Goal: Communication & Community: Answer question/provide support

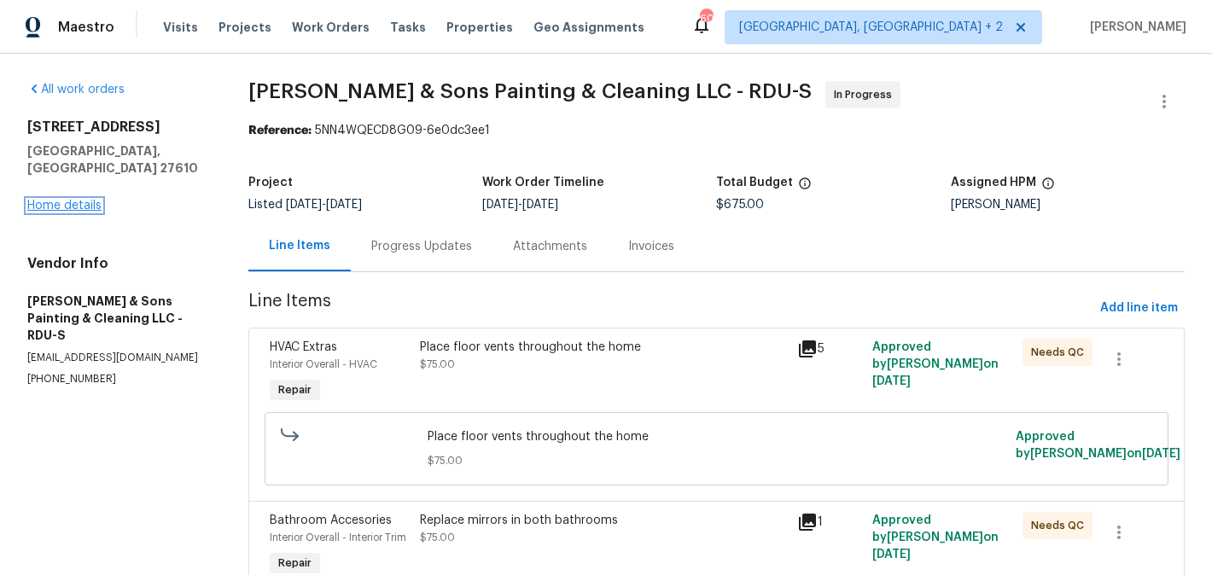
click at [83, 200] on link "Home details" at bounding box center [64, 206] width 74 height 12
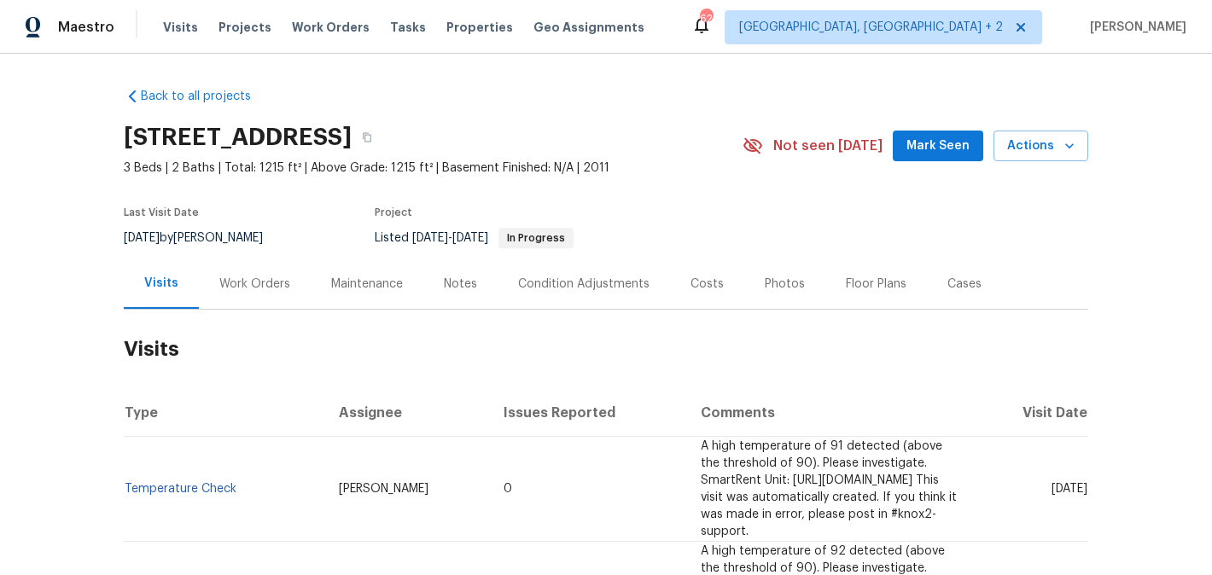
click at [286, 289] on div "Work Orders" at bounding box center [255, 284] width 112 height 50
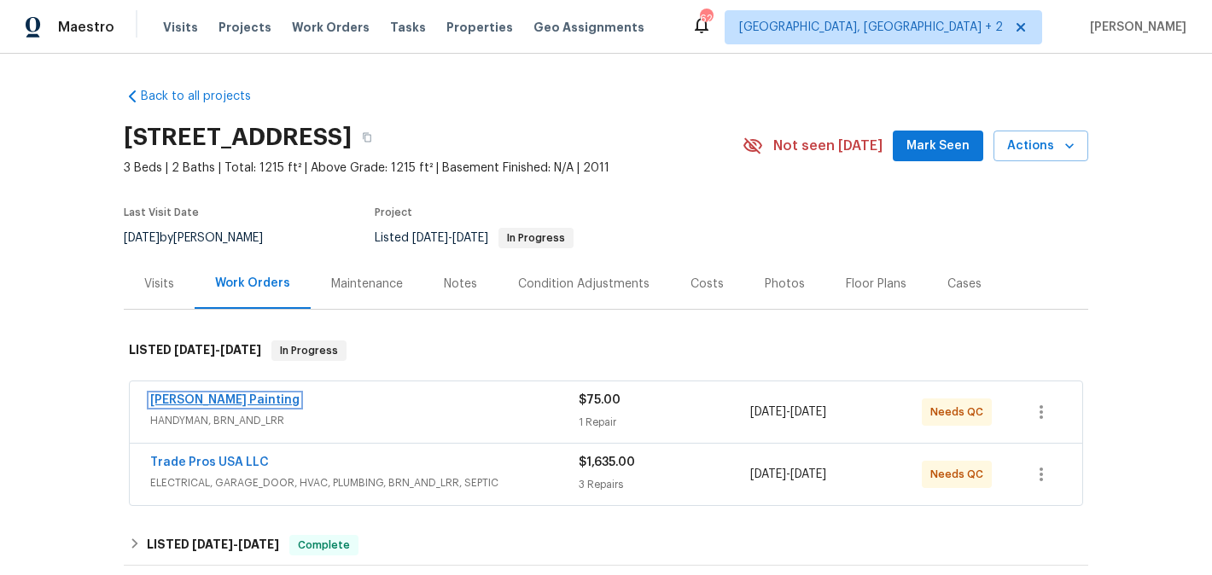
click at [210, 402] on link "Perez Painting" at bounding box center [224, 400] width 149 height 12
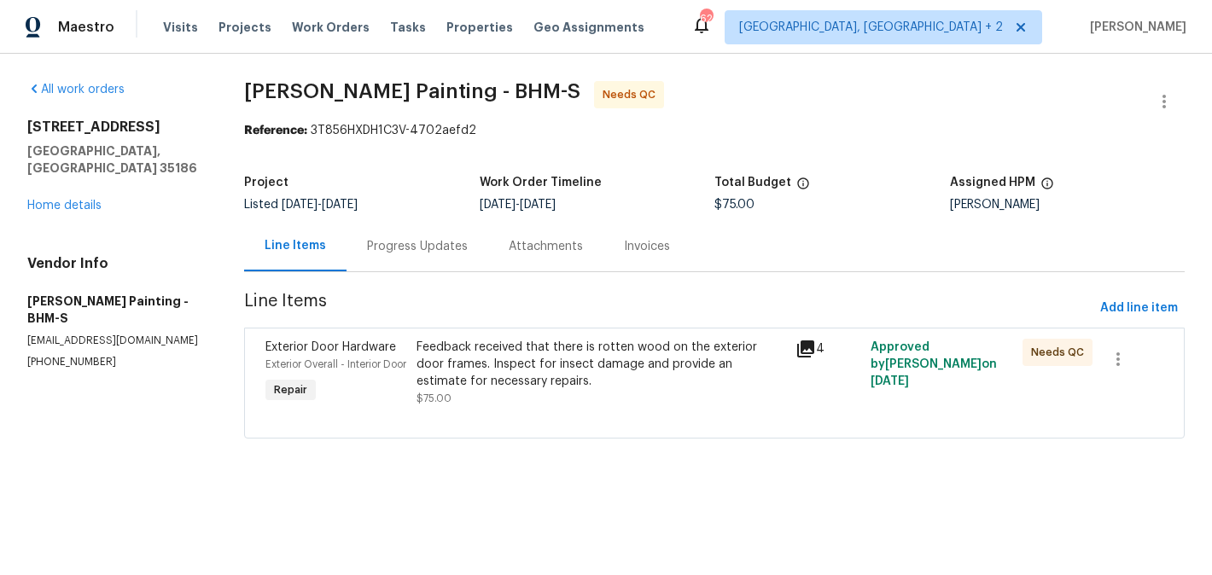
click at [451, 256] on div "Progress Updates" at bounding box center [417, 246] width 142 height 50
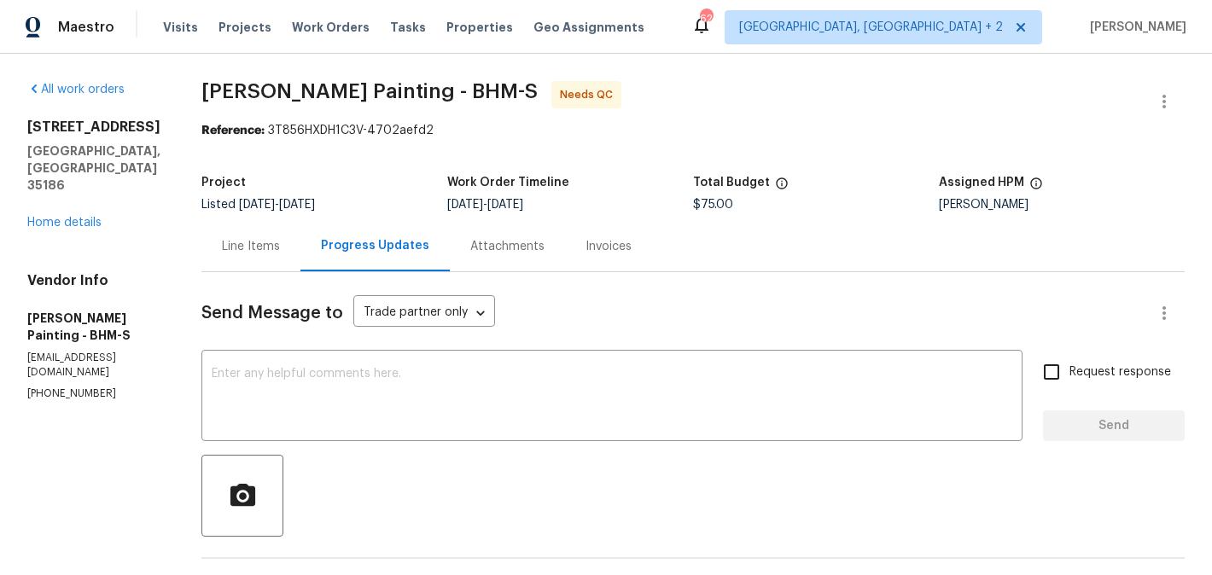
click at [280, 249] on div "Line Items" at bounding box center [251, 246] width 58 height 17
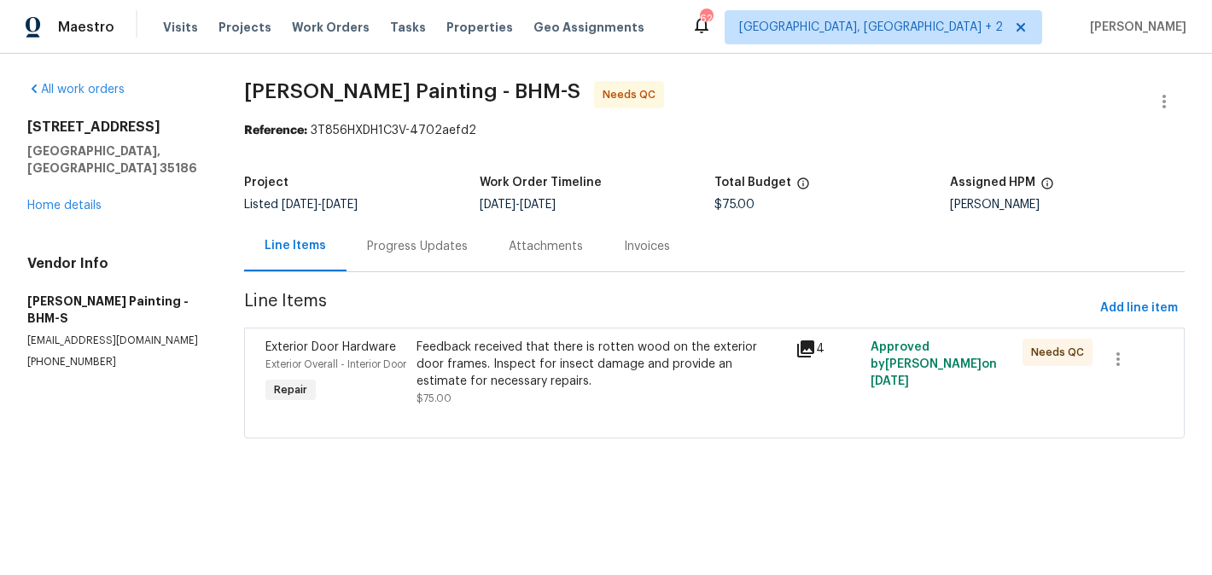
click at [618, 366] on div "Feedback received that there is rotten wood on the exterior door frames. Inspec…" at bounding box center [600, 364] width 368 height 51
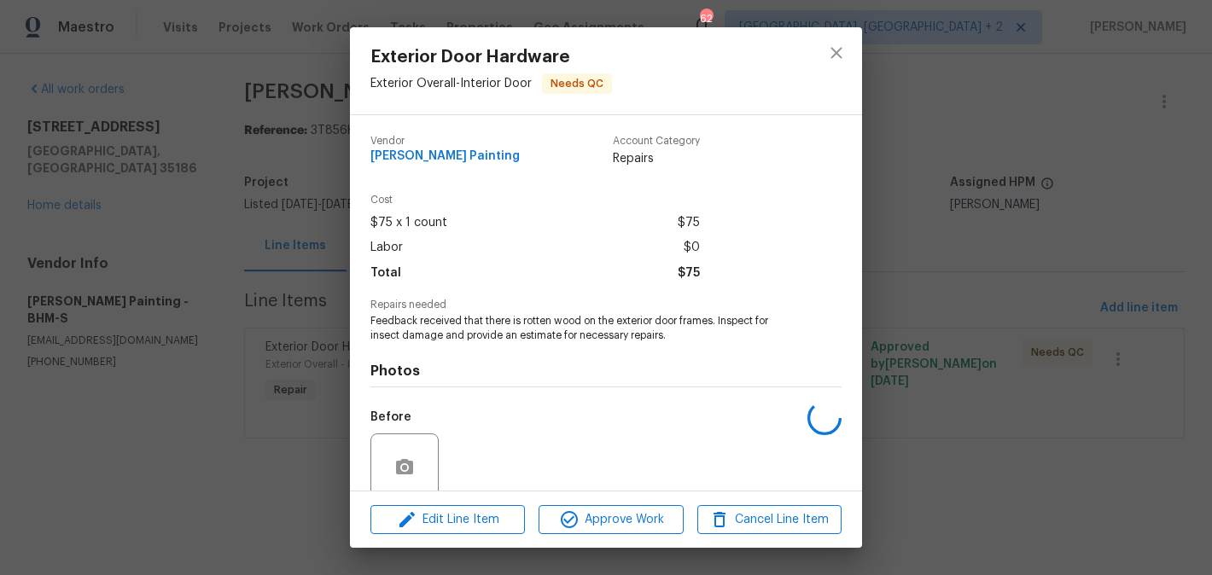
scroll to position [139, 0]
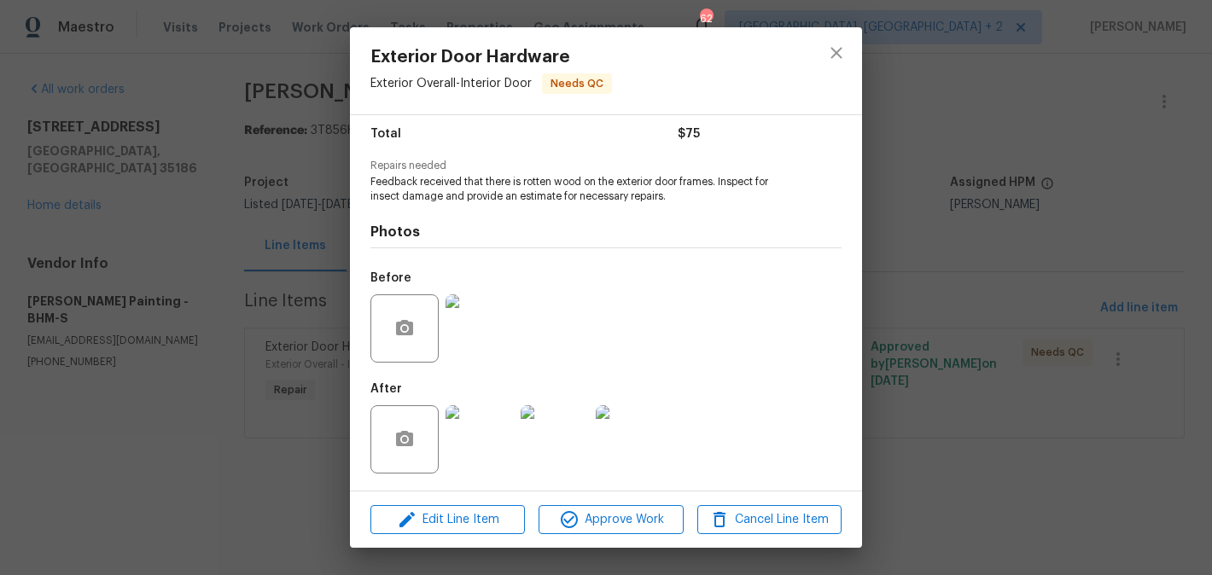
click at [462, 416] on img at bounding box center [479, 439] width 68 height 68
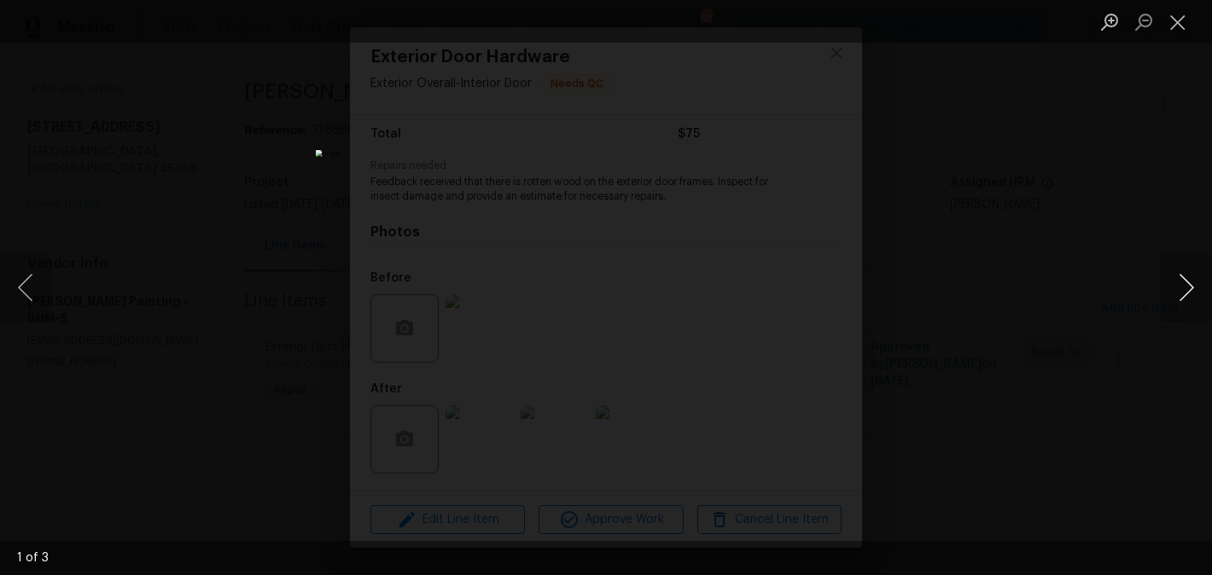
click at [1189, 296] on button "Next image" at bounding box center [1185, 287] width 51 height 68
click at [1030, 359] on div "Lightbox" at bounding box center [606, 287] width 1212 height 575
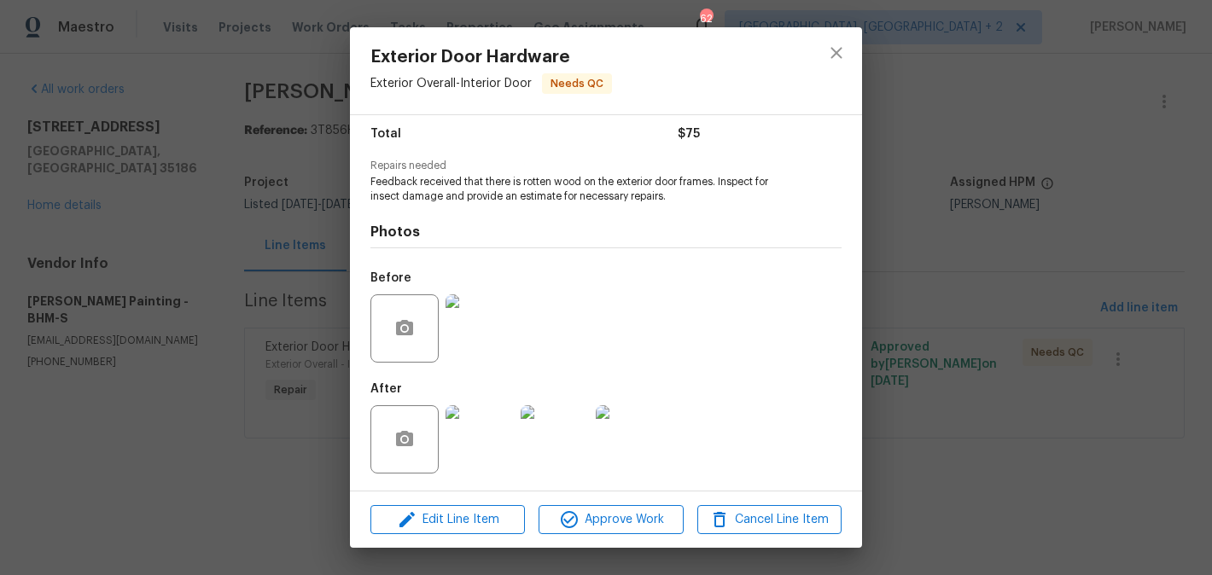
click at [1030, 359] on div "Exterior Door Hardware Exterior Overall - Interior Door Needs QC Vendor Perez P…" at bounding box center [606, 287] width 1212 height 575
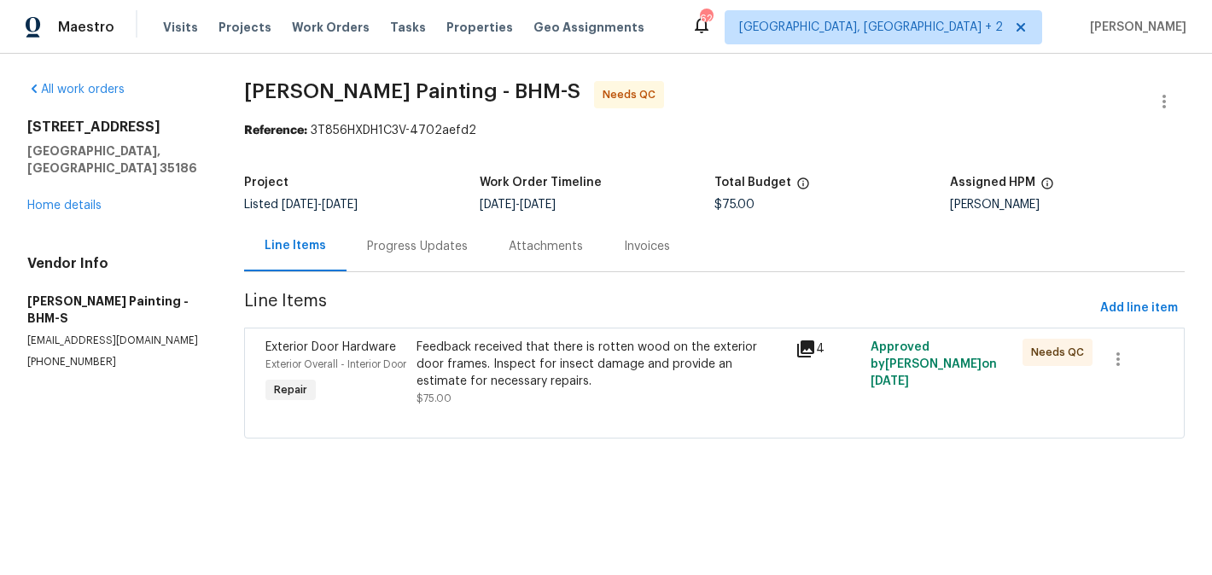
click at [452, 264] on div "Progress Updates" at bounding box center [417, 246] width 142 height 50
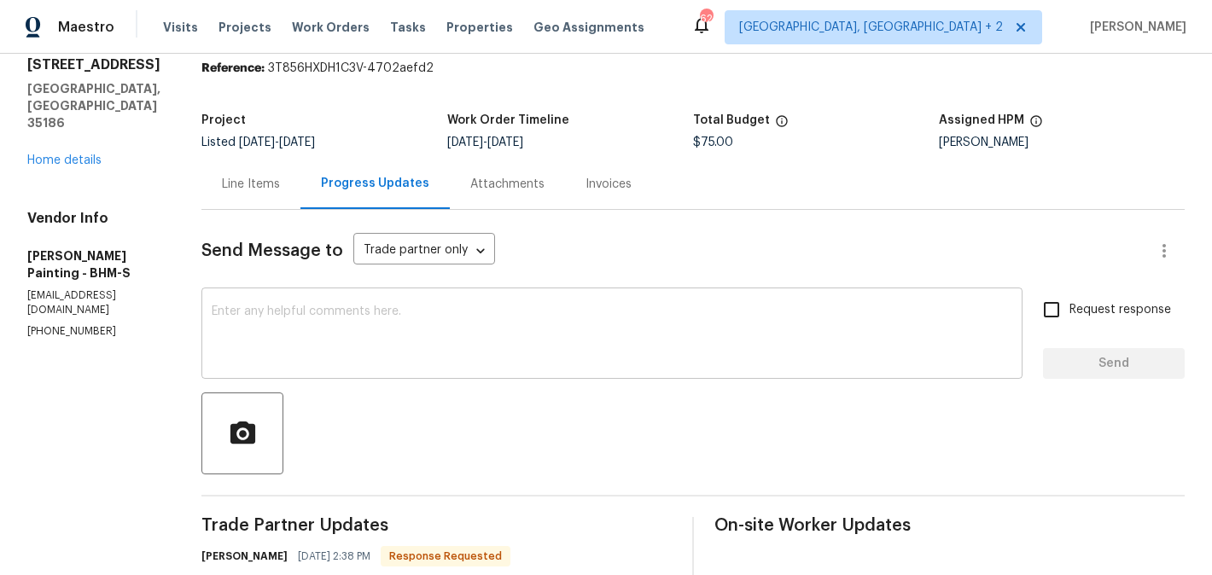
scroll to position [471, 0]
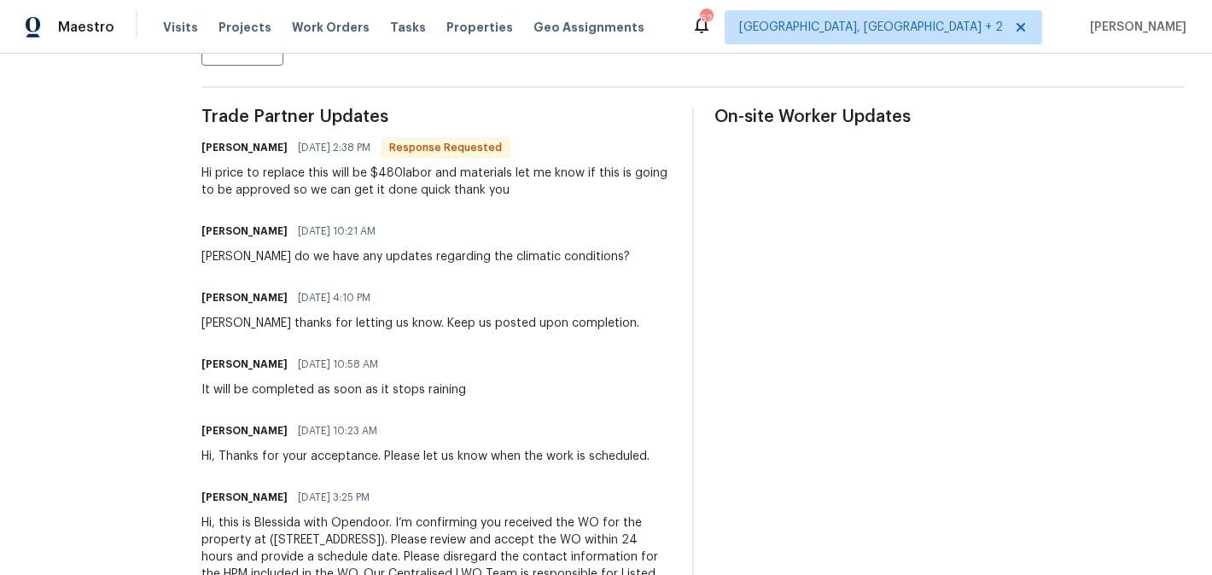
click at [288, 146] on h6 "Victor Perez" at bounding box center [244, 147] width 86 height 17
copy h6 "Victor"
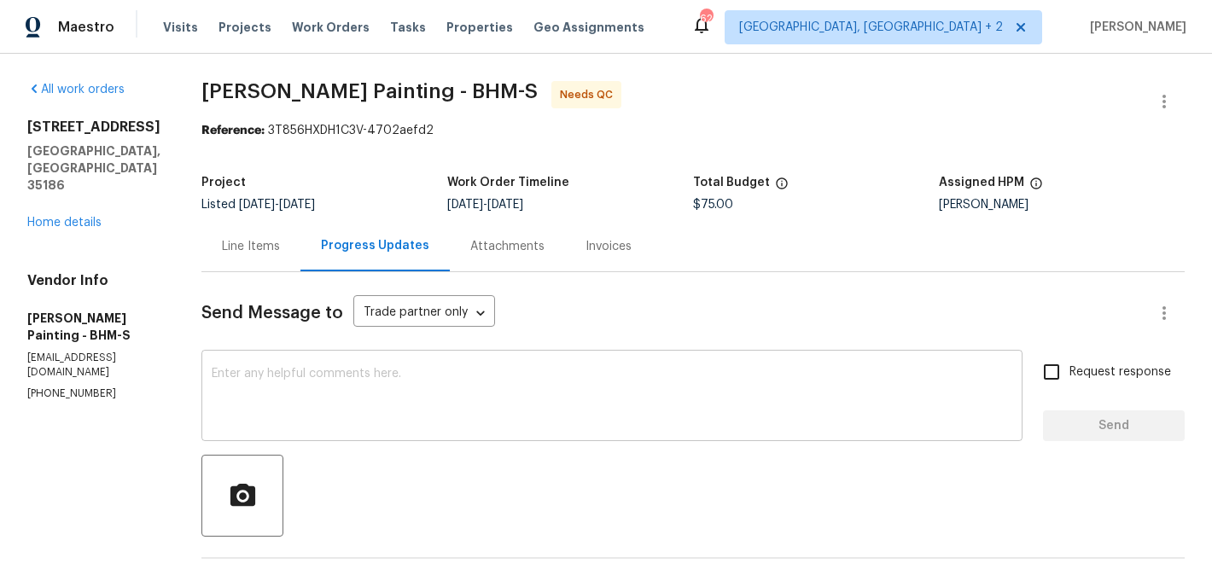
click at [445, 392] on textarea at bounding box center [612, 398] width 800 height 60
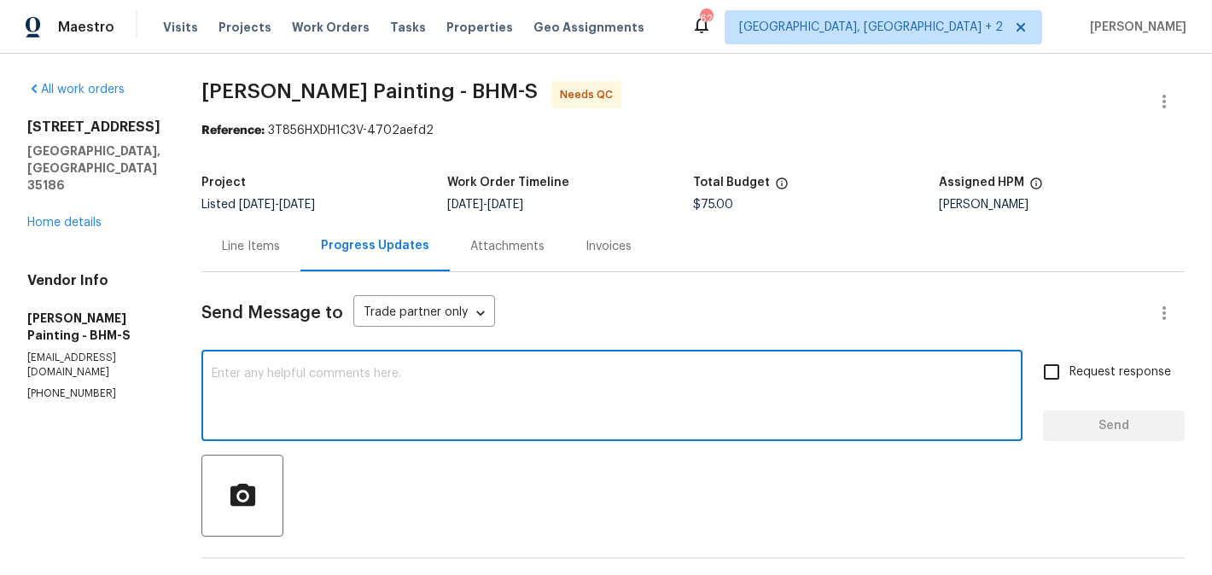
paste textarea "Victor"
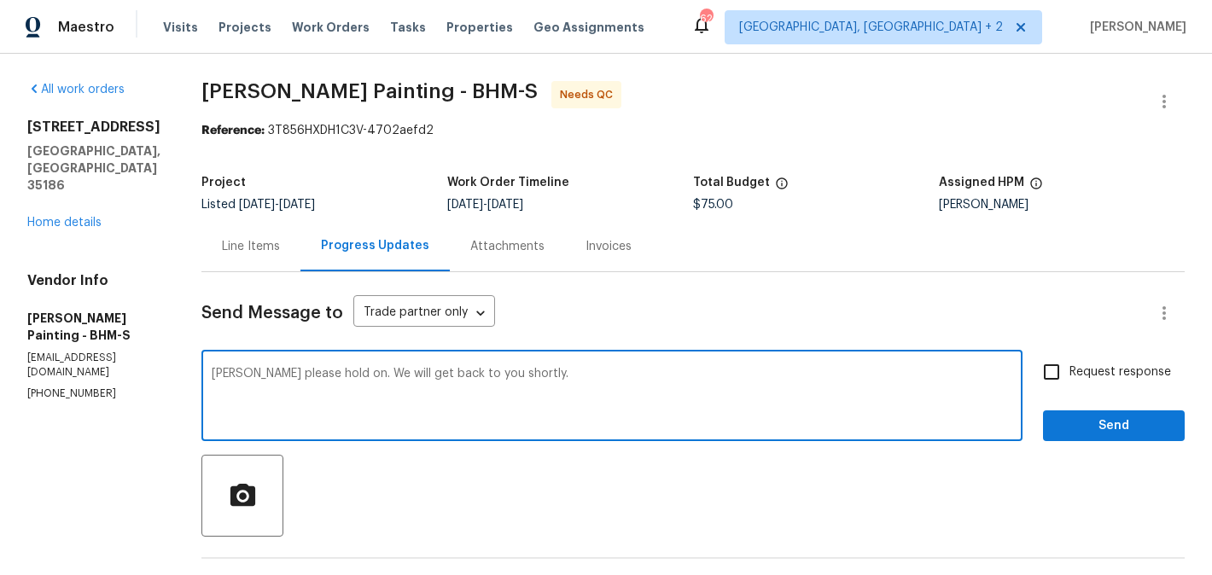
type textarea "Victor please hold on. We will get back to you shortly."
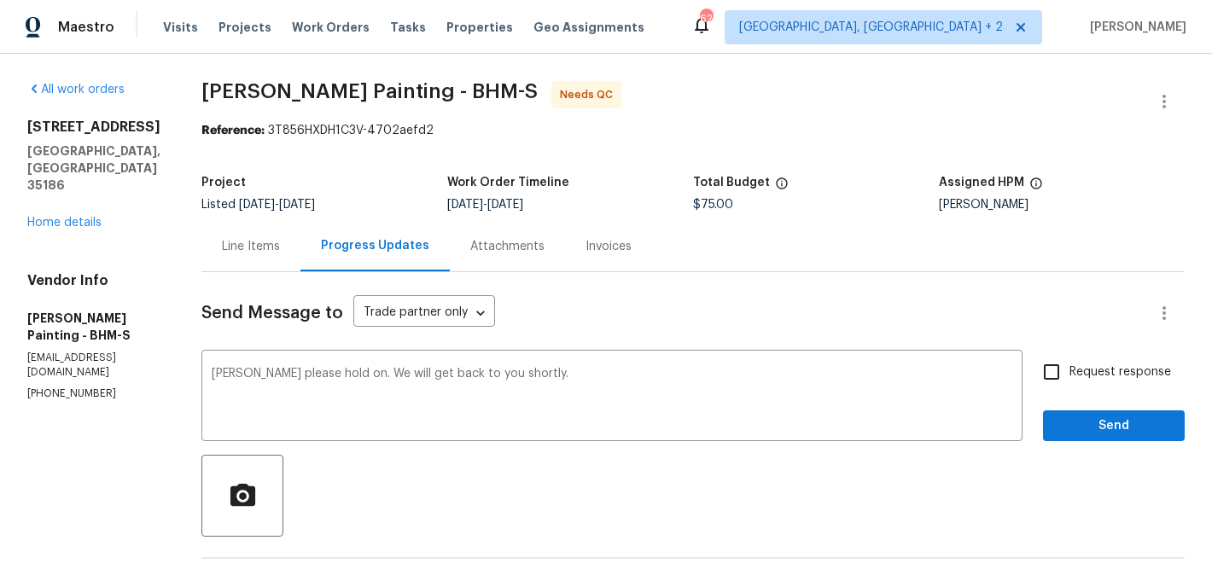
click at [1110, 371] on span "Request response" at bounding box center [1120, 373] width 102 height 18
click at [1069, 371] on input "Request response" at bounding box center [1051, 372] width 36 height 36
checkbox input "true"
click at [1091, 416] on span "Send" at bounding box center [1113, 426] width 114 height 21
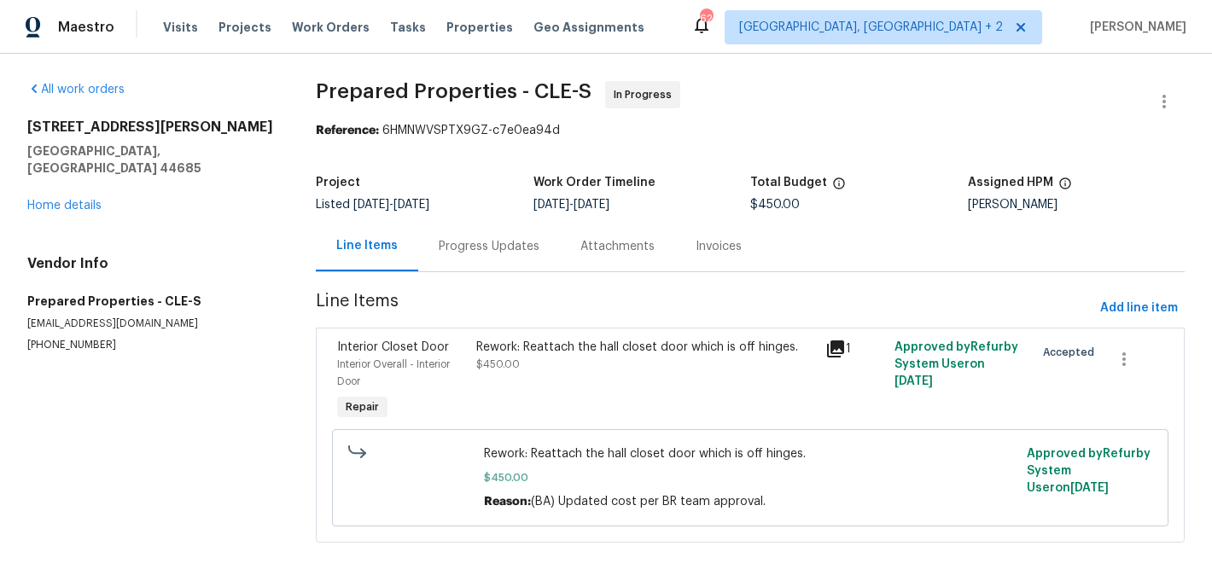
click at [474, 259] on div "Progress Updates" at bounding box center [489, 246] width 142 height 50
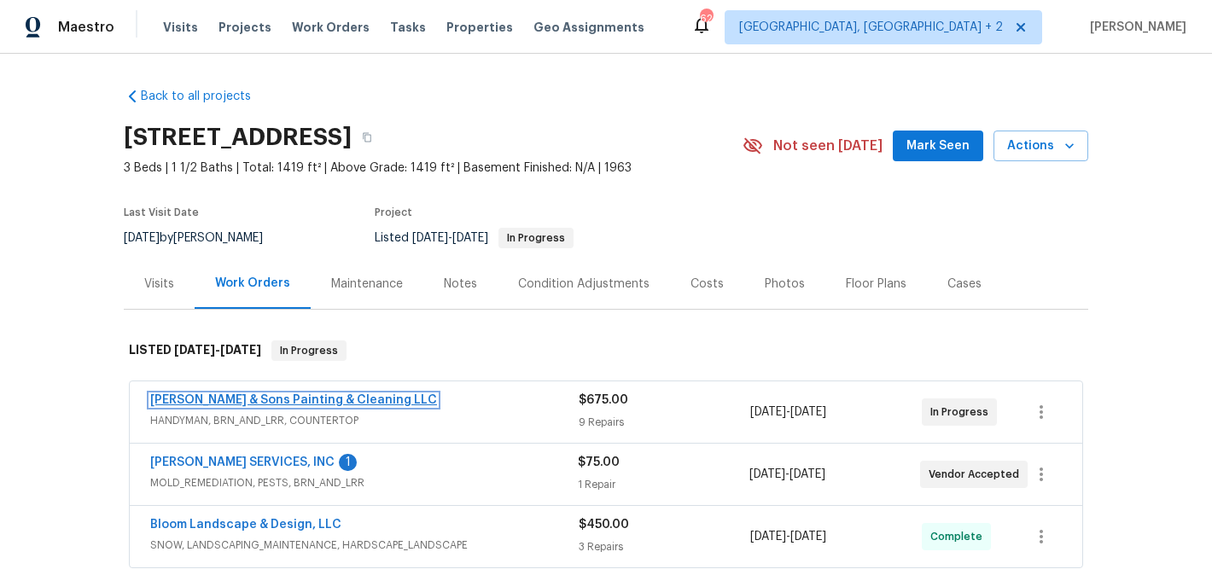
click at [291, 398] on link "[PERSON_NAME] & Sons Painting & Cleaning LLC" at bounding box center [293, 400] width 287 height 12
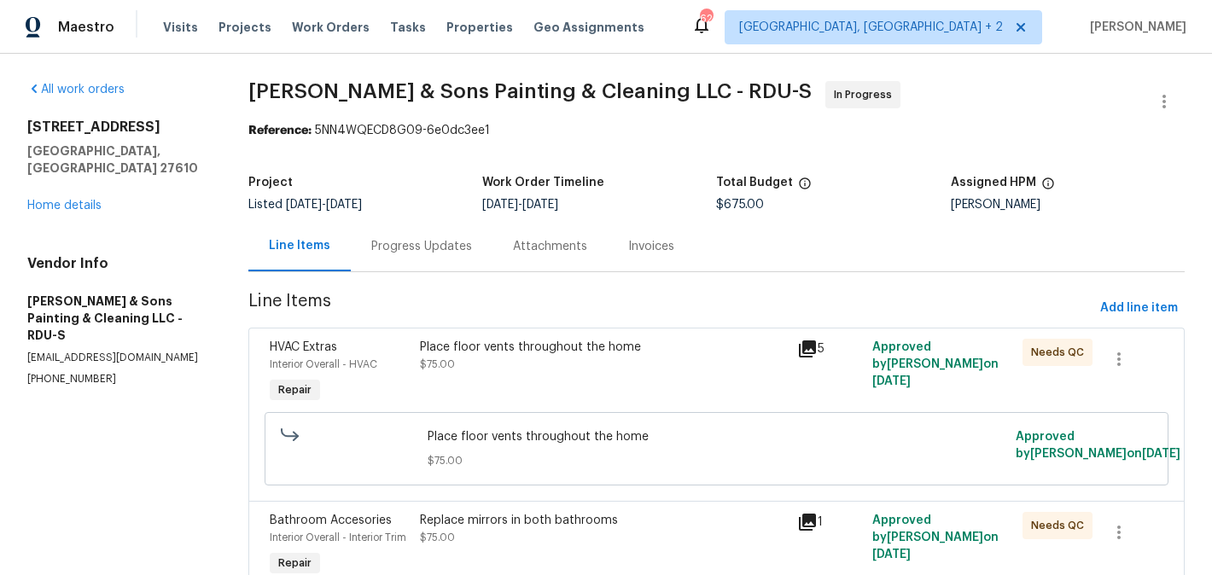
click at [467, 245] on div "Progress Updates" at bounding box center [421, 246] width 101 height 17
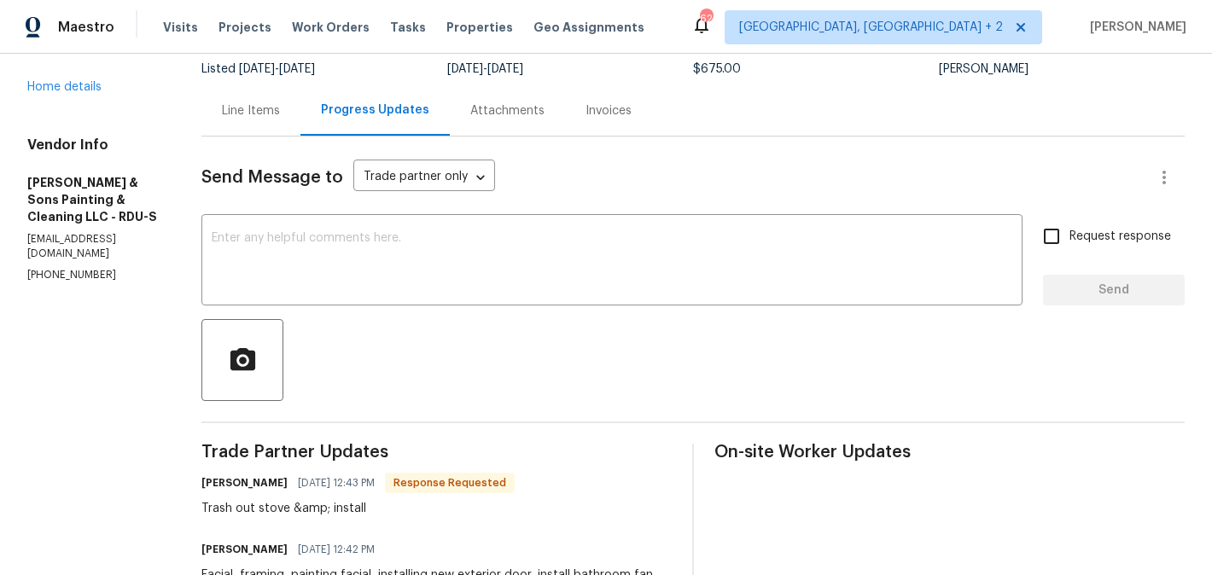
scroll to position [511, 0]
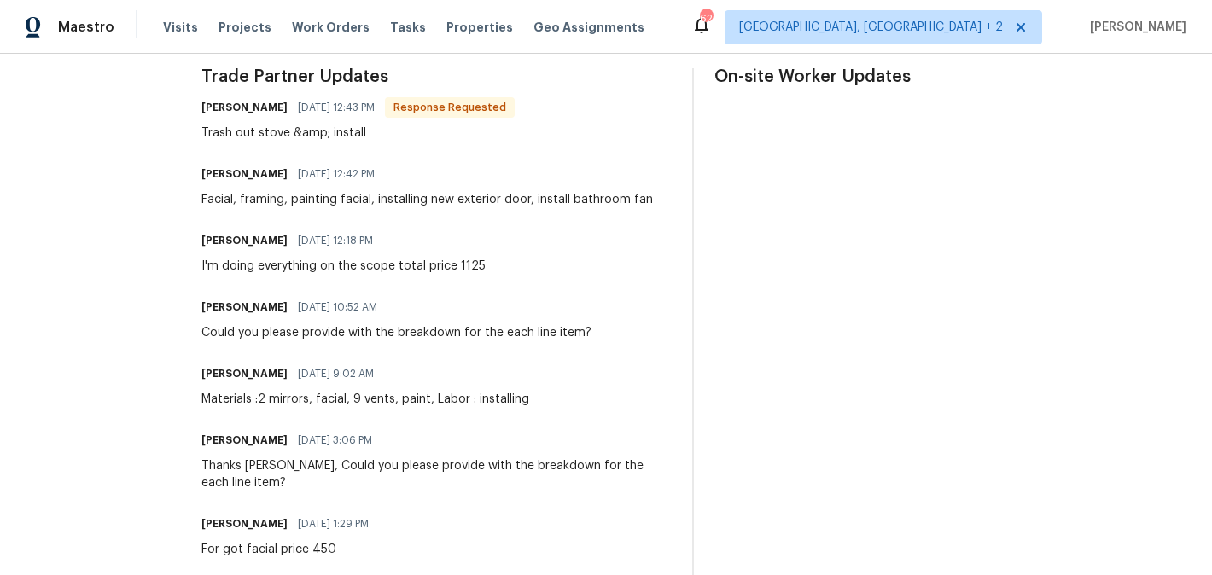
drag, startPoint x: 433, startPoint y: 263, endPoint x: 460, endPoint y: 263, distance: 26.5
click at [460, 263] on div "Christopher Hodge 08/13/2025 12:18 PM I'm doing everything on the scope total p…" at bounding box center [436, 252] width 470 height 46
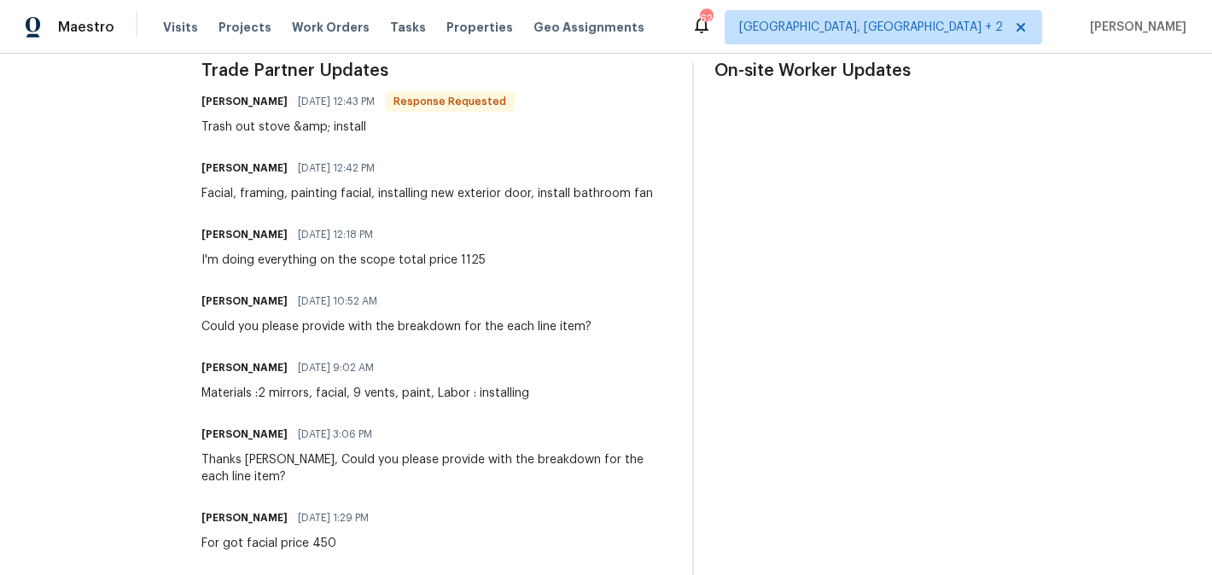
scroll to position [518, 0]
drag, startPoint x: 445, startPoint y: 265, endPoint x: 467, endPoint y: 261, distance: 21.6
click at [467, 261] on div "Christopher Hodge 08/13/2025 12:18 PM I'm doing everything on the scope total p…" at bounding box center [436, 245] width 470 height 46
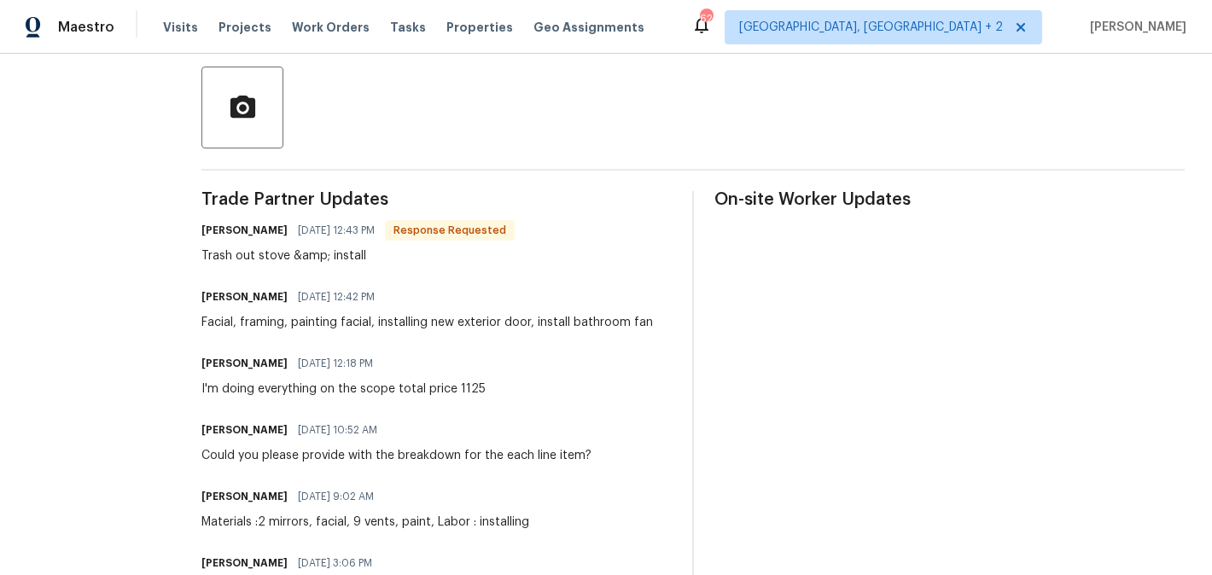
scroll to position [0, 0]
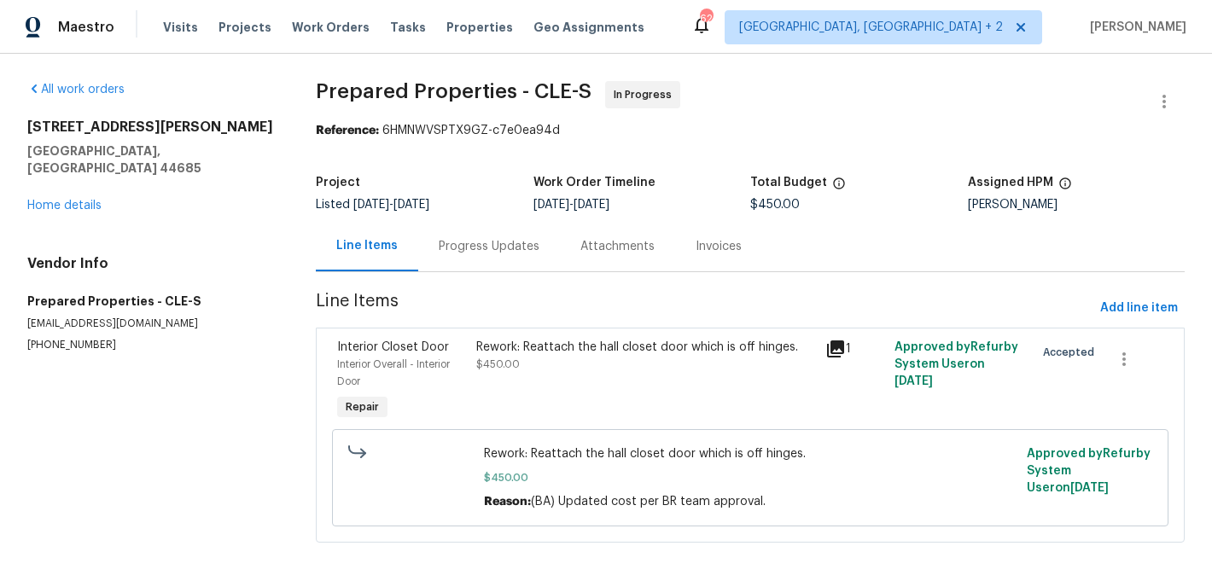
click at [489, 252] on div "Progress Updates" at bounding box center [489, 246] width 101 height 17
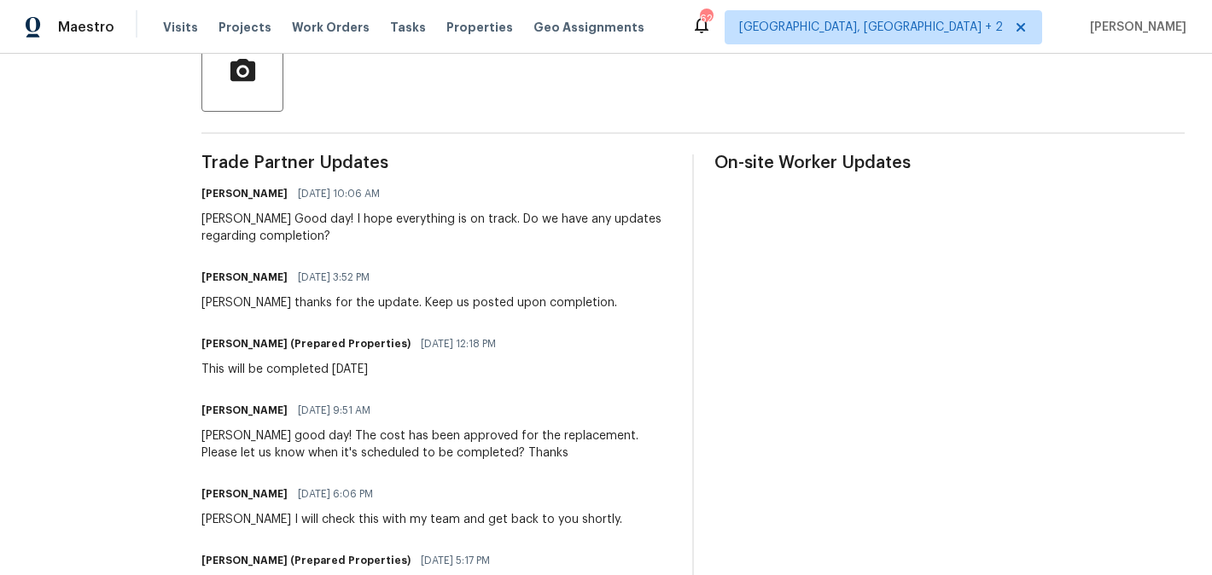
scroll to position [73, 0]
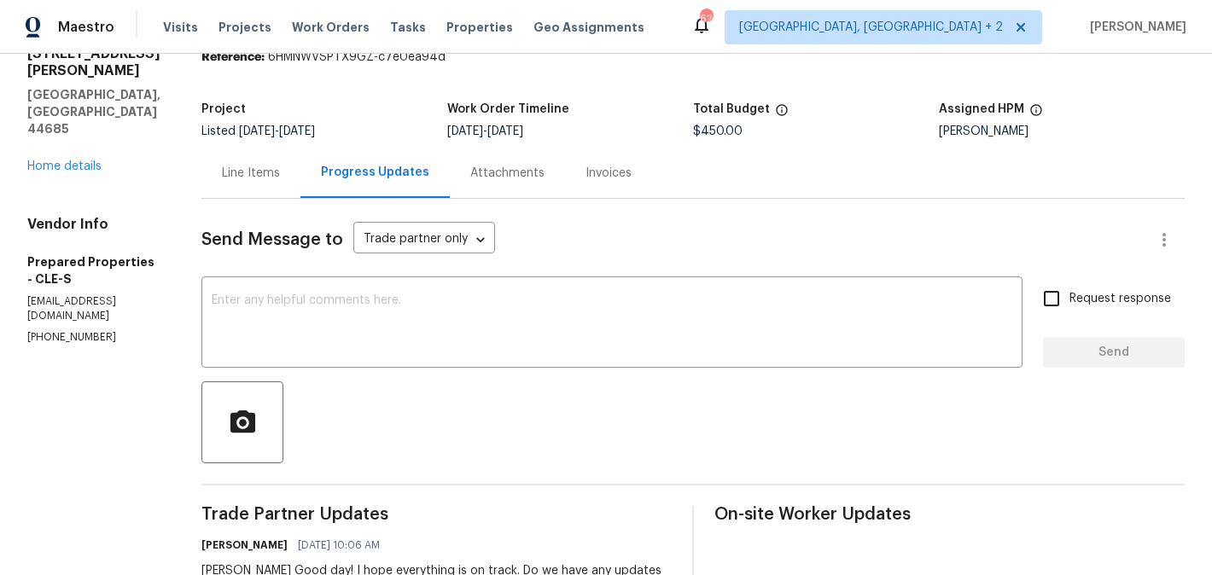
click at [71, 330] on p "(216) 644-3545" at bounding box center [93, 337] width 133 height 15
copy p "(216) 644-3545"
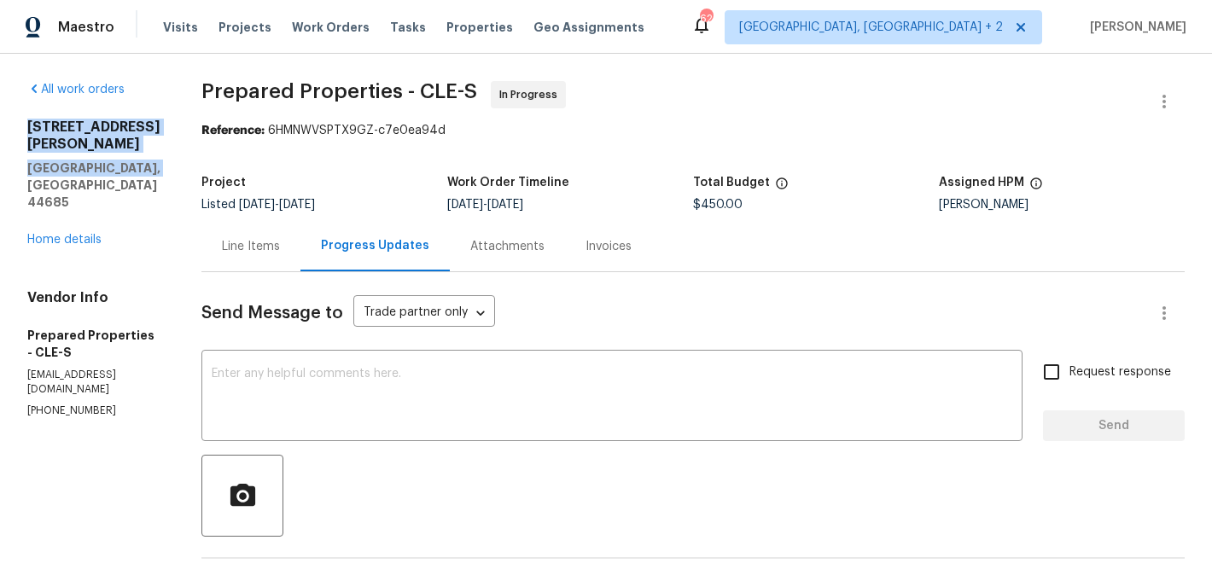
drag, startPoint x: 164, startPoint y: 143, endPoint x: 16, endPoint y: 123, distance: 149.0
copy div "3217 Deborah Ct Uniontown, OH 44685"
click at [72, 234] on link "Home details" at bounding box center [64, 240] width 74 height 12
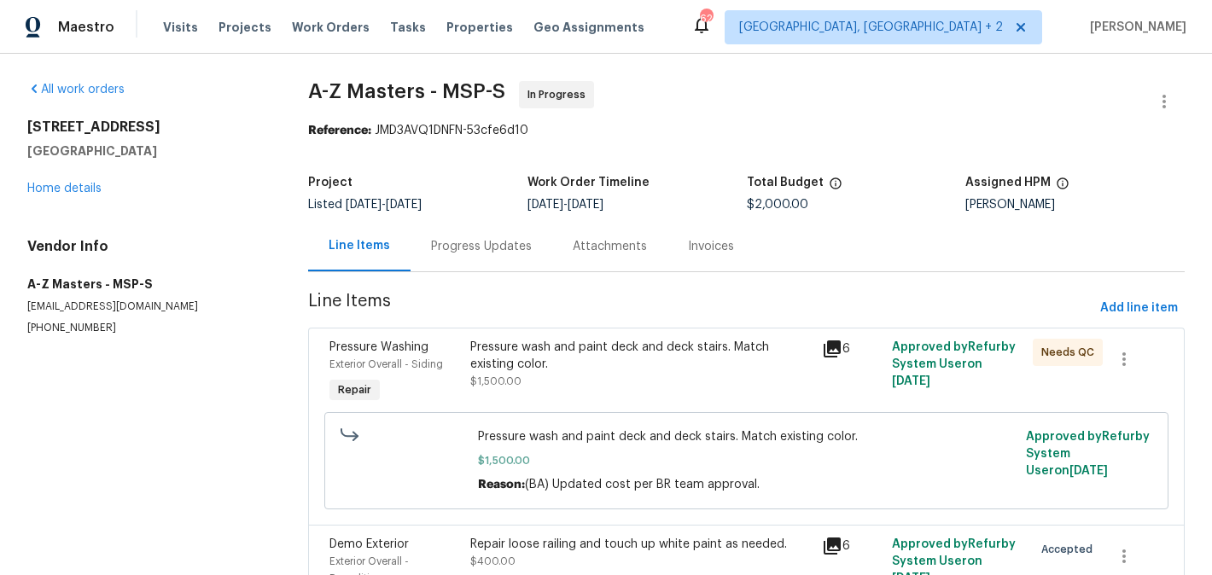
click at [476, 262] on div "Progress Updates" at bounding box center [481, 246] width 142 height 50
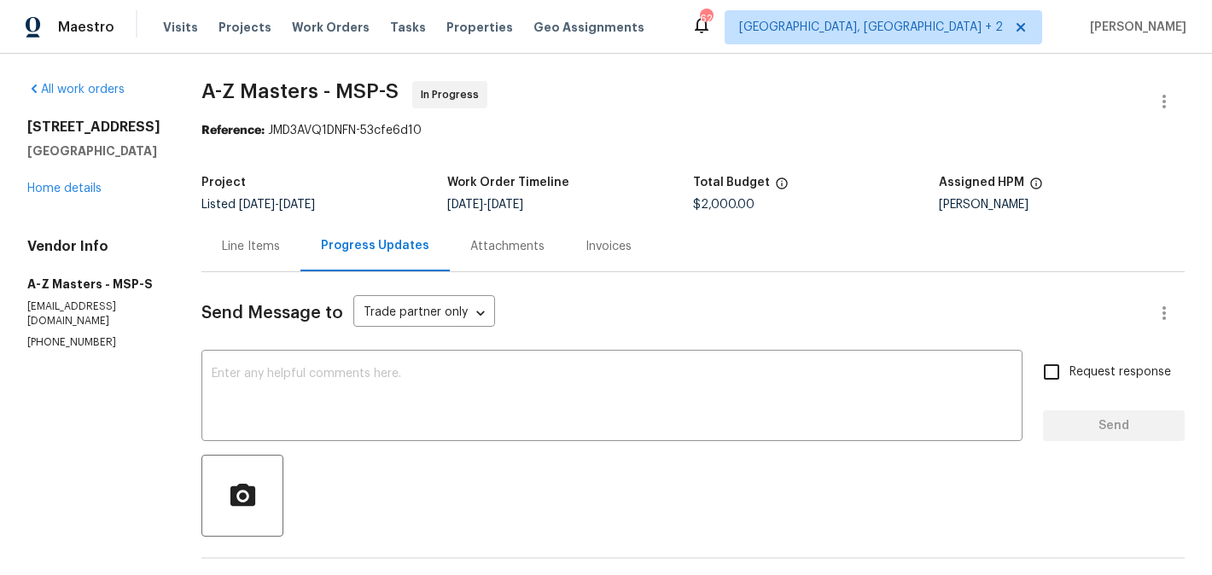
click at [89, 231] on div "All work orders [STREET_ADDRESS][PERSON_NAME] Home details Vendor Info A-Z Mast…" at bounding box center [93, 215] width 133 height 269
click at [83, 195] on link "Home details" at bounding box center [64, 189] width 74 height 12
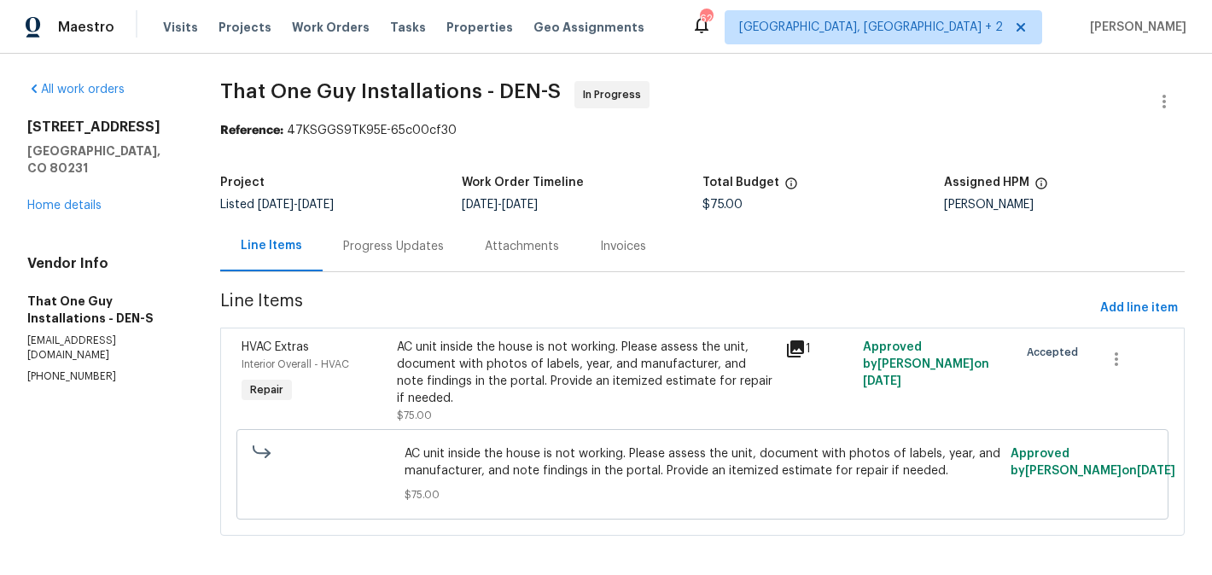
click at [396, 233] on div "Progress Updates" at bounding box center [394, 246] width 142 height 50
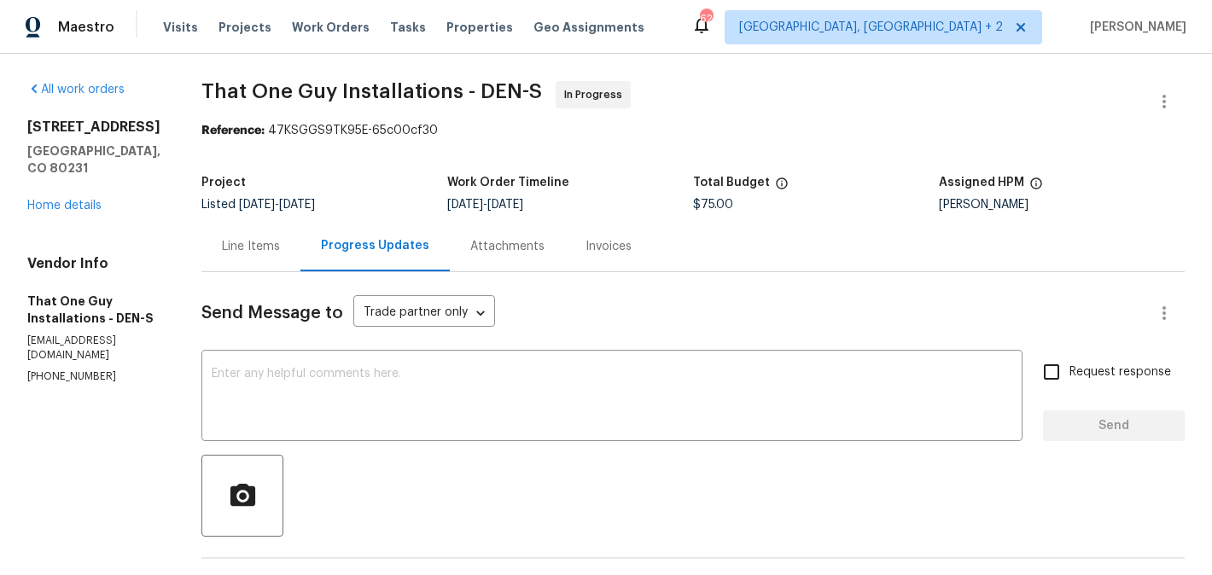
click at [230, 246] on div "Line Items" at bounding box center [251, 246] width 58 height 17
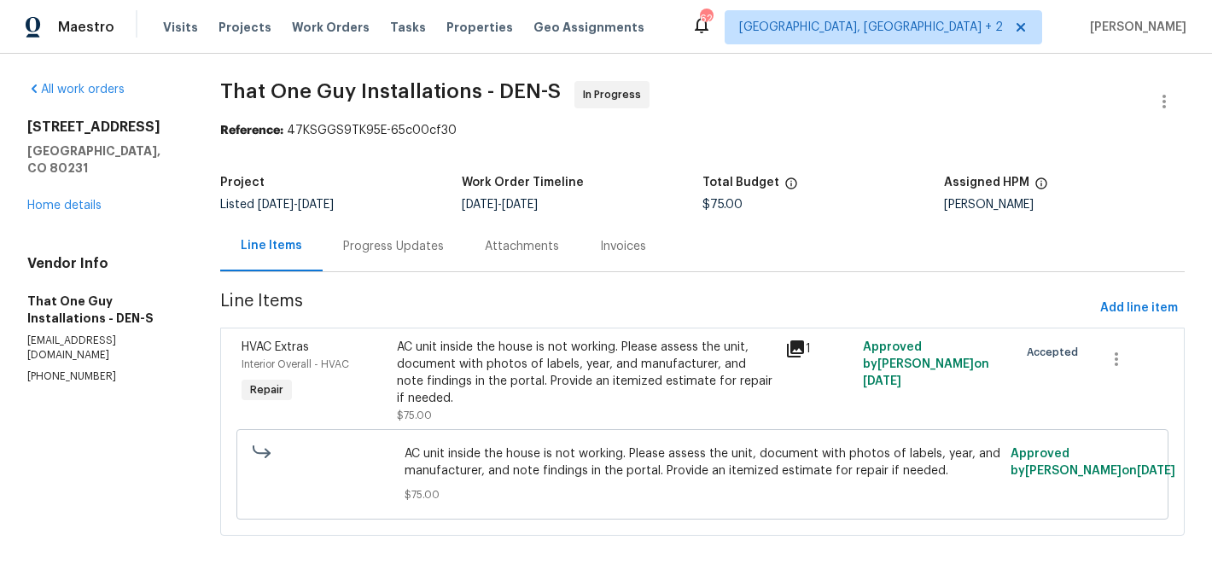
click at [648, 369] on div "AC unit inside the house is not working. Please assess the unit, document with …" at bounding box center [586, 373] width 378 height 68
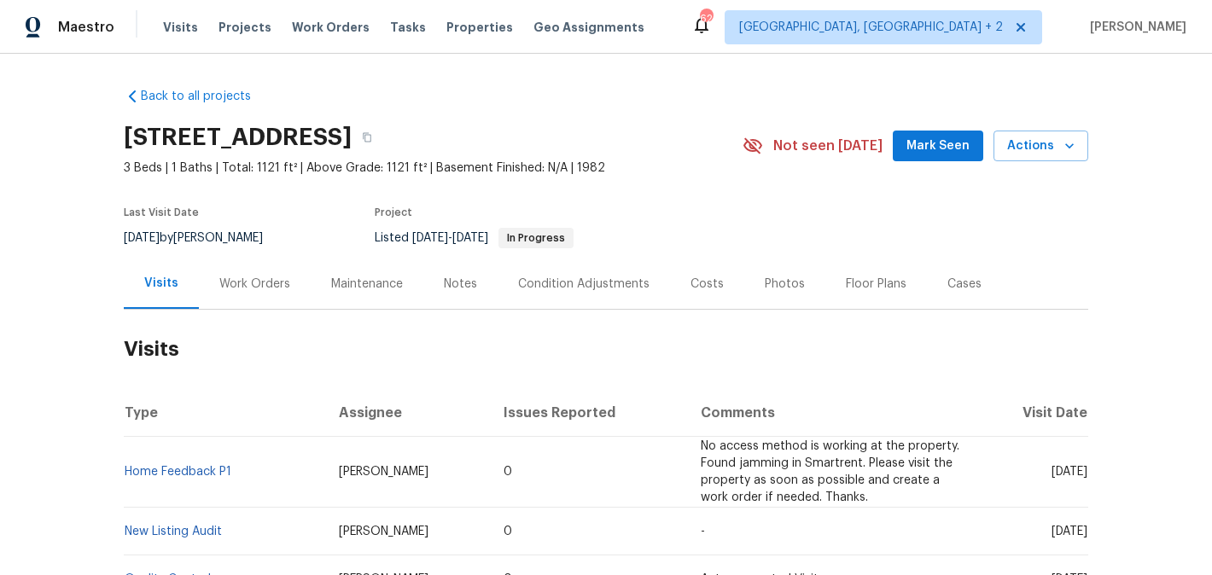
click at [267, 305] on div "Work Orders" at bounding box center [255, 284] width 112 height 50
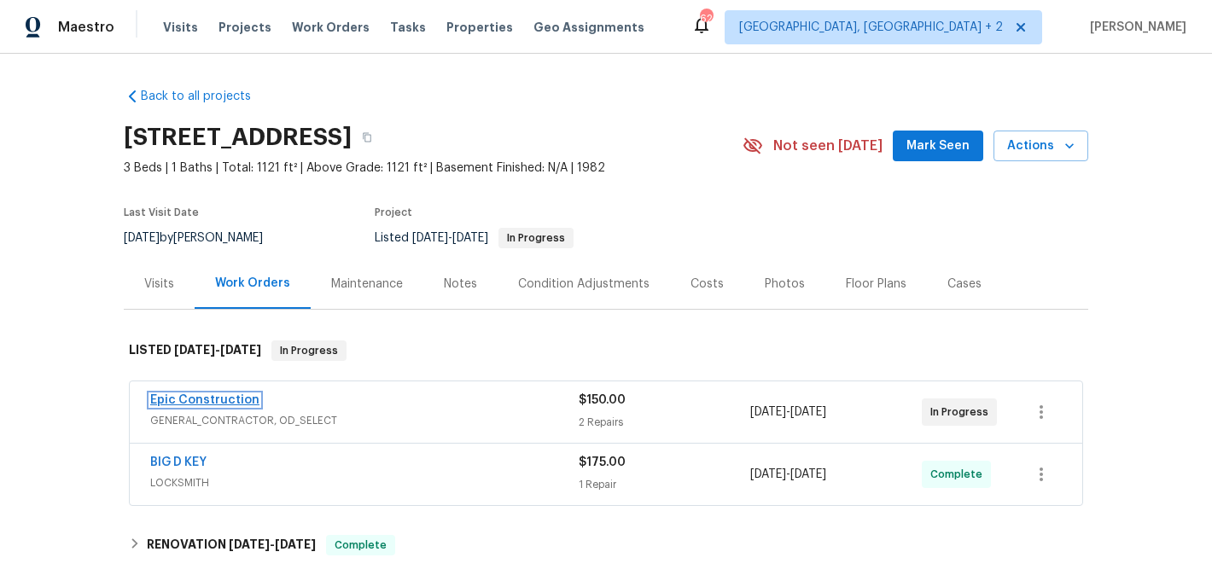
click at [238, 401] on link "Epic Construction" at bounding box center [204, 400] width 109 height 12
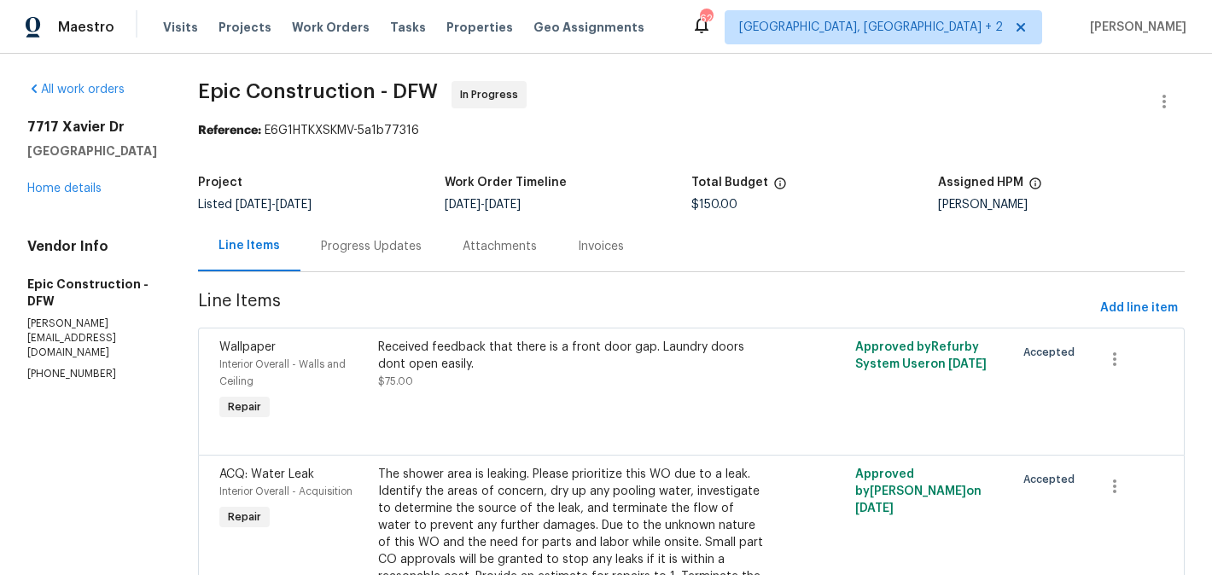
click at [375, 247] on div "Progress Updates" at bounding box center [371, 246] width 101 height 17
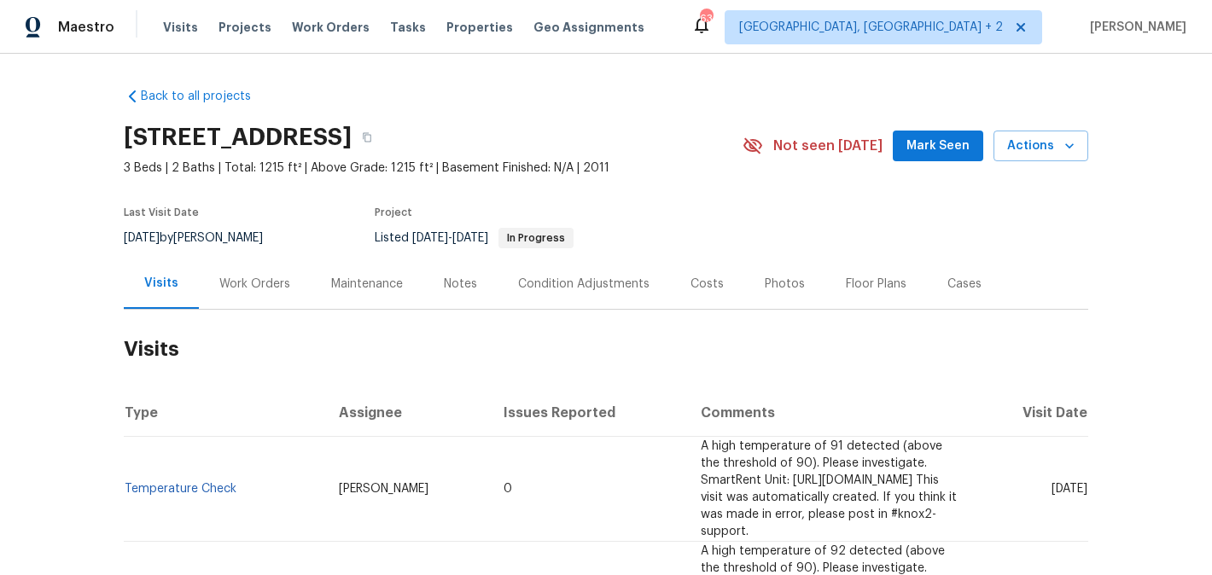
click at [255, 287] on div "Work Orders" at bounding box center [254, 284] width 71 height 17
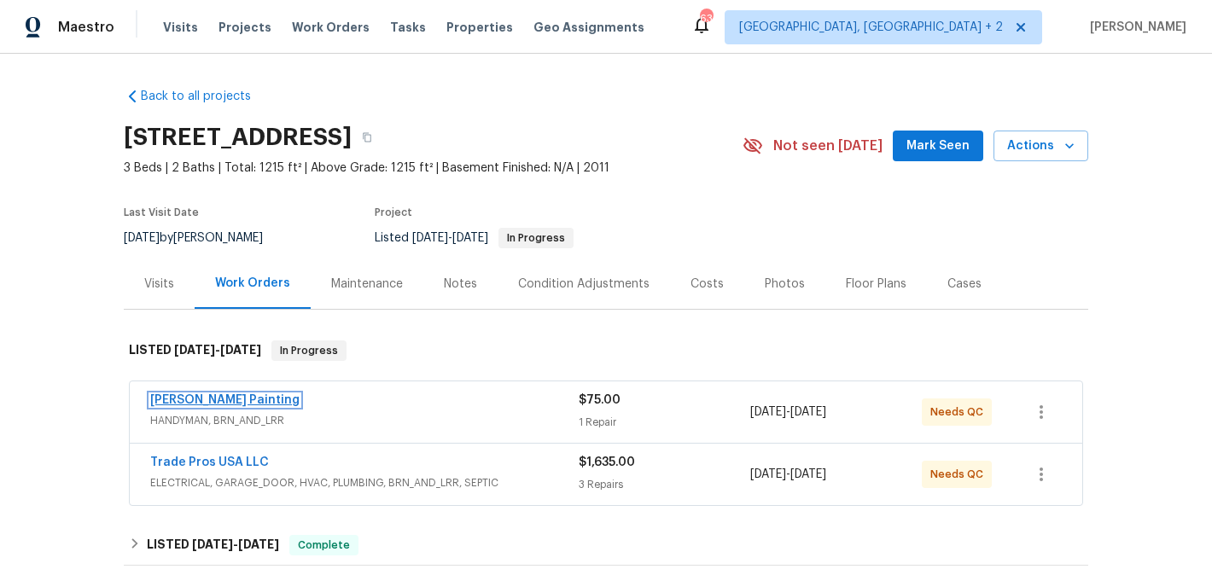
click at [202, 401] on link "[PERSON_NAME] Painting" at bounding box center [224, 400] width 149 height 12
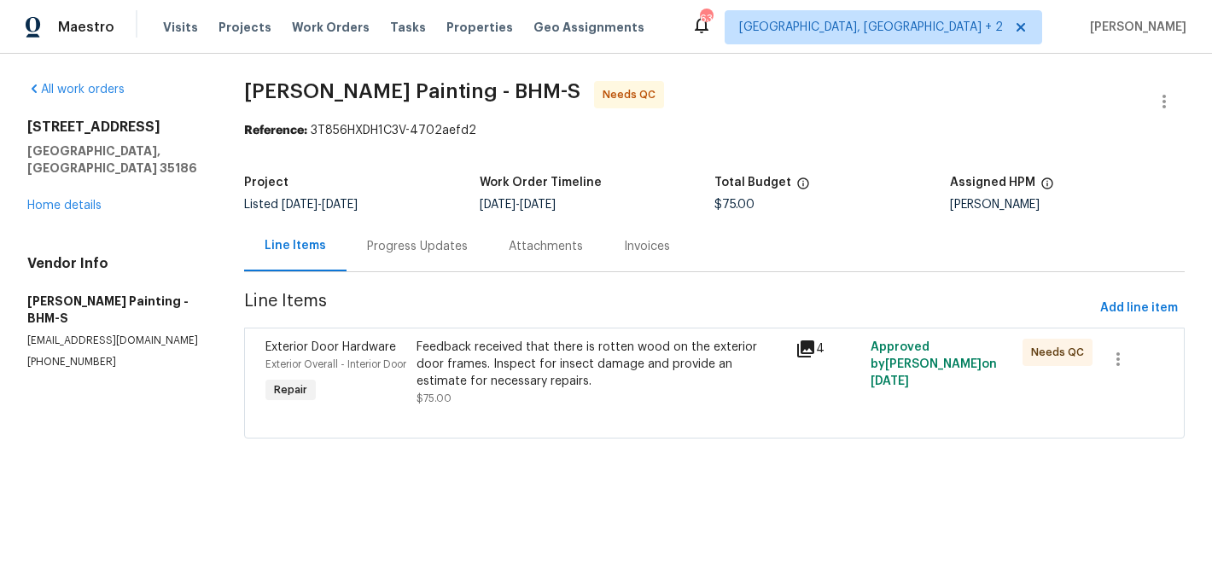
click at [458, 217] on div "Project Listed [DATE] - [DATE] Work Order Timeline [DATE] - [DATE] Total Budget…" at bounding box center [714, 193] width 940 height 55
click at [449, 220] on div "Project Listed [DATE] - [DATE] Work Order Timeline [DATE] - [DATE] Total Budget…" at bounding box center [714, 193] width 940 height 55
click at [462, 268] on div "Progress Updates" at bounding box center [417, 246] width 142 height 50
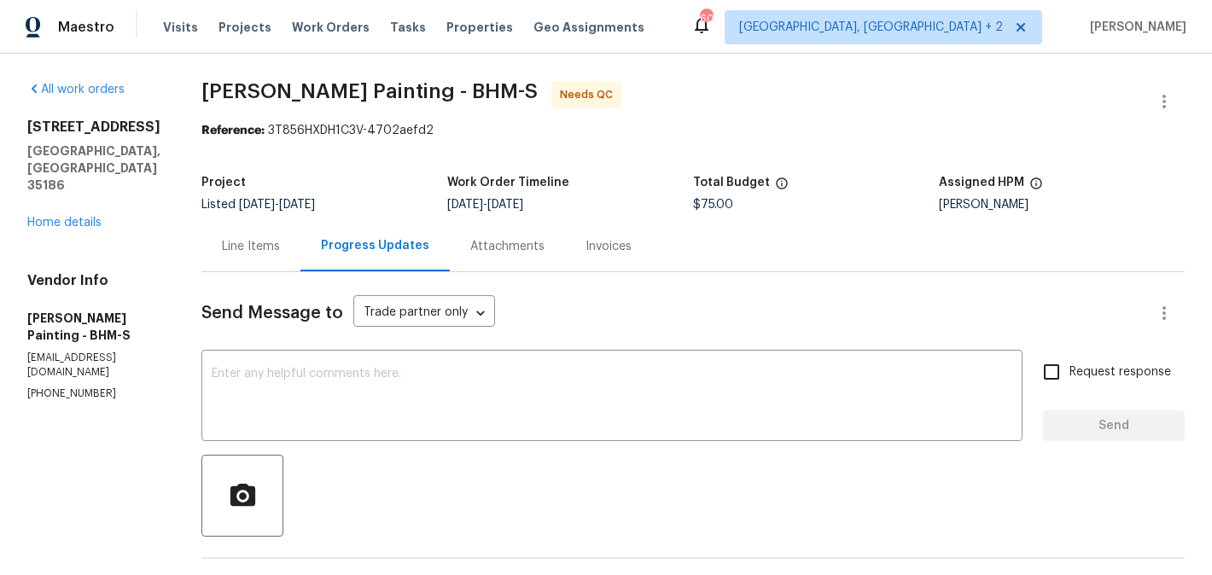
click at [280, 244] on div "Line Items" at bounding box center [251, 246] width 58 height 17
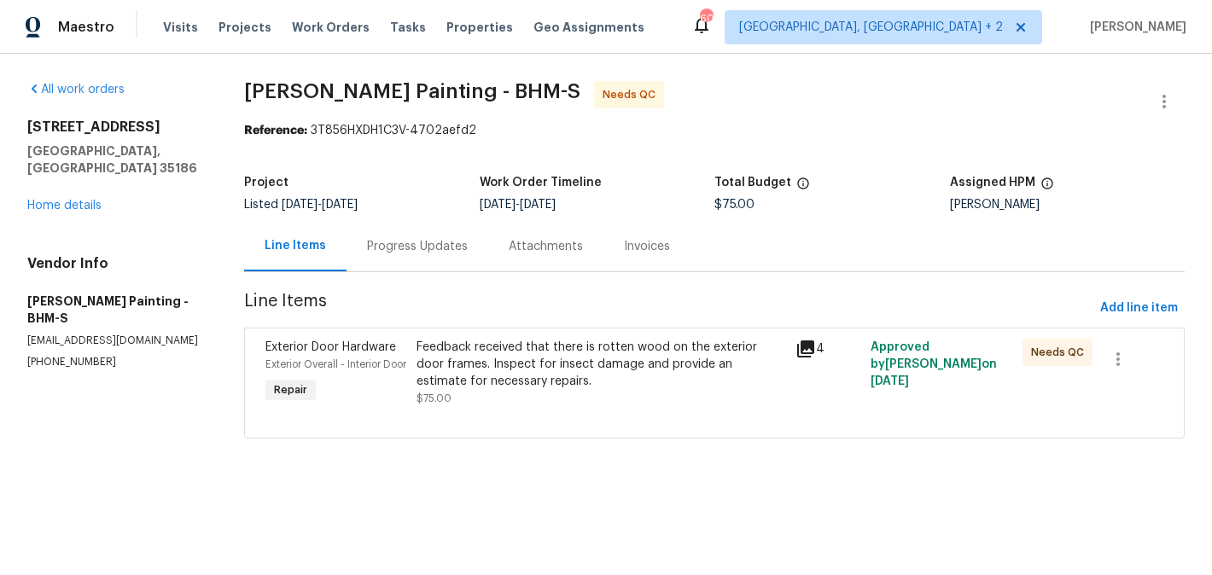
click at [619, 393] on div "Feedback received that there is rotten wood on the exterior door frames. Inspec…" at bounding box center [600, 373] width 368 height 68
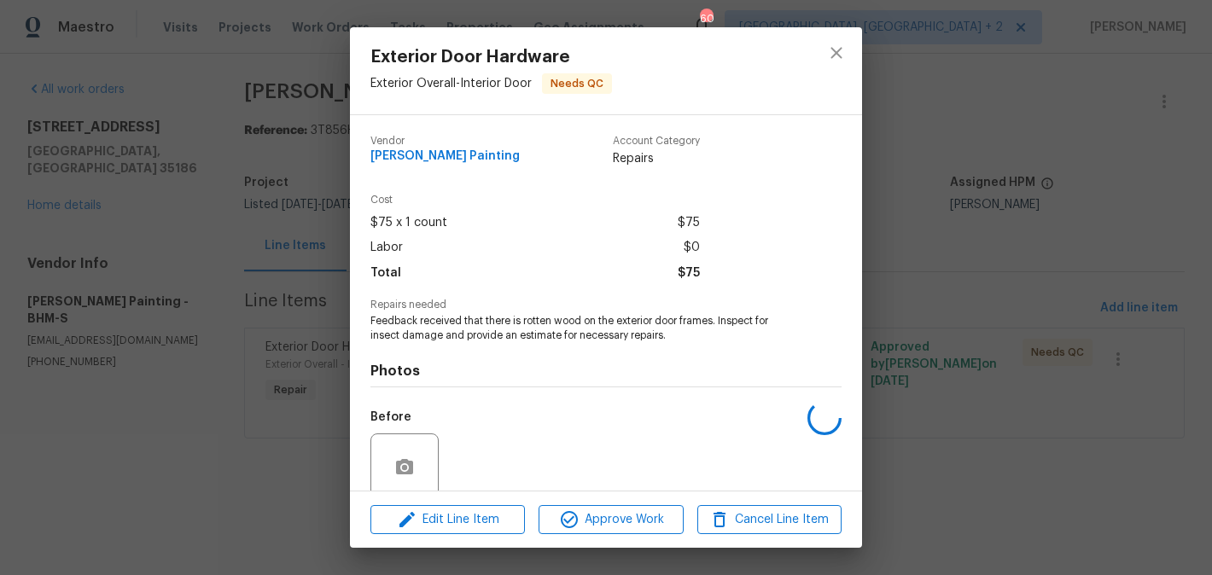
scroll to position [139, 0]
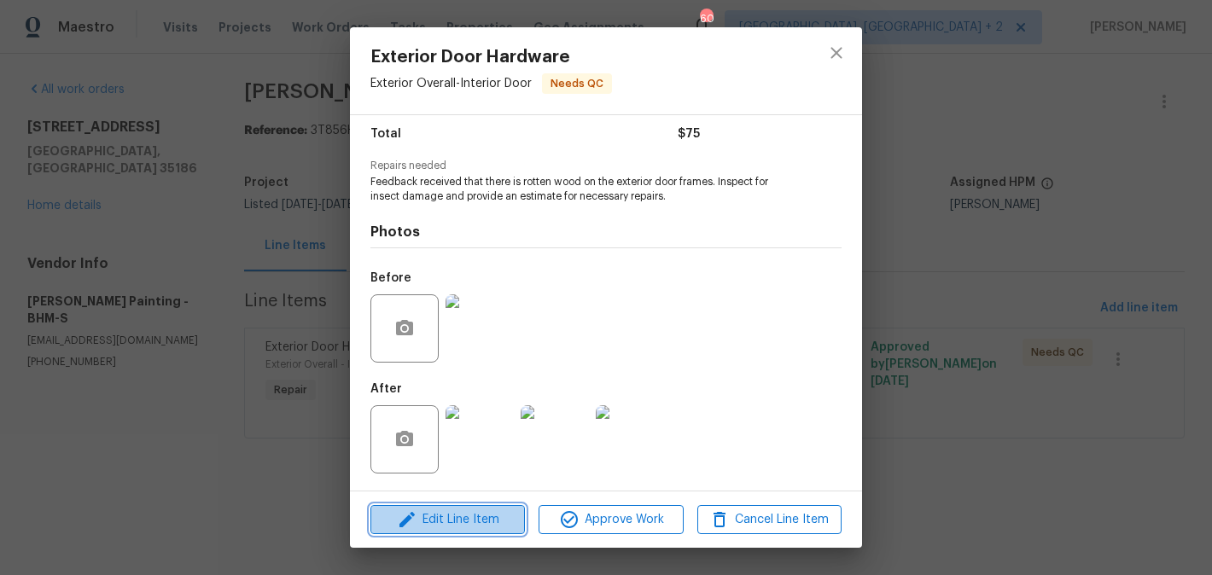
click at [508, 521] on span "Edit Line Item" at bounding box center [447, 519] width 144 height 21
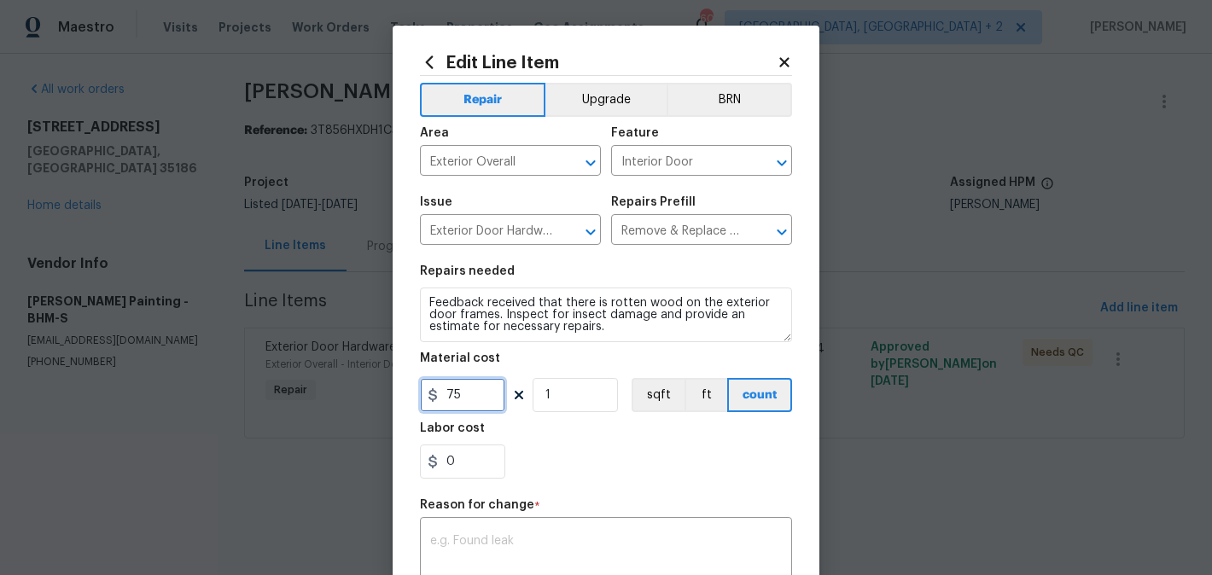
click at [456, 381] on input "75" at bounding box center [462, 395] width 85 height 34
click at [456, 389] on input "75" at bounding box center [462, 395] width 85 height 34
type input "480"
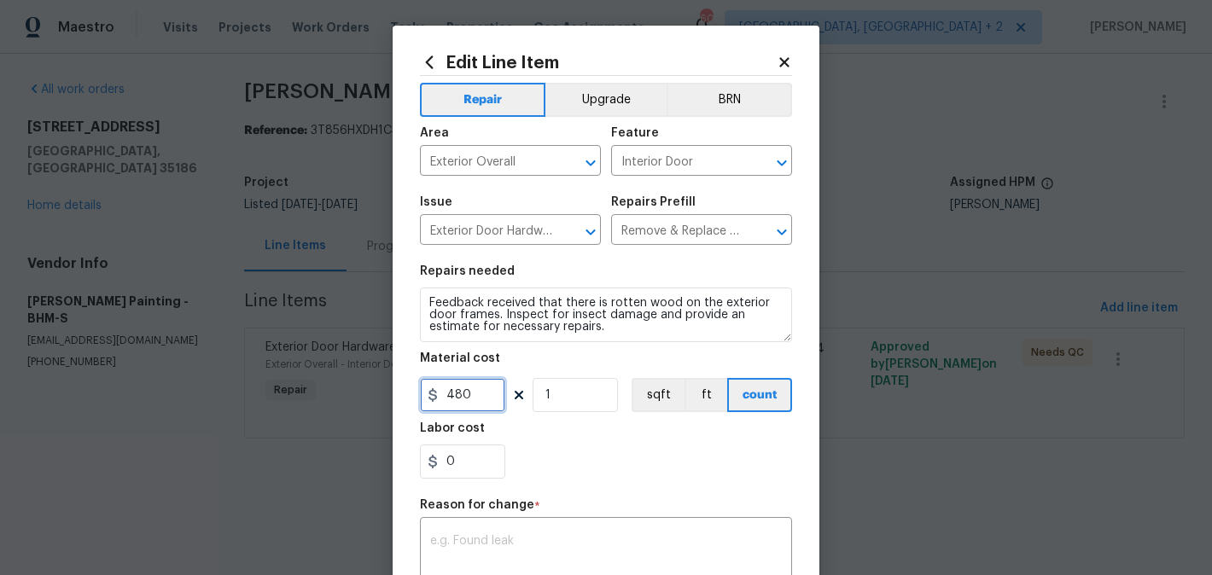
scroll to position [266, 0]
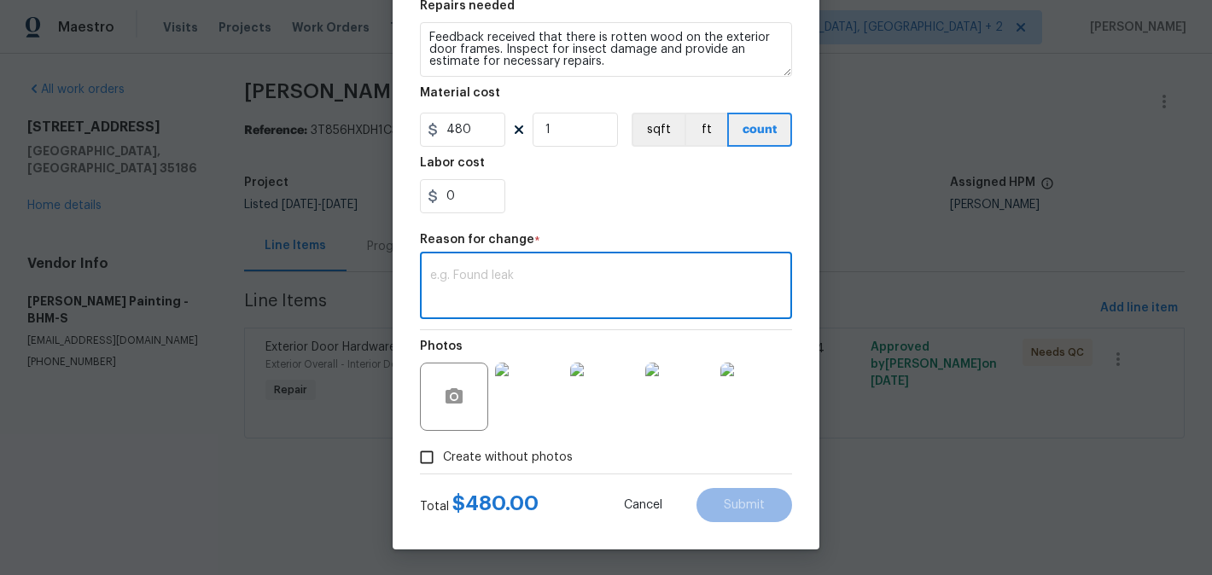
click at [524, 294] on textarea at bounding box center [606, 288] width 352 height 36
paste textarea "(BA) Updated cost per BR team approval."
type textarea "(BA) Updated cost per BR team approval."
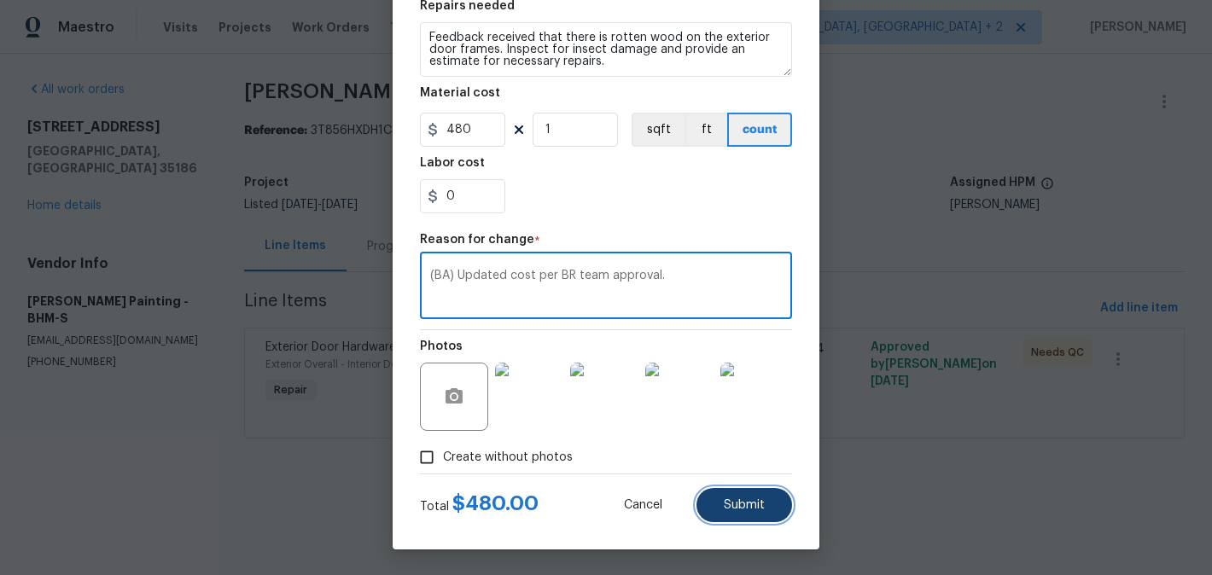
click at [709, 507] on button "Submit" at bounding box center [744, 505] width 96 height 34
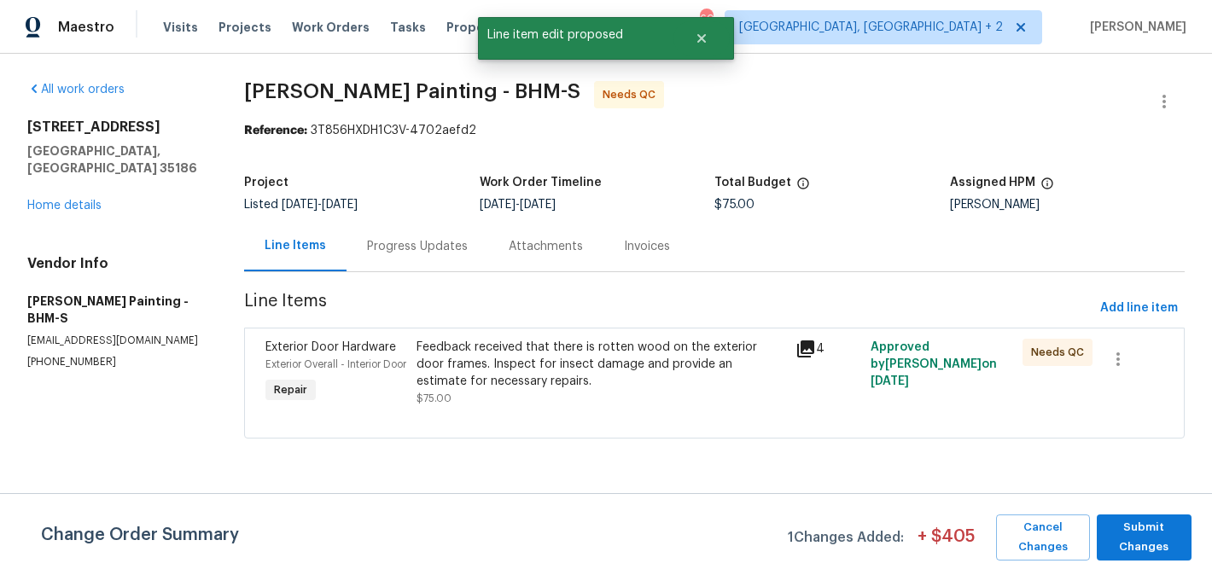
scroll to position [0, 0]
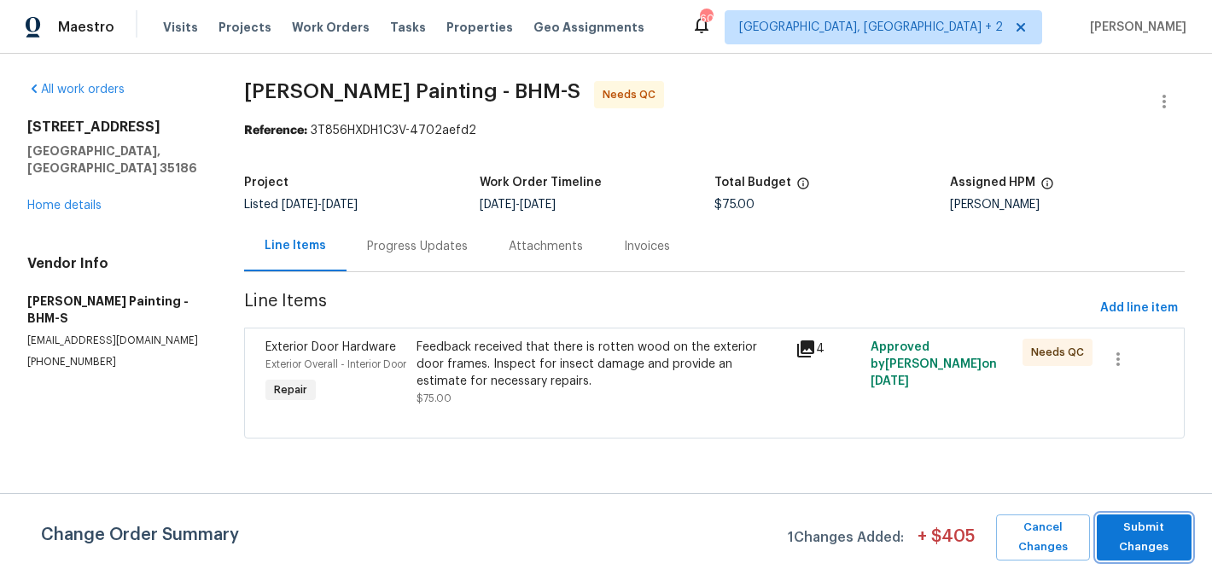
click at [1140, 536] on span "Submit Changes" at bounding box center [1144, 537] width 78 height 39
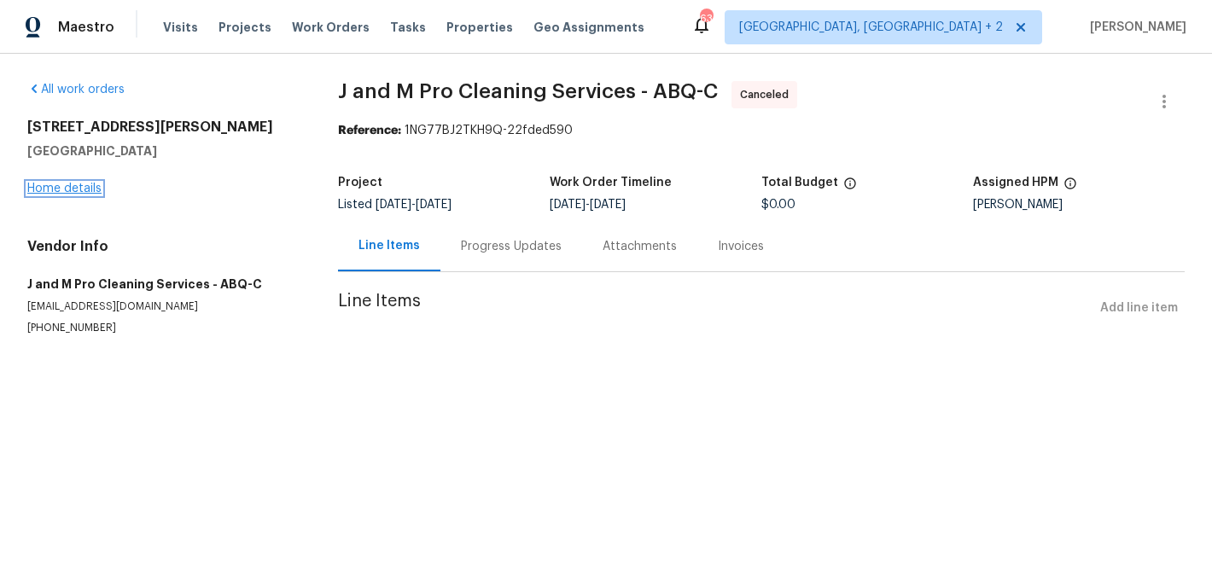
click at [68, 194] on link "Home details" at bounding box center [64, 189] width 74 height 12
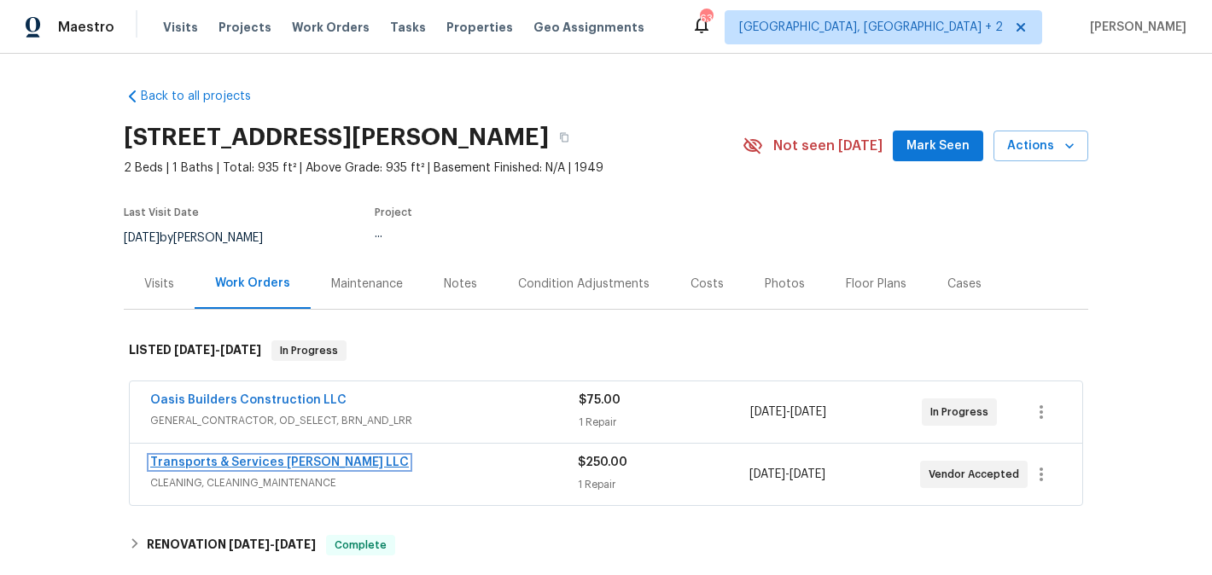
click at [260, 457] on link "Transports & Services [PERSON_NAME] LLC" at bounding box center [279, 463] width 259 height 12
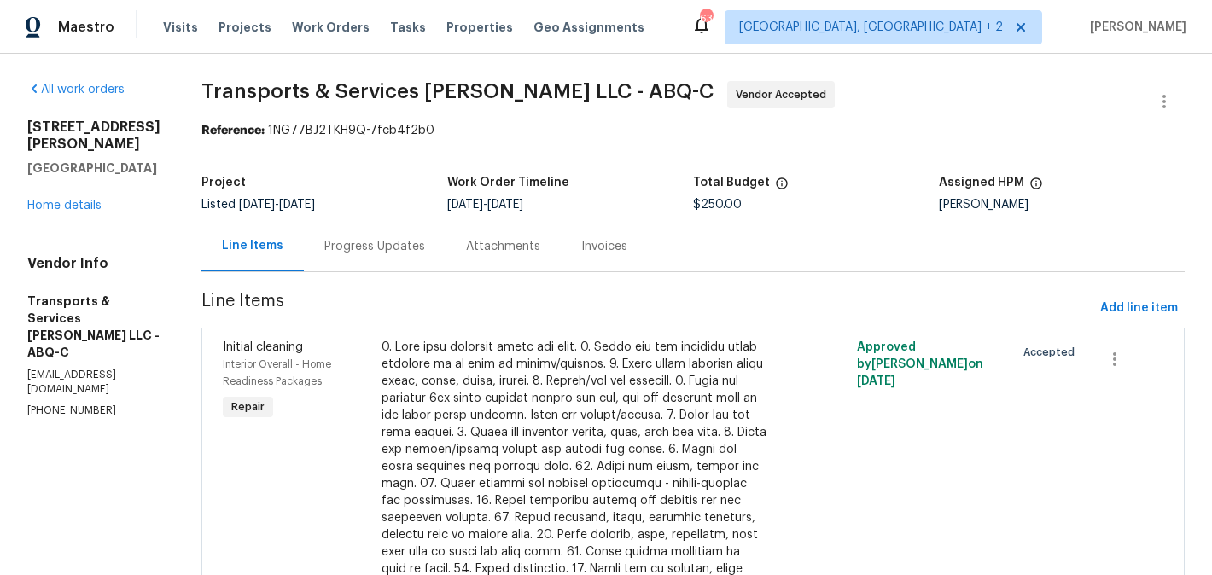
click at [435, 260] on div "Progress Updates" at bounding box center [375, 246] width 142 height 50
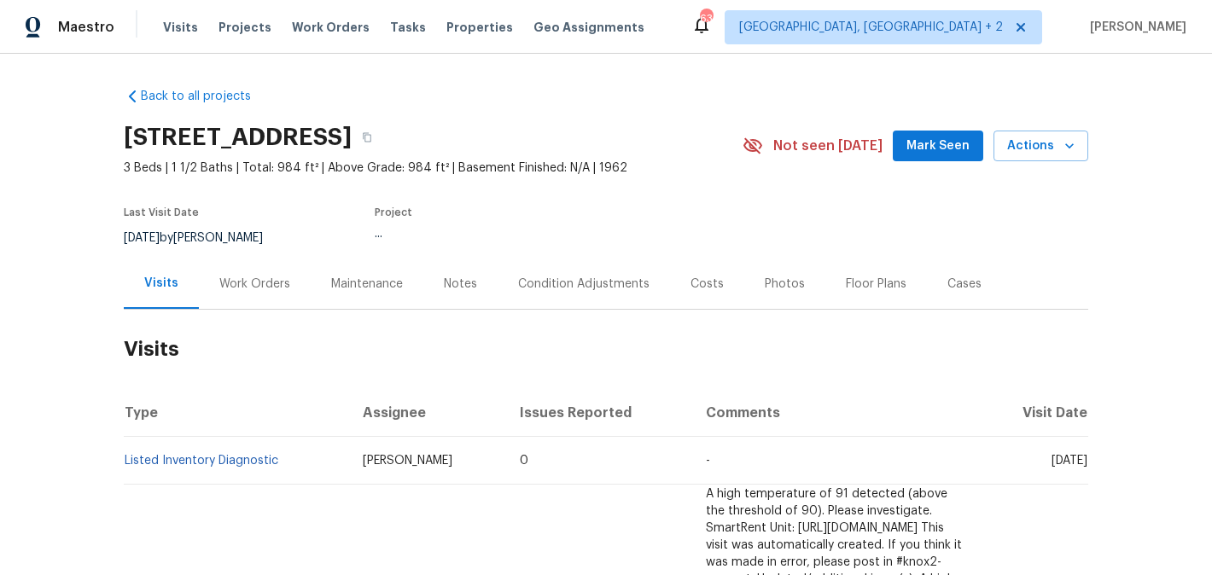
click at [270, 294] on div "Work Orders" at bounding box center [255, 284] width 112 height 50
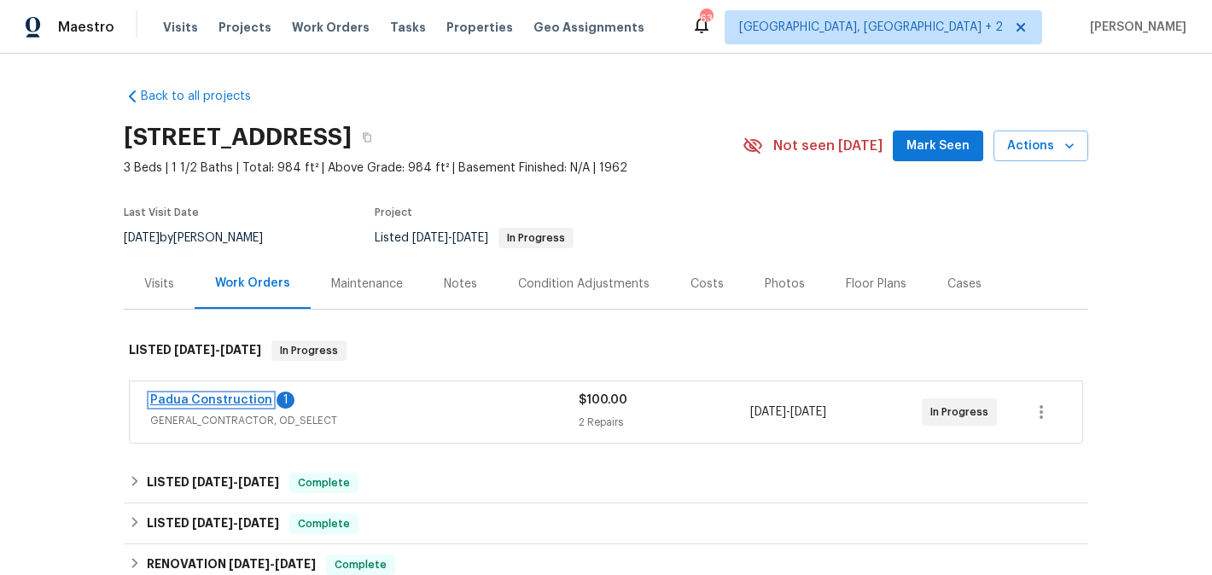
click at [233, 402] on link "Padua Construction" at bounding box center [211, 400] width 122 height 12
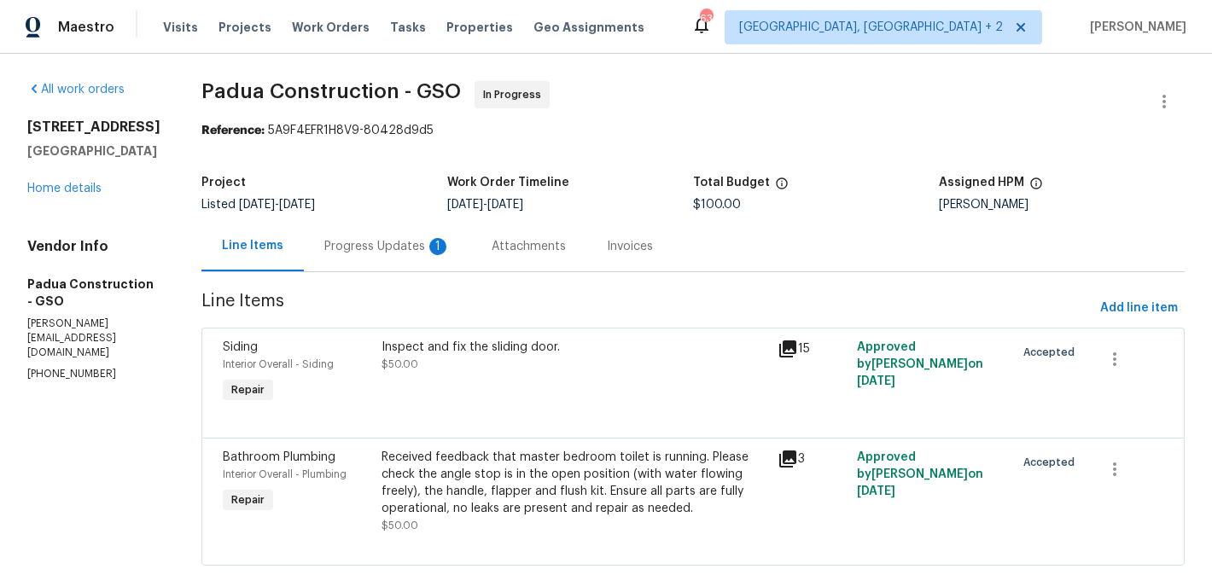
click at [429, 242] on div "1" at bounding box center [437, 246] width 17 height 17
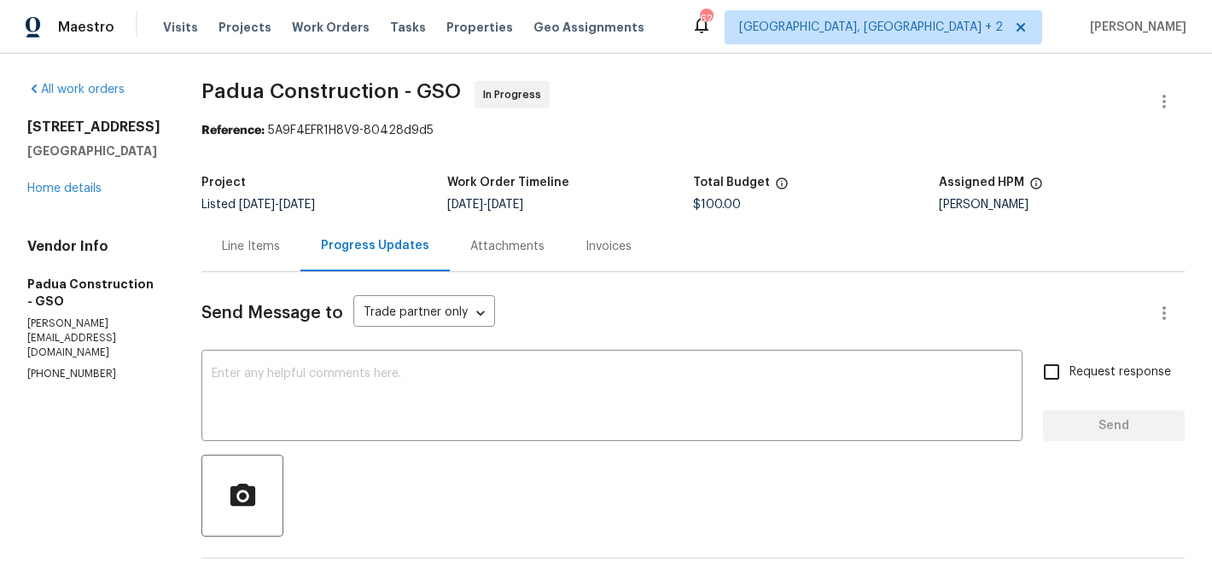
click at [237, 259] on div "Line Items" at bounding box center [250, 246] width 99 height 50
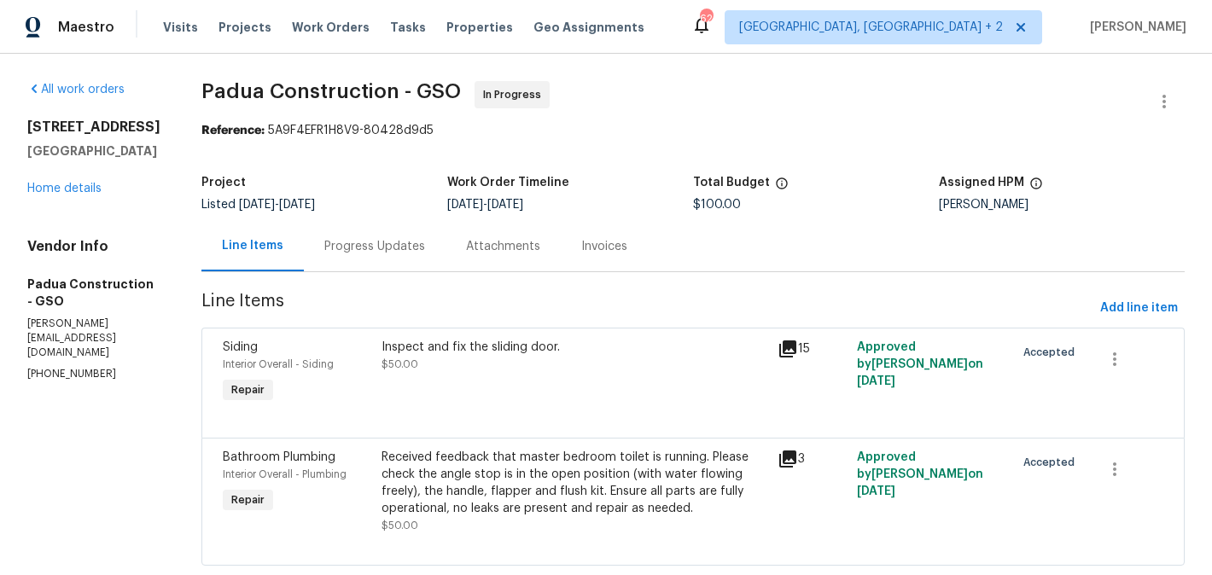
scroll to position [39, 0]
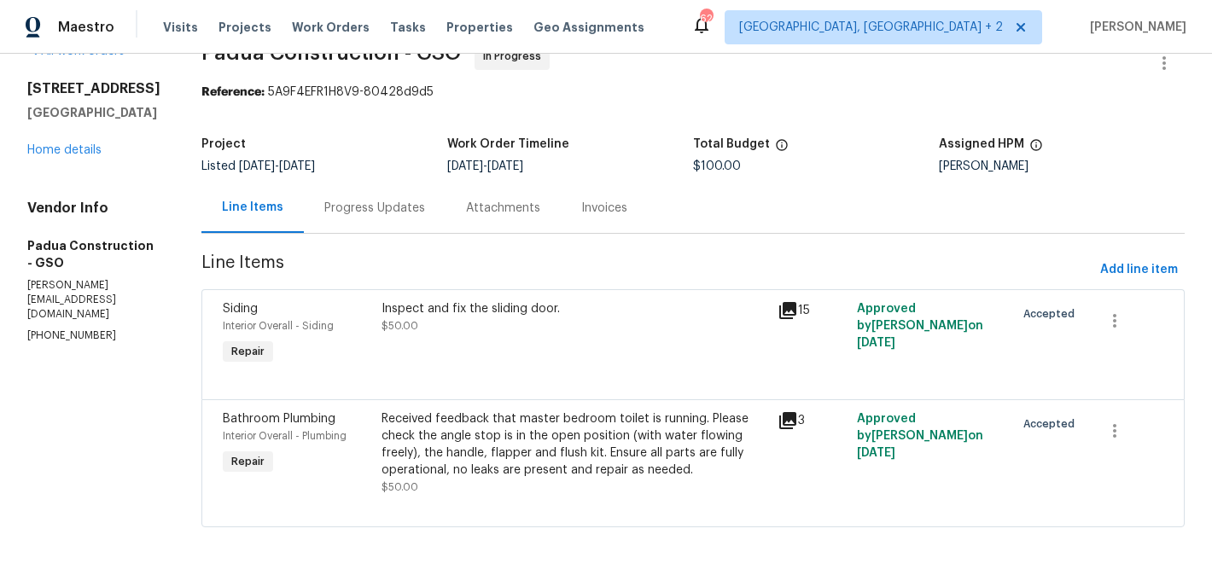
click at [481, 345] on div "Inspect and fix the sliding door. $50.00" at bounding box center [574, 334] width 396 height 79
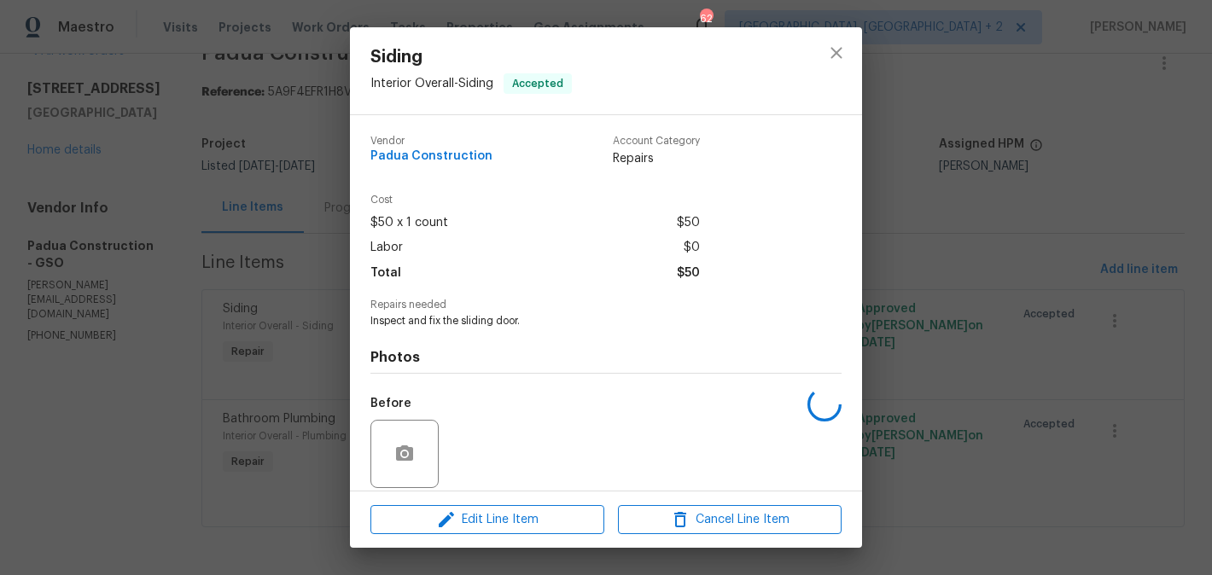
scroll to position [125, 0]
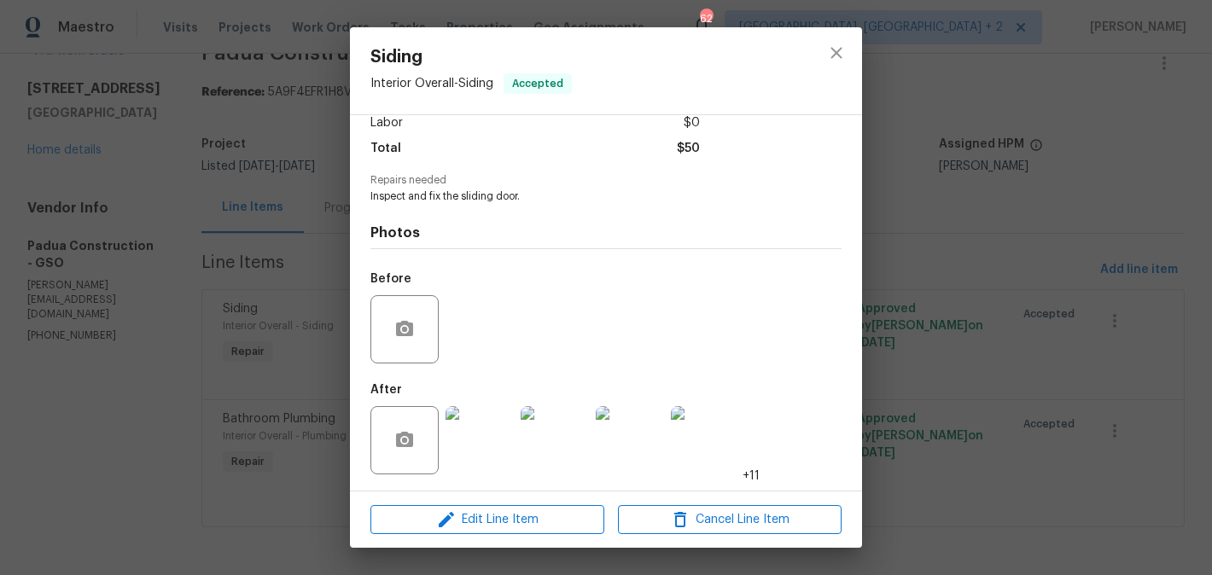
click at [306, 373] on div "Siding Interior Overall - Siding Accepted Vendor Padua Construction Account Cat…" at bounding box center [606, 287] width 1212 height 575
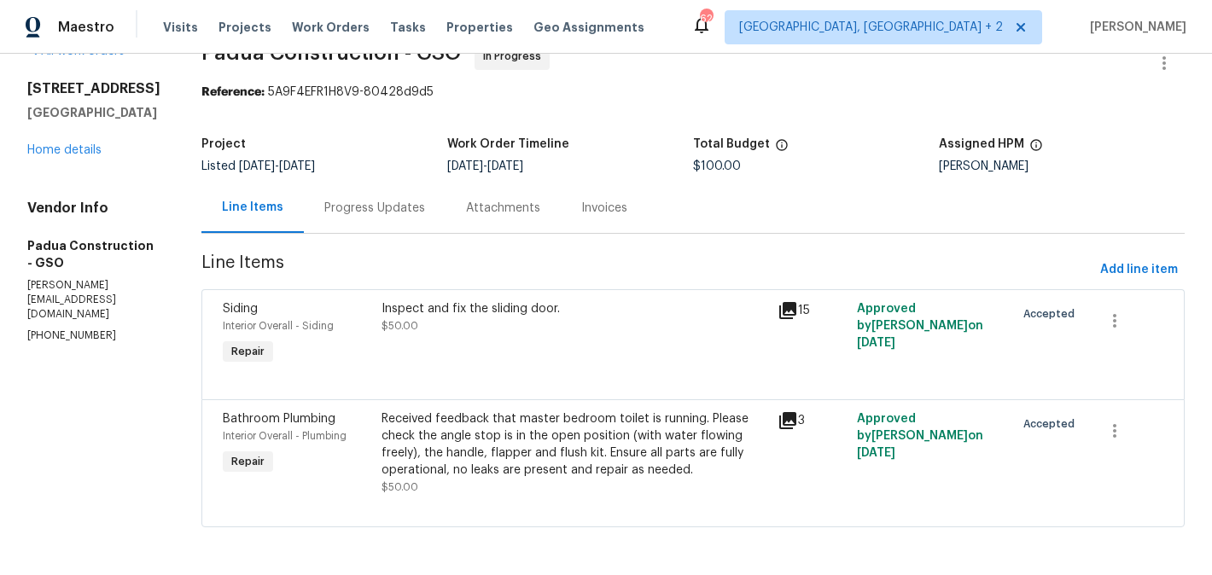
scroll to position [0, 0]
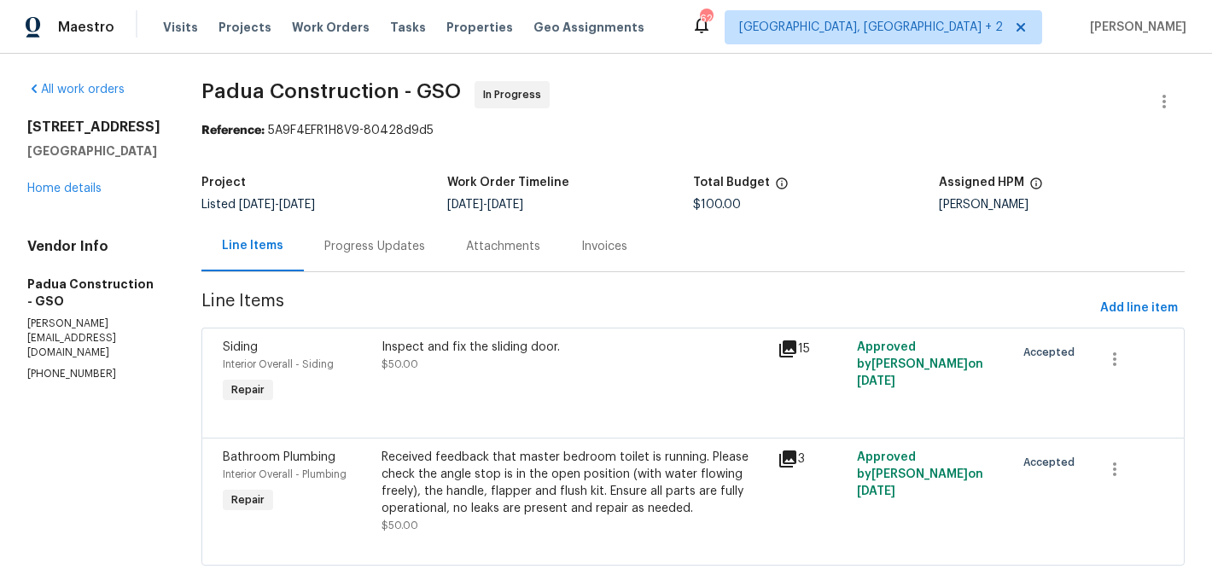
click at [383, 255] on div "Progress Updates" at bounding box center [375, 246] width 142 height 50
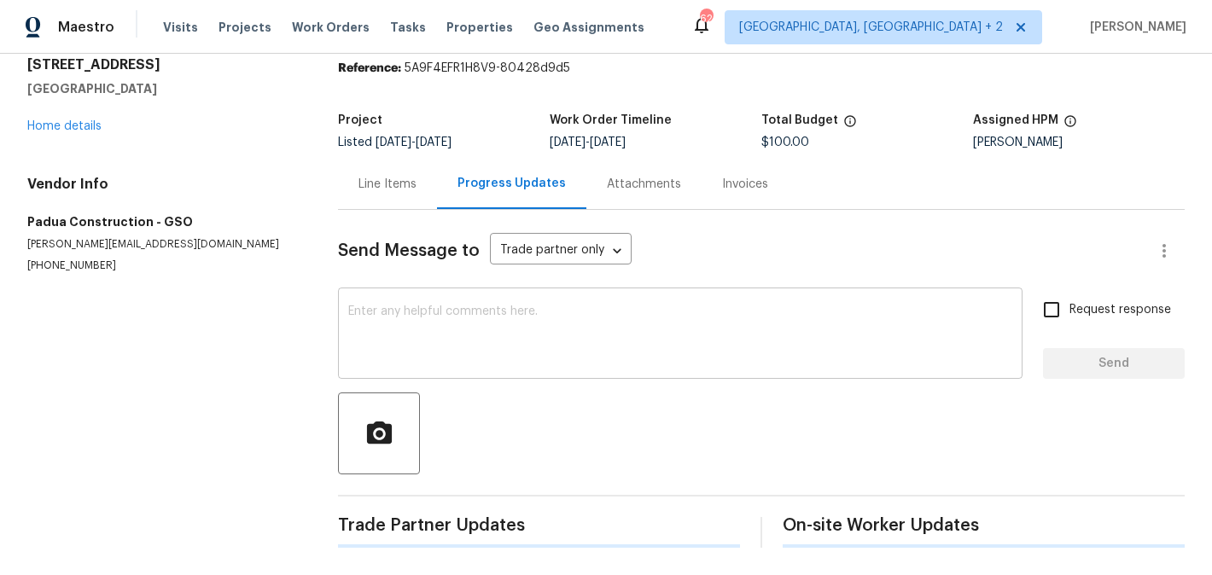
scroll to position [333, 0]
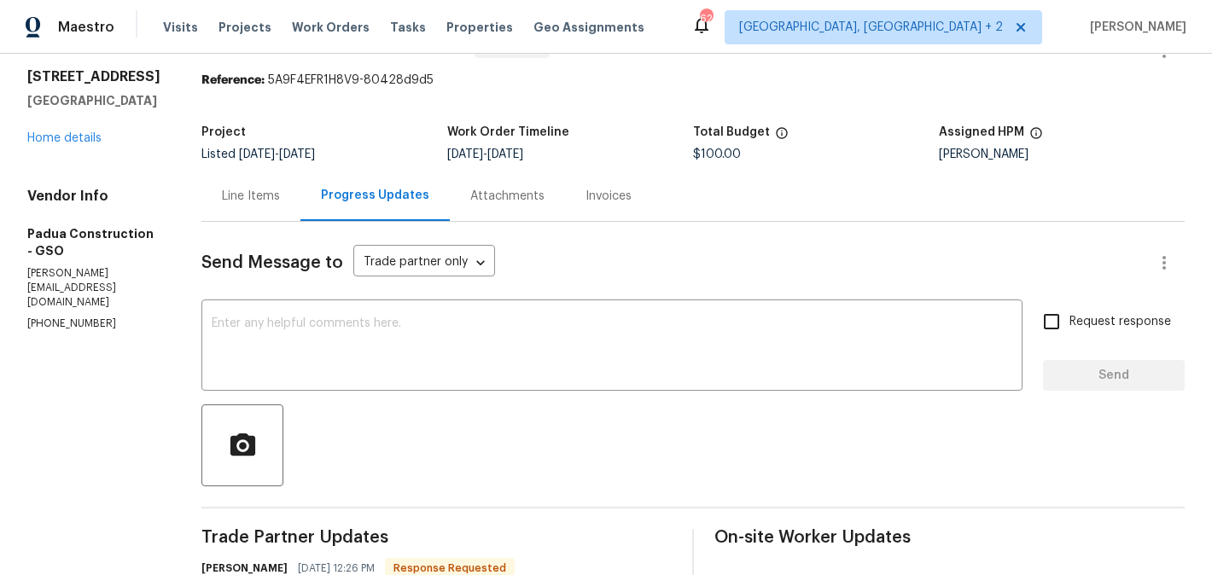
click at [236, 197] on div "Line Items" at bounding box center [251, 196] width 58 height 17
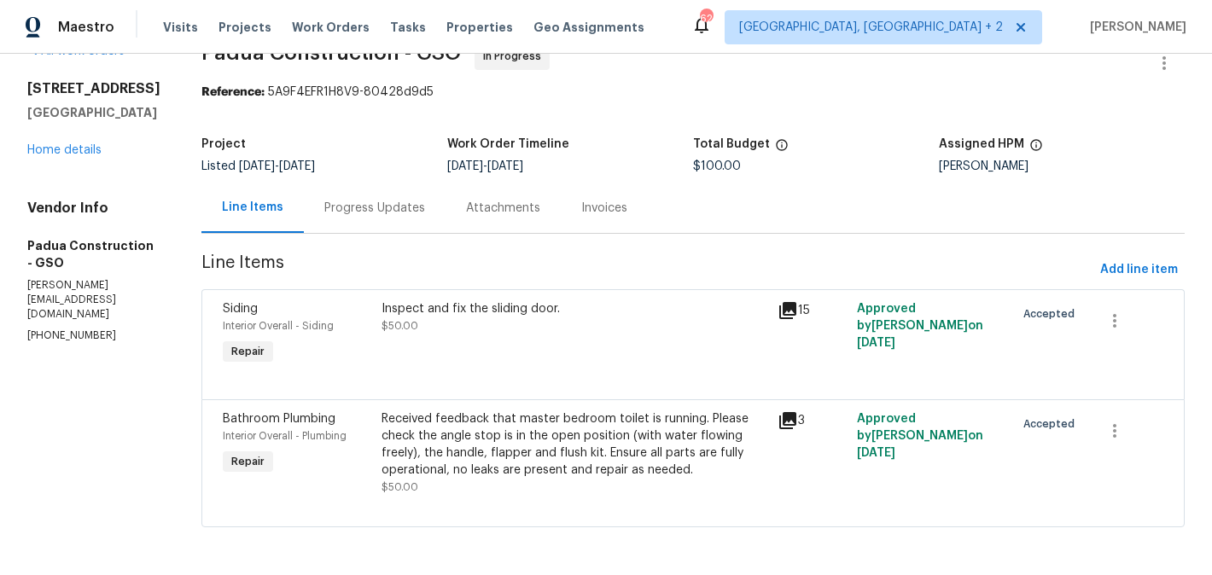
click at [345, 189] on div "Progress Updates" at bounding box center [375, 208] width 142 height 50
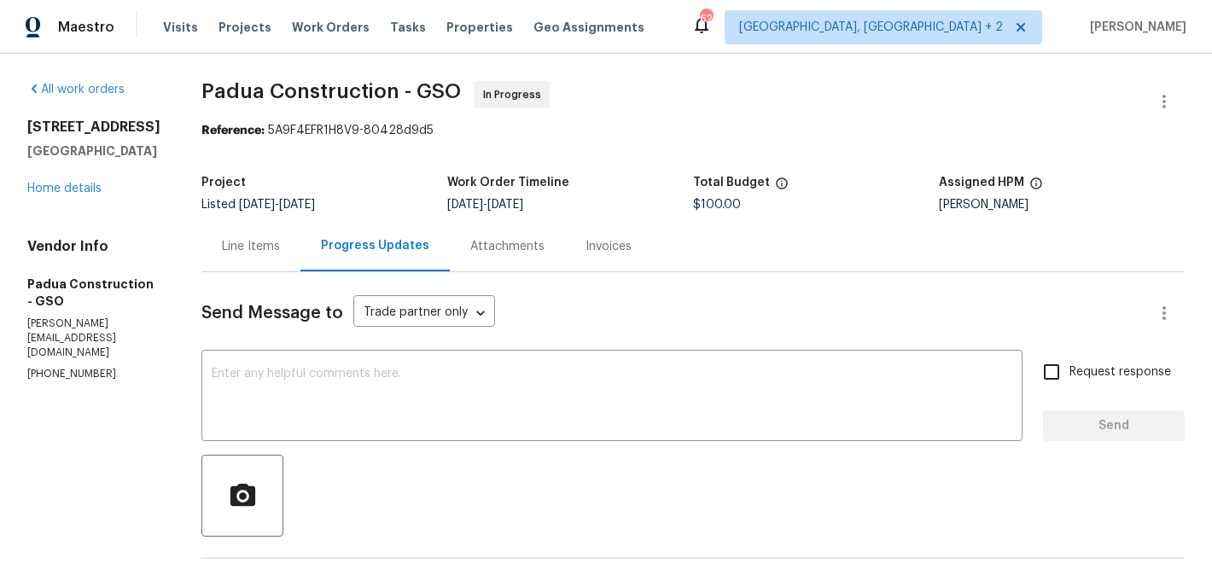
click at [238, 248] on div "Line Items" at bounding box center [251, 246] width 58 height 17
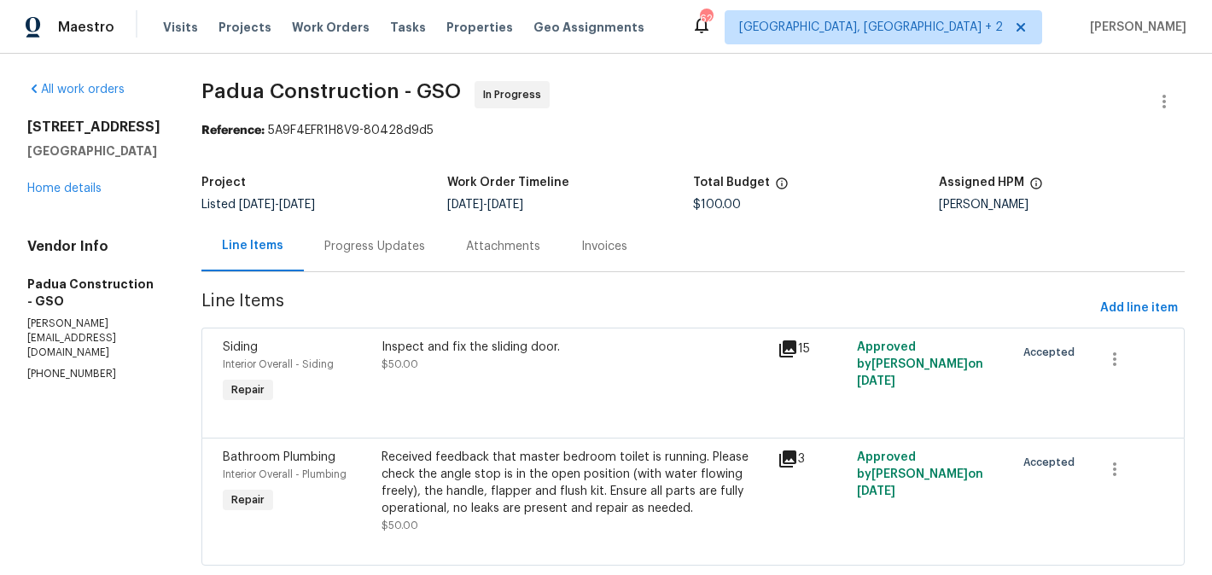
scroll to position [39, 0]
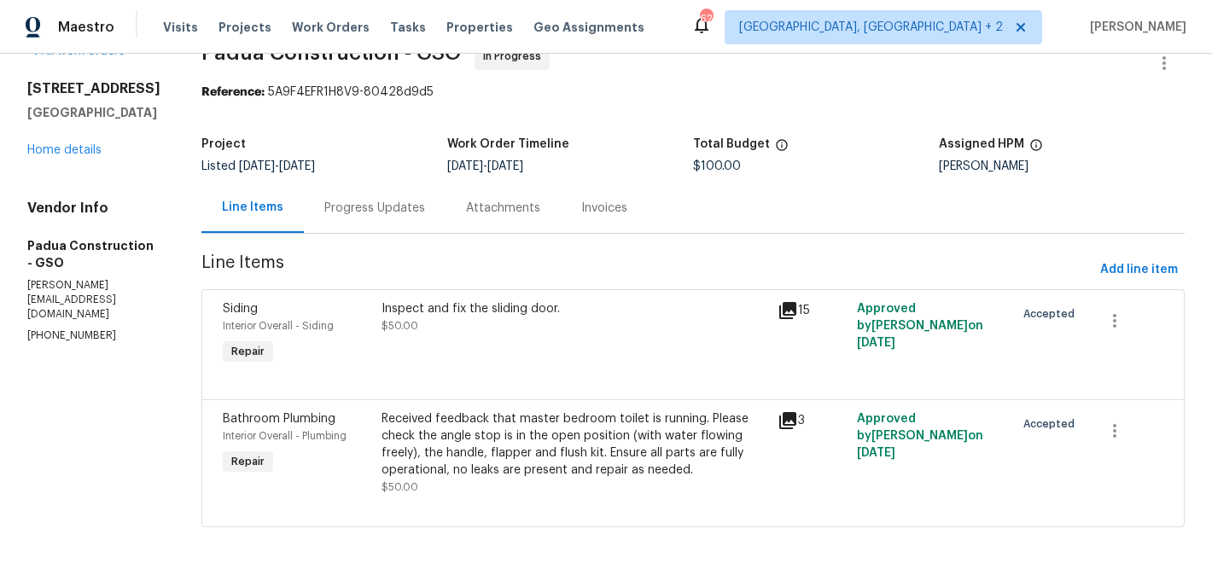
click at [496, 330] on div "Inspect and fix the sliding door. $50.00" at bounding box center [574, 317] width 386 height 34
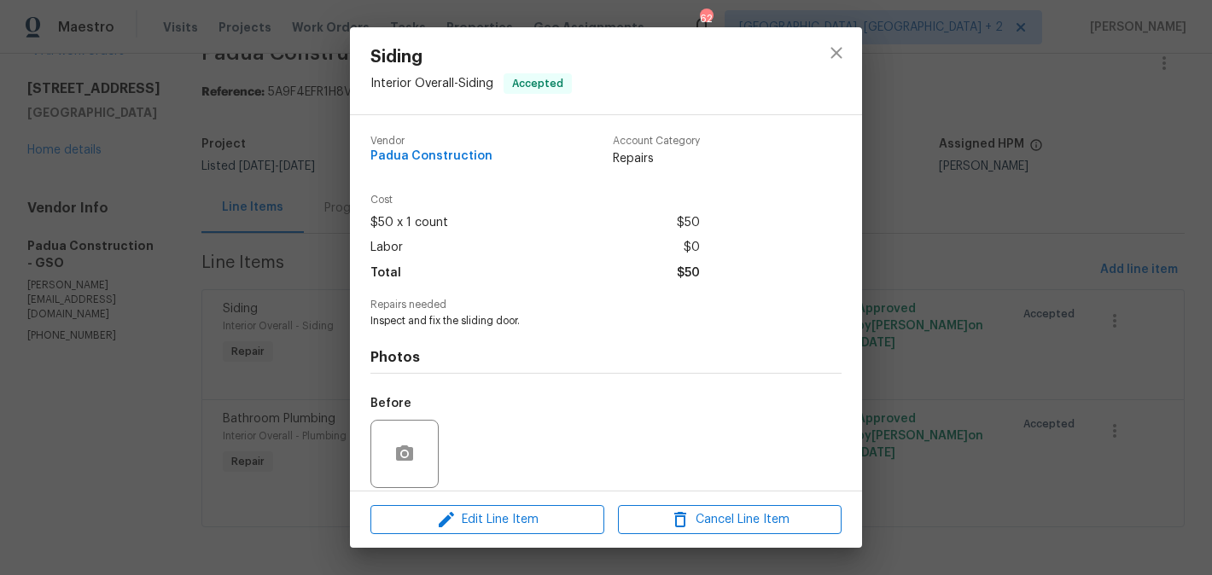
scroll to position [125, 0]
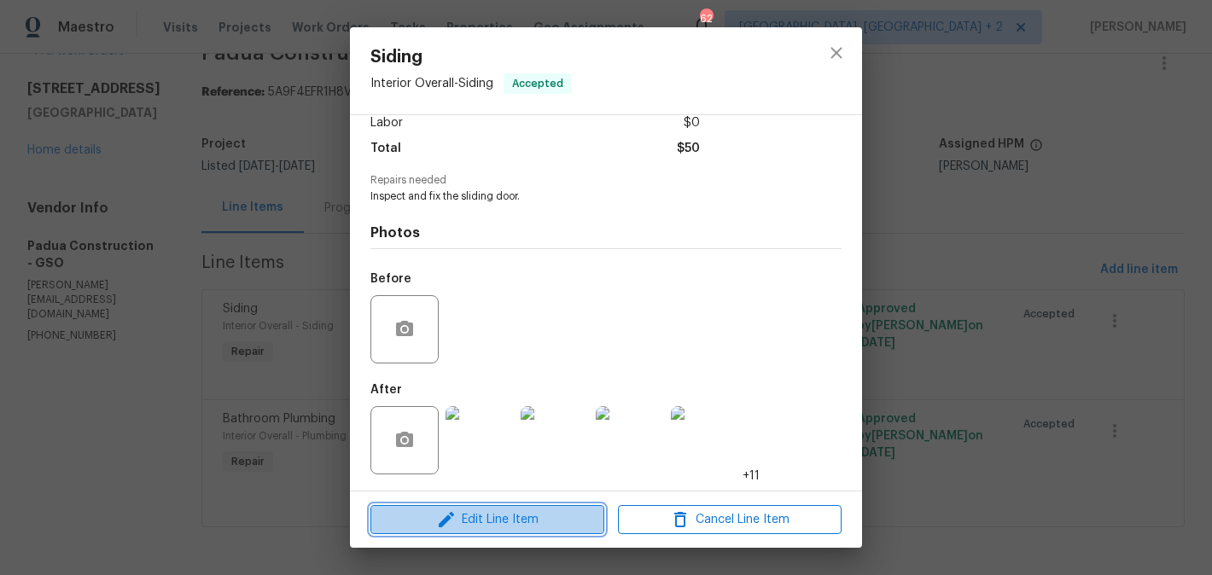
click at [461, 510] on span "Edit Line Item" at bounding box center [487, 519] width 224 height 21
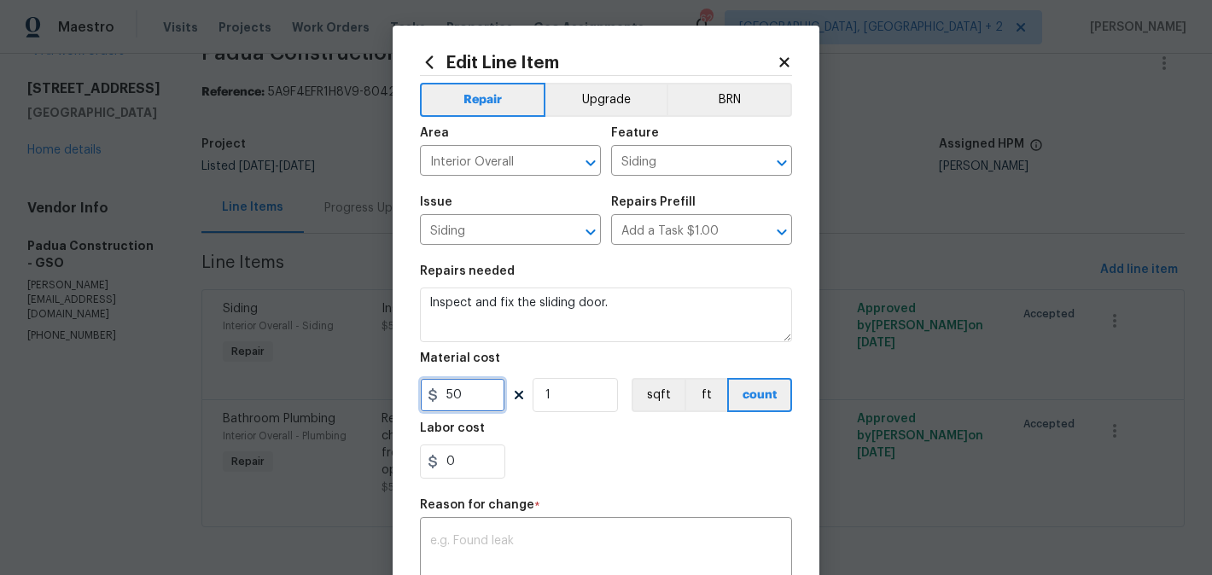
click at [441, 401] on input "50" at bounding box center [462, 395] width 85 height 34
type input "150"
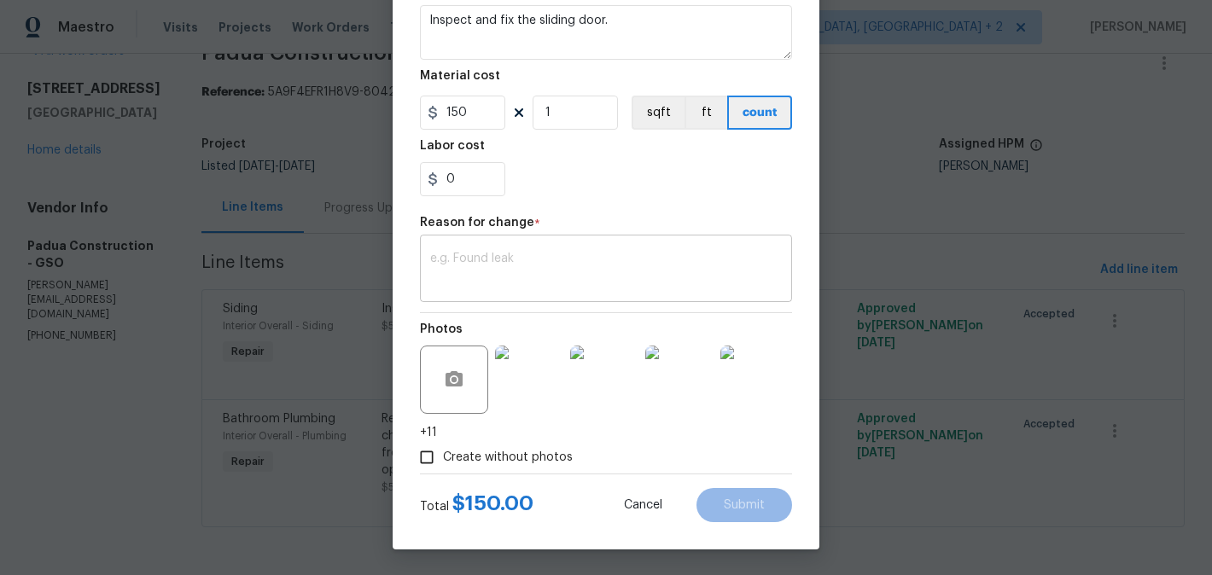
click at [532, 254] on textarea at bounding box center [606, 271] width 352 height 36
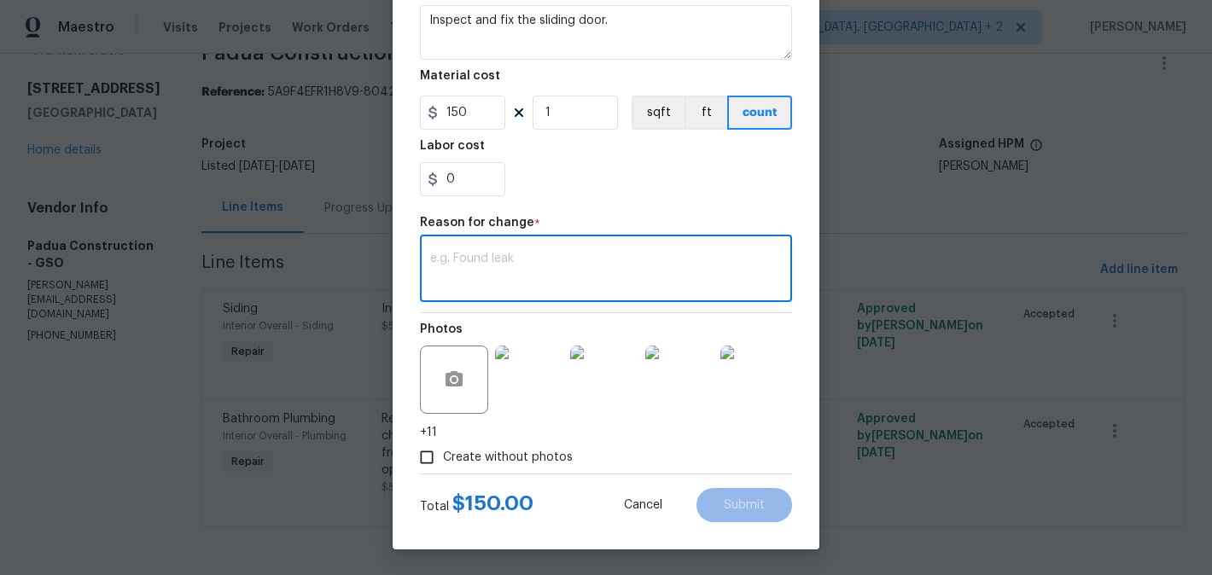
paste textarea "(BA) Updated per vendor’s final cost."
type textarea "(BA) Updated per vendor’s final cost."
click at [759, 495] on button "Submit" at bounding box center [744, 505] width 96 height 34
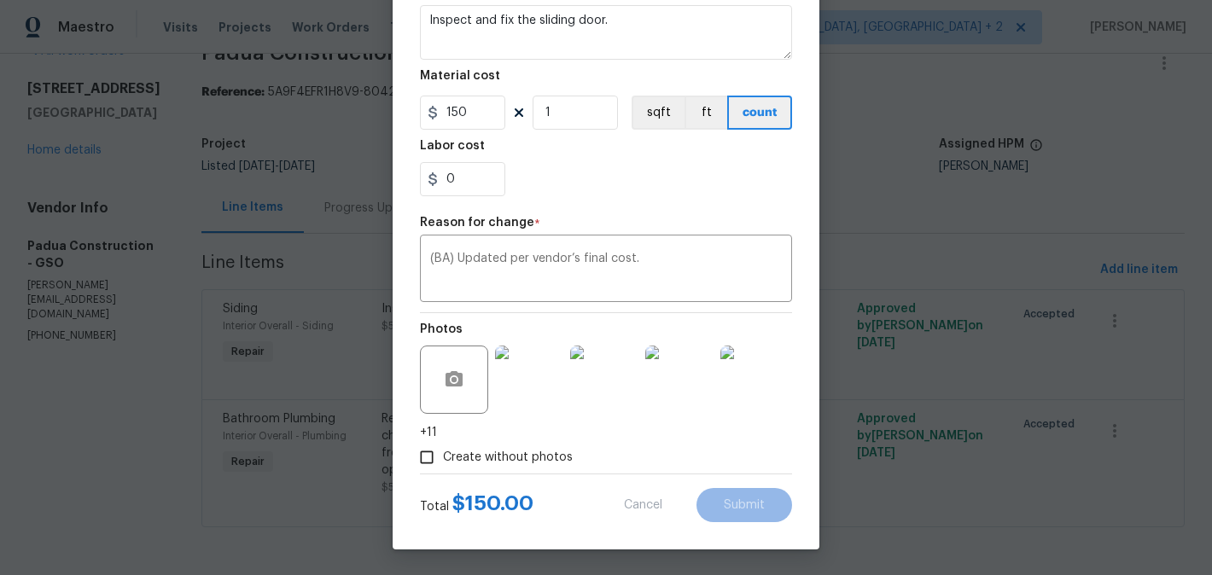
type input "50"
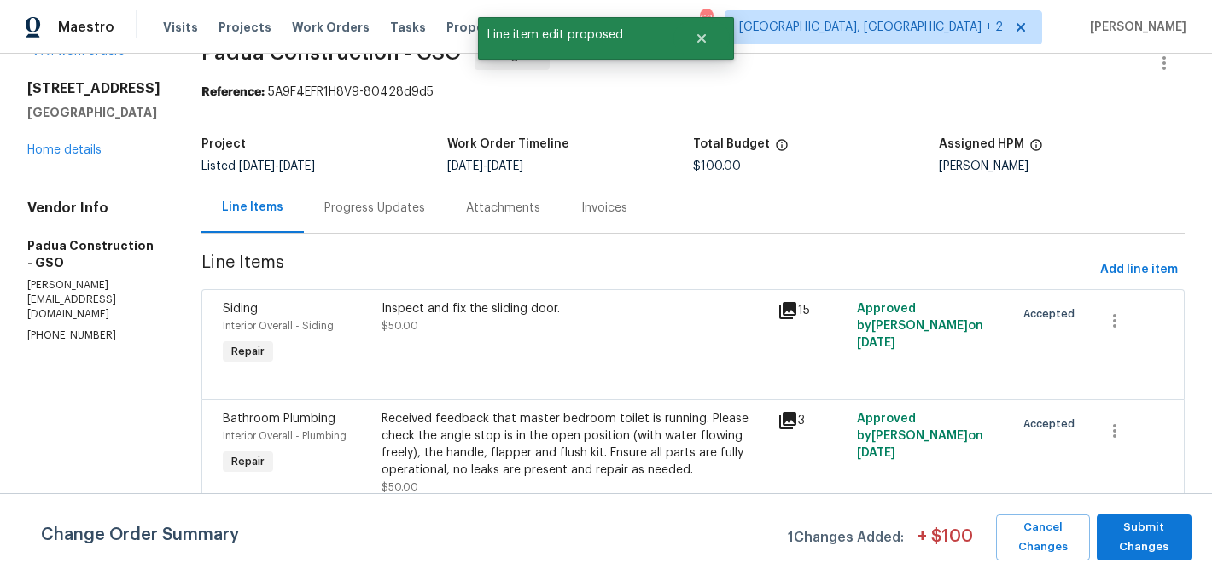
scroll to position [0, 0]
click at [1164, 542] on span "Submit Changes" at bounding box center [1144, 537] width 78 height 39
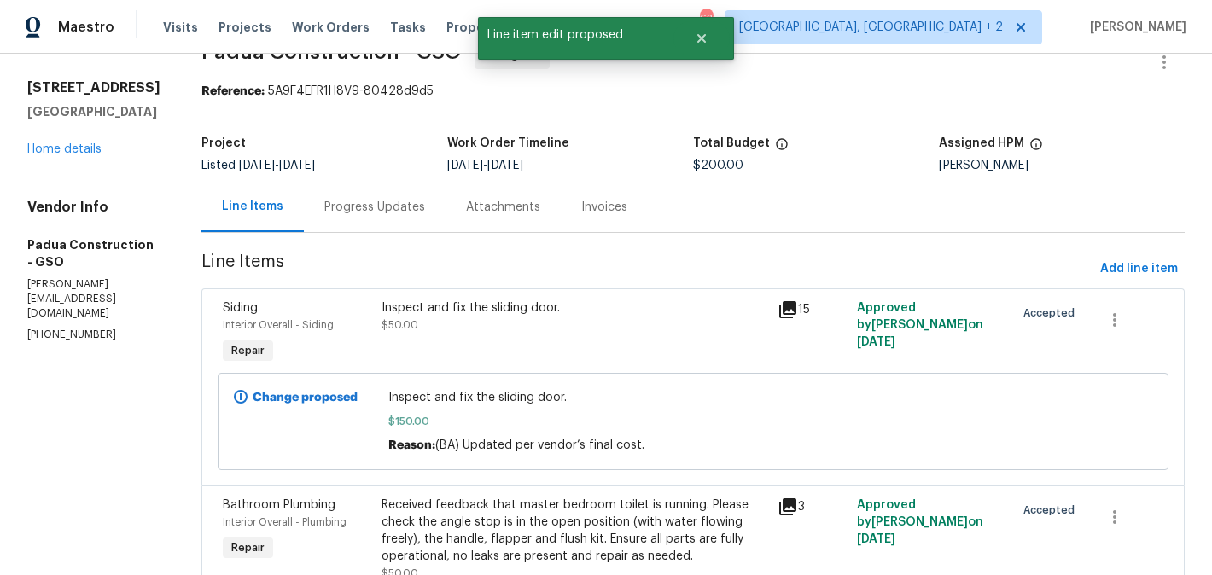
scroll to position [126, 0]
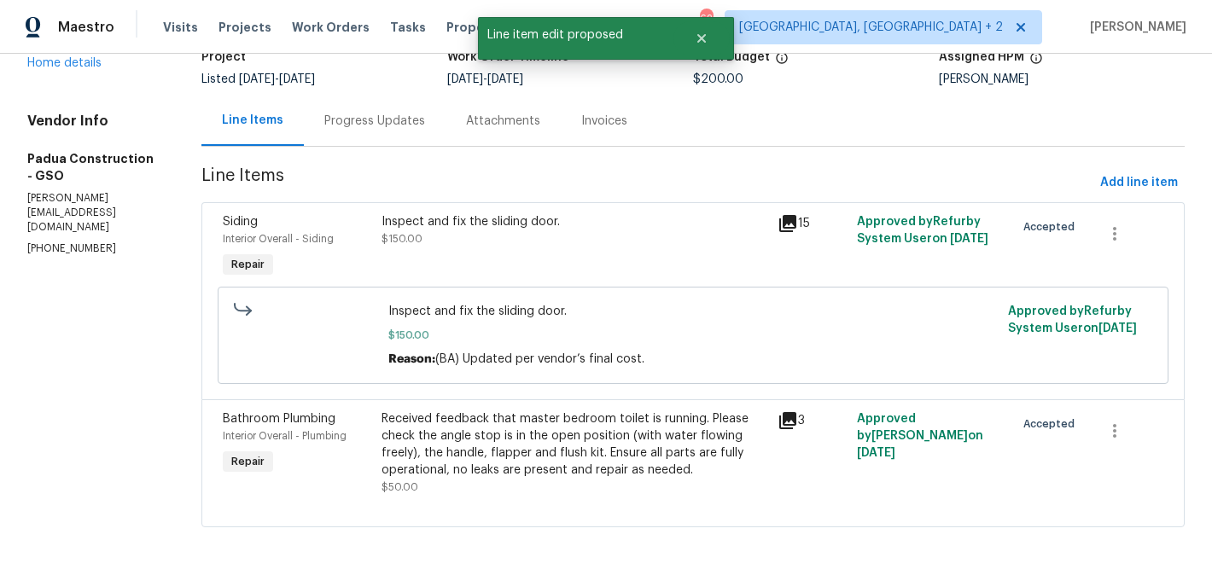
click at [469, 445] on div "Received feedback that master bedroom toilet is running. Please check the angle…" at bounding box center [574, 444] width 386 height 68
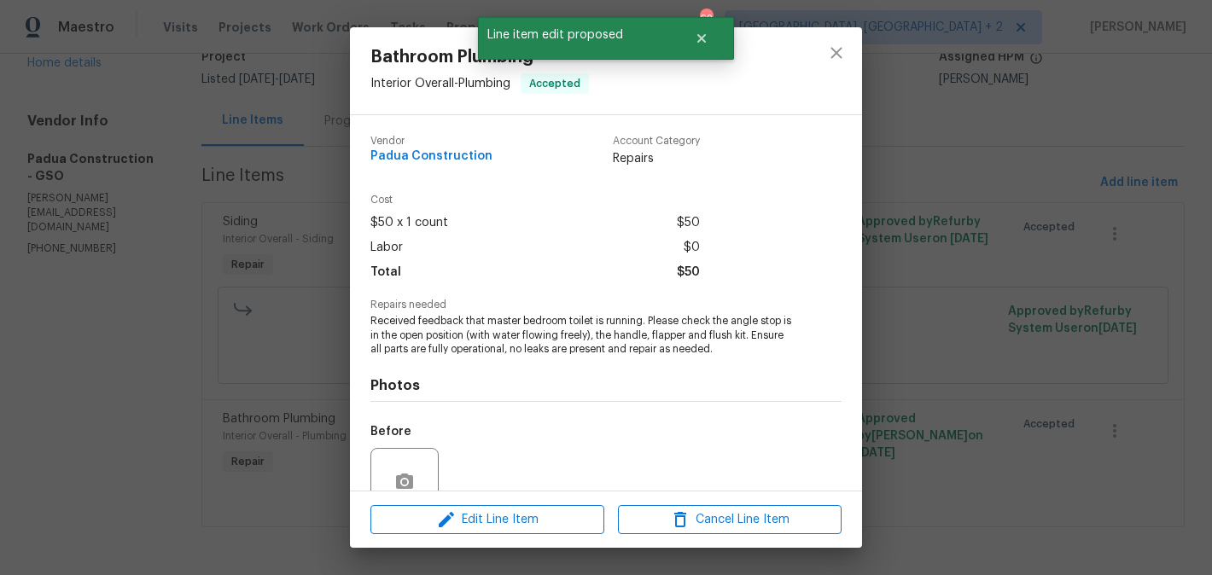
scroll to position [154, 0]
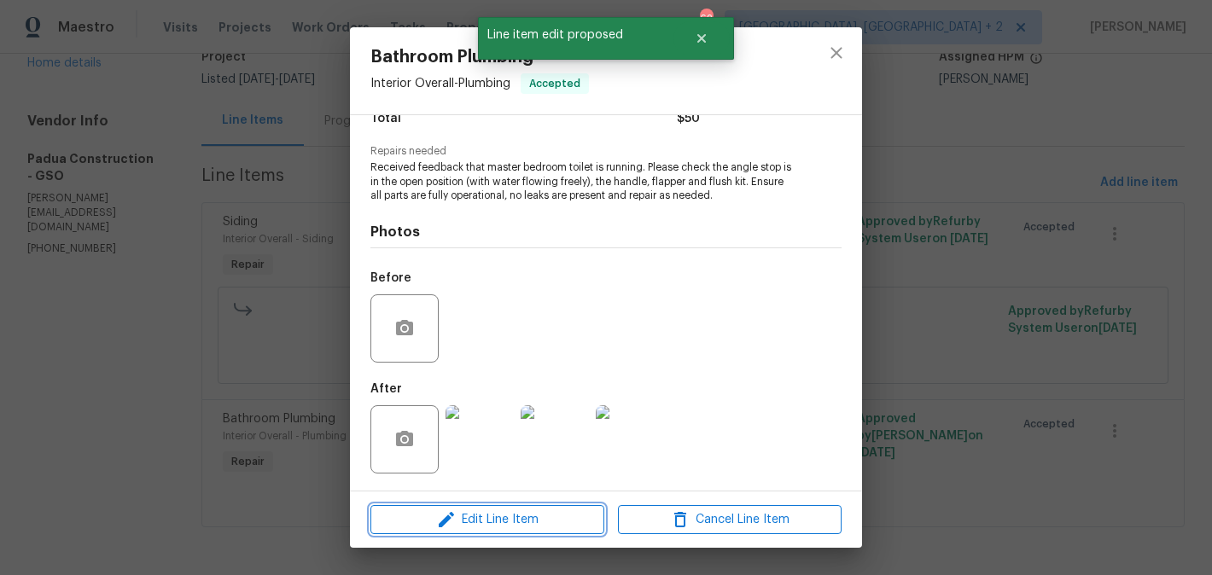
click at [466, 514] on span "Edit Line Item" at bounding box center [487, 519] width 224 height 21
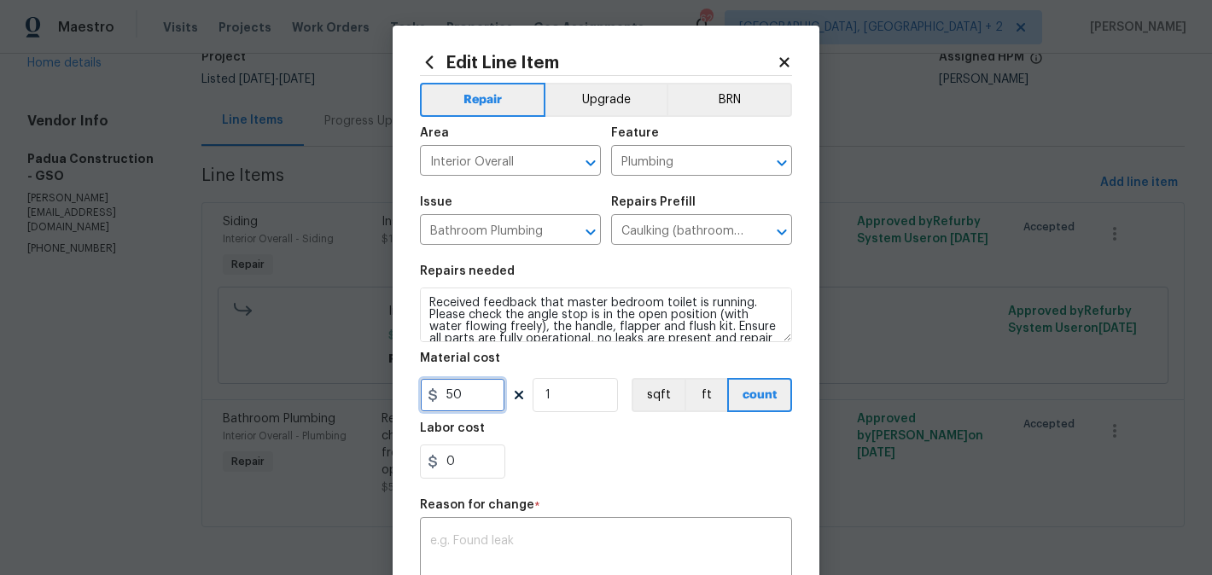
click at [448, 399] on input "50" at bounding box center [462, 395] width 85 height 34
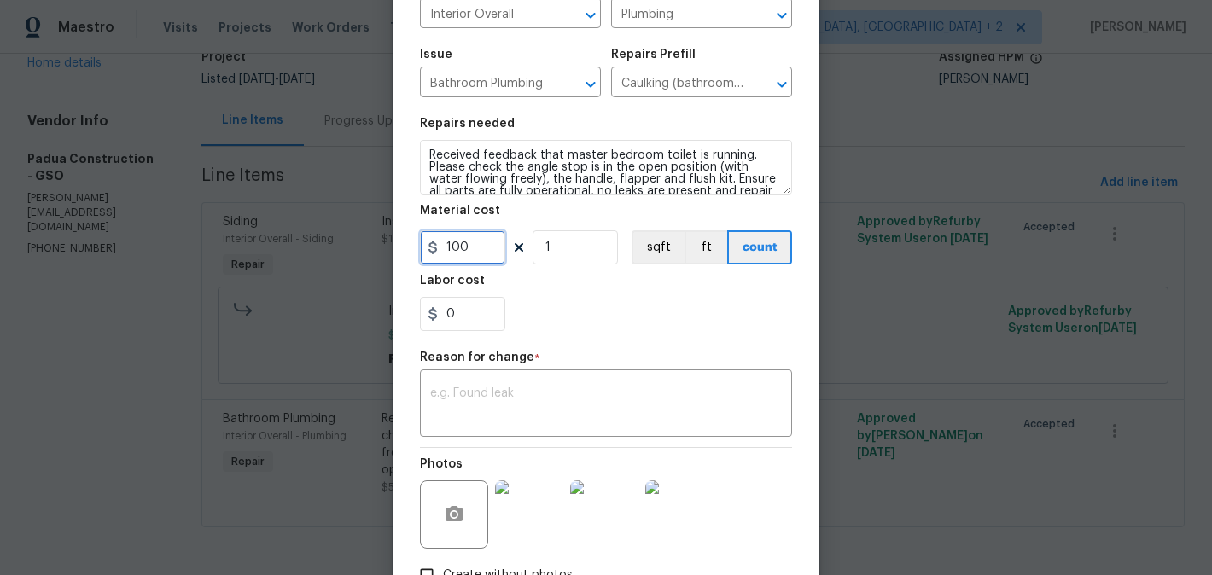
scroll to position [168, 0]
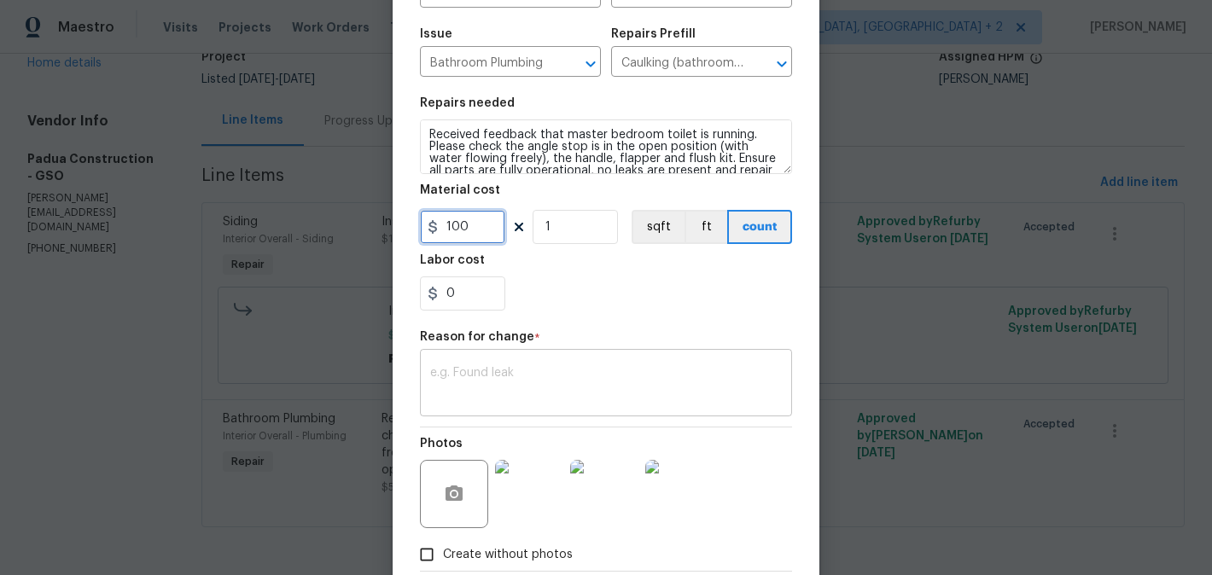
type input "100"
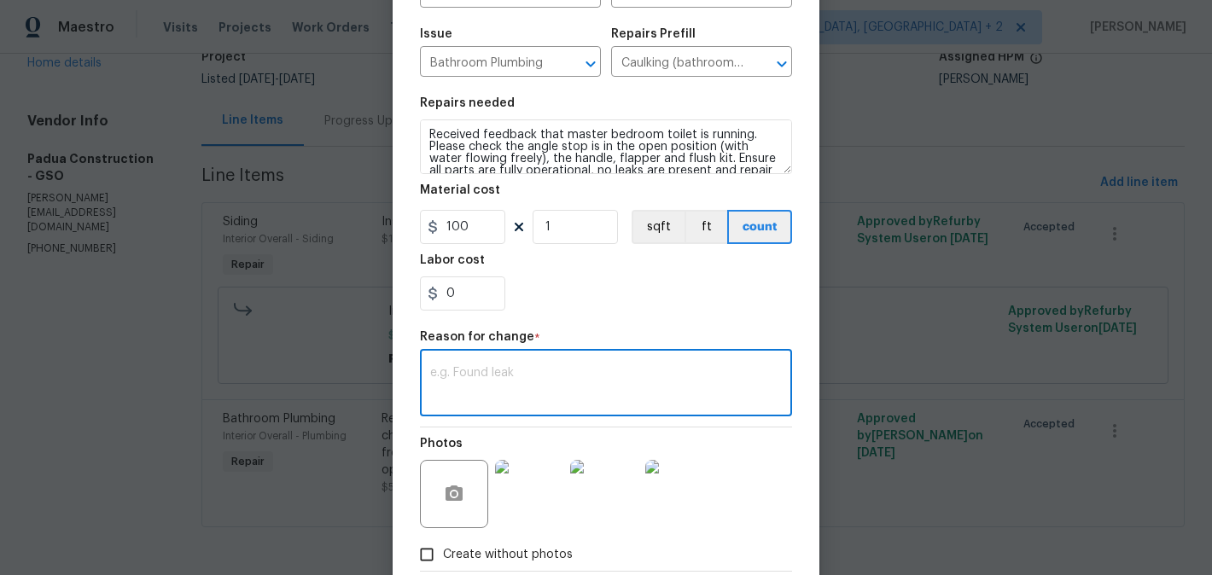
click at [496, 397] on textarea at bounding box center [606, 385] width 352 height 36
paste textarea "(BA) Updated per vendor’s final cost."
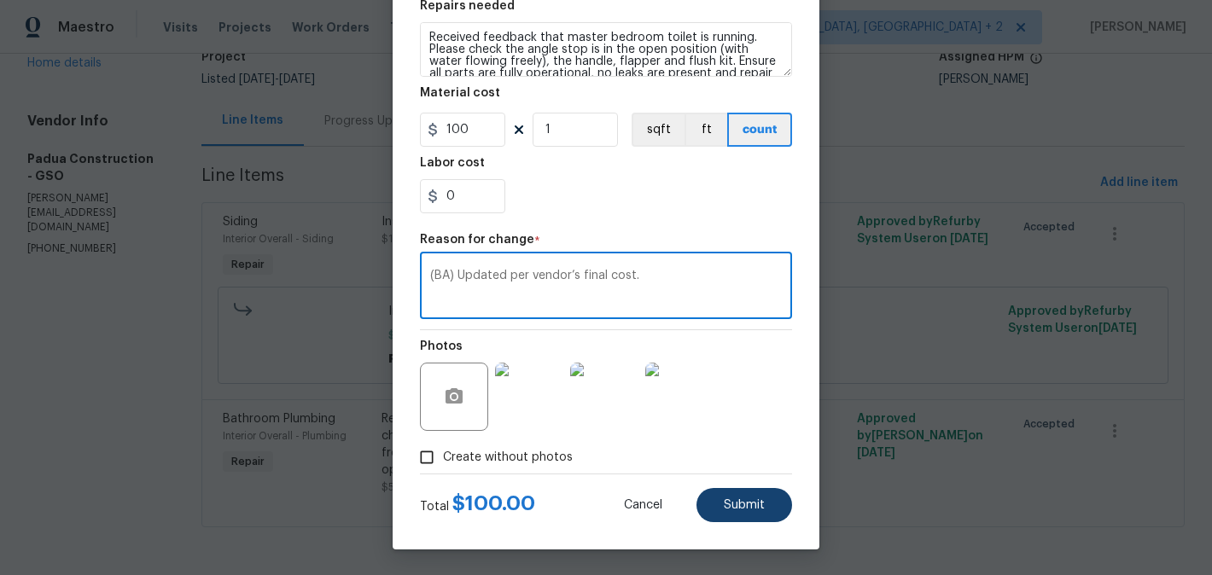
type textarea "(BA) Updated per vendor’s final cost."
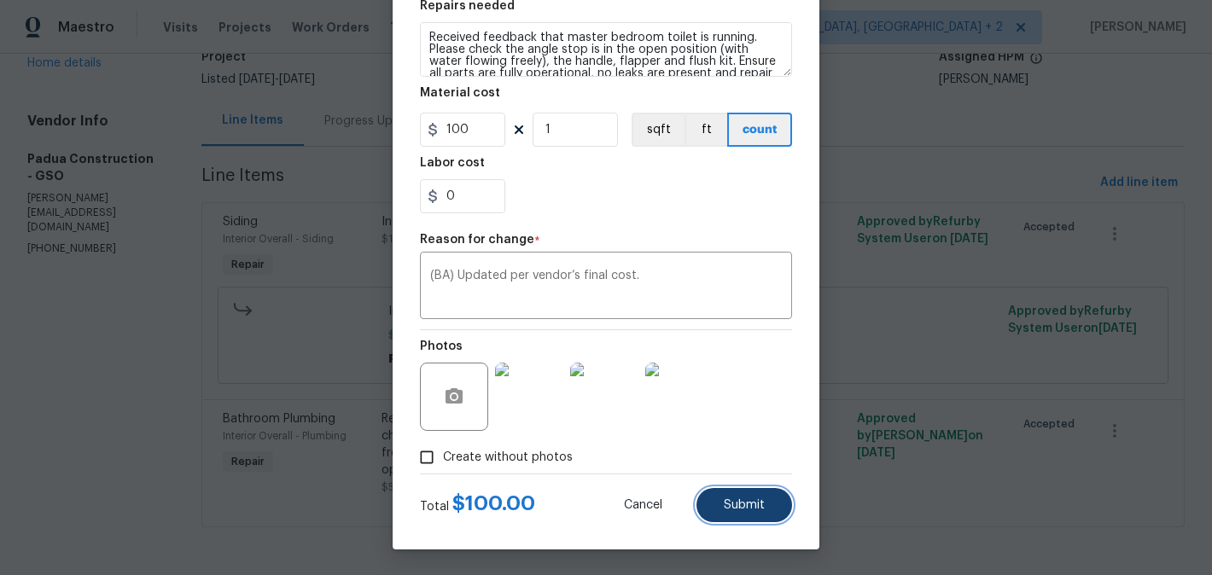
click at [762, 509] on span "Submit" at bounding box center [744, 505] width 41 height 13
type input "50"
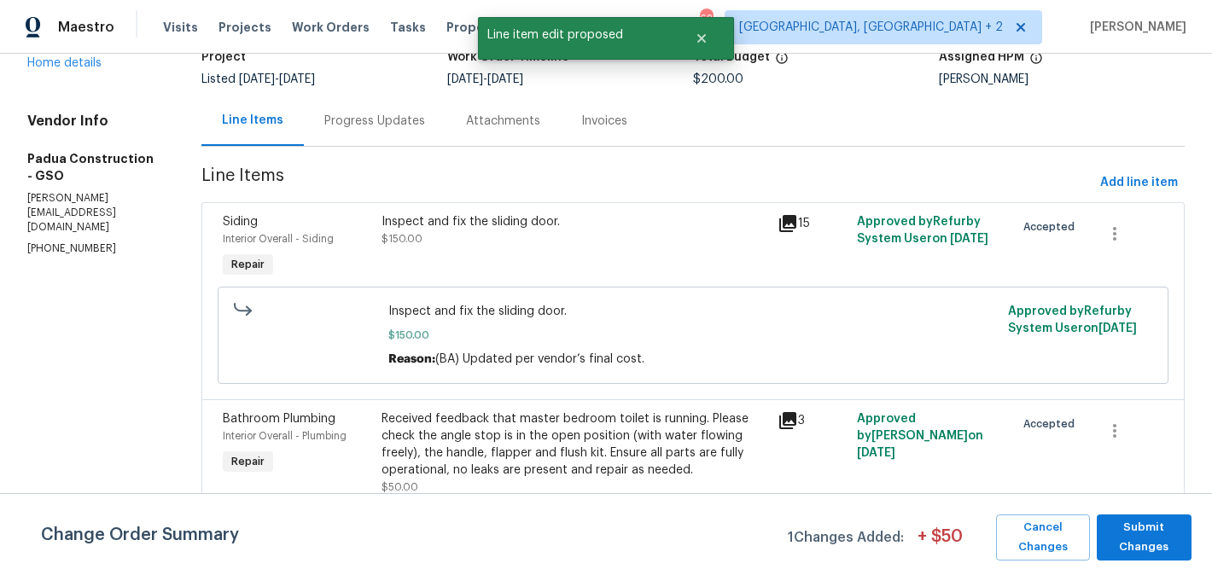
scroll to position [0, 0]
click at [1133, 542] on span "Submit Changes" at bounding box center [1144, 537] width 78 height 39
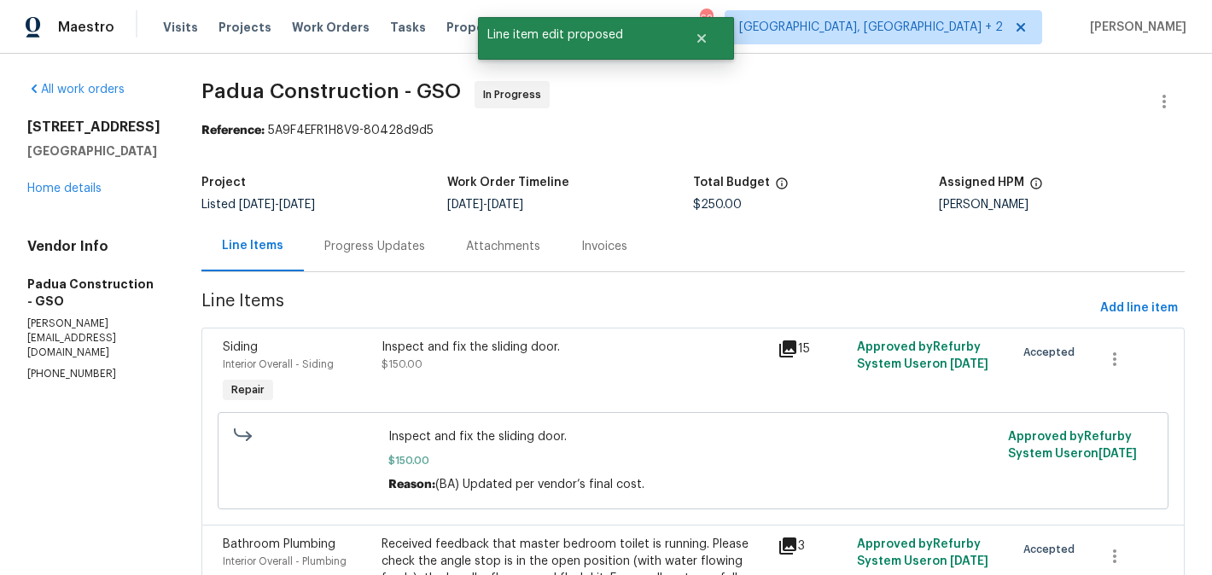
click at [403, 258] on div "Progress Updates" at bounding box center [375, 246] width 142 height 50
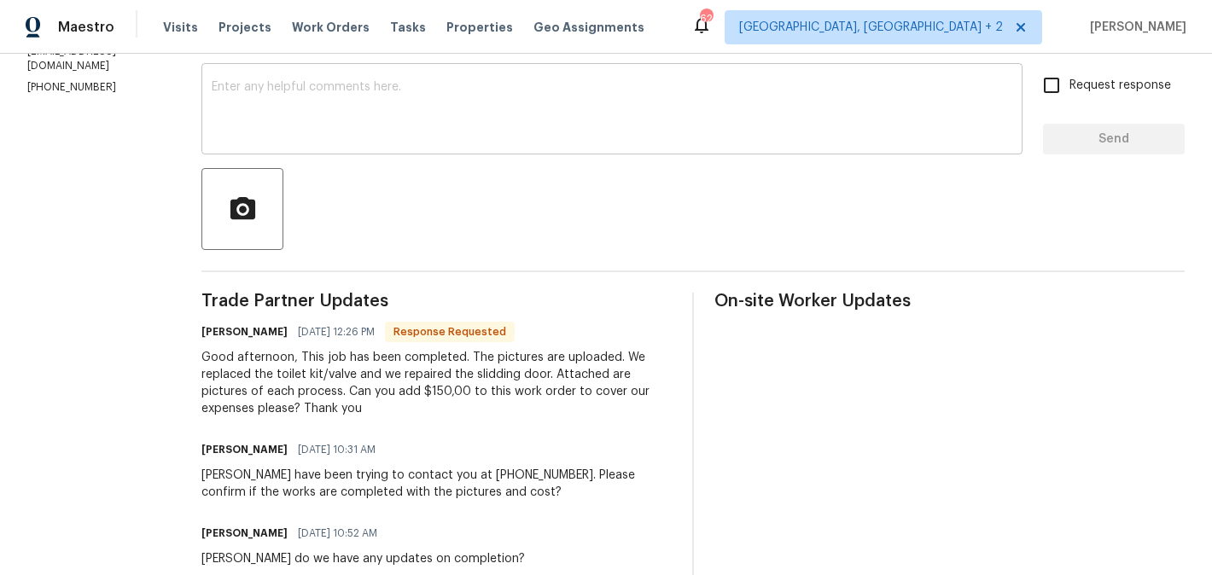
scroll to position [290, 0]
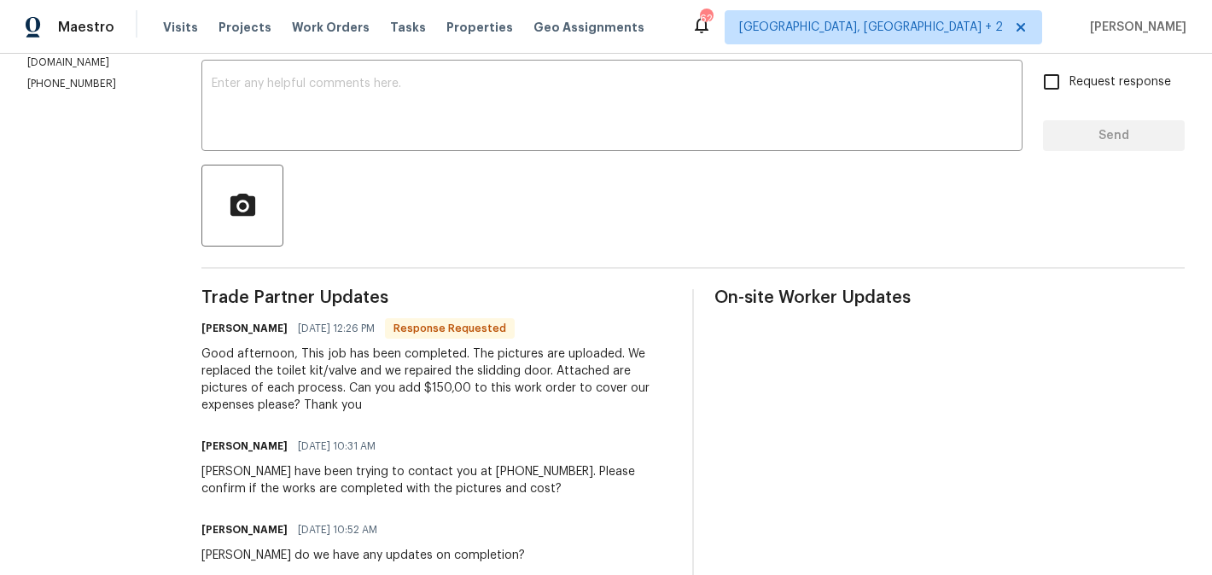
click at [201, 330] on h6 "Juan Echeverri" at bounding box center [244, 328] width 86 height 17
copy h6 "Juan"
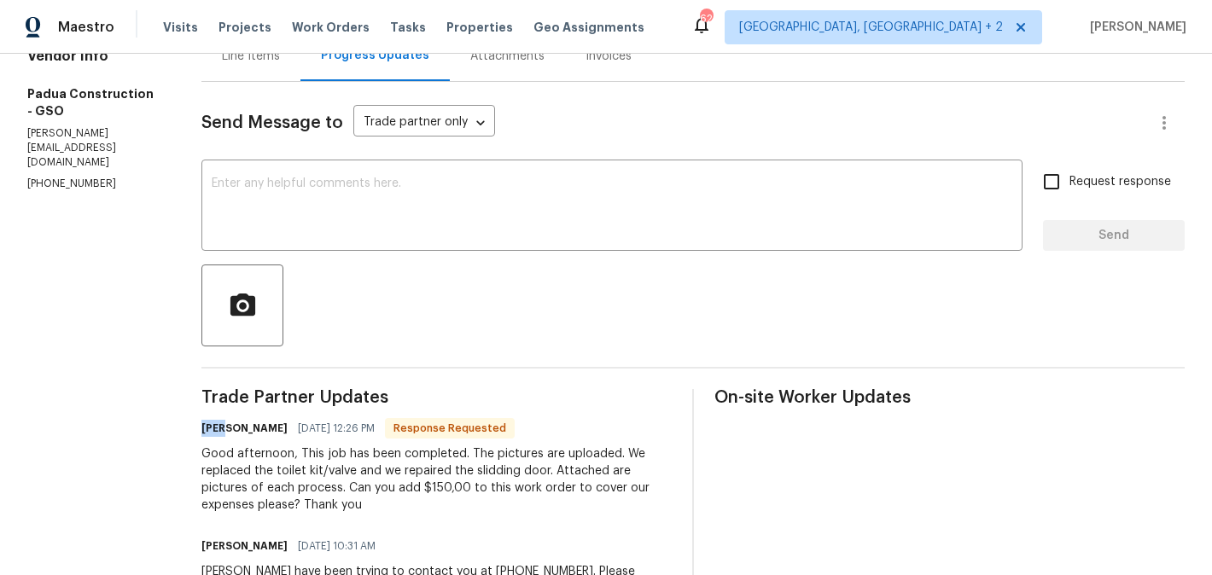
scroll to position [96, 0]
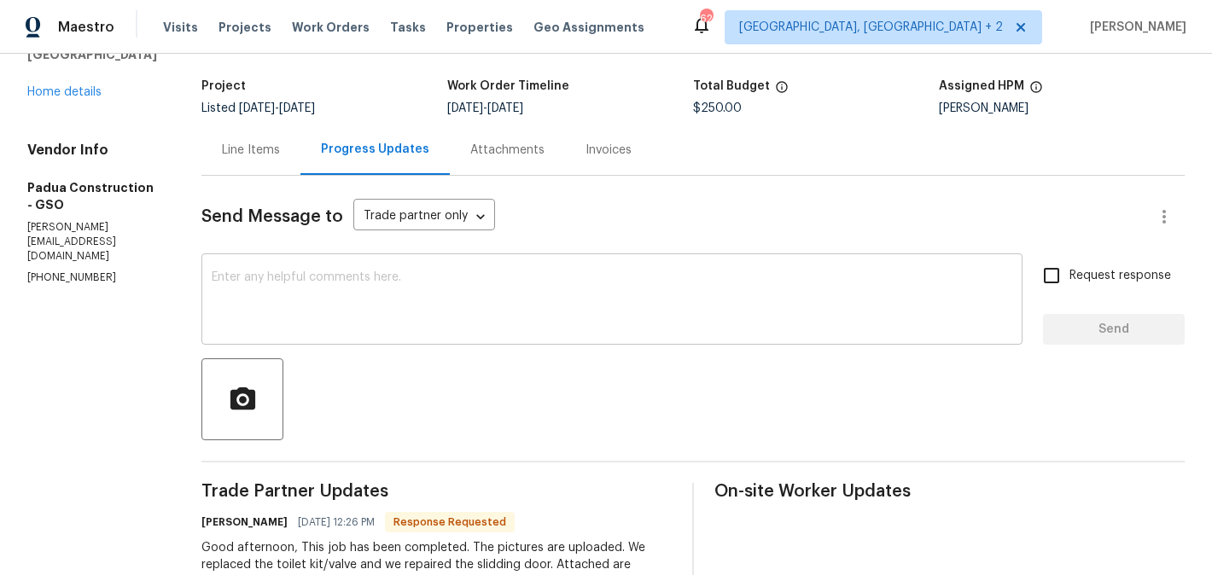
click at [324, 306] on textarea at bounding box center [612, 301] width 800 height 60
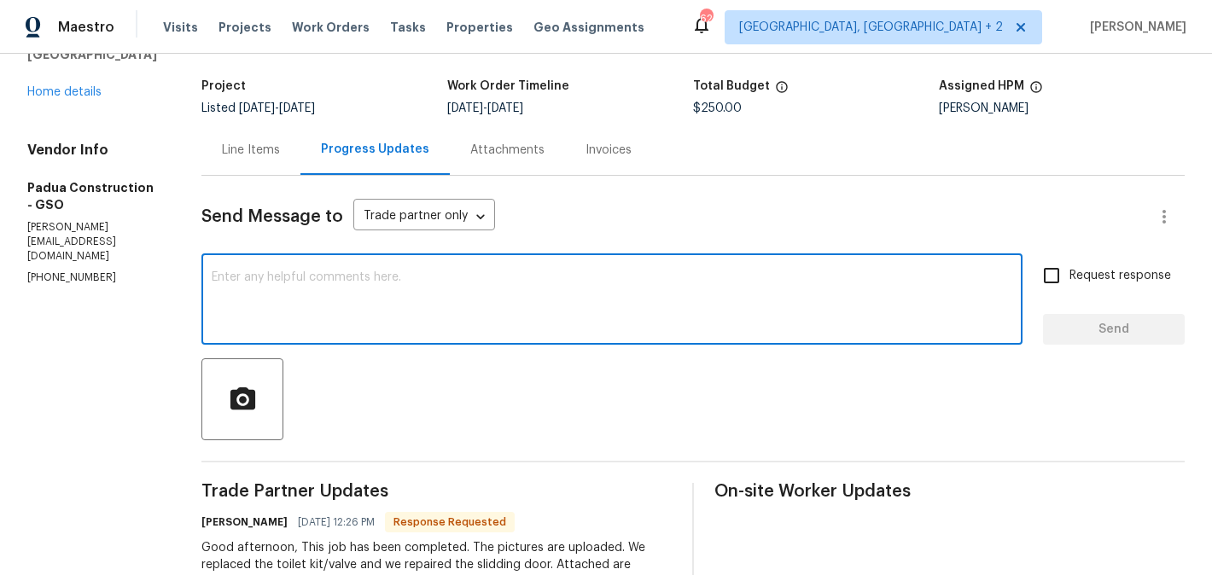
paste textarea "Juan"
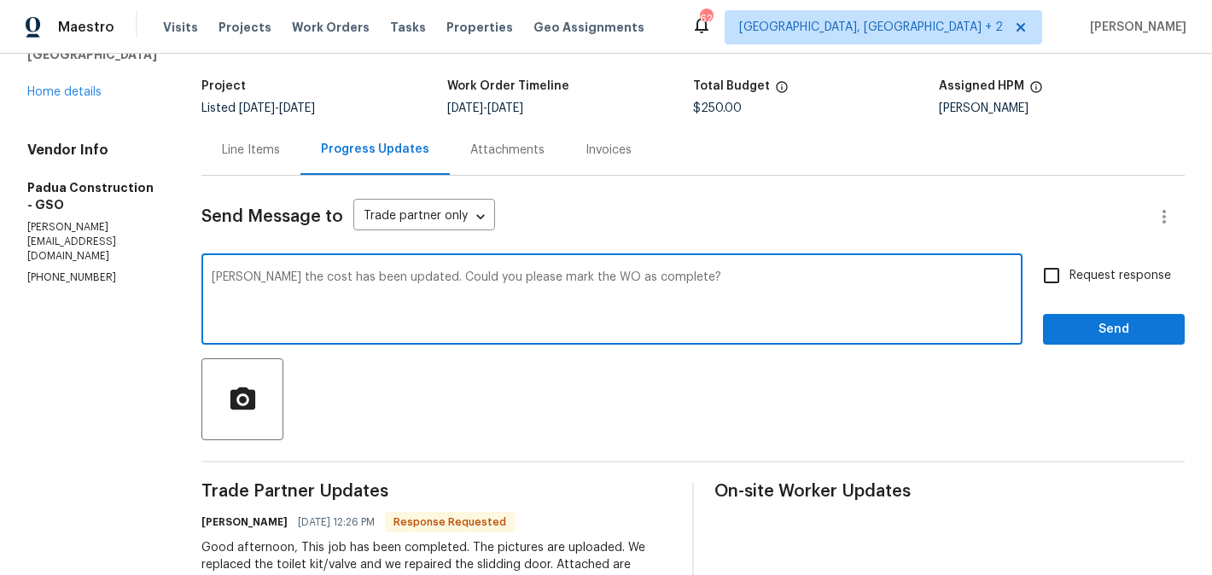
click at [0, 0] on qb-div "Correct the capitalization The" at bounding box center [0, 0] width 0 height 0
type textarea "Juan The cost has been updated. Could you please mark the WO as complete?"
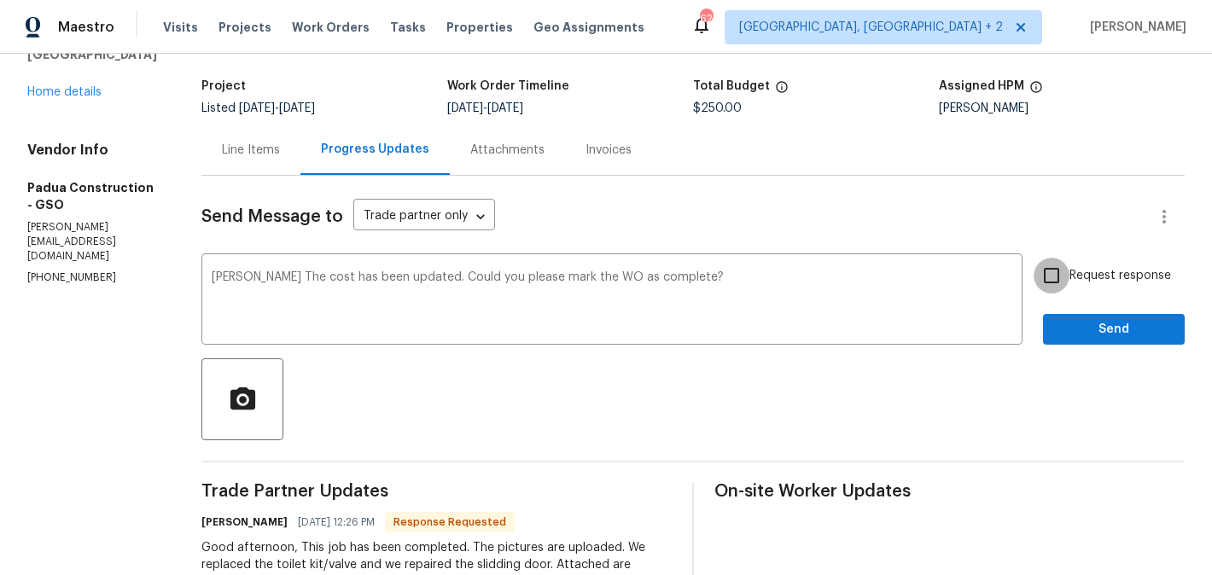
click at [1038, 265] on input "Request response" at bounding box center [1051, 276] width 36 height 36
checkbox input "true"
click at [1072, 314] on button "Send" at bounding box center [1114, 330] width 142 height 32
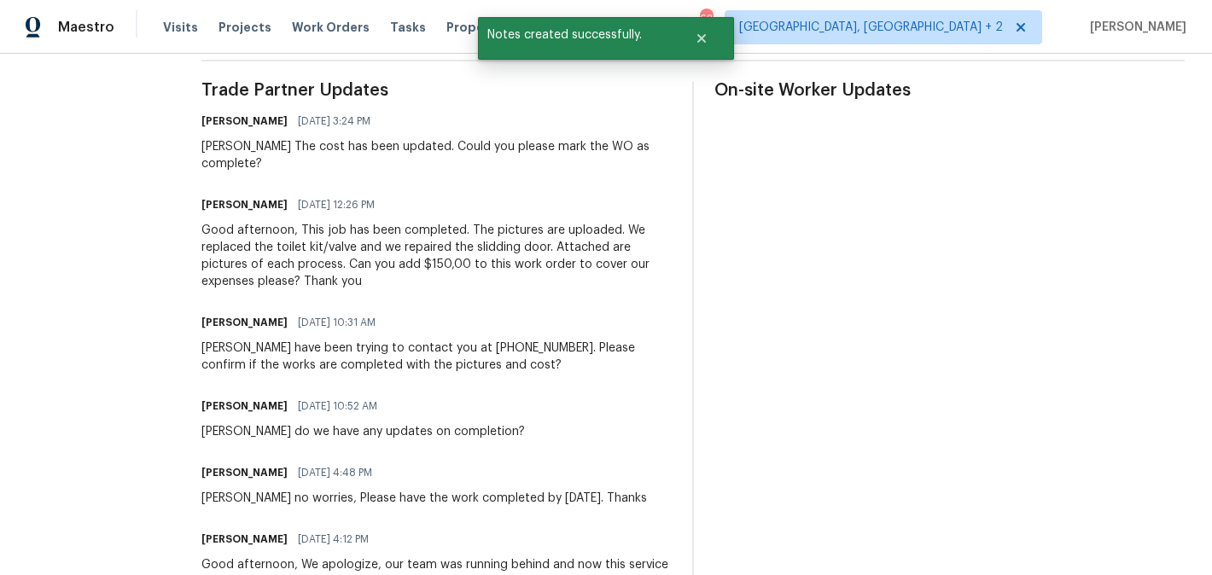
scroll to position [484, 0]
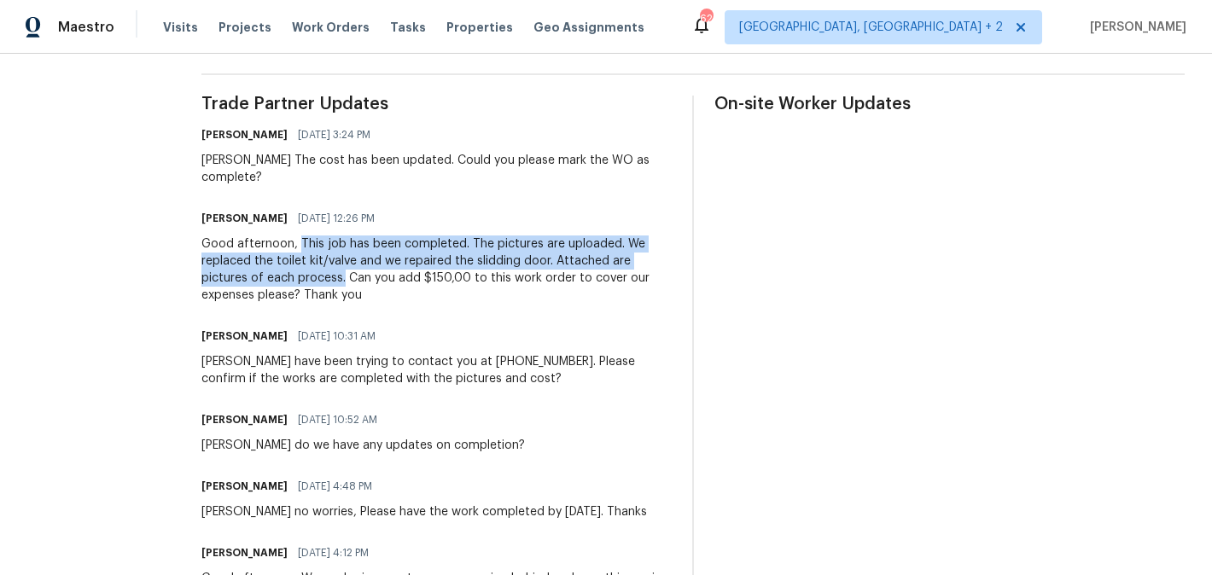
drag, startPoint x: 271, startPoint y: 224, endPoint x: 265, endPoint y: 265, distance: 41.5
click at [265, 265] on div "Good afternoon, This job has been completed. The pictures are uploaded. We repl…" at bounding box center [436, 270] width 470 height 68
copy div "This job has been completed. The pictures are uploaded. We replaced the toilet …"
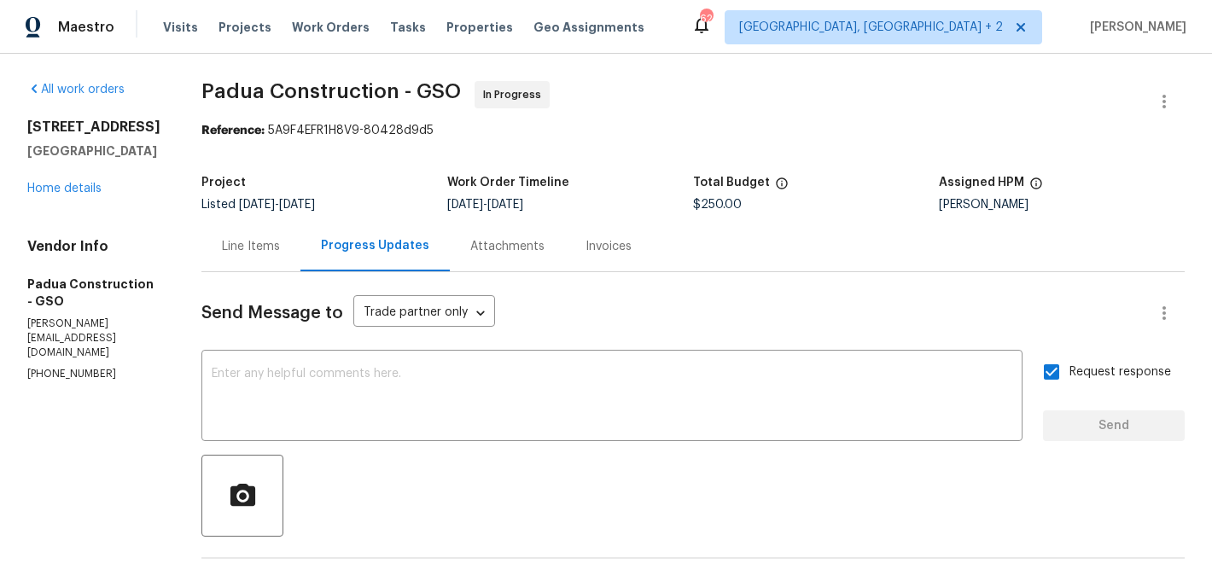
click at [249, 236] on div "Line Items" at bounding box center [250, 246] width 99 height 50
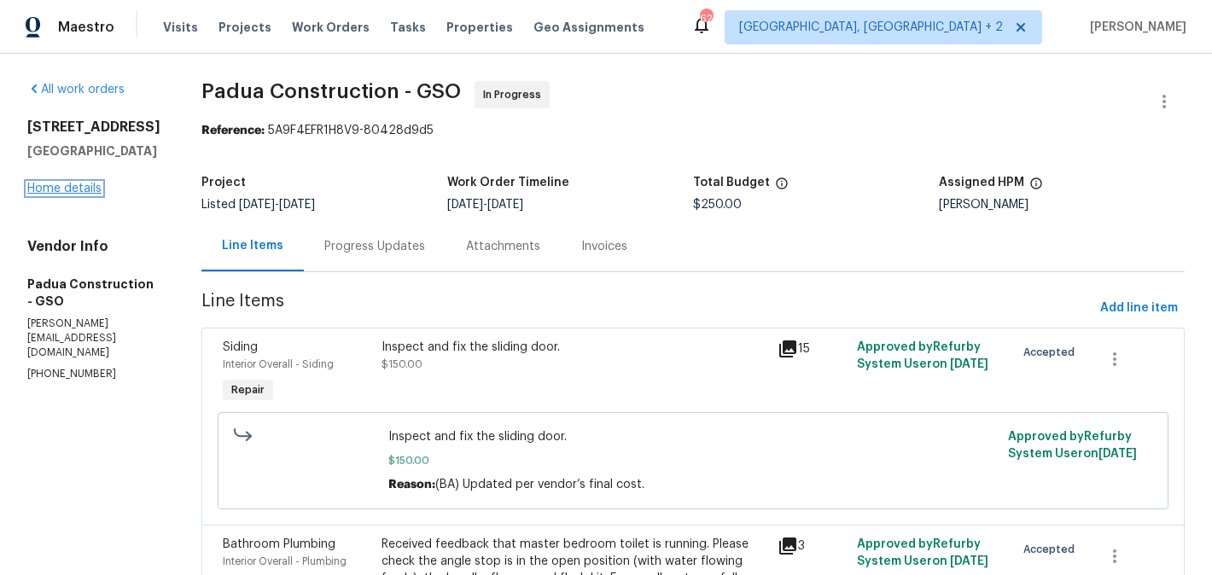
click at [73, 195] on link "Home details" at bounding box center [64, 189] width 74 height 12
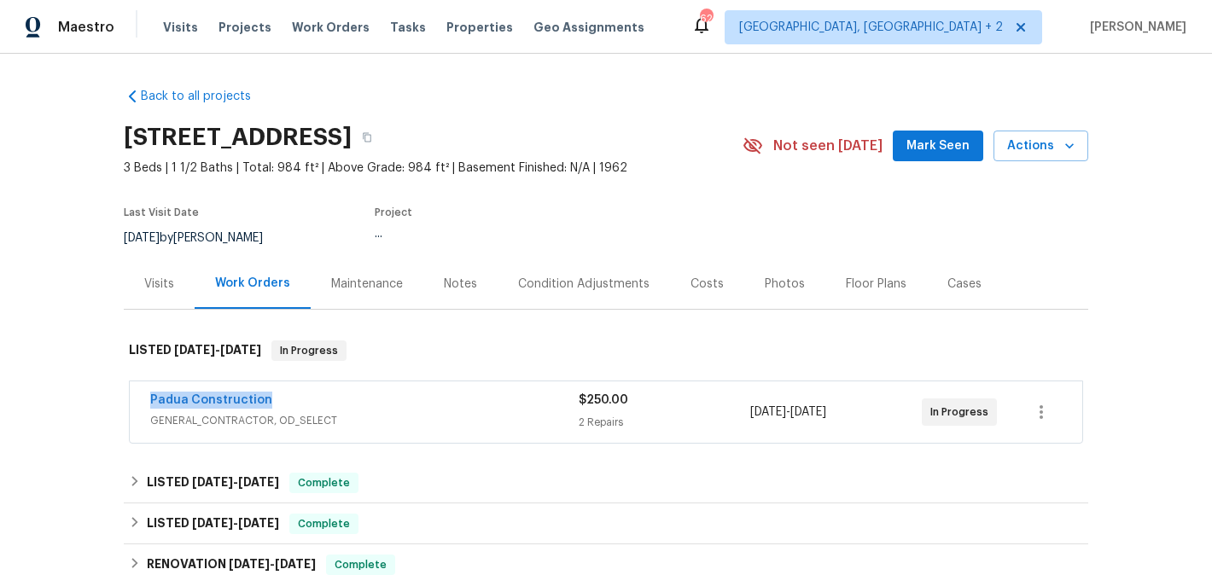
drag, startPoint x: 277, startPoint y: 409, endPoint x: 131, endPoint y: 403, distance: 146.9
click at [131, 403] on div "Padua Construction GENERAL_CONTRACTOR, OD_SELECT $250.00 2 Repairs 8/9/2025 - 8…" at bounding box center [606, 411] width 952 height 61
copy link "Padua Construction"
click at [228, 396] on link "Padua Construction" at bounding box center [211, 400] width 122 height 12
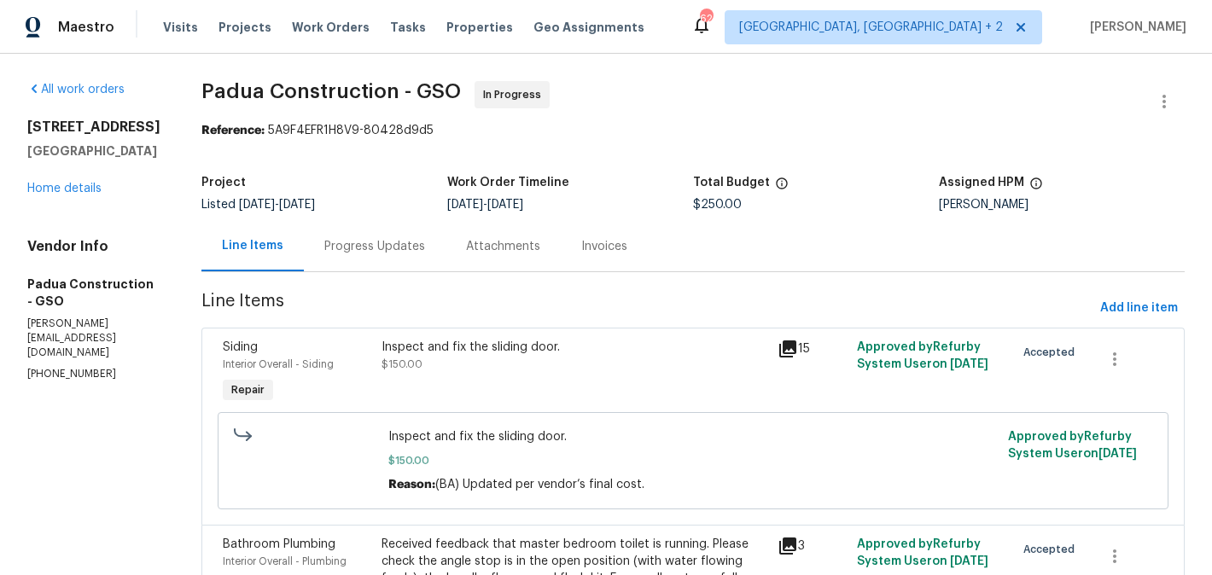
click at [383, 252] on div "Progress Updates" at bounding box center [374, 246] width 101 height 17
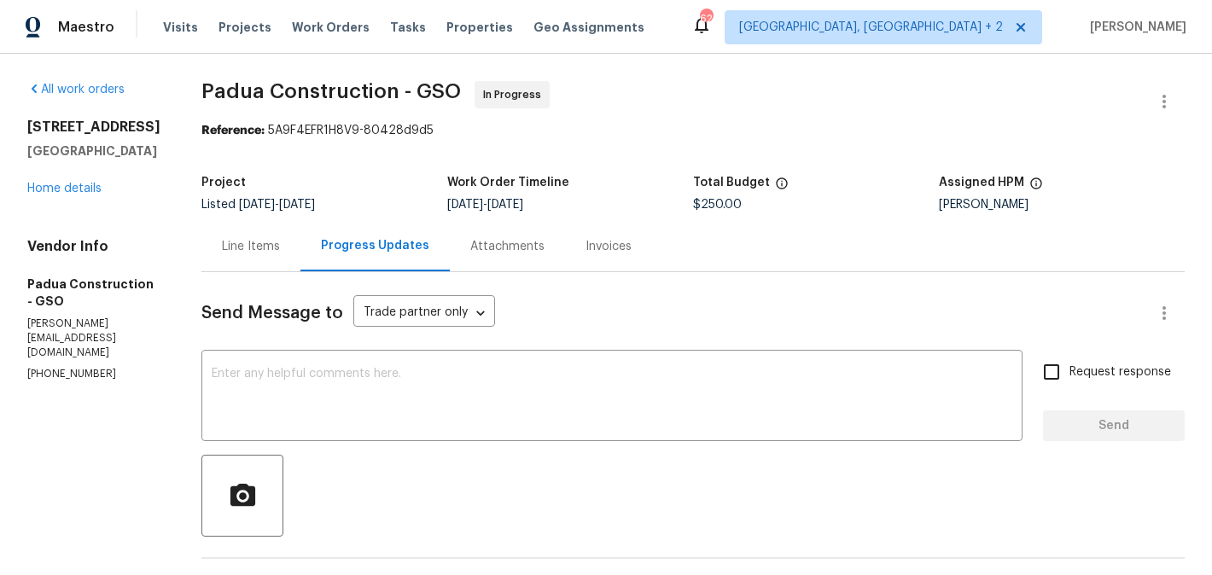
click at [80, 197] on div "1606 Woodbriar Ave Greensboro, NC 27405 Home details" at bounding box center [93, 158] width 133 height 79
click at [66, 195] on link "Home details" at bounding box center [64, 189] width 74 height 12
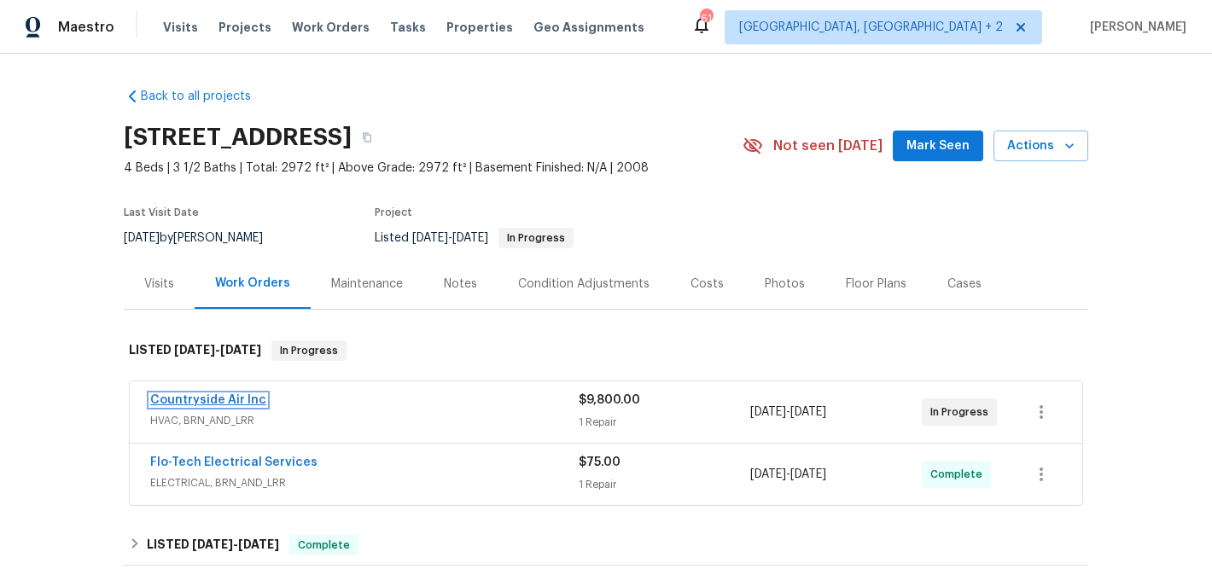
click at [238, 398] on link "Countryside Air Inc" at bounding box center [208, 400] width 116 height 12
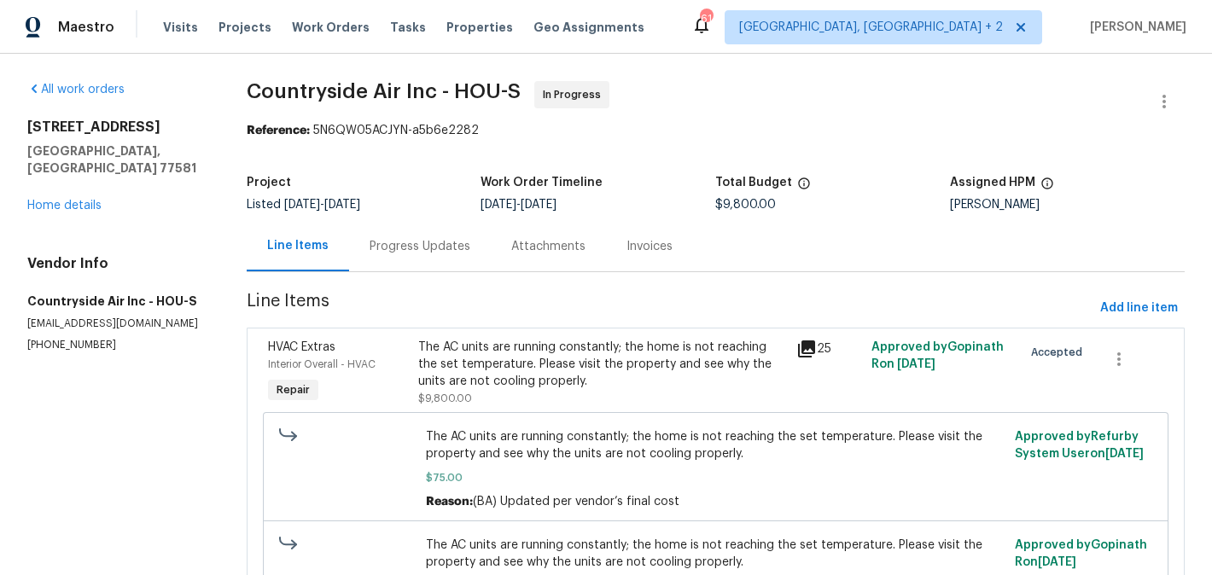
click at [440, 245] on div "Progress Updates" at bounding box center [419, 246] width 101 height 17
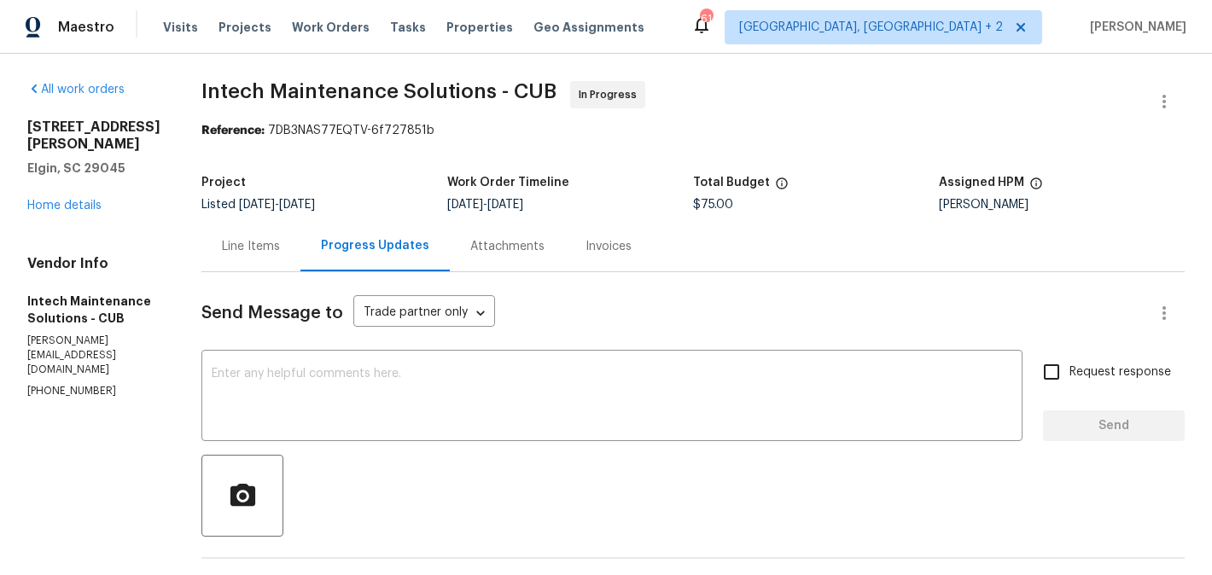
click at [49, 212] on div "1003 Watson Dr Elgin, SC 29045 Home details" at bounding box center [93, 167] width 133 height 96
click at [49, 209] on link "Home details" at bounding box center [64, 206] width 74 height 12
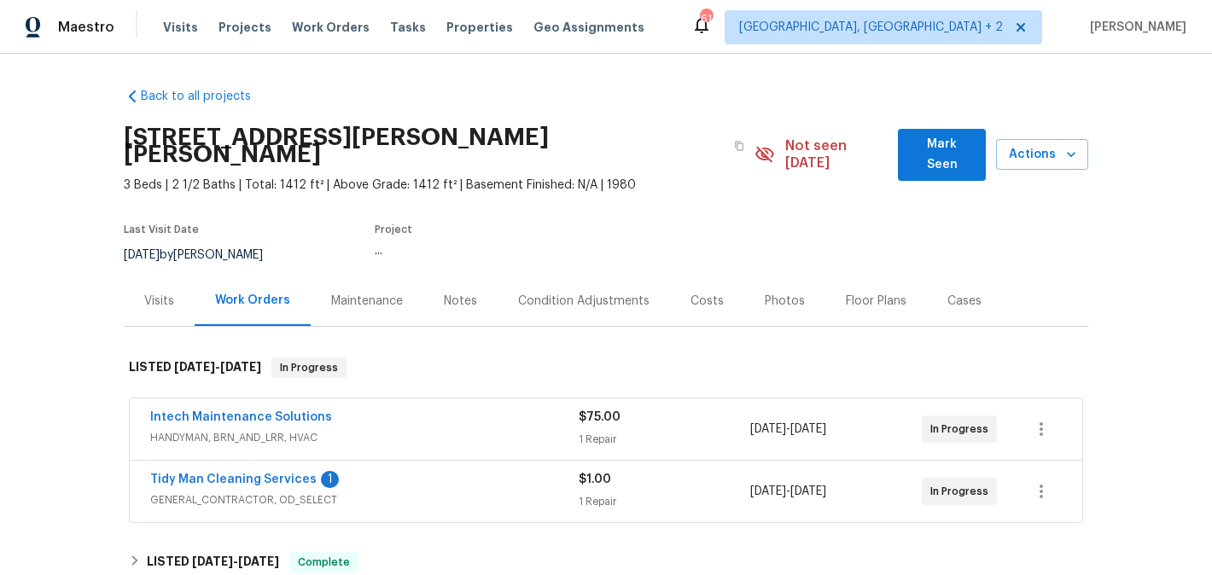
click at [171, 293] on div "Visits" at bounding box center [159, 301] width 30 height 17
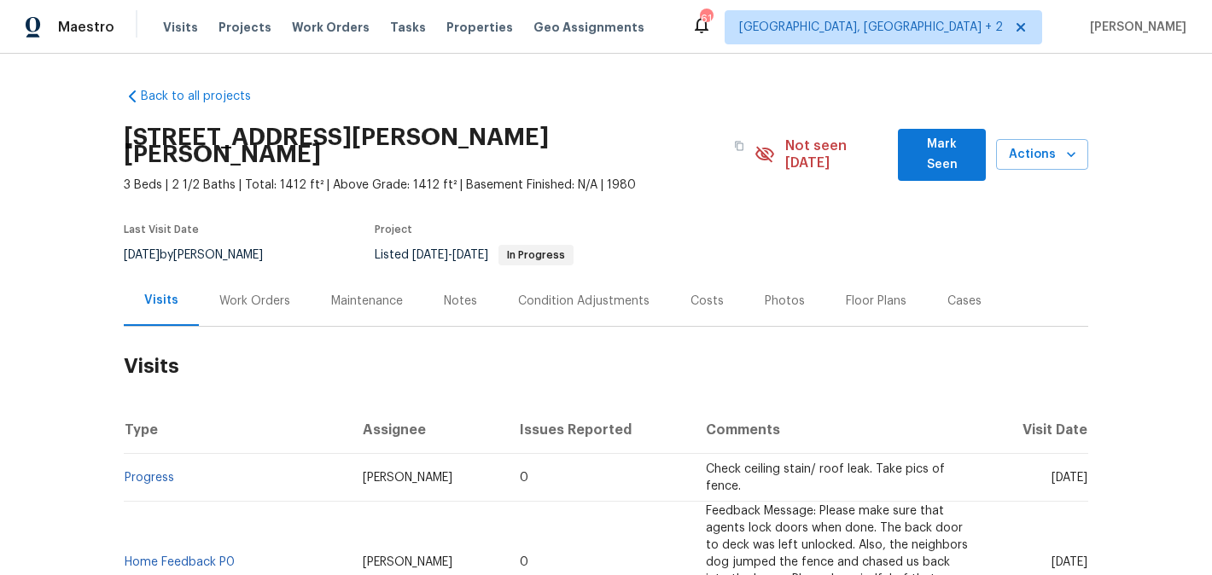
click at [282, 294] on div "Work Orders" at bounding box center [255, 301] width 112 height 50
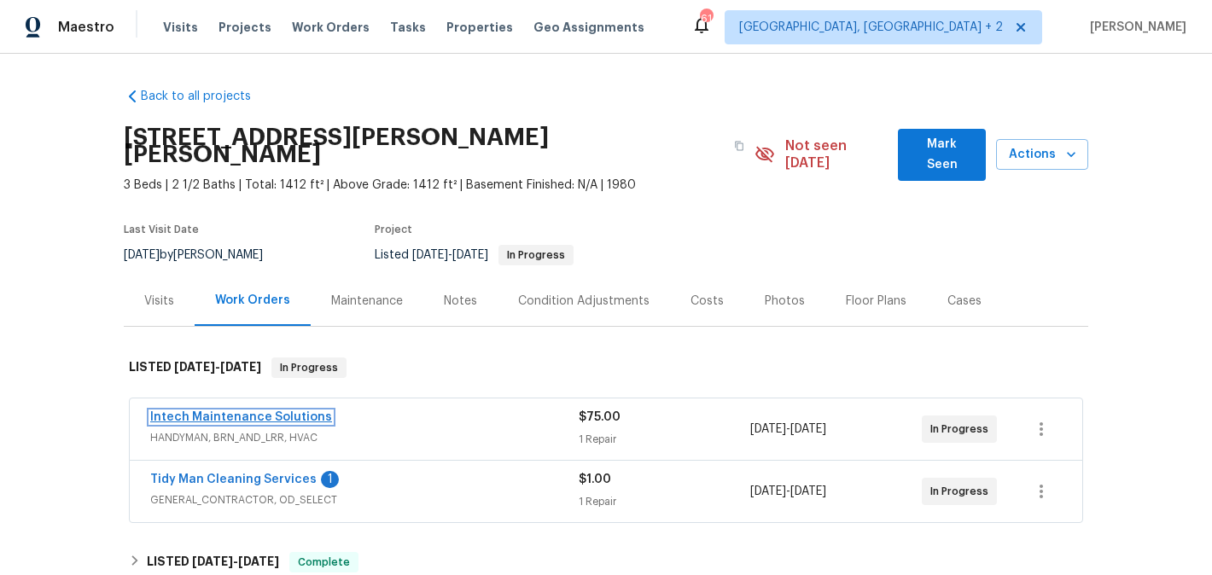
click at [253, 411] on link "Intech Maintenance Solutions" at bounding box center [241, 417] width 182 height 12
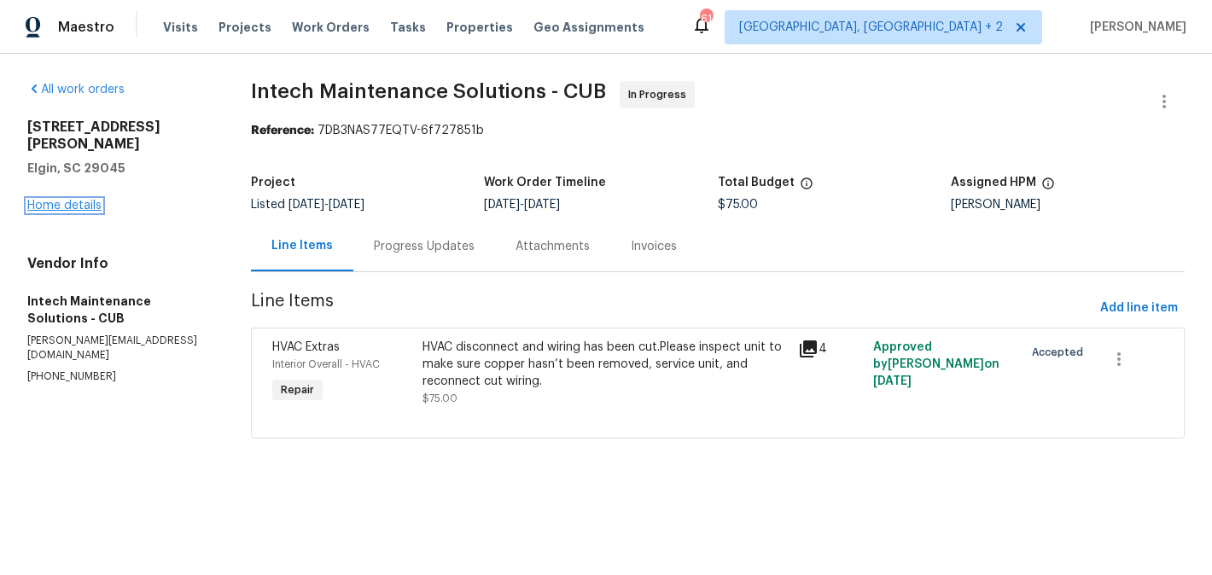
click at [58, 200] on link "Home details" at bounding box center [64, 206] width 74 height 12
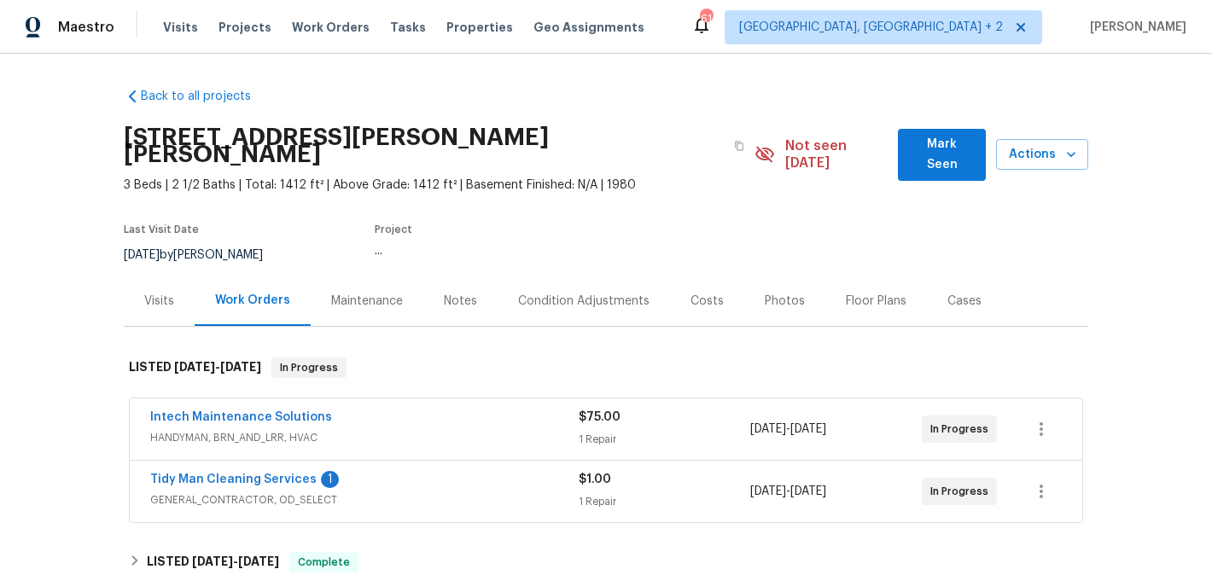
scroll to position [20, 0]
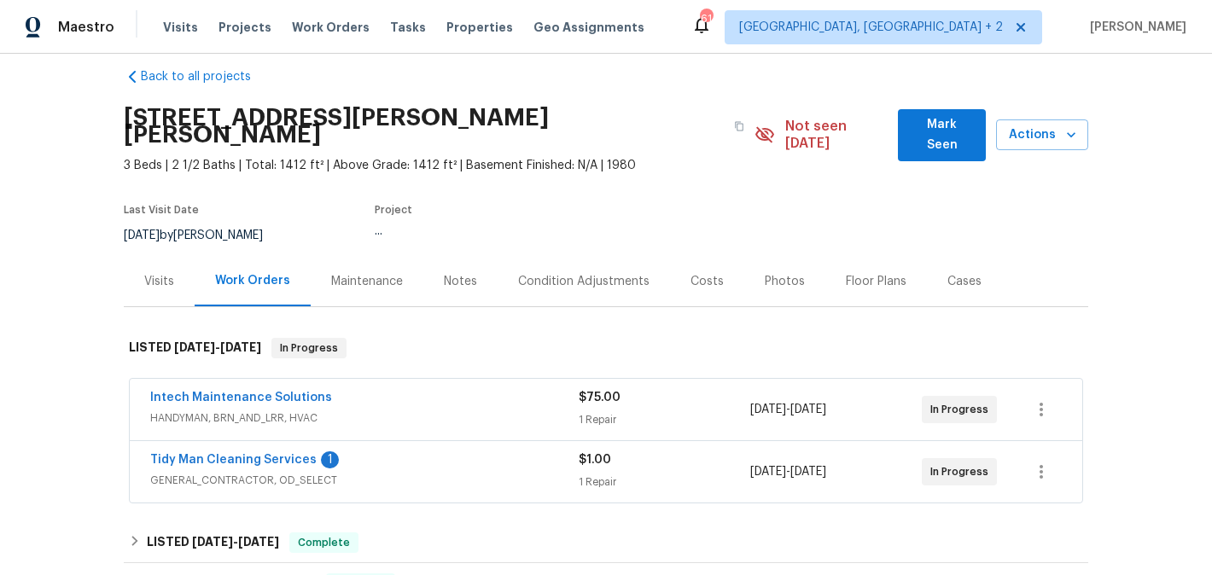
click at [166, 256] on div "Visits" at bounding box center [159, 281] width 71 height 50
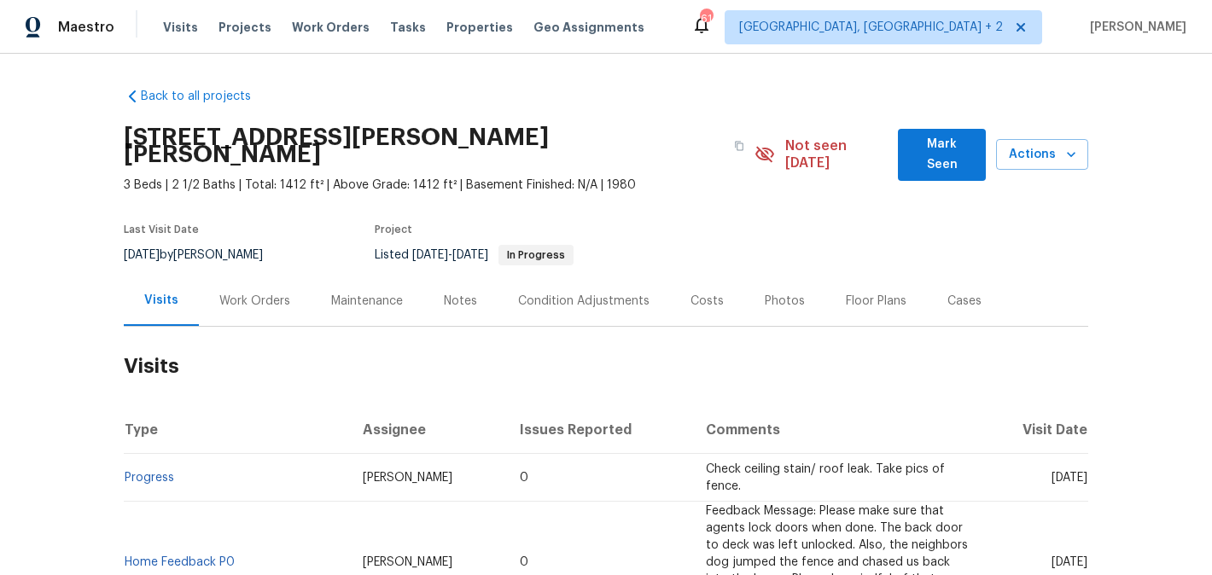
click at [257, 276] on div "Work Orders" at bounding box center [255, 301] width 112 height 50
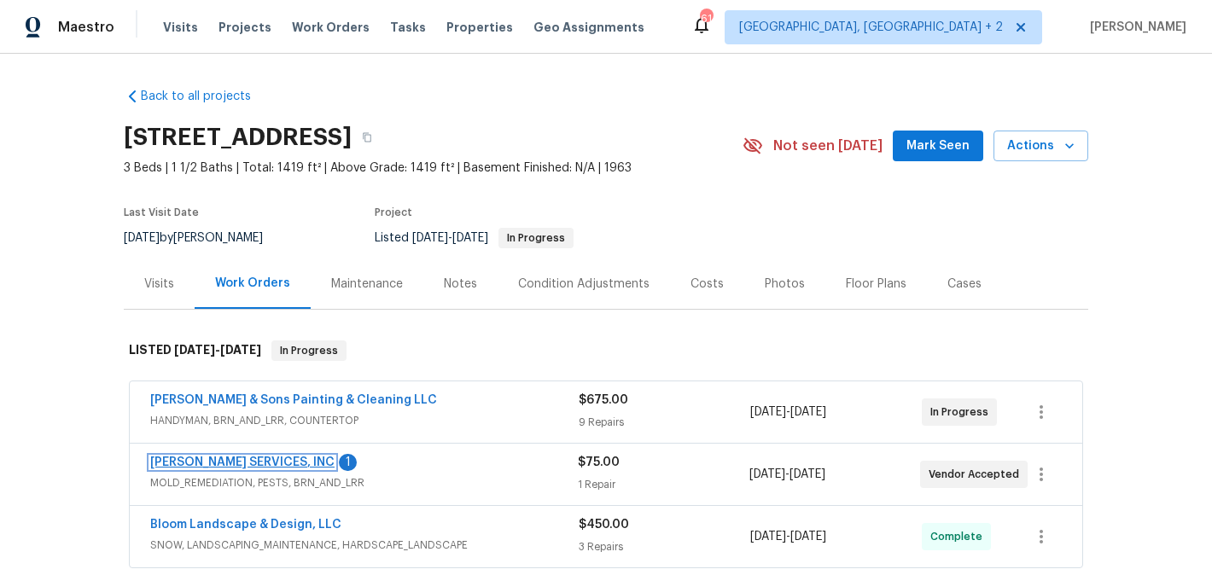
click at [262, 458] on link "[PERSON_NAME] SERVICES, INC" at bounding box center [242, 463] width 184 height 12
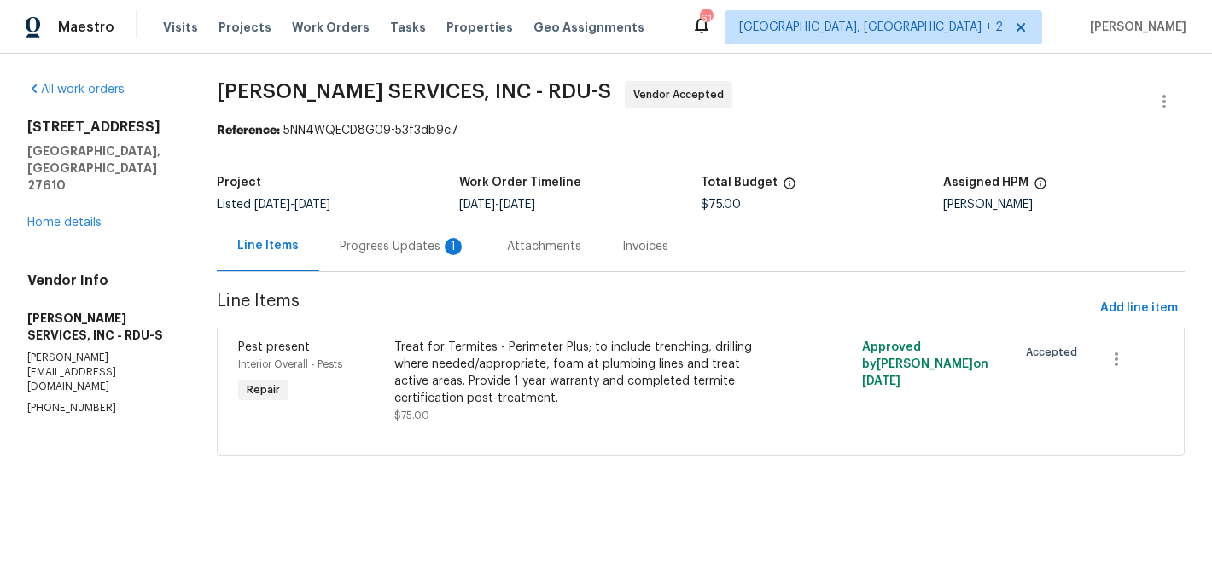
click at [434, 237] on div "Progress Updates 1" at bounding box center [402, 246] width 167 height 50
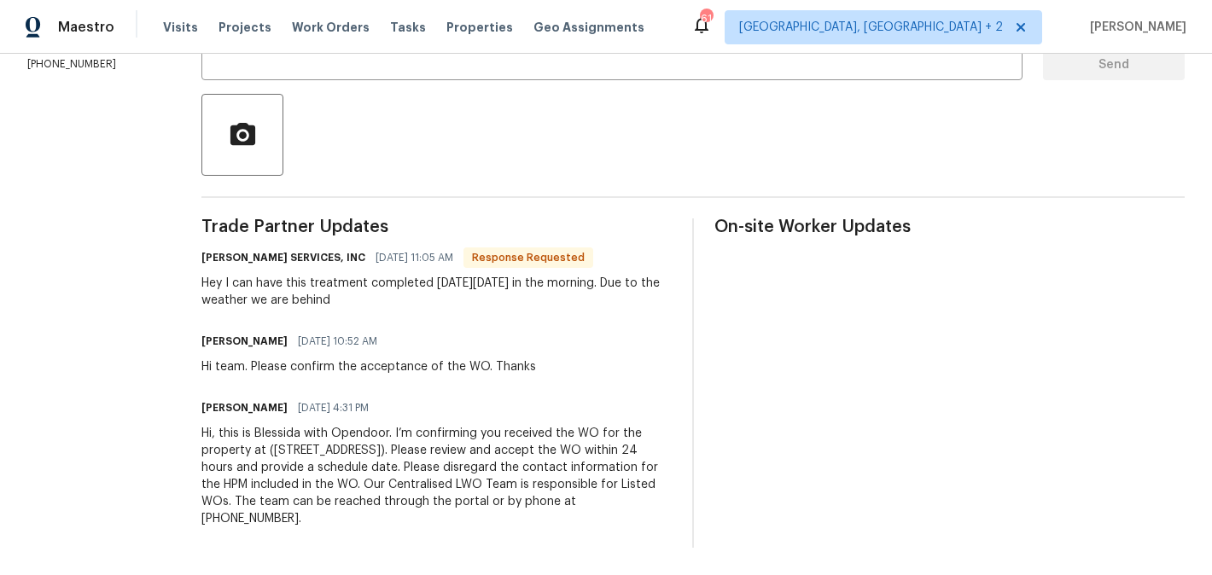
scroll to position [166, 0]
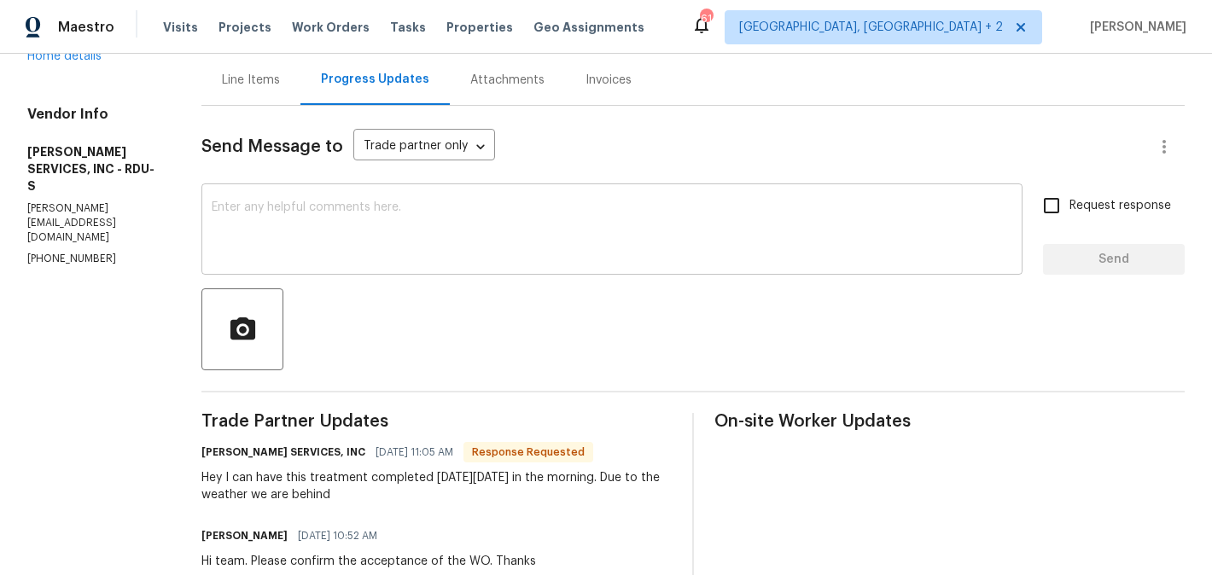
click at [294, 214] on textarea at bounding box center [612, 231] width 800 height 60
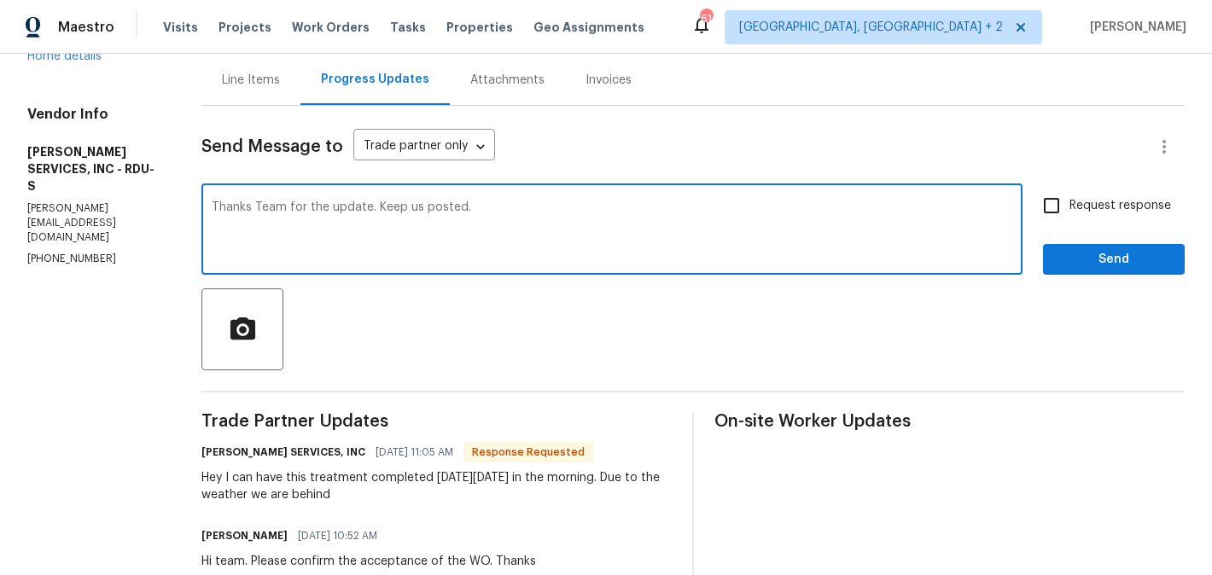
type textarea "Thanks Team for the update. Keep us posted."
click at [1067, 218] on input "Request response" at bounding box center [1051, 206] width 36 height 36
checkbox input "true"
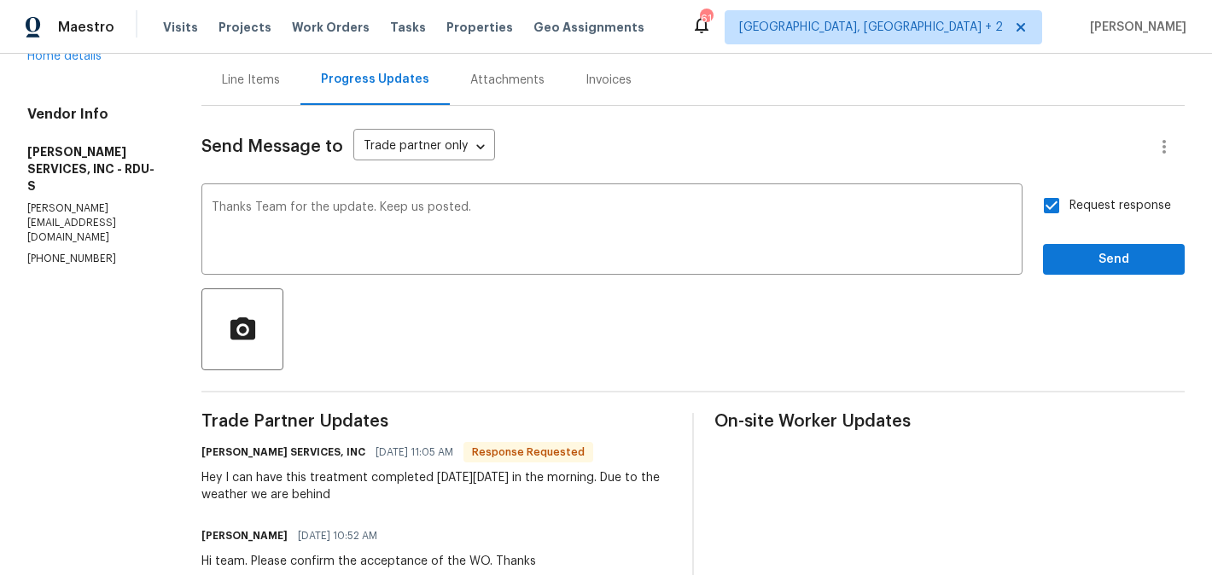
click at [1066, 276] on div "Send Message to Trade partner only Trade partner only ​ Thanks Team for the upd…" at bounding box center [692, 424] width 983 height 637
click at [1066, 268] on span "Send" at bounding box center [1113, 259] width 114 height 21
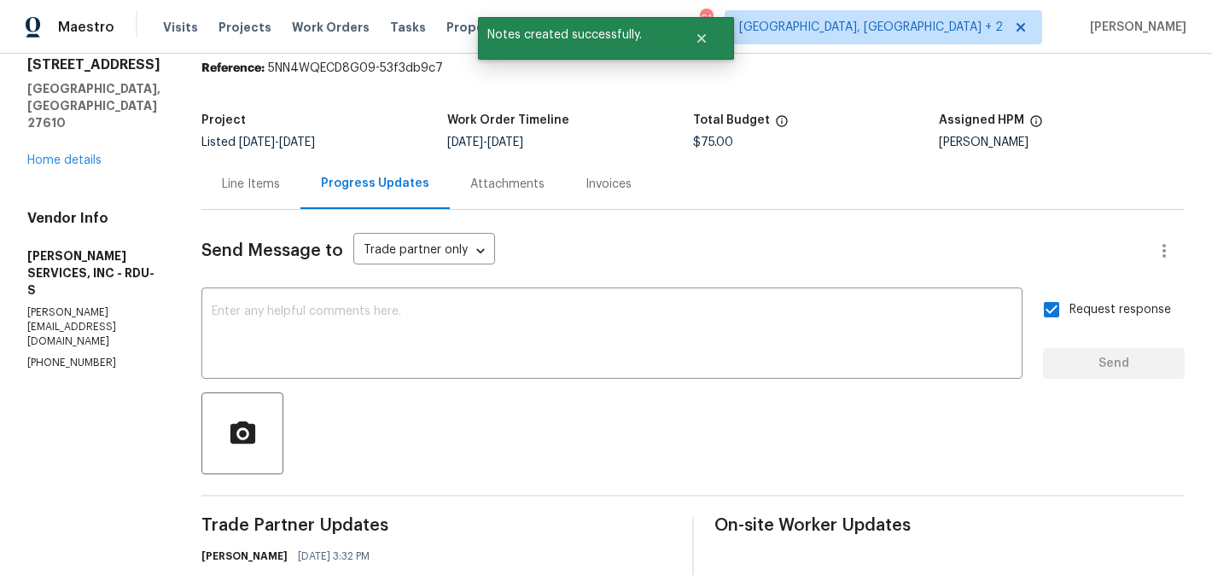
scroll to position [0, 0]
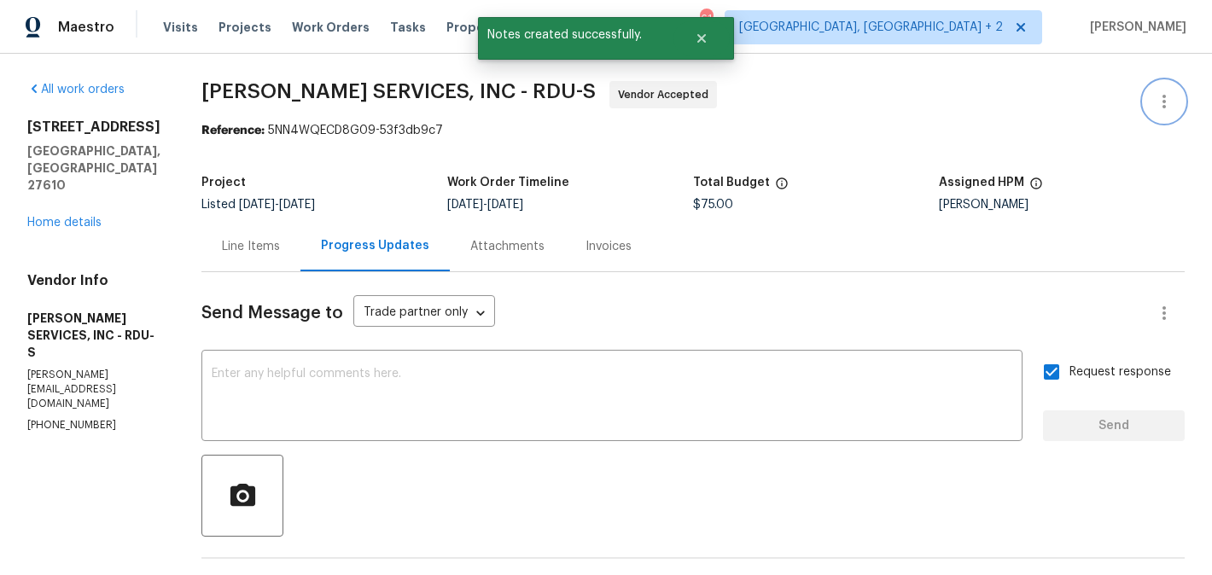
click at [1163, 99] on icon "button" at bounding box center [1164, 101] width 20 height 20
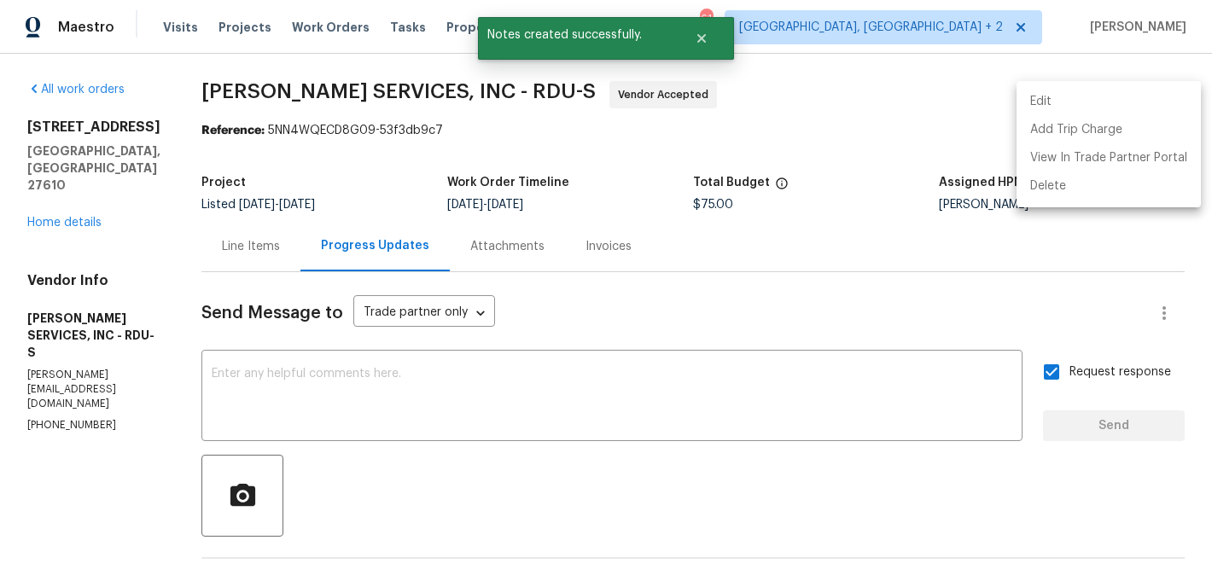
click at [1133, 99] on li "Edit" at bounding box center [1108, 102] width 184 height 28
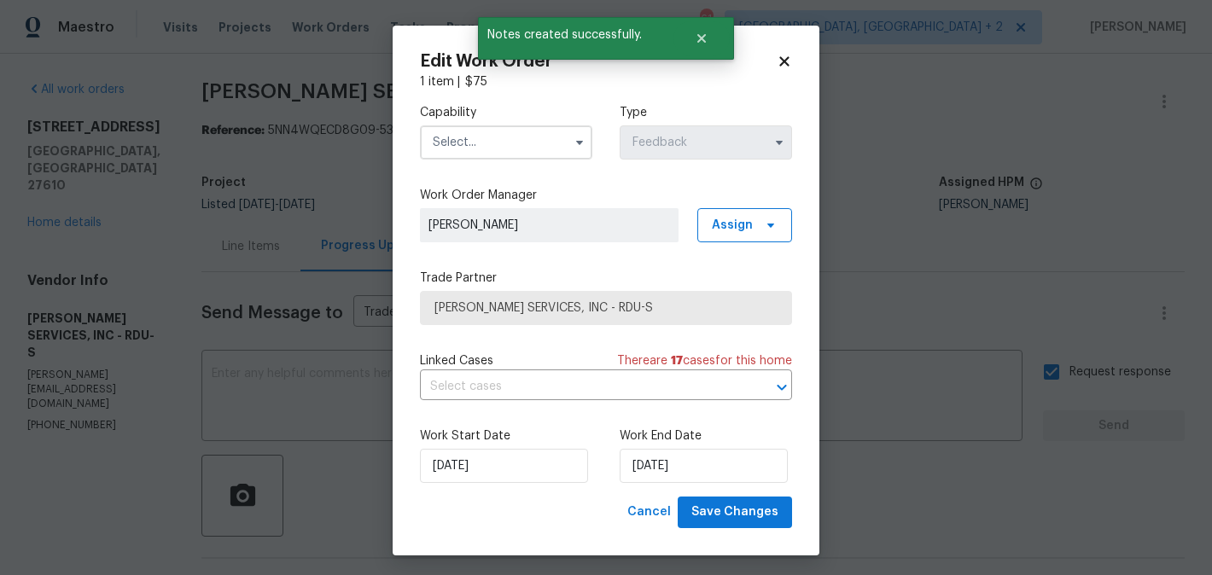
click at [665, 446] on div "Work End Date 14/08/2025" at bounding box center [705, 454] width 172 height 55
click at [665, 453] on input "14/08/2025" at bounding box center [703, 466] width 168 height 34
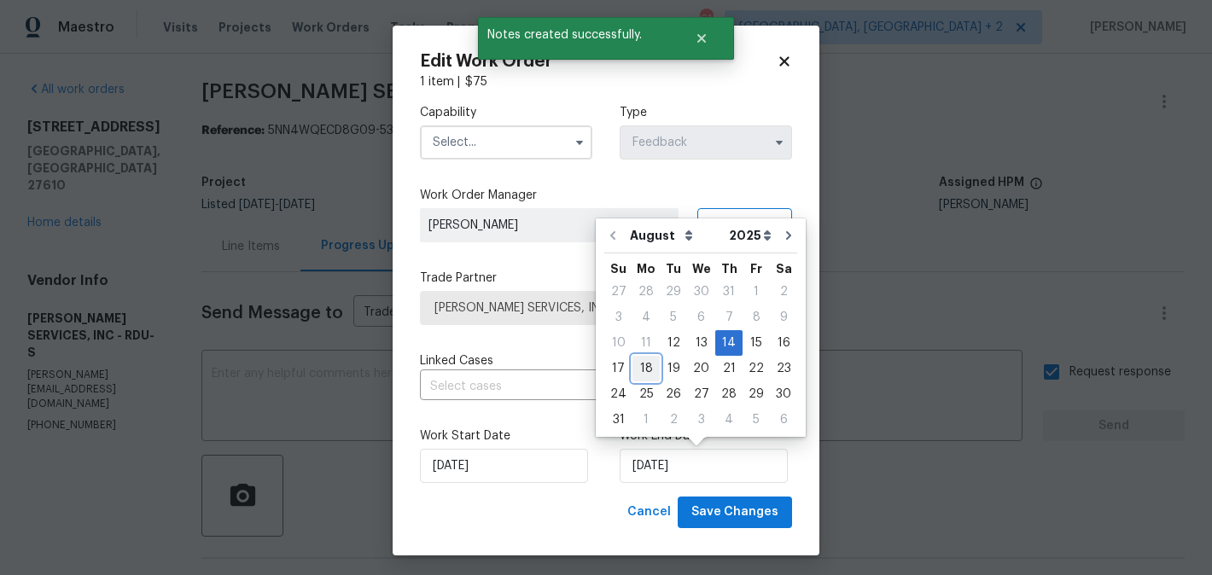
click at [652, 369] on div "18" at bounding box center [645, 369] width 27 height 24
type input "18/08/2025"
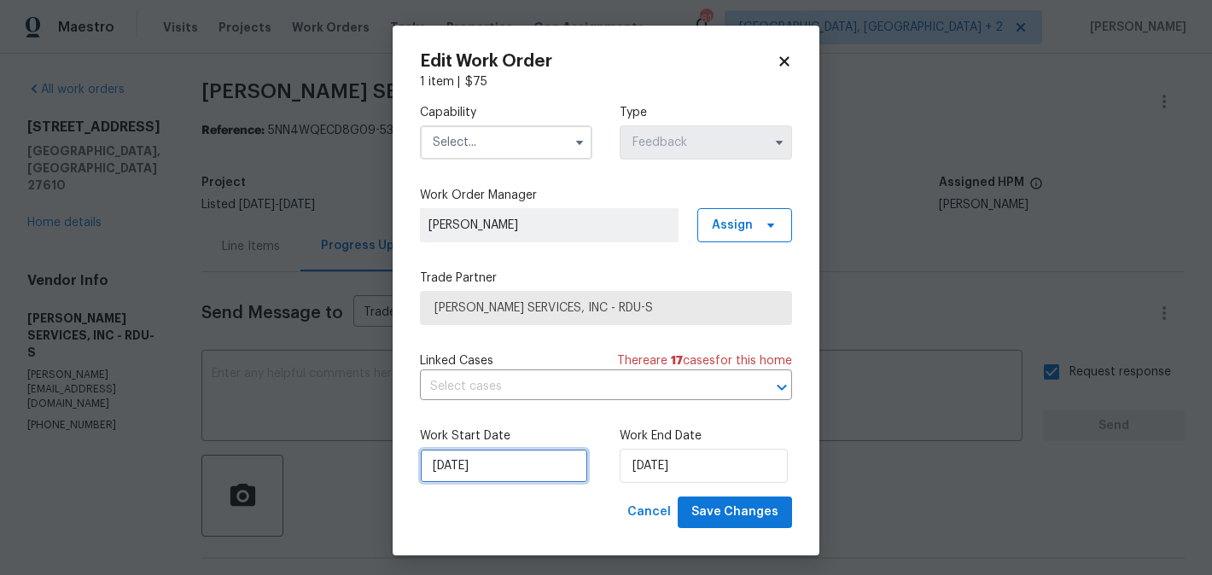
click at [509, 478] on input "12/08/2025" at bounding box center [504, 466] width 168 height 34
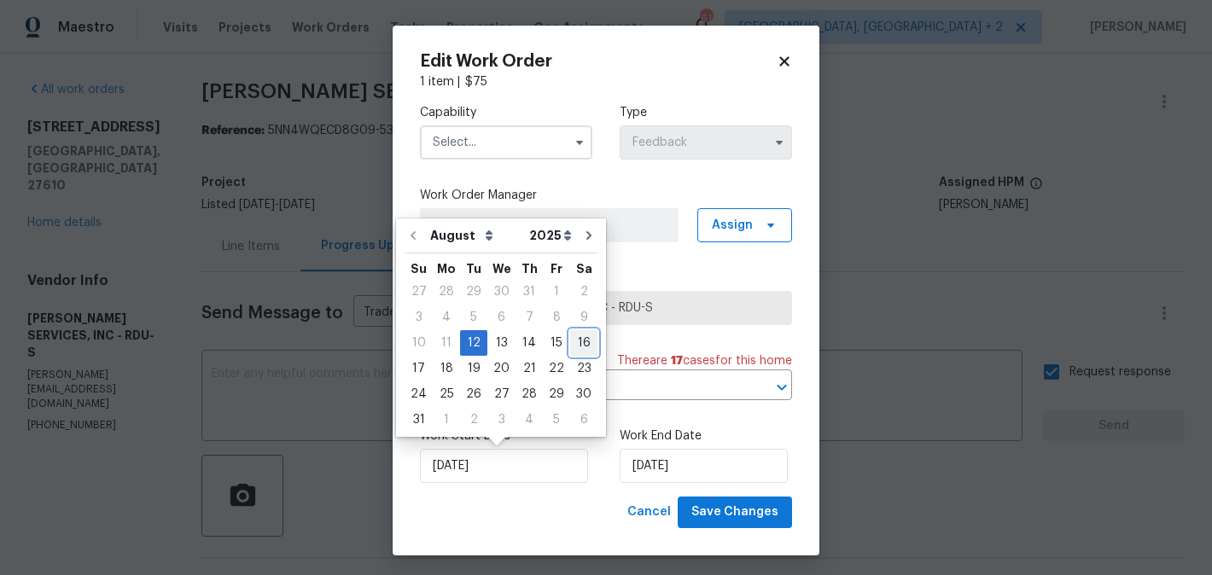
click at [574, 337] on div "16" at bounding box center [583, 343] width 27 height 24
type input "16/08/2025"
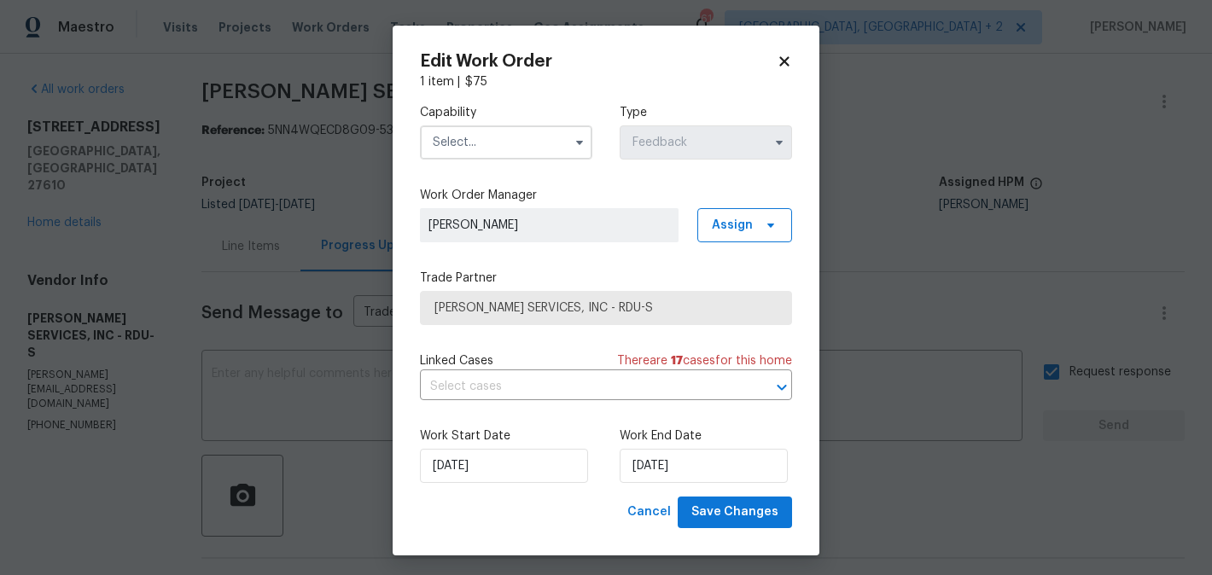
click at [516, 158] on input "text" at bounding box center [506, 142] width 172 height 34
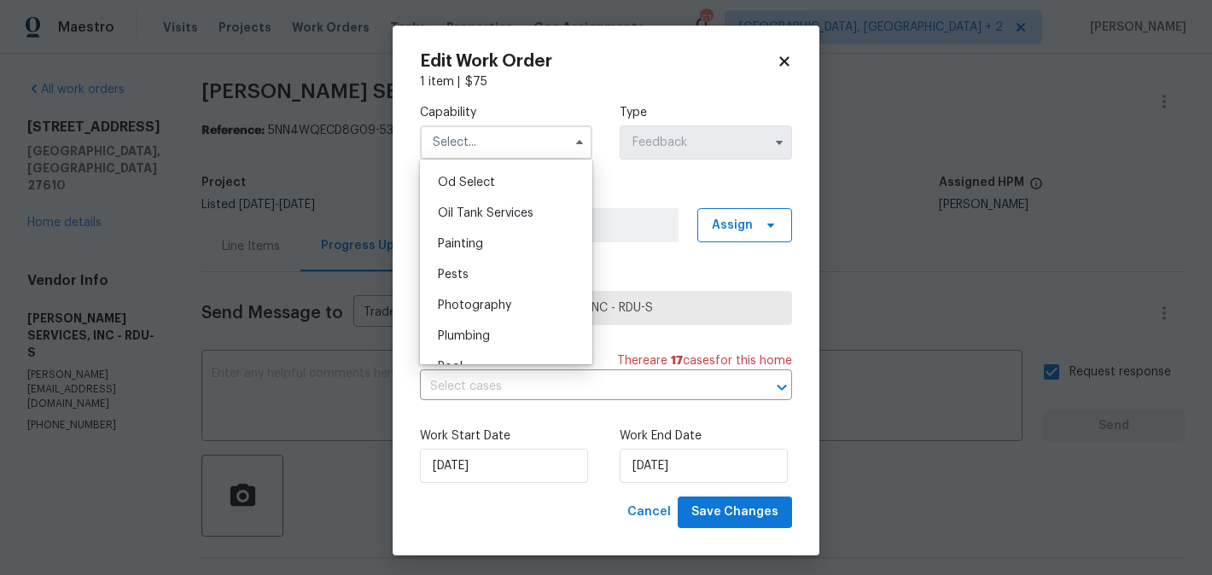
scroll to position [1371, 0]
click at [494, 273] on div "Pests" at bounding box center [506, 272] width 164 height 31
type input "Pests"
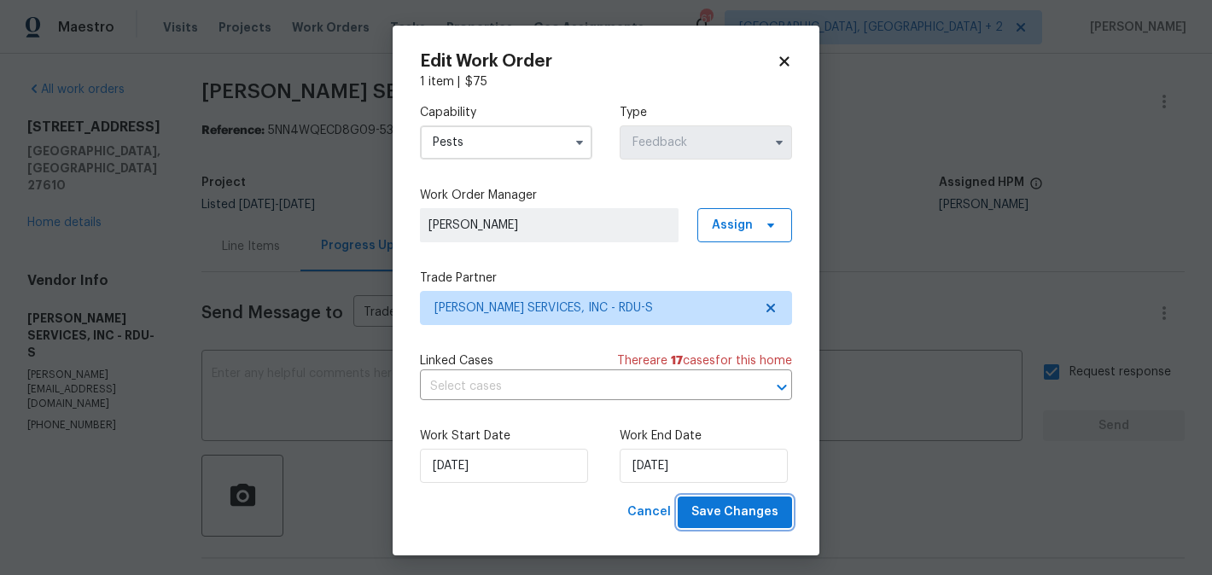
click at [753, 521] on span "Save Changes" at bounding box center [734, 512] width 87 height 21
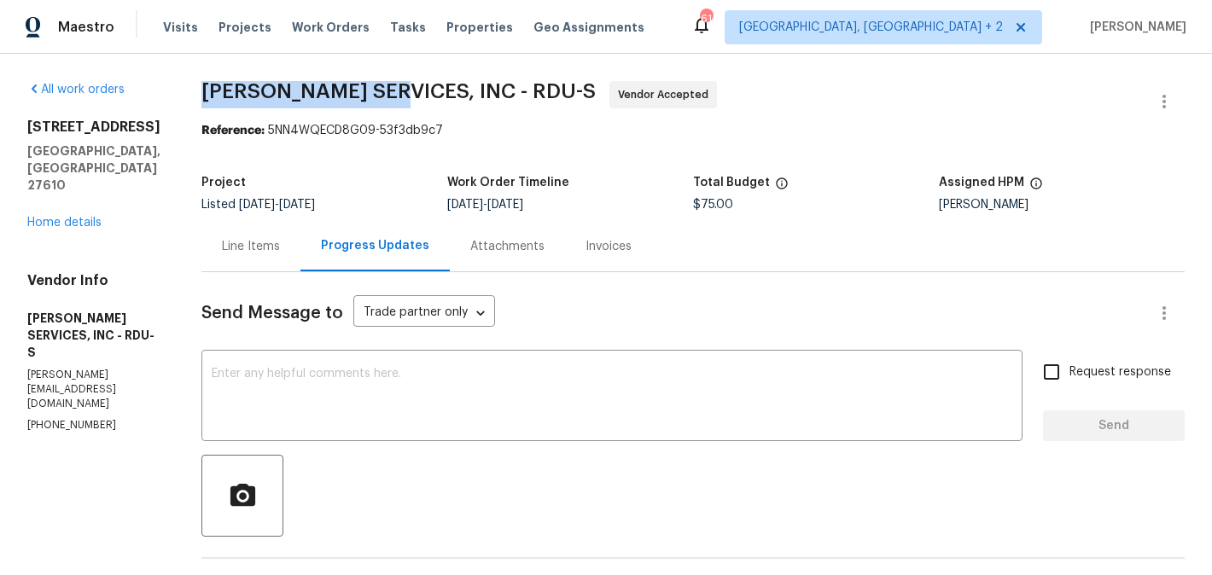
drag, startPoint x: 227, startPoint y: 85, endPoint x: 426, endPoint y: 87, distance: 198.8
click at [426, 87] on span "[PERSON_NAME] SERVICES, INC - RDU-S" at bounding box center [398, 91] width 394 height 20
copy span "CANADY'S SERVICES"
click at [72, 195] on div "1004 Carlisle St Raleigh, NC 27610 Home details" at bounding box center [93, 175] width 133 height 113
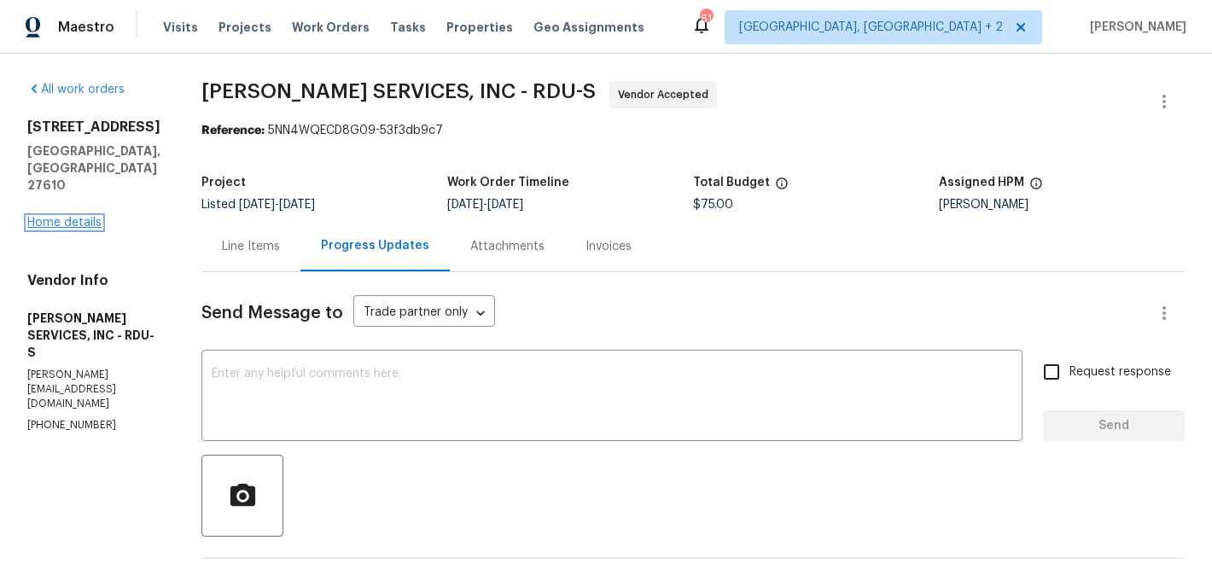
click at [68, 217] on link "Home details" at bounding box center [64, 223] width 74 height 12
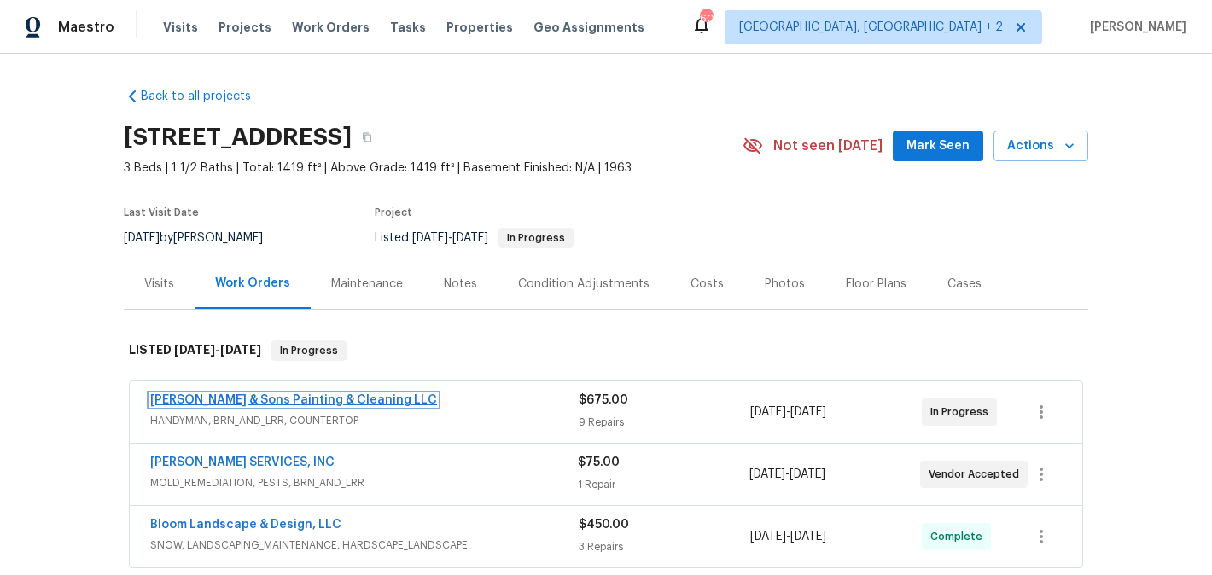
click at [327, 399] on link "[PERSON_NAME] & Sons Painting & Cleaning LLC" at bounding box center [293, 400] width 287 height 12
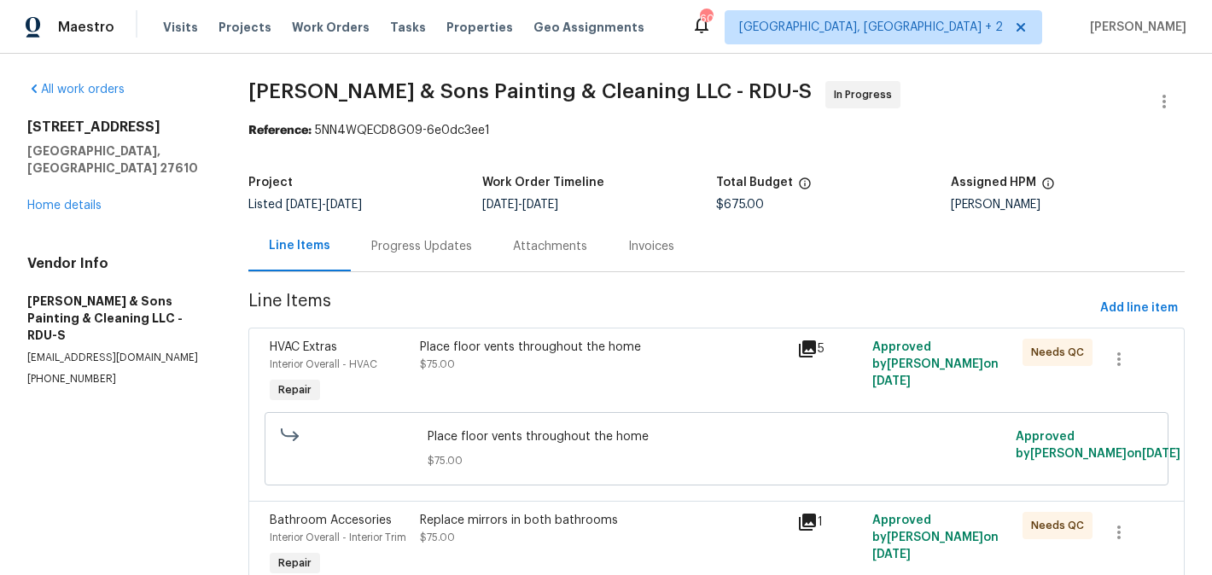
click at [459, 250] on div "Progress Updates" at bounding box center [421, 246] width 101 height 17
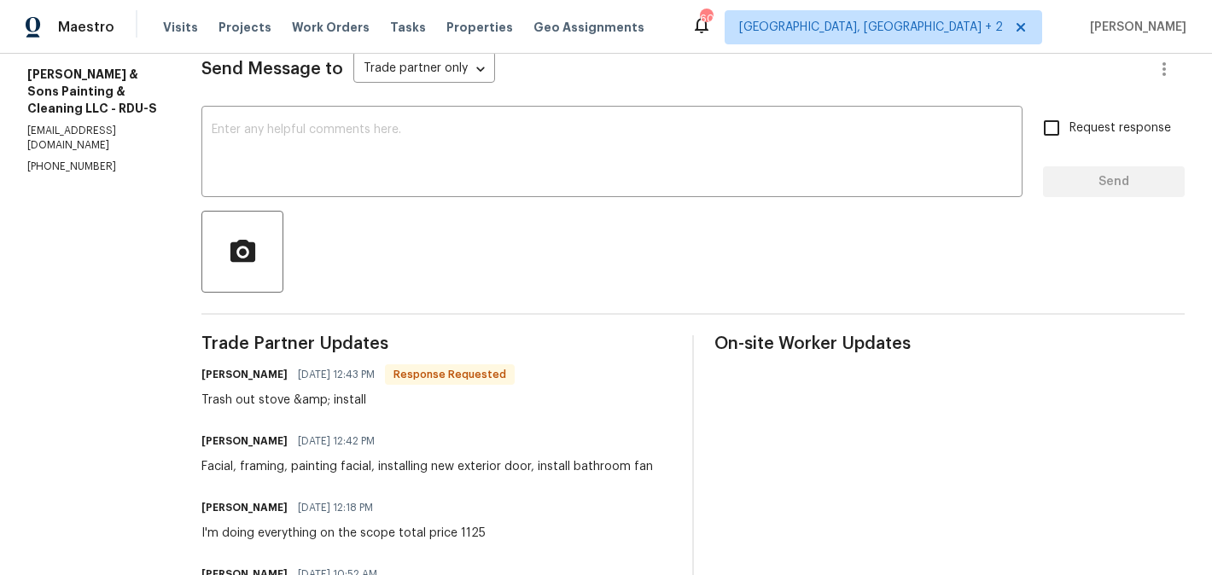
scroll to position [244, 0]
click at [216, 437] on h6 "Christopher Hodge" at bounding box center [244, 441] width 86 height 17
copy h6 "Christopher"
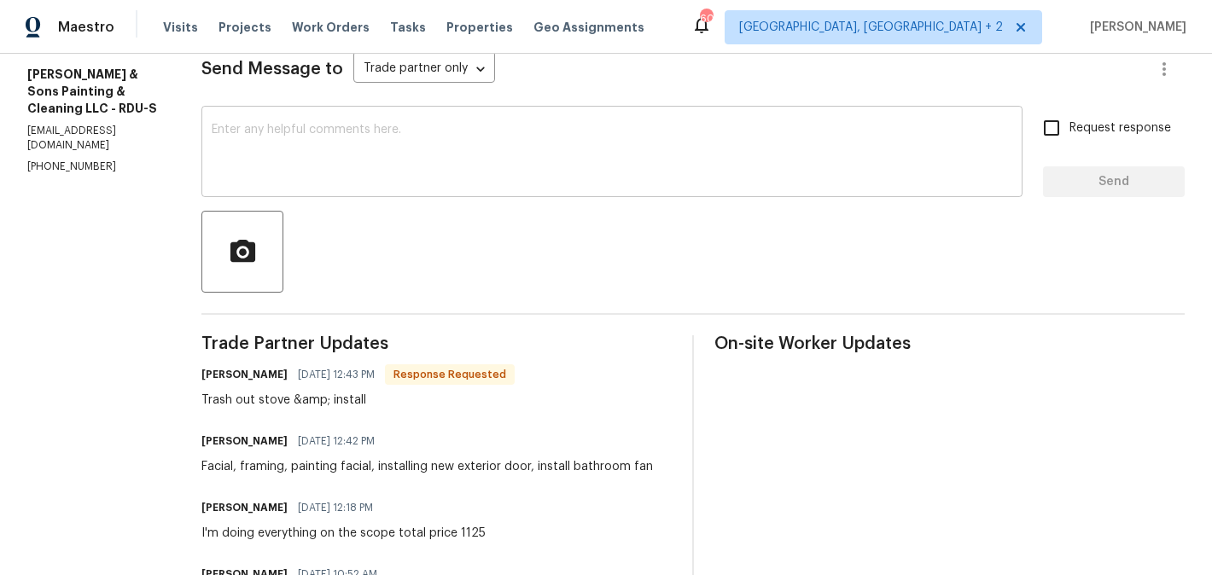
click at [311, 156] on textarea at bounding box center [612, 154] width 800 height 60
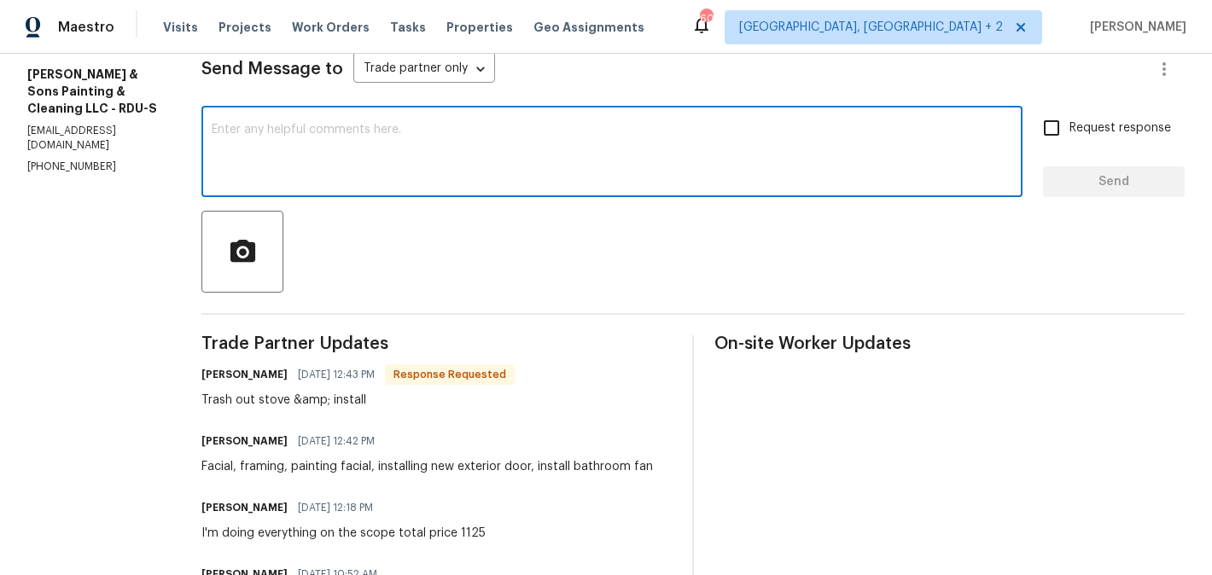
paste textarea "Christopher"
type textarea "Christopher, I will circle back to you."
click at [1076, 132] on span "Request response" at bounding box center [1120, 128] width 102 height 18
click at [1069, 132] on input "Request response" at bounding box center [1051, 128] width 36 height 36
checkbox input "true"
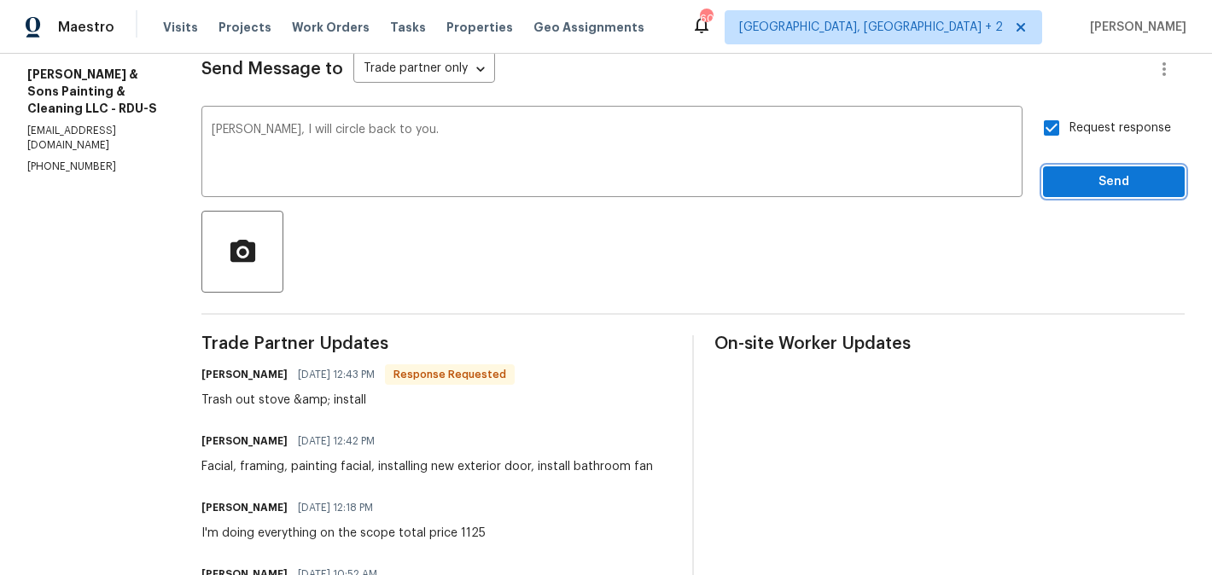
click at [1076, 192] on button "Send" at bounding box center [1114, 182] width 142 height 32
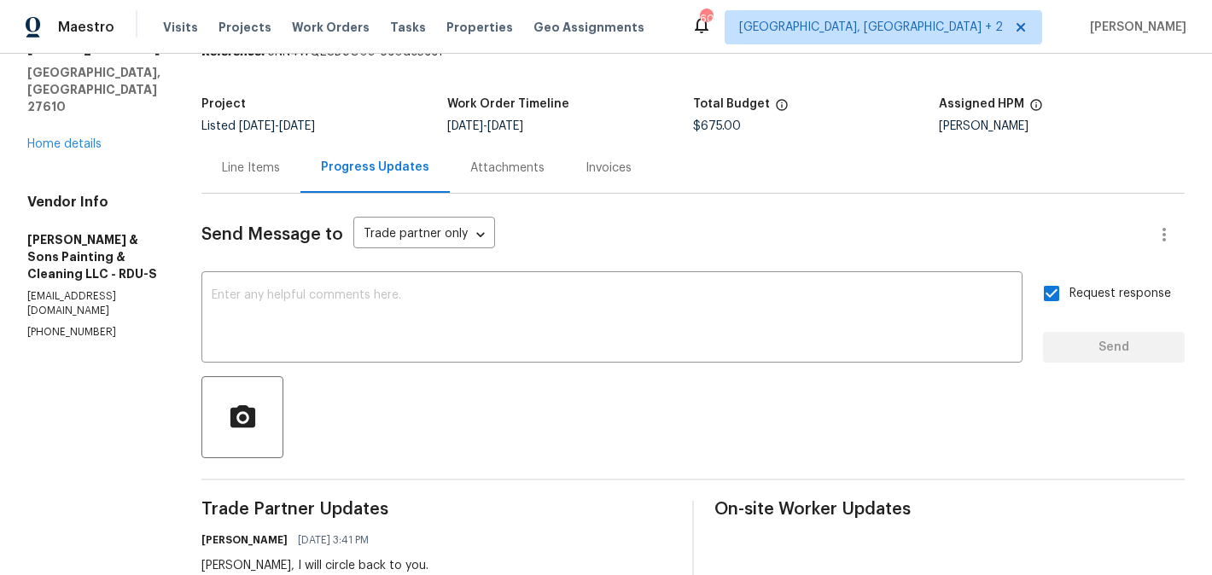
scroll to position [0, 0]
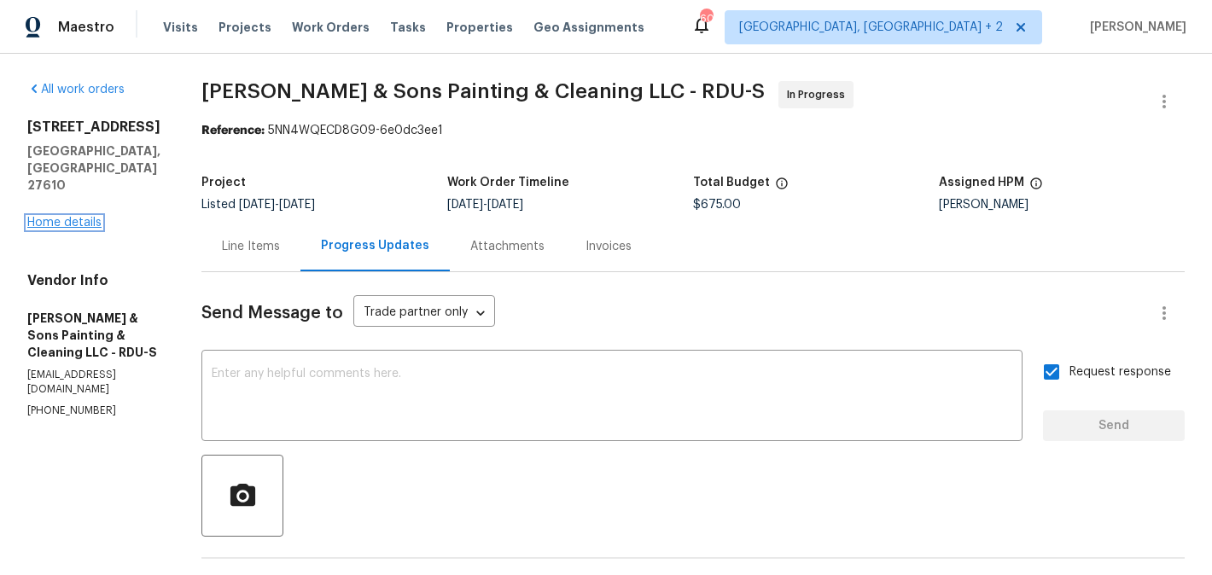
click at [55, 217] on link "Home details" at bounding box center [64, 223] width 74 height 12
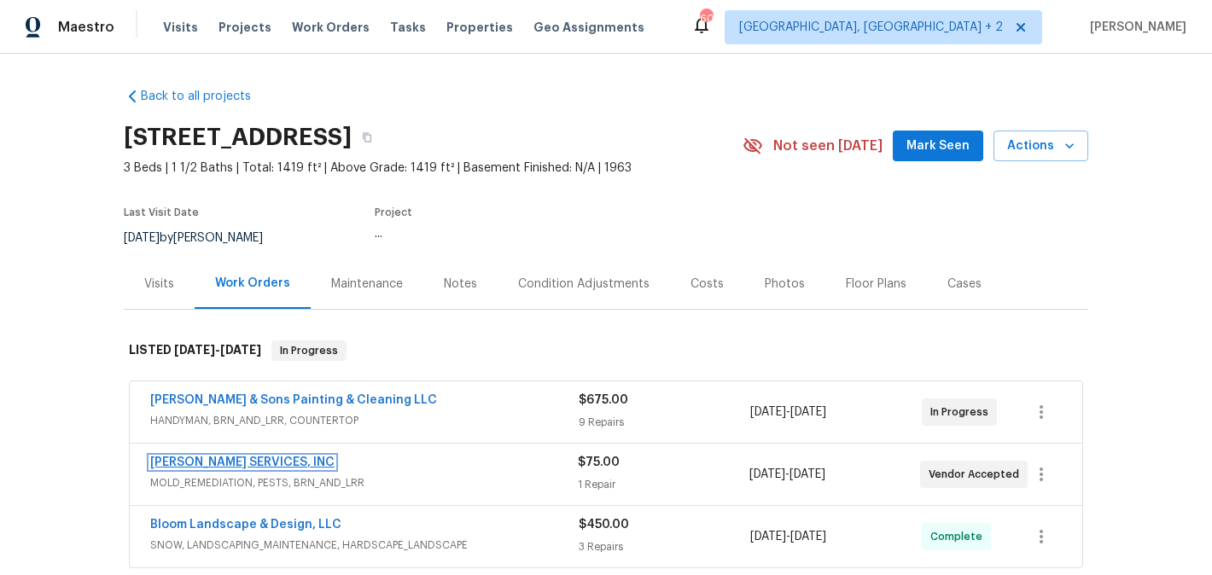
click at [273, 461] on link "[PERSON_NAME] SERVICES, INC" at bounding box center [242, 463] width 184 height 12
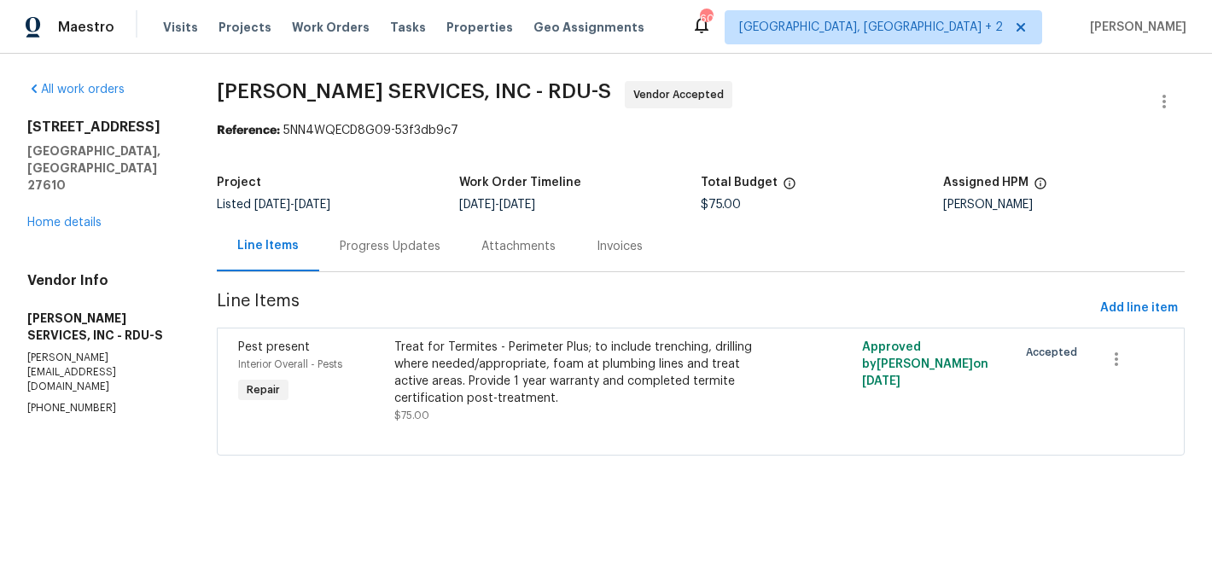
click at [385, 258] on div "Progress Updates" at bounding box center [390, 246] width 142 height 50
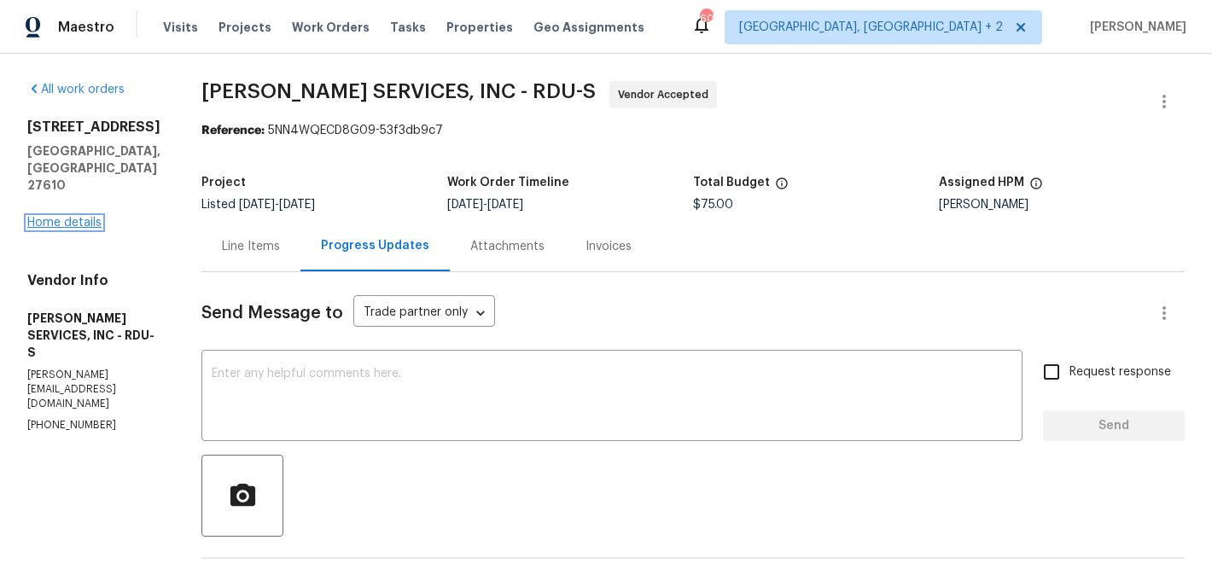
click at [53, 217] on link "Home details" at bounding box center [64, 223] width 74 height 12
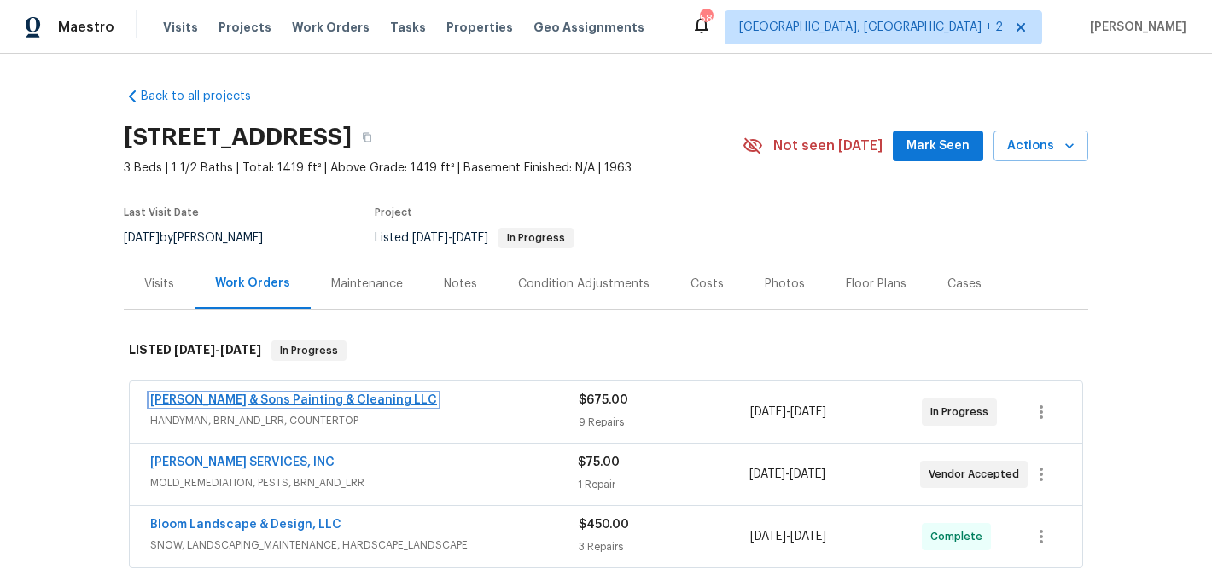
click at [302, 400] on link "[PERSON_NAME] & Sons Painting & Cleaning LLC" at bounding box center [293, 400] width 287 height 12
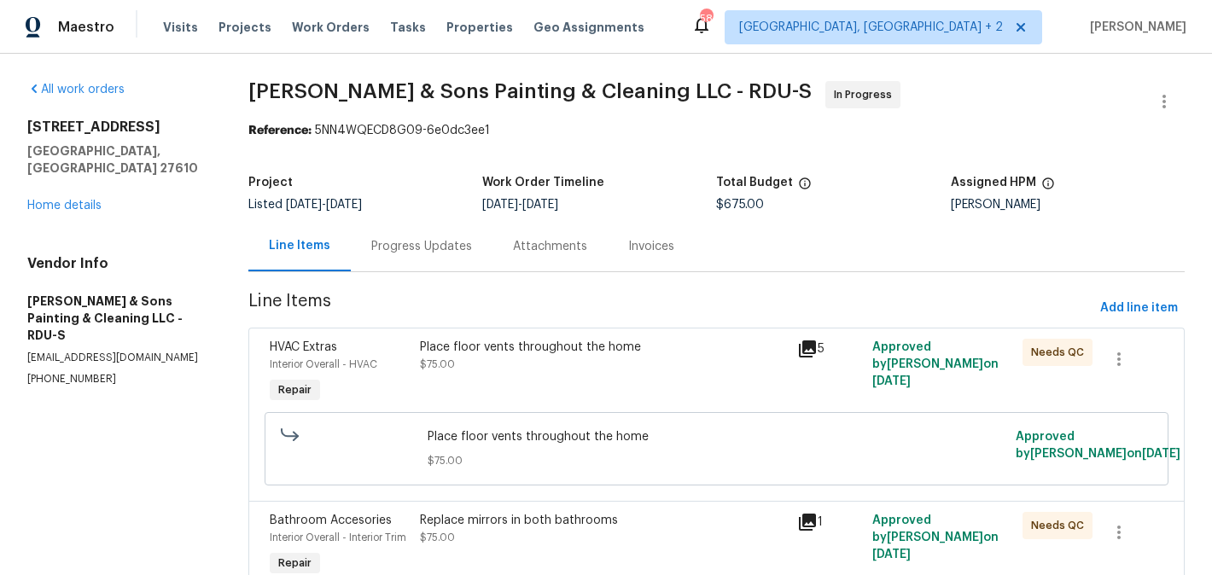
click at [442, 242] on div "Progress Updates" at bounding box center [421, 246] width 101 height 17
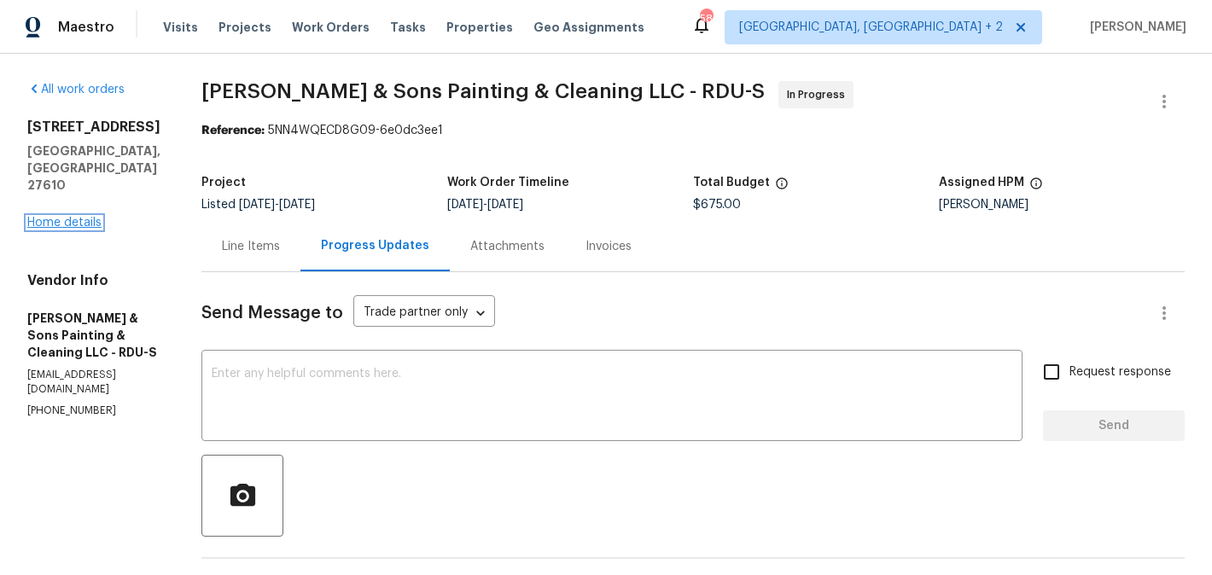
click at [61, 217] on link "Home details" at bounding box center [64, 223] width 74 height 12
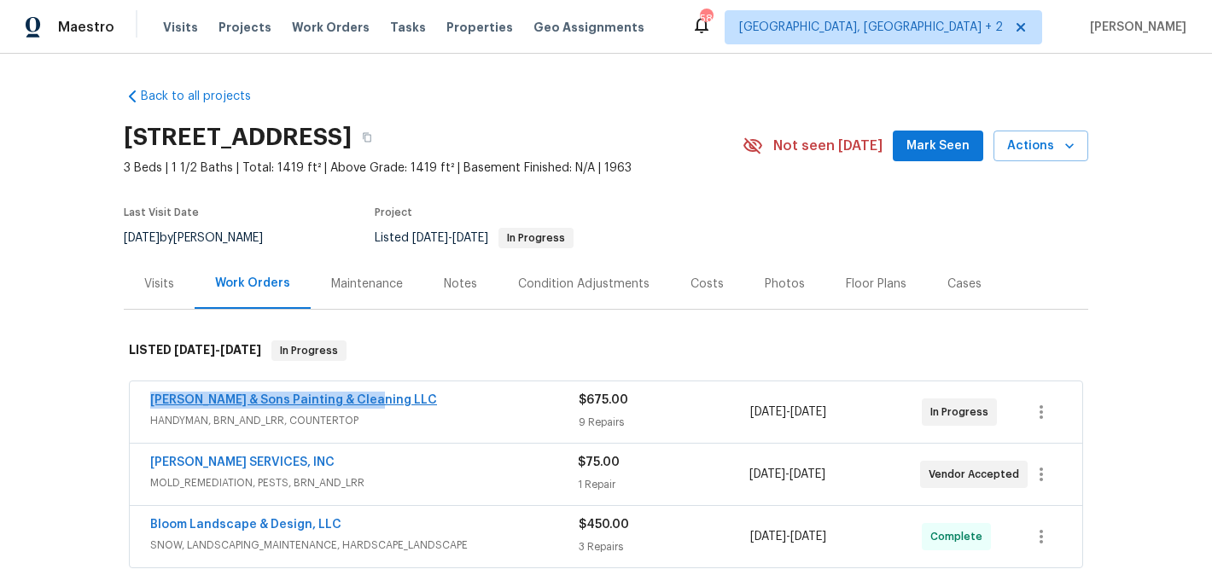
drag, startPoint x: 379, startPoint y: 407, endPoint x: 150, endPoint y: 405, distance: 228.7
click at [150, 405] on div "[PERSON_NAME] & Sons Painting & Cleaning LLC" at bounding box center [364, 402] width 428 height 20
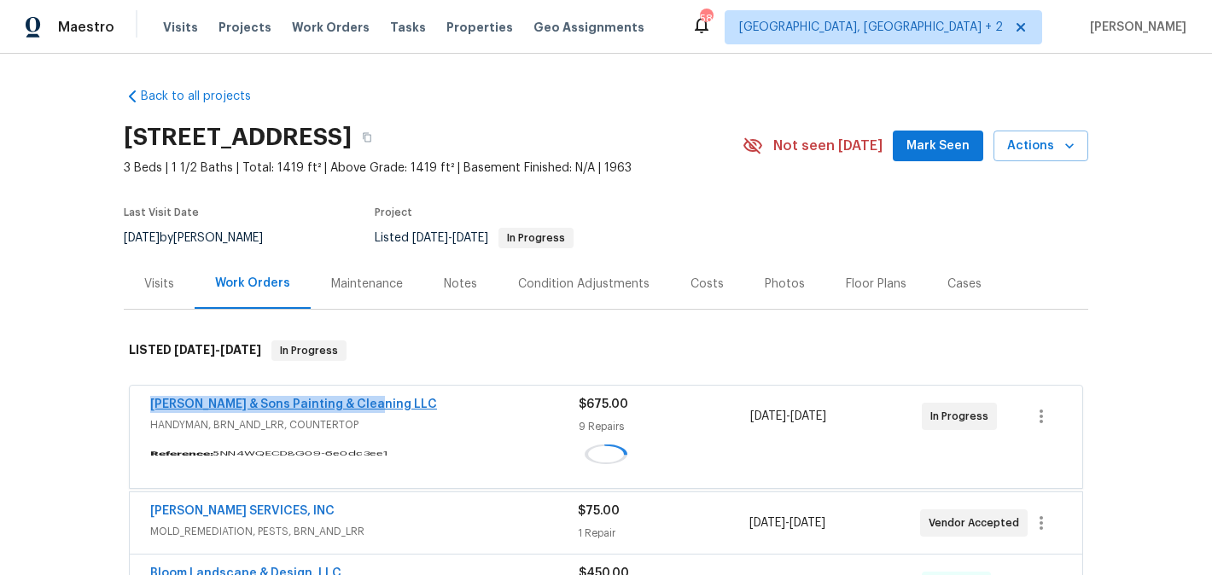
copy link "[PERSON_NAME] & Sons Painting & Cleaning LLC"
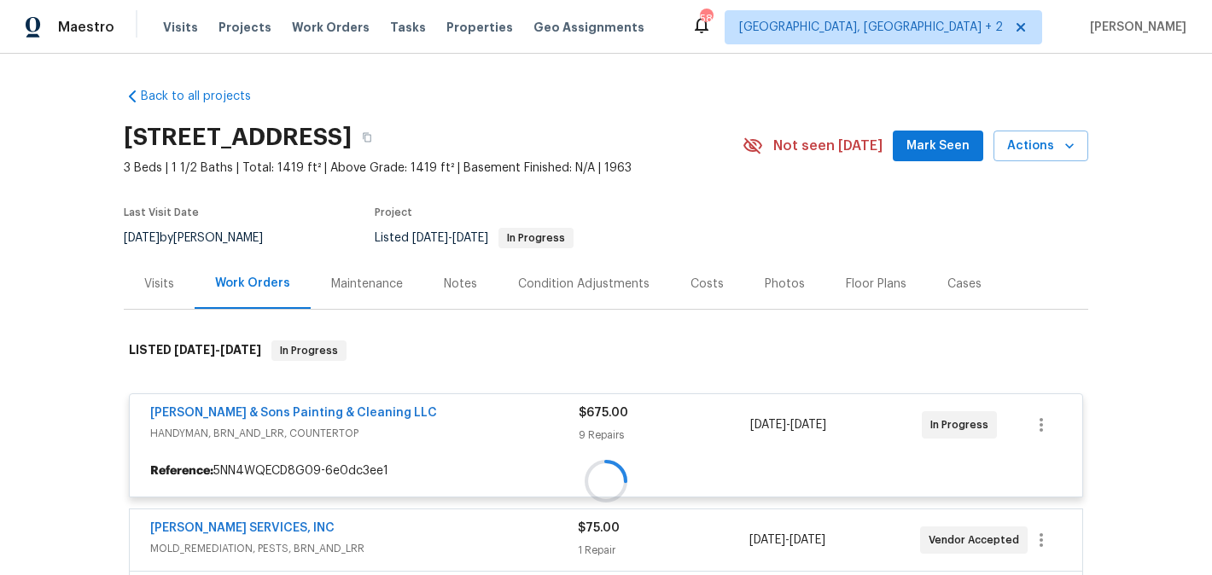
click at [203, 413] on div at bounding box center [606, 481] width 964 height 316
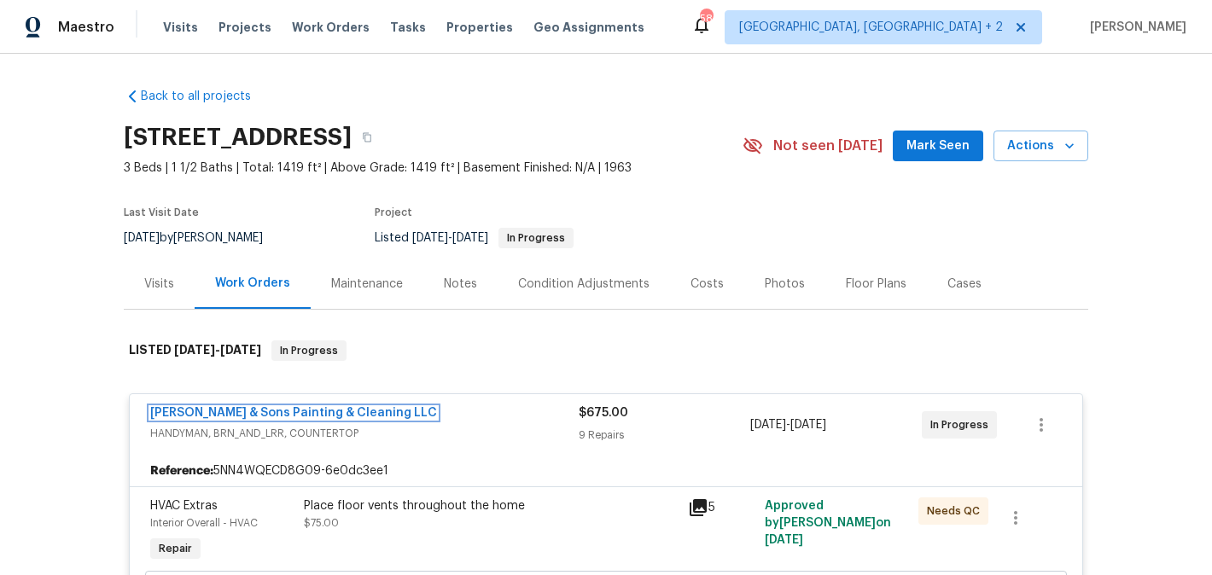
click at [212, 414] on link "[PERSON_NAME] & Sons Painting & Cleaning LLC" at bounding box center [293, 413] width 287 height 12
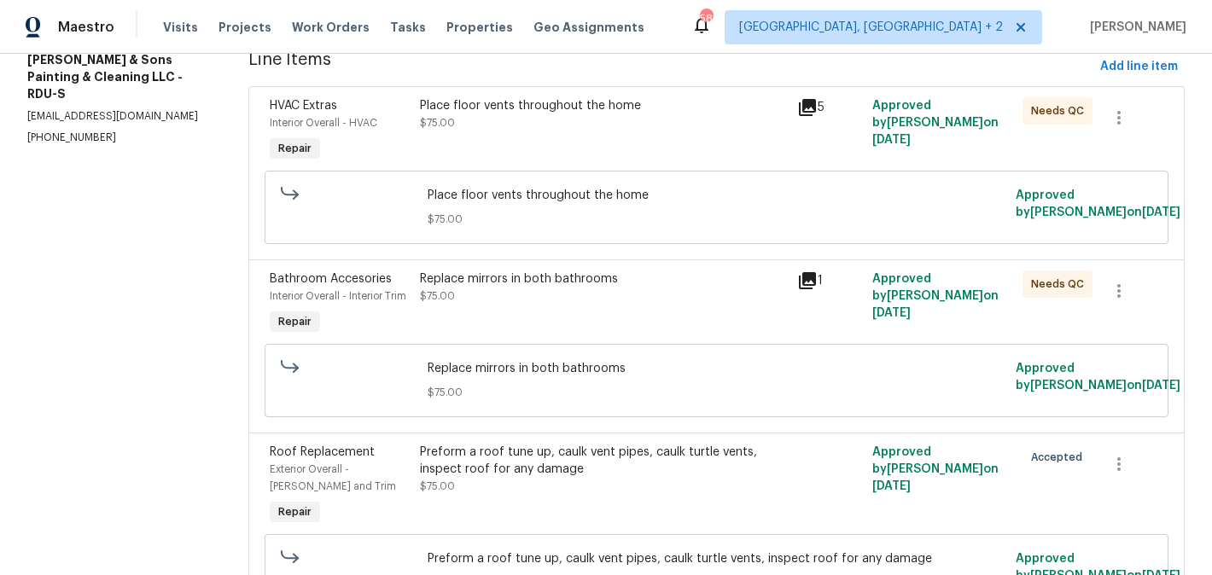
scroll to position [623, 0]
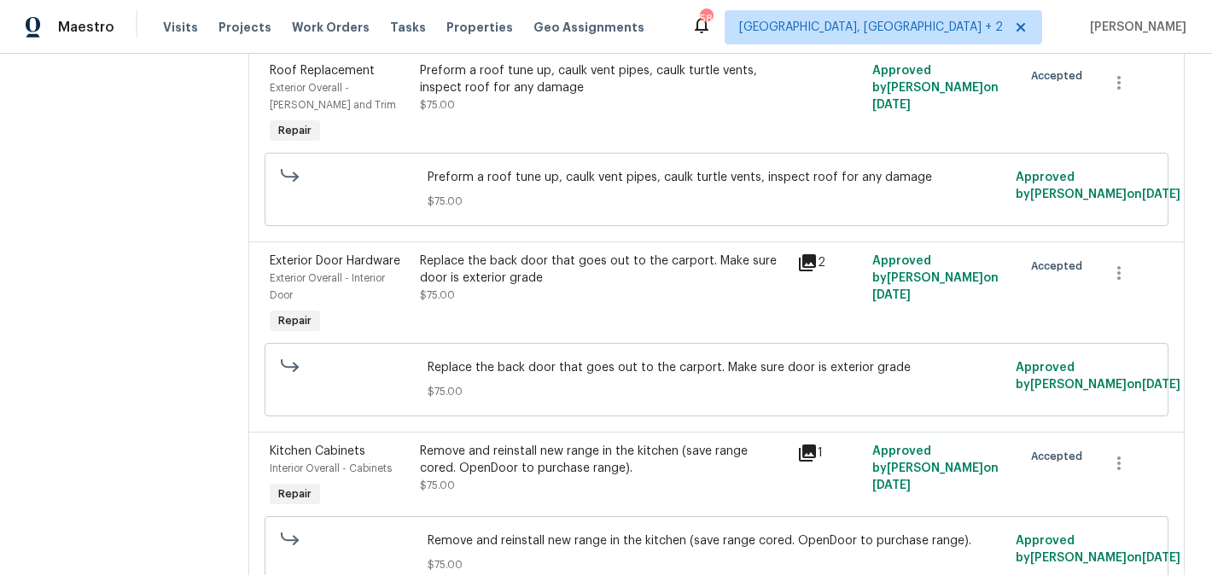
click at [531, 343] on div "Replace the back door that goes out to the carport. Make sure door is exterior …" at bounding box center [603, 295] width 376 height 96
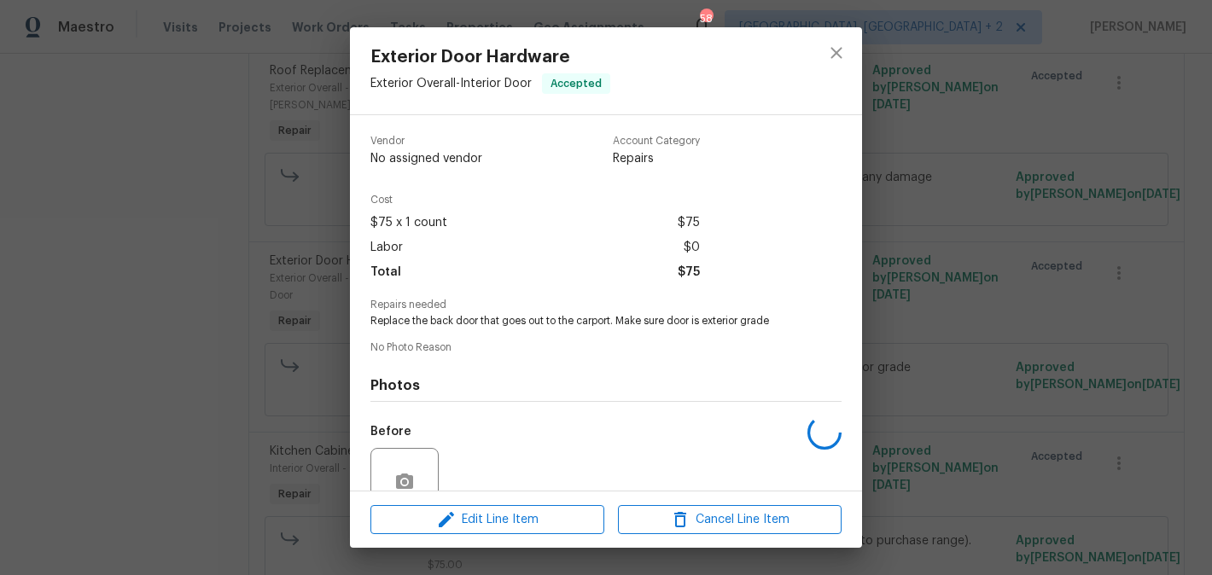
scroll to position [153, 0]
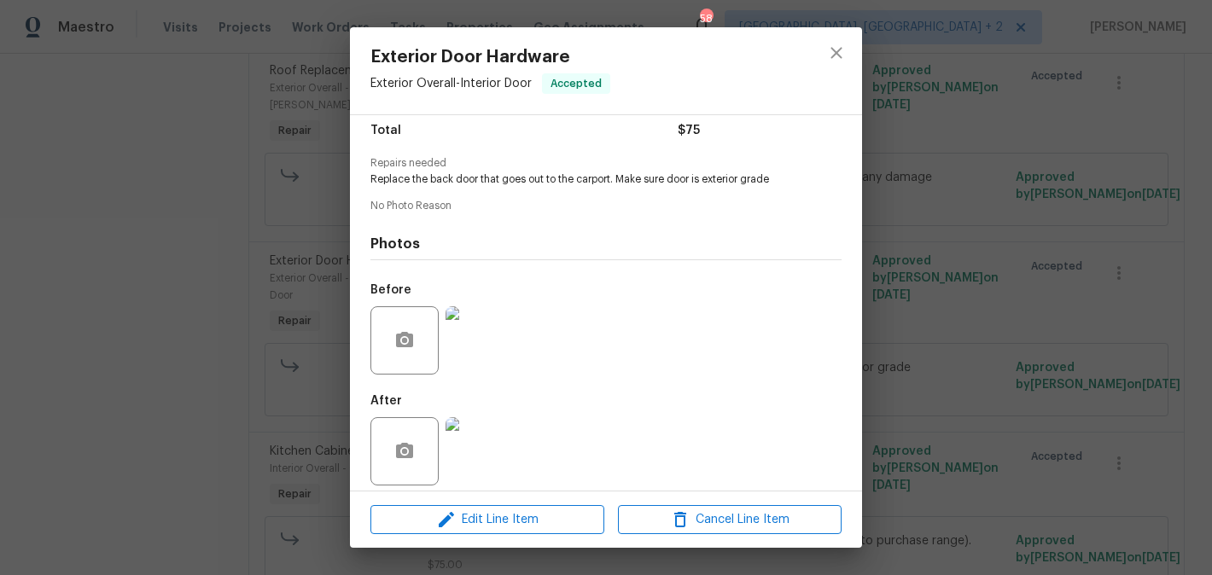
click at [206, 382] on div "Exterior Door Hardware Exterior Overall - Interior Door Accepted Vendor Hodge &…" at bounding box center [606, 287] width 1212 height 575
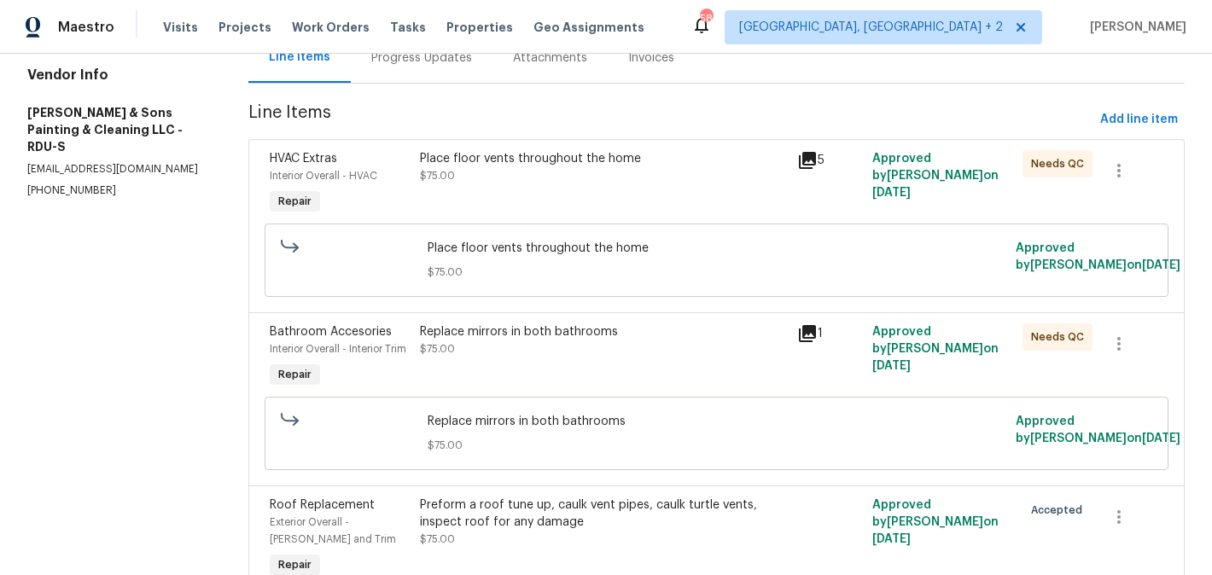
scroll to position [0, 0]
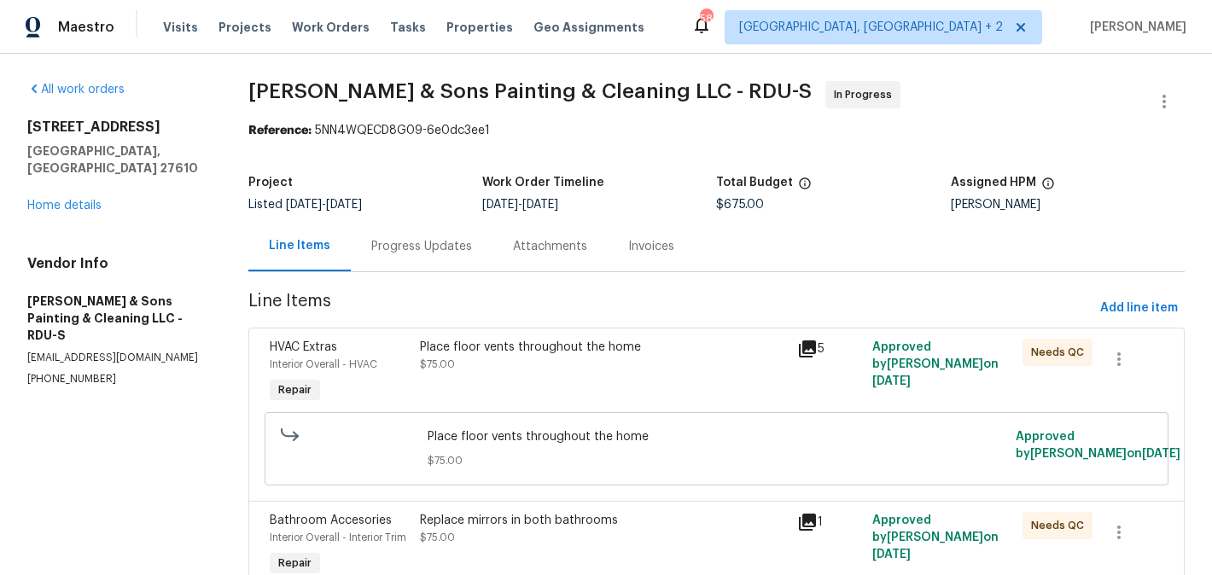
click at [415, 250] on div "Progress Updates" at bounding box center [421, 246] width 101 height 17
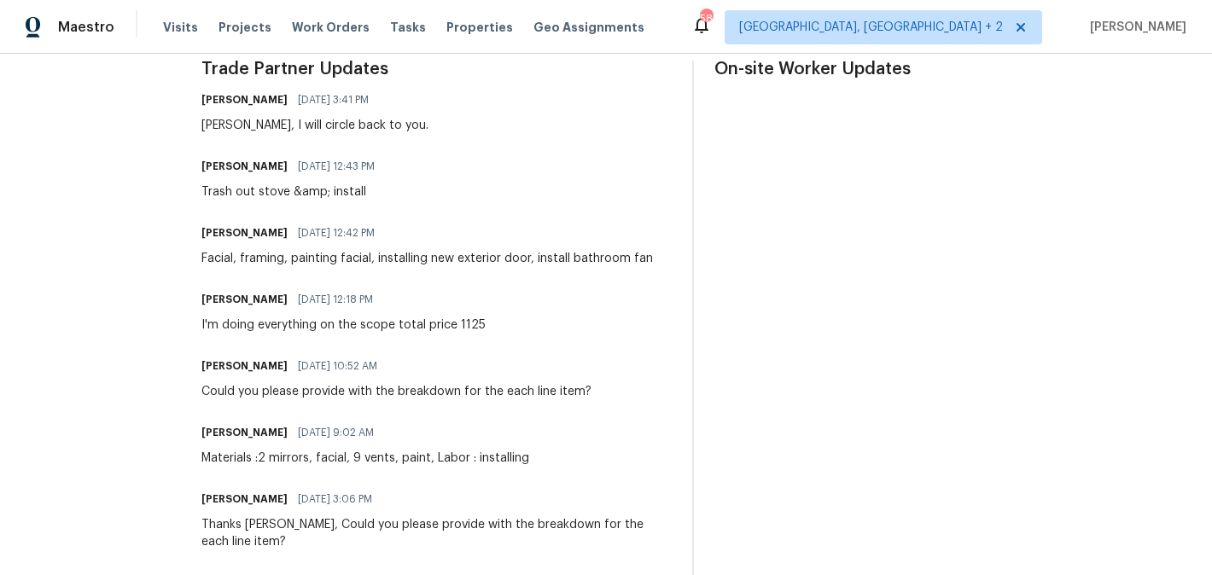
scroll to position [579, 0]
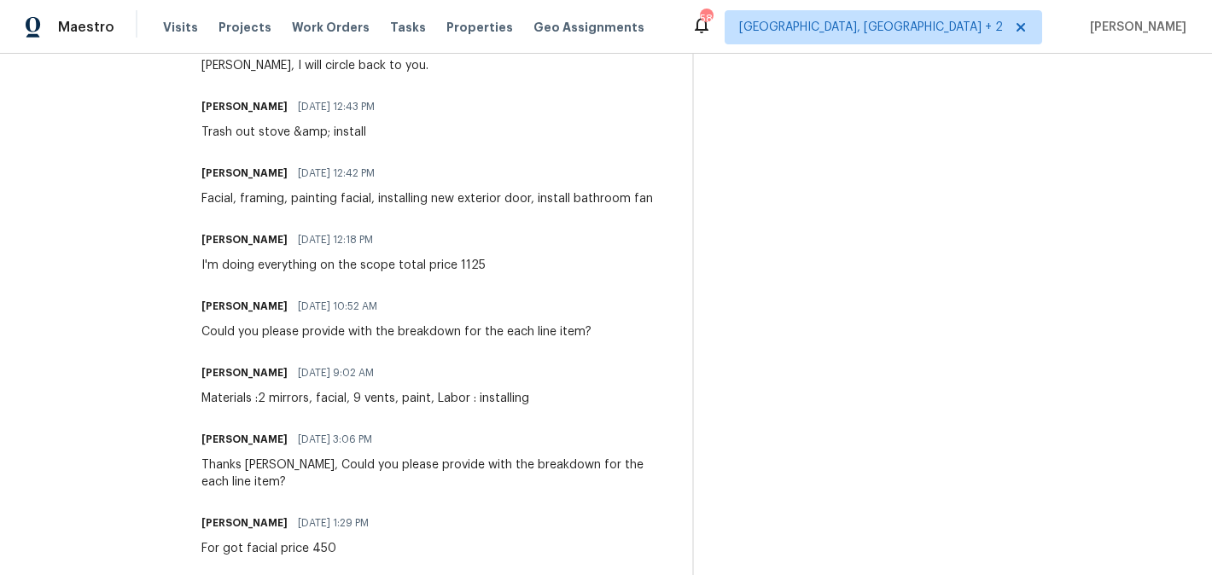
click at [412, 275] on div "Trade Partner Updates Blessida Angeline M 08/13/2025 3:41 PM Christopher, I wil…" at bounding box center [436, 440] width 470 height 879
copy div "I'm doing everything on the scope total price 1125"
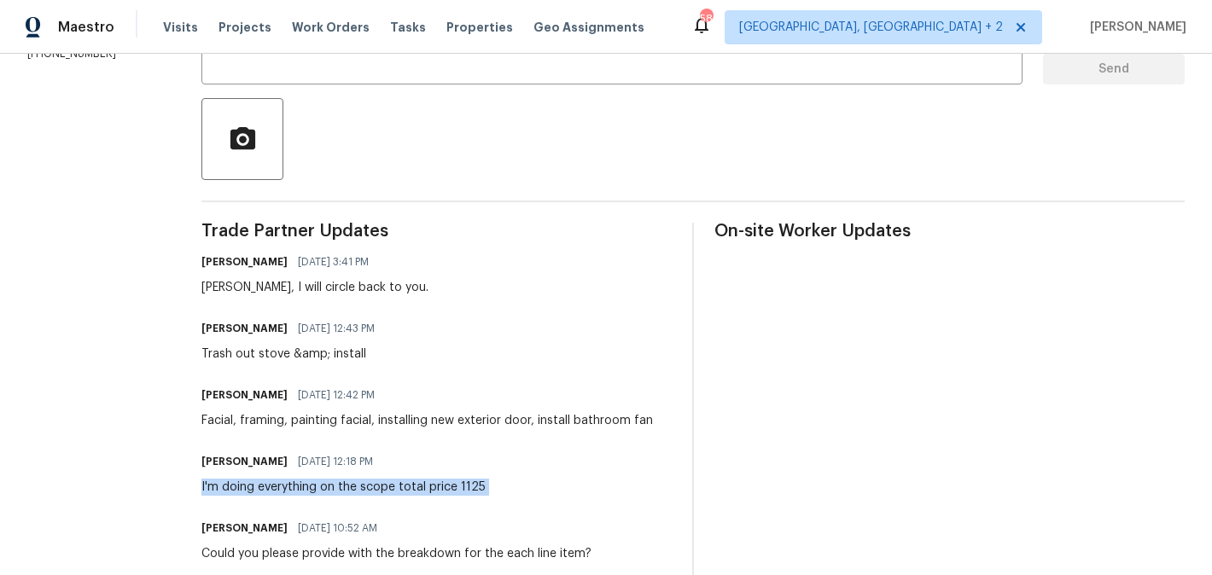
scroll to position [386, 0]
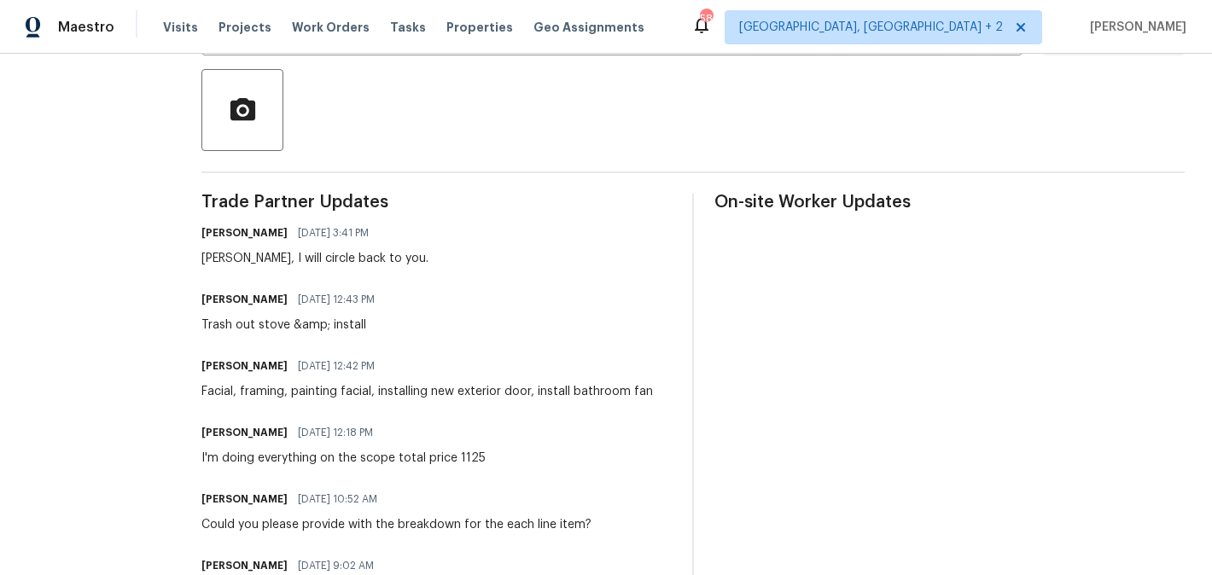
click at [393, 398] on div "Facial, framing, painting facial, installing new exterior door, install bathroo…" at bounding box center [426, 391] width 451 height 17
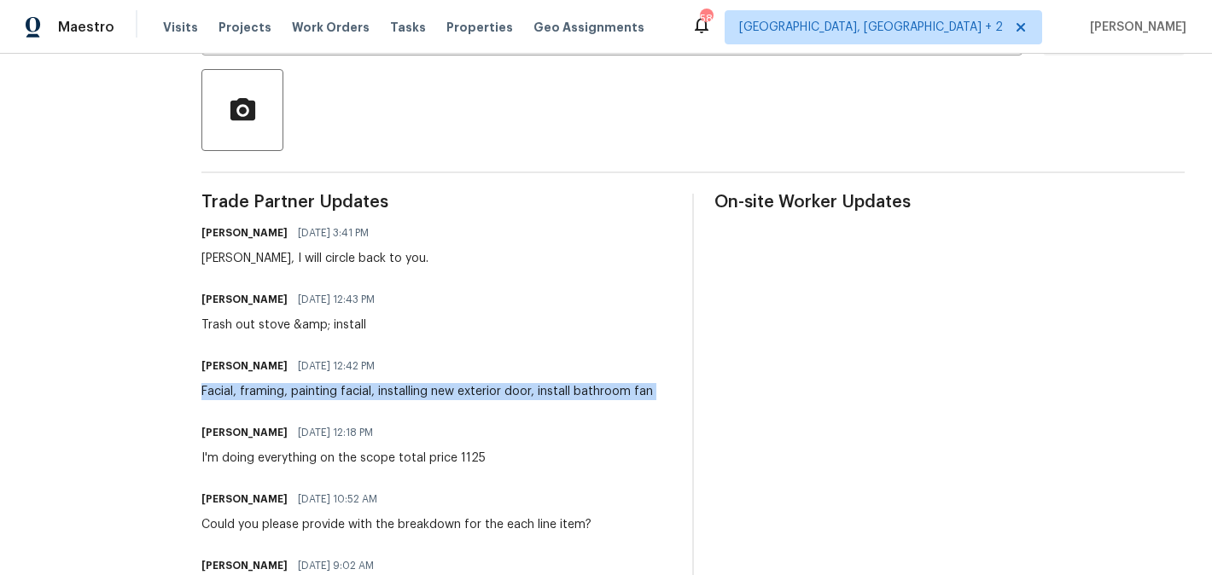
click at [393, 398] on div "Facial, framing, painting facial, installing new exterior door, install bathroo…" at bounding box center [426, 391] width 451 height 17
copy div "Facial, framing, painting facial, installing new exterior door, install bathroo…"
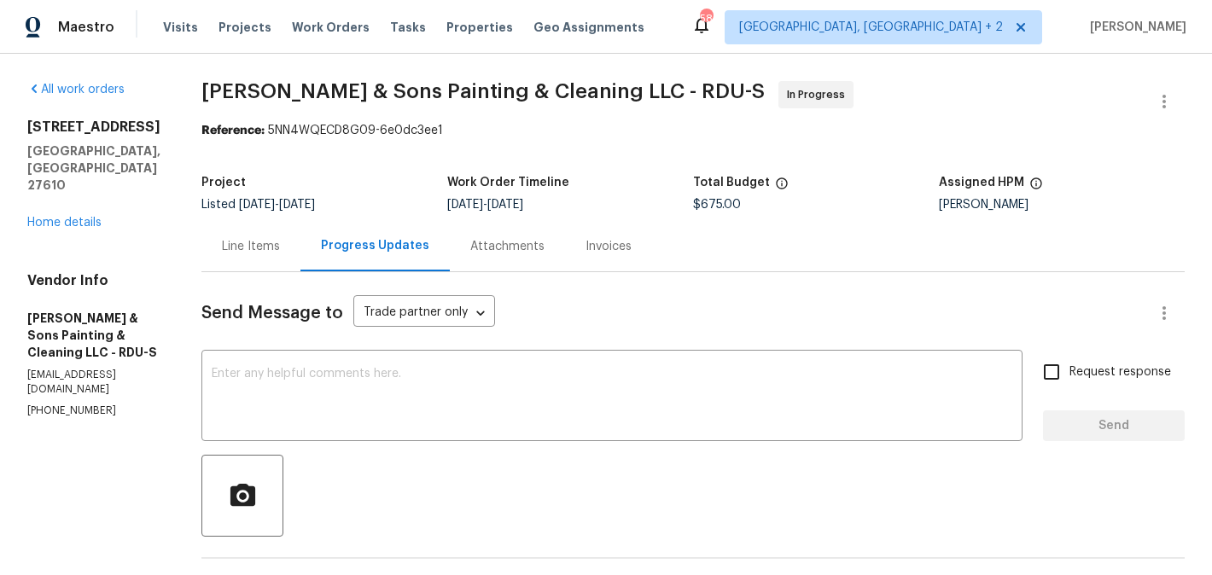
click at [724, 201] on span "$675.00" at bounding box center [717, 205] width 48 height 12
copy span "$675.00"
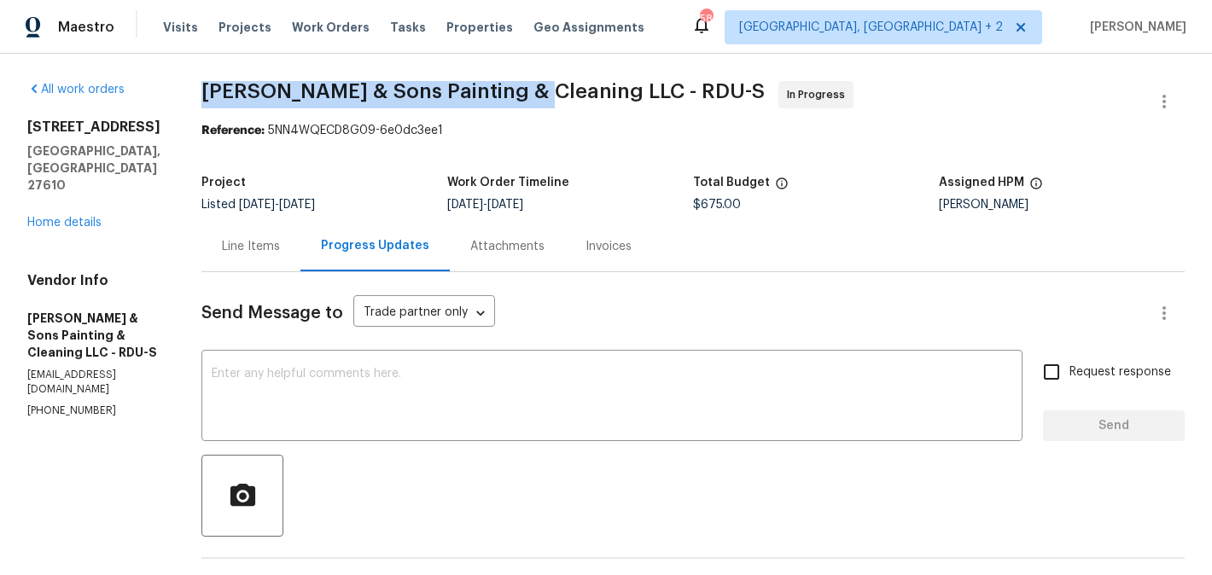
drag, startPoint x: 181, startPoint y: 82, endPoint x: 515, endPoint y: 85, distance: 333.7
click at [515, 85] on span "Hodge & Sons Painting & Cleaning LLC - RDU-S" at bounding box center [482, 91] width 563 height 20
copy span "Hodge & Sons Painting & Cleaning"
click at [72, 217] on link "Home details" at bounding box center [64, 223] width 74 height 12
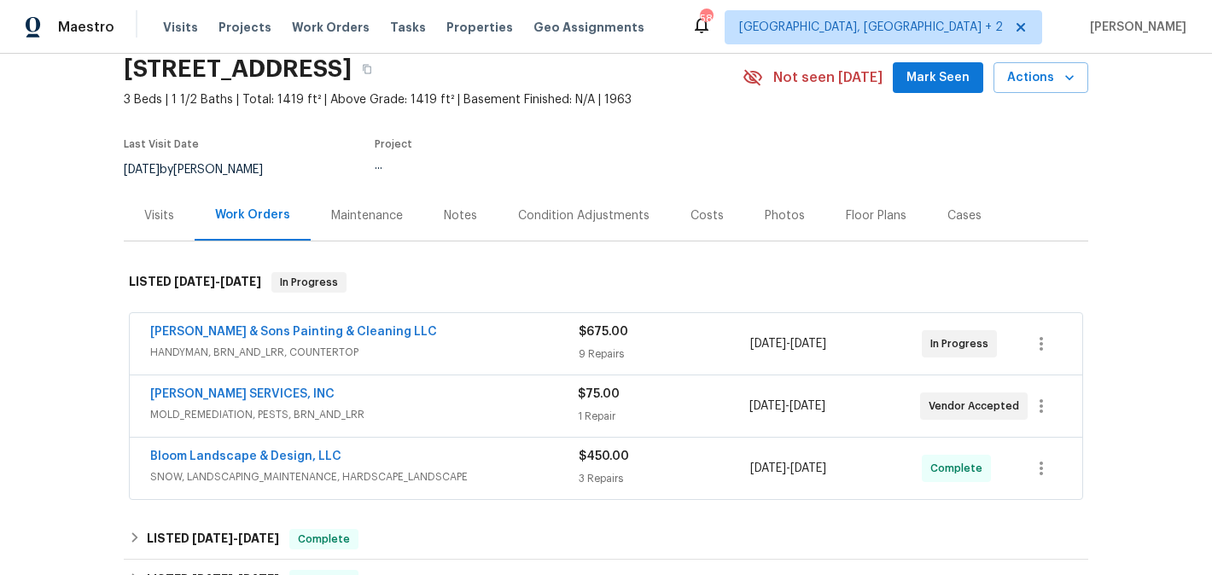
scroll to position [92, 0]
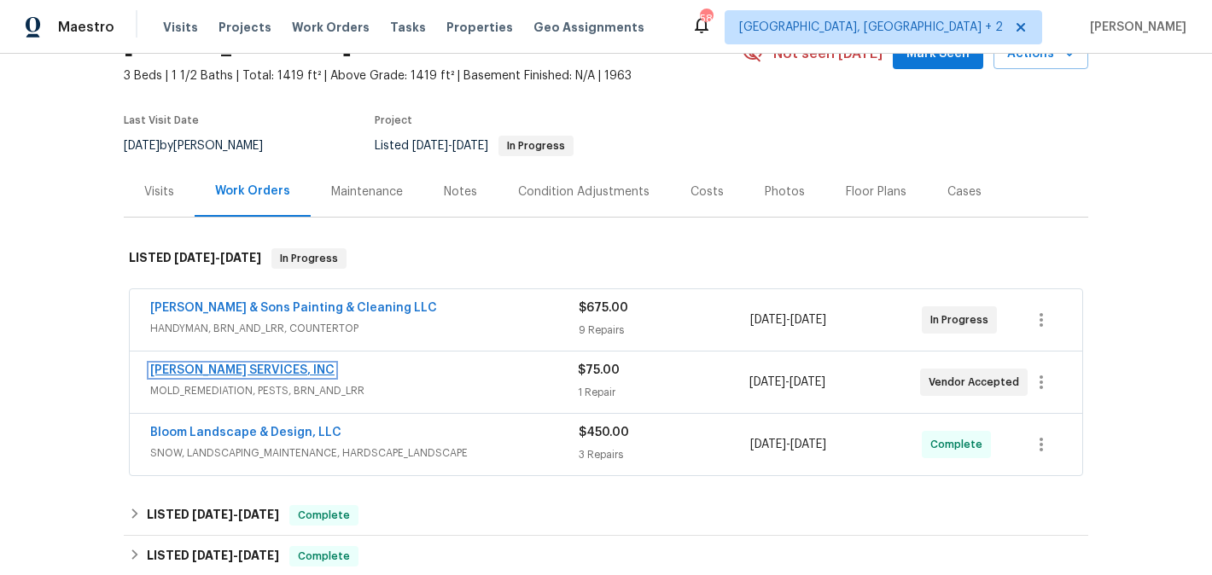
click at [259, 365] on link "[PERSON_NAME] SERVICES, INC" at bounding box center [242, 370] width 184 height 12
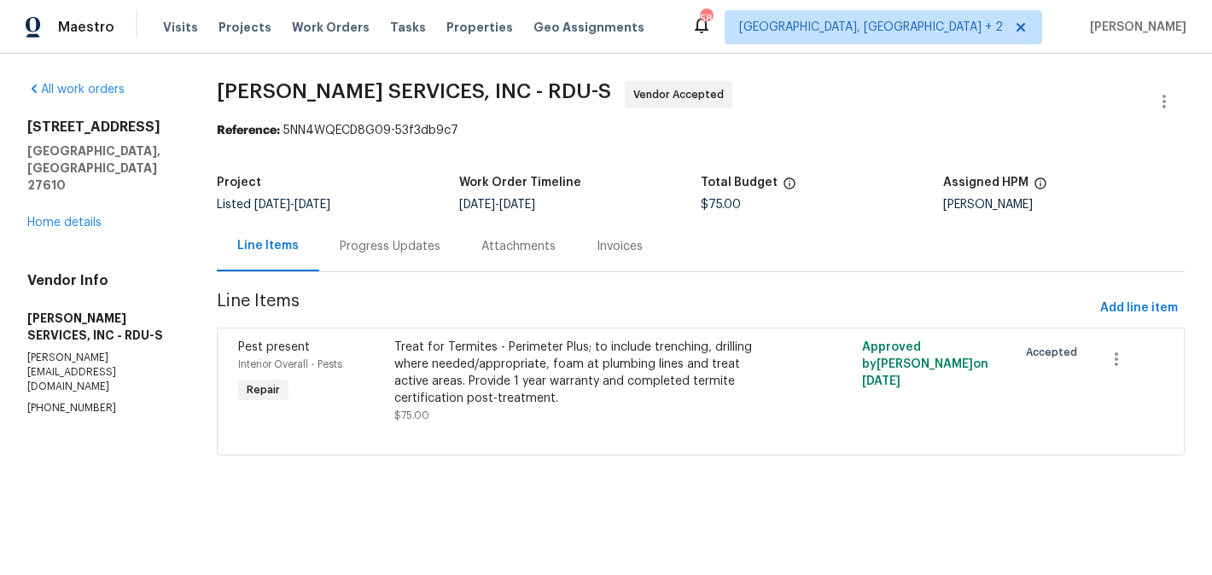
click at [410, 245] on div "Progress Updates" at bounding box center [390, 246] width 101 height 17
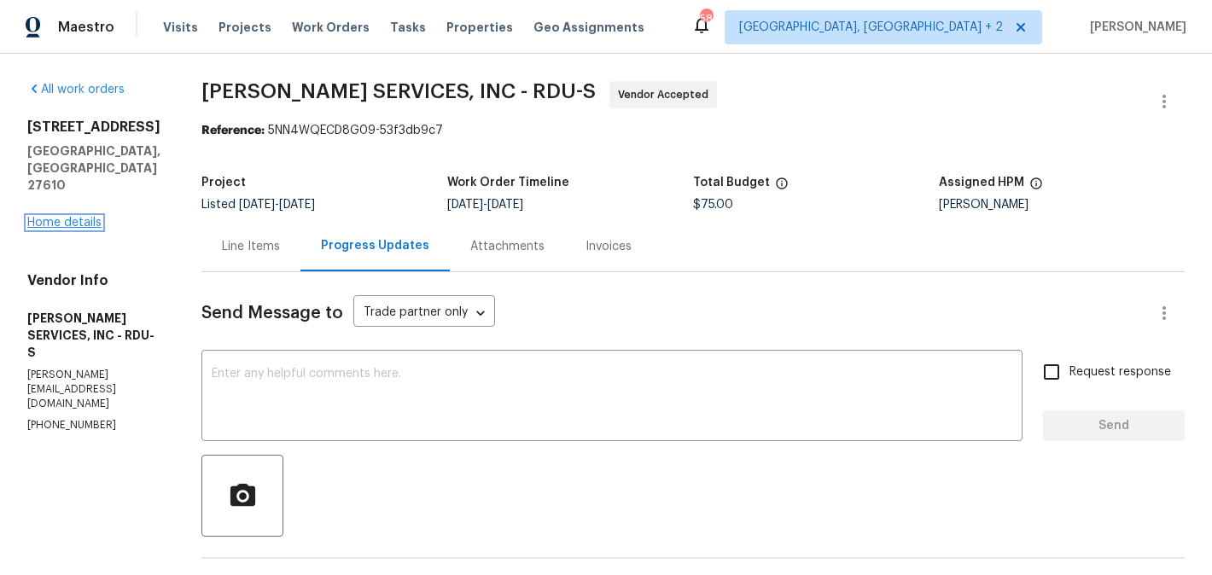
click at [85, 217] on link "Home details" at bounding box center [64, 223] width 74 height 12
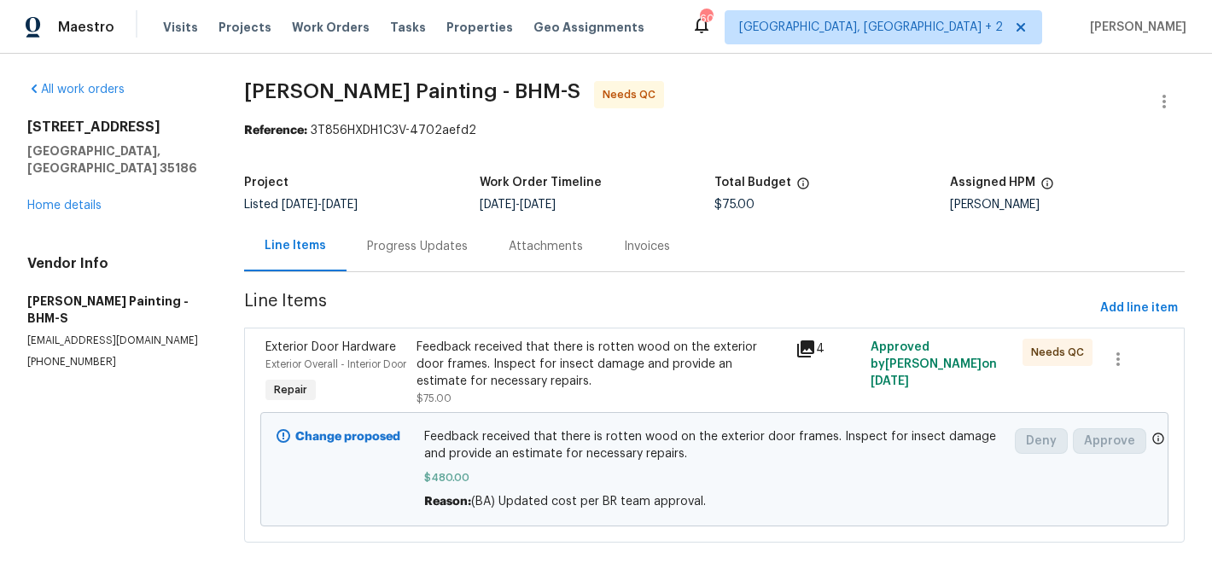
scroll to position [33, 0]
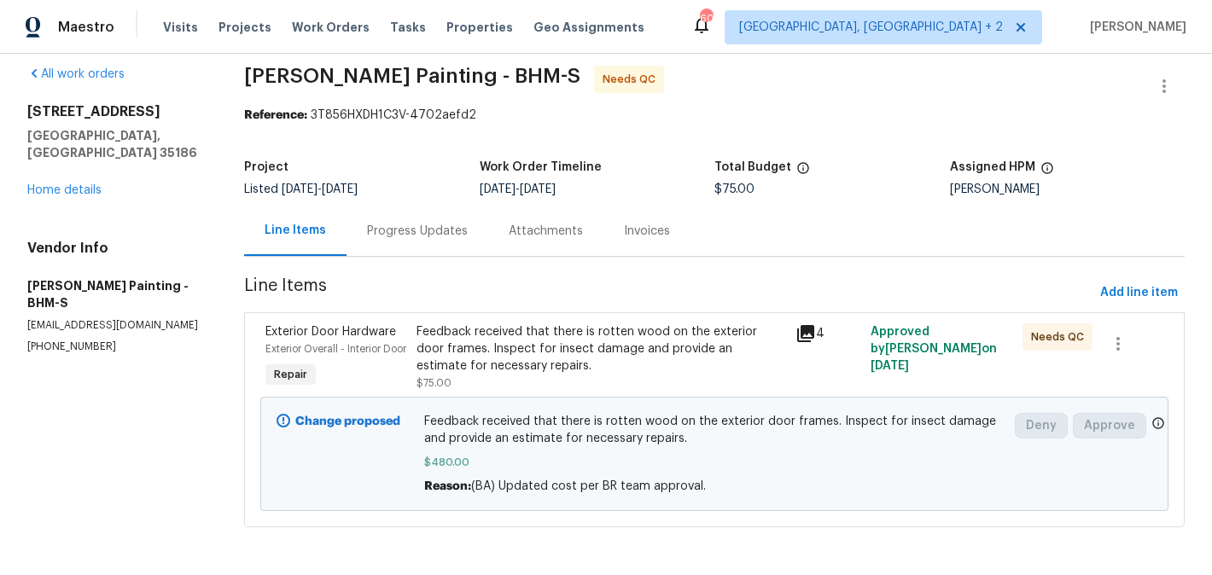
click at [90, 340] on p "[PHONE_NUMBER]" at bounding box center [115, 347] width 176 height 15
copy p "[PHONE_NUMBER]"
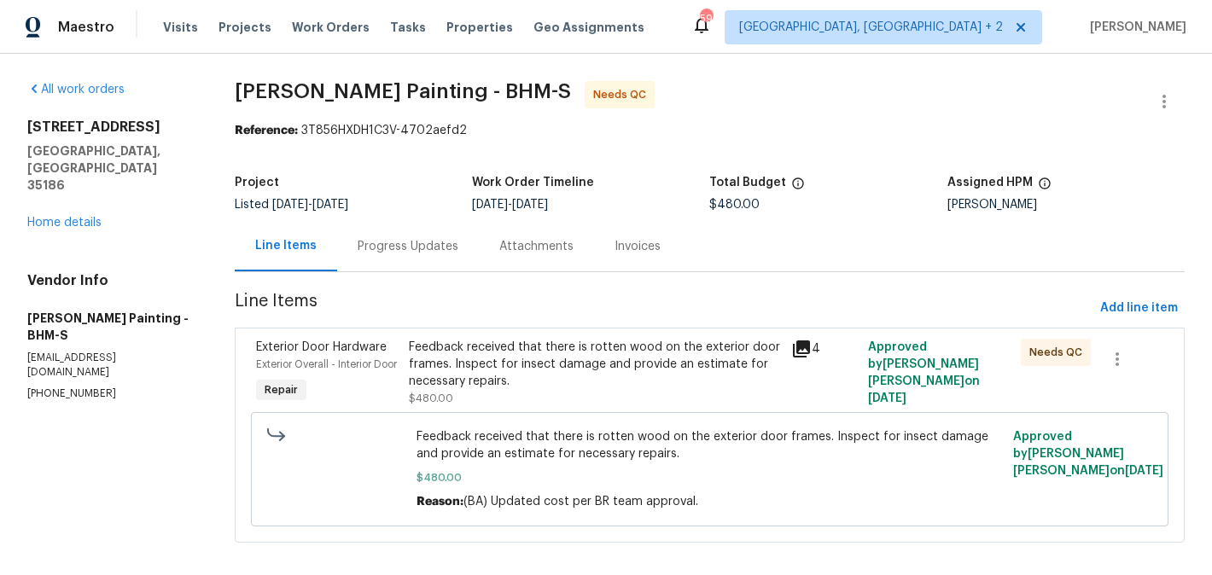
click at [458, 241] on div "Progress Updates" at bounding box center [408, 246] width 101 height 17
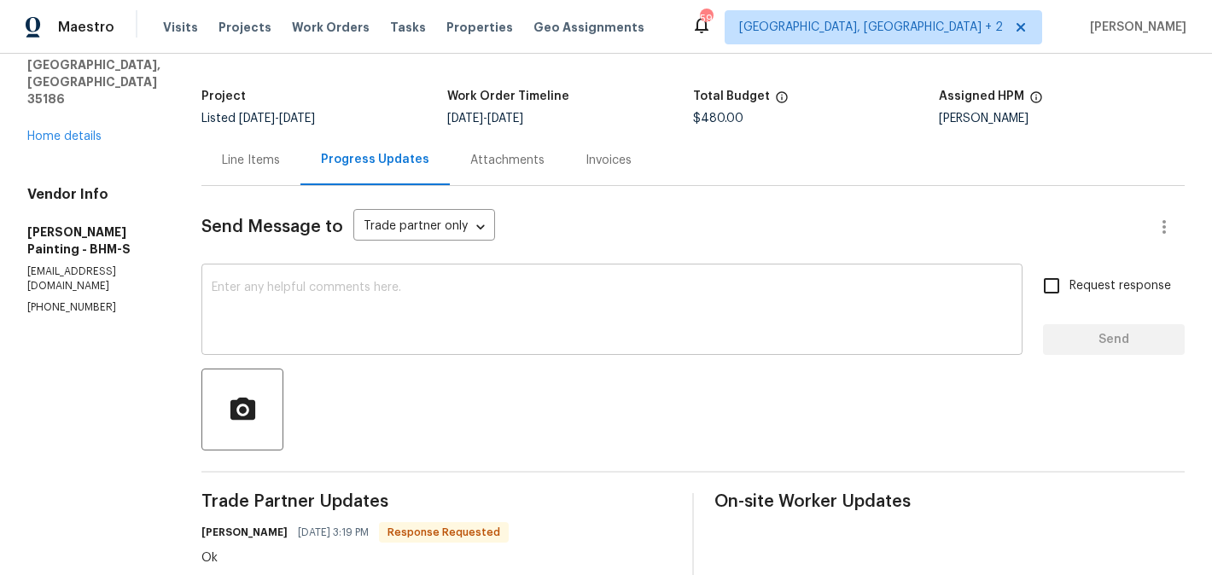
scroll to position [258, 0]
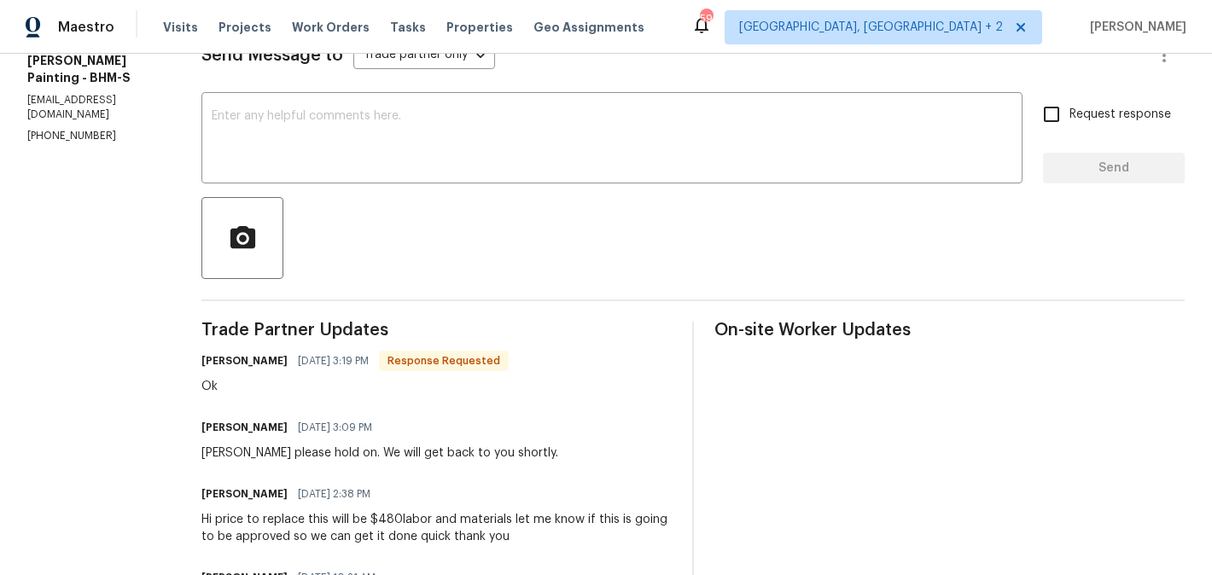
click at [288, 359] on h6 "Victor Perez" at bounding box center [244, 360] width 86 height 17
copy h6 "Victor"
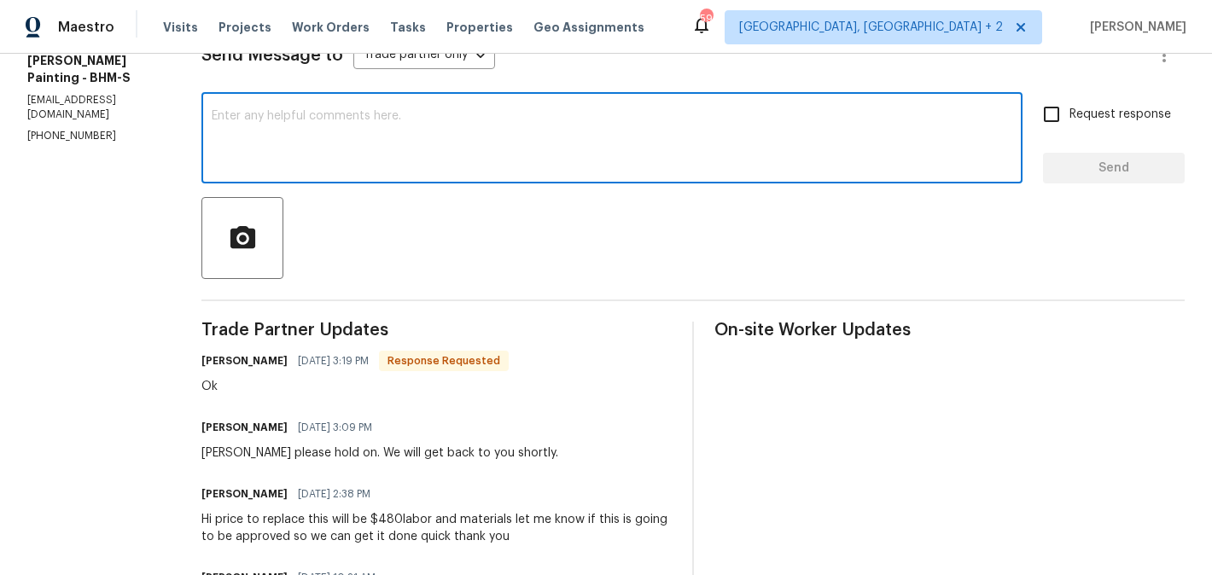
click at [433, 150] on textarea at bounding box center [612, 140] width 800 height 60
paste textarea "Victor"
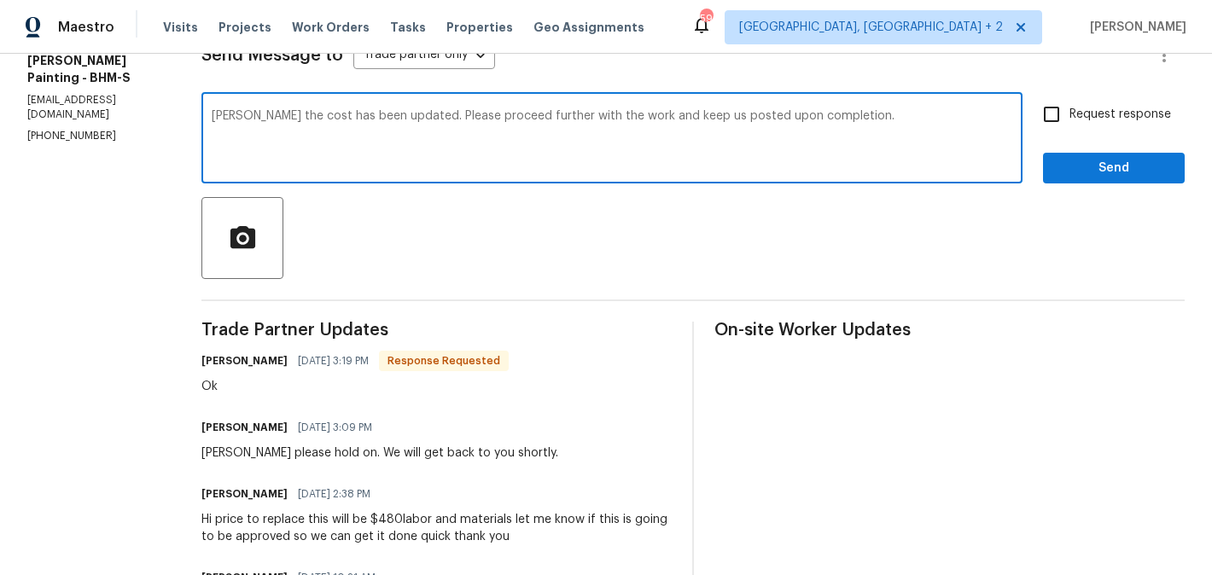
click at [0, 0] on qb-div "Add a comma Victor ," at bounding box center [0, 0] width 0 height 0
type textarea "Victor, the cost has been updated. Please proceed further with the work and kee…"
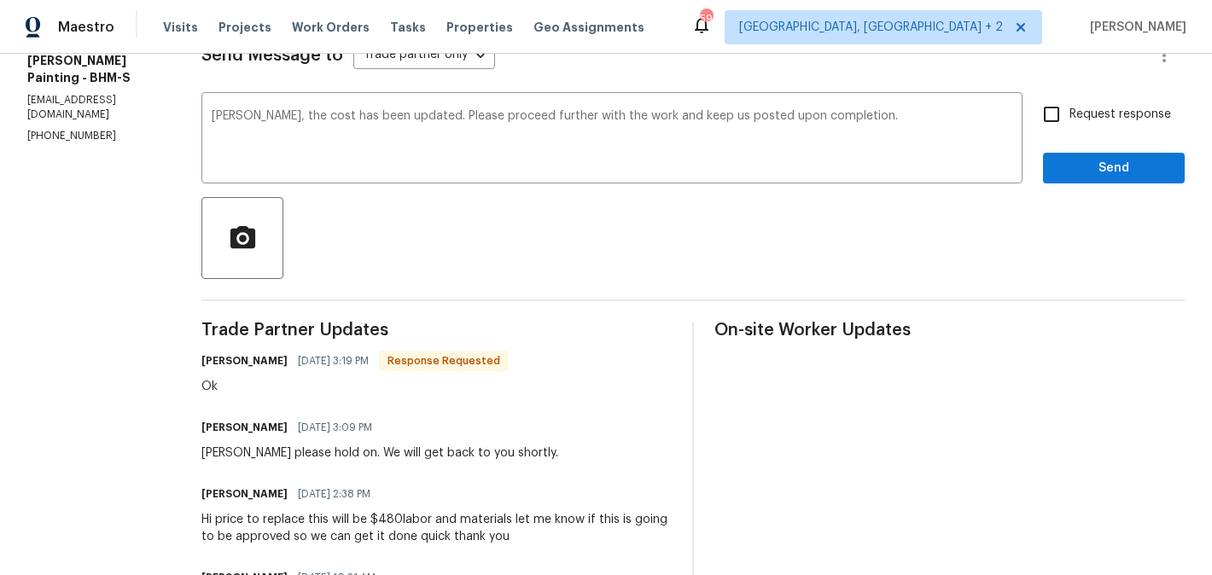
click at [1100, 132] on div "Request response Send" at bounding box center [1114, 139] width 142 height 87
click at [1076, 126] on label "Request response" at bounding box center [1101, 114] width 137 height 36
click at [1069, 126] on input "Request response" at bounding box center [1051, 114] width 36 height 36
checkbox input "true"
click at [1076, 164] on span "Send" at bounding box center [1113, 168] width 114 height 21
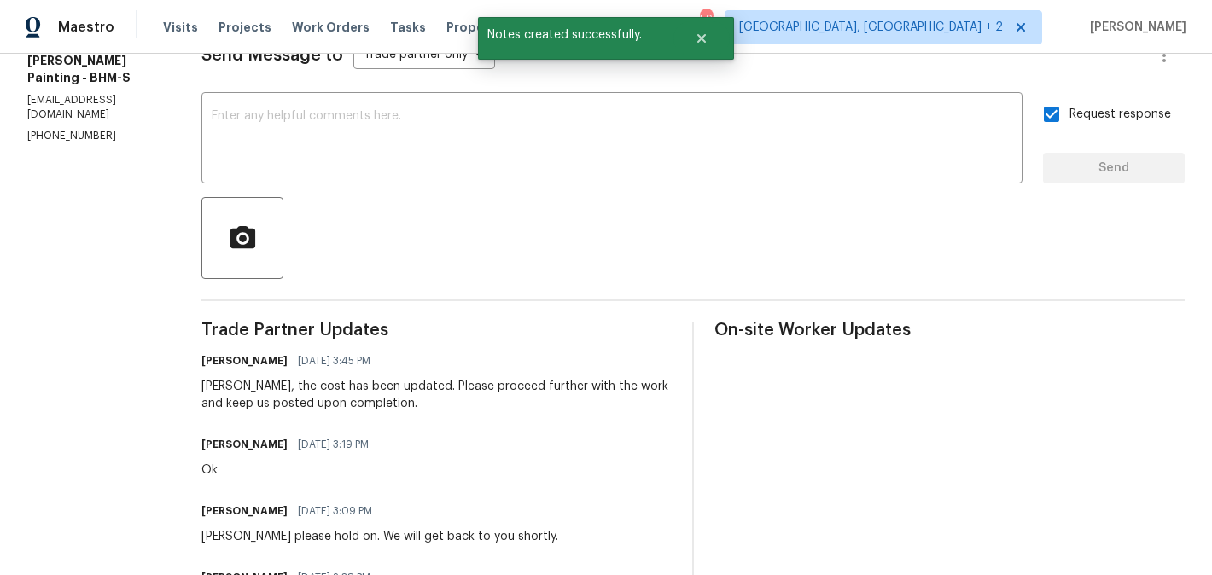
scroll to position [0, 0]
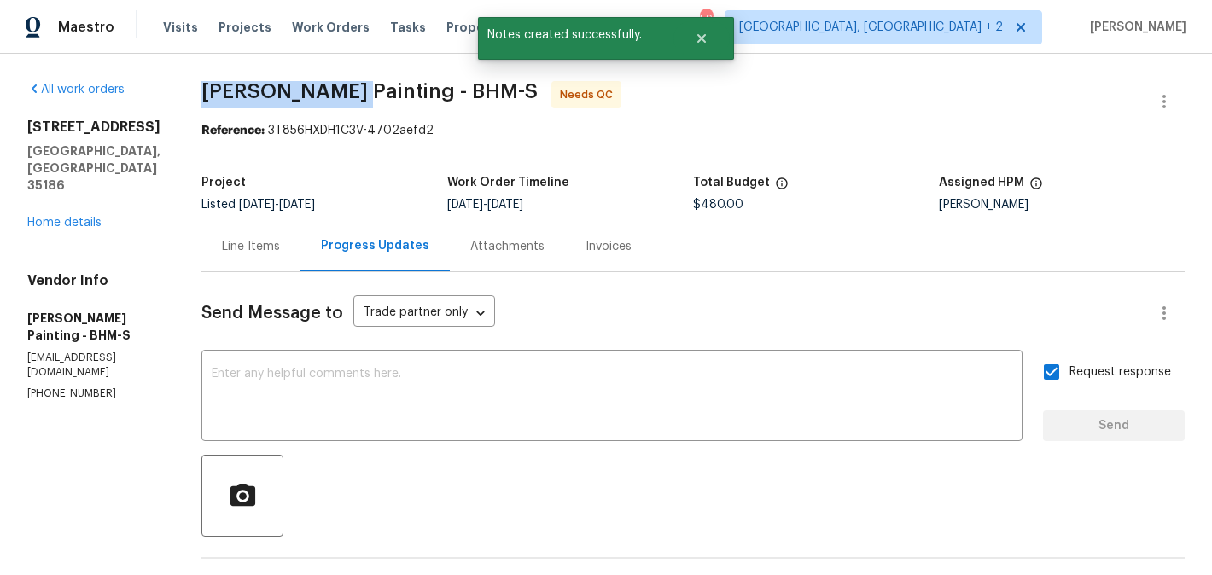
drag, startPoint x: 278, startPoint y: 95, endPoint x: 423, endPoint y: 94, distance: 145.1
copy span "Perez Painting"
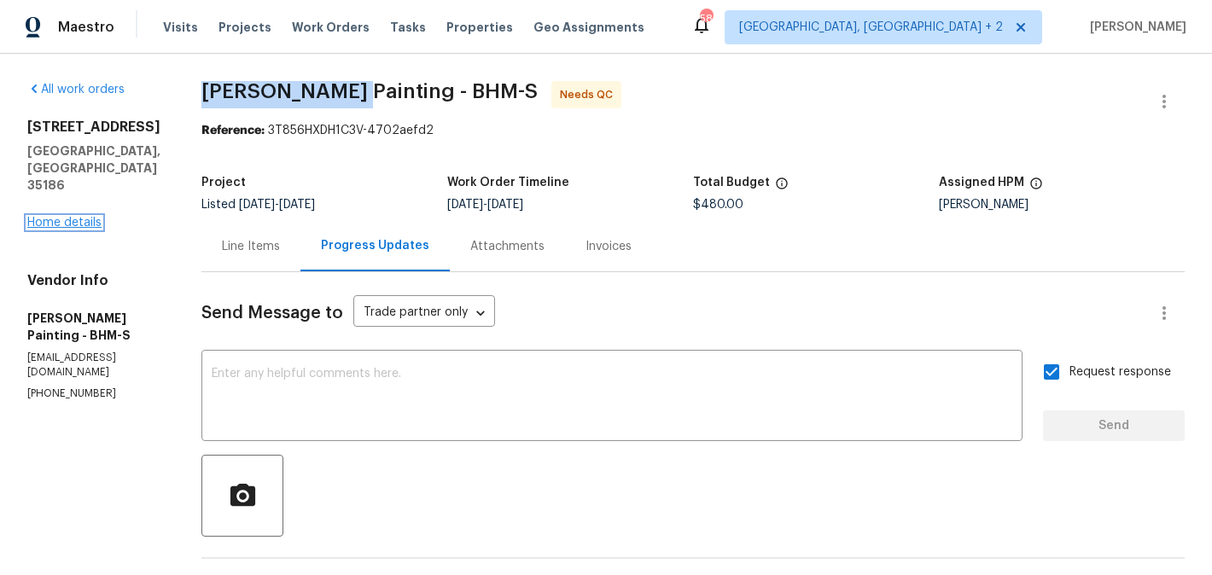
click at [74, 217] on link "Home details" at bounding box center [64, 223] width 74 height 12
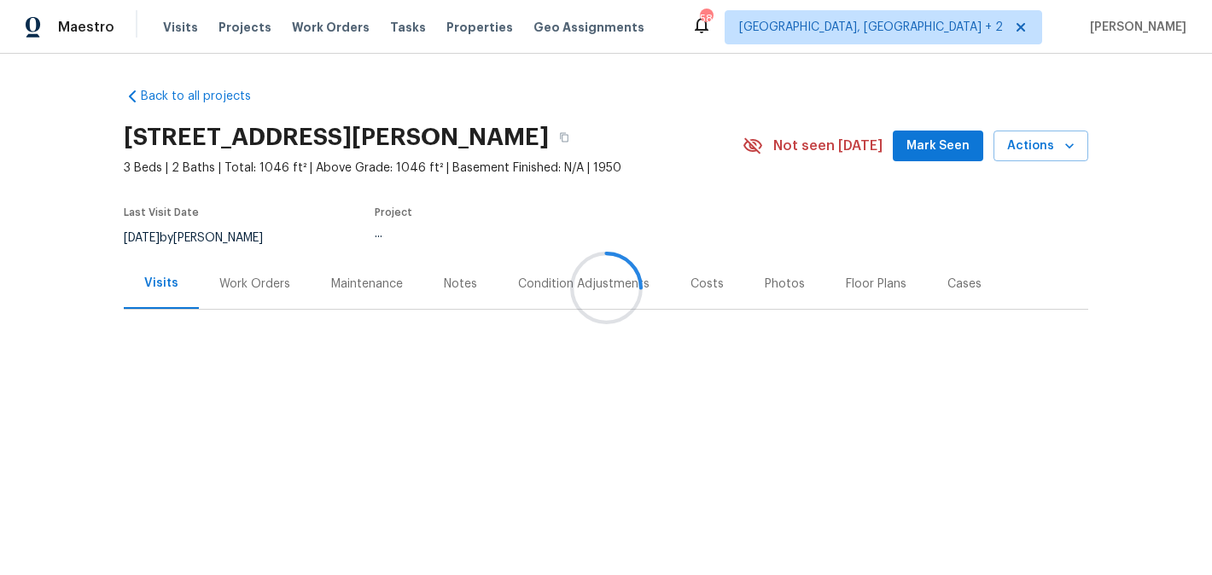
click at [253, 287] on div at bounding box center [606, 287] width 1212 height 575
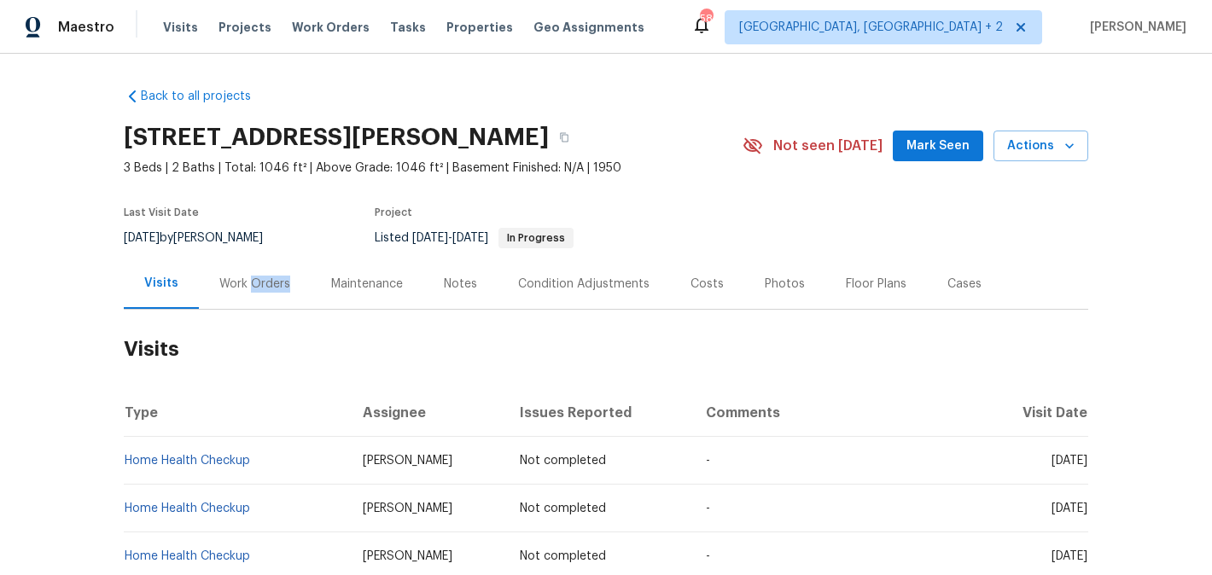
click at [253, 287] on div "Work Orders" at bounding box center [254, 284] width 71 height 17
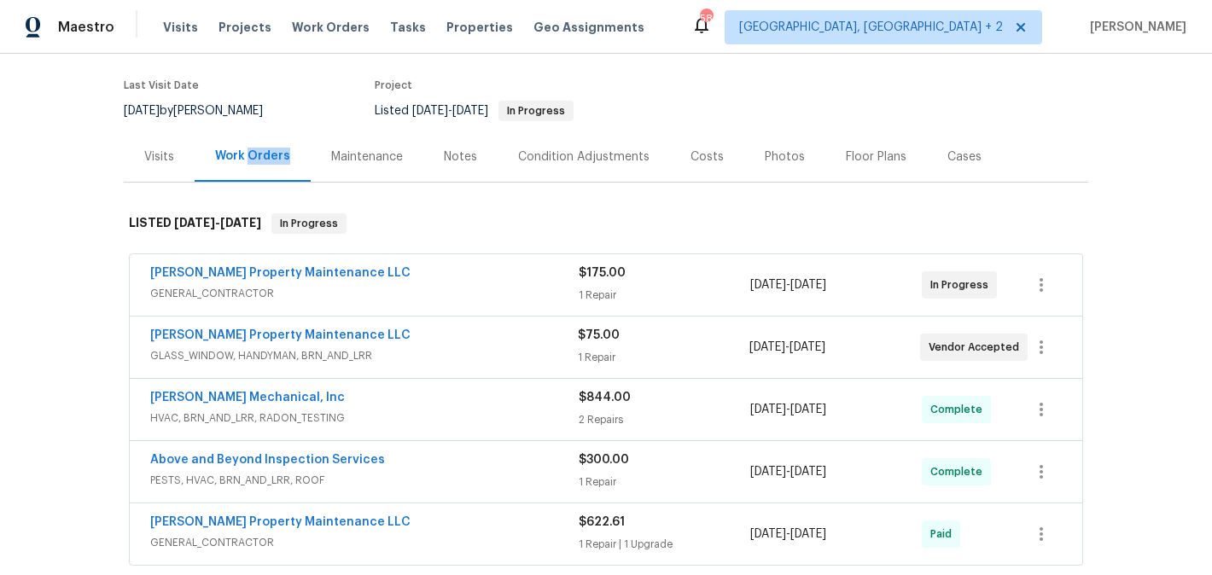
scroll to position [129, 0]
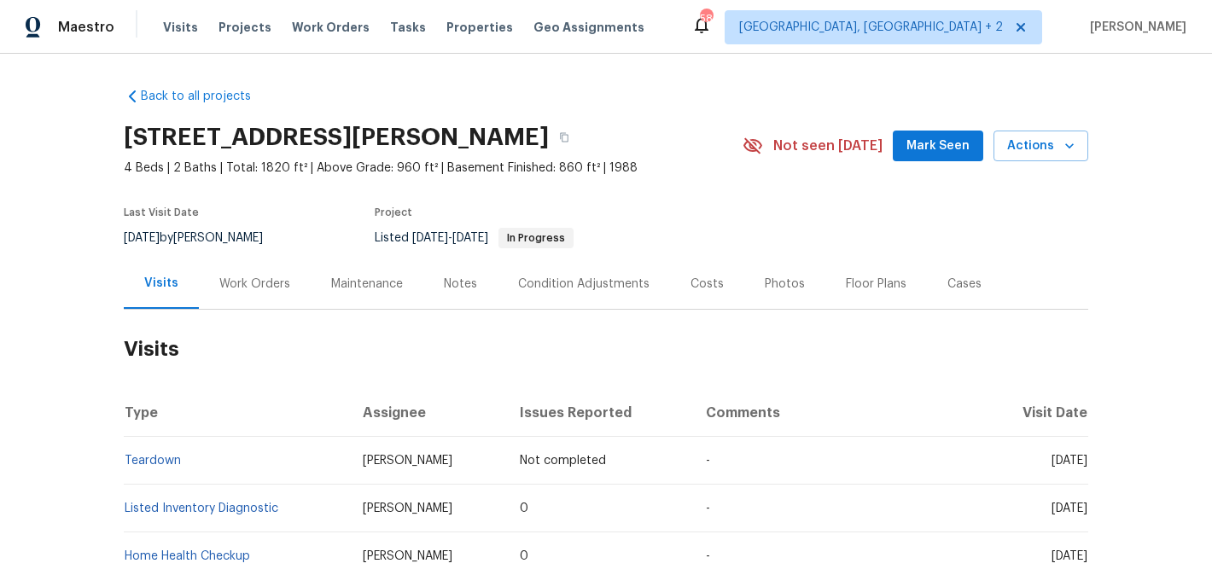
click at [284, 282] on div "Work Orders" at bounding box center [254, 284] width 71 height 17
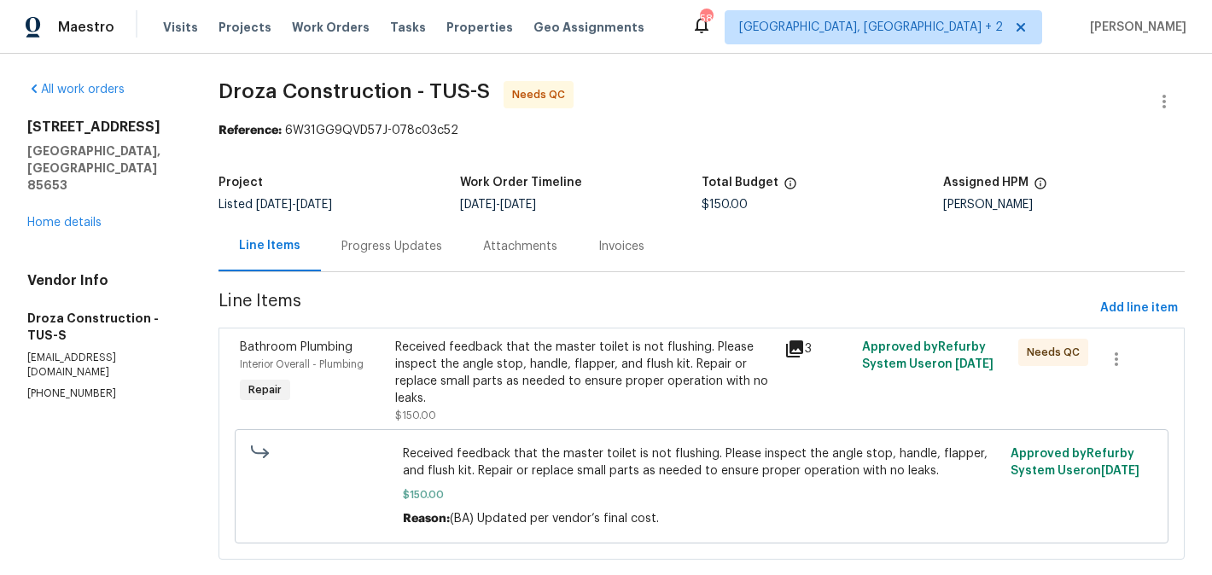
click at [414, 259] on div "Progress Updates" at bounding box center [392, 246] width 142 height 50
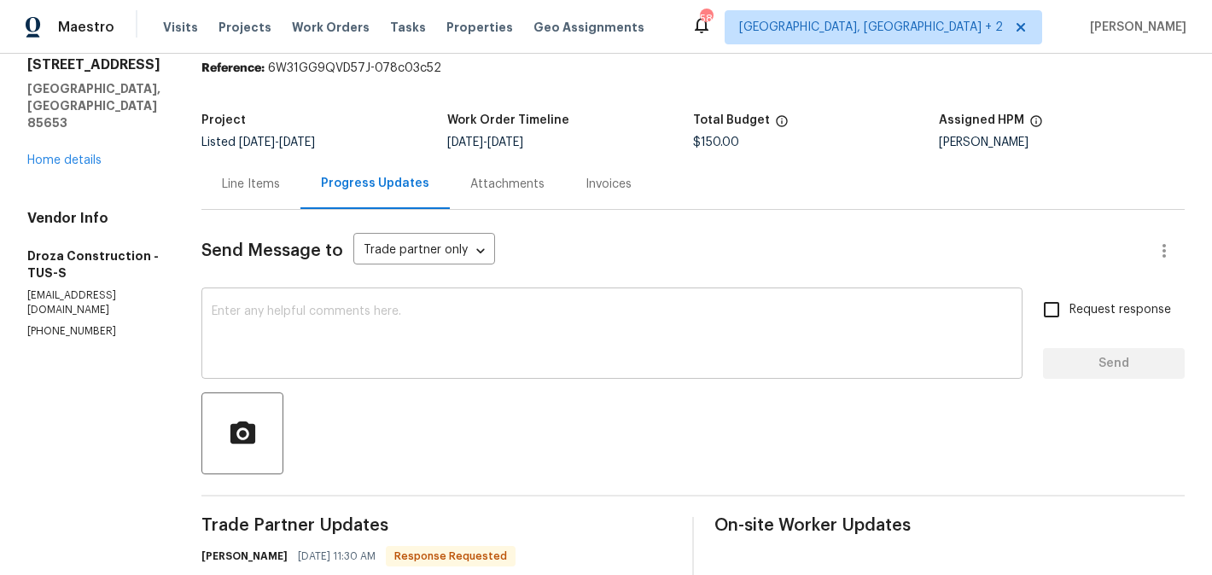
scroll to position [185, 0]
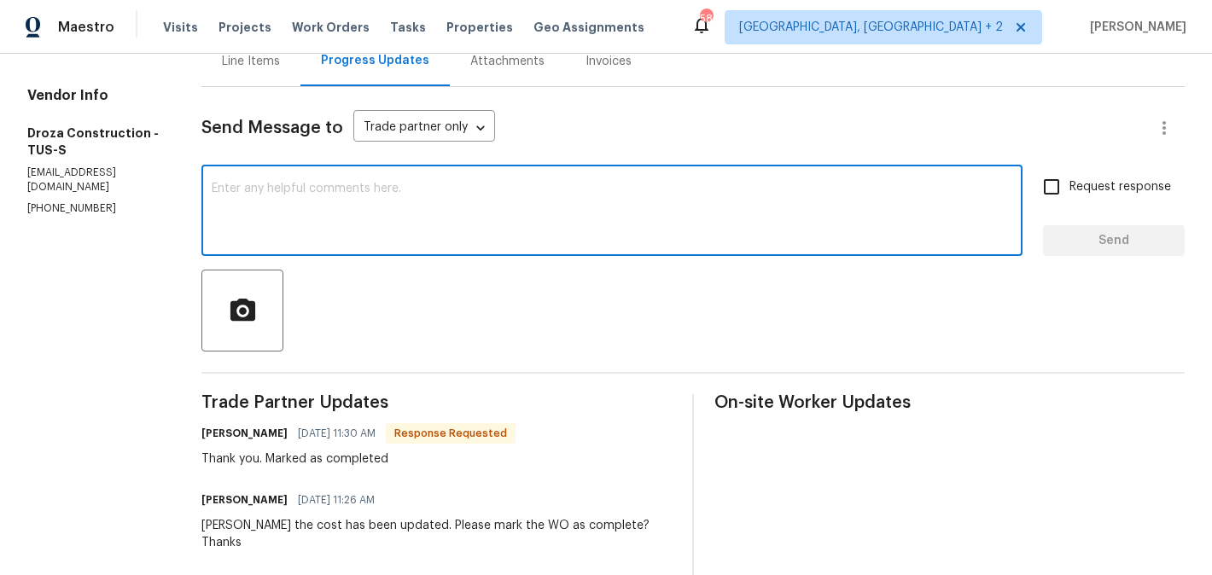
click at [364, 209] on textarea at bounding box center [612, 213] width 800 height 60
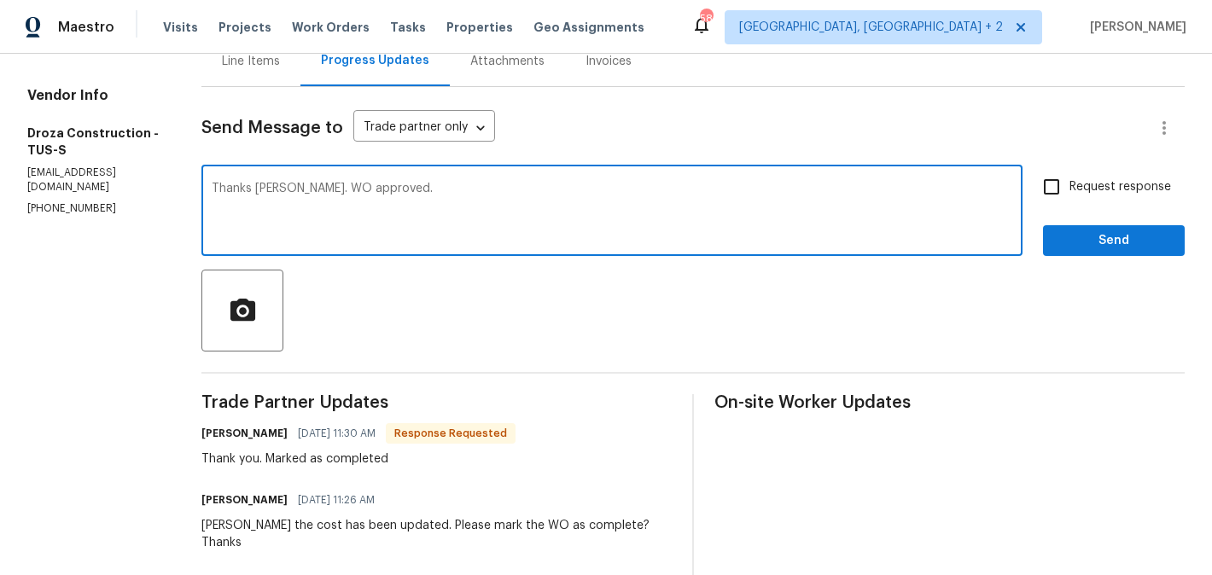
type textarea "Thanks [PERSON_NAME]. WO approved."
click at [1129, 238] on span "Send" at bounding box center [1113, 240] width 114 height 21
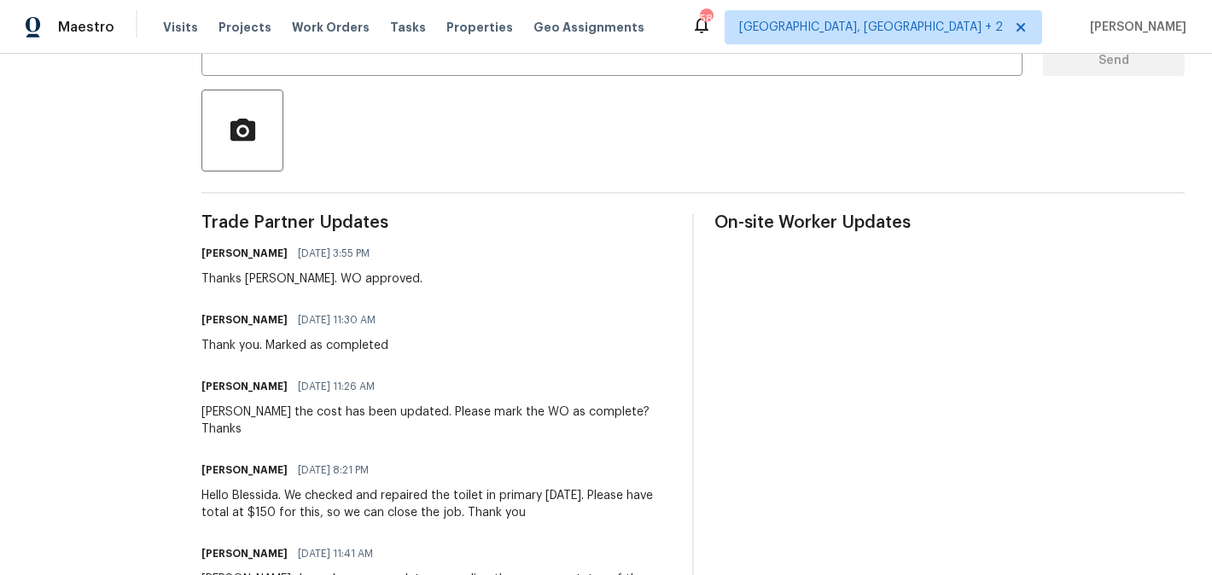
scroll to position [0, 0]
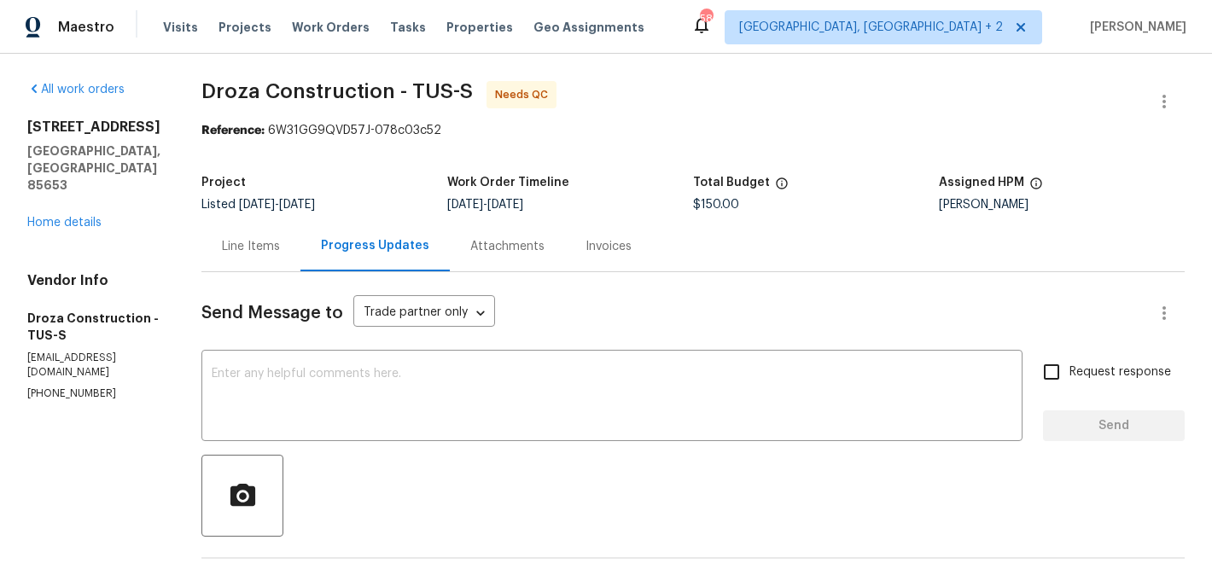
click at [269, 254] on div "Line Items" at bounding box center [251, 246] width 58 height 17
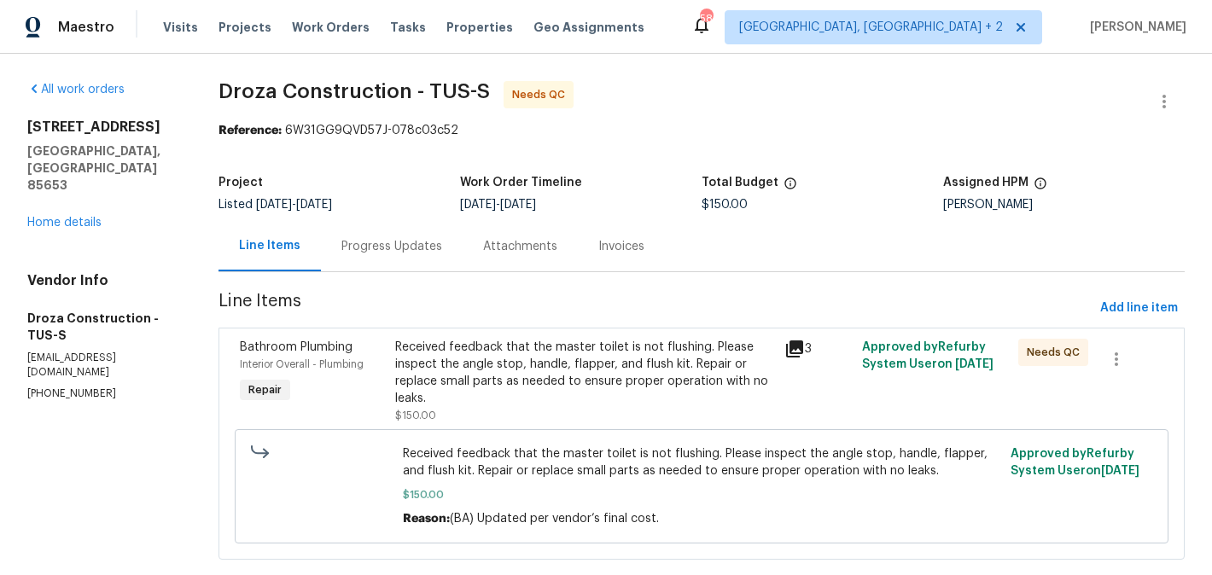
click at [608, 392] on div "Received feedback that the master toilet is not flushing. Please inspect the an…" at bounding box center [584, 373] width 379 height 68
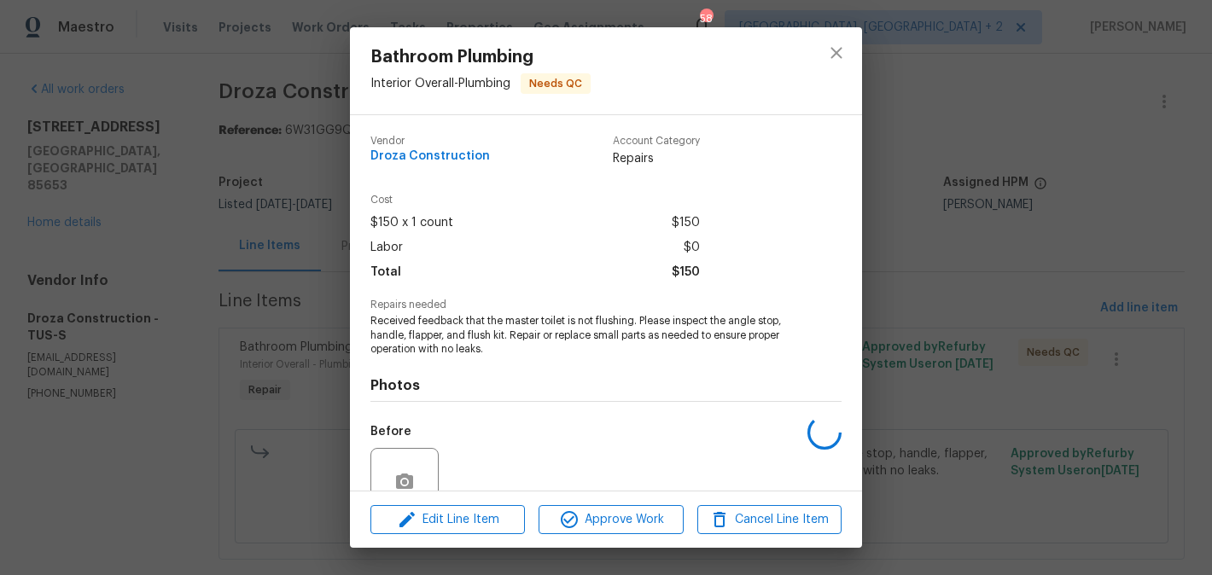
scroll to position [154, 0]
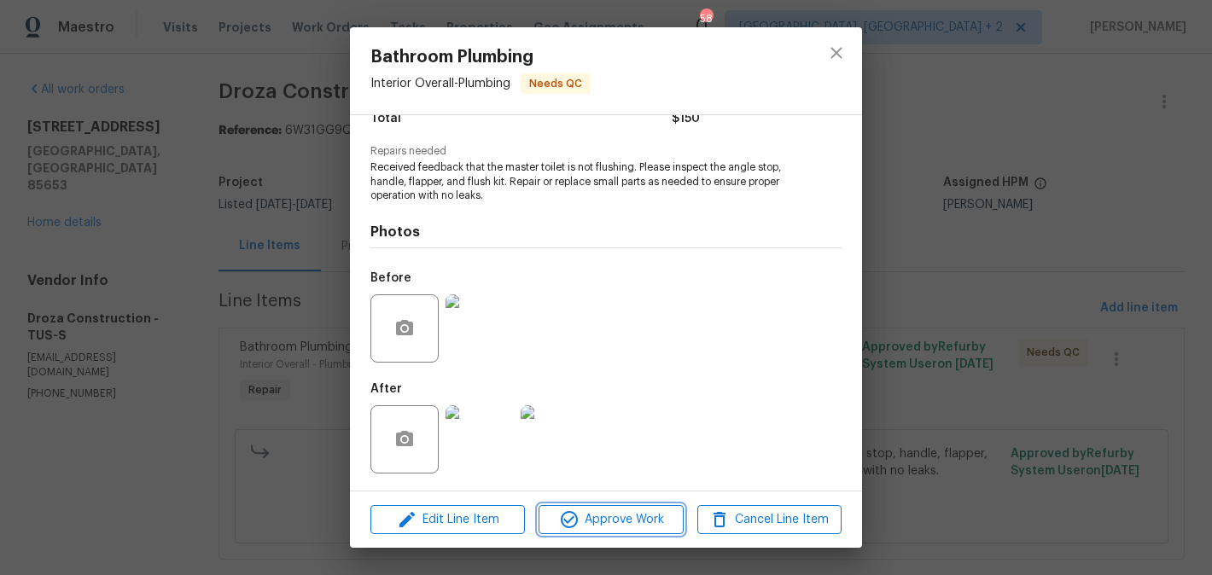
click at [576, 522] on icon "button" at bounding box center [569, 519] width 17 height 17
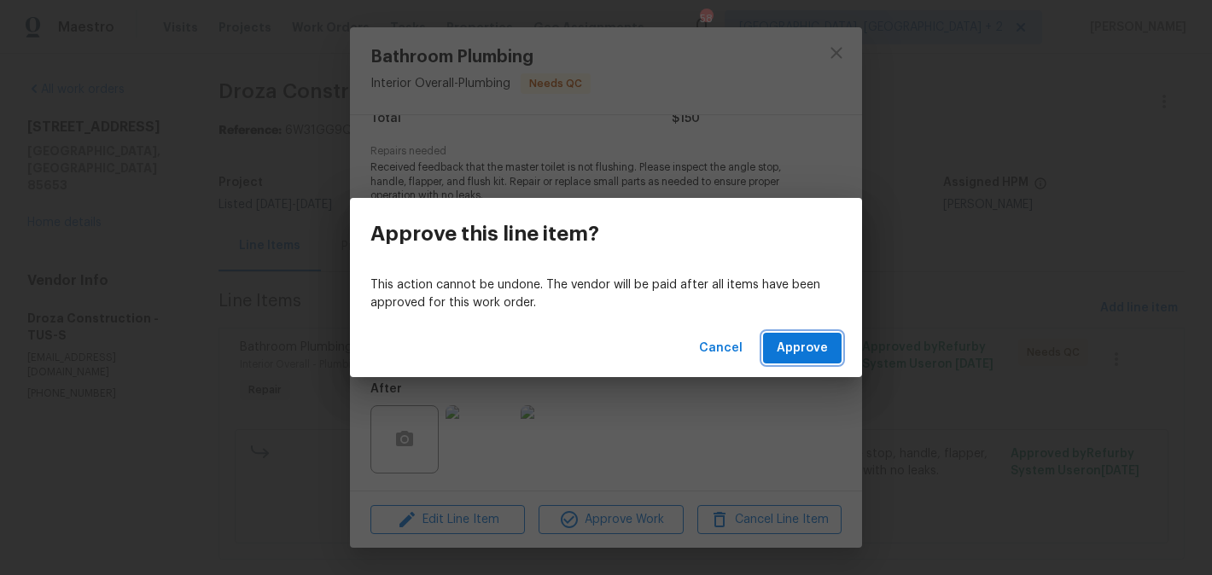
click at [801, 357] on span "Approve" at bounding box center [801, 348] width 51 height 21
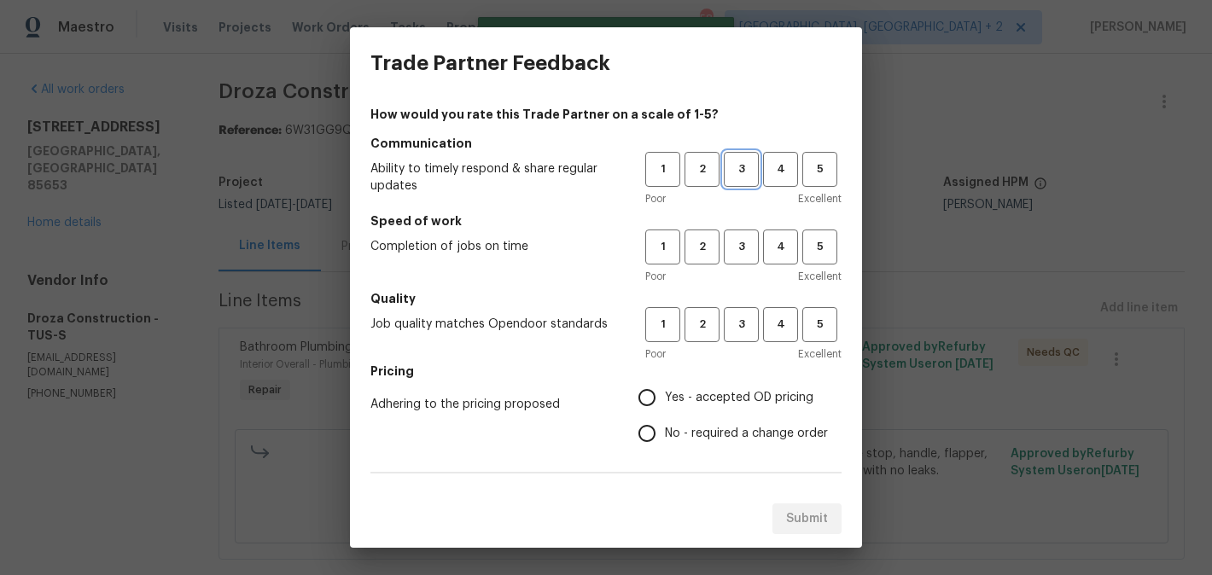
click at [740, 167] on span "3" at bounding box center [741, 170] width 32 height 20
click at [739, 234] on button "3" at bounding box center [741, 247] width 35 height 35
click at [739, 344] on div "1 2 3 4 5 Poor Excellent" at bounding box center [743, 334] width 196 height 55
click at [739, 334] on button "3" at bounding box center [741, 324] width 35 height 35
click at [723, 418] on label "No - required a change order" at bounding box center [728, 434] width 199 height 36
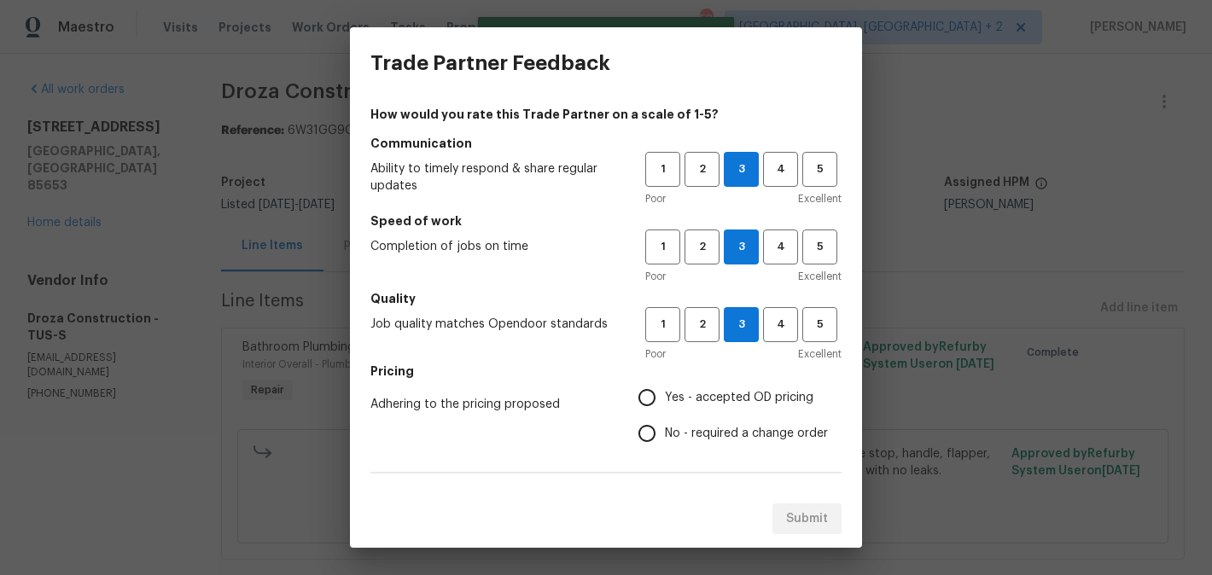
click at [665, 418] on input "No - required a change order" at bounding box center [647, 434] width 36 height 36
radio input "true"
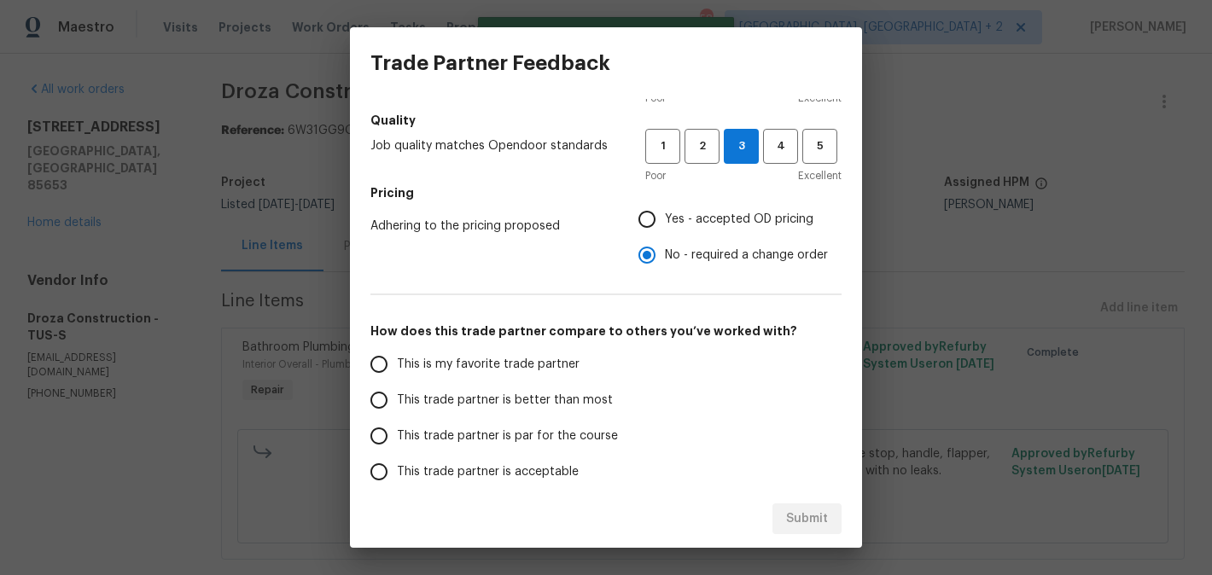
click at [589, 400] on span "This trade partner is better than most" at bounding box center [505, 401] width 216 height 18
click at [397, 400] on input "This trade partner is better than most" at bounding box center [379, 400] width 36 height 36
click at [849, 525] on div "Submit" at bounding box center [606, 519] width 512 height 59
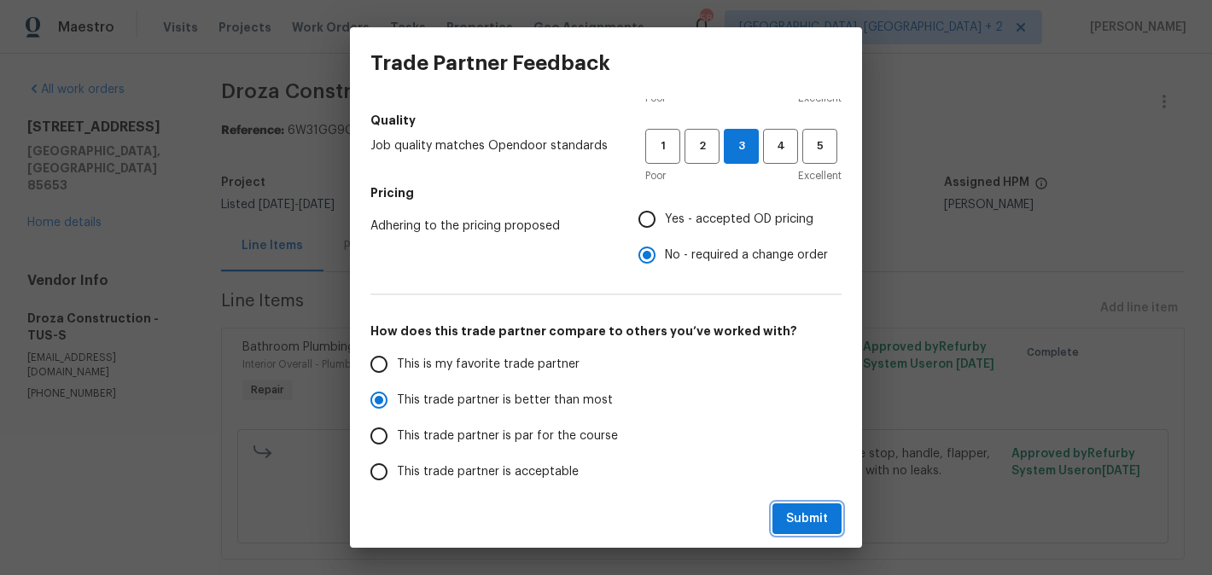
click at [829, 525] on button "Submit" at bounding box center [806, 519] width 69 height 32
radio input "true"
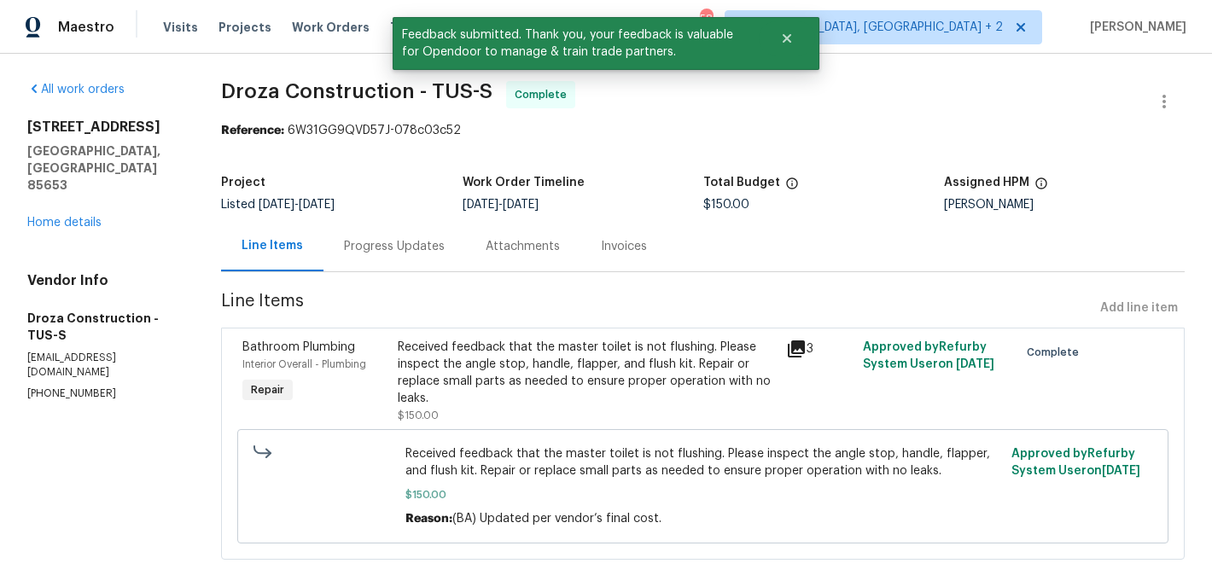
click at [376, 219] on div "Project Listed 8/11/2025 - 8/13/2025 Work Order Timeline 8/11/2025 - 8/13/2025 …" at bounding box center [702, 193] width 963 height 55
click at [391, 236] on div "Progress Updates" at bounding box center [394, 246] width 142 height 50
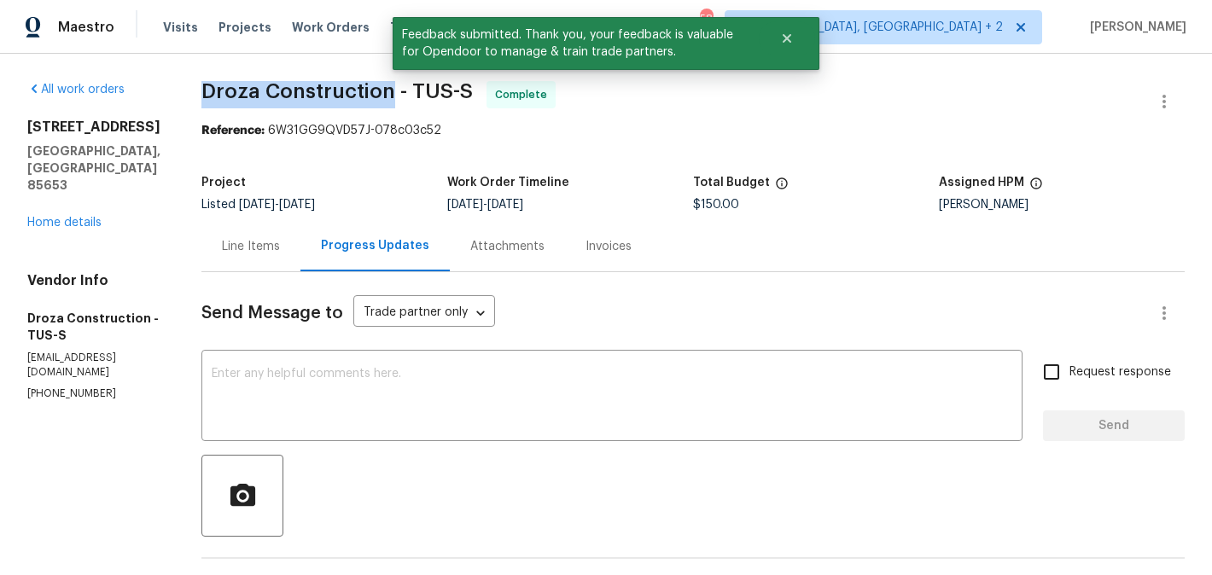
drag, startPoint x: 217, startPoint y: 93, endPoint x: 407, endPoint y: 93, distance: 190.3
click at [407, 93] on span "Droza Construction - TUS-S" at bounding box center [336, 91] width 271 height 20
copy span "Droza Construction"
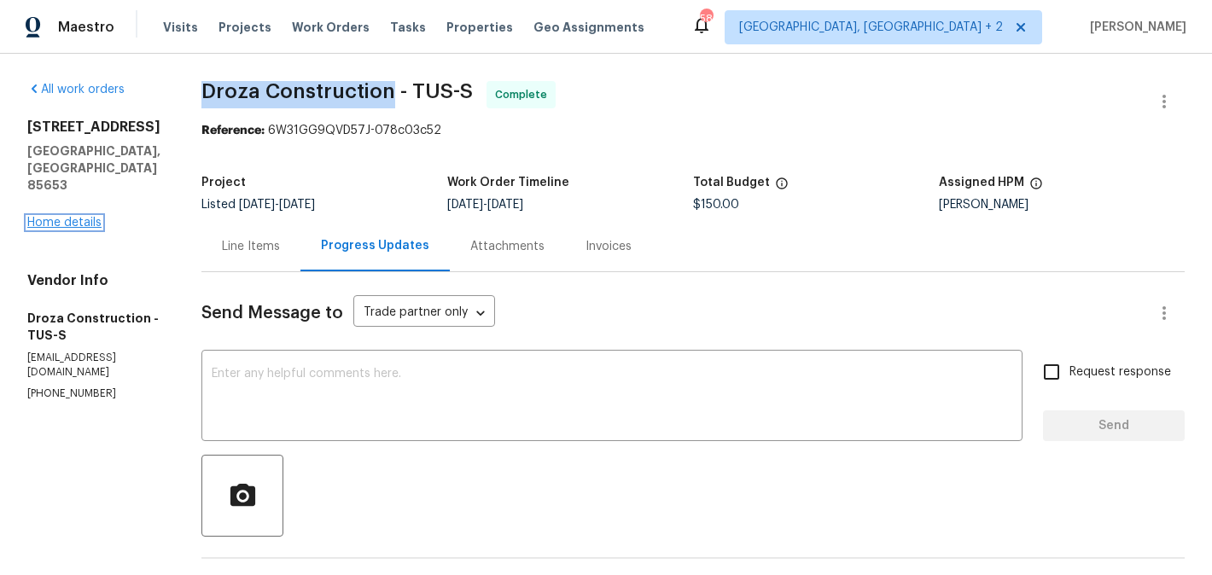
click at [58, 217] on link "Home details" at bounding box center [64, 223] width 74 height 12
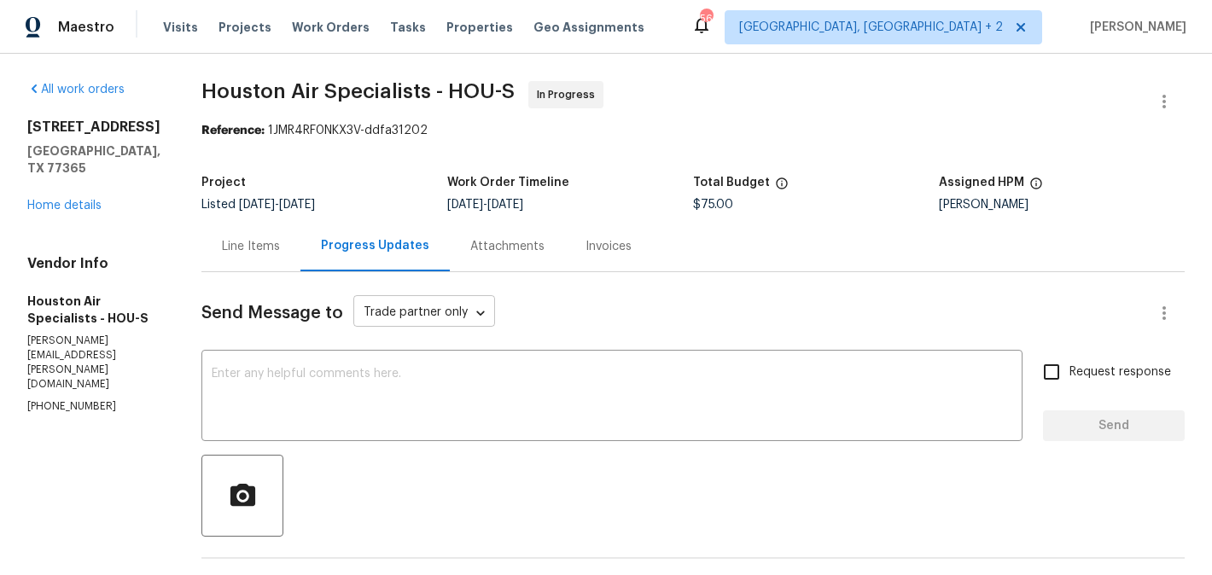
scroll to position [258, 0]
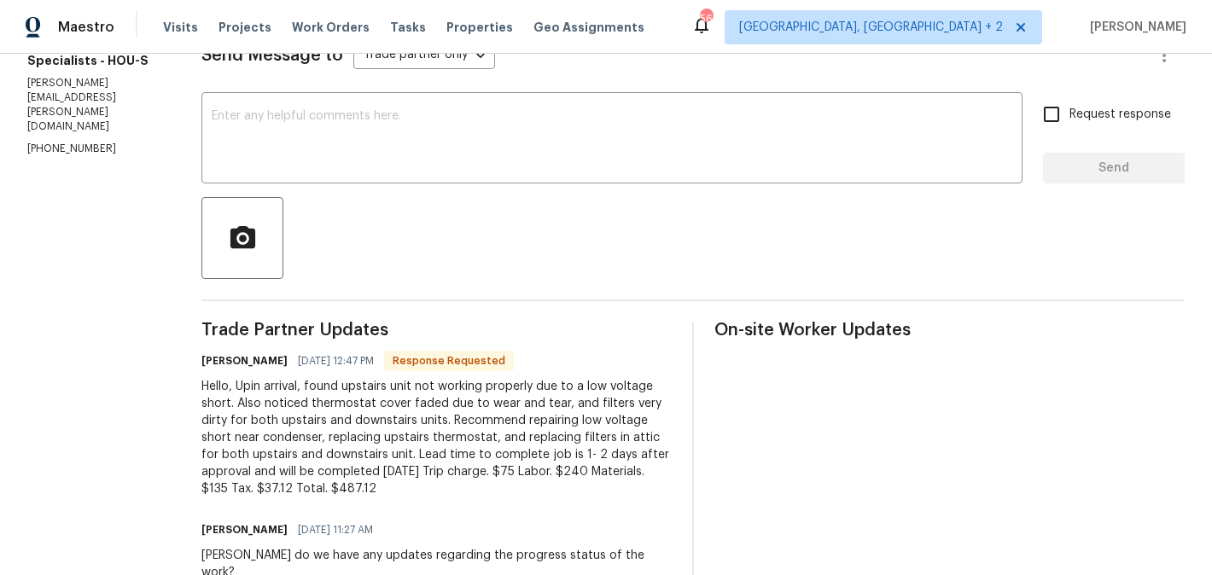
click at [215, 358] on h6 "[PERSON_NAME]" at bounding box center [244, 360] width 86 height 17
copy h6 "[PERSON_NAME]"
click at [349, 84] on div "Send Message to Trade partner only Trade partner only ​ x ​ Request response Se…" at bounding box center [692, 451] width 983 height 872
paste textarea "Brenda"
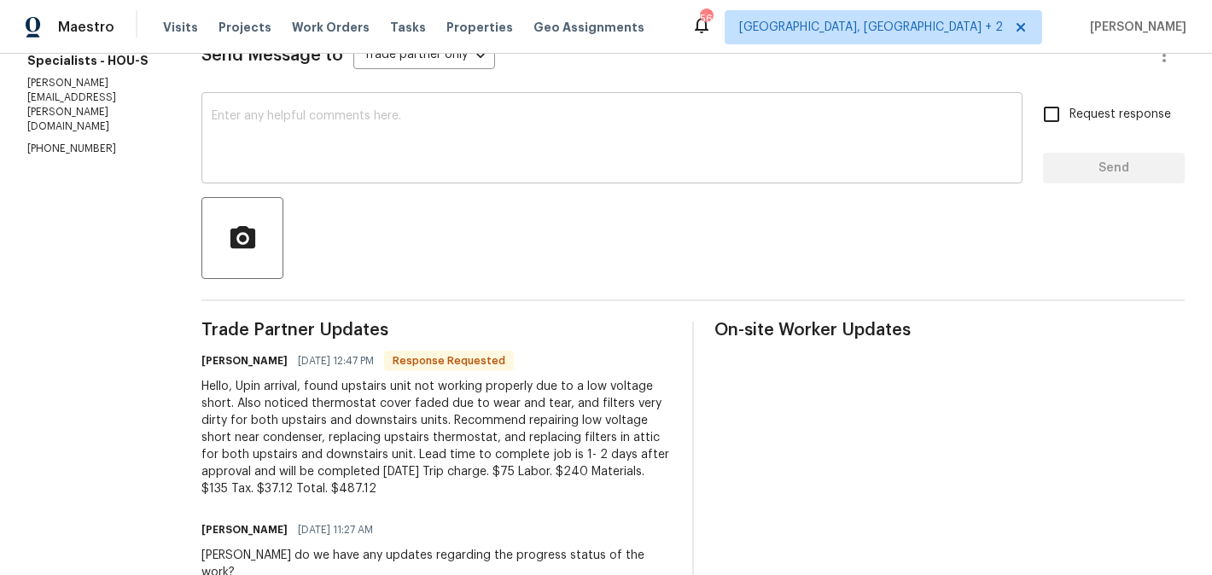
click at [324, 133] on textarea at bounding box center [612, 140] width 800 height 60
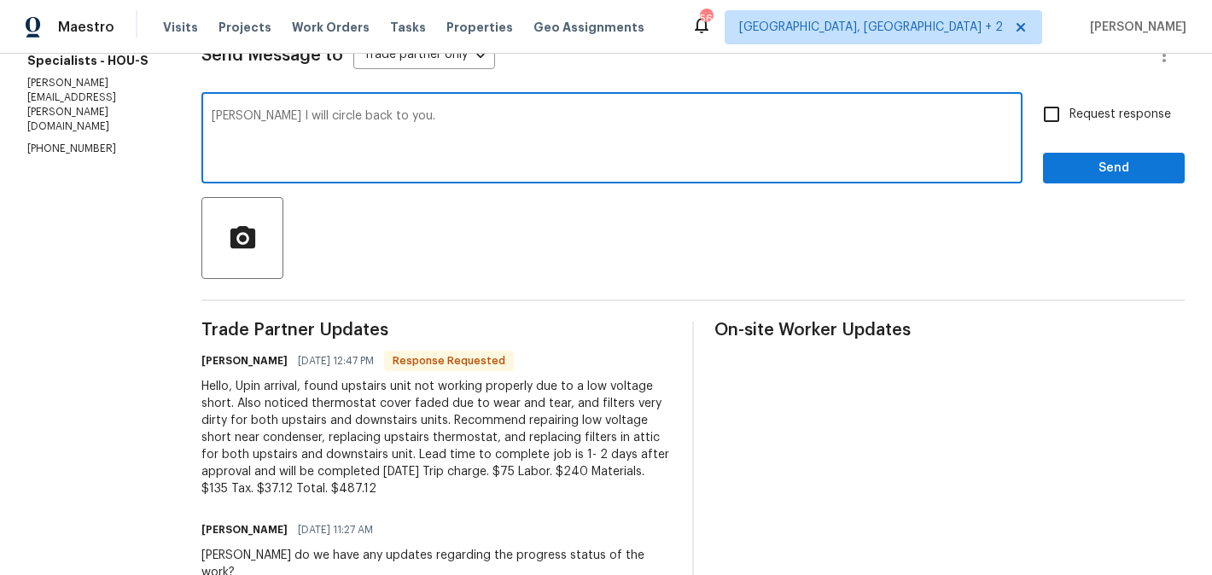
type textarea "Brenda I will circle back to you."
click at [1098, 111] on span "Request response" at bounding box center [1120, 115] width 102 height 18
click at [1069, 111] on input "Request response" at bounding box center [1051, 114] width 36 height 36
checkbox input "true"
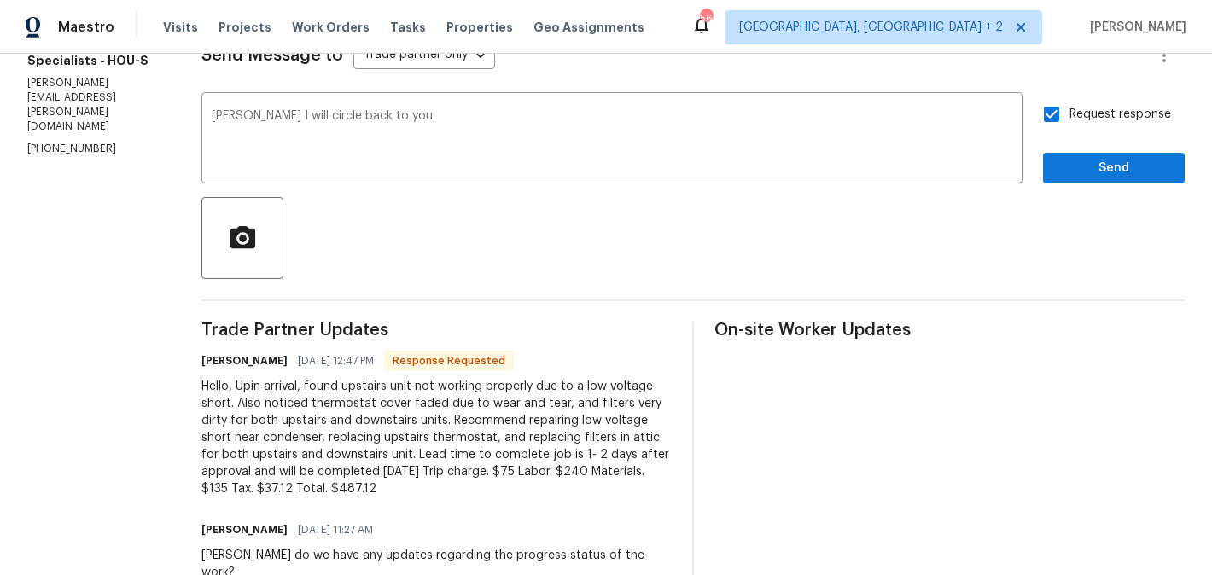
click at [1098, 200] on div at bounding box center [692, 238] width 983 height 82
click at [1081, 177] on span "Send" at bounding box center [1113, 168] width 114 height 21
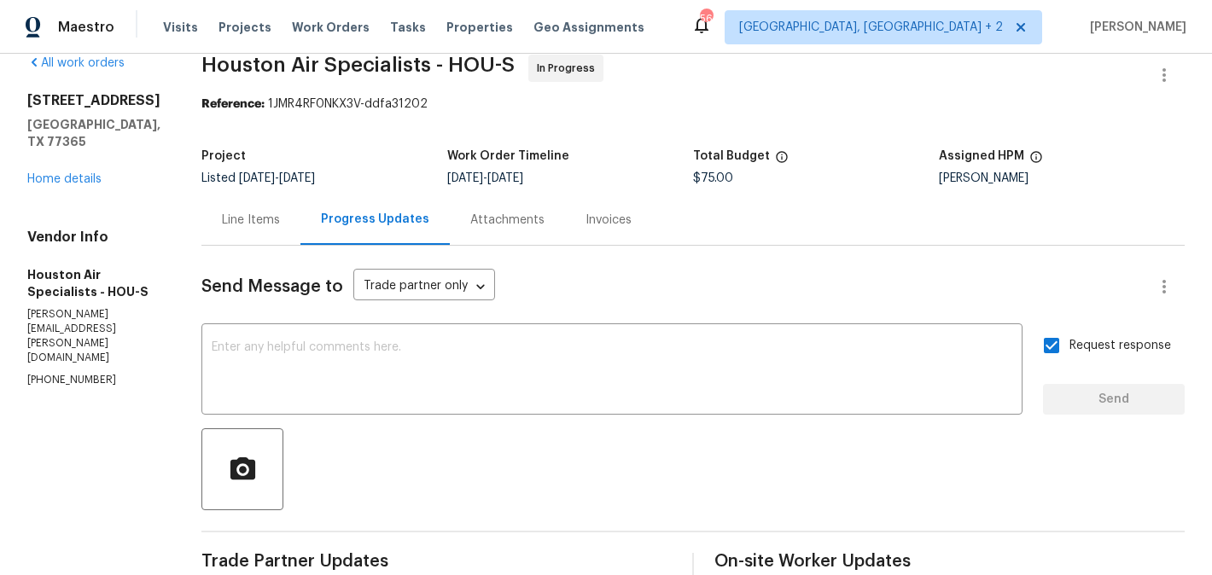
scroll to position [0, 0]
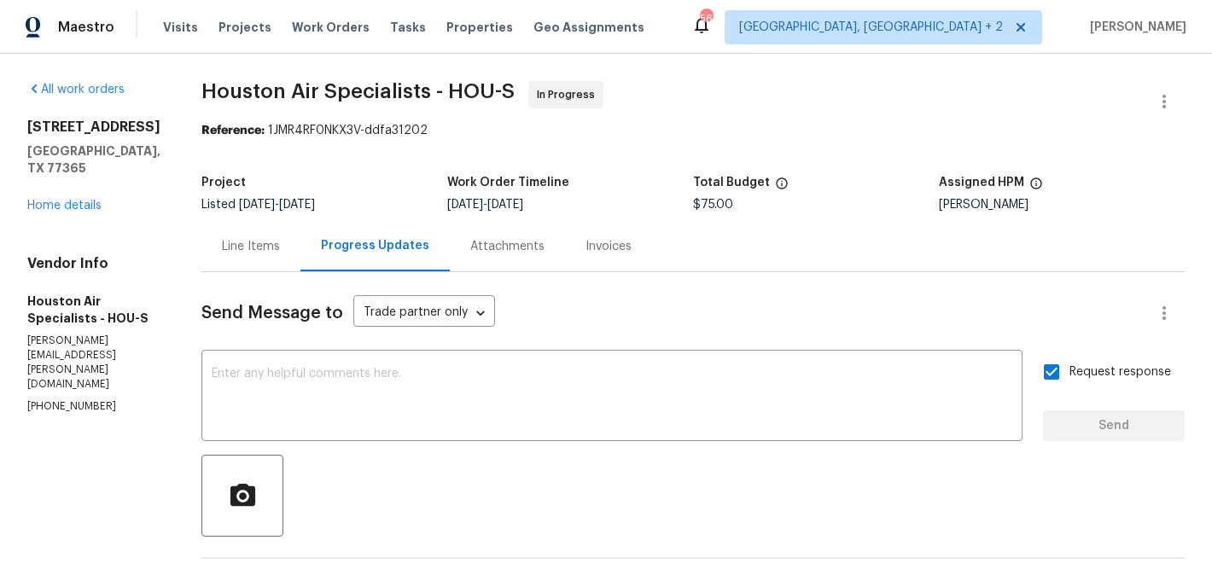
click at [281, 236] on div "Line Items" at bounding box center [250, 246] width 99 height 50
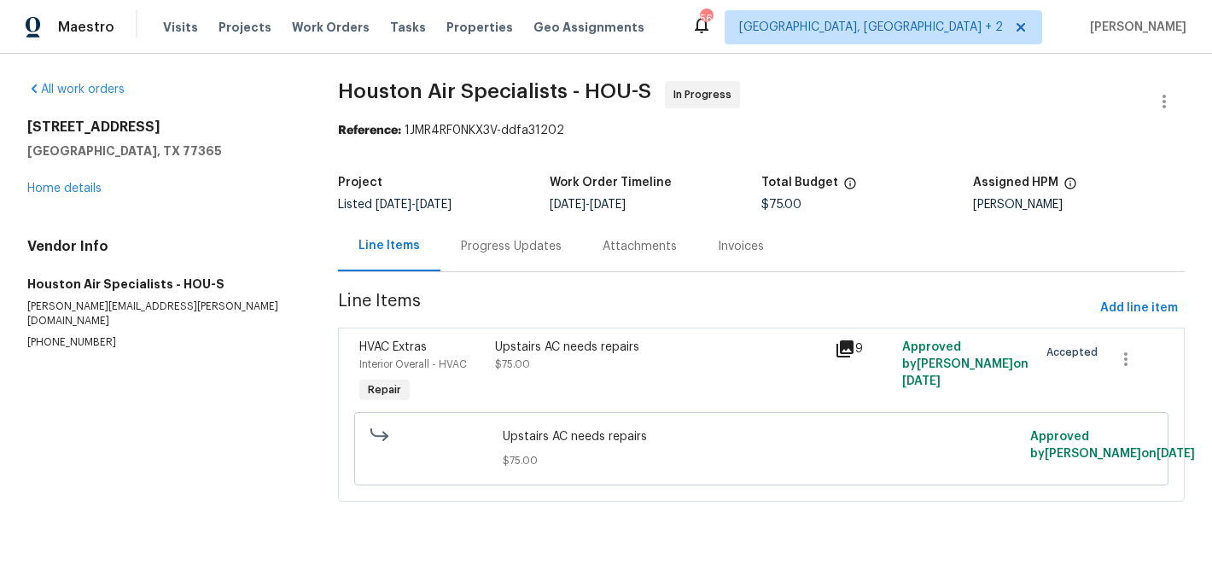
click at [565, 382] on div "Upstairs AC needs repairs $75.00" at bounding box center [660, 373] width 340 height 79
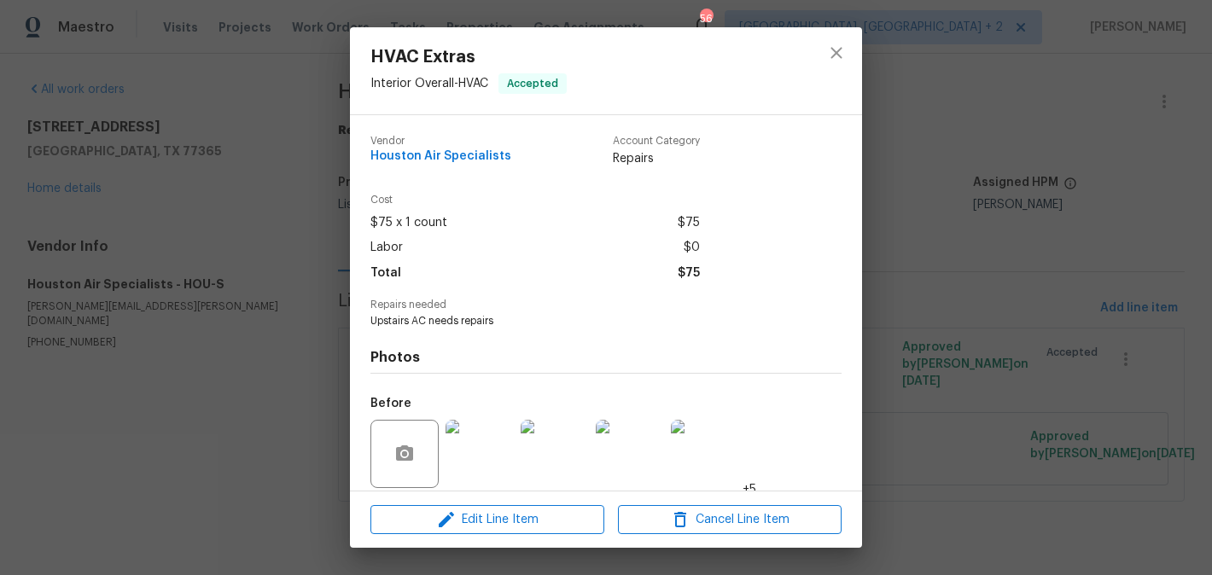
click at [455, 319] on span "Upstairs AC needs repairs" at bounding box center [582, 321] width 424 height 15
copy span "Upstairs AC needs repairs"
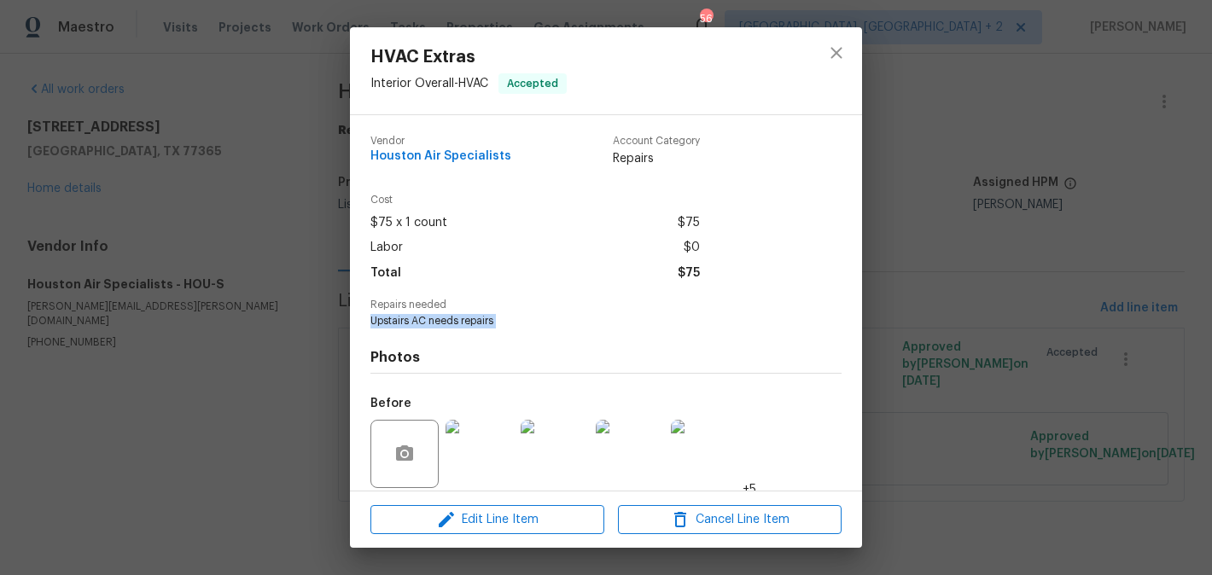
click at [213, 364] on div "HVAC Extras Interior Overall - HVAC Accepted Vendor Houston Air Specialists Acc…" at bounding box center [606, 287] width 1212 height 575
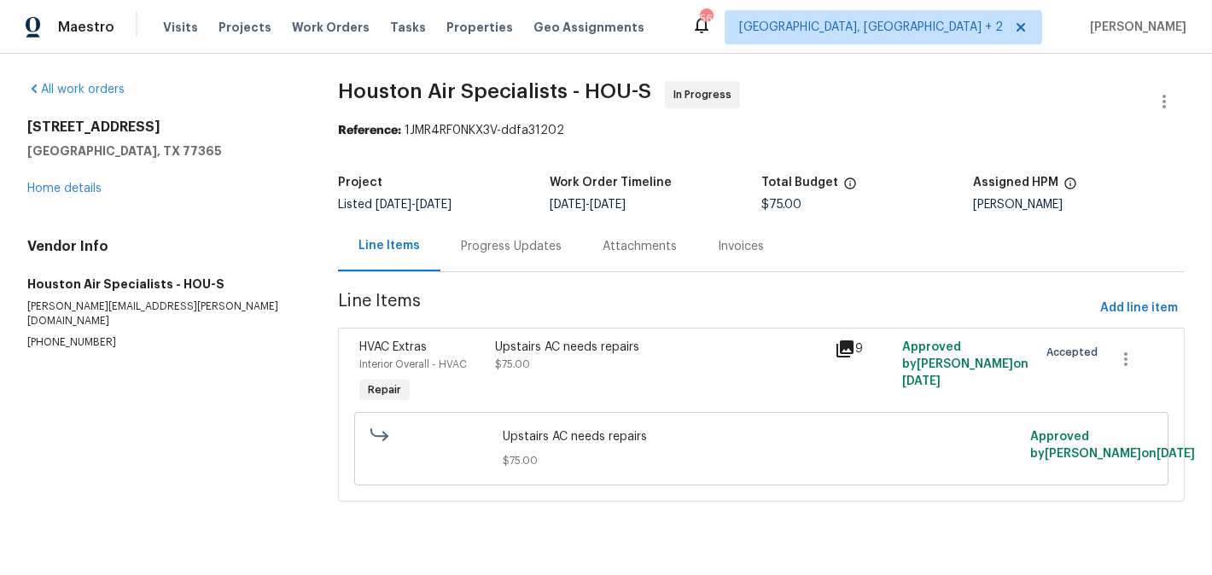
click at [484, 239] on div "Progress Updates" at bounding box center [511, 246] width 101 height 17
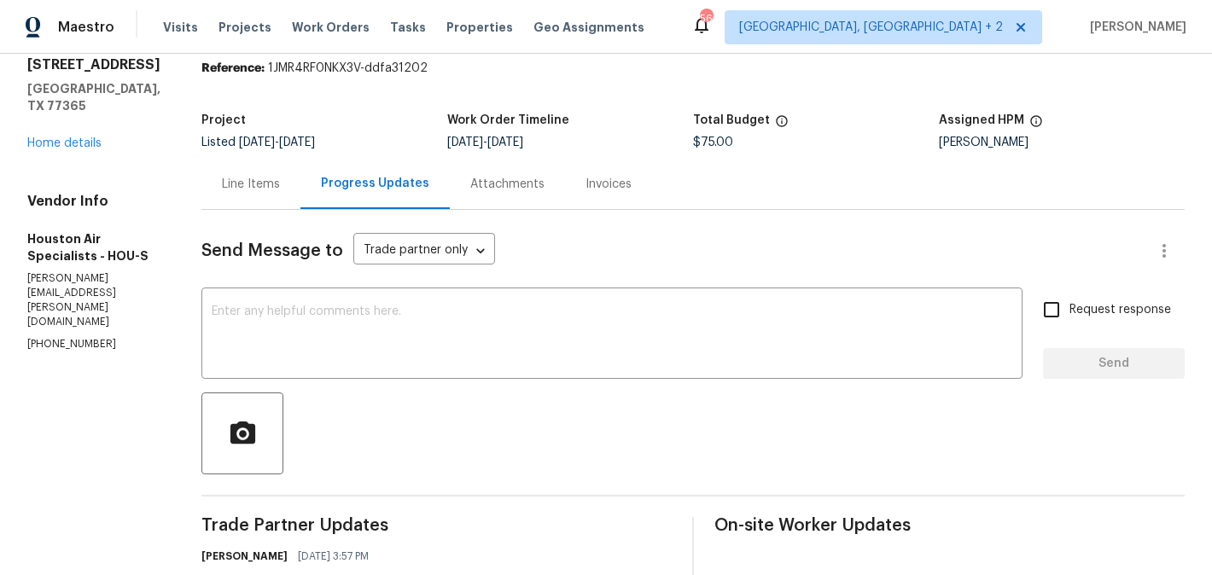
scroll to position [463, 0]
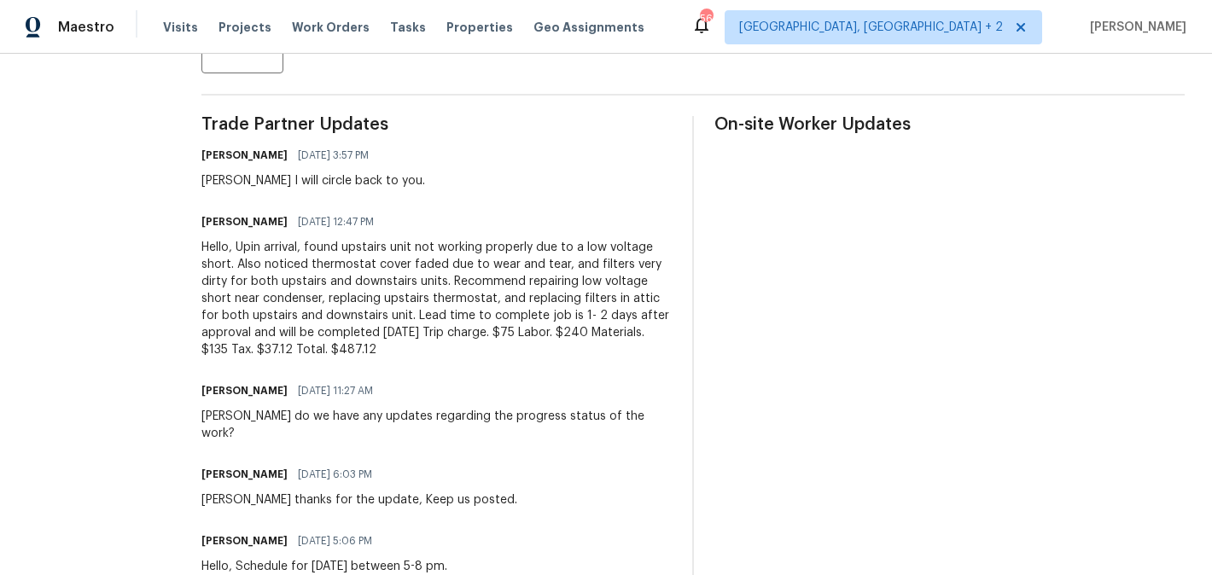
click at [348, 291] on div "Hello, Upin arrival, found upstairs unit not working properly due to a low volt…" at bounding box center [436, 298] width 470 height 119
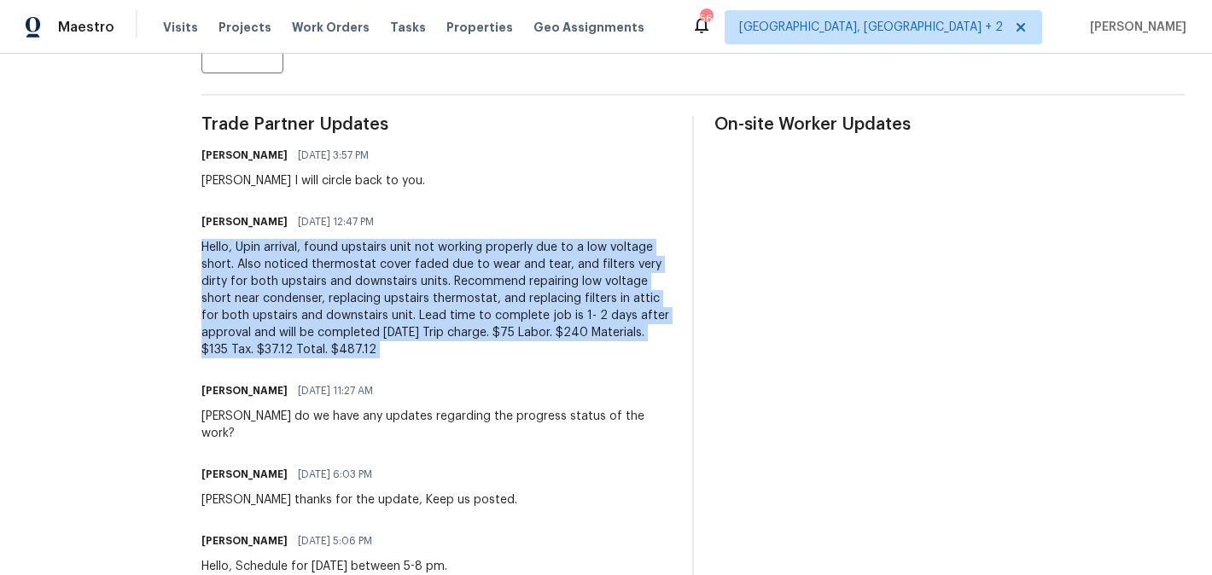
click at [348, 291] on div "Hello, Upin arrival, found upstairs unit not working properly due to a low volt…" at bounding box center [436, 298] width 470 height 119
copy div "Hello, Upin arrival, found upstairs unit not working properly due to a low volt…"
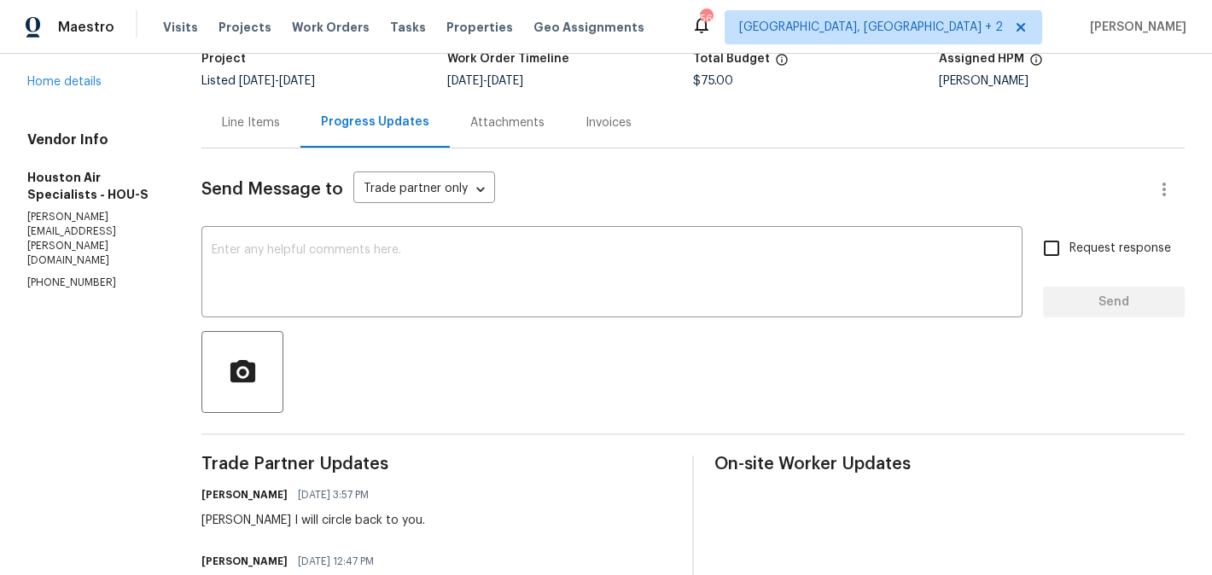
scroll to position [0, 0]
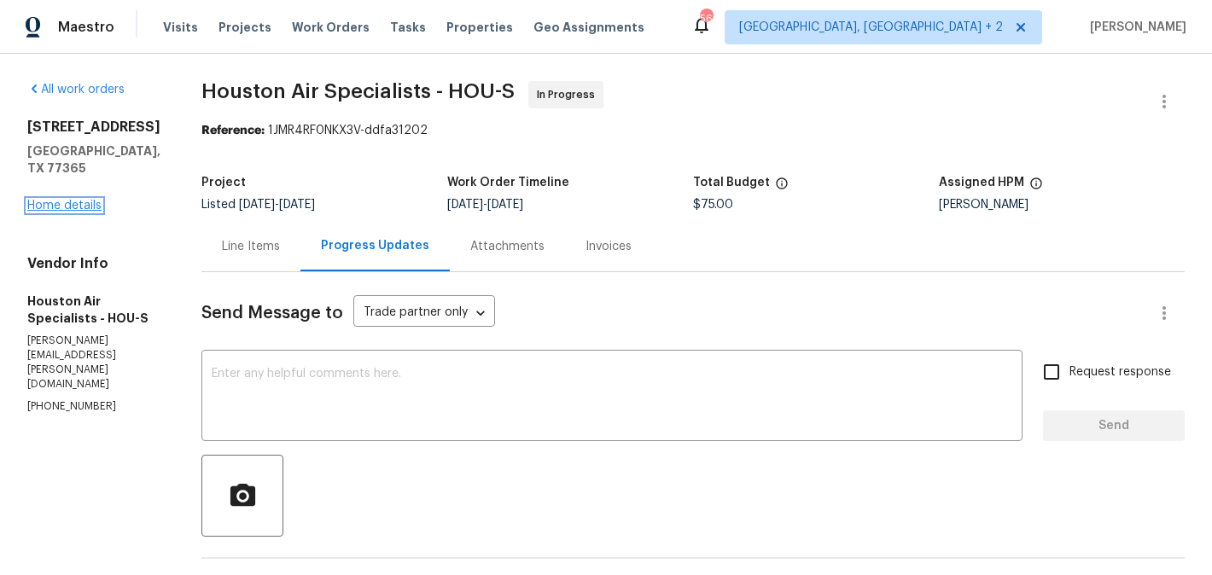
click at [90, 201] on link "Home details" at bounding box center [64, 206] width 74 height 12
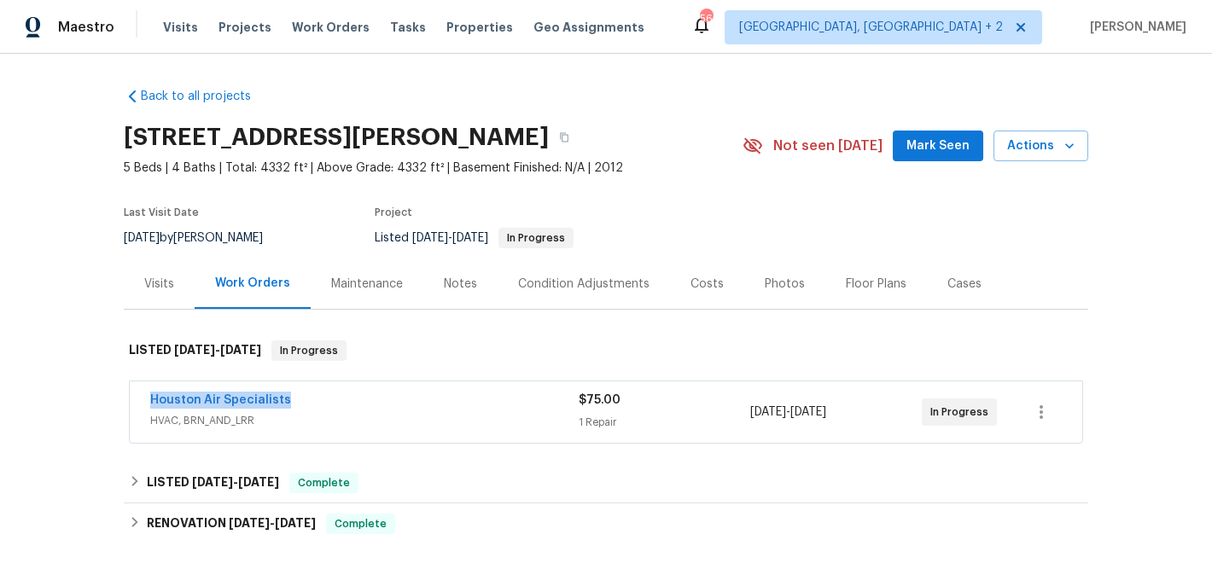
drag, startPoint x: 299, startPoint y: 405, endPoint x: 143, endPoint y: 406, distance: 155.3
click at [142, 406] on div "Houston Air Specialists HVAC, BRN_AND_LRR $75.00 1 Repair 8/11/2025 - 8/13/2025…" at bounding box center [606, 411] width 952 height 61
copy link "Houston Air Specialists"
click at [259, 397] on link "Houston Air Specialists" at bounding box center [220, 400] width 141 height 12
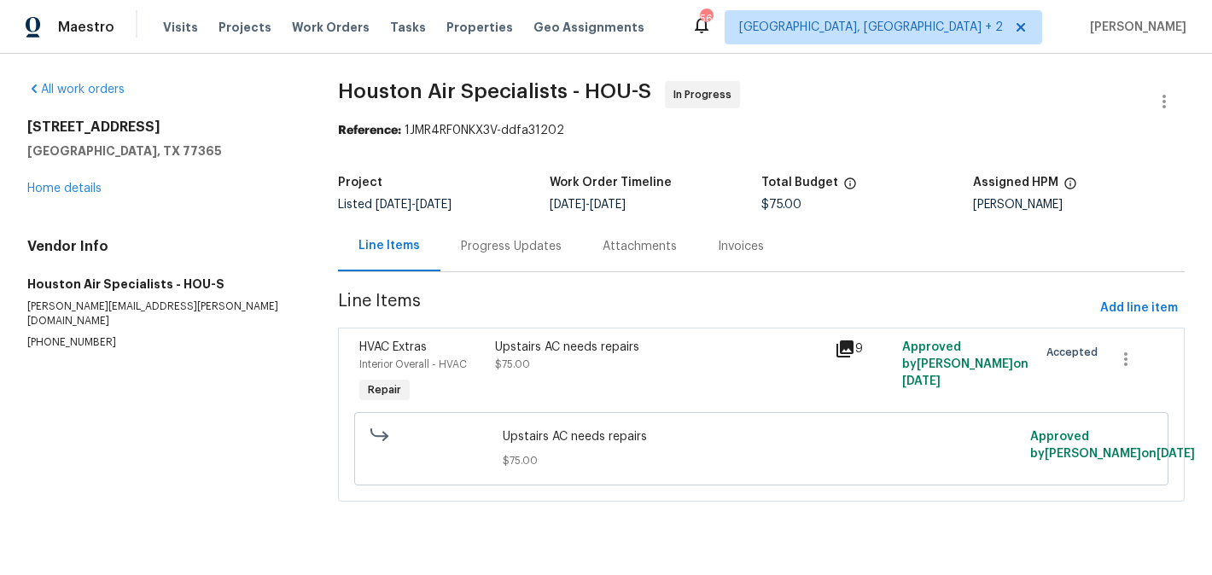
click at [464, 259] on div "Progress Updates" at bounding box center [511, 246] width 142 height 50
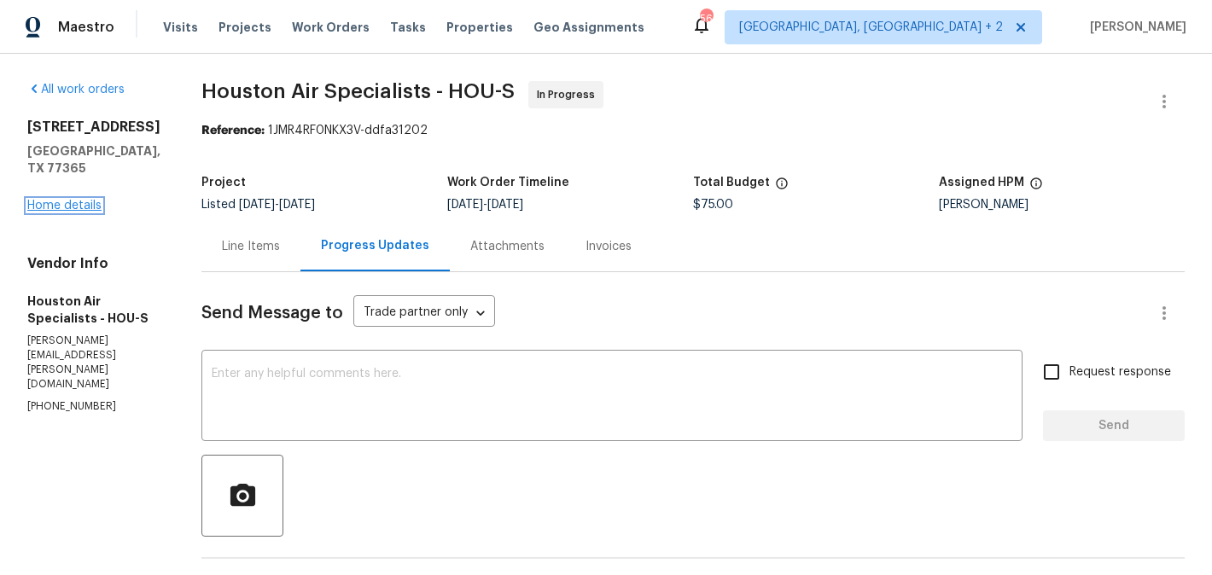
click at [77, 210] on link "Home details" at bounding box center [64, 206] width 74 height 12
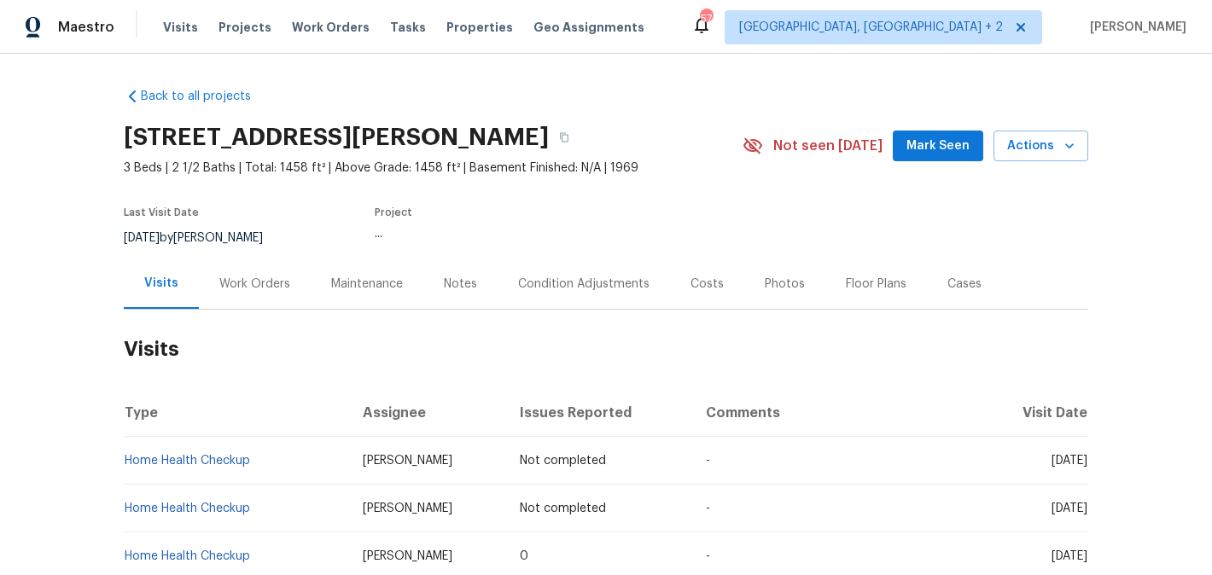
click at [242, 277] on div "Work Orders" at bounding box center [254, 284] width 71 height 17
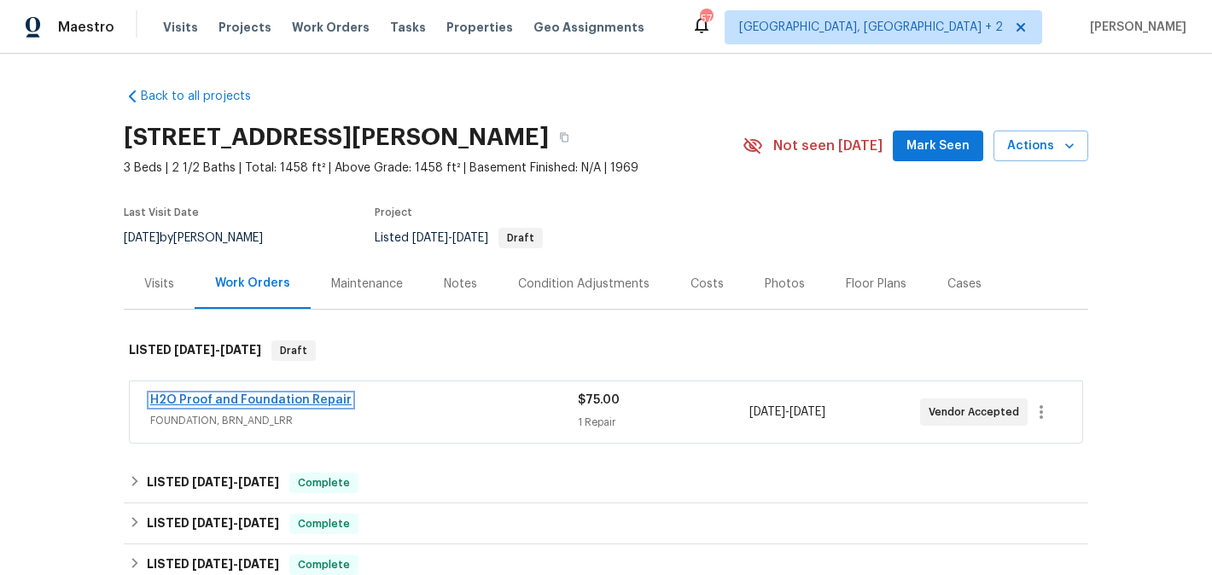
click at [315, 396] on link "H2O Proof and Foundation Repair" at bounding box center [250, 400] width 201 height 12
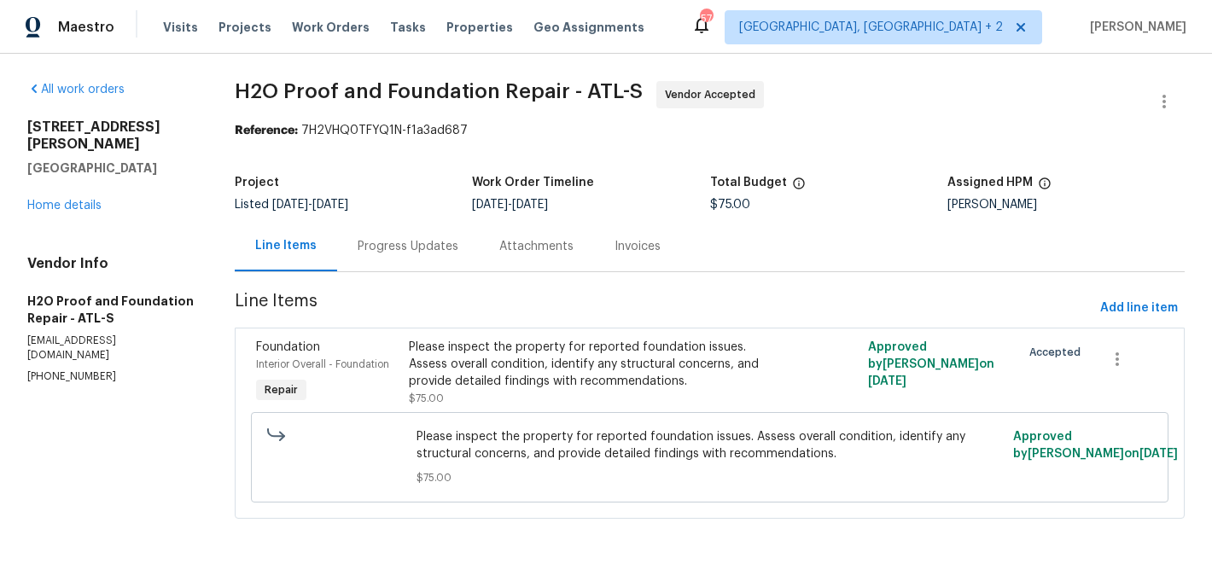
click at [402, 247] on div "Progress Updates" at bounding box center [408, 246] width 101 height 17
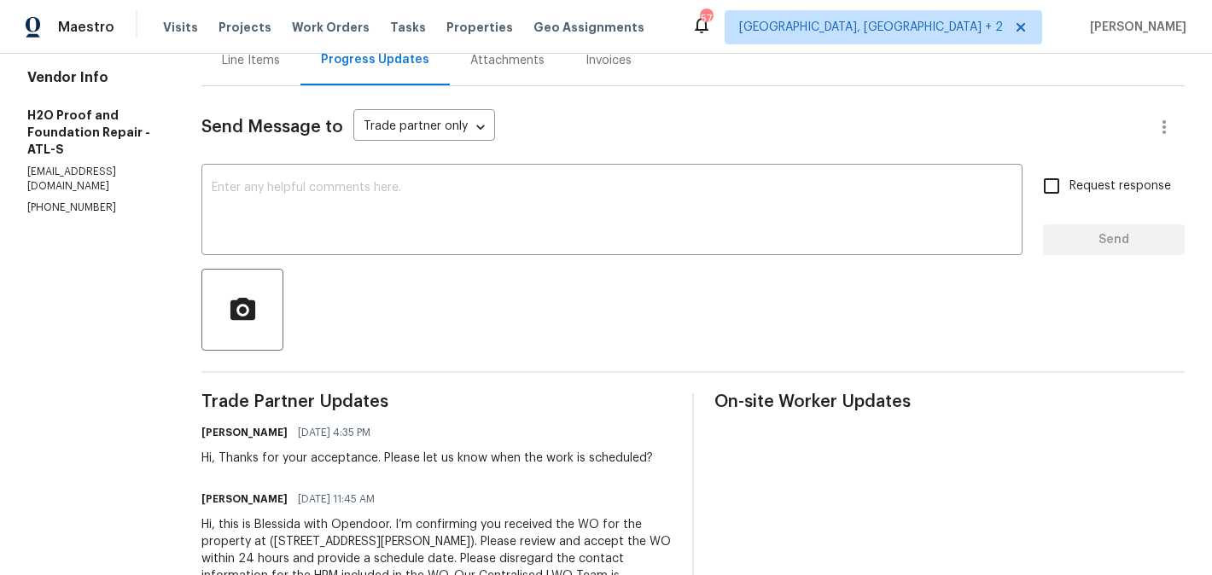
scroll to position [136, 0]
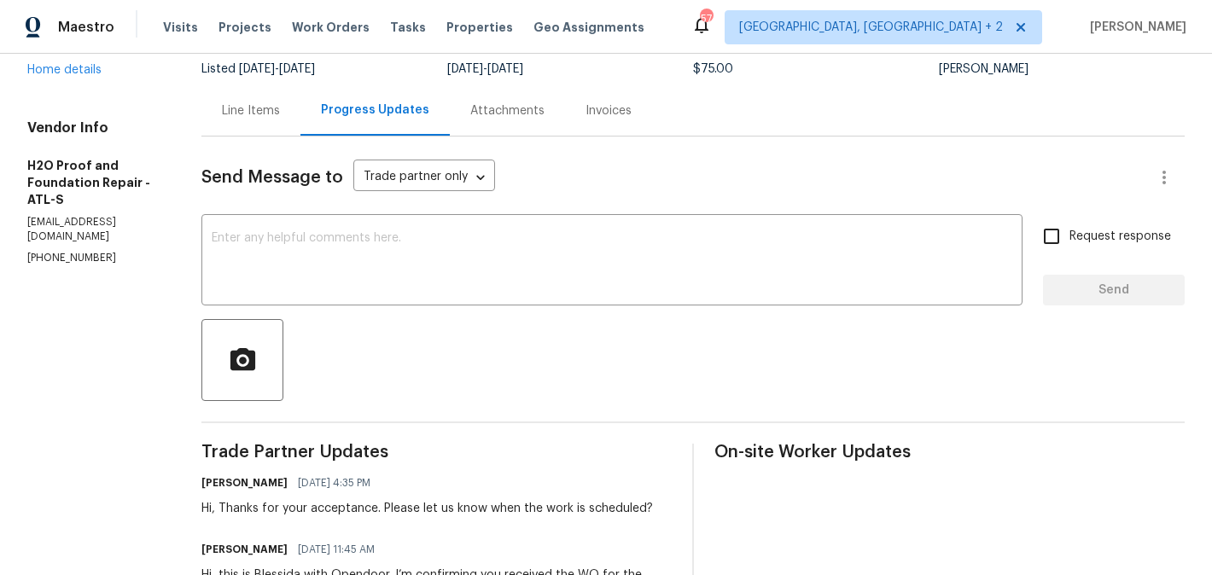
click at [96, 290] on section "All work orders [STREET_ADDRESS][PERSON_NAME] Home details Vendor Info H2O Proo…" at bounding box center [93, 317] width 133 height 744
copy p "[PHONE_NUMBER]"
click at [236, 265] on textarea at bounding box center [612, 262] width 800 height 60
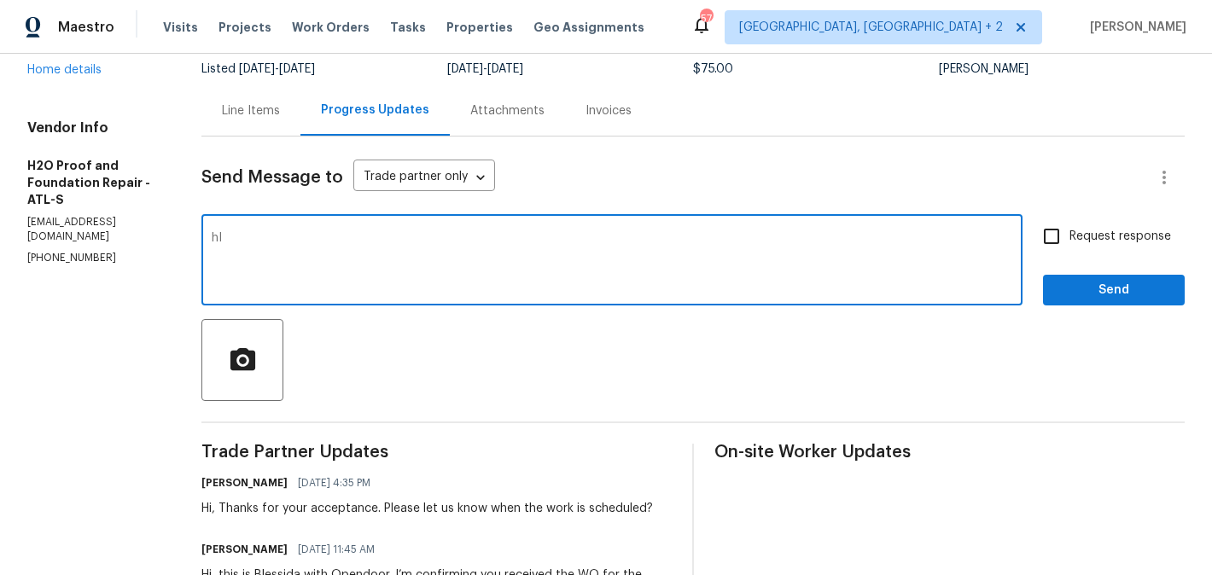
type textarea "h"
paste textarea "[PHONE_NUMBER]"
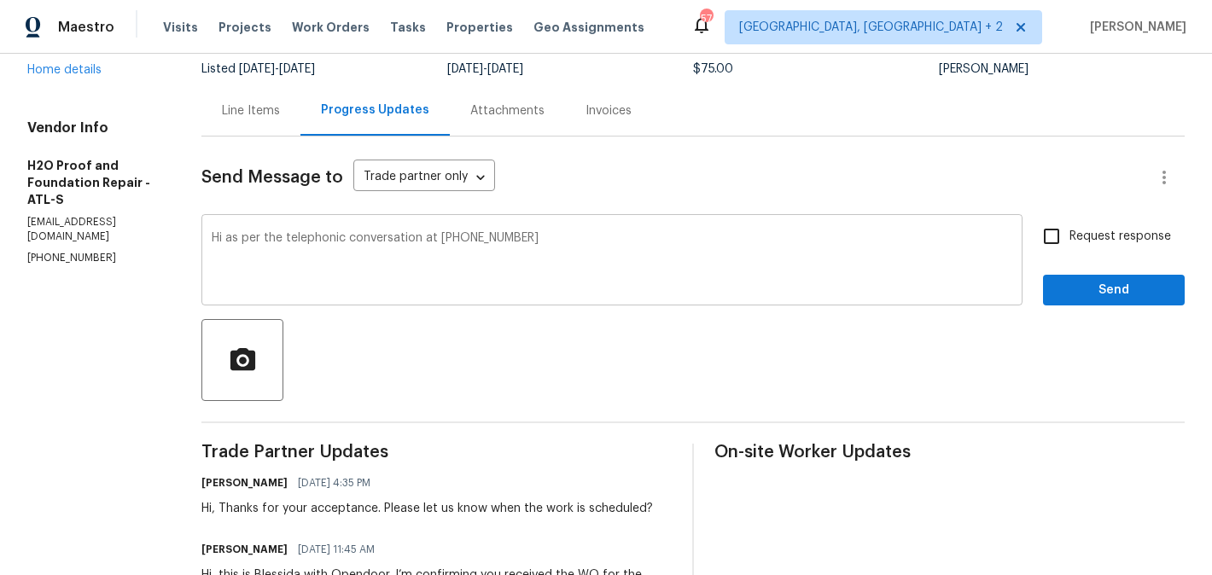
click at [520, 230] on div "Hi as per the telephonic conversation at [PHONE_NUMBER] x ​" at bounding box center [611, 261] width 821 height 87
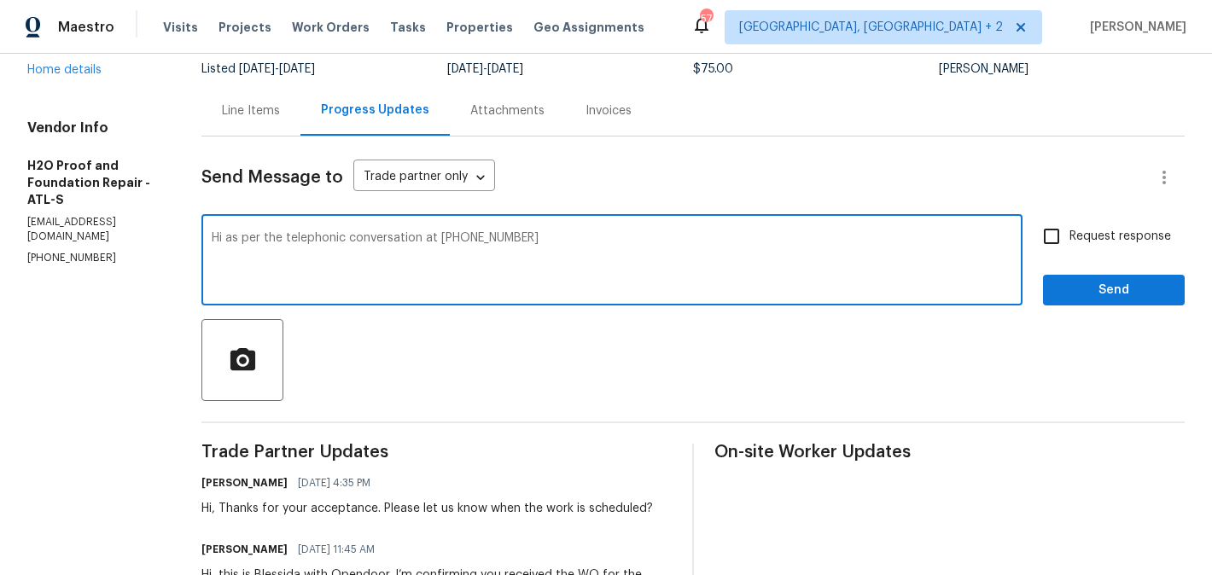
click at [513, 235] on textarea "Hi as per the telephonic conversation at [PHONE_NUMBER]" at bounding box center [612, 262] width 800 height 60
type textarea "Hi as per the telephonic conversation at [PHONE_NUMBER] please report your find…"
click at [1092, 235] on span "Request response" at bounding box center [1120, 237] width 102 height 18
click at [1069, 235] on input "Request response" at bounding box center [1051, 236] width 36 height 36
checkbox input "true"
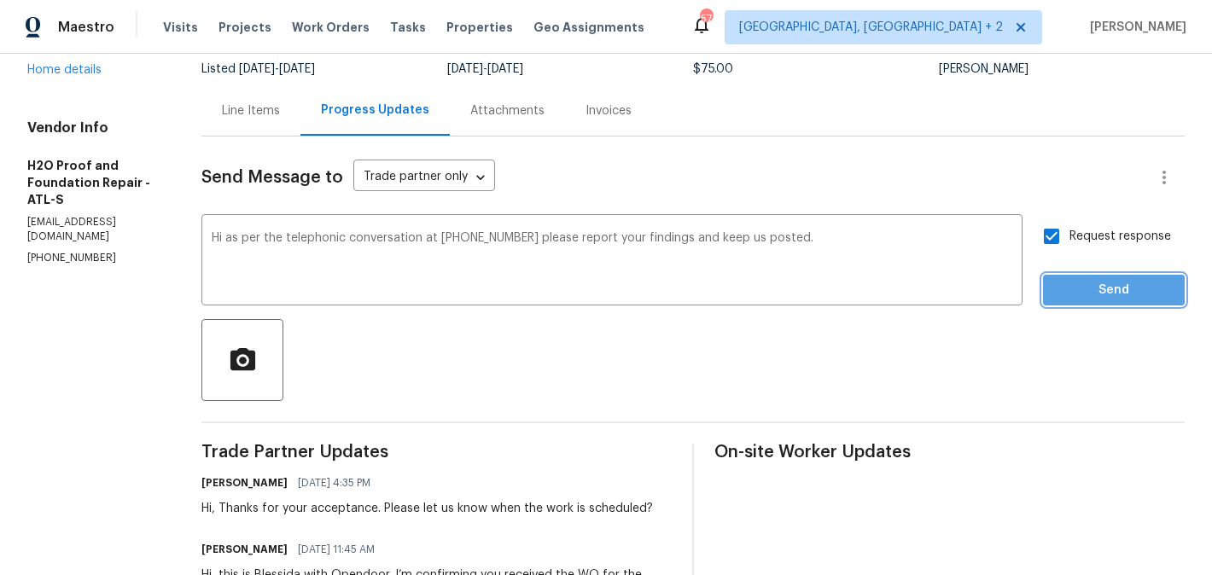
click at [1089, 277] on button "Send" at bounding box center [1114, 291] width 142 height 32
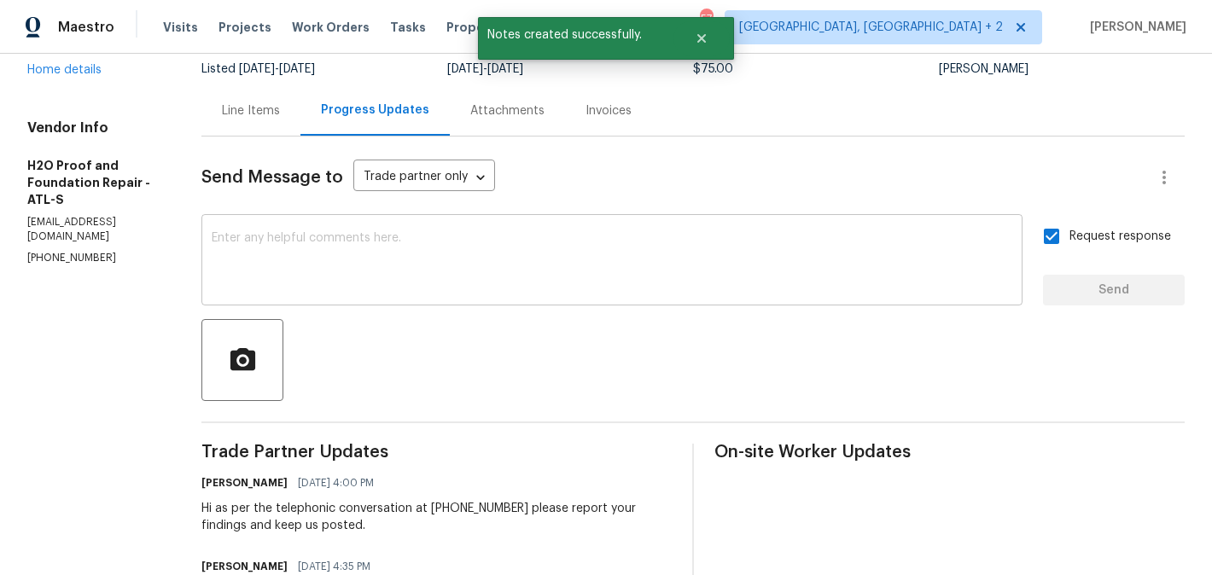
scroll to position [0, 0]
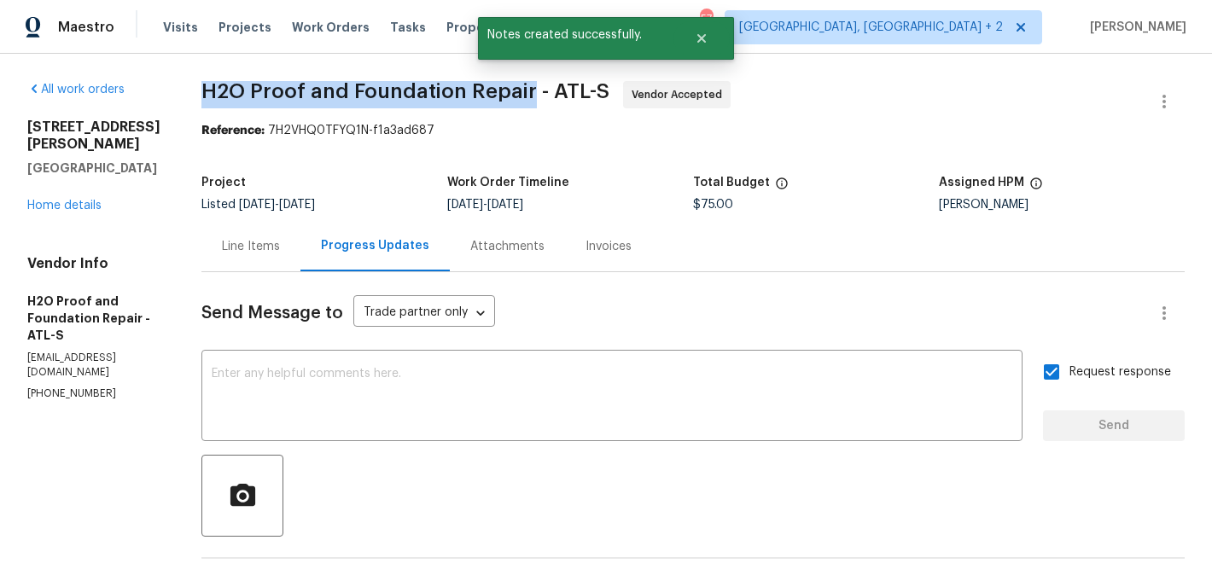
drag, startPoint x: 170, startPoint y: 82, endPoint x: 497, endPoint y: 95, distance: 327.9
click at [497, 95] on div "All work orders [STREET_ADDRESS][PERSON_NAME] Home details Vendor Info H2O Proo…" at bounding box center [606, 495] width 1212 height 882
copy span "H2O Proof and Foundation Repair"
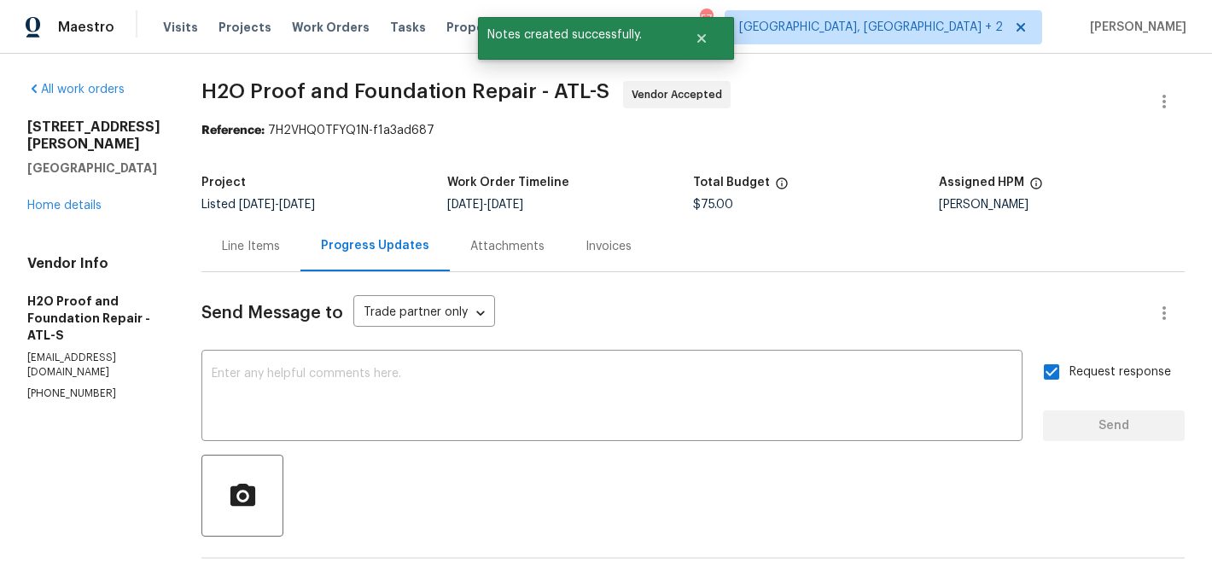
click at [73, 214] on div "[STREET_ADDRESS][PERSON_NAME] Home details" at bounding box center [93, 167] width 133 height 96
click at [73, 212] on link "Home details" at bounding box center [64, 206] width 74 height 12
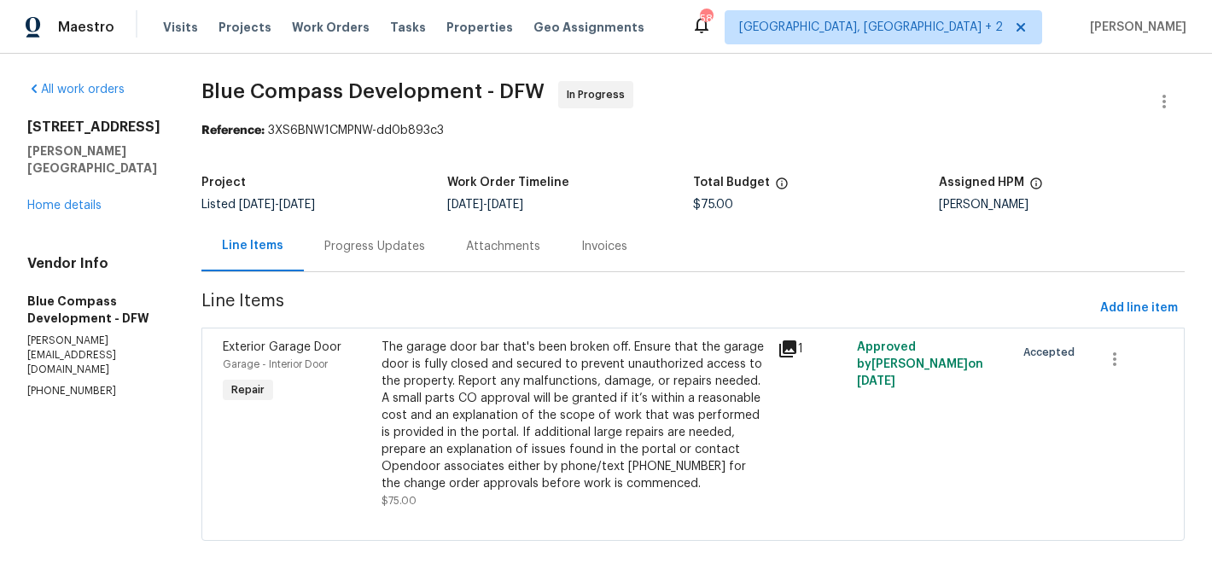
click at [410, 248] on div "Progress Updates" at bounding box center [374, 246] width 101 height 17
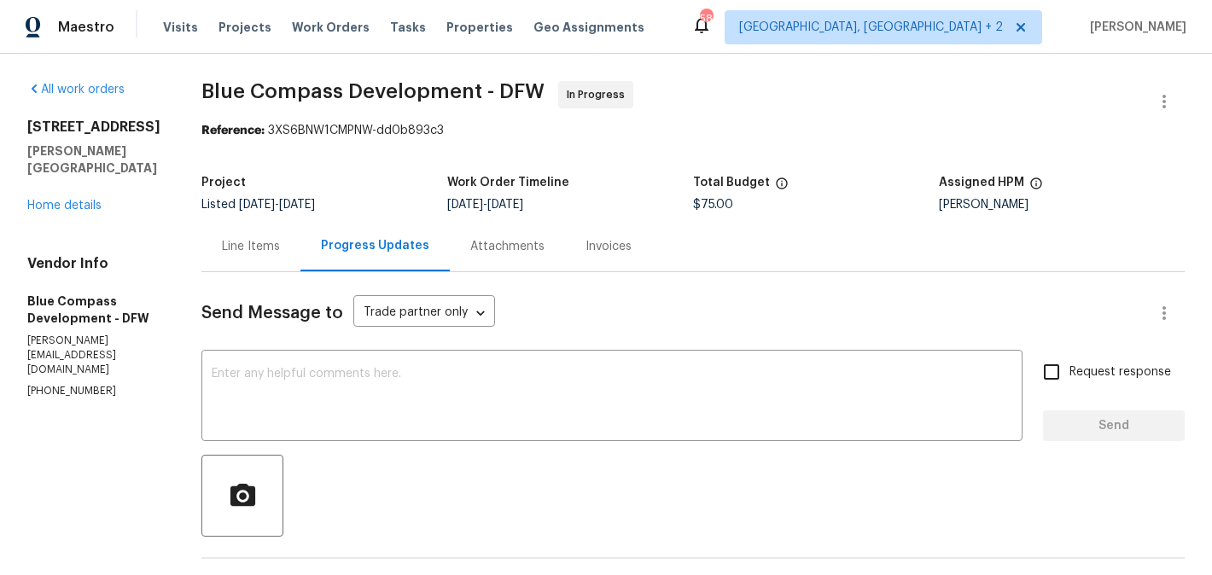
click at [71, 337] on div "Vendor Info Blue Compass Development - DFW ryan@bluecompassdevelopment.com (678…" at bounding box center [93, 327] width 133 height 144
copy p "(678) 360-7249"
click at [71, 384] on p "(678) 360-7249" at bounding box center [93, 391] width 133 height 15
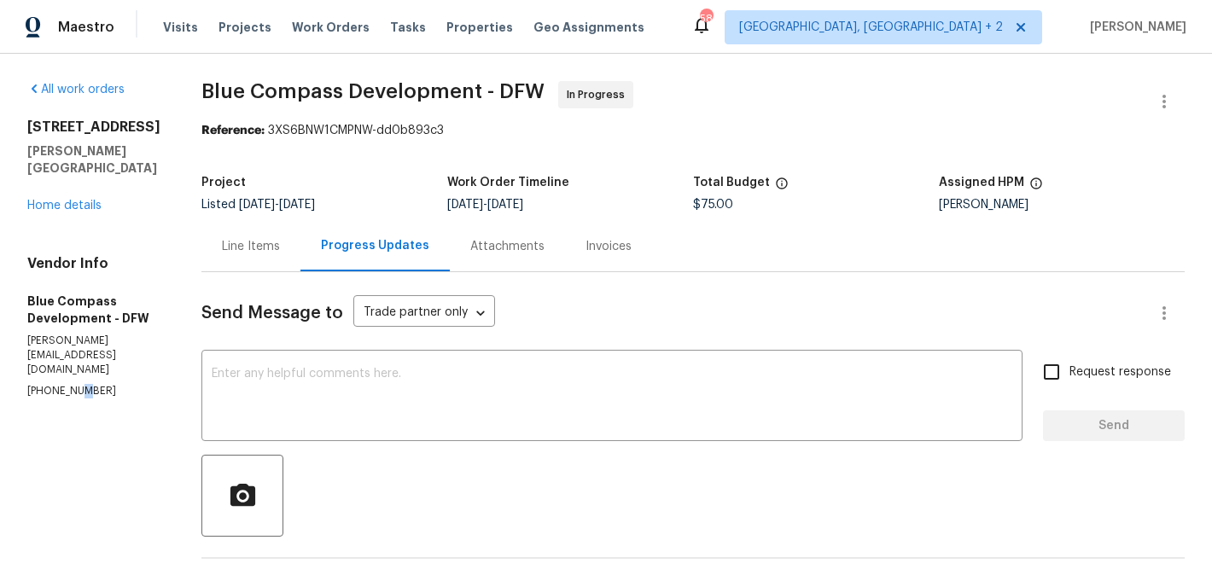
click at [71, 384] on p "(678) 360-7249" at bounding box center [93, 391] width 133 height 15
click at [340, 358] on div "x ​" at bounding box center [611, 397] width 821 height 87
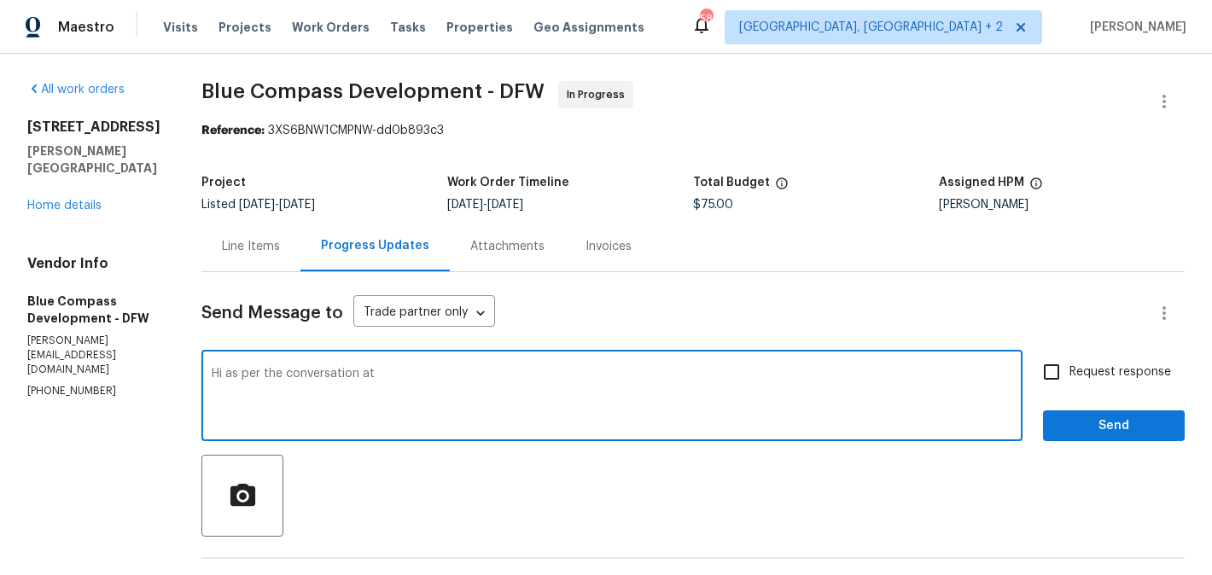
paste textarea "(678) 360-7249"
click at [579, 372] on textarea "Hi as per the conversation at (678) 360-7249" at bounding box center [612, 398] width 800 height 60
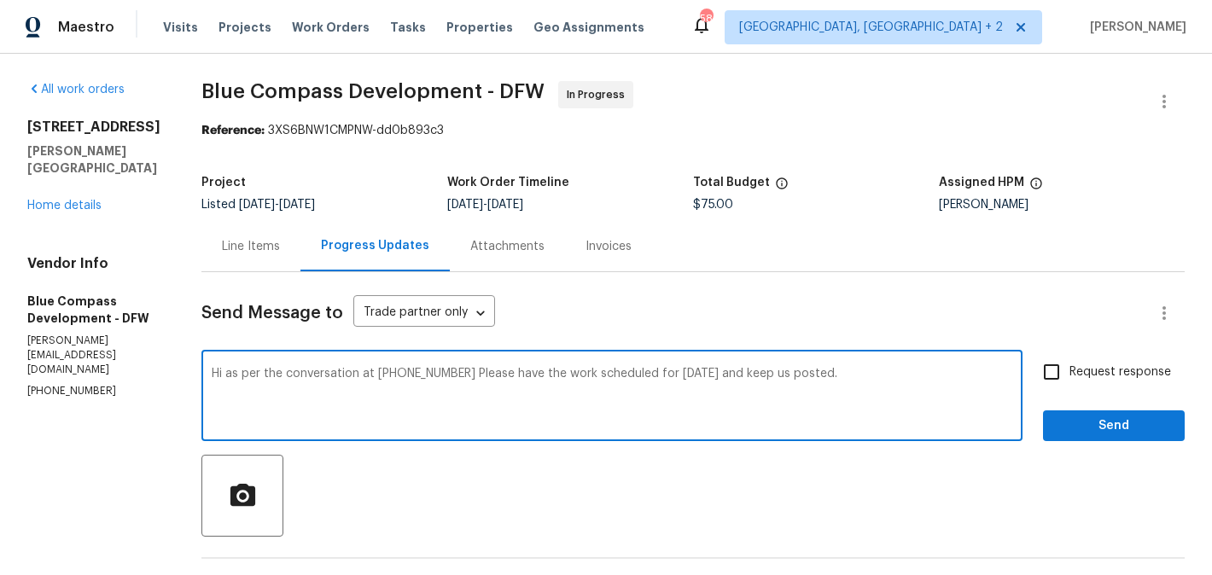
click at [0, 0] on div "360-7249 ," at bounding box center [0, 0] width 0 height 0
type textarea "Hi as per the conversation at (678) 360-7249, Please have the work scheduled fo…"
click at [1094, 377] on span "Request response" at bounding box center [1120, 373] width 102 height 18
click at [1069, 377] on input "Request response" at bounding box center [1051, 372] width 36 height 36
checkbox input "true"
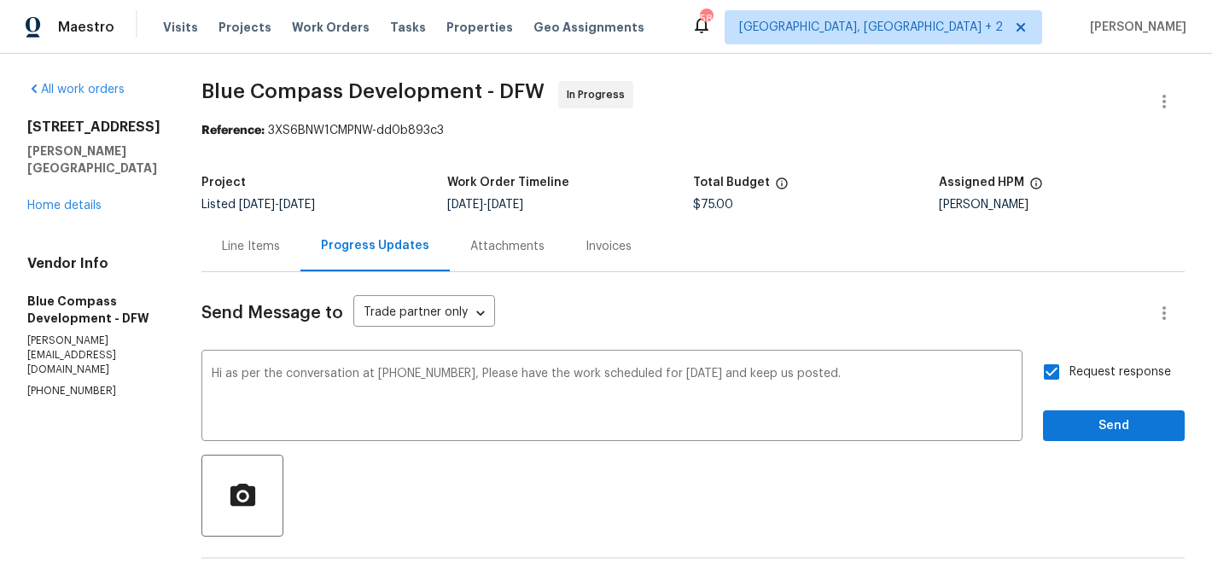
click at [1094, 408] on div "Request response Send" at bounding box center [1114, 397] width 142 height 87
click at [1094, 422] on span "Send" at bounding box center [1113, 426] width 114 height 21
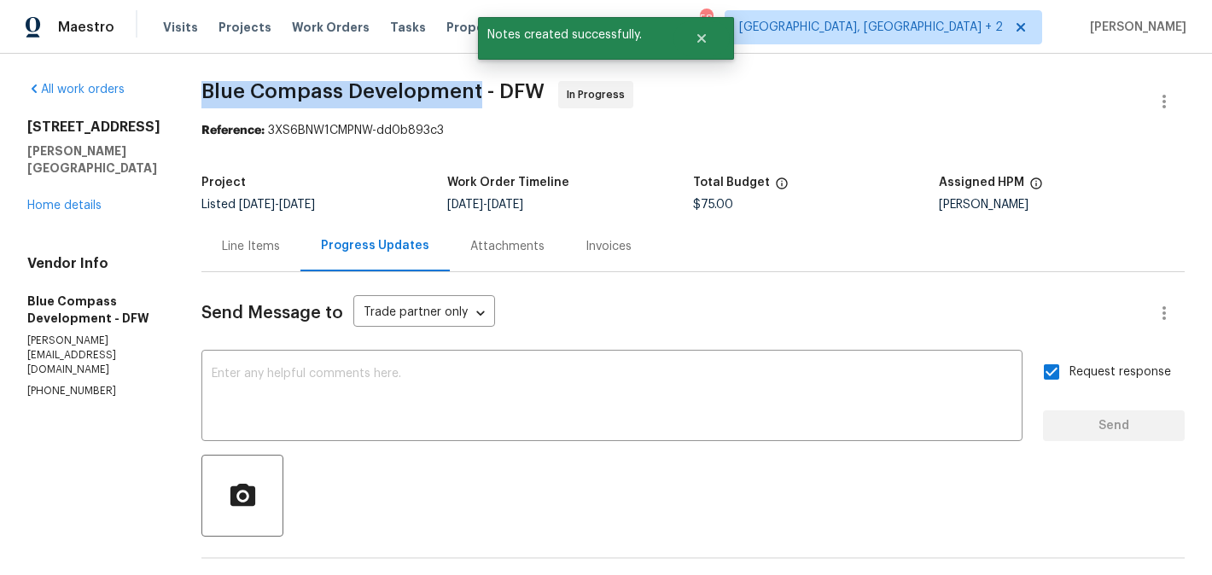
drag, startPoint x: 245, startPoint y: 90, endPoint x: 524, endPoint y: 97, distance: 279.1
click at [524, 97] on div "All work orders 1017 Mule Deer Rd Forney, TX 75126 Home details Vendor Info Blu…" at bounding box center [606, 495] width 1212 height 882
copy span "Blue Compass Development"
click at [73, 200] on link "Home details" at bounding box center [64, 206] width 74 height 12
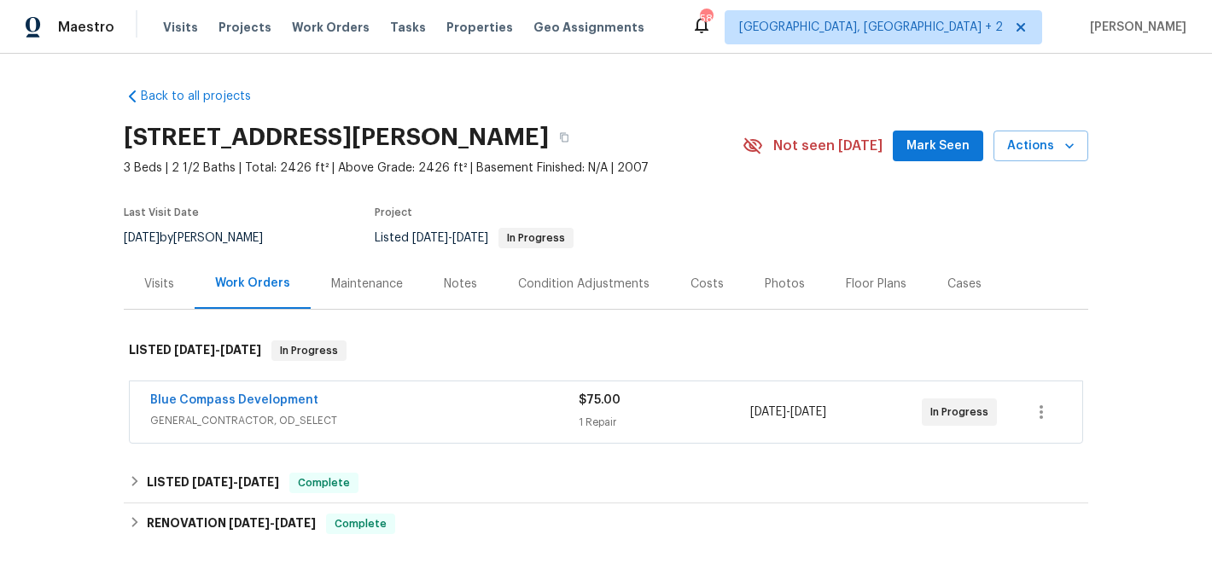
click at [974, 297] on div "Cases" at bounding box center [964, 284] width 75 height 50
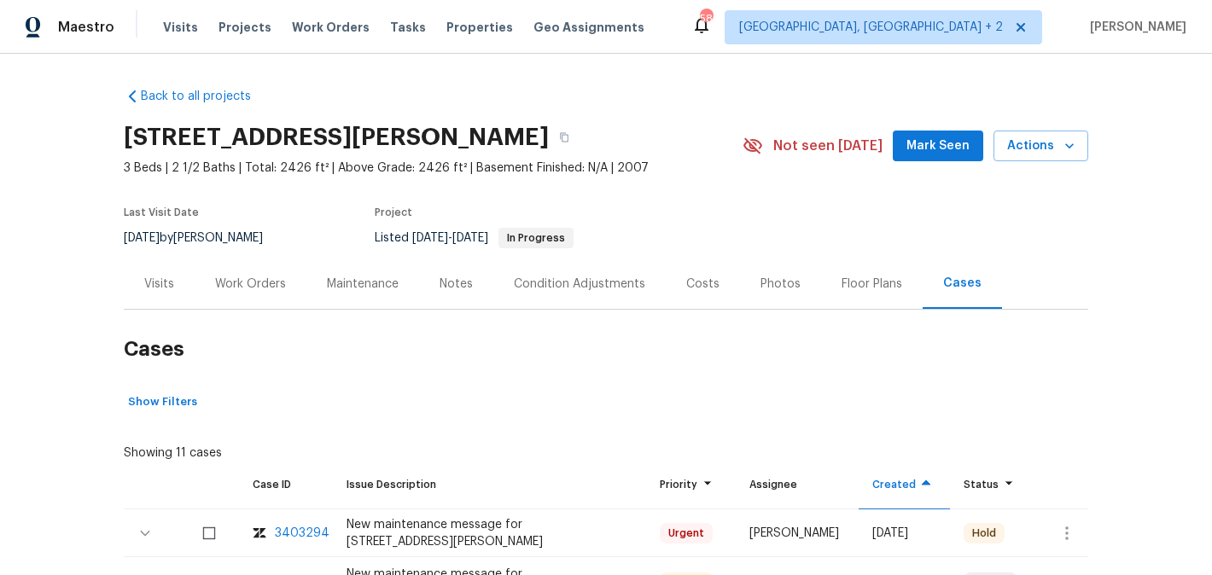
click at [263, 286] on div "Work Orders" at bounding box center [250, 284] width 71 height 17
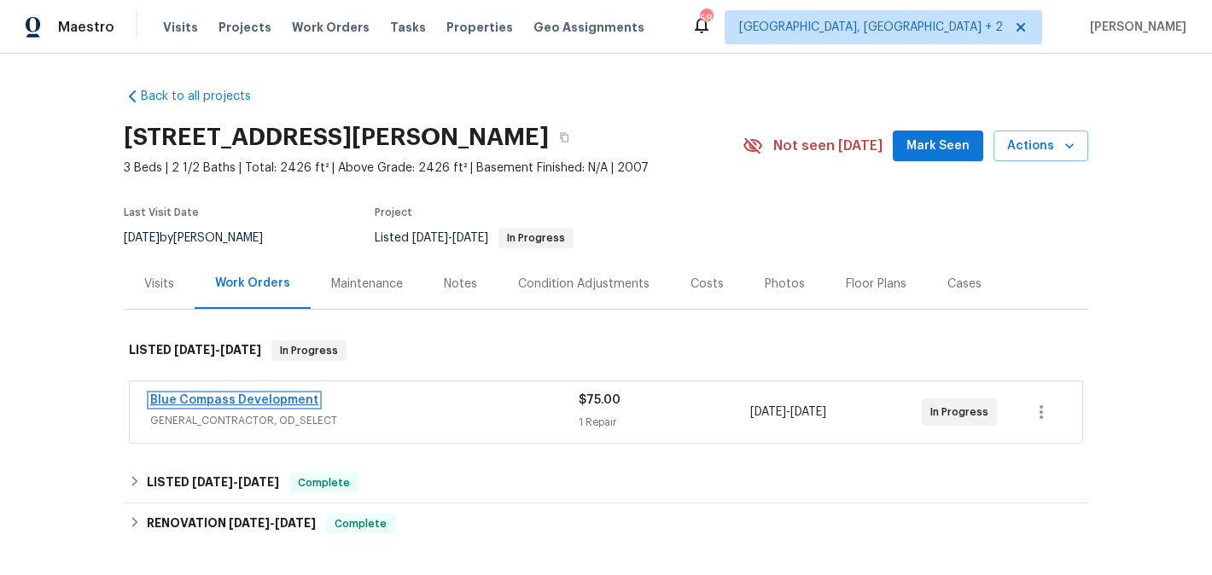
click at [294, 398] on link "Blue Compass Development" at bounding box center [234, 400] width 168 height 12
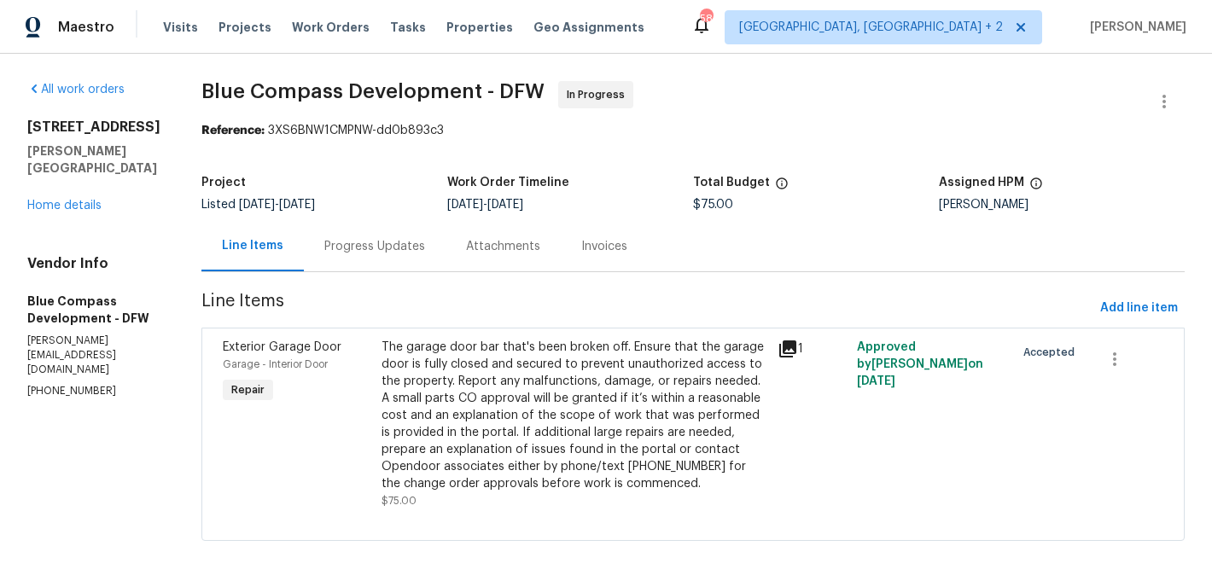
click at [67, 181] on div "1017 Mule Deer Rd Forney, TX 75126 Home details" at bounding box center [93, 167] width 133 height 96
click at [72, 200] on link "Home details" at bounding box center [64, 206] width 74 height 12
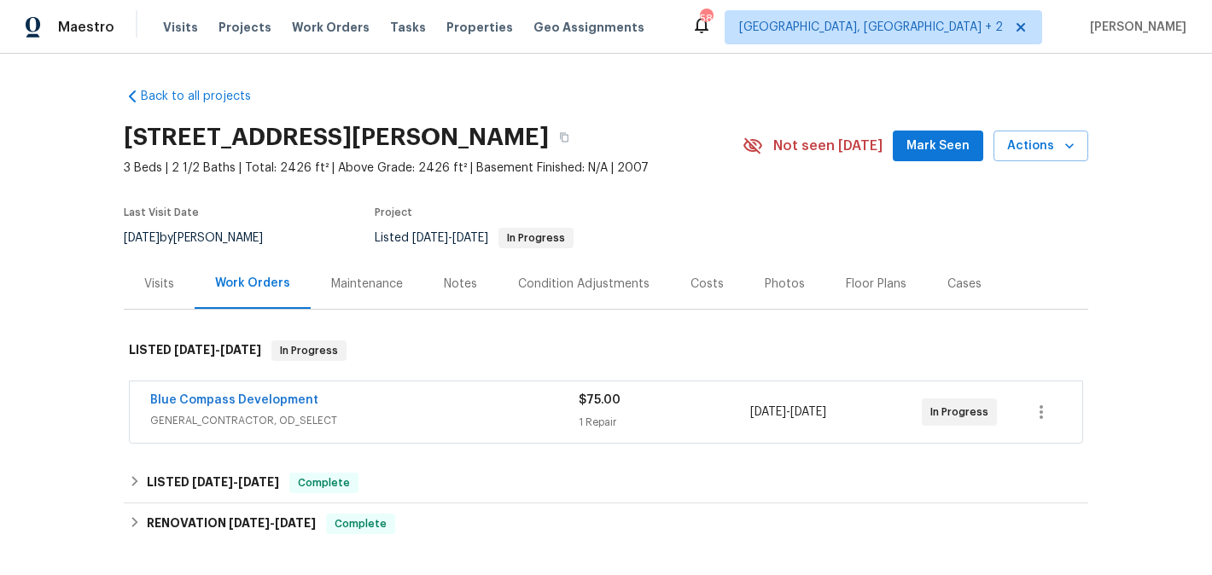
click at [947, 282] on div "Cases" at bounding box center [964, 284] width 34 height 17
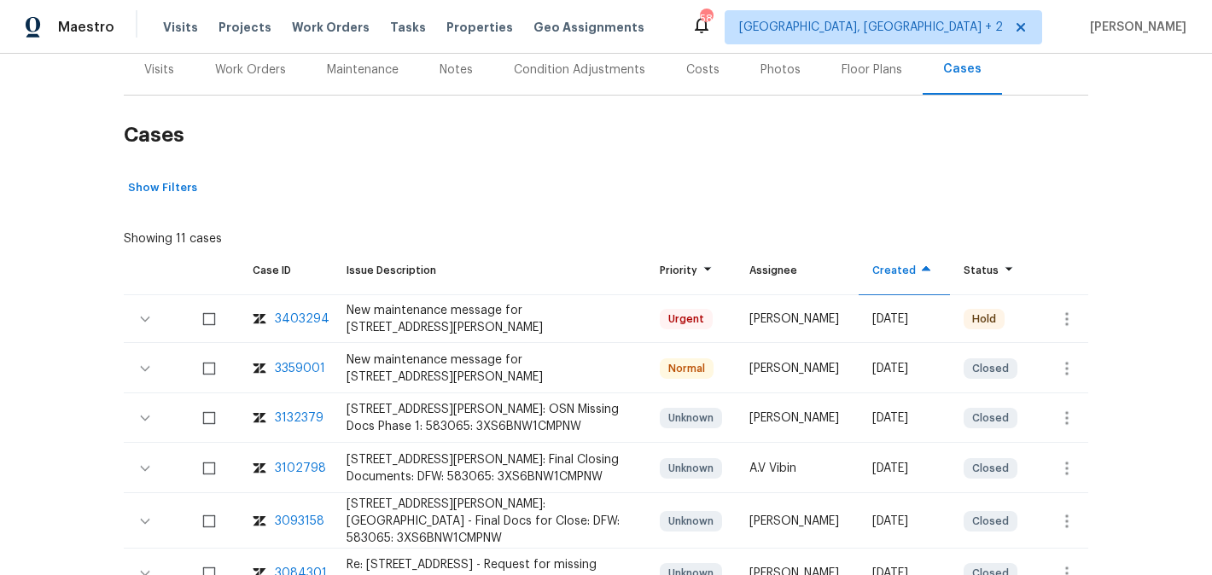
scroll to position [215, 0]
click at [301, 316] on div "3403294" at bounding box center [302, 318] width 55 height 17
click at [265, 73] on div "Work Orders" at bounding box center [250, 69] width 71 height 17
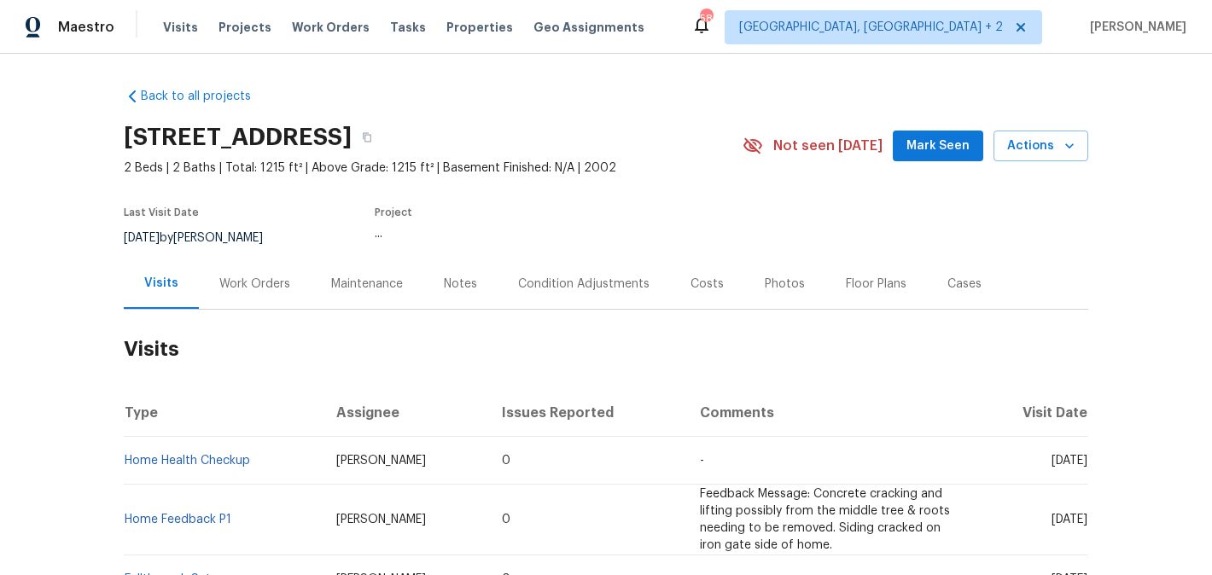
click at [262, 290] on div "Work Orders" at bounding box center [254, 284] width 71 height 17
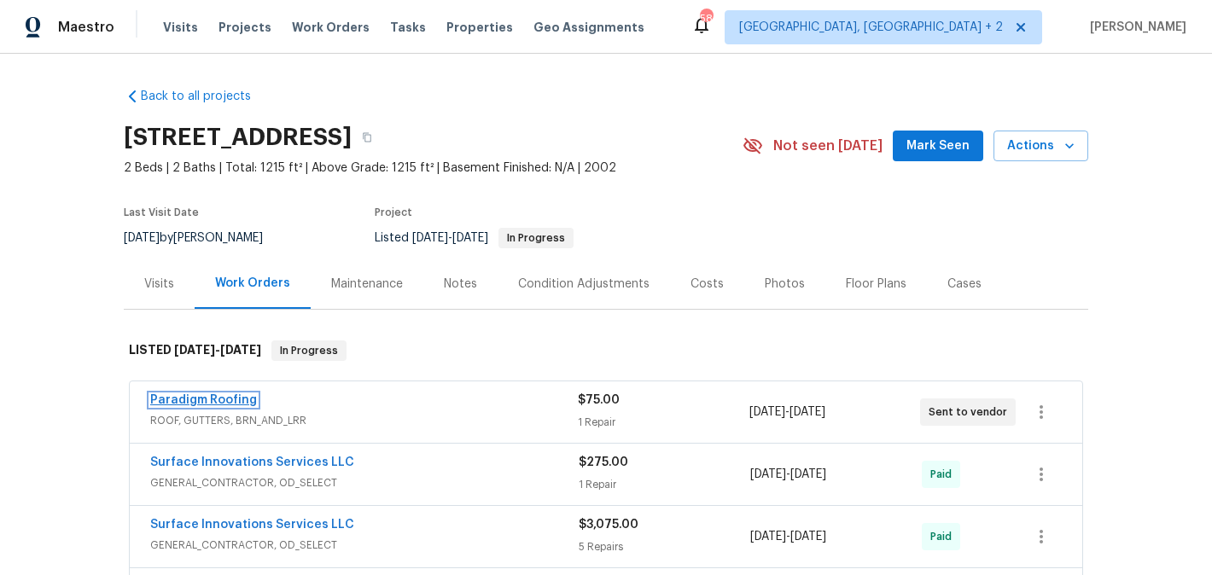
click at [231, 398] on link "Paradigm Roofing" at bounding box center [203, 400] width 107 height 12
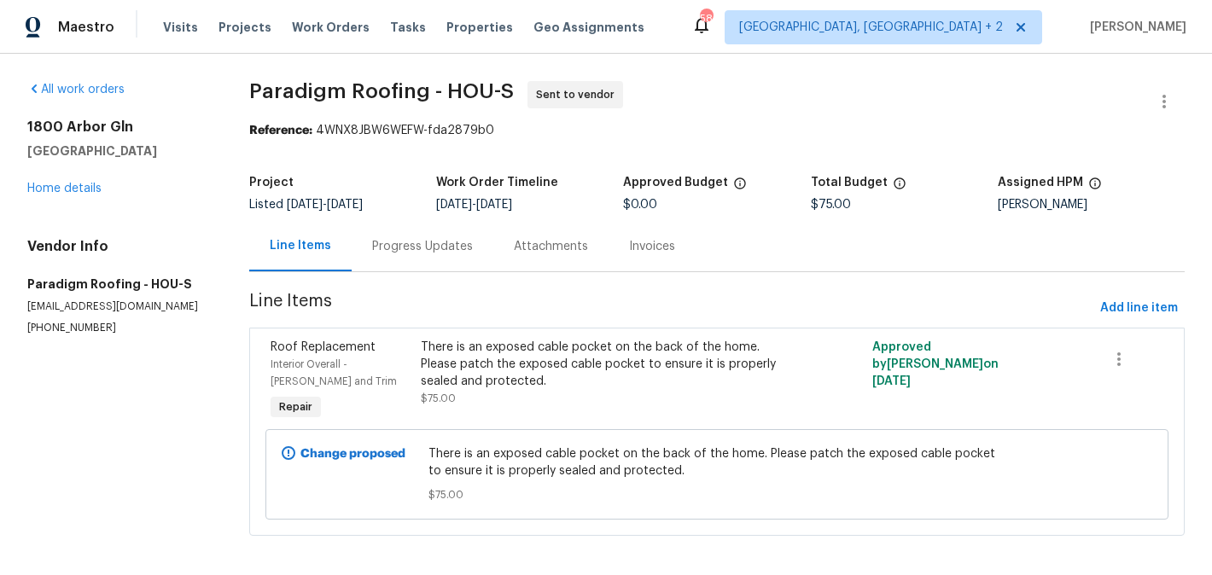
click at [451, 264] on div "Progress Updates" at bounding box center [423, 246] width 142 height 50
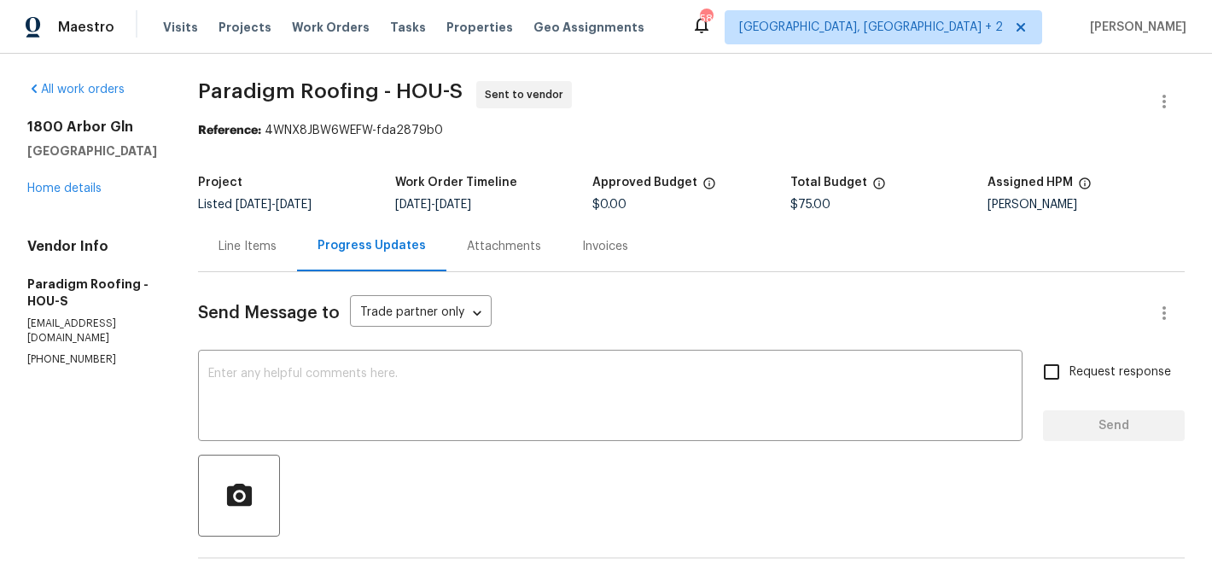
click at [258, 237] on div "Line Items" at bounding box center [247, 246] width 99 height 50
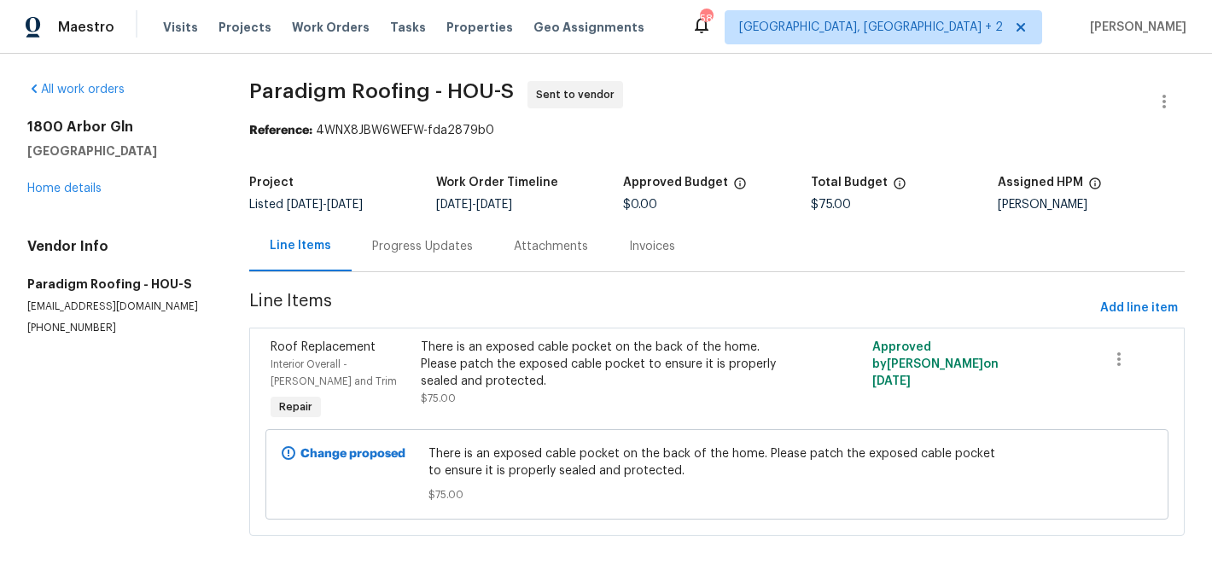
click at [441, 285] on section "Paradigm Roofing - HOU-S Sent to vendor Reference: 4WNX8JBW6WEFW-fda2879b0 Proj…" at bounding box center [716, 318] width 935 height 475
click at [433, 266] on div "Progress Updates" at bounding box center [423, 246] width 142 height 50
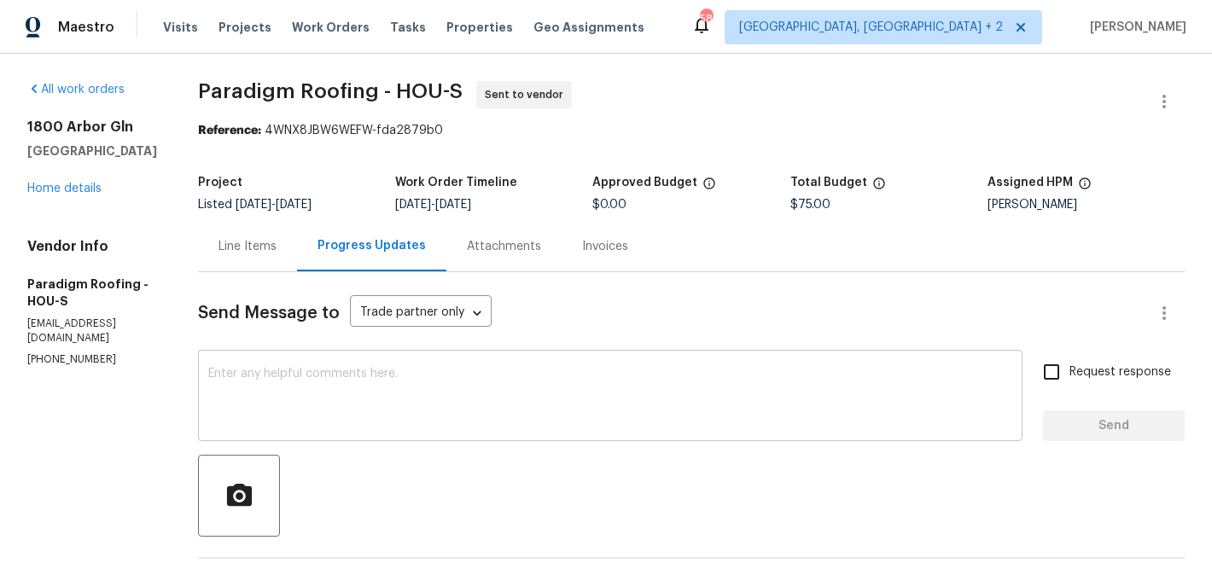
click at [369, 378] on textarea at bounding box center [610, 398] width 804 height 60
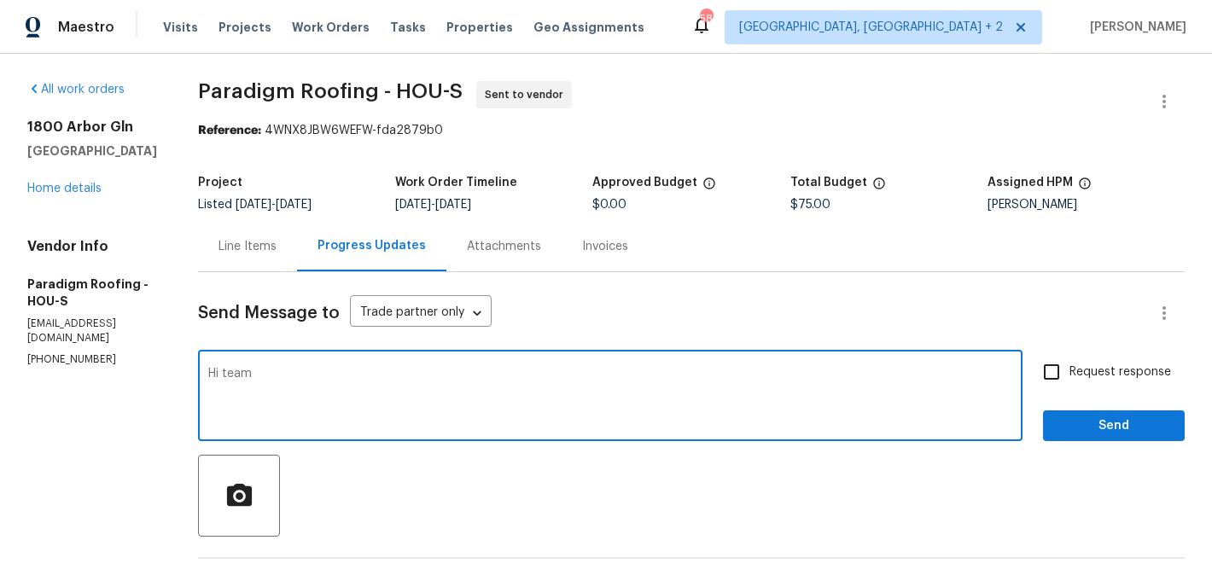
paste textarea "Rebar sticking out of the foundation."
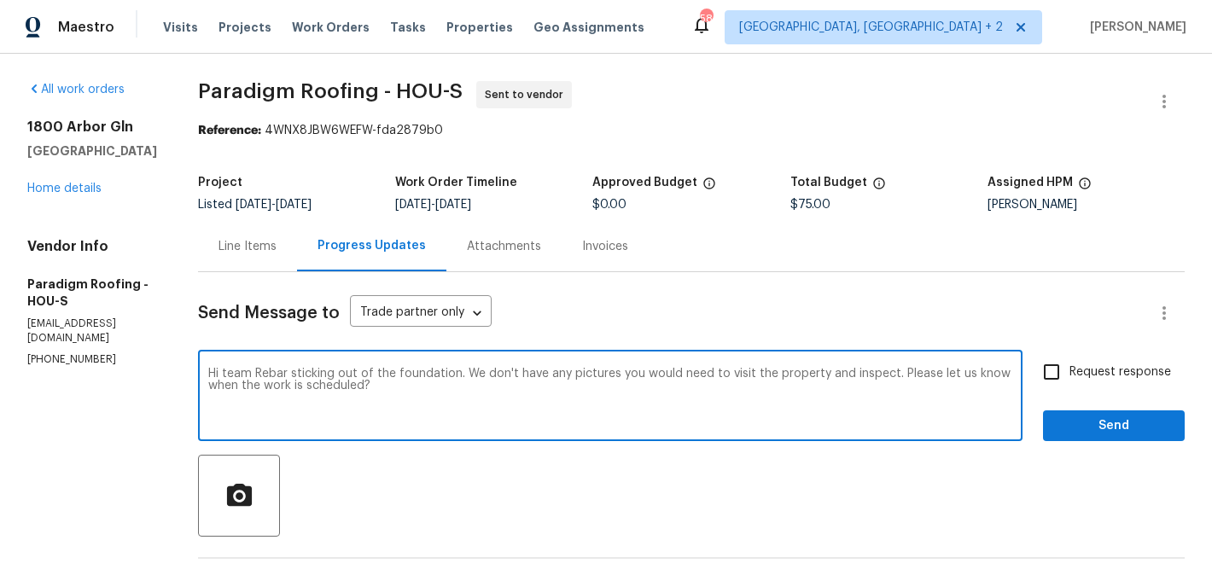
click at [0, 0] on span "Rewrite sentence" at bounding box center [0, 0] width 0 height 0
click at [608, 376] on textarea "Hi team Rebar sticking out of the foundation. We don't have any pictures you wo…" at bounding box center [610, 398] width 804 height 60
click at [0, 0] on span "Add" at bounding box center [0, 0] width 0 height 0
click at [0, 0] on qb-div "Add Punctuation pictures ;" at bounding box center [0, 0] width 0 height 0
click at [0, 0] on qb-div "Add a period scheduled." at bounding box center [0, 0] width 0 height 0
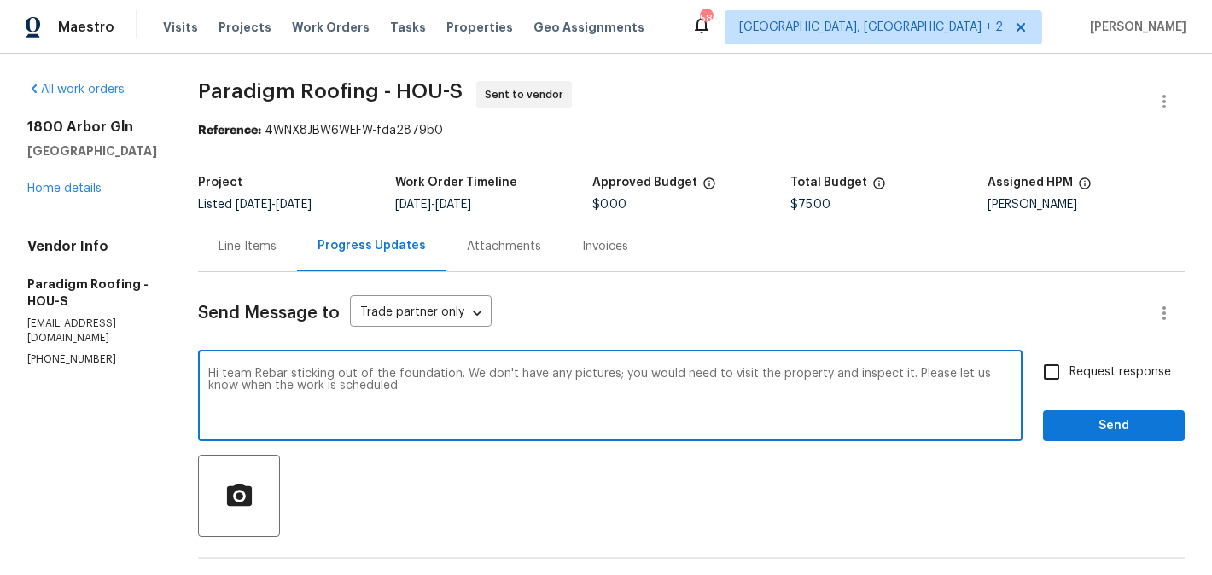
click at [284, 402] on textarea "Hi team Rebar sticking out of the foundation. We don't have any pictures; you w…" at bounding box center [610, 398] width 804 height 60
click at [0, 0] on span "Rebar" at bounding box center [0, 0] width 0 height 0
type textarea "Hi team, Rebar is sticking out of the foundation. We don't have any pictures; y…"
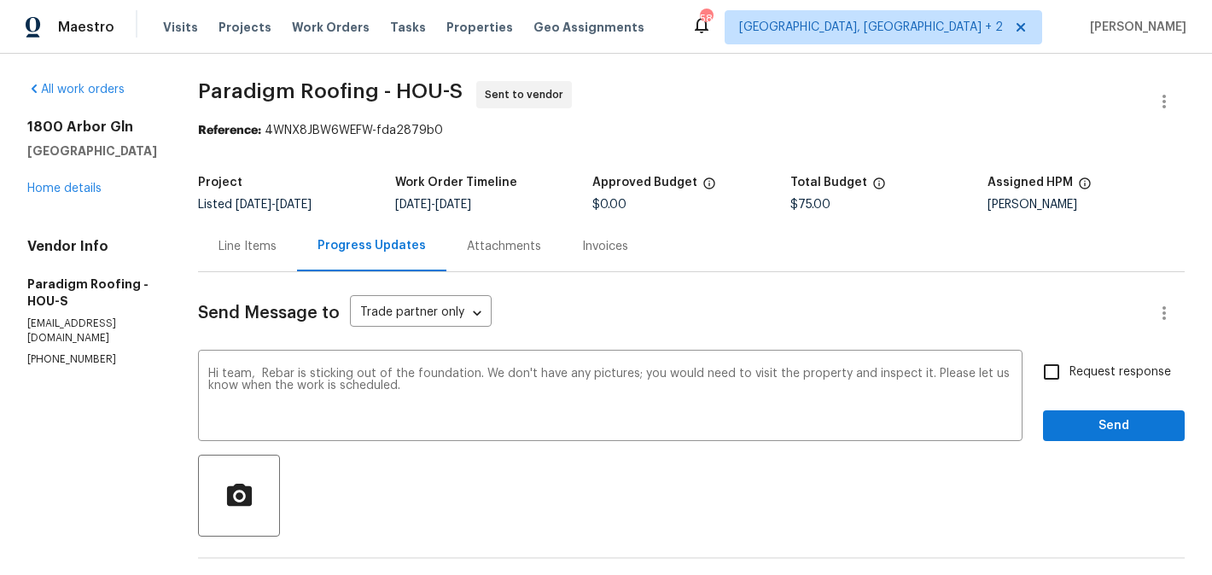
click at [1143, 358] on label "Request response" at bounding box center [1101, 372] width 137 height 36
click at [1069, 358] on input "Request response" at bounding box center [1051, 372] width 36 height 36
checkbox input "true"
click at [1115, 416] on span "Send" at bounding box center [1113, 426] width 114 height 21
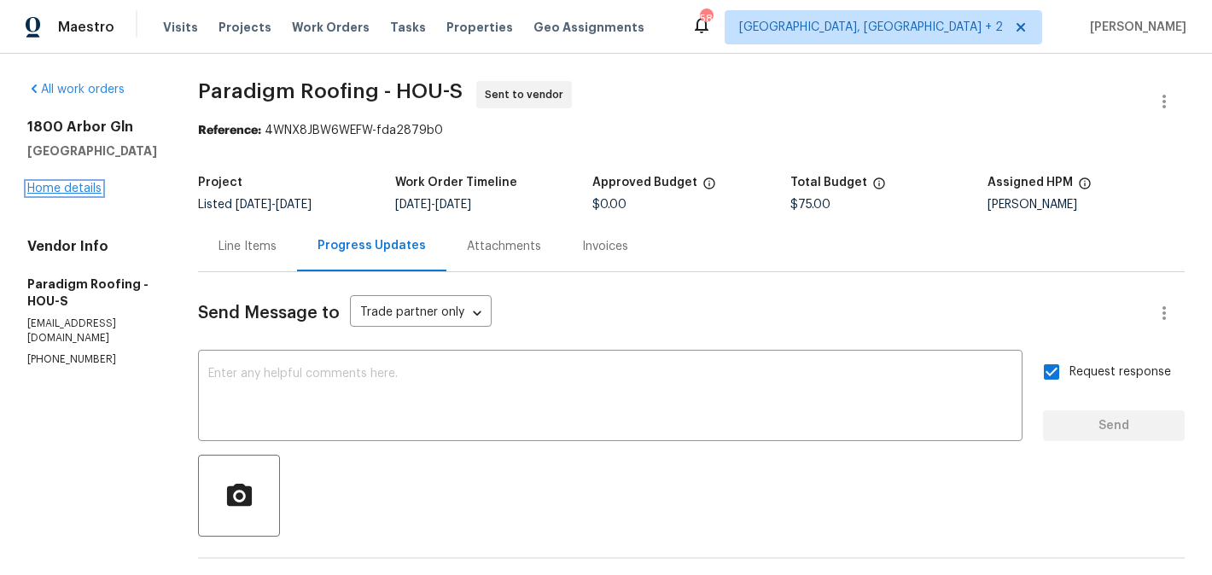
click at [77, 191] on link "Home details" at bounding box center [64, 189] width 74 height 12
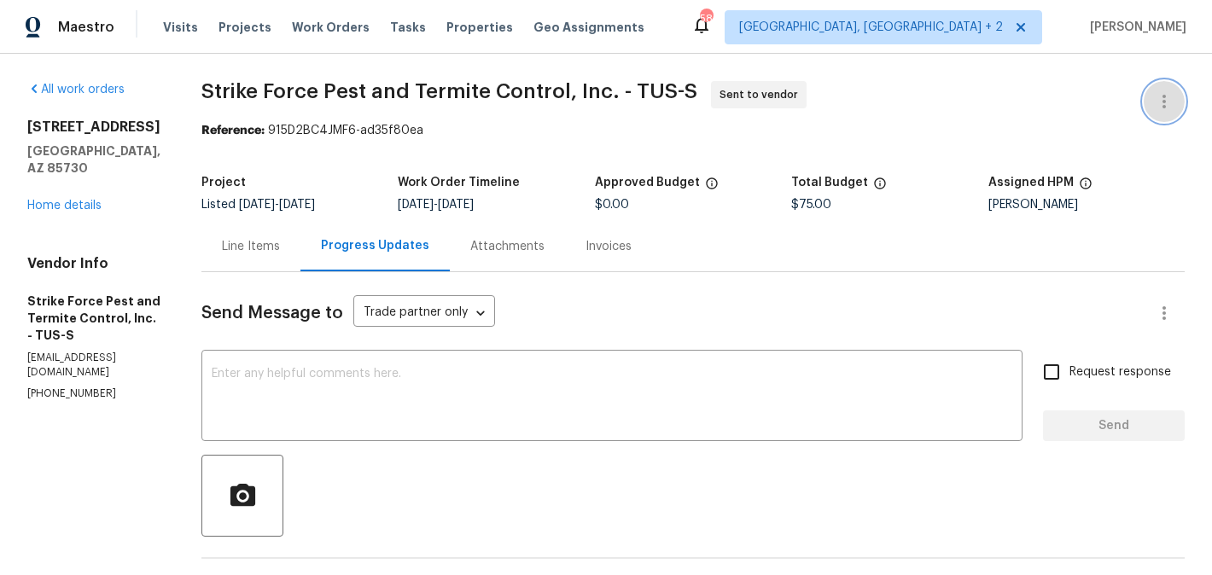
click at [1166, 93] on icon "button" at bounding box center [1164, 101] width 20 height 20
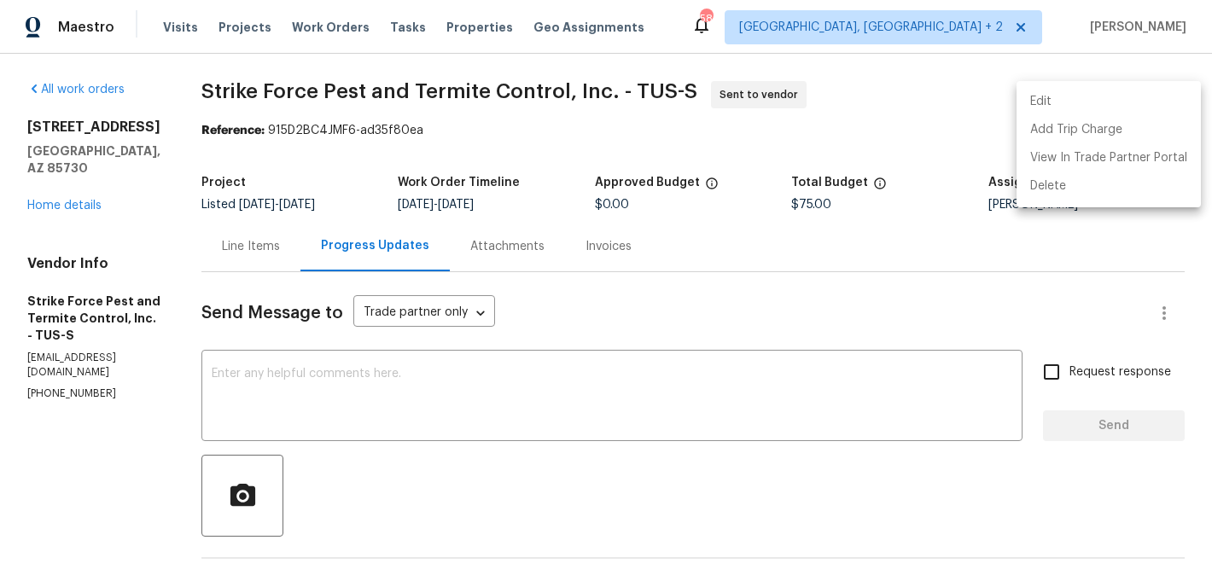
click at [1132, 93] on li "Edit" at bounding box center [1108, 102] width 184 height 28
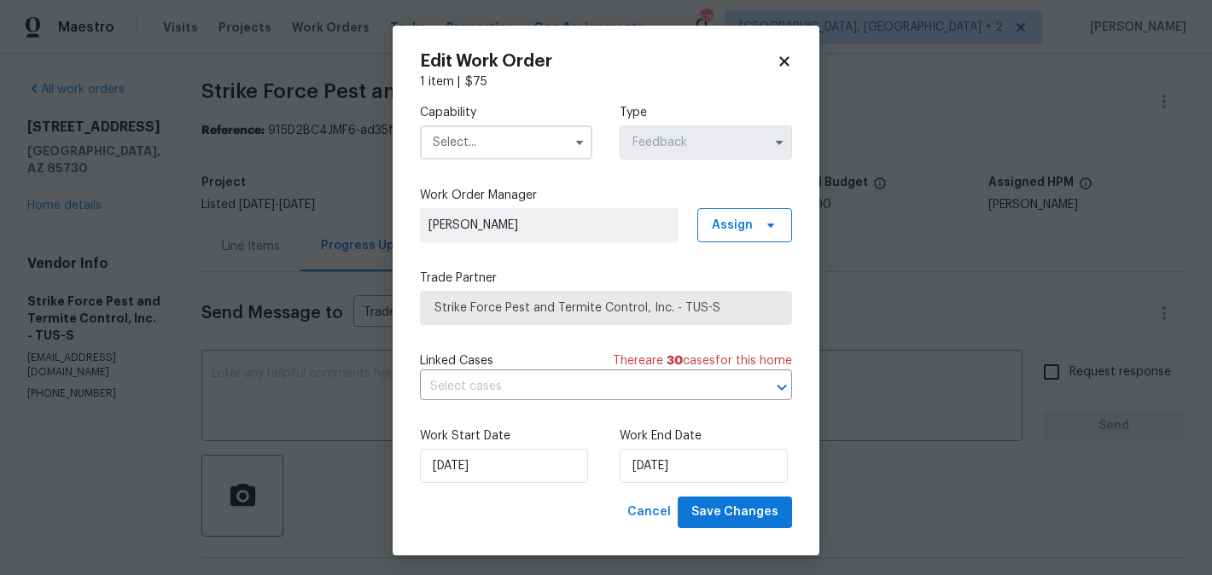
click at [439, 136] on input "text" at bounding box center [506, 142] width 172 height 34
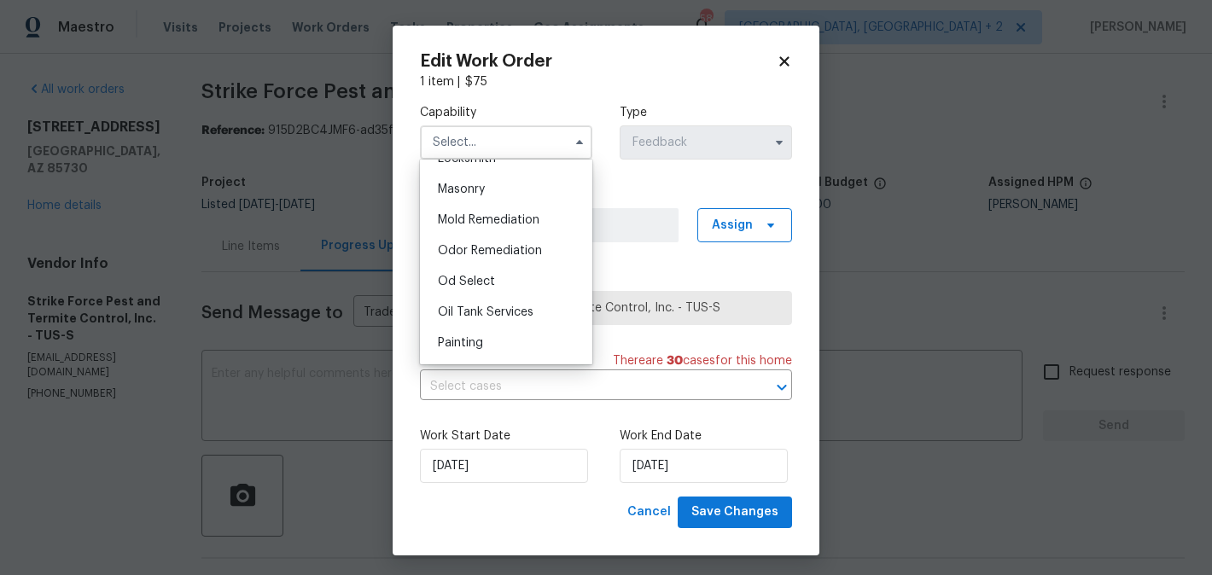
scroll to position [1370, 0]
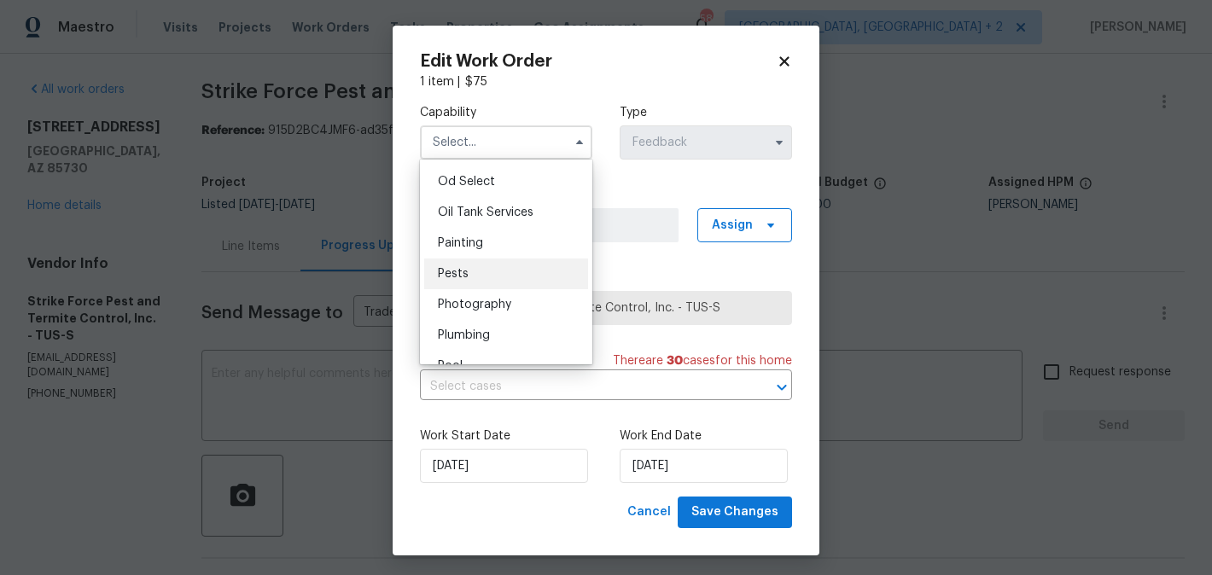
click at [482, 280] on div "Pests" at bounding box center [506, 274] width 164 height 31
type input "Pests"
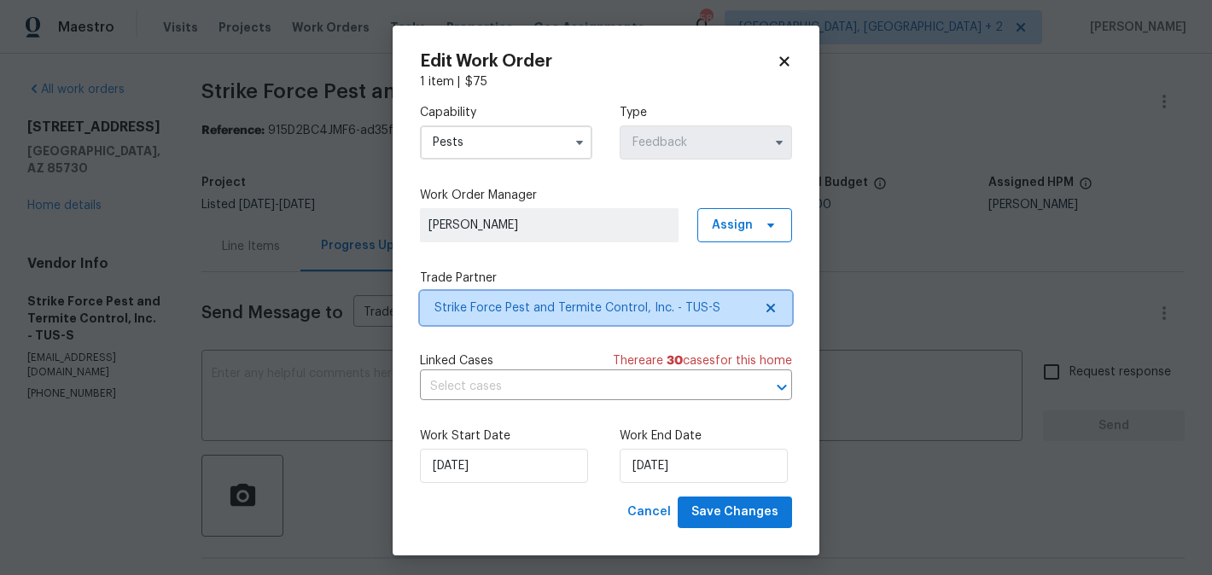
click at [509, 321] on span "Strike Force Pest and Termite Control, Inc. - TUS-S" at bounding box center [606, 308] width 372 height 34
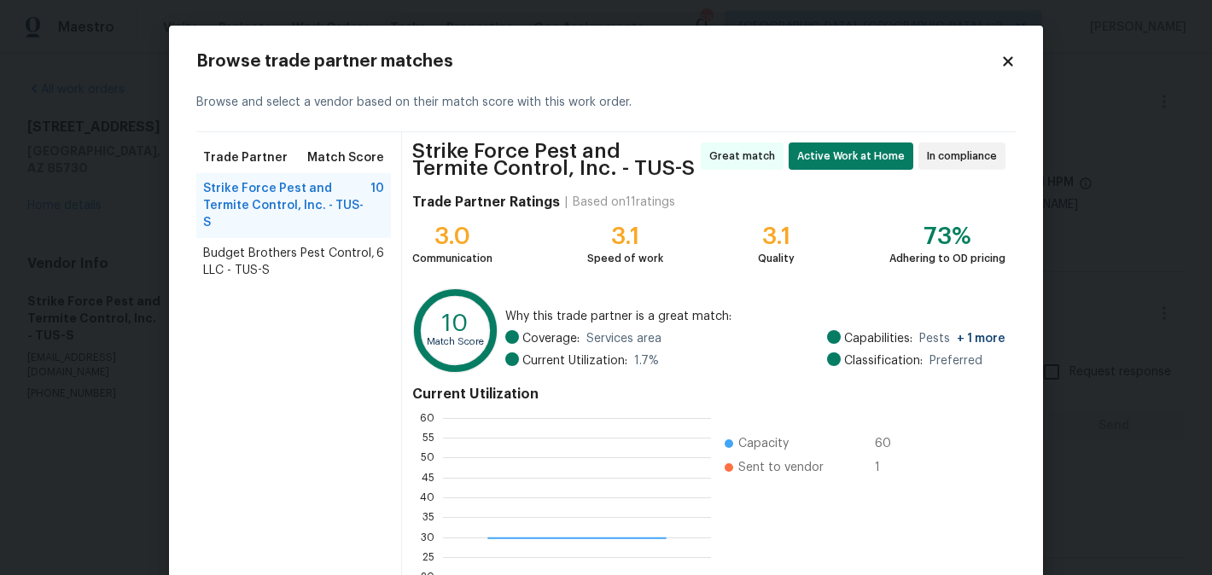
scroll to position [239, 268]
click at [311, 245] on span "Budget Brothers Pest Control, LLC - TUS-S" at bounding box center [289, 262] width 173 height 34
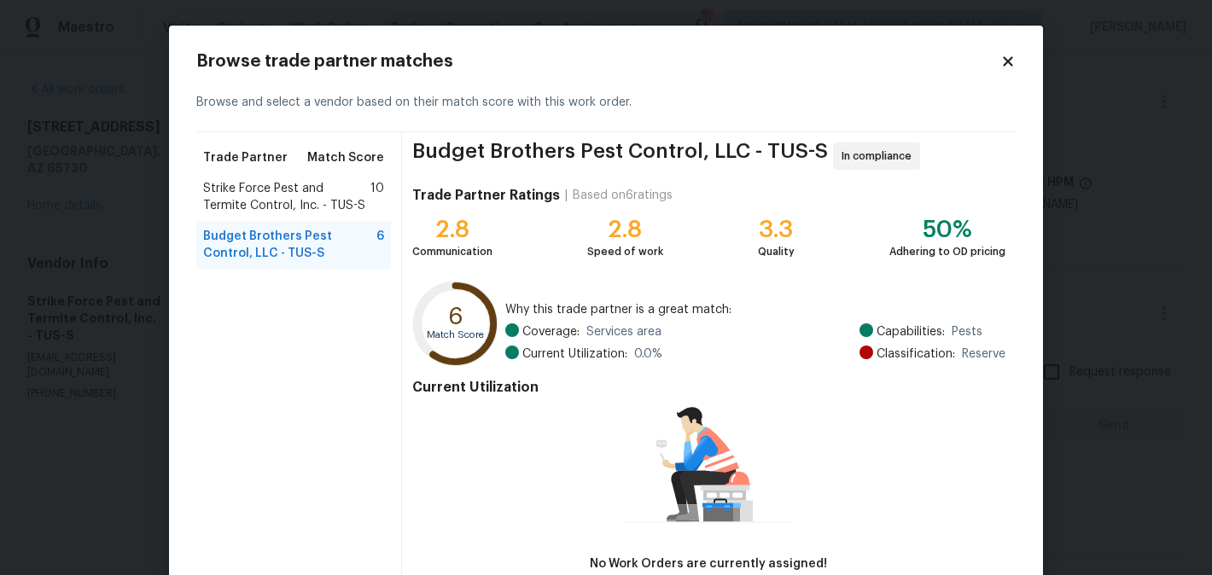
scroll to position [108, 0]
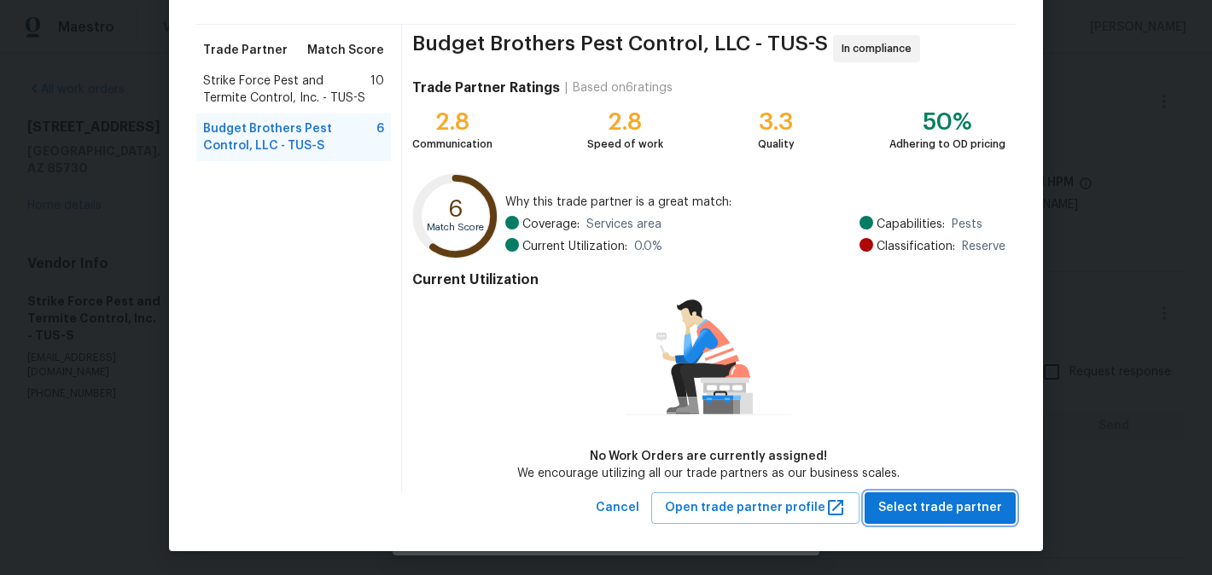
click at [955, 497] on span "Select trade partner" at bounding box center [940, 507] width 124 height 21
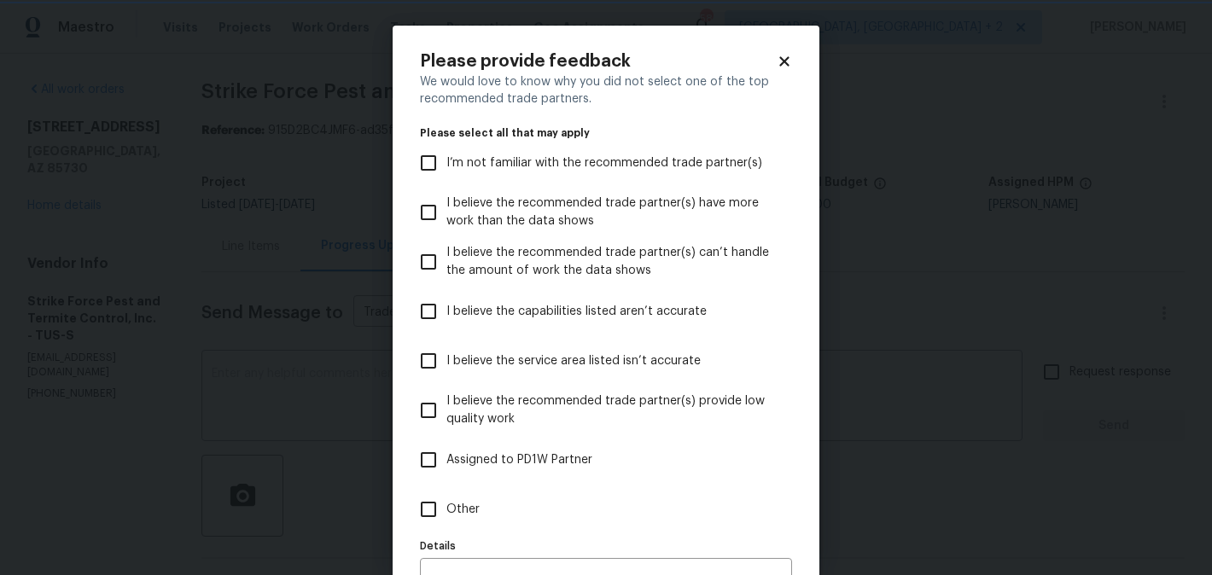
scroll to position [0, 0]
click at [409, 512] on div "Please provide feedback We would love to know why you did not select one of the…" at bounding box center [606, 338] width 427 height 625
click at [487, 512] on label "Other" at bounding box center [594, 509] width 368 height 49
click at [446, 512] on input "Other" at bounding box center [428, 509] width 36 height 36
checkbox input "true"
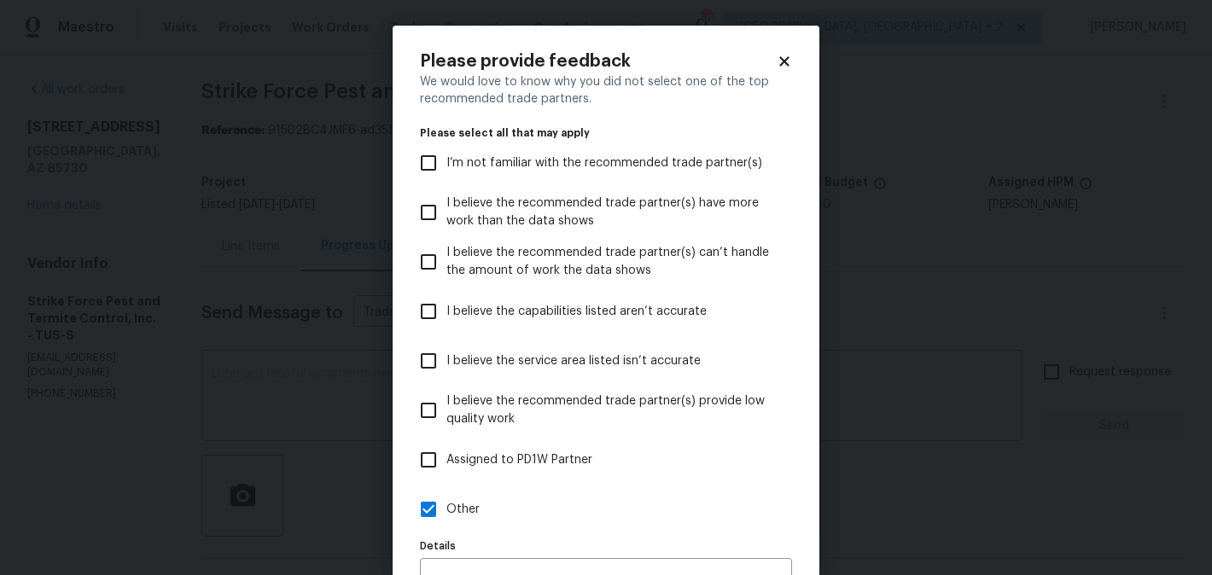
scroll to position [101, 0]
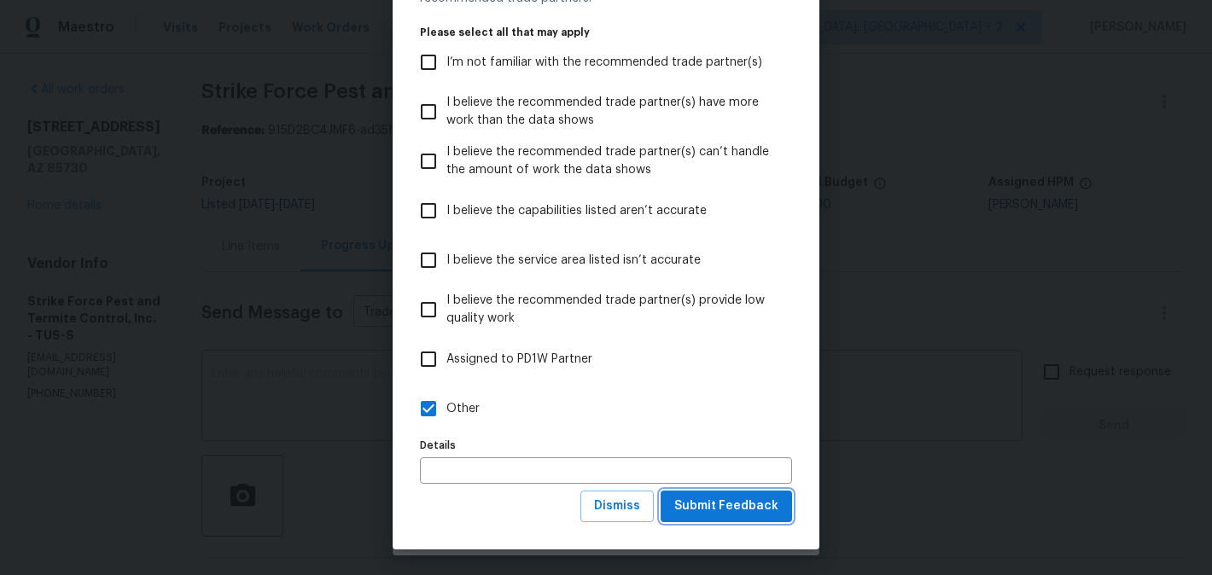
click at [705, 509] on span "Submit Feedback" at bounding box center [726, 506] width 104 height 21
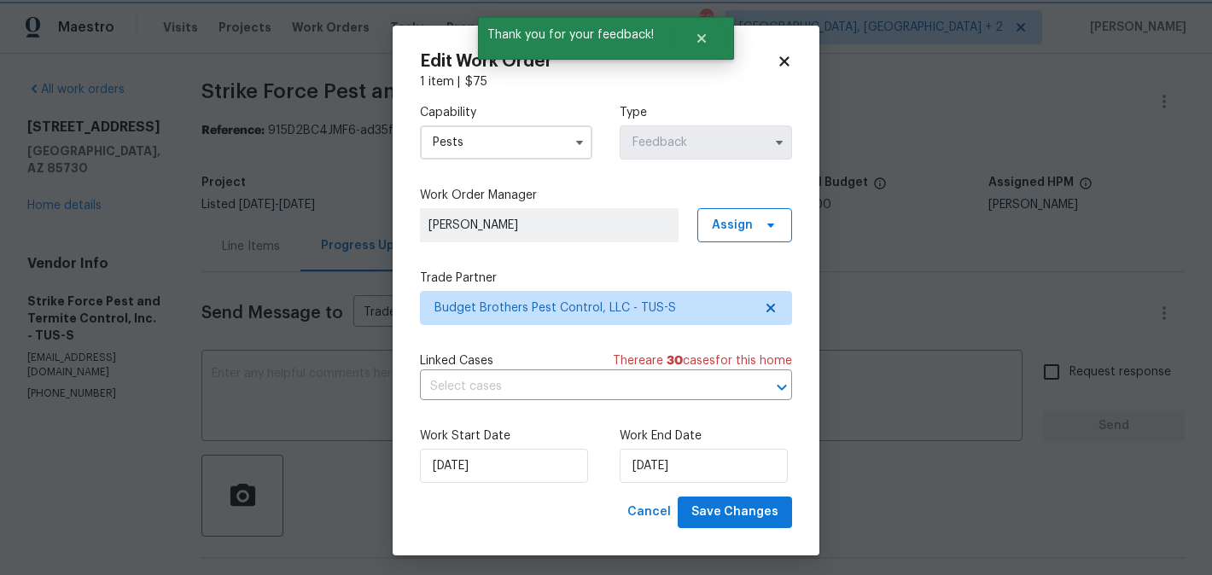
scroll to position [0, 0]
click at [520, 462] on input "12/08/2025" at bounding box center [504, 466] width 168 height 34
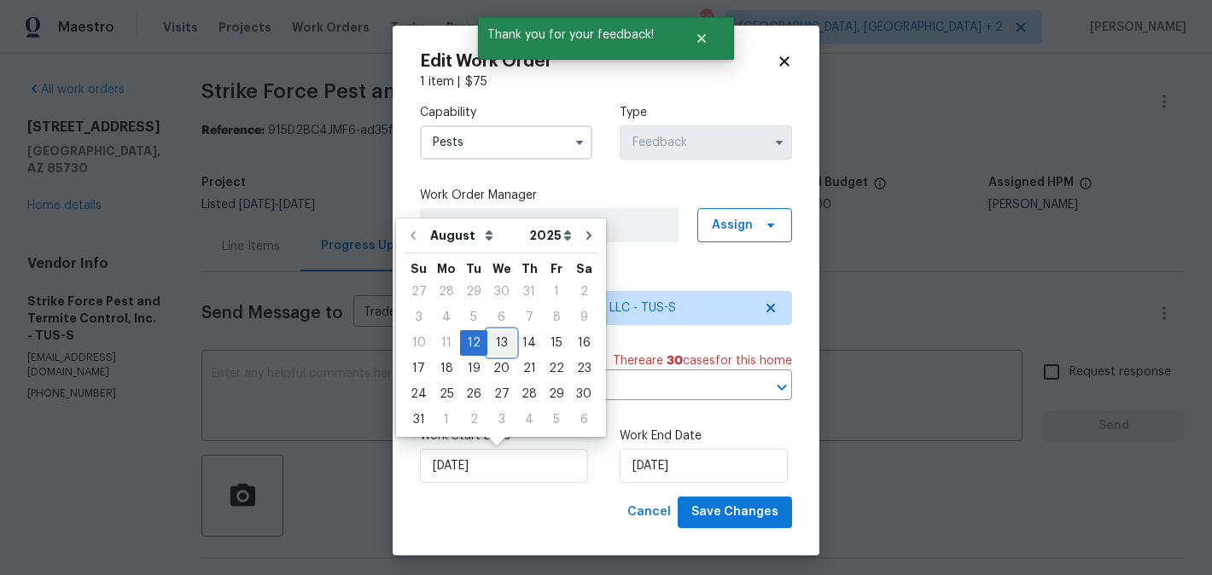
click at [492, 335] on div "13" at bounding box center [501, 343] width 28 height 24
type input "[DATE]"
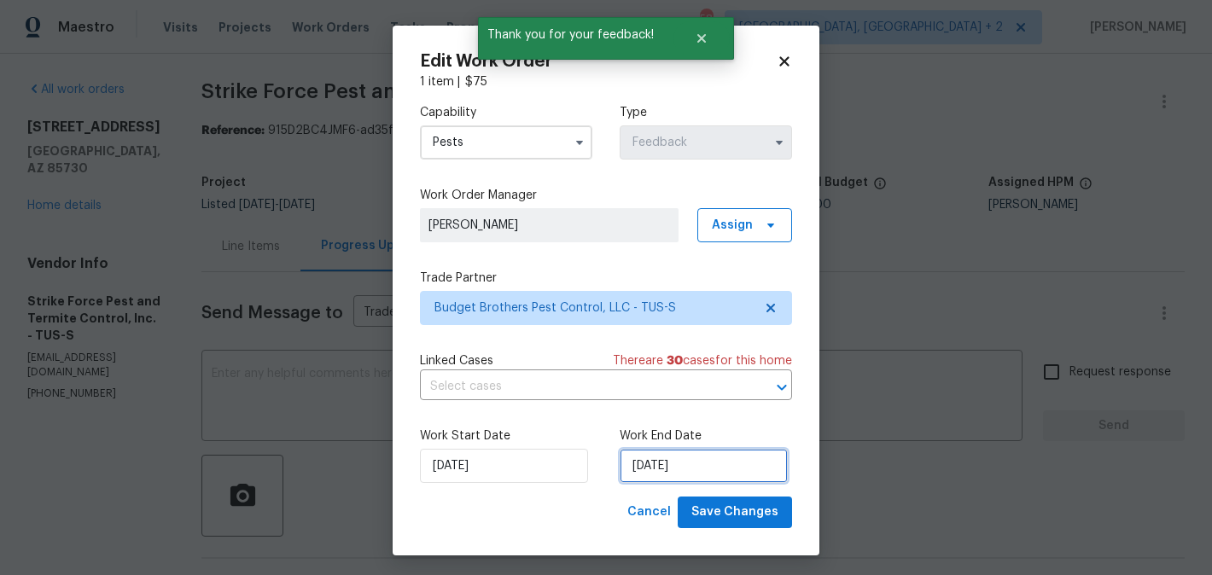
click at [671, 476] on input "14/08/2025" at bounding box center [703, 466] width 168 height 34
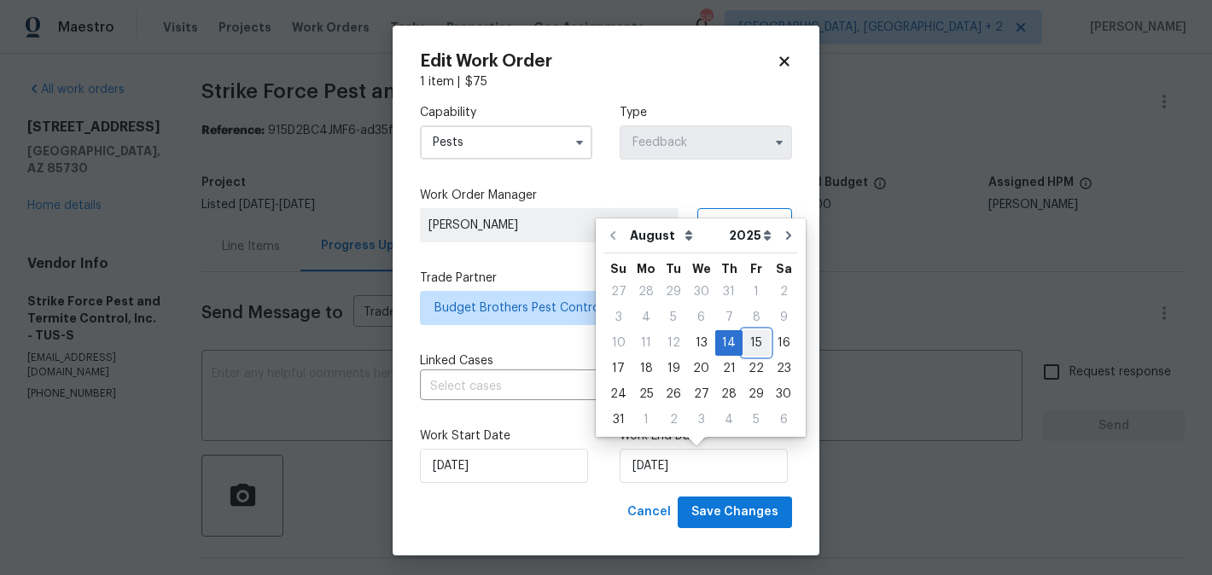
click at [750, 343] on div "15" at bounding box center [755, 343] width 27 height 24
type input "15/08/2025"
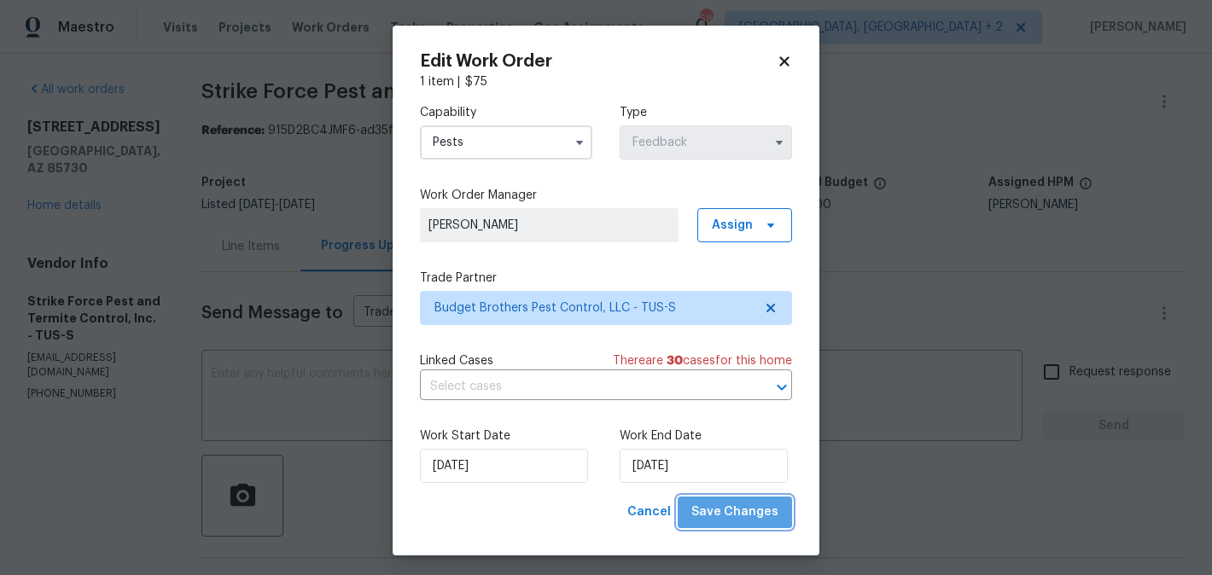
click at [752, 517] on span "Save Changes" at bounding box center [734, 512] width 87 height 21
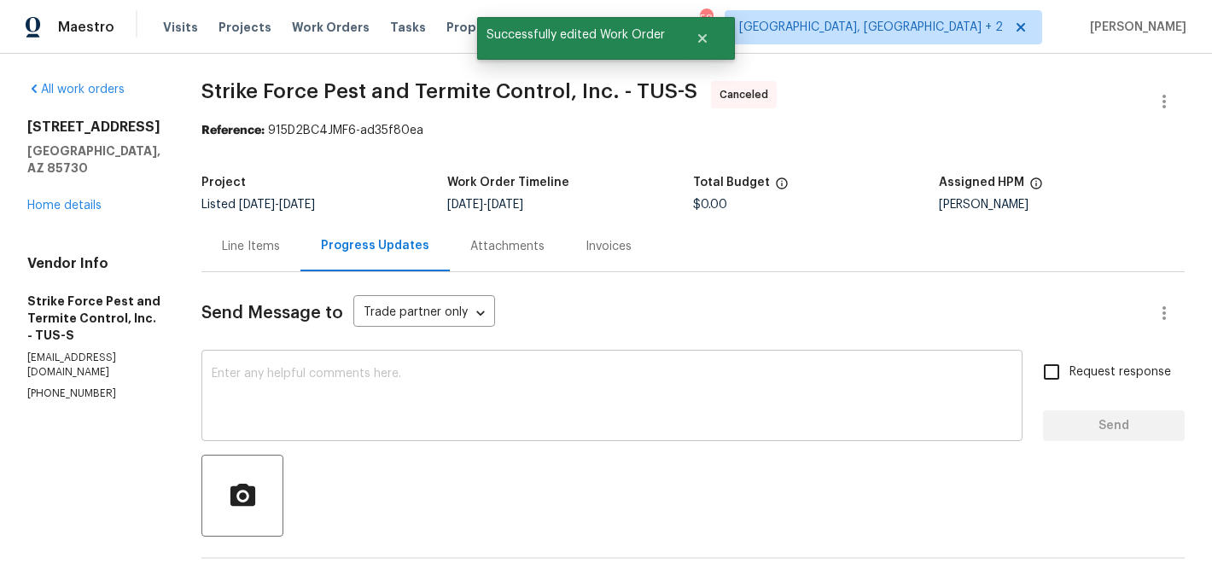
scroll to position [277, 0]
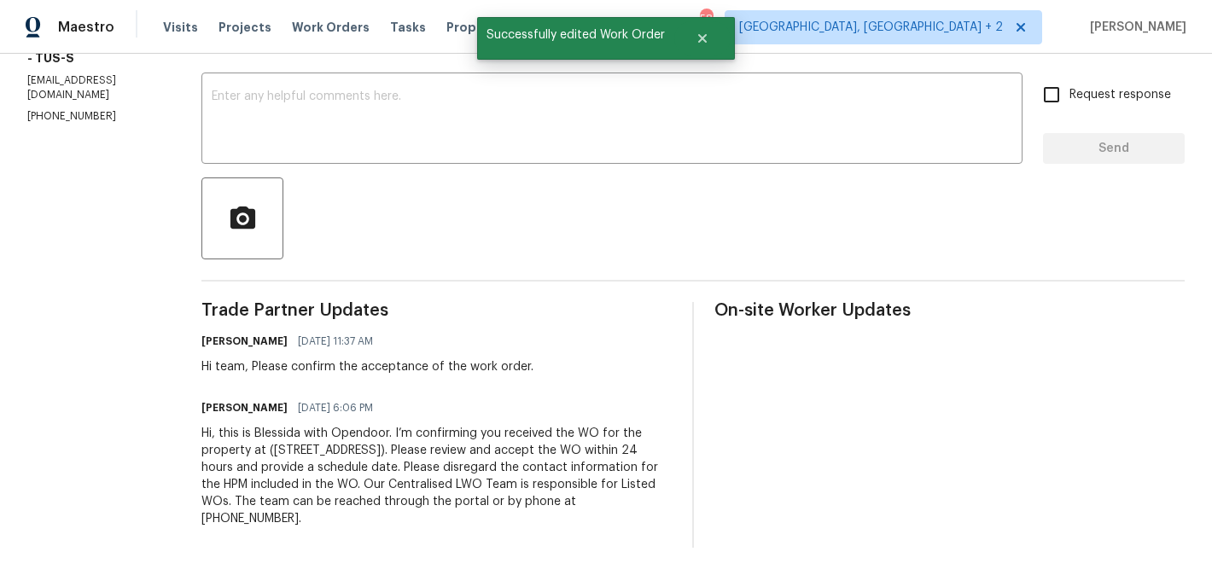
click at [325, 485] on div "Hi, this is Blessida with Opendoor. I’m confirming you received the WO for the …" at bounding box center [436, 476] width 470 height 102
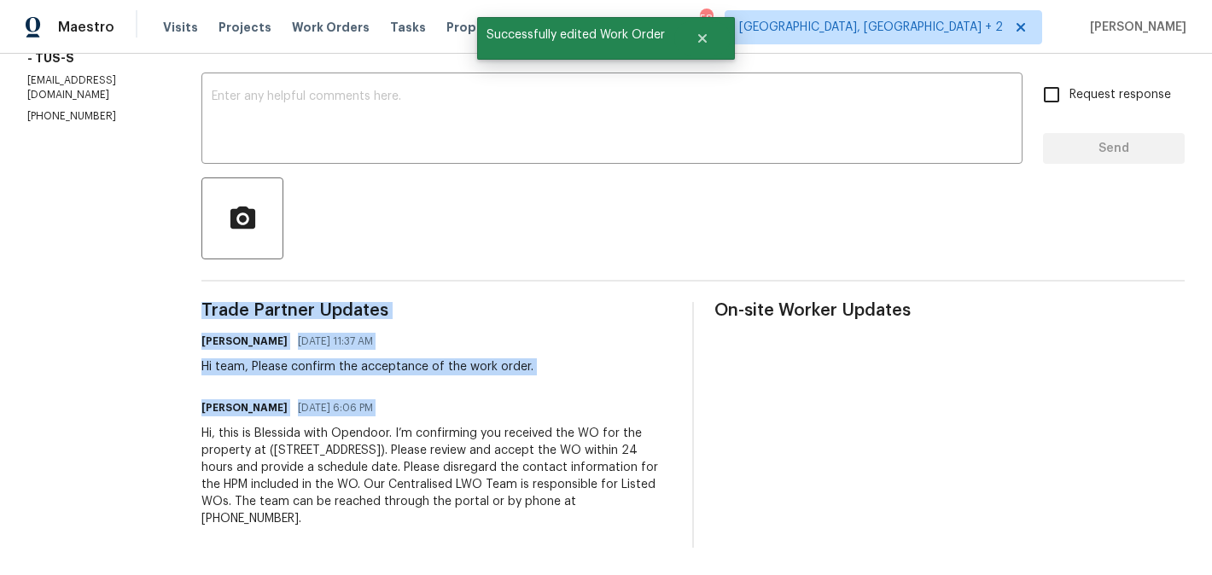
click at [325, 485] on div "Hi, this is Blessida with Opendoor. I’m confirming you received the WO for the …" at bounding box center [436, 476] width 470 height 102
copy div "Trade Partner Updates Blessida Angeline M 08/13/2025 11:37 AM Hi team, Please c…"
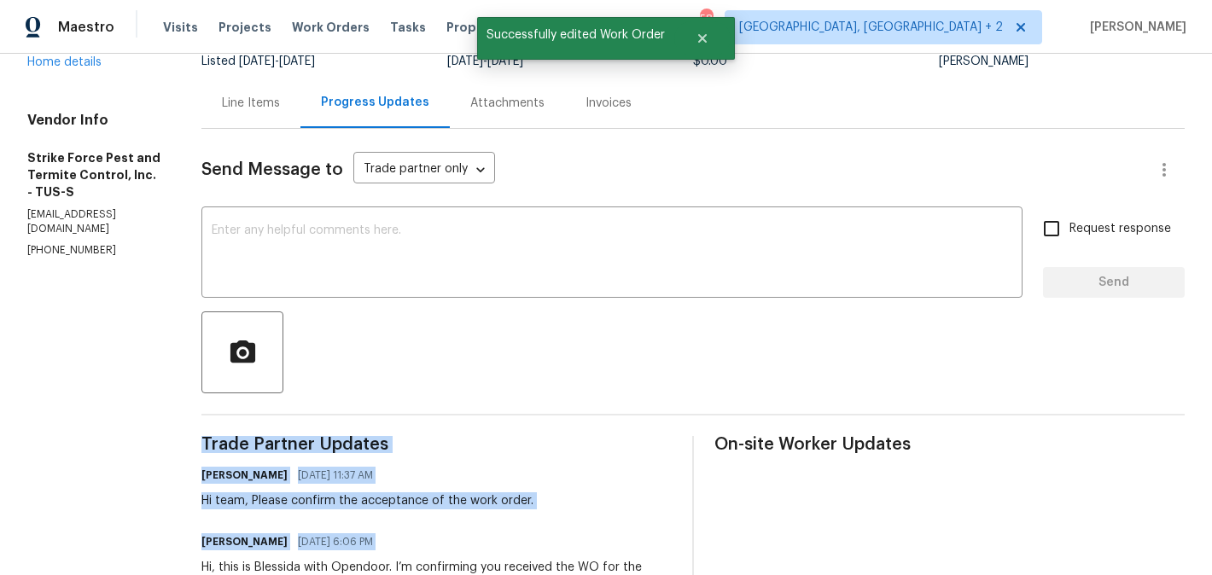
scroll to position [0, 0]
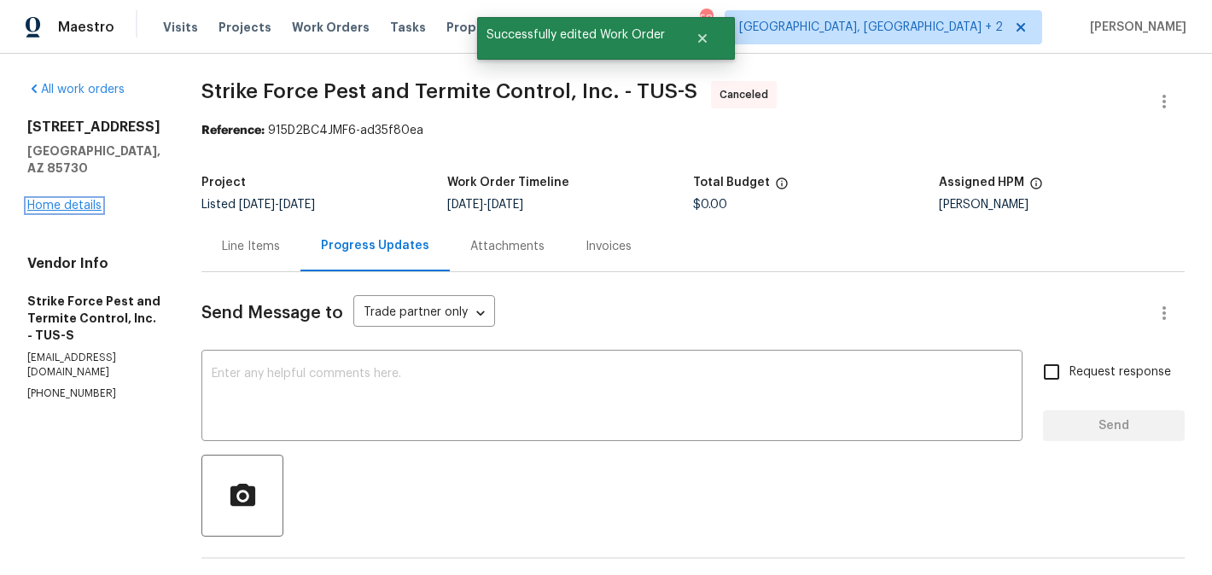
click at [58, 200] on link "Home details" at bounding box center [64, 206] width 74 height 12
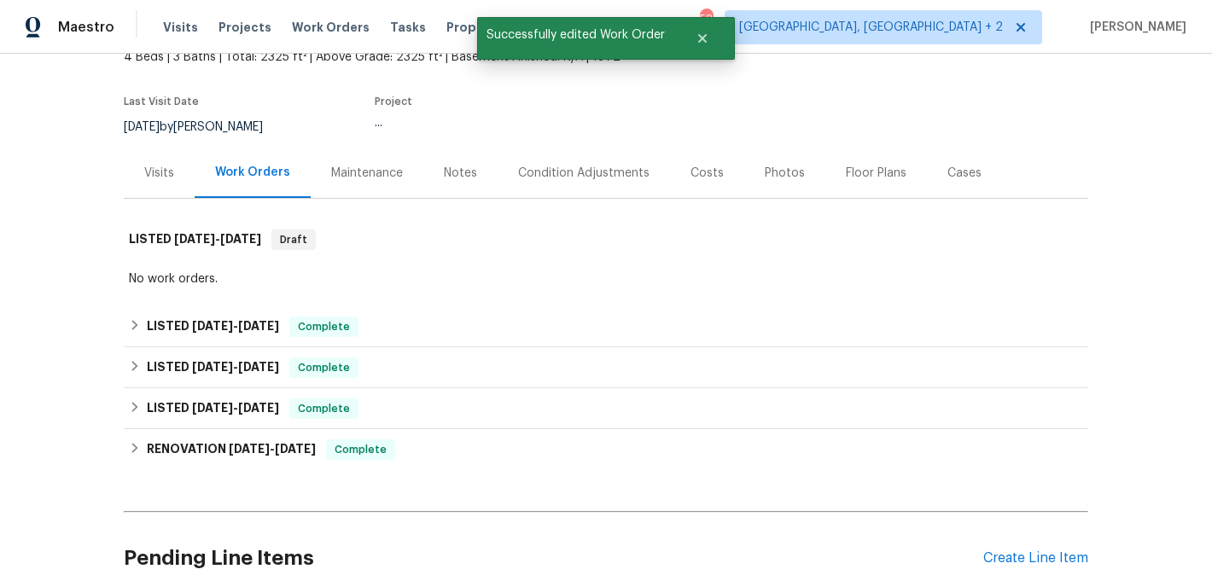
scroll to position [112, 0]
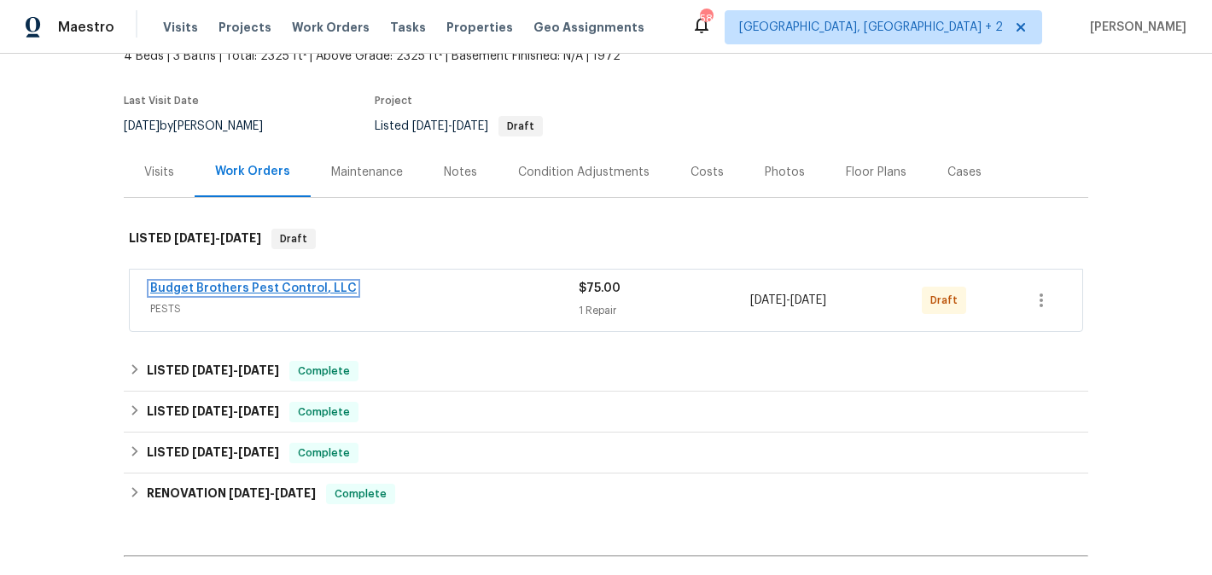
click at [307, 283] on link "Budget Brothers Pest Control, LLC" at bounding box center [253, 288] width 206 height 12
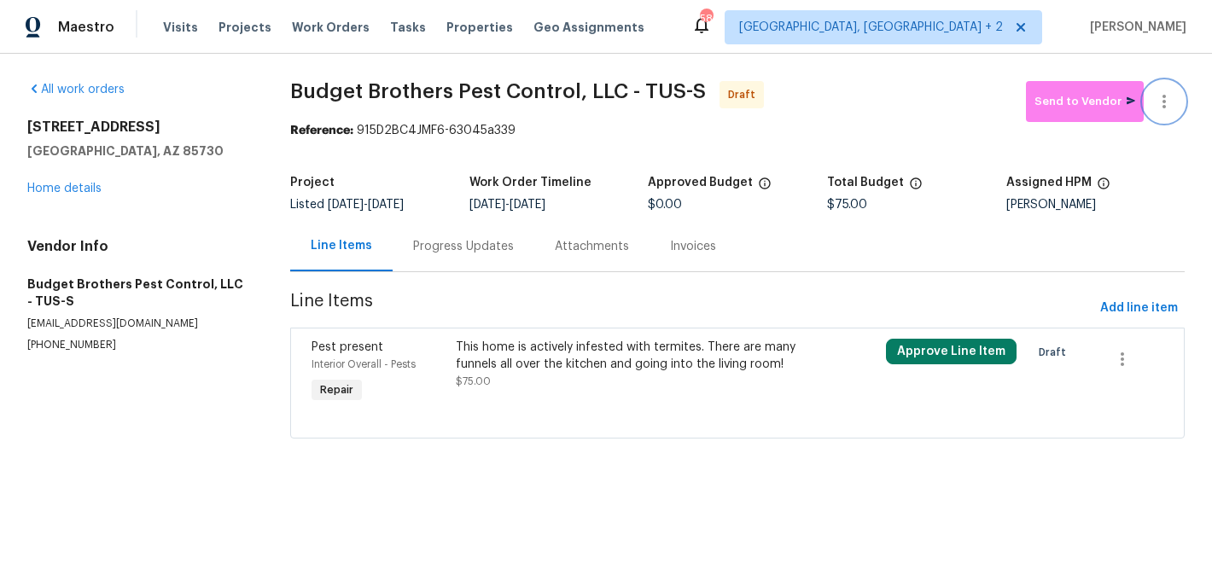
click at [1180, 96] on button "button" at bounding box center [1163, 101] width 41 height 41
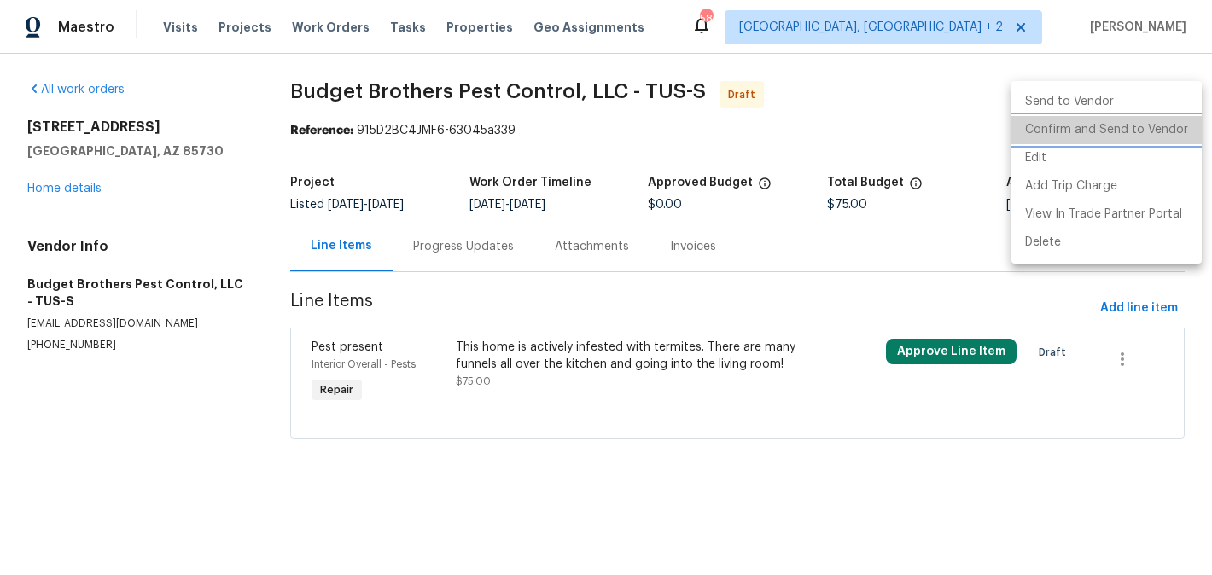
click at [1180, 142] on li "Confirm and Send to Vendor" at bounding box center [1106, 130] width 190 height 28
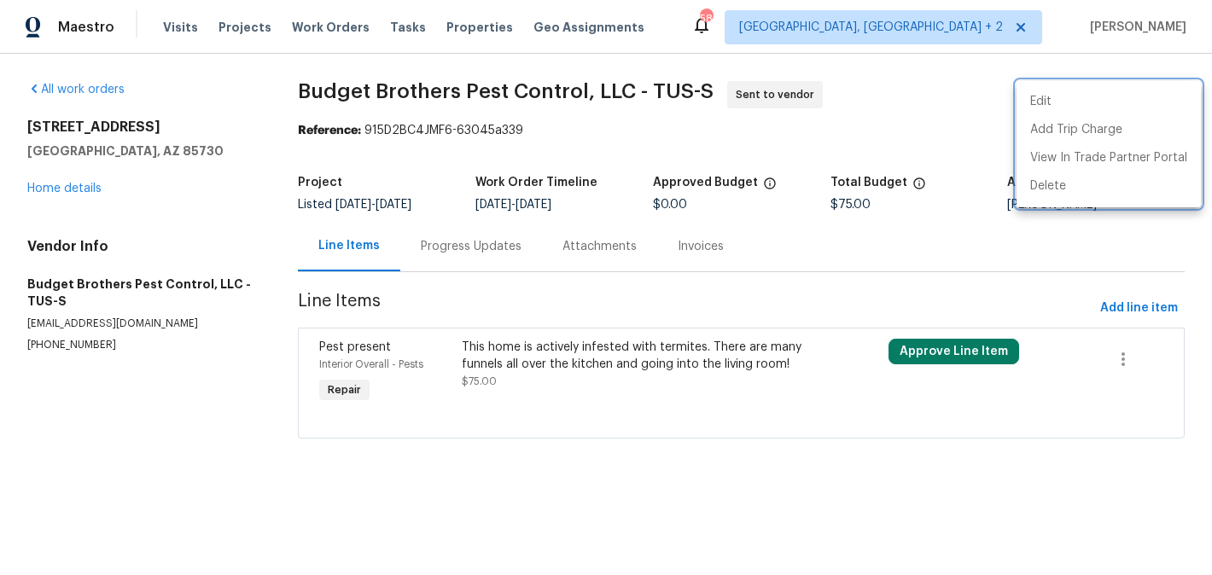
click at [457, 238] on div at bounding box center [606, 287] width 1212 height 575
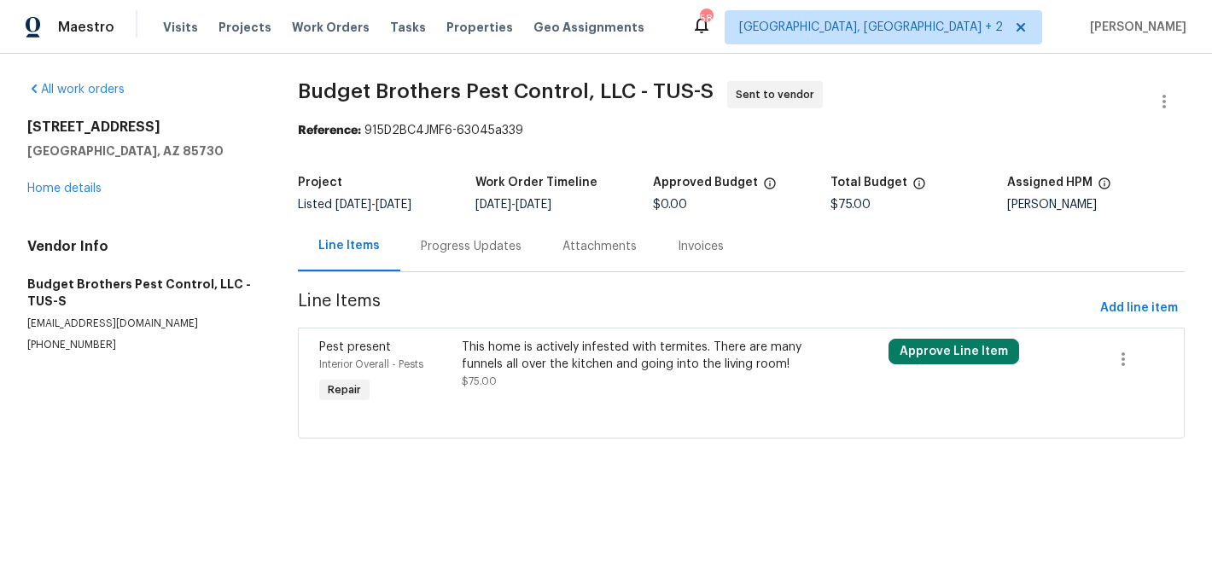
click at [457, 238] on div "Progress Updates" at bounding box center [471, 246] width 101 height 17
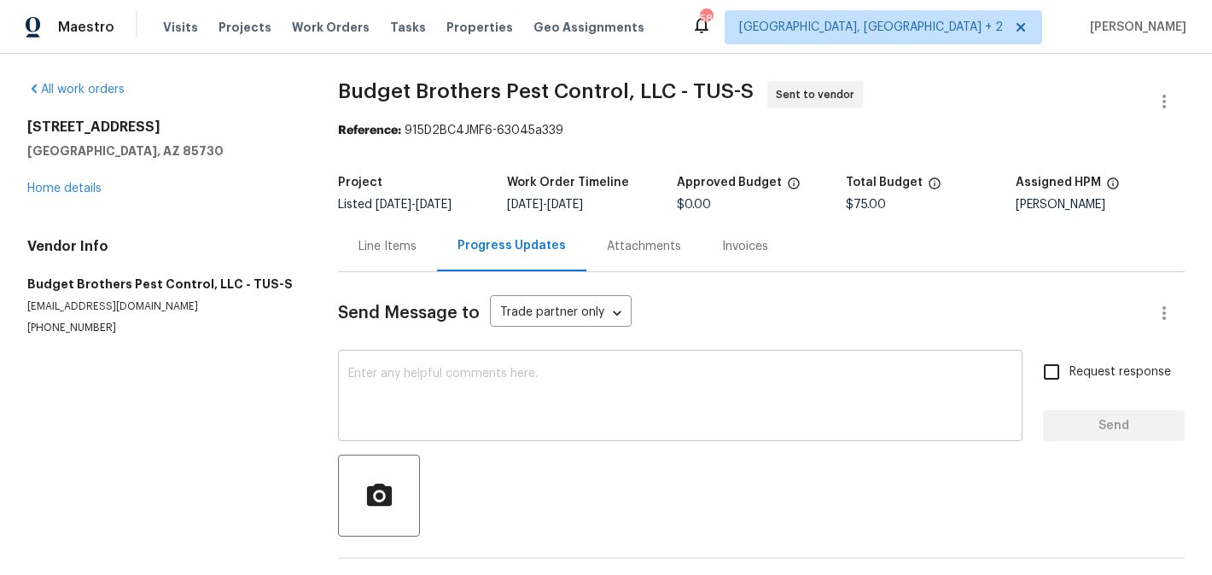
click at [496, 363] on div "x ​" at bounding box center [680, 397] width 684 height 87
paste textarea "Hi, this is Blessida with Opendoor. I’m confirming you received the WO for the …"
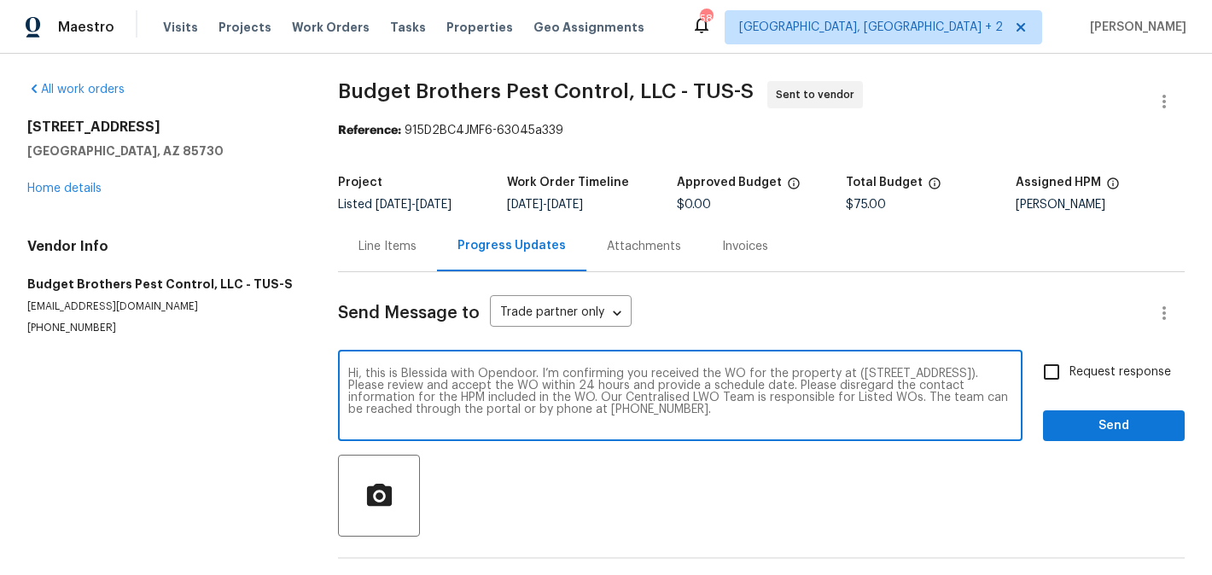
type textarea "Hi, this is Blessida with Opendoor. I’m confirming you received the WO for the …"
click at [1057, 366] on input "Request response" at bounding box center [1051, 372] width 36 height 36
checkbox input "true"
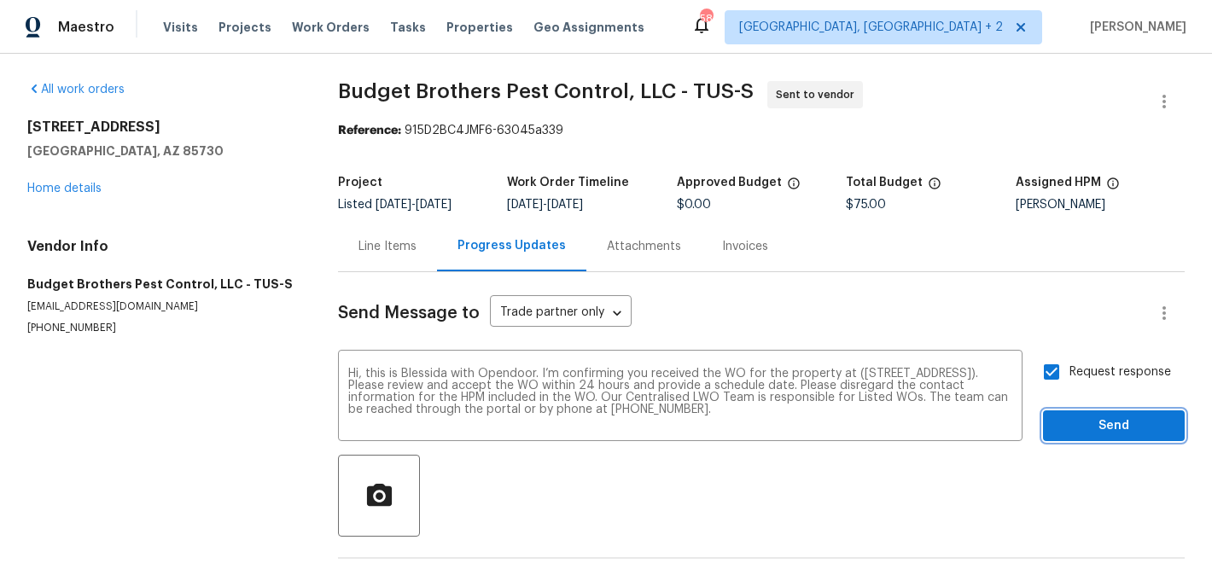
click at [1056, 424] on button "Send" at bounding box center [1114, 426] width 142 height 32
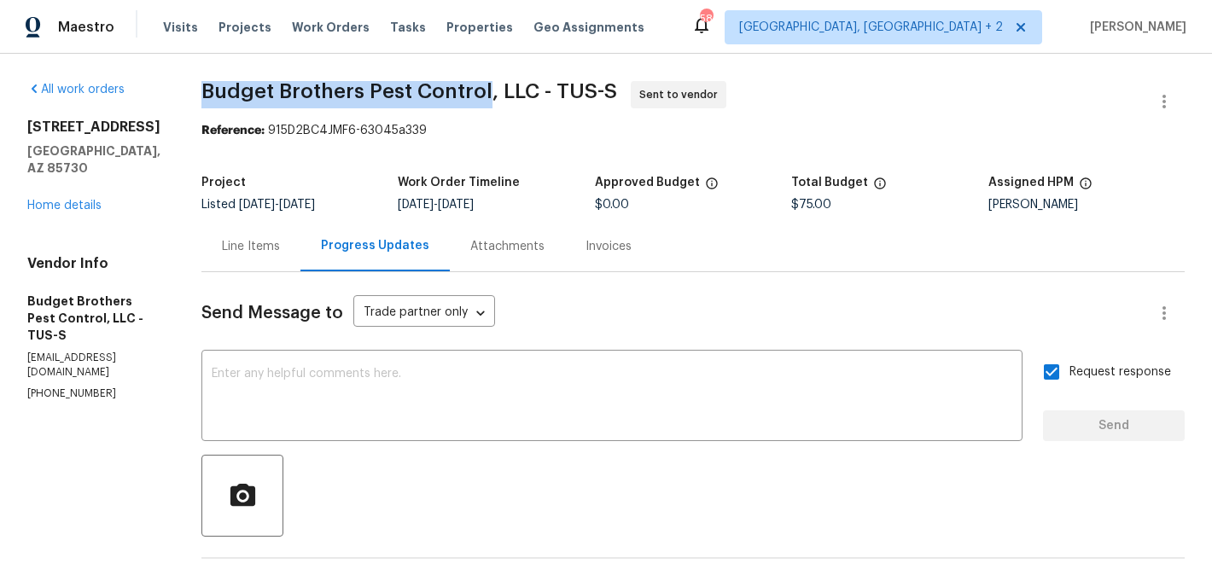
drag, startPoint x: 236, startPoint y: 96, endPoint x: 522, endPoint y: 102, distance: 285.9
click at [522, 102] on div "All work orders 8952 E 39th St Tucson, AZ 85730 Home details Vendor Info Budget…" at bounding box center [606, 420] width 1212 height 732
copy span "Budget Brothers Pest Control"
click at [56, 200] on link "Home details" at bounding box center [64, 206] width 74 height 12
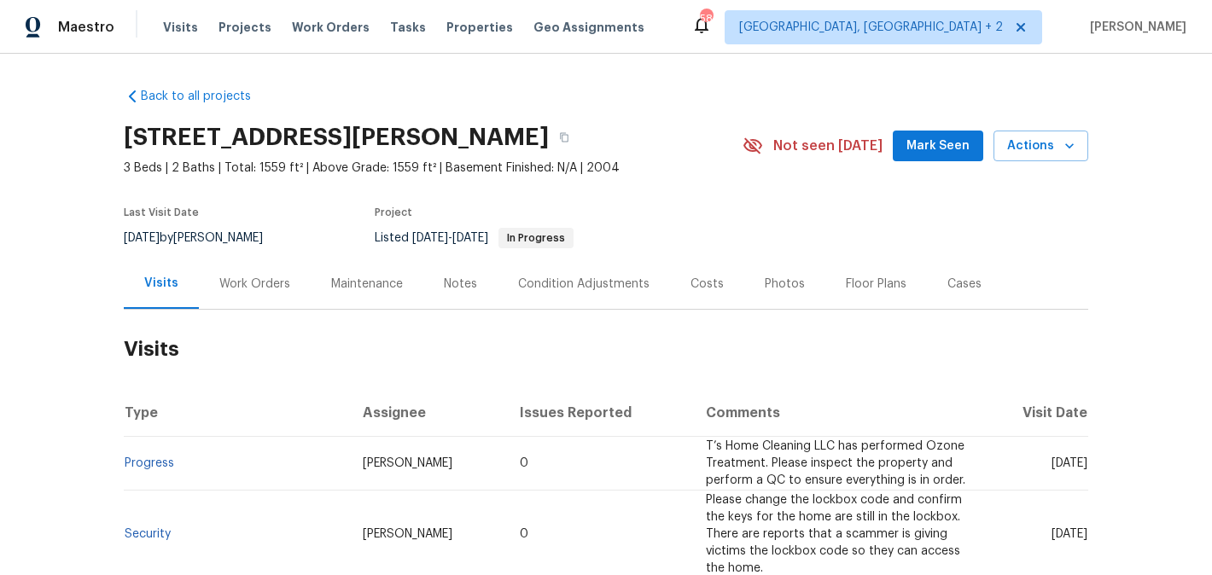
click at [268, 299] on div "Work Orders" at bounding box center [255, 284] width 112 height 50
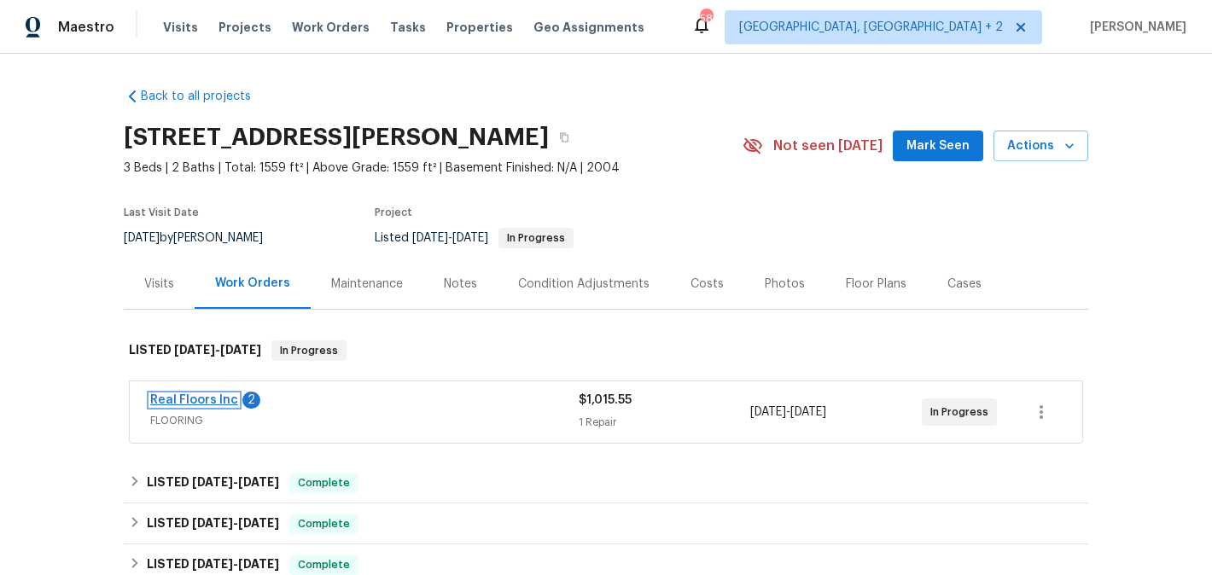
click at [219, 404] on link "Real Floors Inc" at bounding box center [194, 400] width 88 height 12
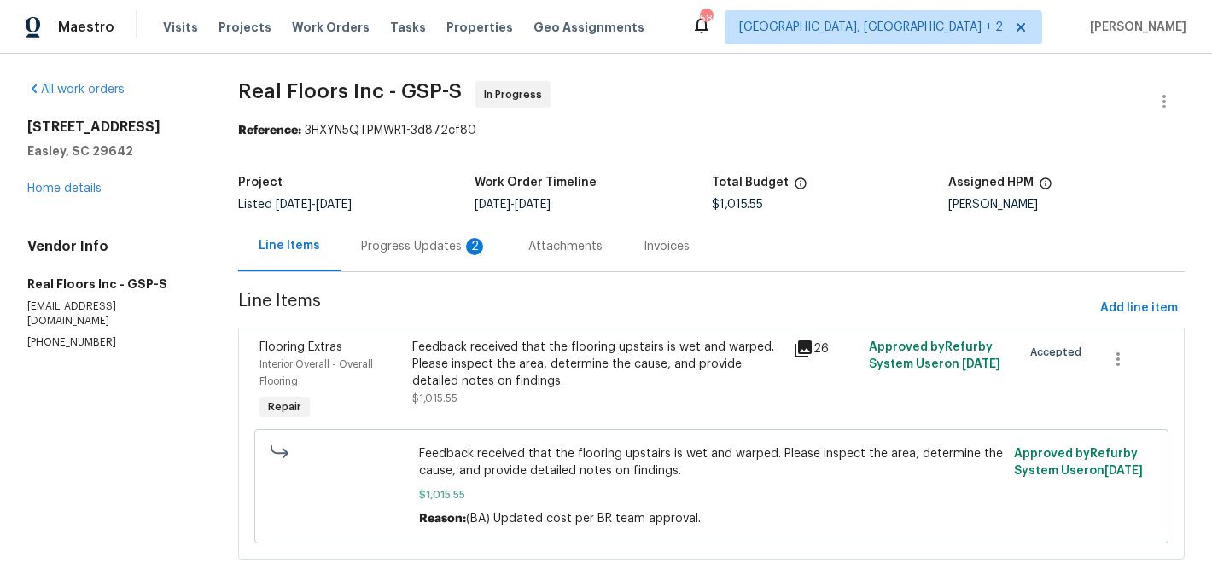
click at [448, 241] on div "Progress Updates 2" at bounding box center [424, 246] width 126 height 17
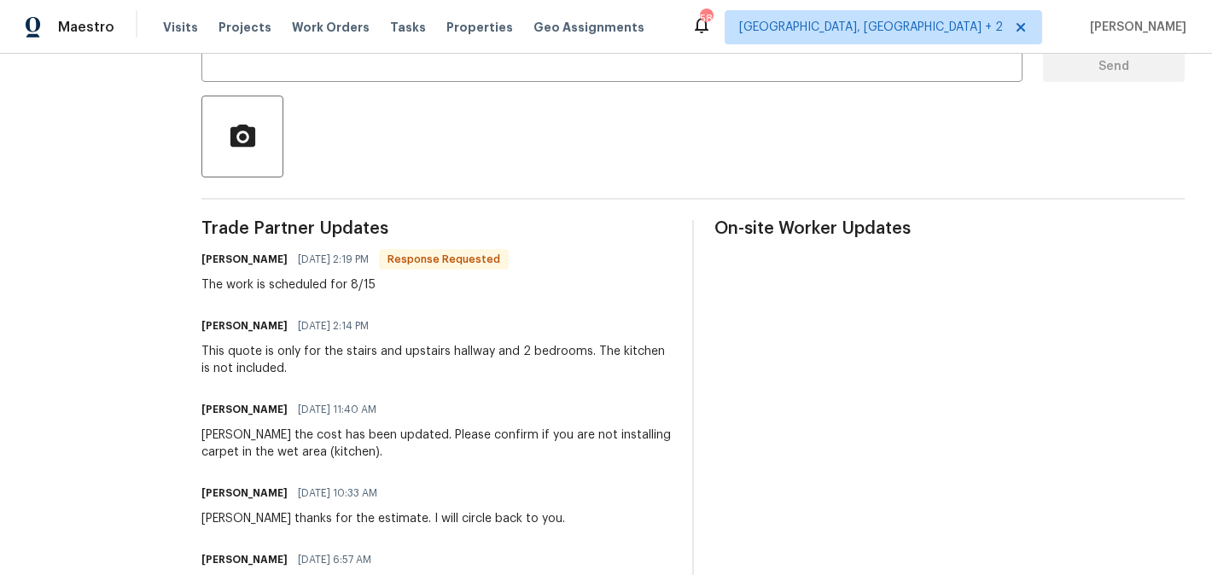
scroll to position [362, 0]
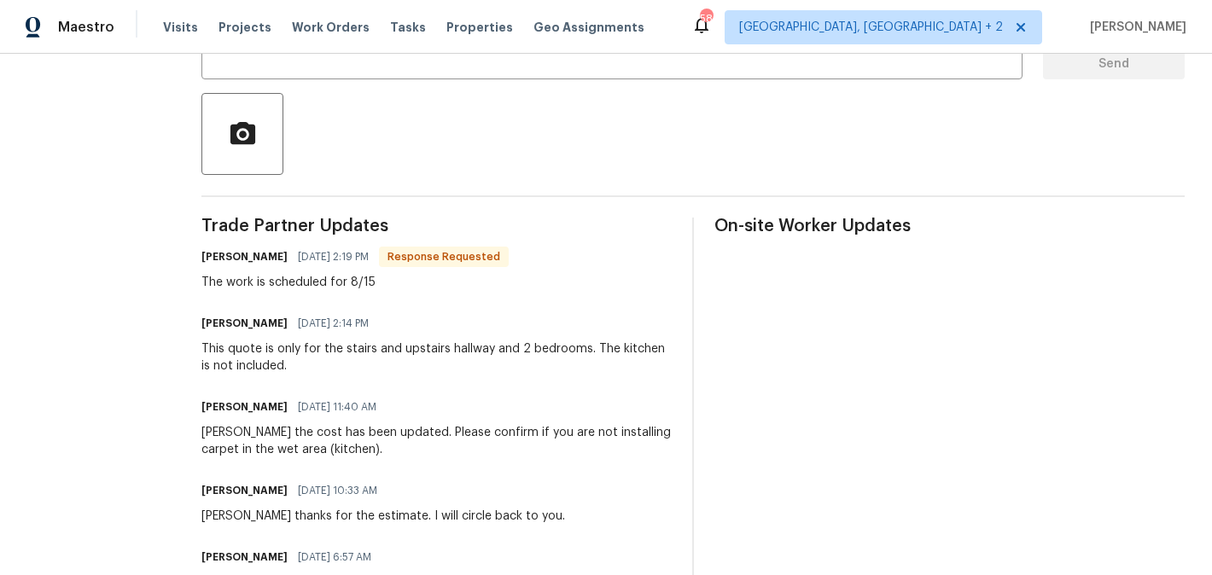
click at [207, 328] on h6 "[PERSON_NAME]" at bounding box center [244, 323] width 86 height 17
copy h6 "[PERSON_NAME]"
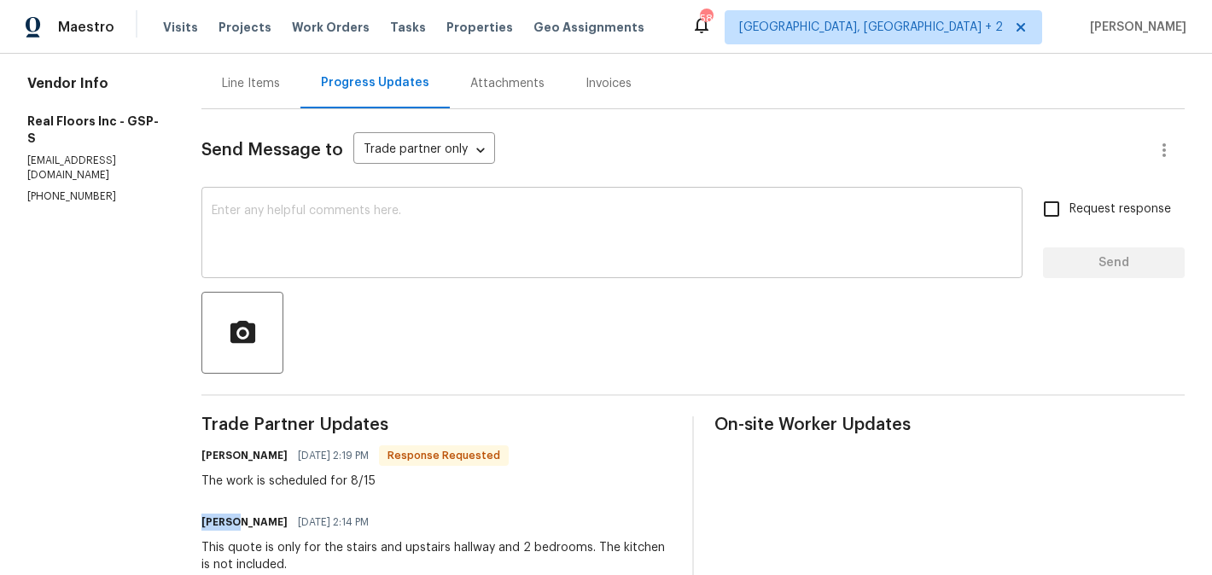
click at [310, 236] on textarea at bounding box center [612, 235] width 800 height 60
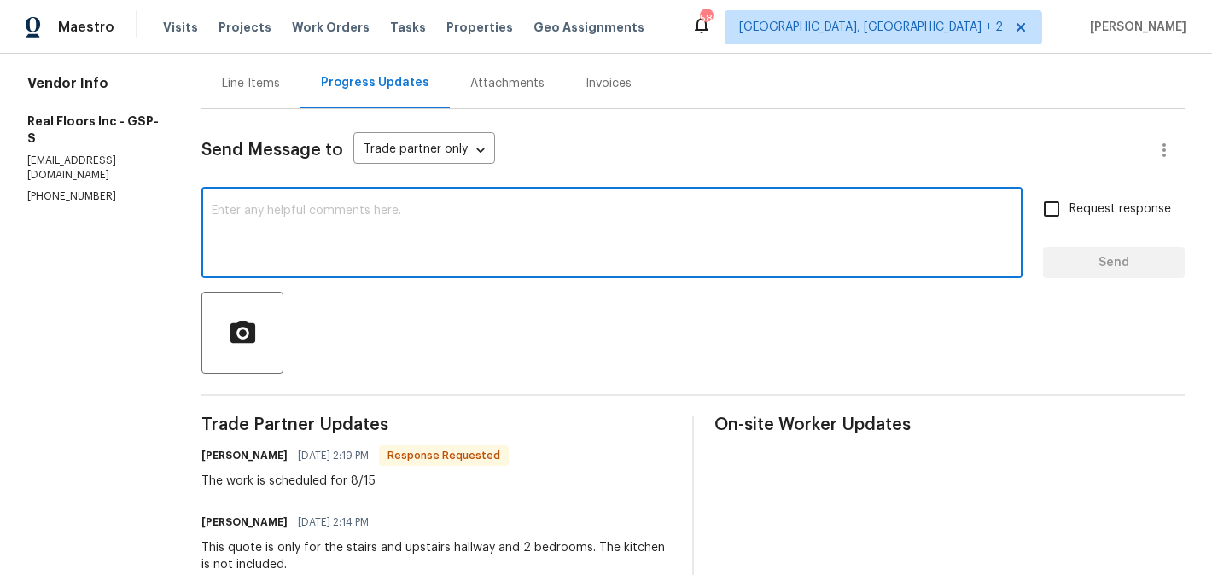
paste textarea "[PERSON_NAME]"
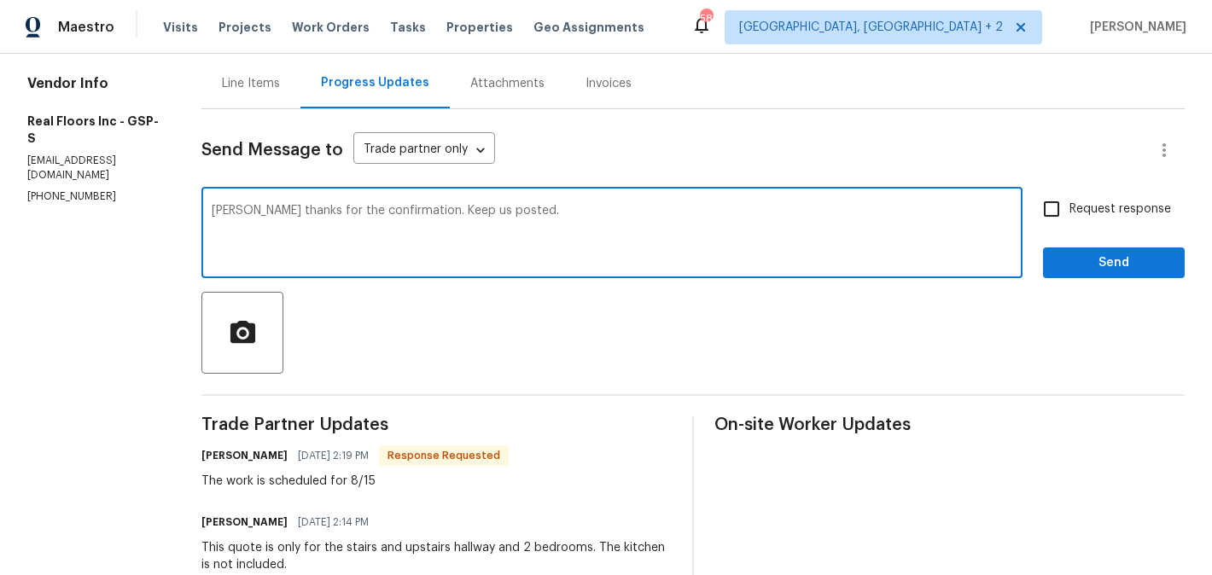
type textarea "[PERSON_NAME] thanks for the confirmation. Keep us posted."
click at [1068, 195] on input "Request response" at bounding box center [1051, 209] width 36 height 36
checkbox input "true"
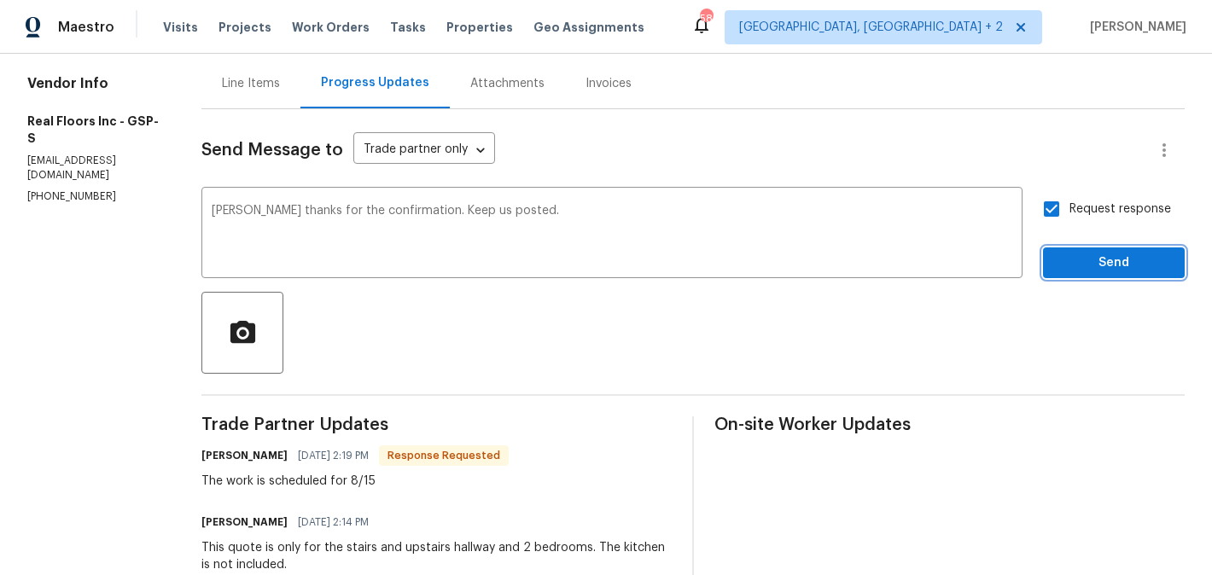
click at [1068, 268] on span "Send" at bounding box center [1113, 263] width 114 height 21
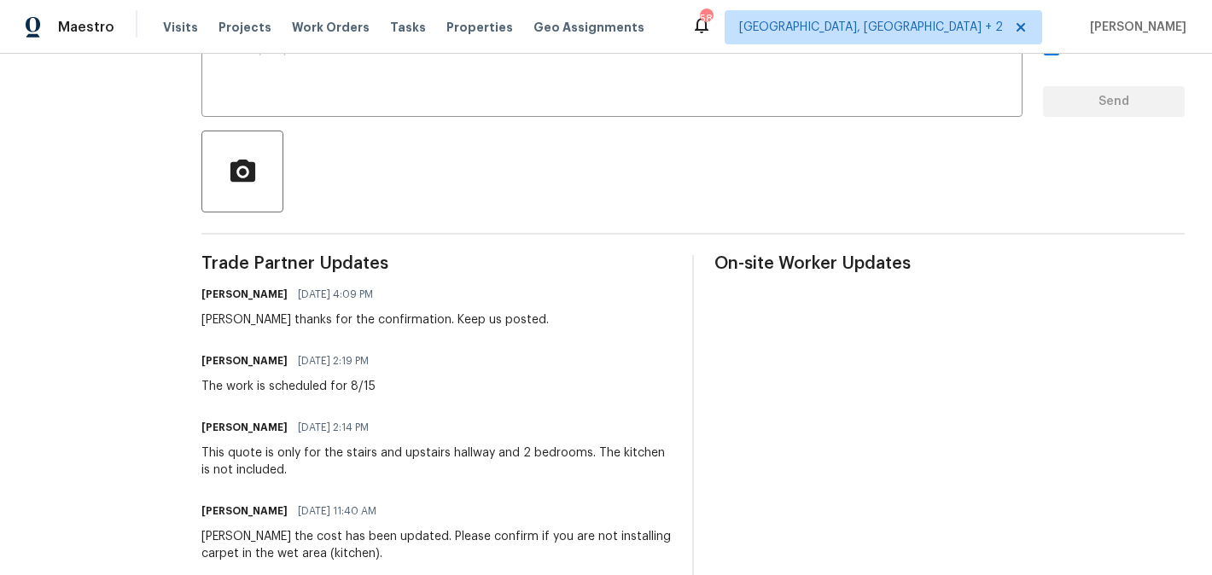
scroll to position [330, 0]
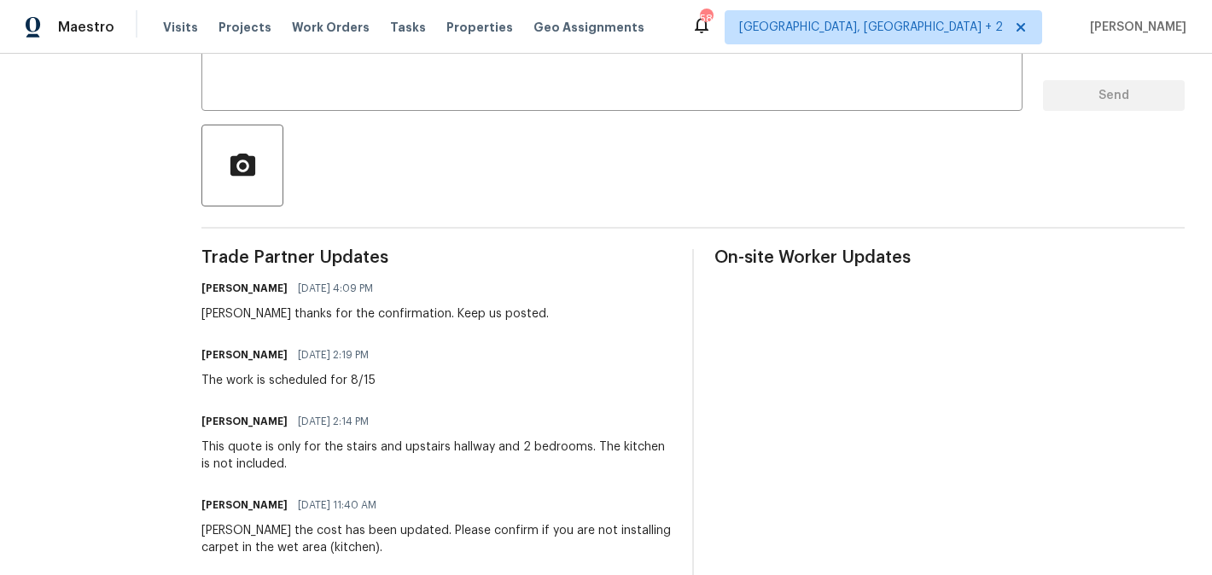
click at [388, 453] on div "This quote is only for the stairs and upstairs hallway and 2 bedrooms. The kitc…" at bounding box center [436, 456] width 470 height 34
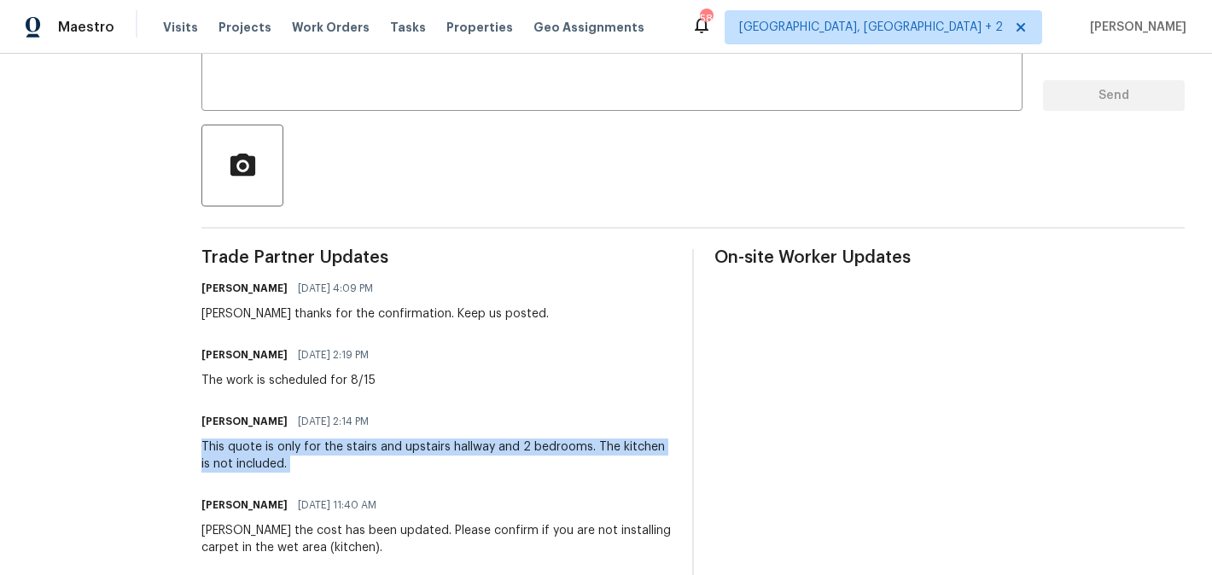
click at [388, 453] on div "This quote is only for the stairs and upstairs hallway and 2 bedrooms. The kitc…" at bounding box center [436, 456] width 470 height 34
copy div "This quote is only for the stairs and upstairs hallway and 2 bedrooms. The kitc…"
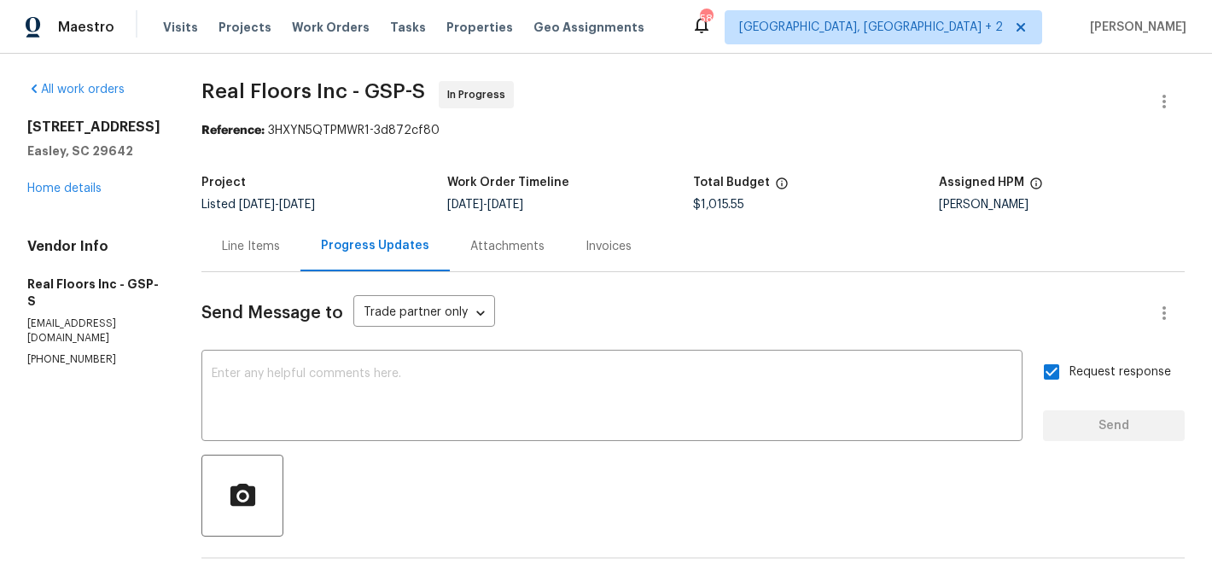
click at [76, 174] on div "[STREET_ADDRESS] Home details" at bounding box center [93, 158] width 133 height 79
click at [65, 184] on link "Home details" at bounding box center [64, 189] width 74 height 12
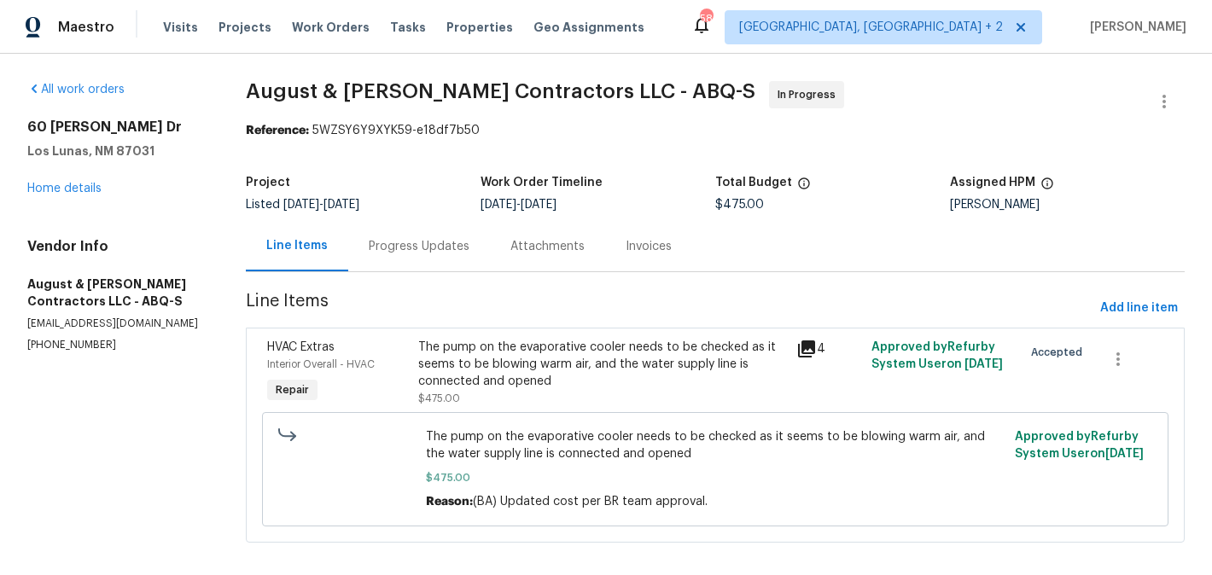
click at [422, 259] on div "Progress Updates" at bounding box center [419, 246] width 142 height 50
click at [64, 340] on p "[PHONE_NUMBER]" at bounding box center [115, 345] width 177 height 15
click at [64, 340] on p "(832) 317-1554" at bounding box center [115, 345] width 177 height 15
copy p "(832) 317-1554"
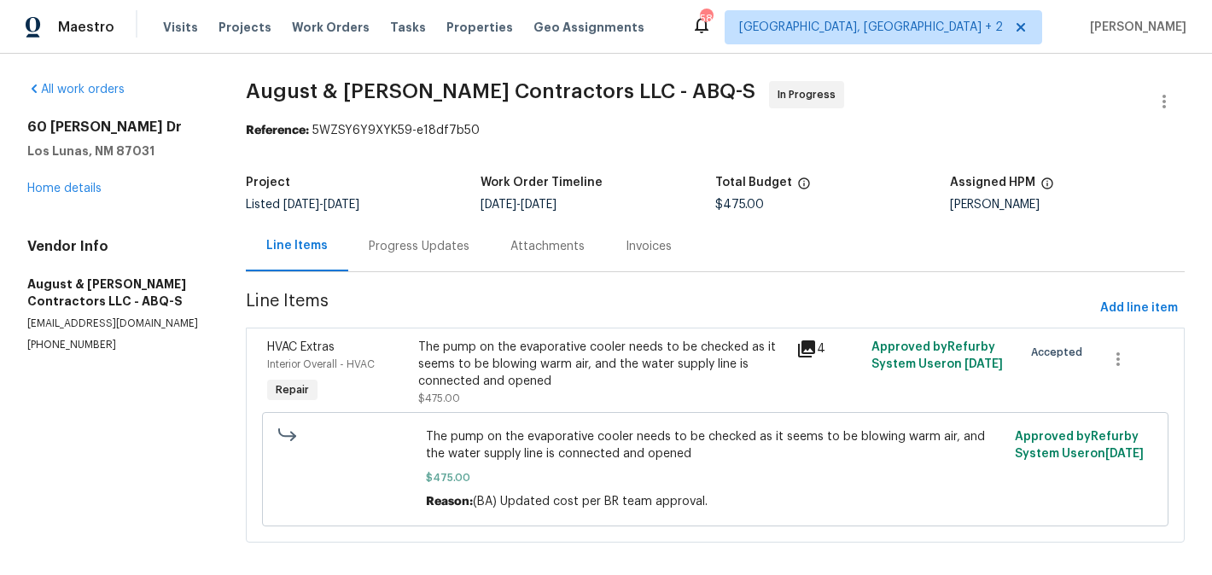
click at [140, 154] on h5 "Los Lunas, NM 87031" at bounding box center [115, 150] width 177 height 17
drag, startPoint x: 153, startPoint y: 154, endPoint x: 16, endPoint y: 130, distance: 138.6
click at [16, 130] on div "All work orders 60 Turner Dr Los Lunas, NM 87031 Home details Vendor Info Augus…" at bounding box center [606, 322] width 1212 height 537
copy div "60 Turner Dr Los Lunas, NM 87031"
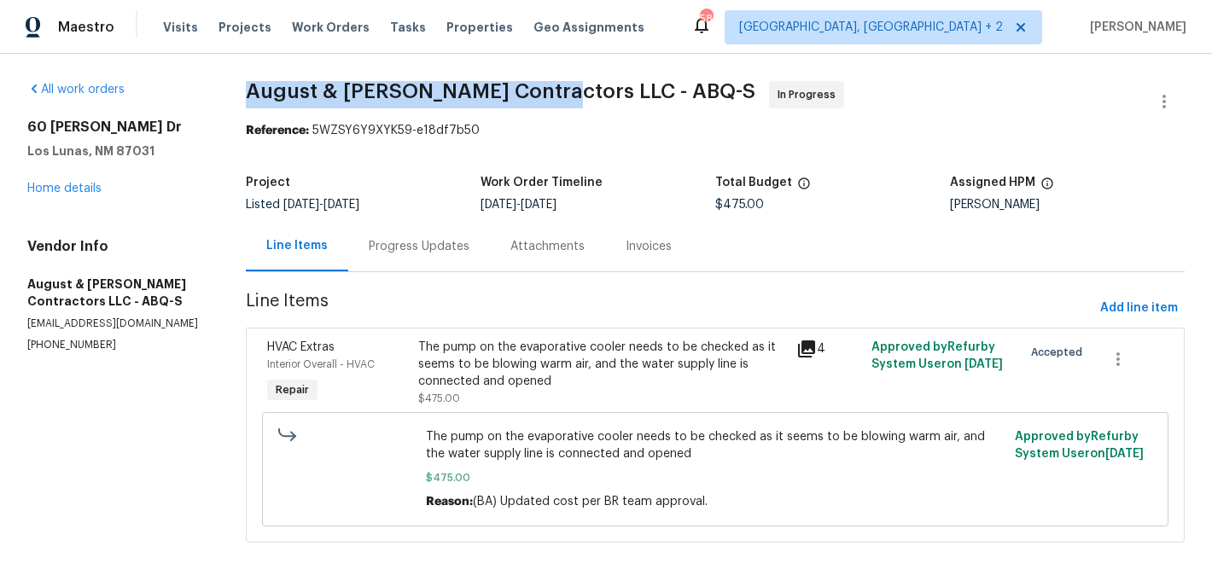
drag, startPoint x: 242, startPoint y: 91, endPoint x: 535, endPoint y: 91, distance: 292.7
click at [535, 91] on div "All work orders 60 Turner Dr Los Lunas, NM 87031 Home details Vendor Info Augus…" at bounding box center [606, 322] width 1212 height 537
copy span "August & Suttles Contractors"
click at [74, 187] on link "Home details" at bounding box center [64, 189] width 74 height 12
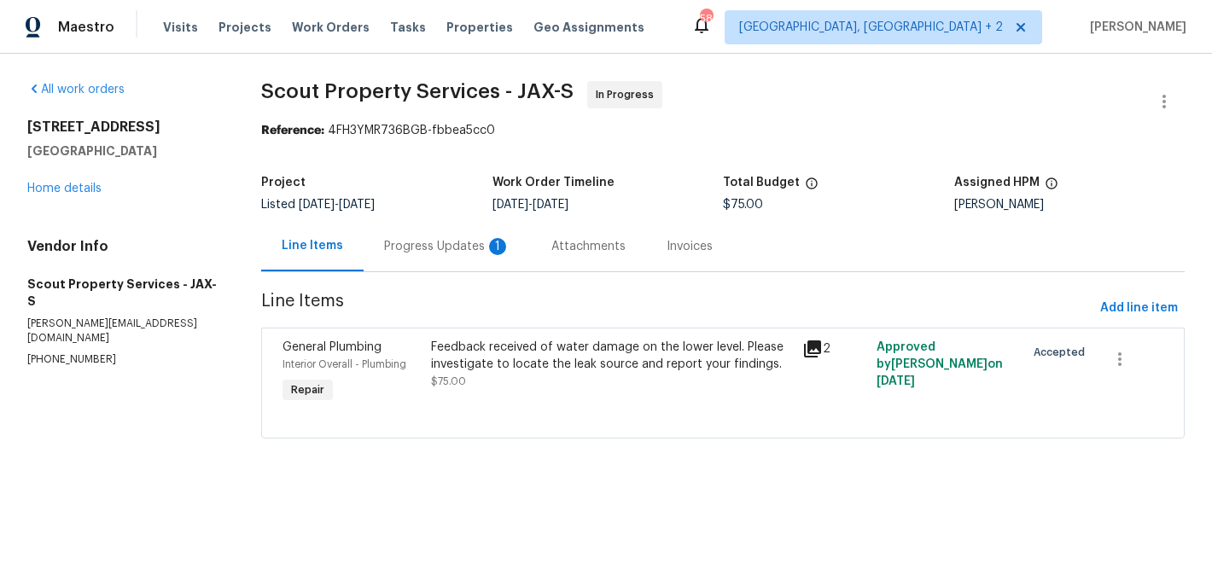
click at [414, 253] on div "Progress Updates 1" at bounding box center [447, 246] width 126 height 17
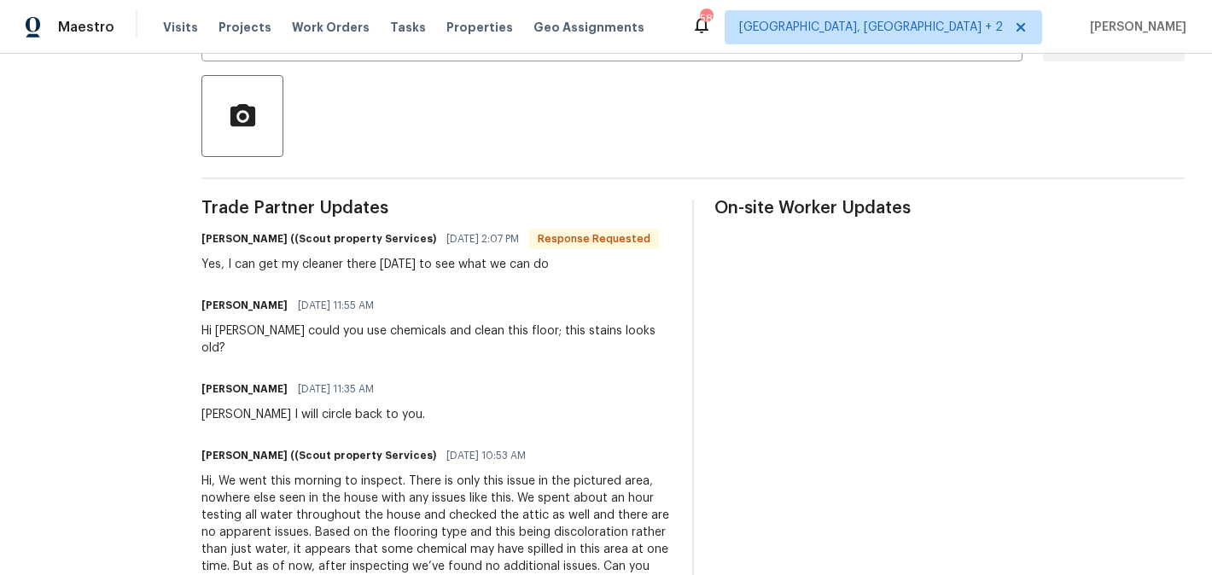
scroll to position [303, 0]
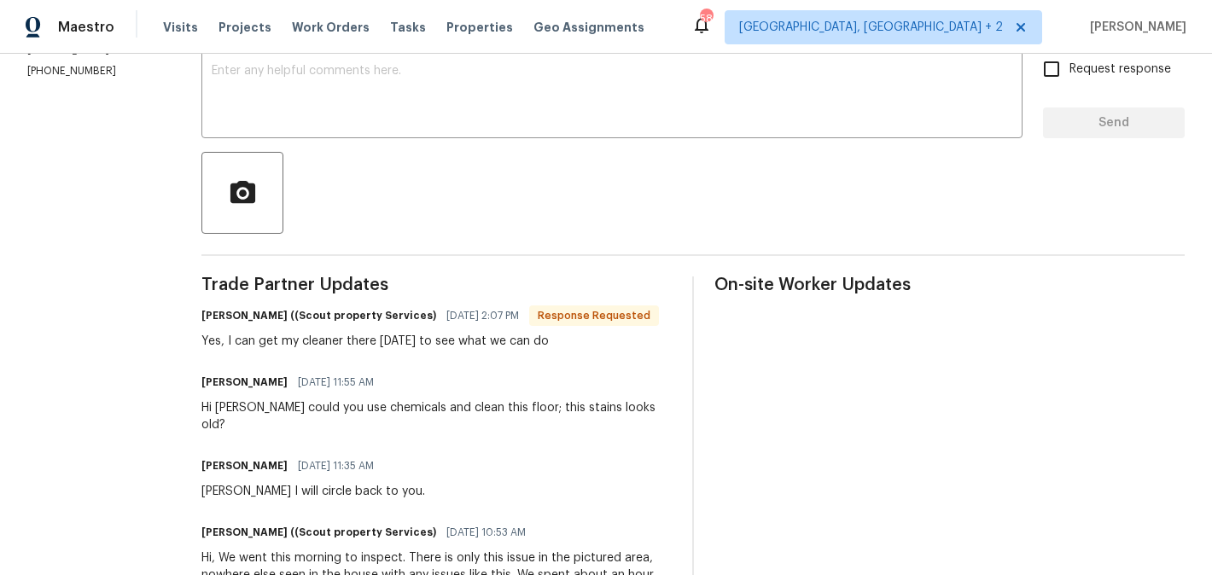
click at [201, 319] on h6 "Trevor Lucas ((Scout property Services)" at bounding box center [318, 315] width 235 height 17
copy h6 "Trevor"
click at [265, 108] on textarea at bounding box center [612, 95] width 800 height 60
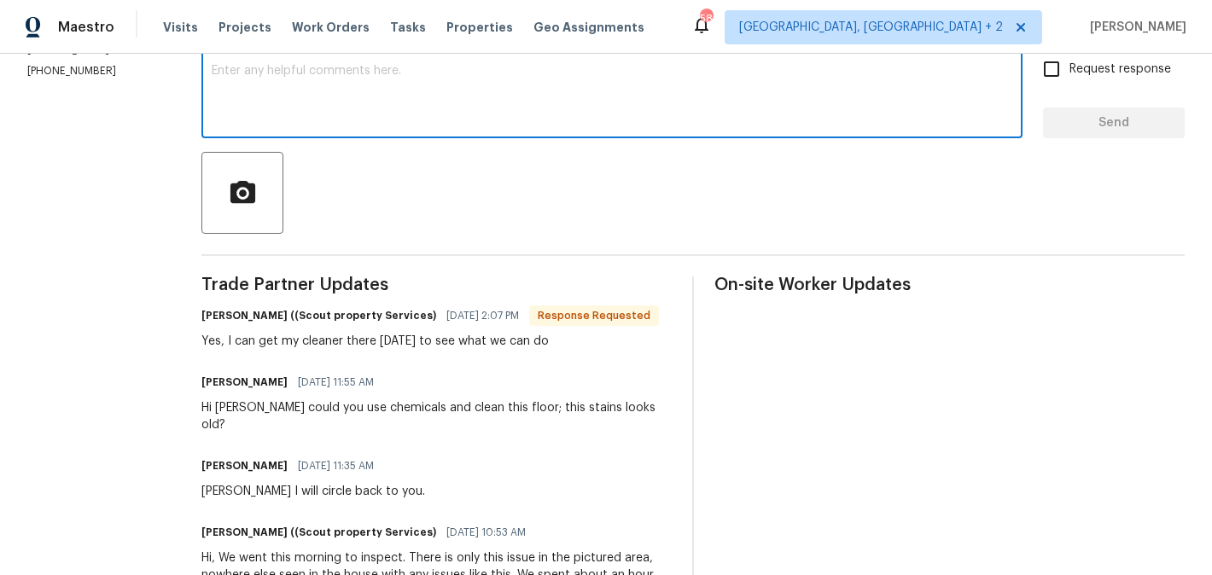
paste textarea "Trevor"
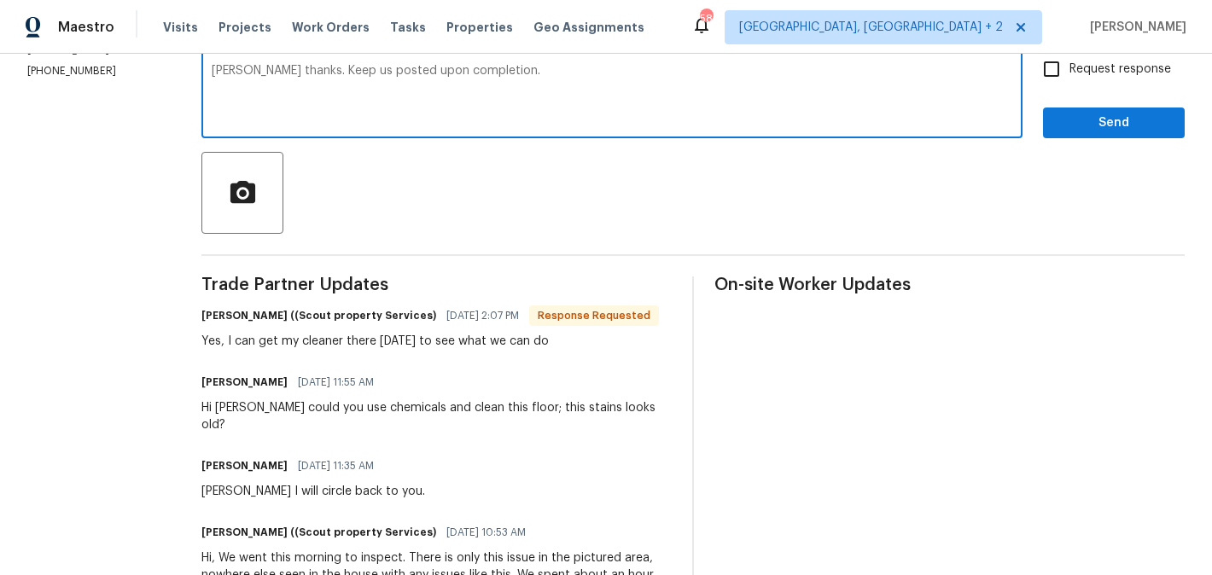
type textarea "Trevor thanks. Keep us posted upon completion."
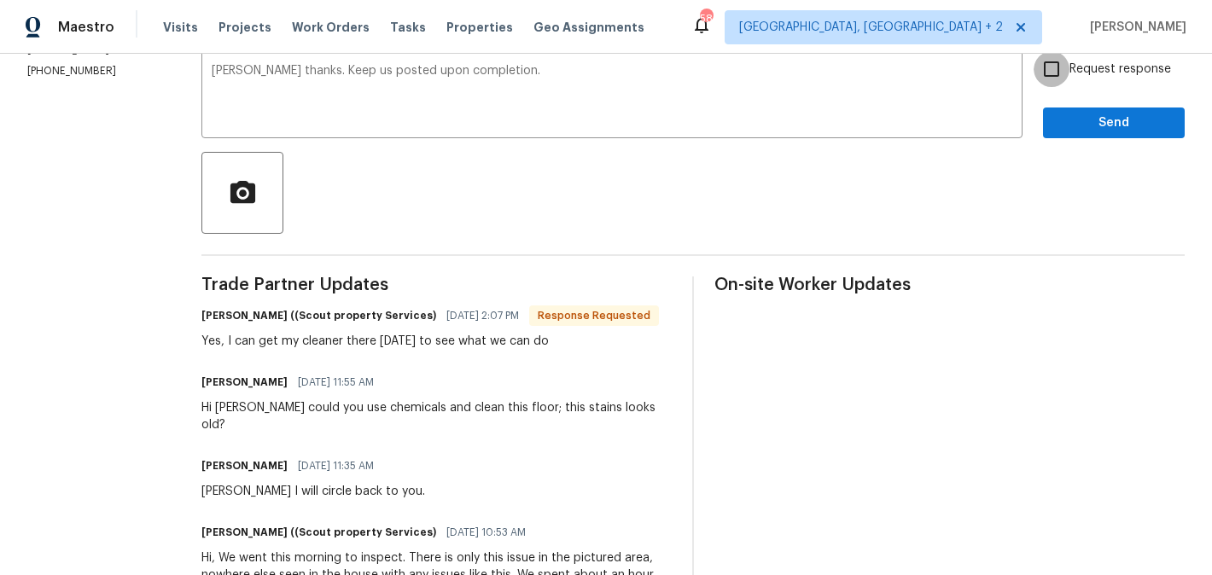
click at [1059, 81] on input "Request response" at bounding box center [1051, 69] width 36 height 36
checkbox input "true"
click at [1060, 125] on span "Send" at bounding box center [1113, 123] width 114 height 21
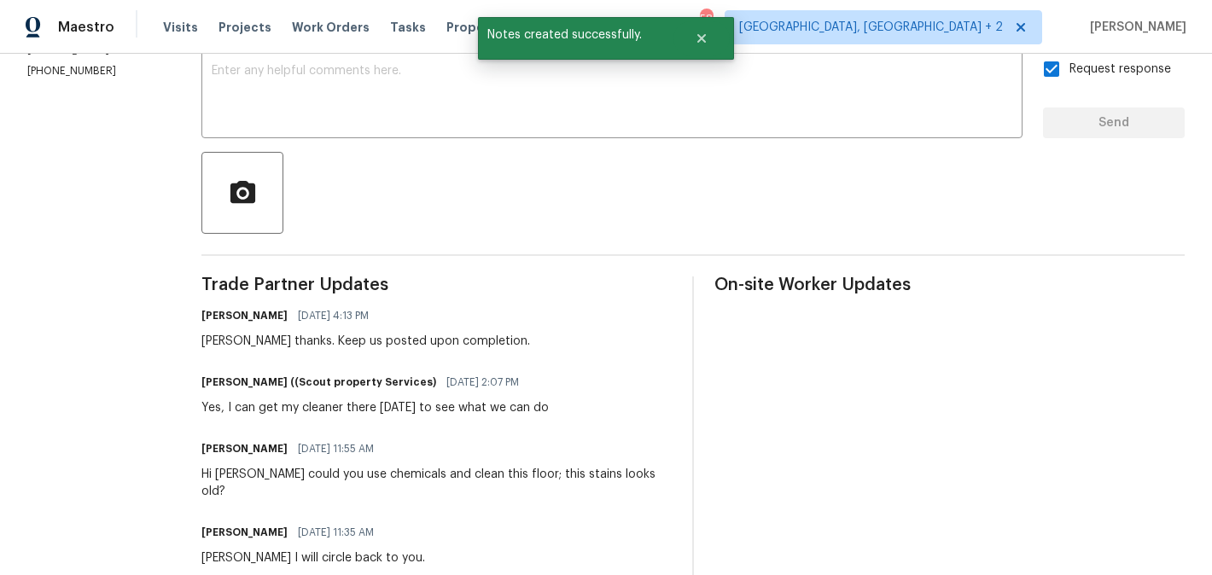
scroll to position [0, 0]
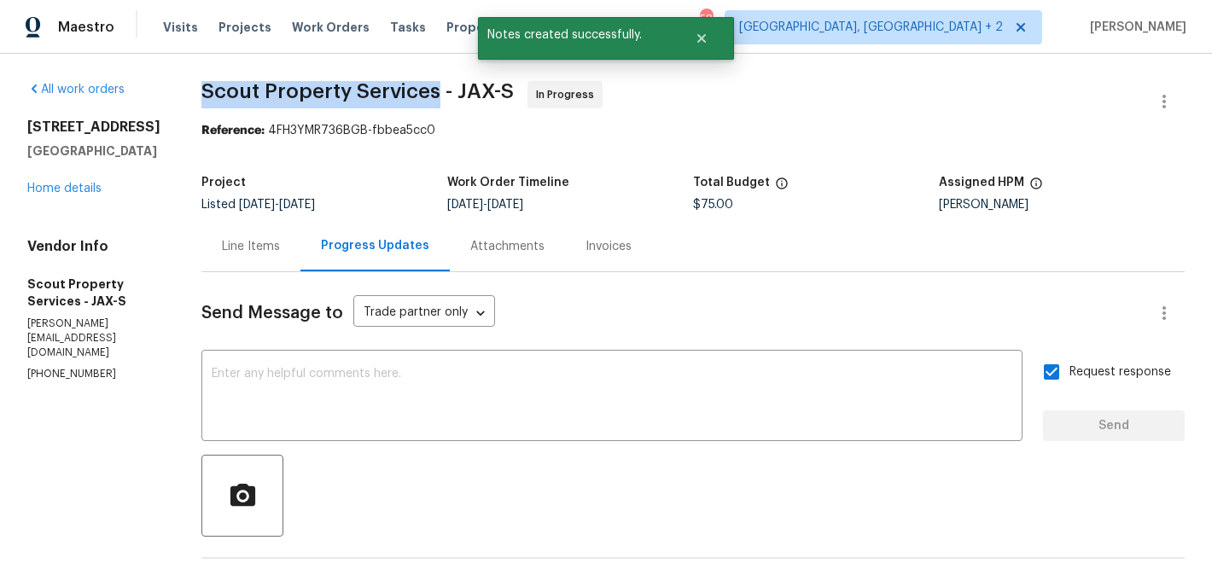
drag, startPoint x: 155, startPoint y: 87, endPoint x: 389, endPoint y: 91, distance: 233.8
click at [390, 90] on span "Scout Property Services - JAX-S" at bounding box center [357, 91] width 312 height 20
copy span "Scout Property Services"
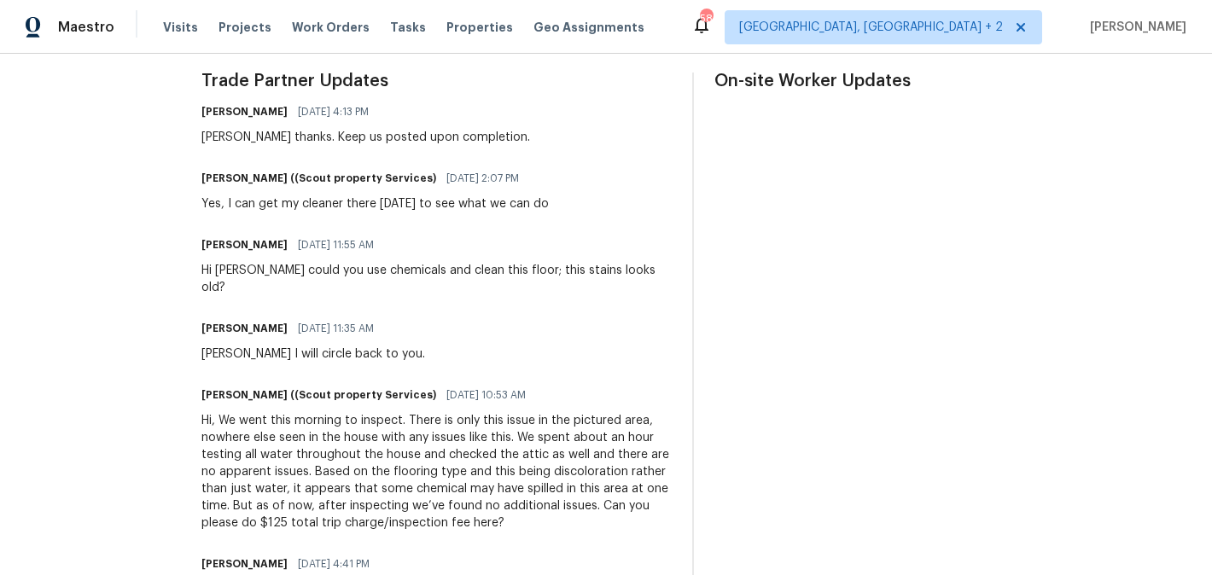
scroll to position [508, 0]
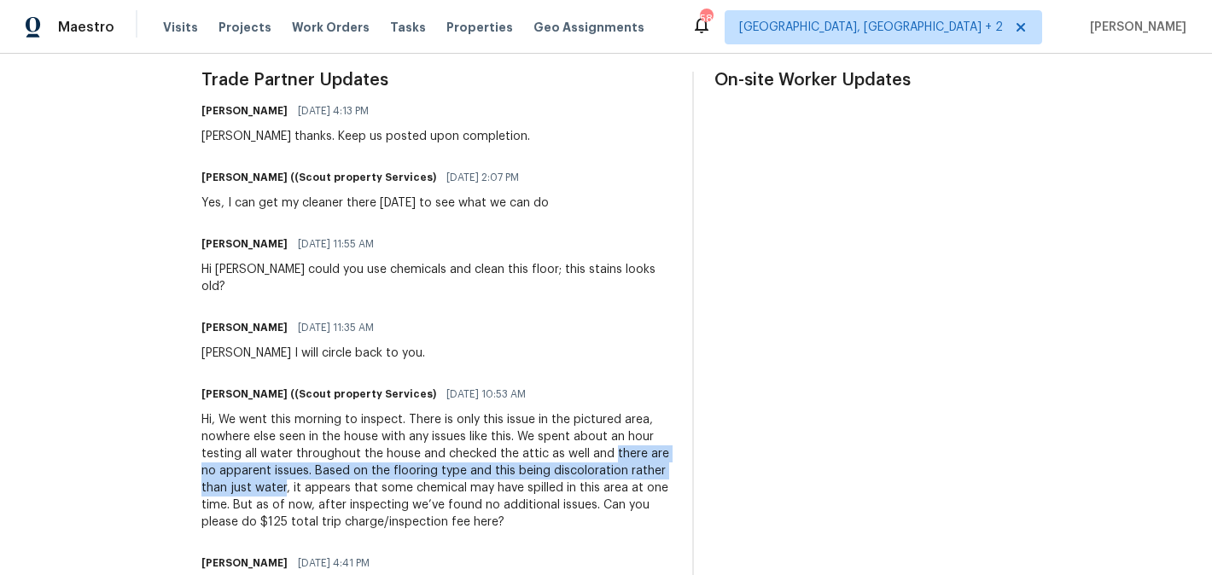
drag, startPoint x: 519, startPoint y: 434, endPoint x: 622, endPoint y: 454, distance: 105.1
click at [622, 454] on div "Hi, We went this morning to inspect. There is only this issue in the pictured a…" at bounding box center [436, 470] width 470 height 119
copy div "there are no apparent issues. Based on the flooring type and this being discolo…"
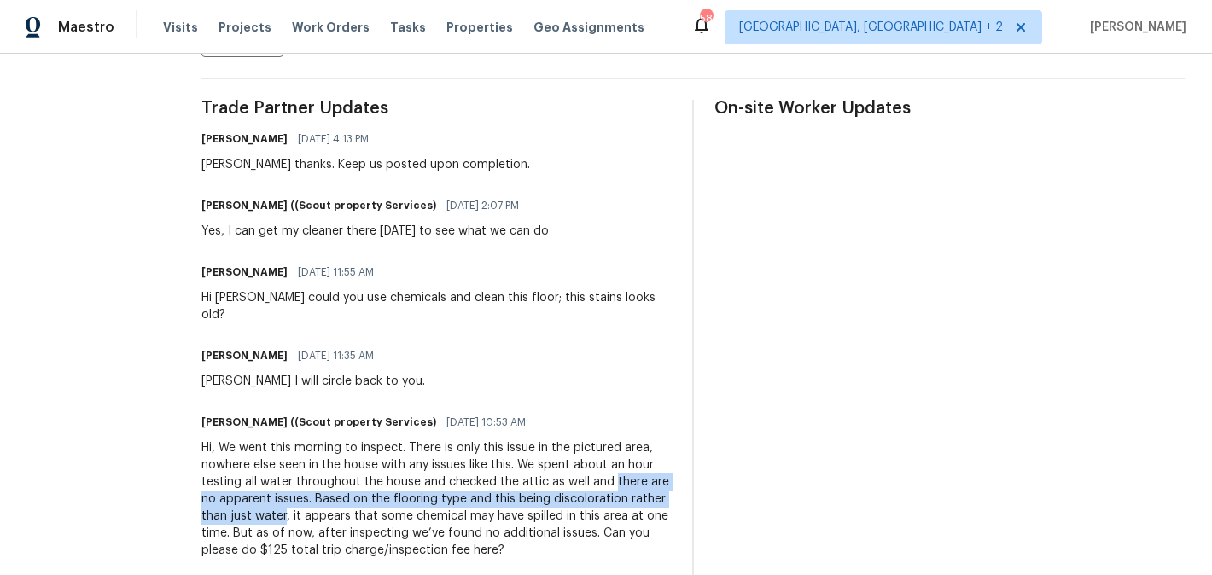
scroll to position [479, 0]
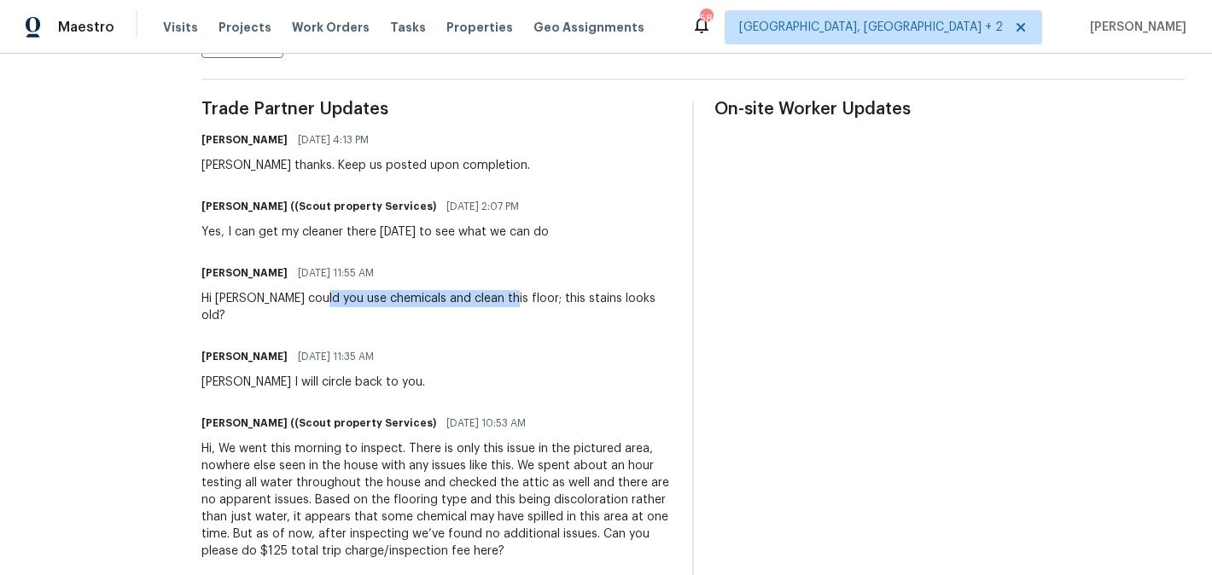
drag, startPoint x: 265, startPoint y: 302, endPoint x: 450, endPoint y: 300, distance: 185.2
click at [451, 300] on div "Hi Trevor could you use chemicals and clean this floor; this stains looks old?" at bounding box center [436, 307] width 470 height 34
drag, startPoint x: 454, startPoint y: 300, endPoint x: 265, endPoint y: 297, distance: 188.6
click at [265, 297] on div "Hi Trevor could you use chemicals and clean this floor; this stains looks old?" at bounding box center [436, 307] width 470 height 34
copy div "use chemicals and clean this floor"
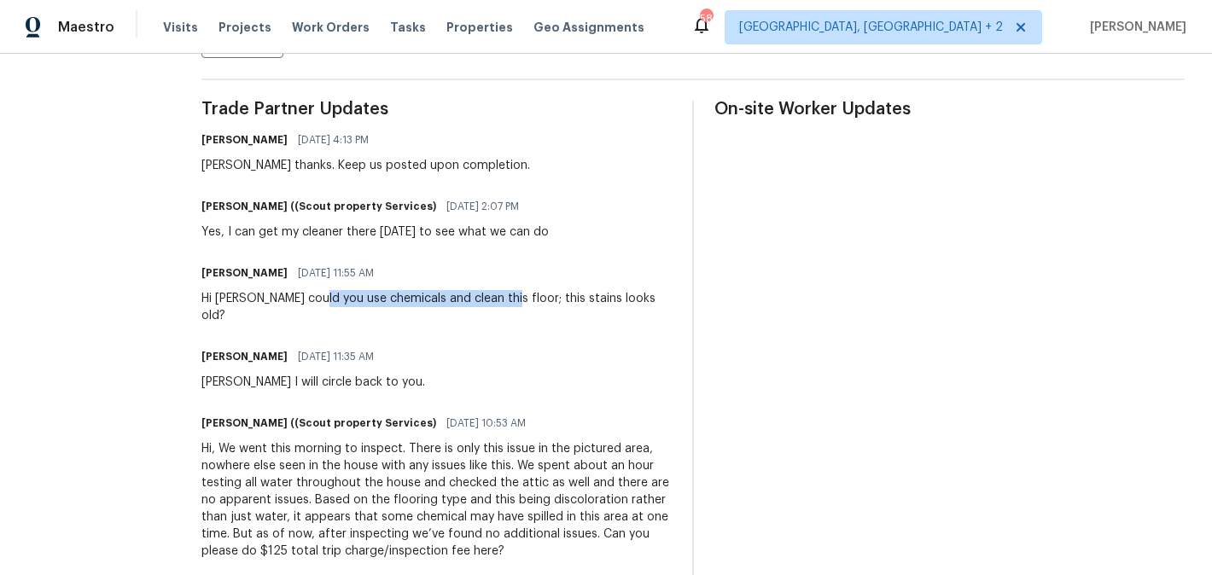
scroll to position [0, 0]
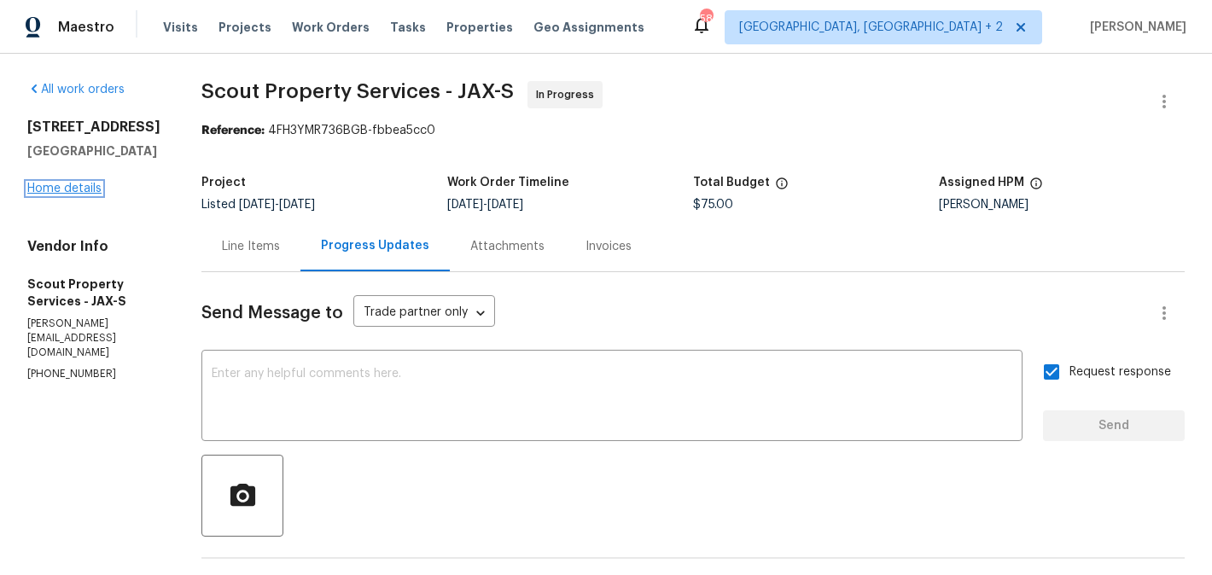
click at [54, 195] on link "Home details" at bounding box center [64, 189] width 74 height 12
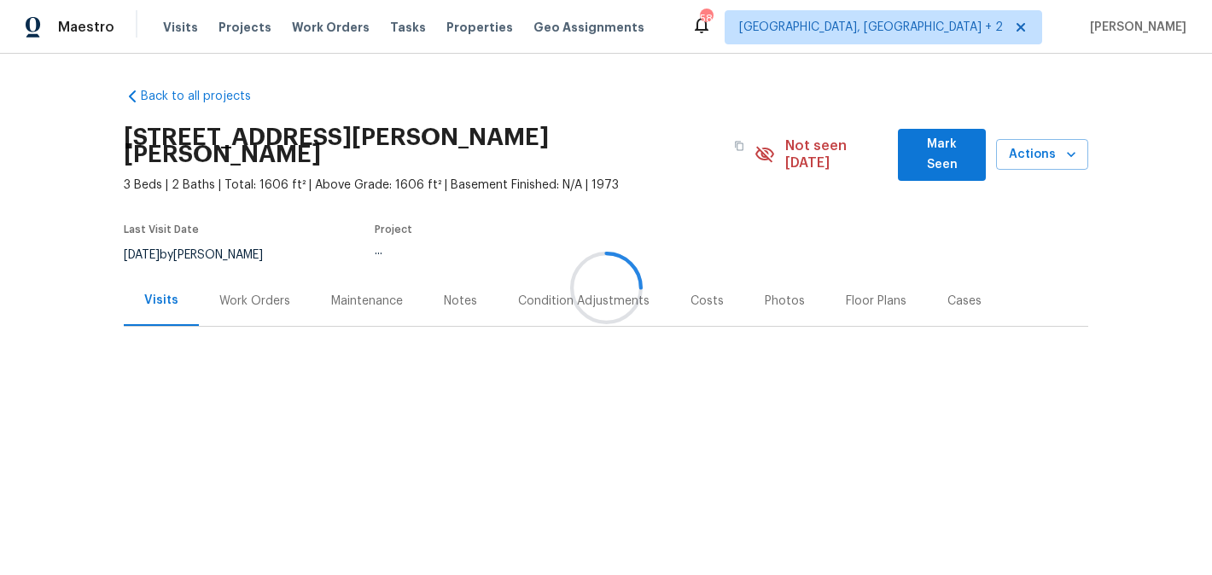
click at [269, 295] on div at bounding box center [606, 287] width 1212 height 575
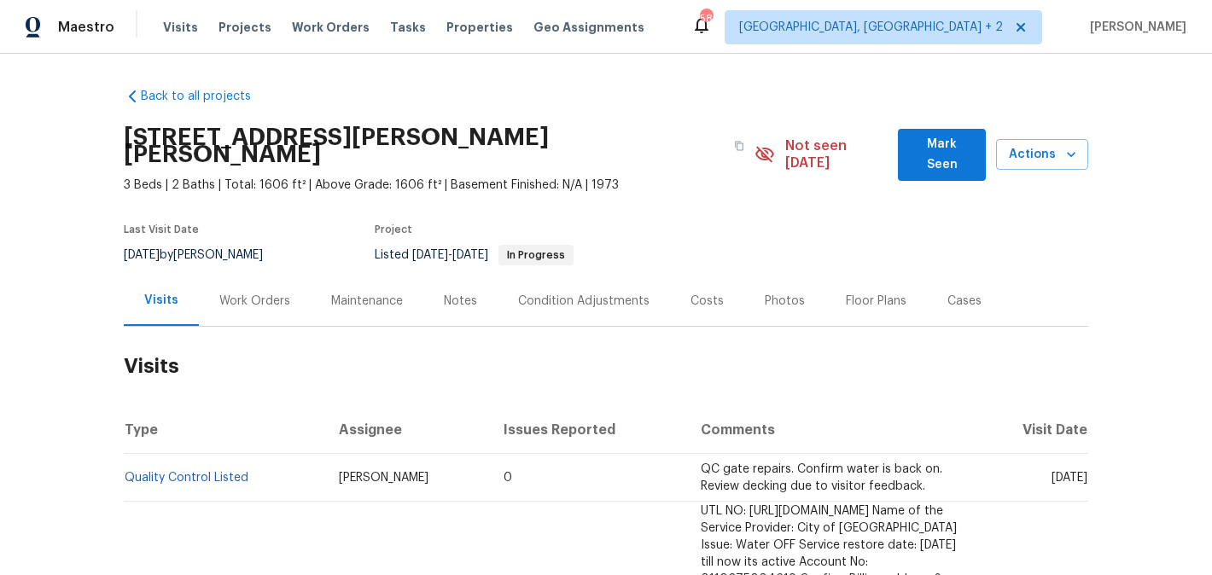
click at [269, 295] on div "Work Orders" at bounding box center [255, 301] width 112 height 50
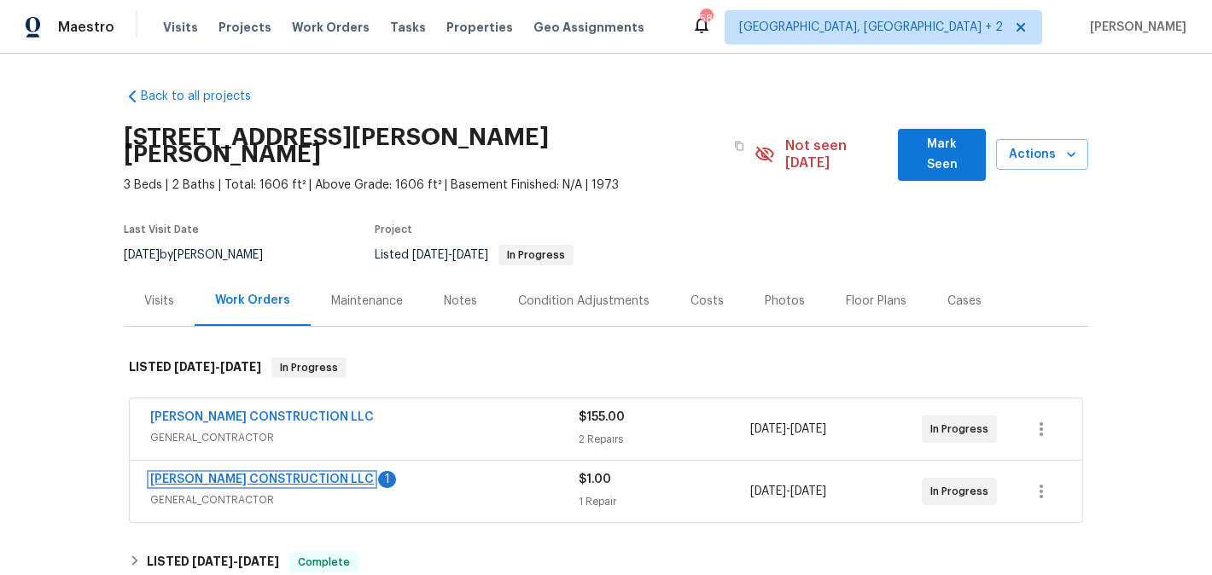
click at [300, 474] on link "[PERSON_NAME] CONSTRUCTION LLC" at bounding box center [262, 480] width 224 height 12
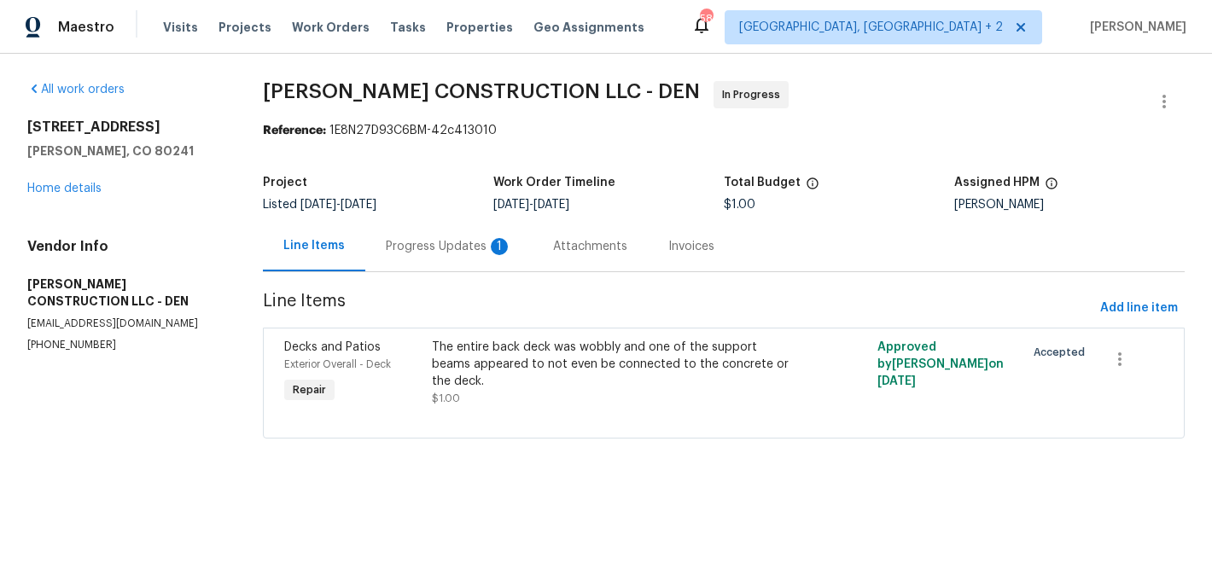
click at [461, 247] on div "Progress Updates 1" at bounding box center [449, 246] width 126 height 17
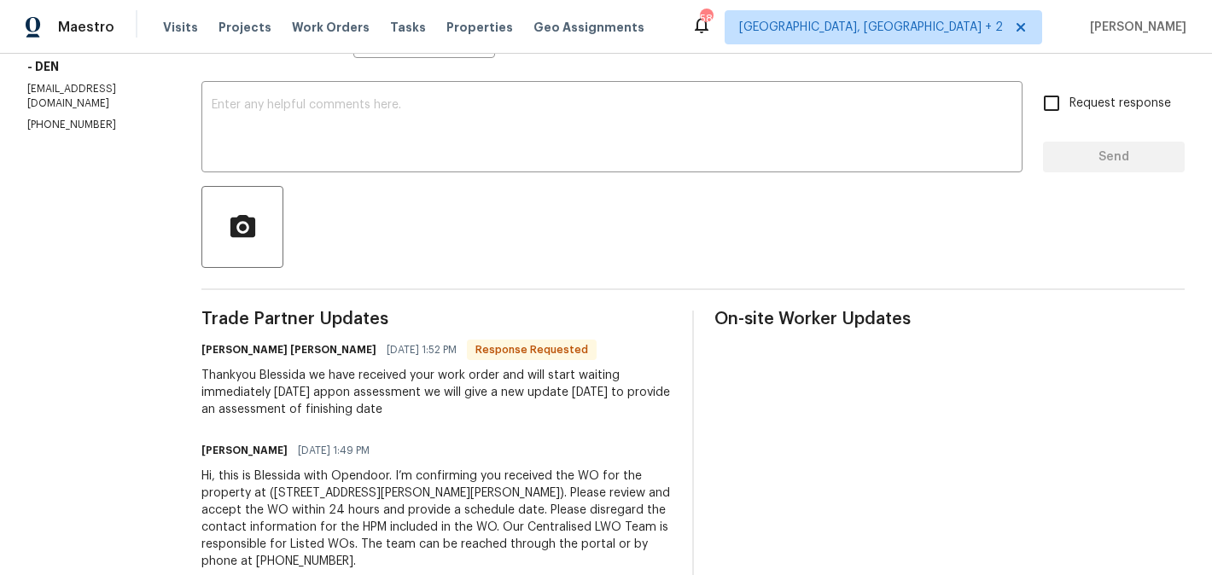
scroll to position [276, 0]
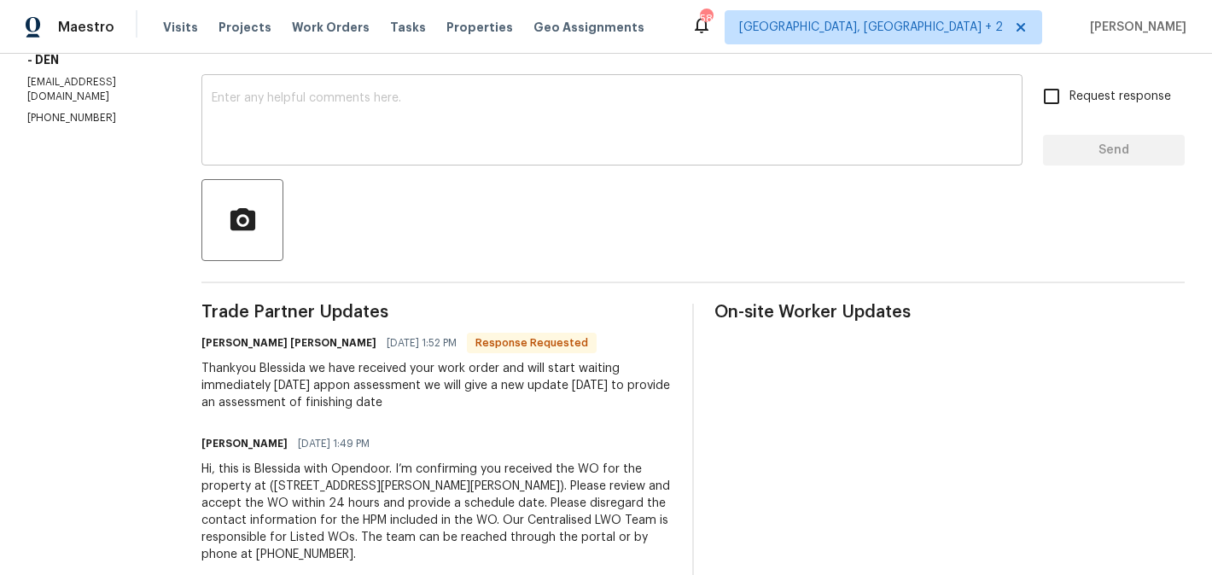
click at [340, 119] on textarea at bounding box center [612, 122] width 800 height 60
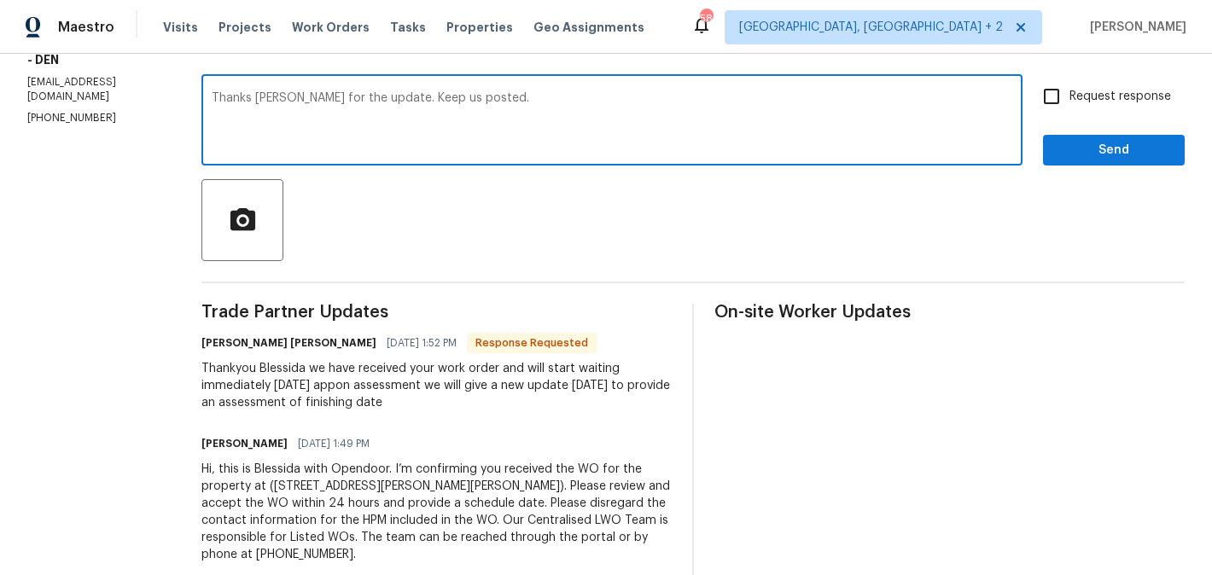
type textarea "Thanks [PERSON_NAME] for the update. Keep us posted."
click at [1109, 89] on span "Request response" at bounding box center [1120, 97] width 102 height 18
click at [1069, 89] on input "Request response" at bounding box center [1051, 97] width 36 height 36
checkbox input "true"
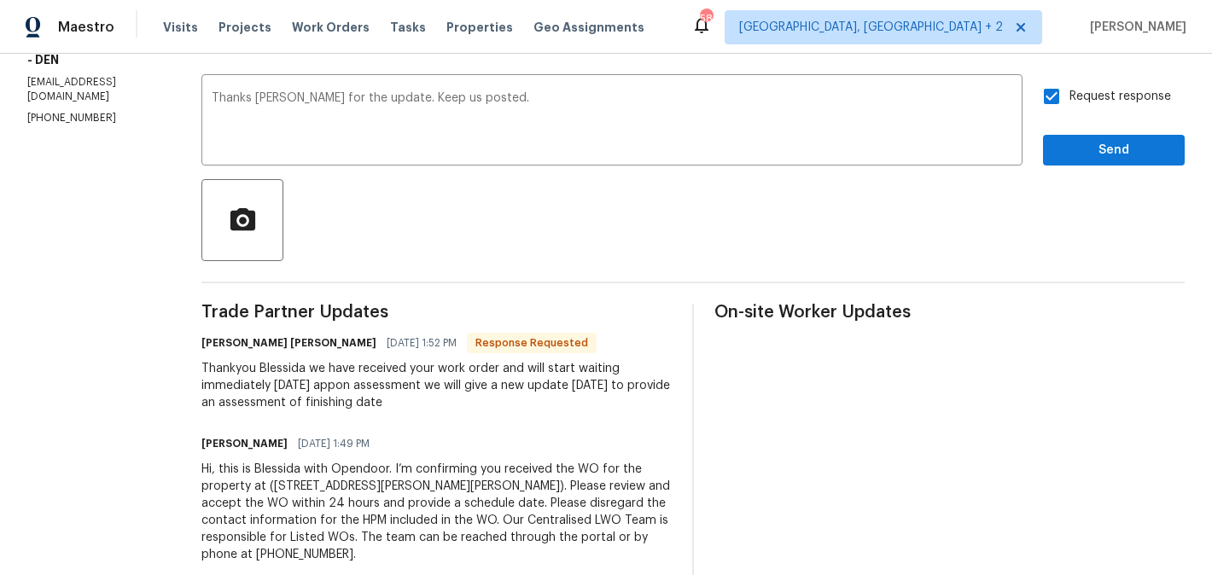
click at [1105, 172] on div "Send Message to Trade partner only Trade partner only ​ Thanks [PERSON_NAME] fo…" at bounding box center [692, 290] width 983 height 587
click at [1084, 160] on span "Send" at bounding box center [1113, 150] width 114 height 21
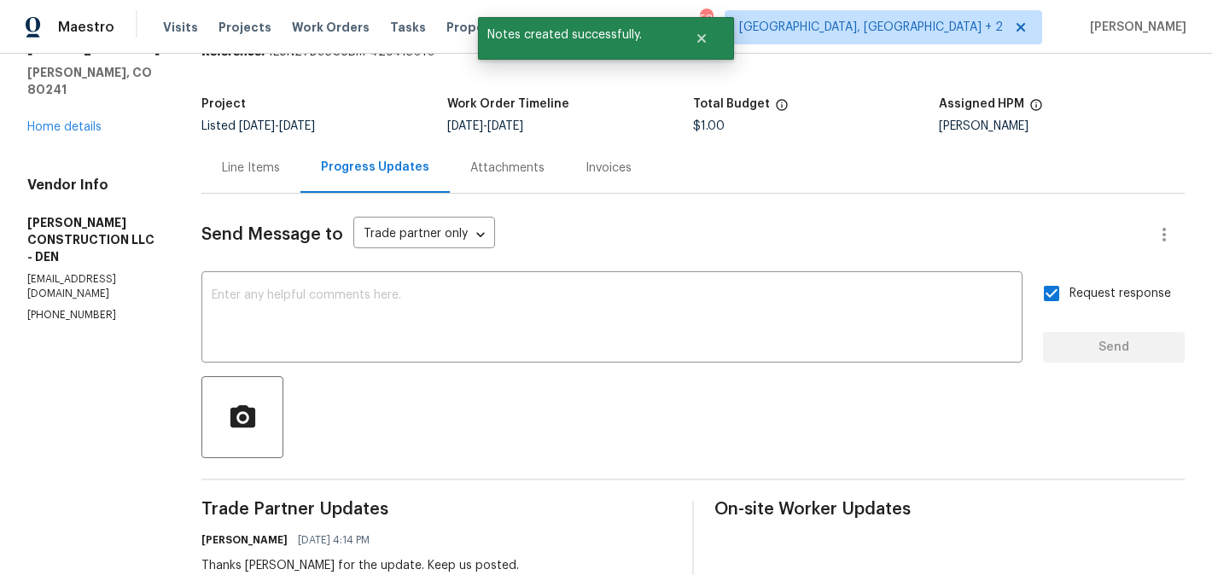
scroll to position [0, 0]
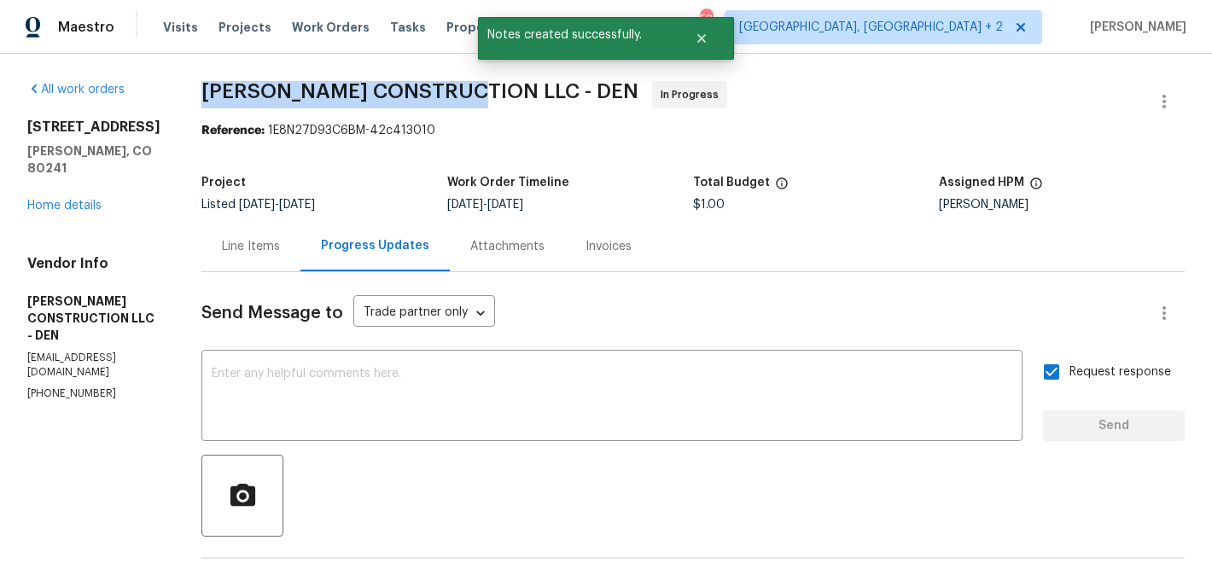
drag, startPoint x: 182, startPoint y: 89, endPoint x: 457, endPoint y: 89, distance: 275.6
click at [457, 89] on div "All work orders [STREET_ADDRESS][PERSON_NAME] Home details Vendor Info [PERSON_…" at bounding box center [606, 503] width 1212 height 899
copy span "[PERSON_NAME] CONSTRUCTION"
click at [72, 200] on link "Home details" at bounding box center [64, 206] width 74 height 12
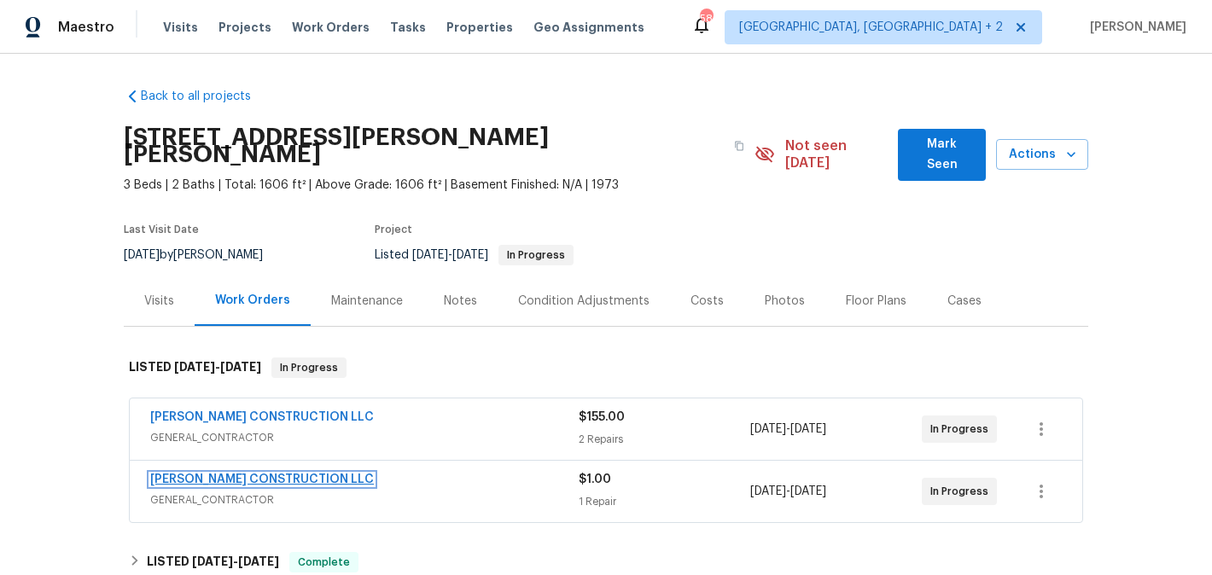
click at [301, 474] on link "[PERSON_NAME] CONSTRUCTION LLC" at bounding box center [262, 480] width 224 height 12
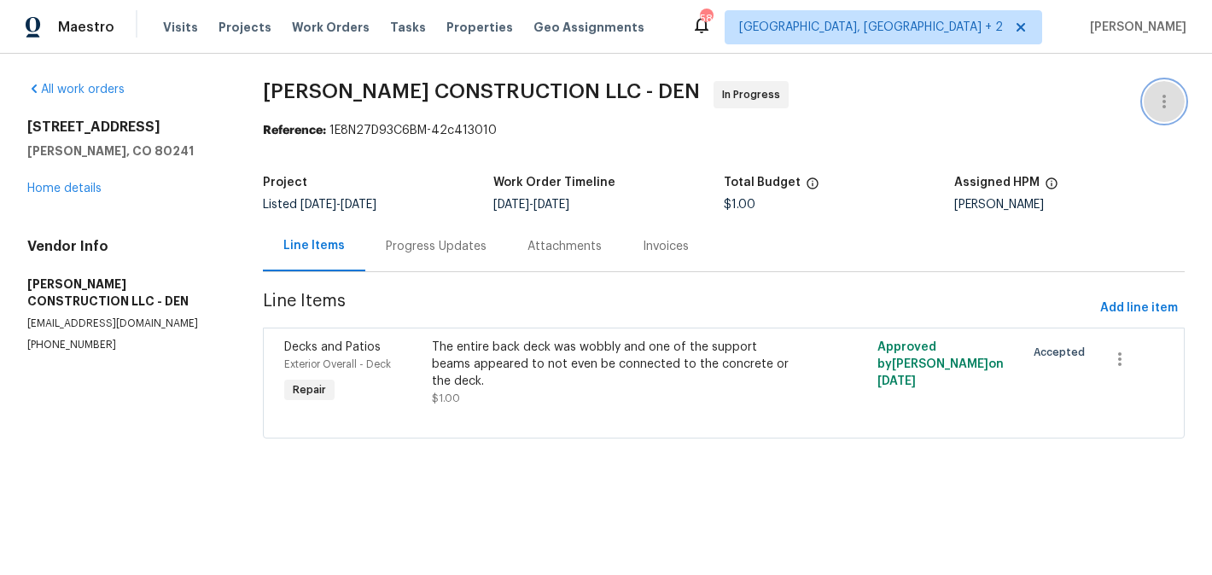
click at [1172, 85] on button "button" at bounding box center [1163, 101] width 41 height 41
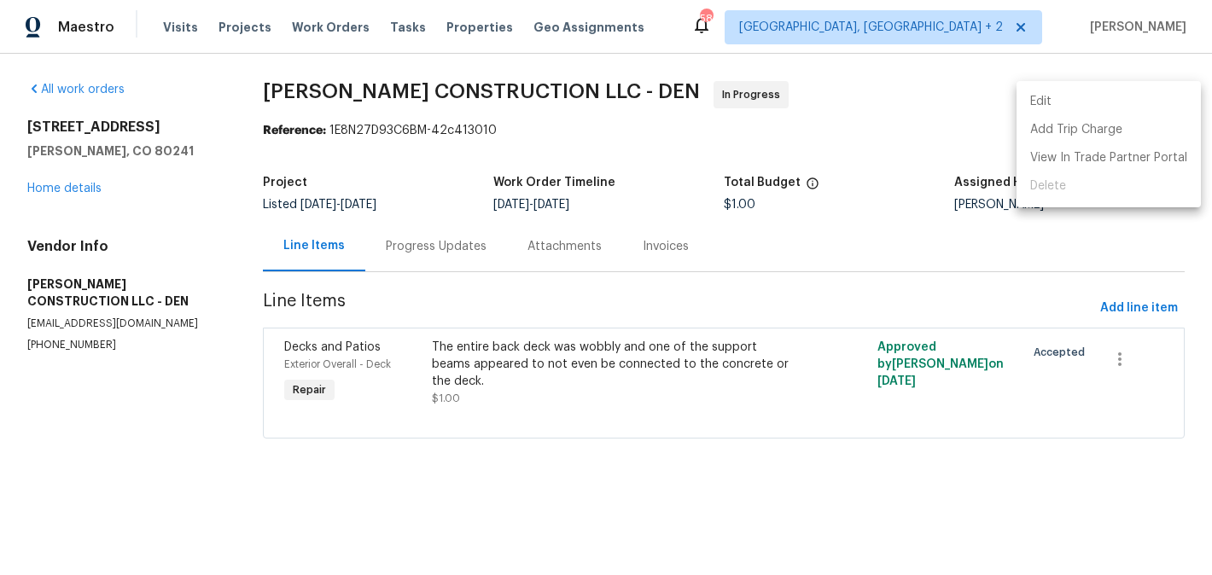
click at [1160, 85] on ul "Edit Add Trip Charge View In Trade Partner Portal Delete" at bounding box center [1108, 144] width 184 height 126
click at [1058, 102] on li "Edit" at bounding box center [1108, 102] width 184 height 28
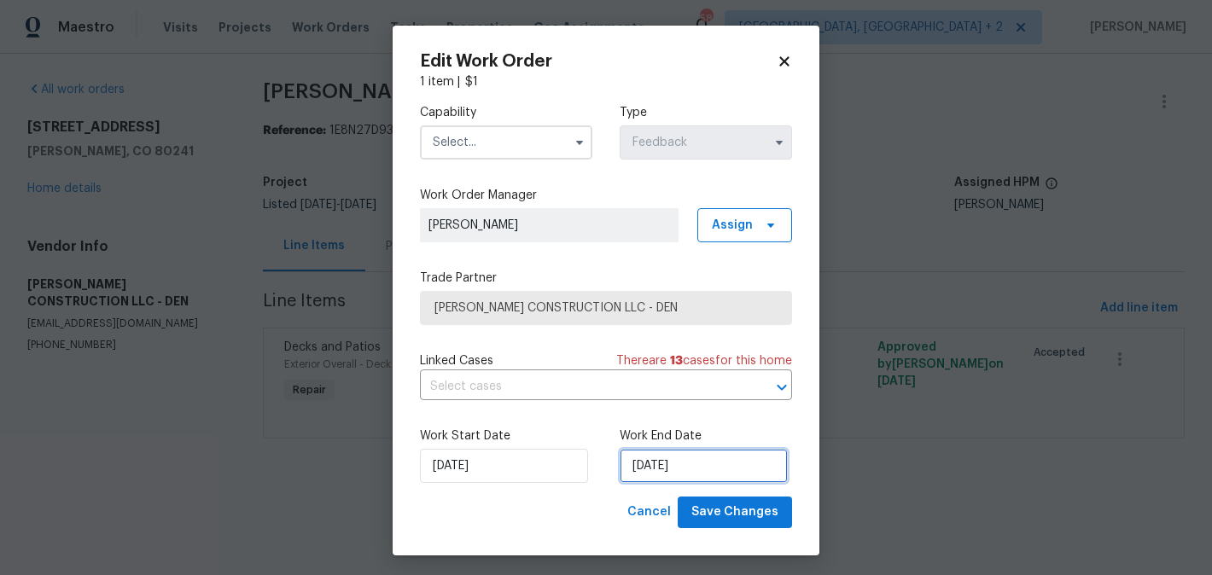
click at [701, 462] on input "[DATE]" at bounding box center [703, 466] width 168 height 34
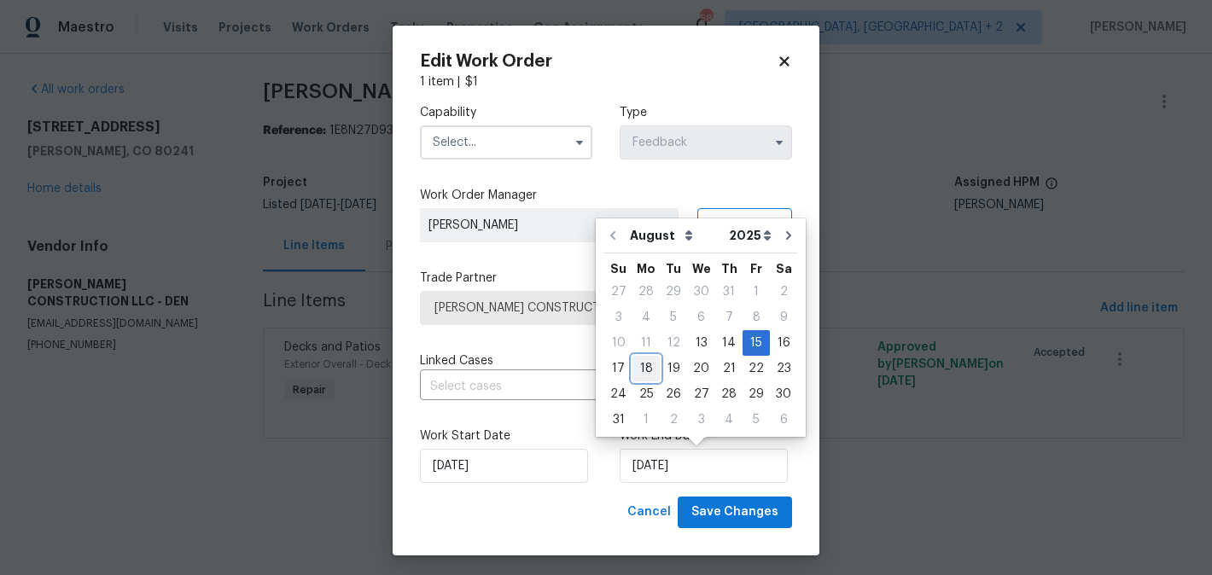
click at [643, 364] on div "18" at bounding box center [645, 369] width 27 height 24
type input "[DATE]"
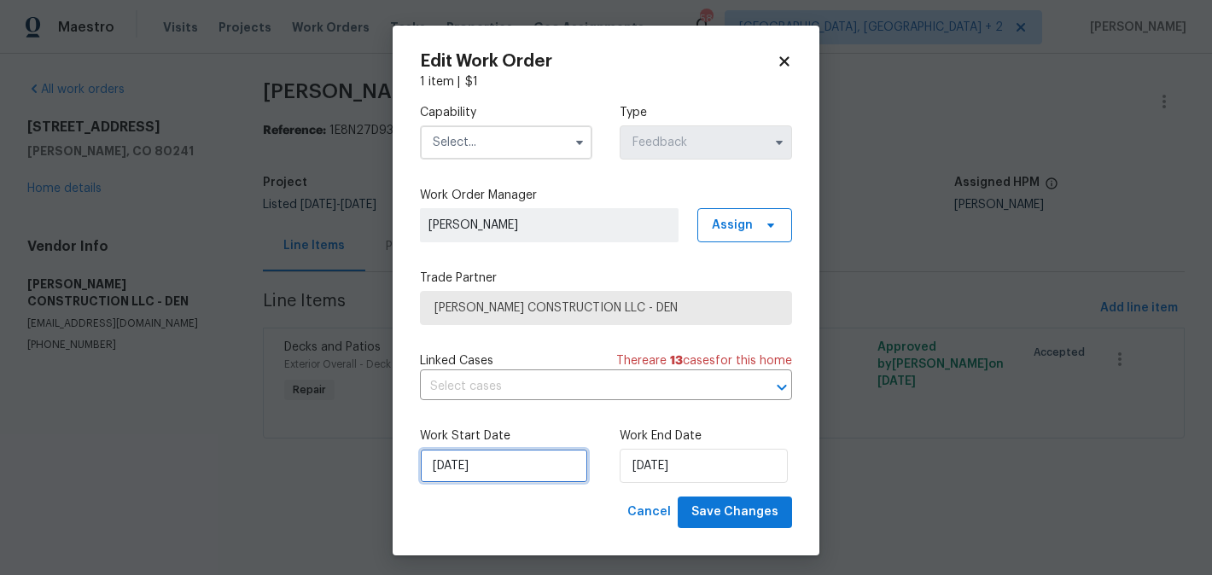
click at [529, 480] on input "[DATE]" at bounding box center [504, 466] width 168 height 34
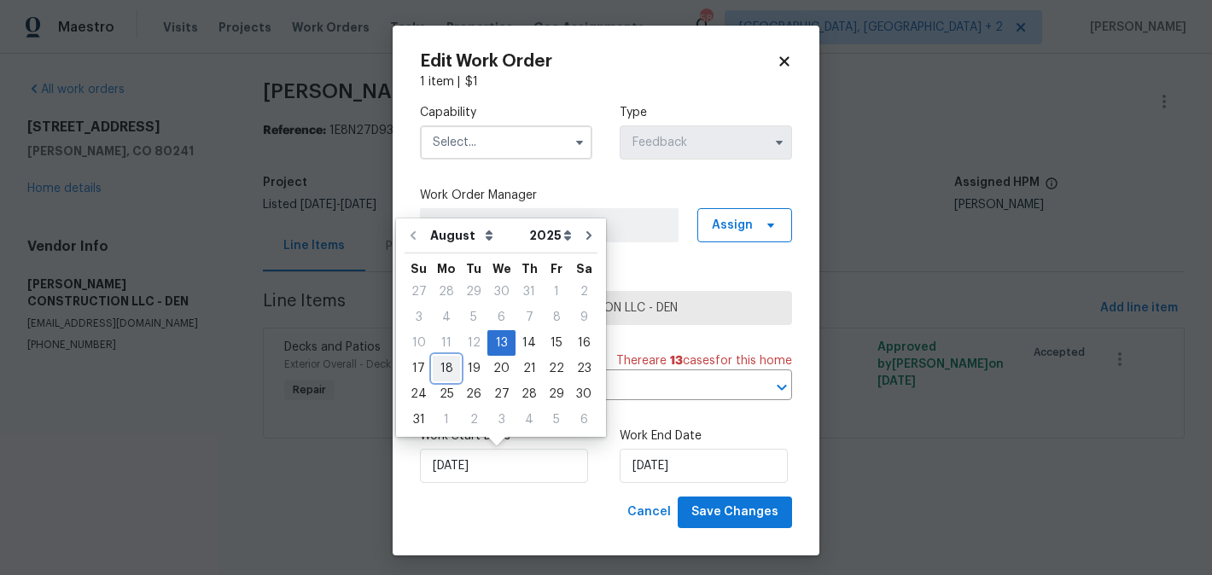
click at [443, 369] on div "18" at bounding box center [446, 369] width 27 height 24
type input "[DATE]"
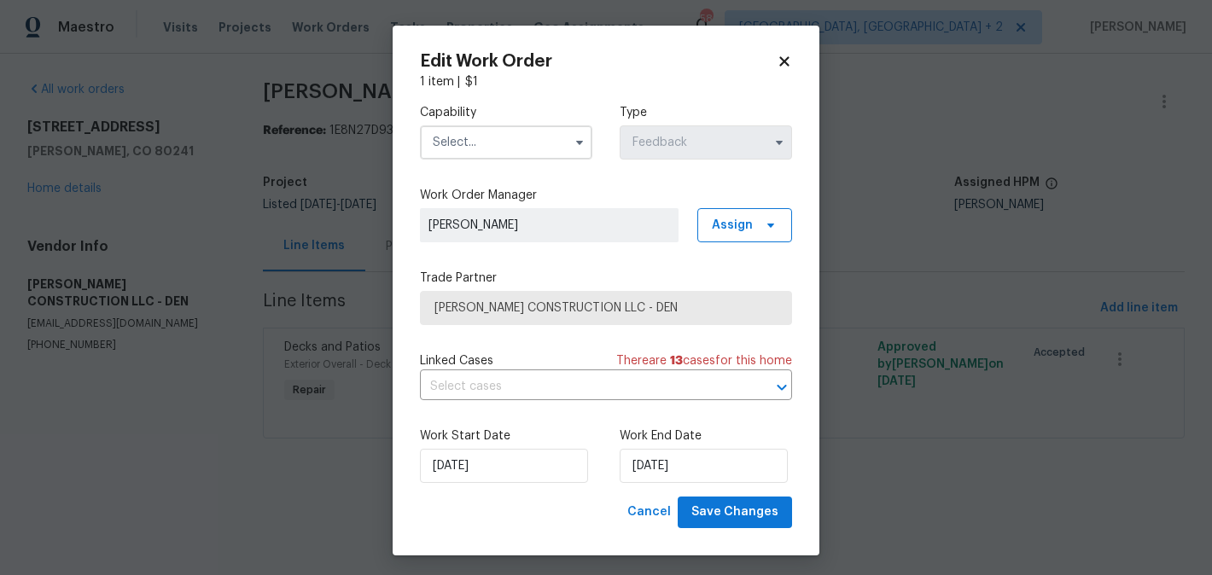
click at [678, 492] on div "Work Start Date [DATE] Work End Date [DATE]" at bounding box center [606, 455] width 372 height 83
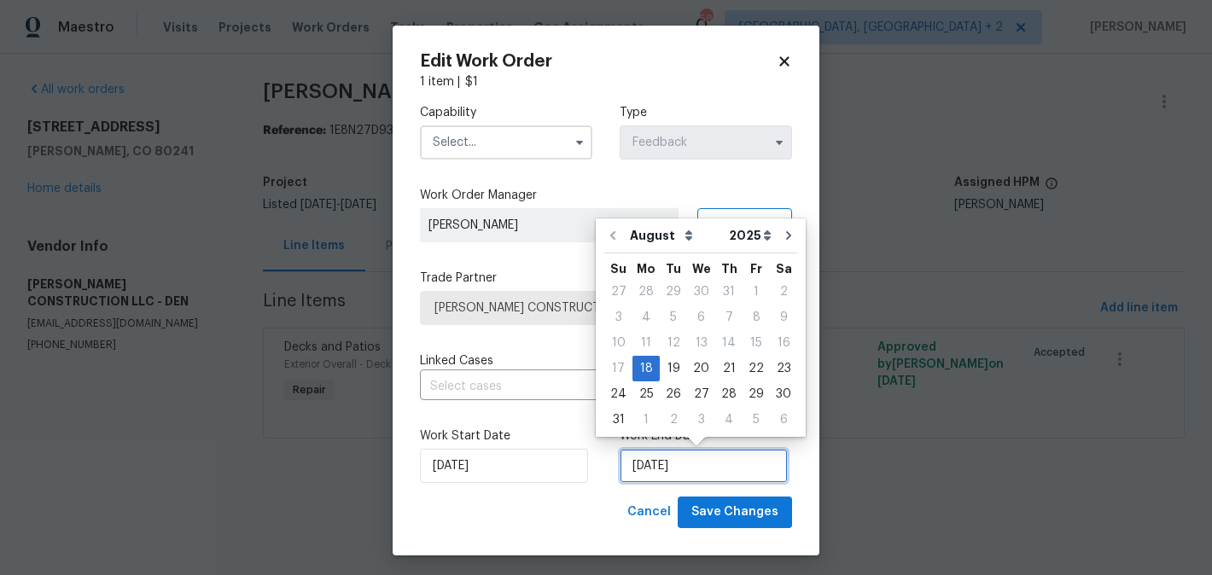
click at [670, 472] on input "[DATE]" at bounding box center [703, 466] width 168 height 34
click at [699, 364] on div "20" at bounding box center [701, 369] width 28 height 24
type input "[DATE]"
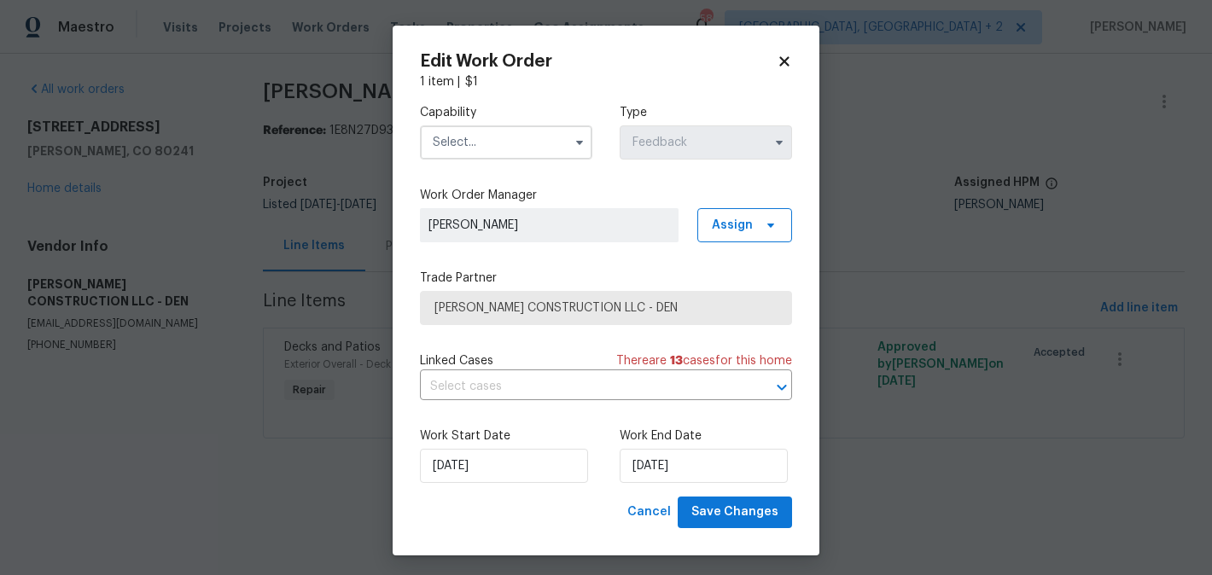
click at [468, 131] on input "text" at bounding box center [506, 142] width 172 height 34
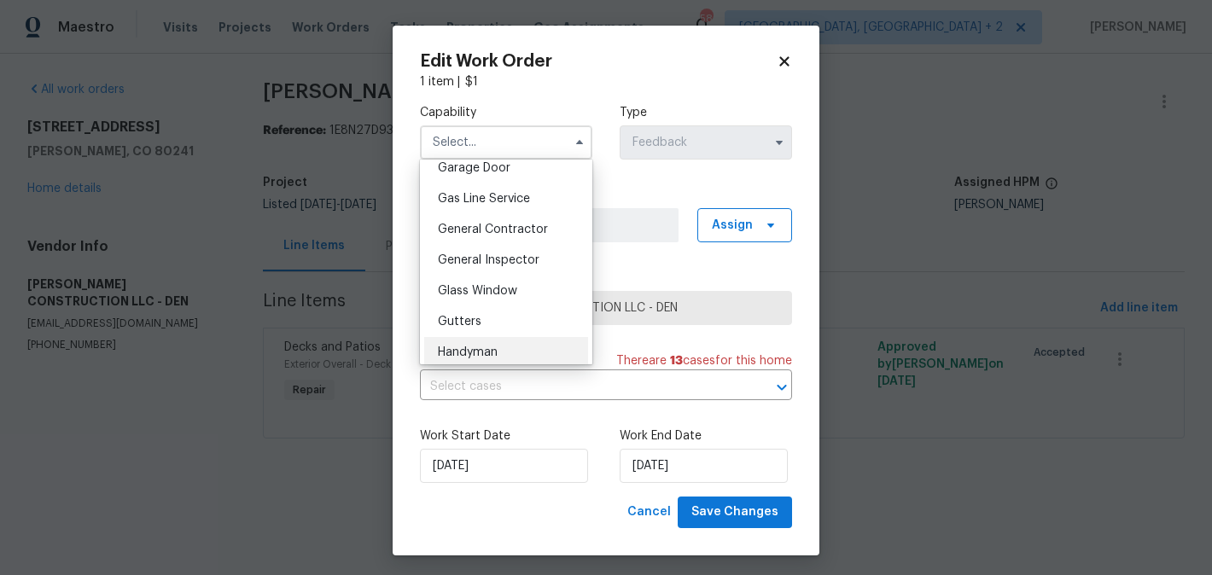
click at [500, 360] on div "Handyman" at bounding box center [506, 352] width 164 height 31
type input "Handyman"
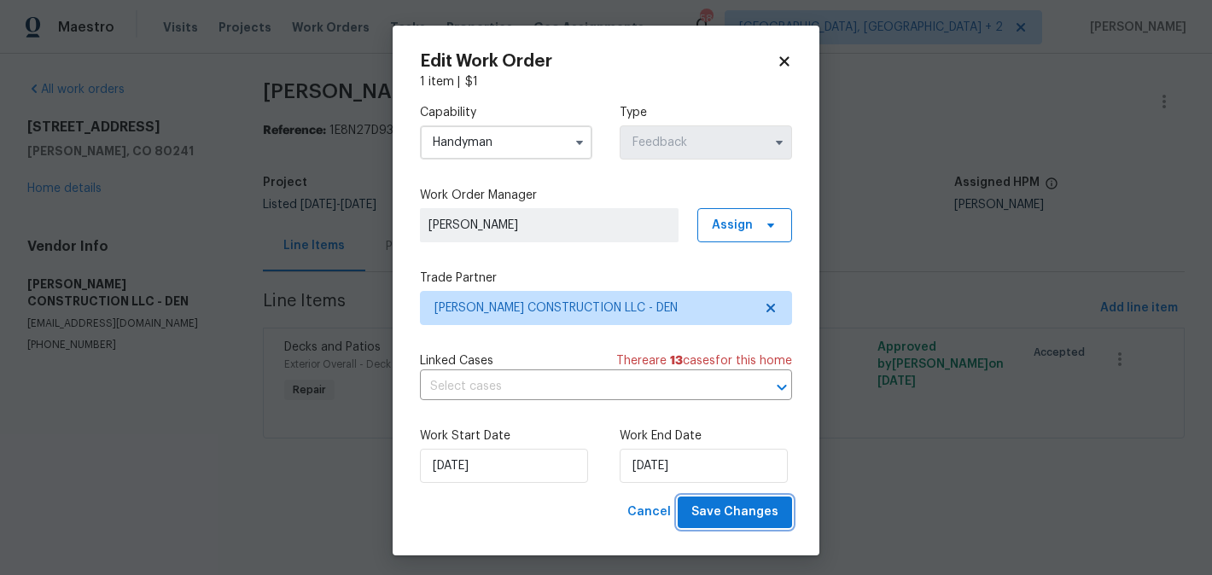
click at [771, 504] on span "Save Changes" at bounding box center [734, 512] width 87 height 21
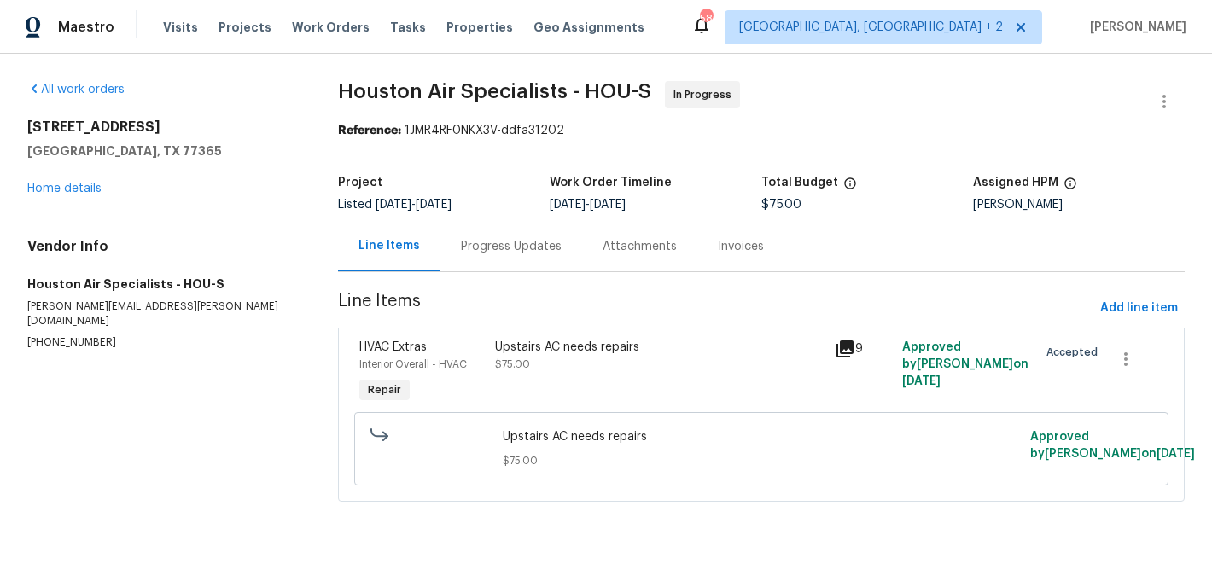
click at [531, 335] on div "Upstairs AC needs repairs $75.00" at bounding box center [660, 373] width 340 height 79
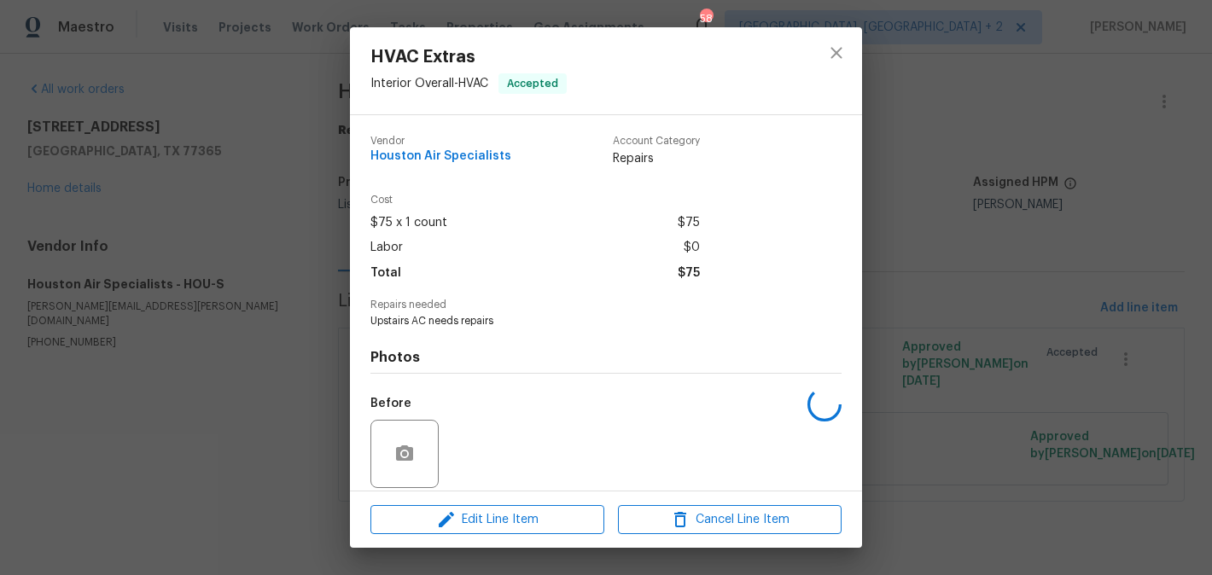
scroll to position [125, 0]
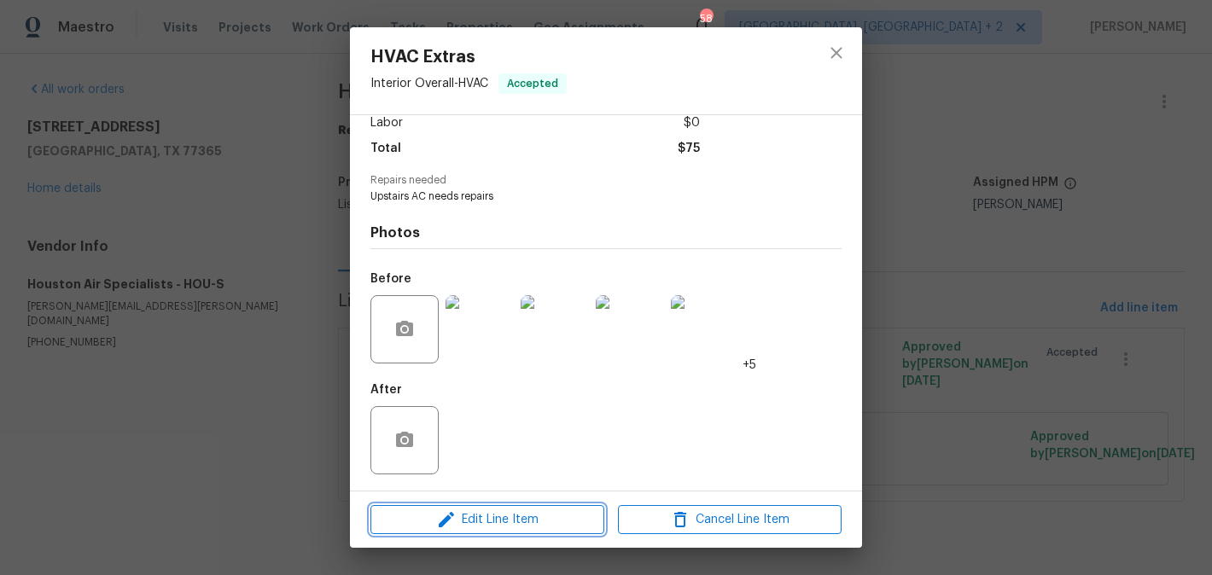
click at [489, 508] on button "Edit Line Item" at bounding box center [487, 520] width 234 height 30
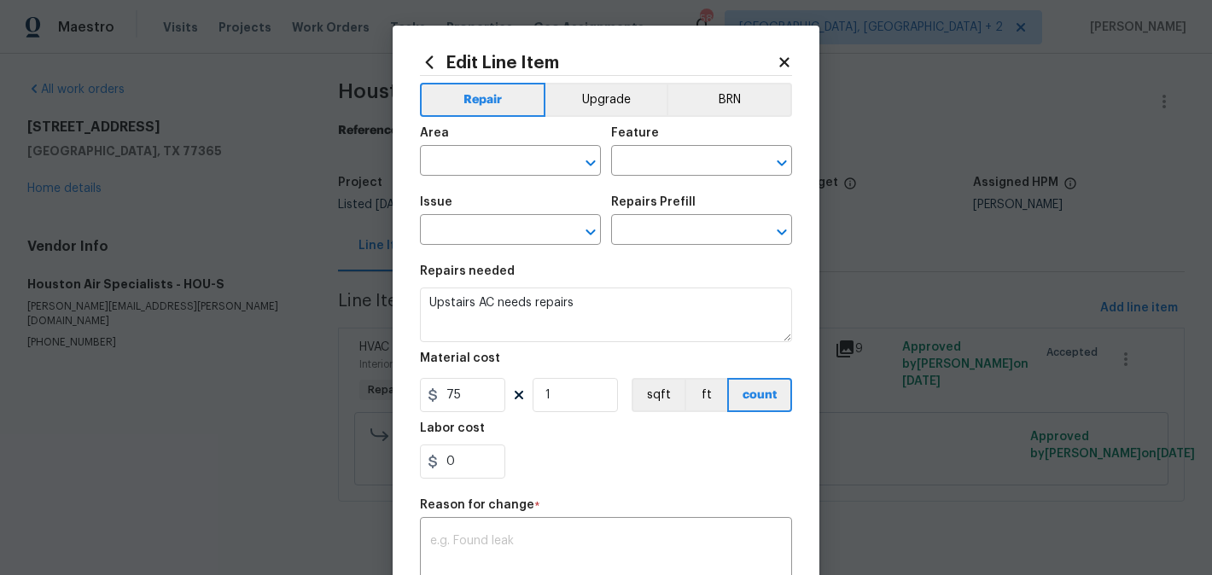
type input "Interior Overall"
type input "HVAC"
type input "HVAC Extras"
type input "HVAC Repair $1.00"
click at [451, 393] on input "75" at bounding box center [462, 395] width 85 height 34
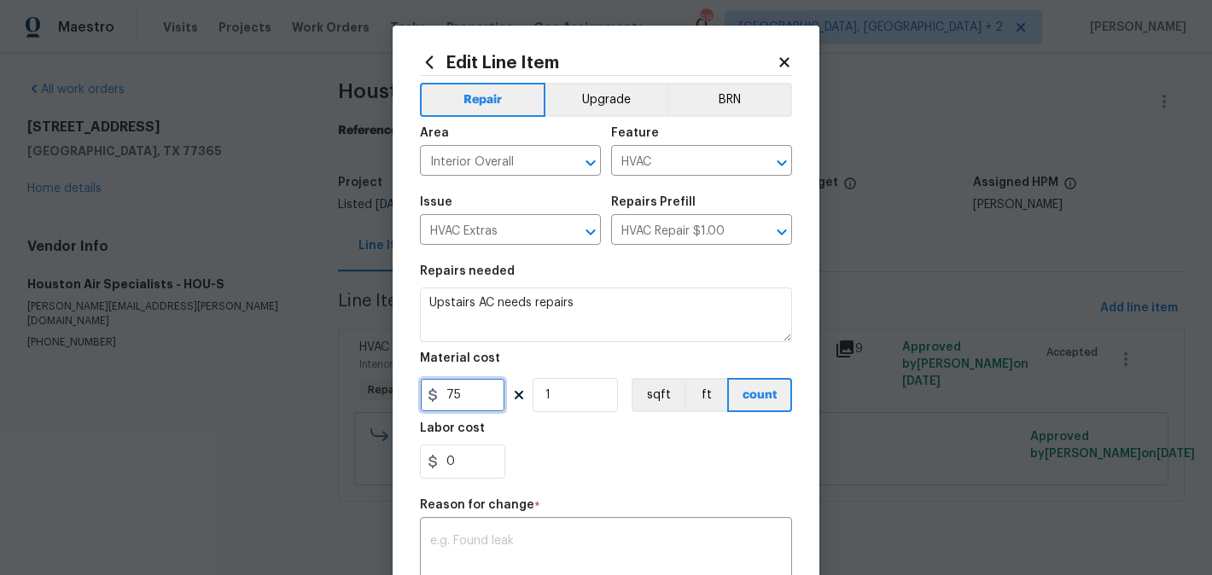
click at [451, 393] on input "75" at bounding box center [462, 395] width 85 height 34
type input "487.12"
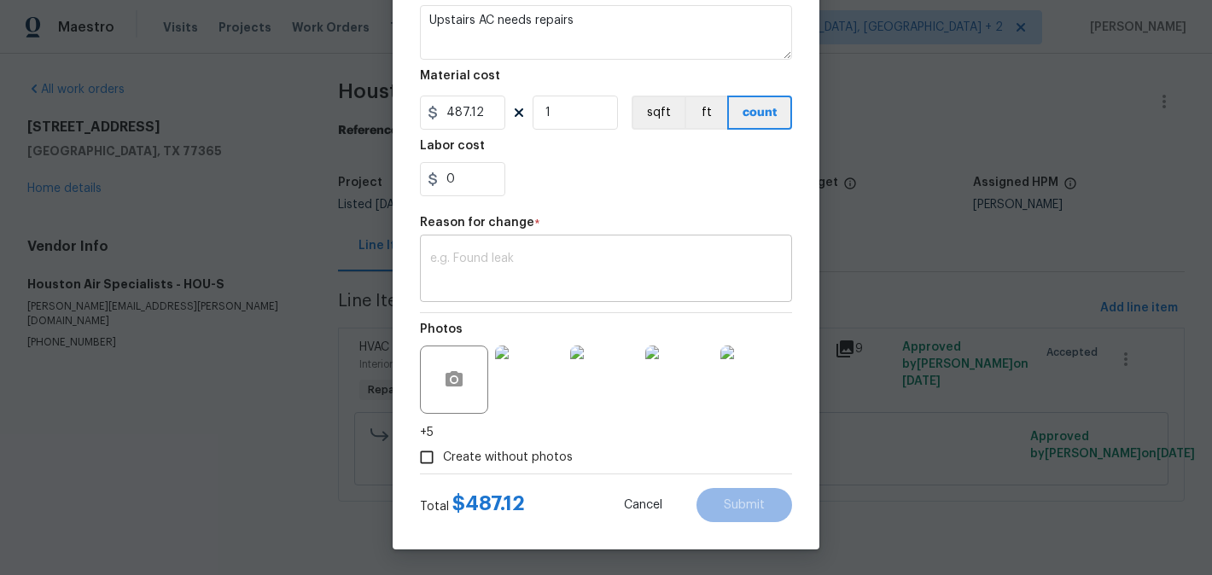
click at [523, 258] on textarea at bounding box center [606, 271] width 352 height 36
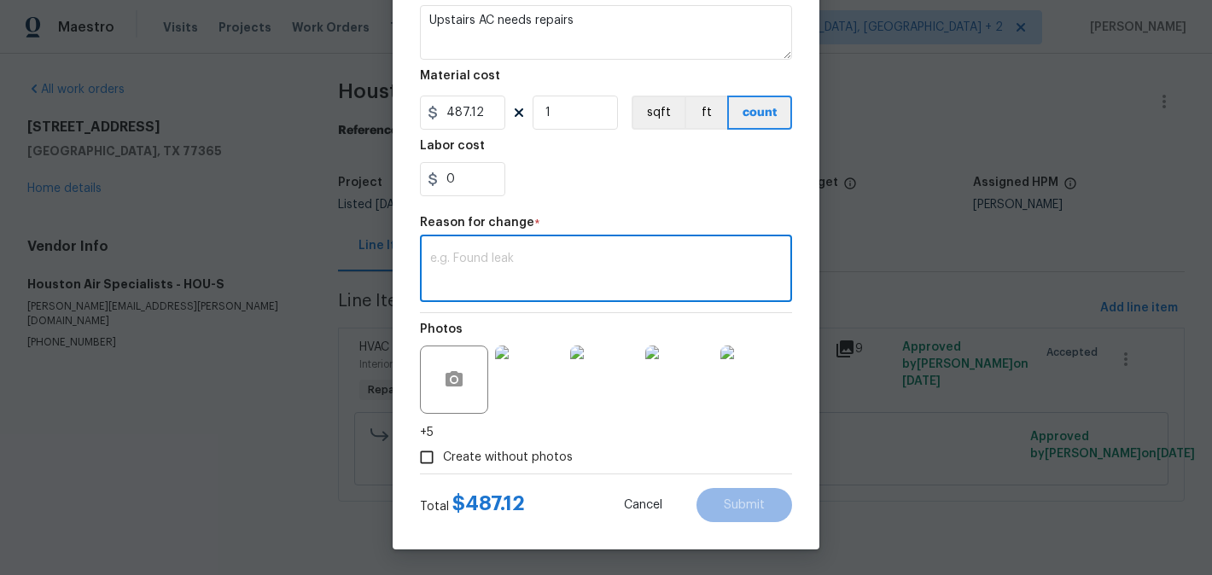
paste textarea "(BA) Updated cost per BR team approval."
type textarea "(BA) Updated cost per BR team approval."
click at [741, 501] on span "Submit" at bounding box center [744, 505] width 41 height 13
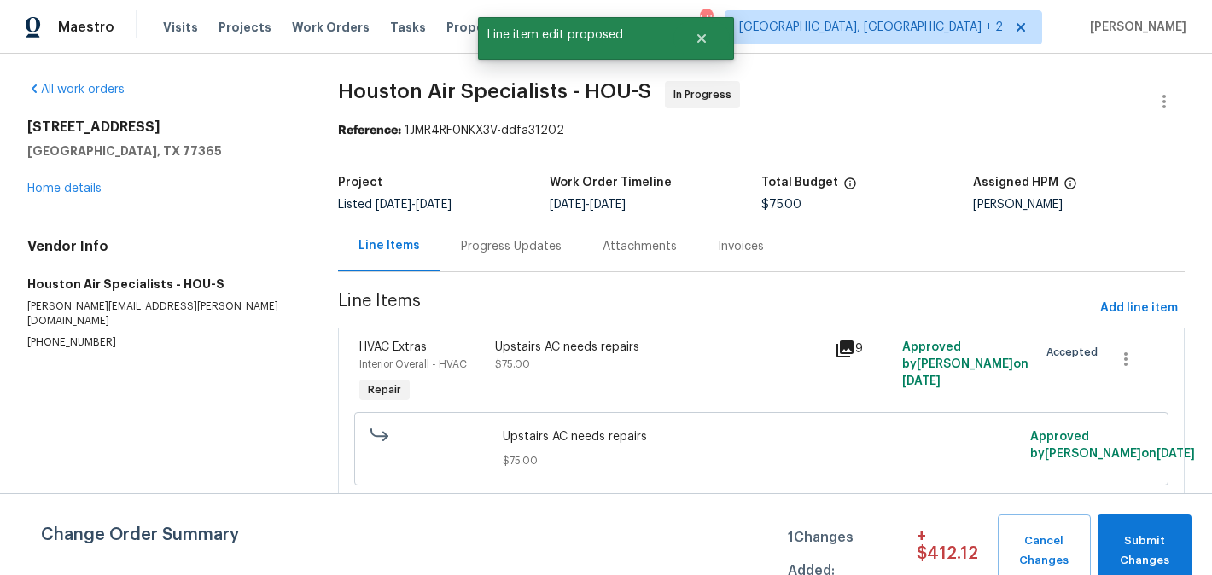
scroll to position [0, 0]
click at [1130, 555] on span "Submit Changes" at bounding box center [1144, 551] width 77 height 39
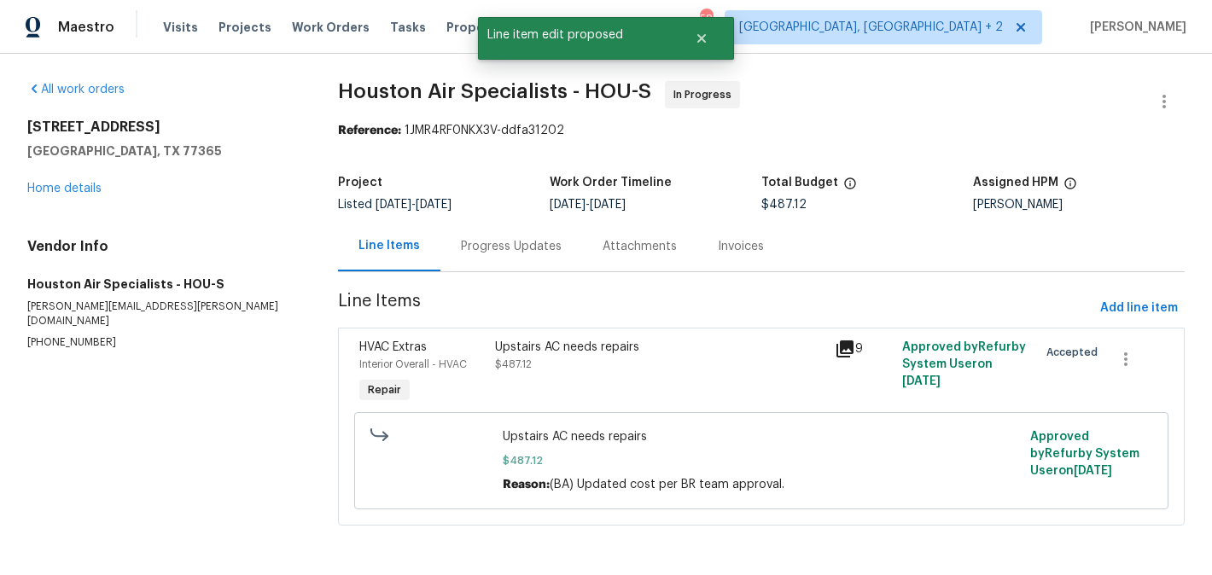
click at [483, 240] on div "Progress Updates" at bounding box center [511, 246] width 101 height 17
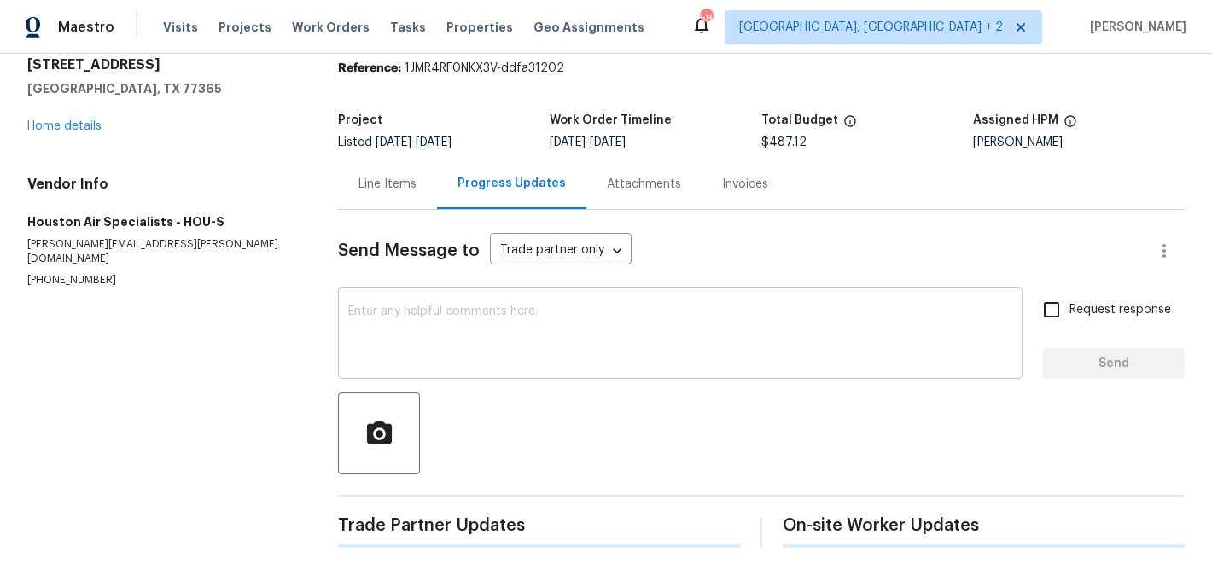
scroll to position [173, 0]
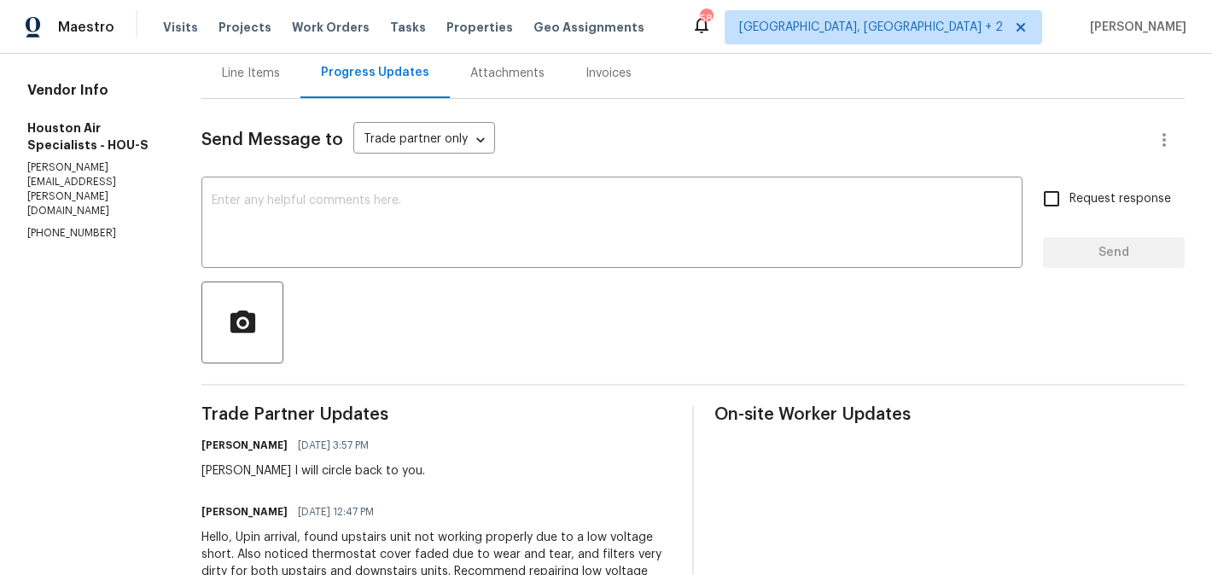
click at [231, 479] on div "Brenda I will circle back to you." at bounding box center [313, 470] width 224 height 17
copy div "Brenda"
click at [332, 232] on textarea at bounding box center [612, 225] width 800 height 60
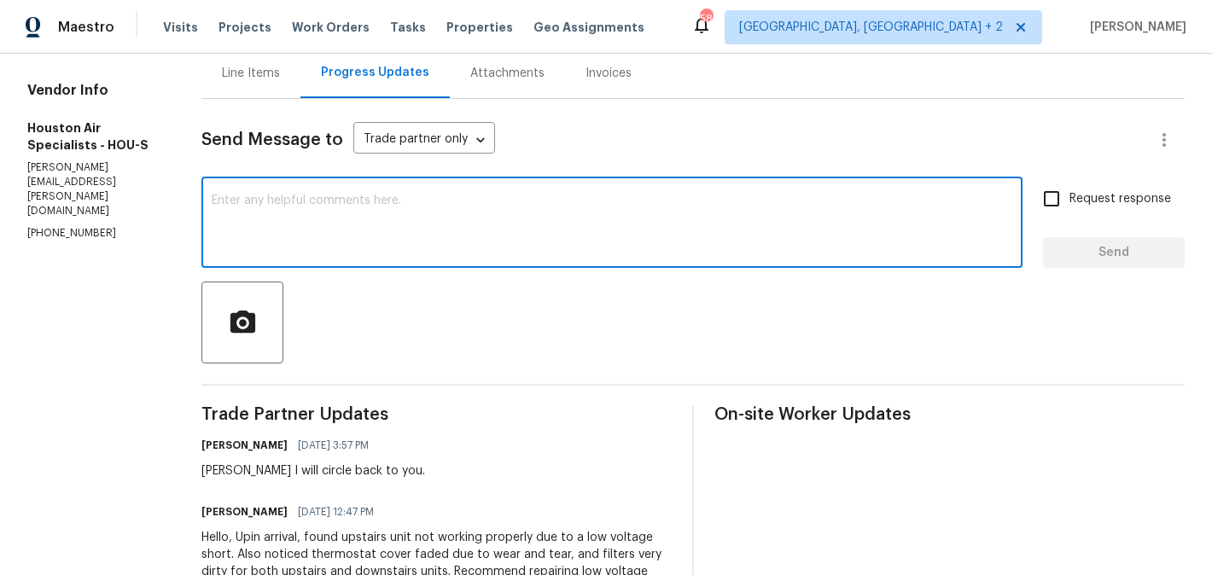
paste textarea "Brenda"
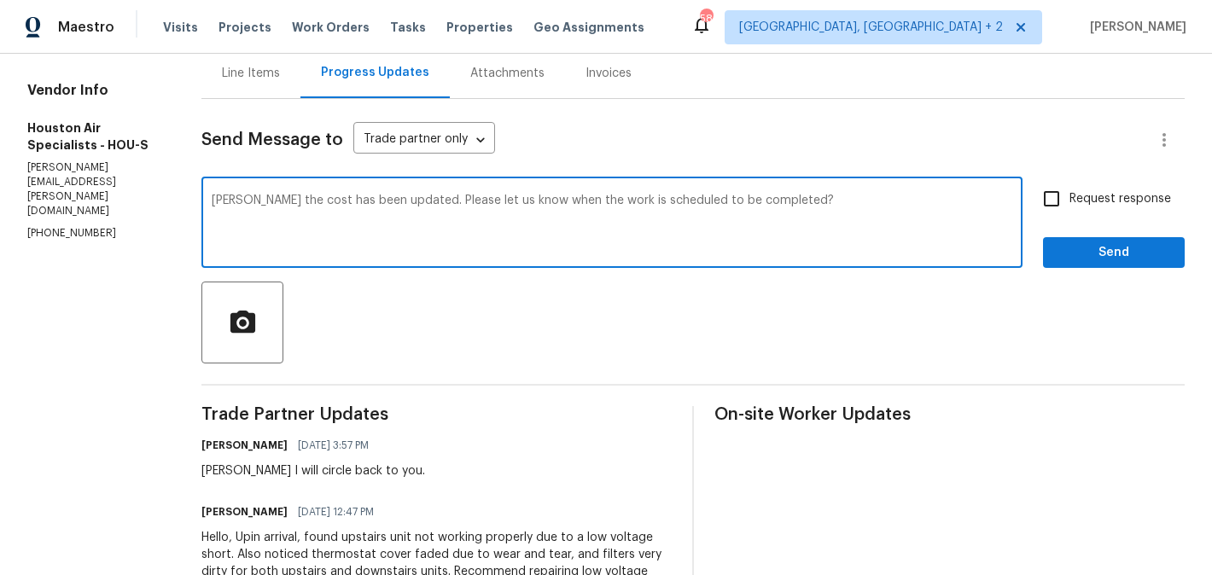
type textarea "Brenda the cost has been updated. Please let us know when the work is scheduled…"
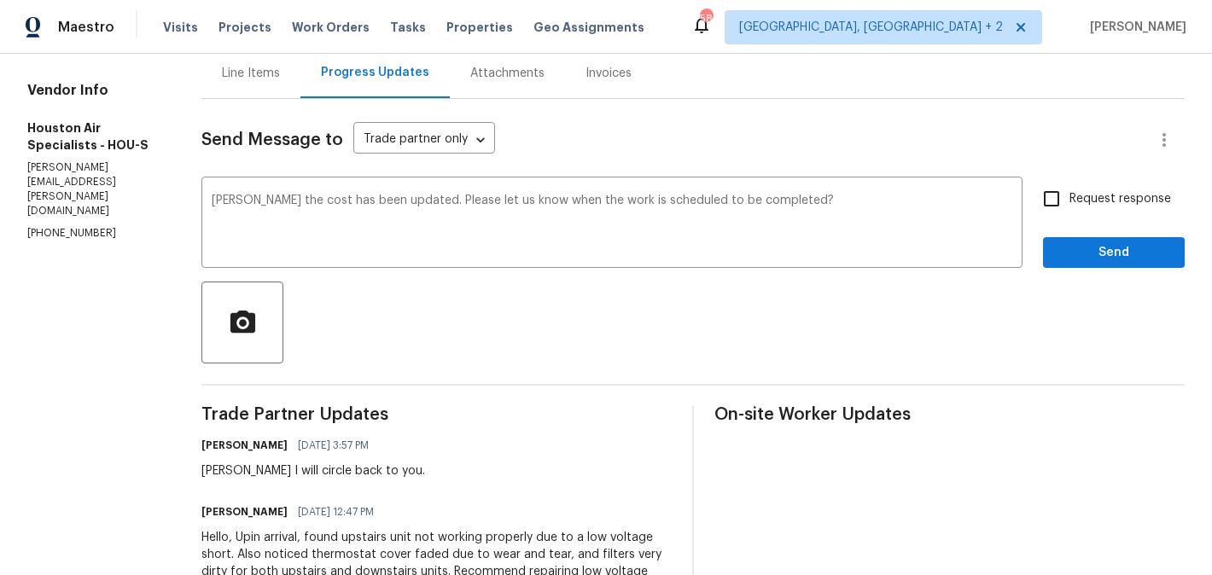
click at [1096, 210] on label "Request response" at bounding box center [1101, 199] width 137 height 36
click at [1069, 210] on input "Request response" at bounding box center [1051, 199] width 36 height 36
checkbox input "true"
click at [1088, 250] on span "Send" at bounding box center [1113, 252] width 114 height 21
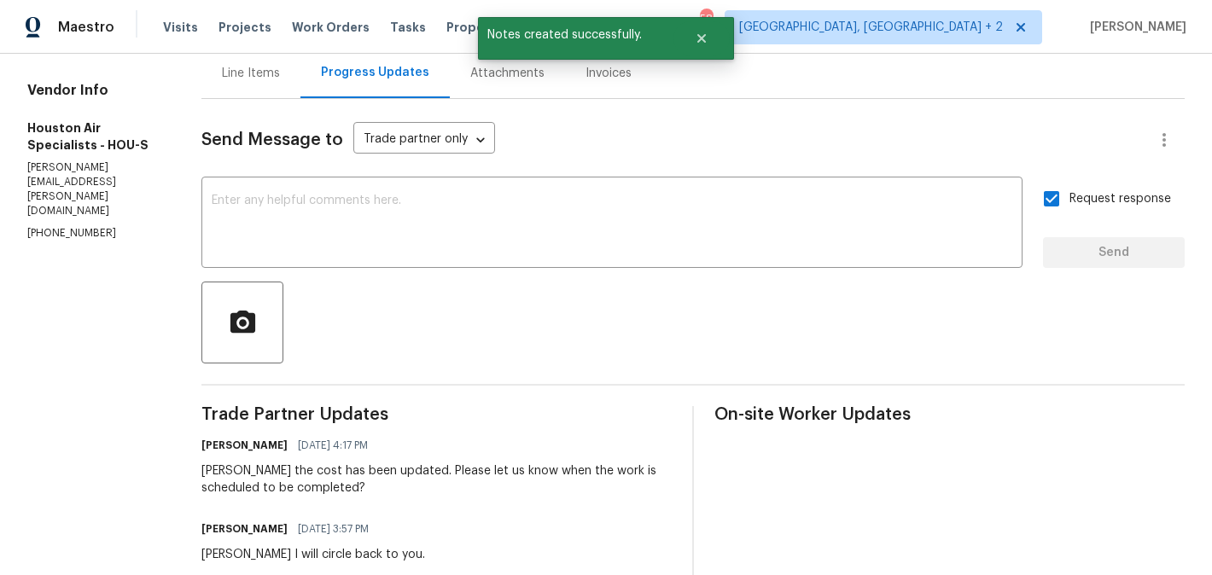
click at [84, 203] on section "All work orders 24602 Bennetts Ridge Ln Porter, TX 77365 Home details Vendor In…" at bounding box center [93, 514] width 133 height 1213
copy p "(281) 818-7823"
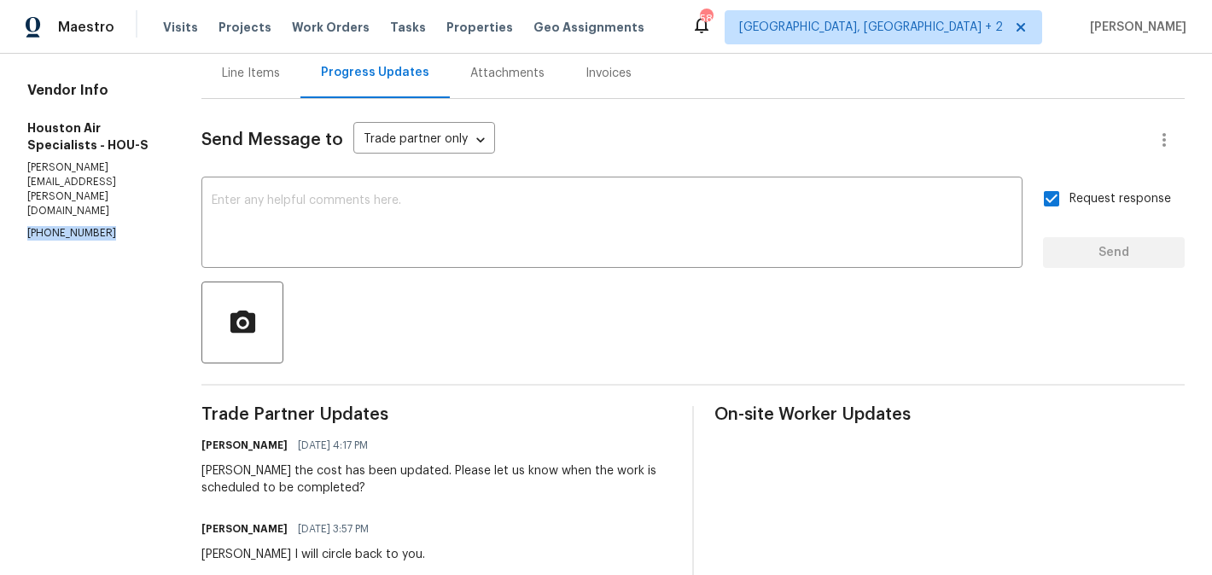
scroll to position [0, 0]
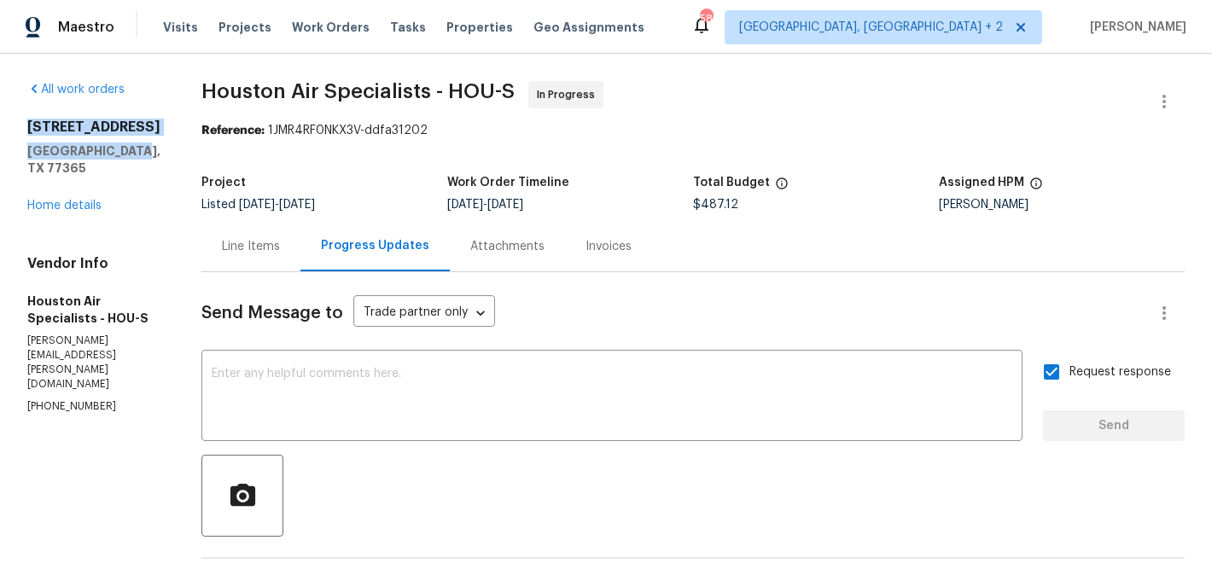
drag, startPoint x: 127, startPoint y: 175, endPoint x: 4, endPoint y: 112, distance: 138.1
copy div "24602 Bennetts Ridge Ln Porter, TX 77365"
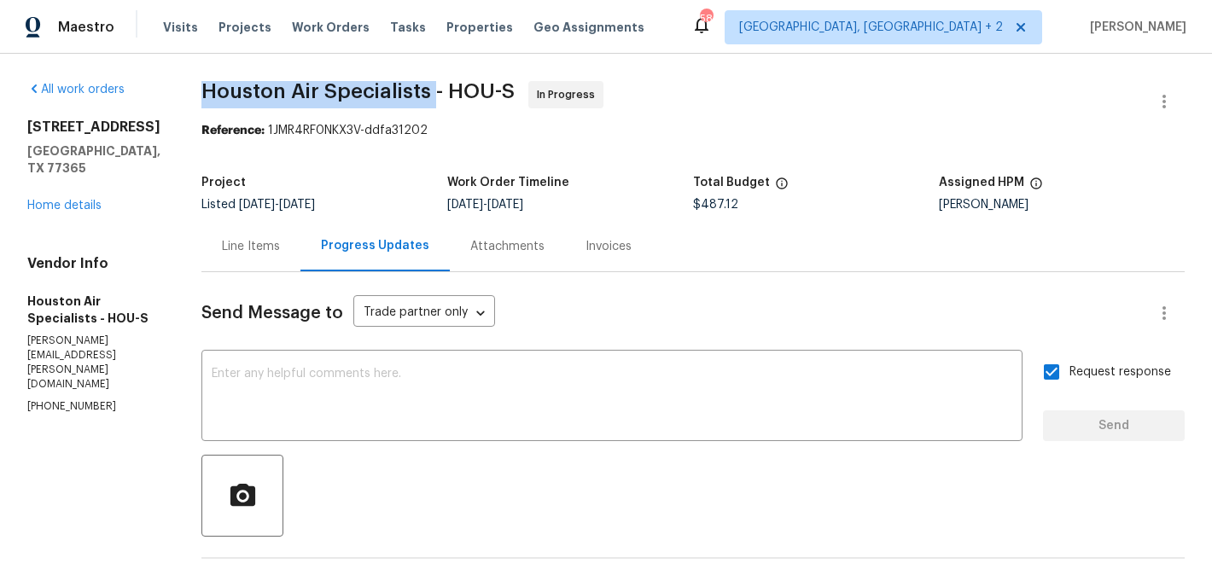
drag, startPoint x: 207, startPoint y: 101, endPoint x: 445, endPoint y: 101, distance: 238.1
copy span "Houston Air Specialists"
click at [66, 205] on link "Home details" at bounding box center [64, 206] width 74 height 12
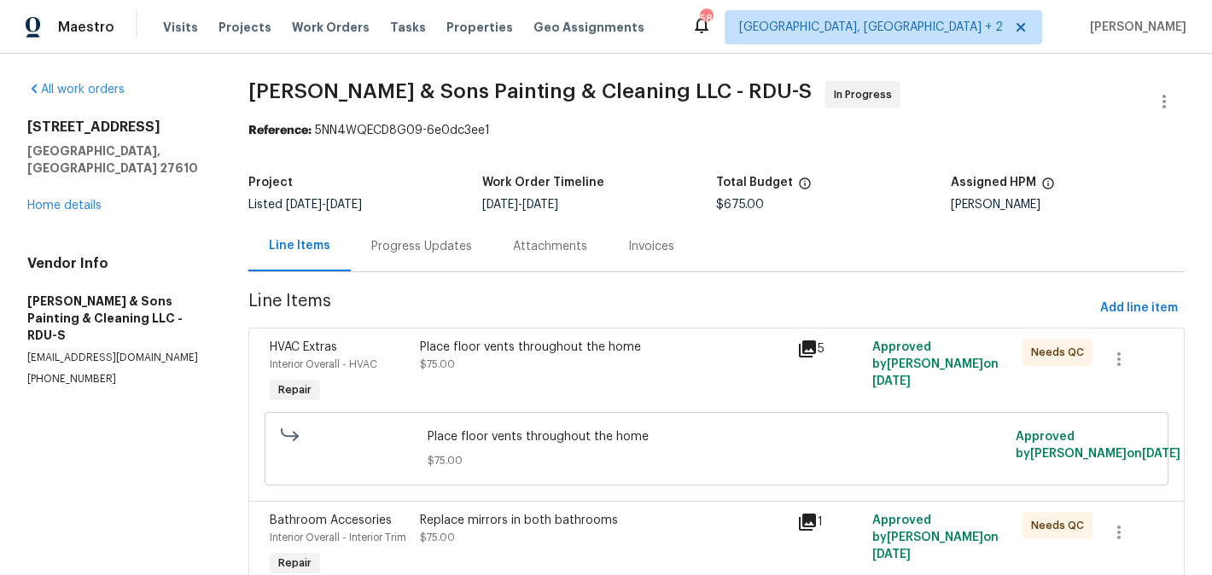
click at [435, 261] on div "Progress Updates" at bounding box center [422, 246] width 142 height 50
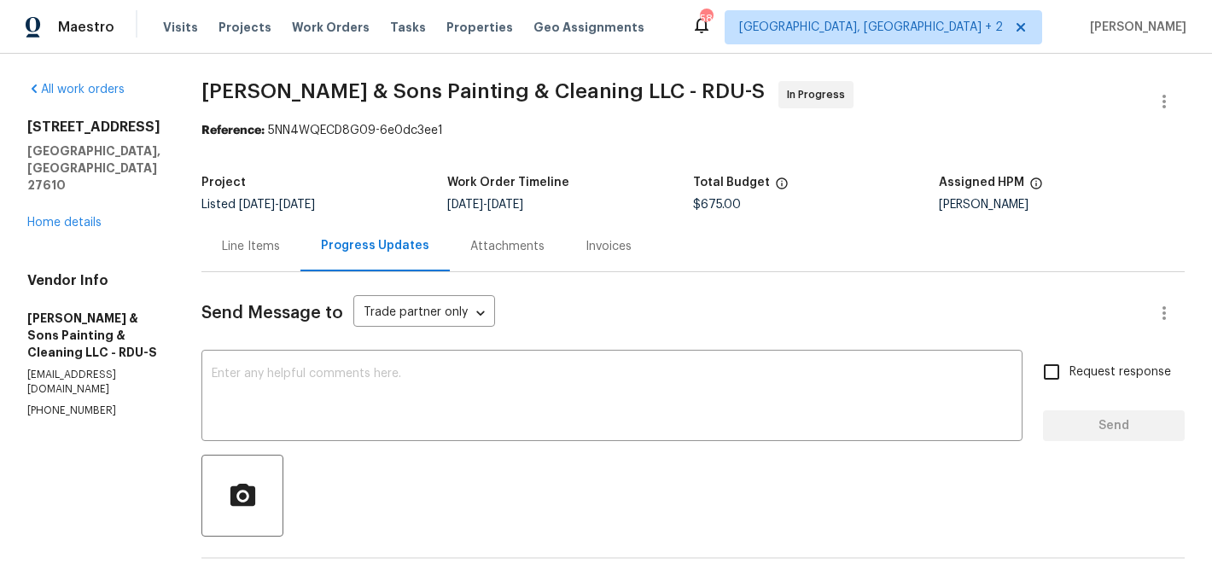
click at [222, 238] on div "Line Items" at bounding box center [251, 246] width 58 height 17
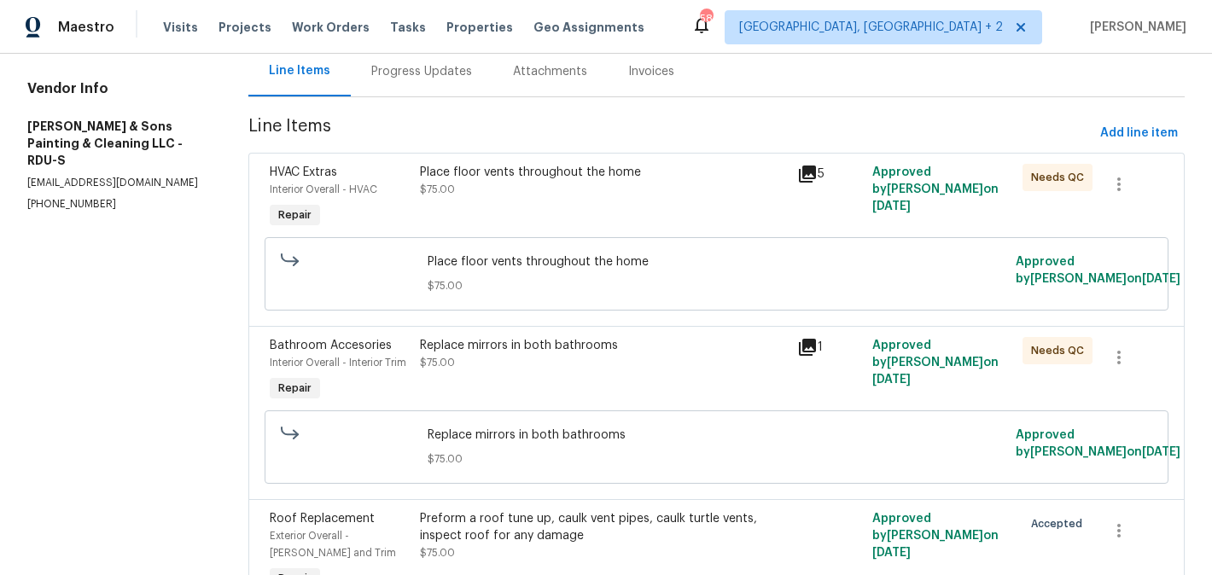
scroll to position [52, 0]
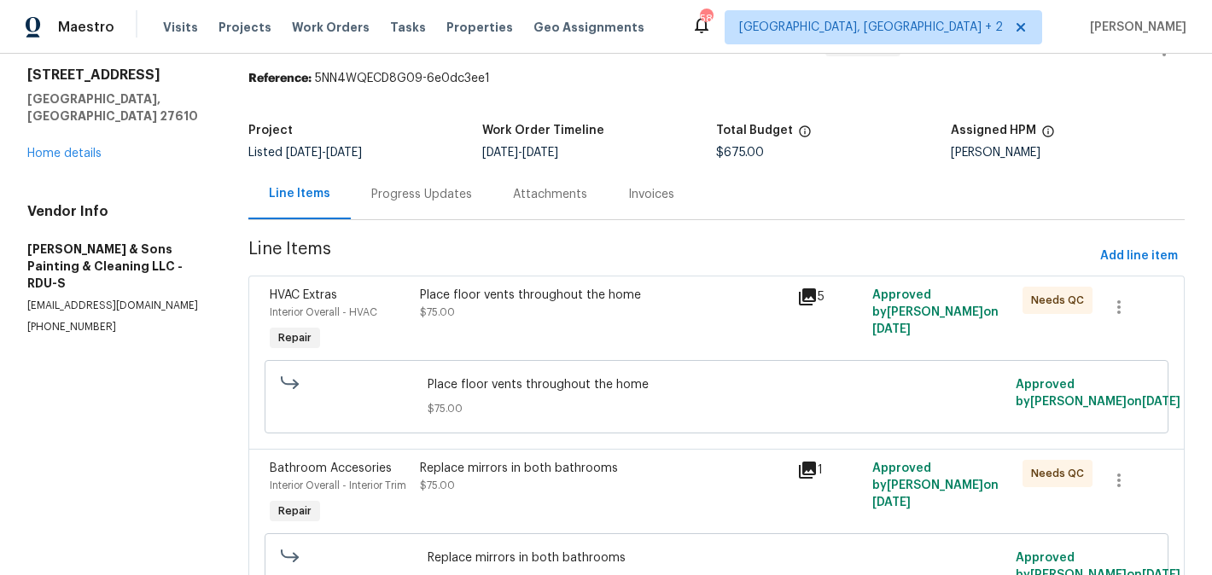
click at [516, 309] on div "Place floor vents throughout the home $75.00" at bounding box center [603, 304] width 366 height 34
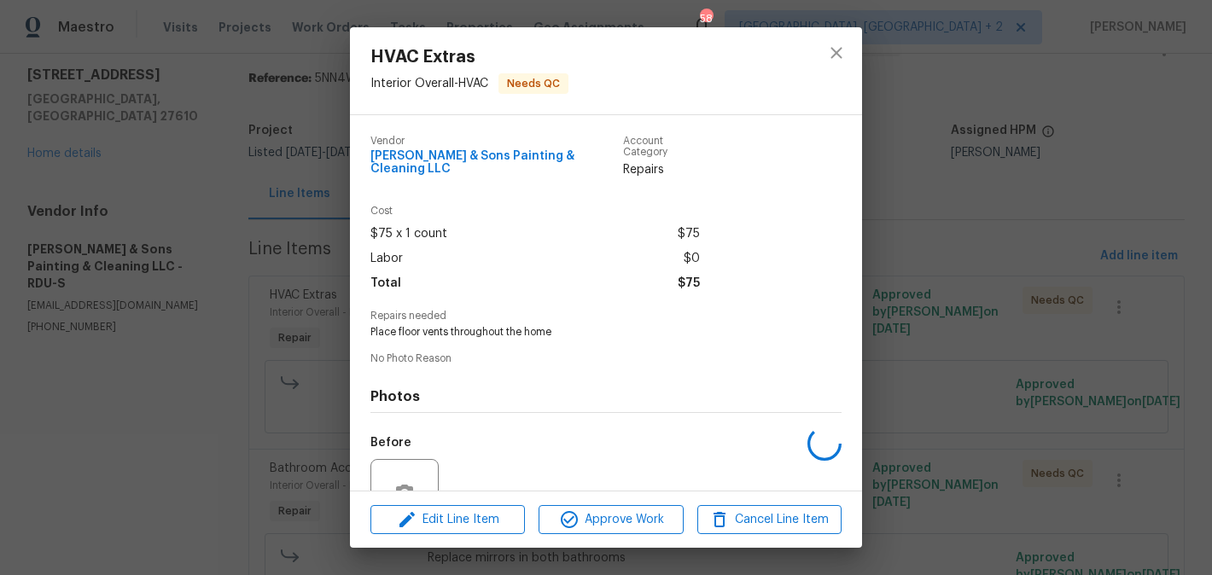
scroll to position [153, 0]
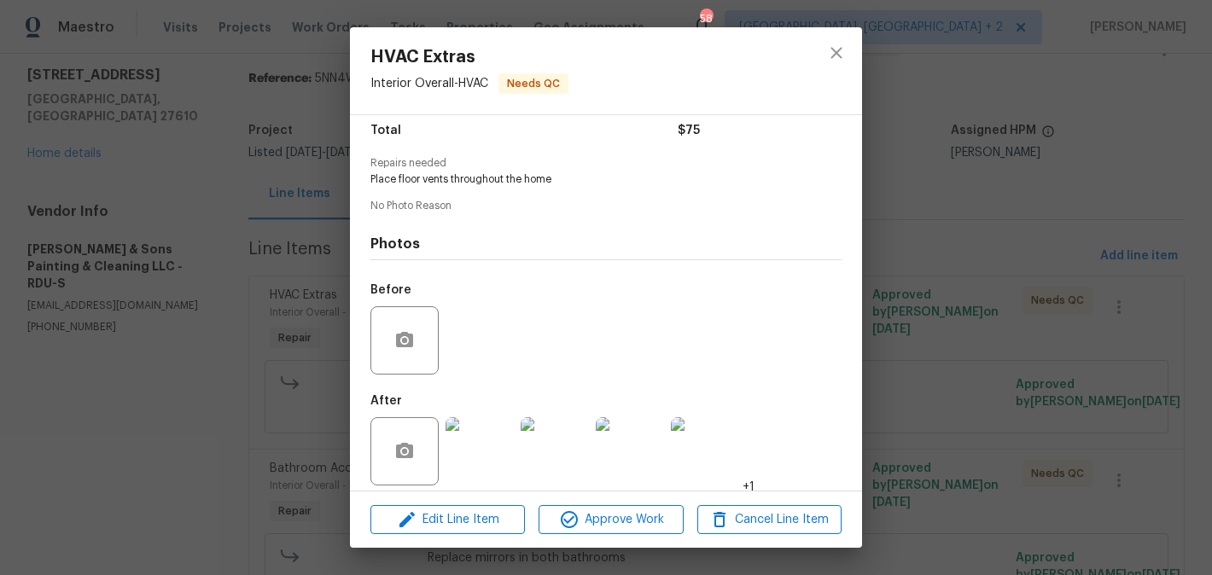
click at [912, 284] on div "HVAC Extras Interior Overall - HVAC Needs QC Vendor [PERSON_NAME] & Sons Painti…" at bounding box center [606, 287] width 1212 height 575
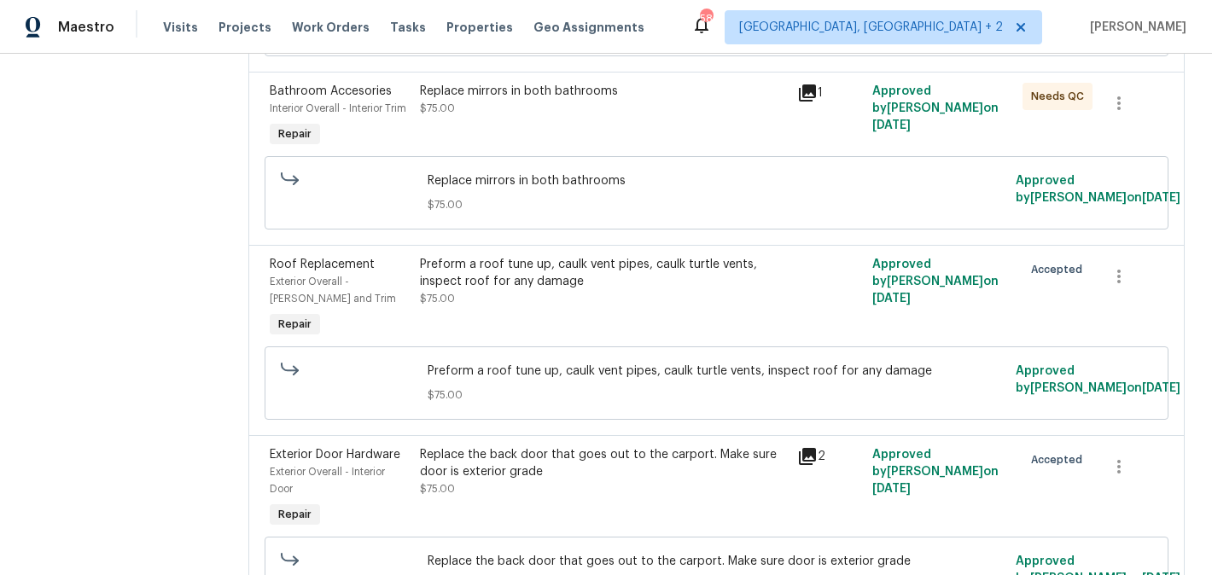
scroll to position [432, 0]
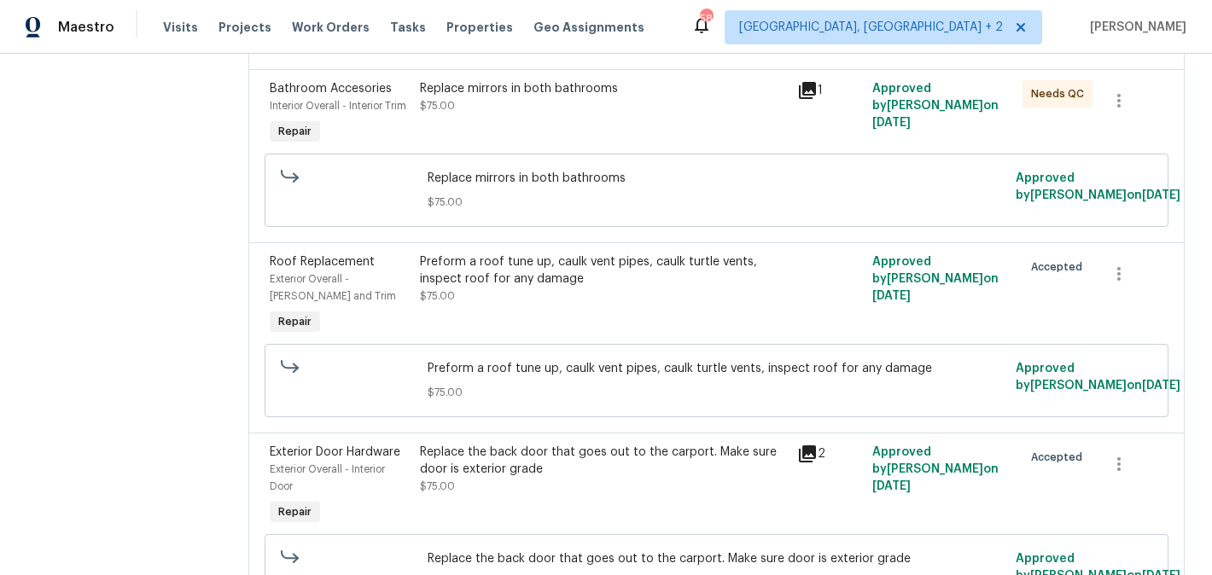
click at [529, 288] on div "Preform a roof tune up, caulk vent pipes, caulk turtle vents, inspect roof for …" at bounding box center [603, 270] width 366 height 34
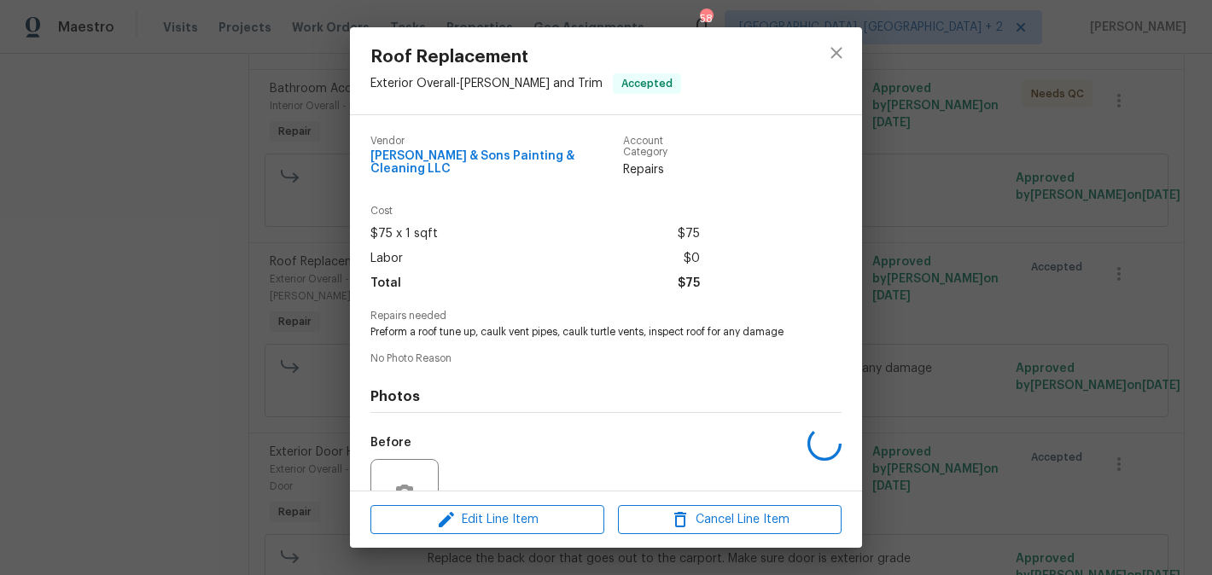
scroll to position [153, 0]
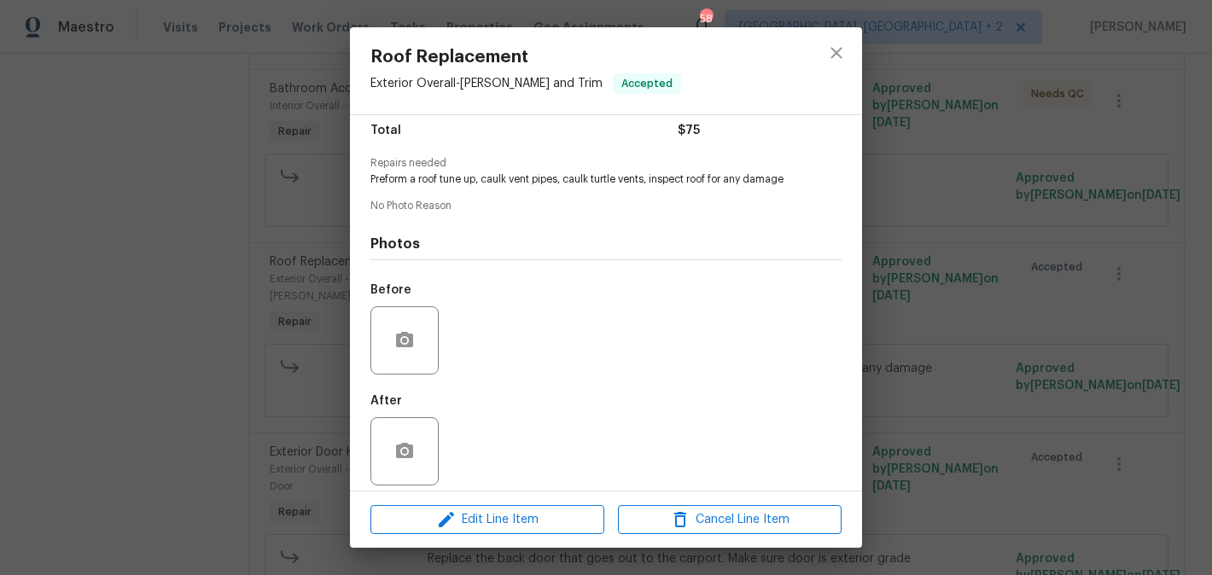
click at [508, 496] on div "Edit Line Item Cancel Line Item" at bounding box center [606, 519] width 512 height 57
click at [508, 522] on span "Edit Line Item" at bounding box center [487, 519] width 224 height 21
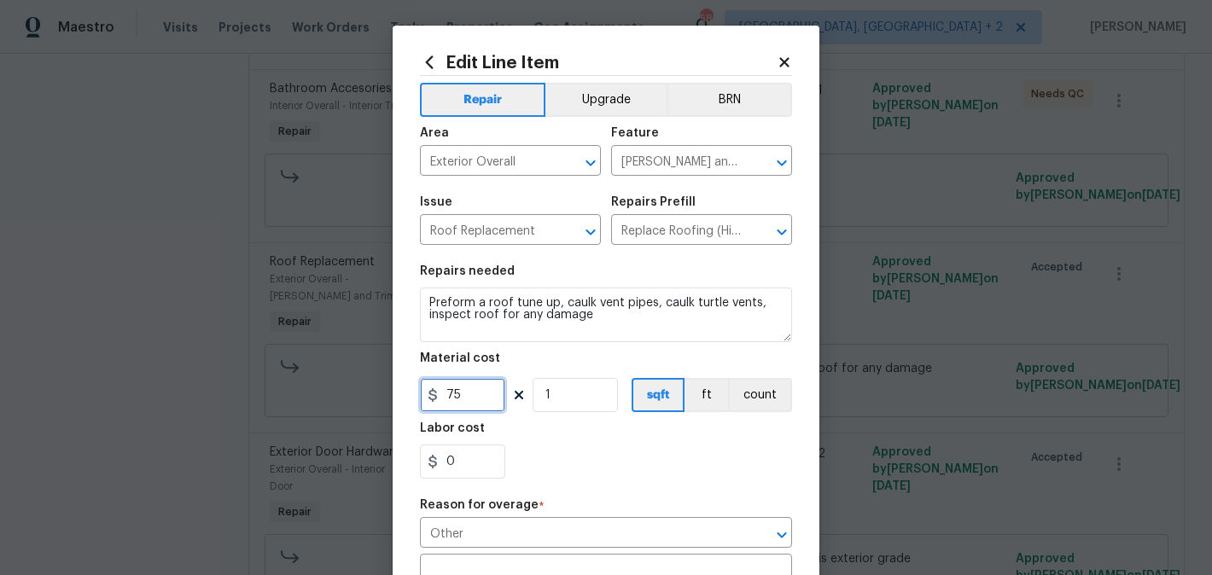
click at [470, 393] on input "75" at bounding box center [462, 395] width 85 height 34
type input "150"
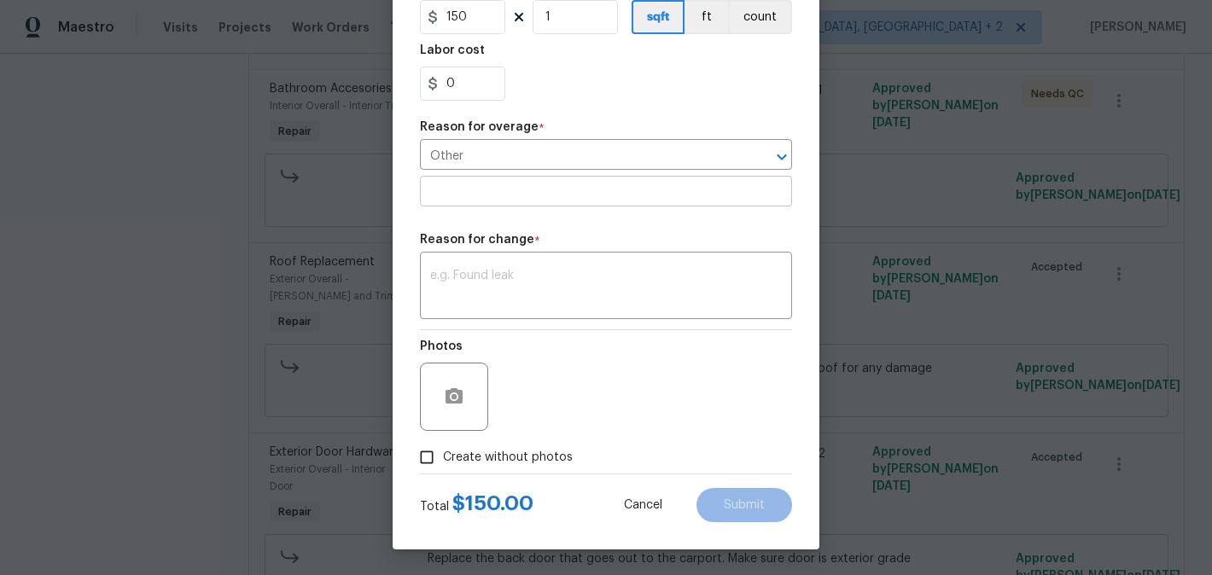
click at [465, 188] on input "text" at bounding box center [606, 193] width 372 height 26
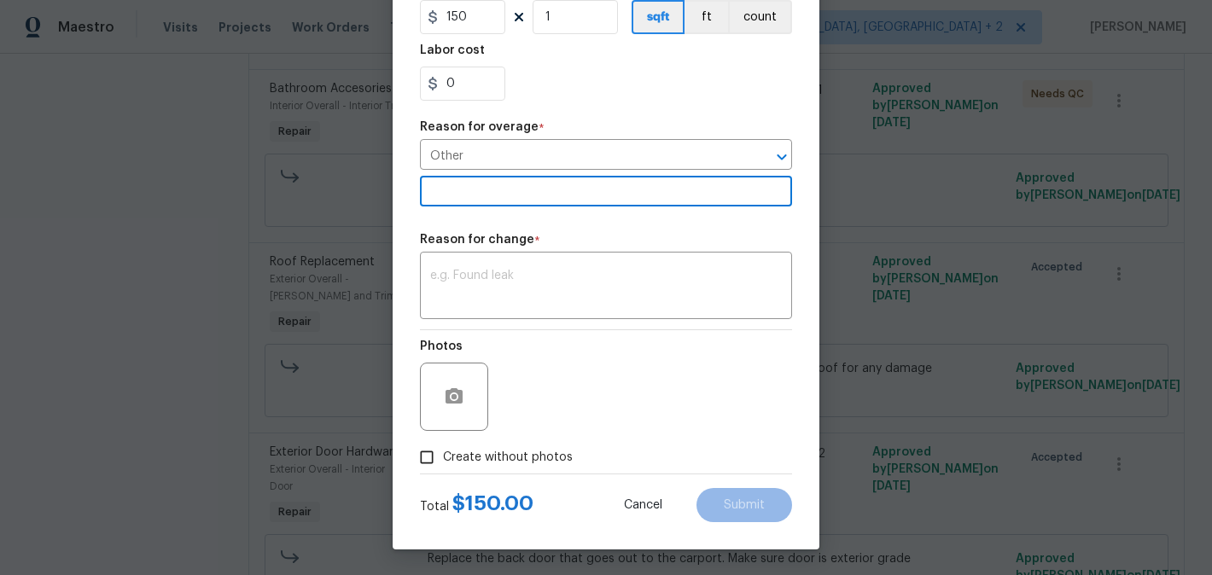
click at [483, 320] on div "Repair Upgrade BRN Area Exterior Overall ​ Feature [PERSON_NAME] and Trim ​ Iss…" at bounding box center [606, 86] width 372 height 776
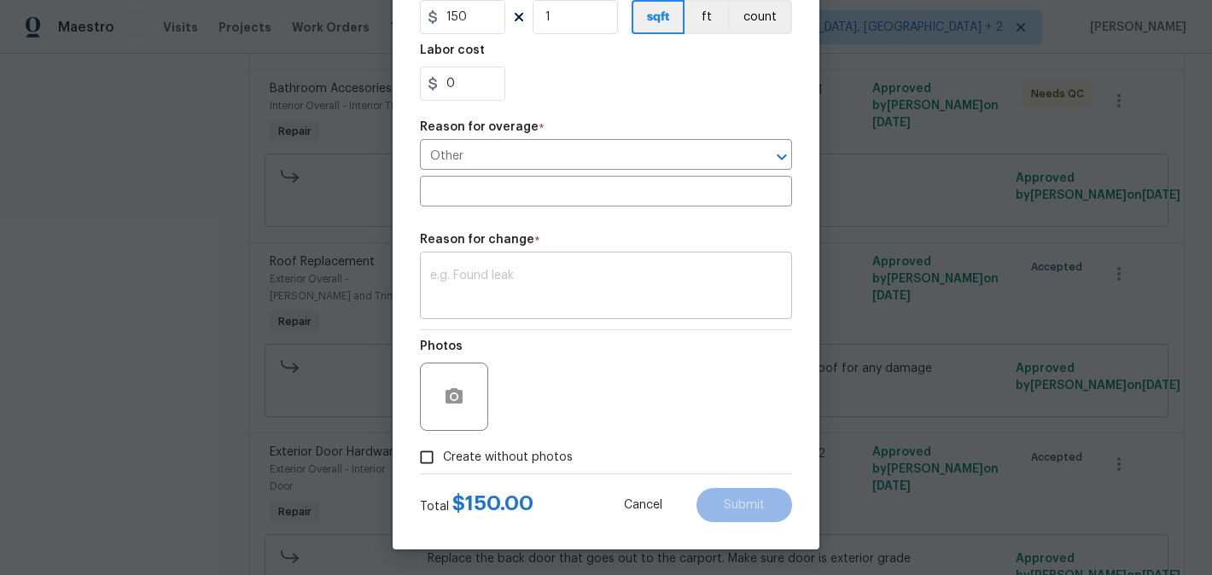
click at [474, 305] on div "x ​" at bounding box center [606, 287] width 372 height 63
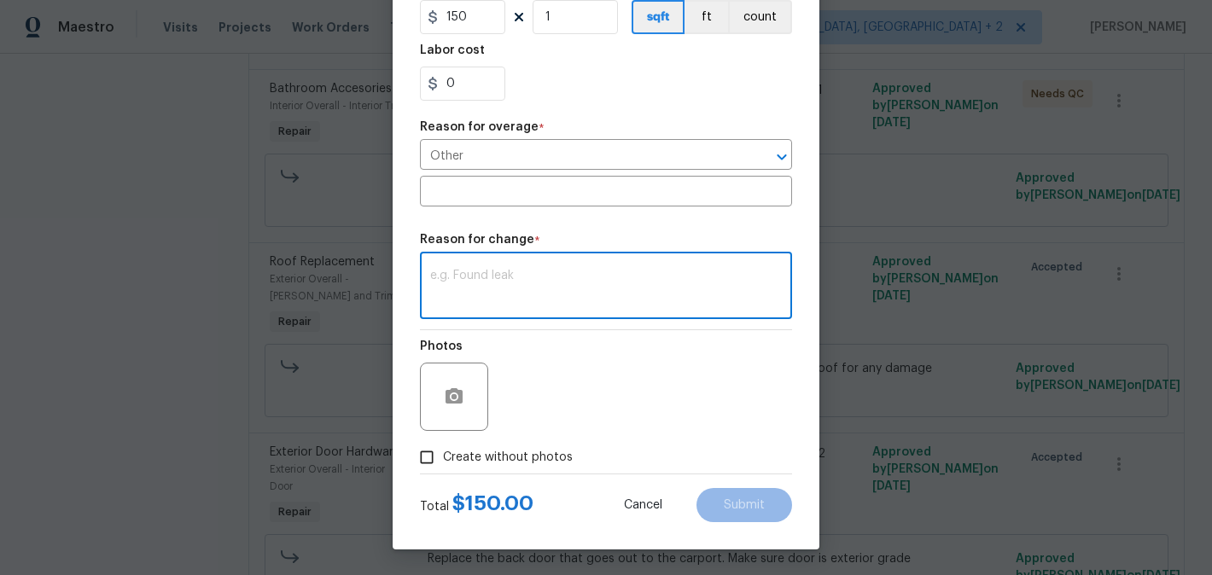
paste textarea "(BA) Updated cost per BR team approval."
type textarea "(BA) Updated cost per BR team approval."
click at [747, 484] on div "Total $ 150.00 Cancel Submit" at bounding box center [606, 498] width 372 height 48
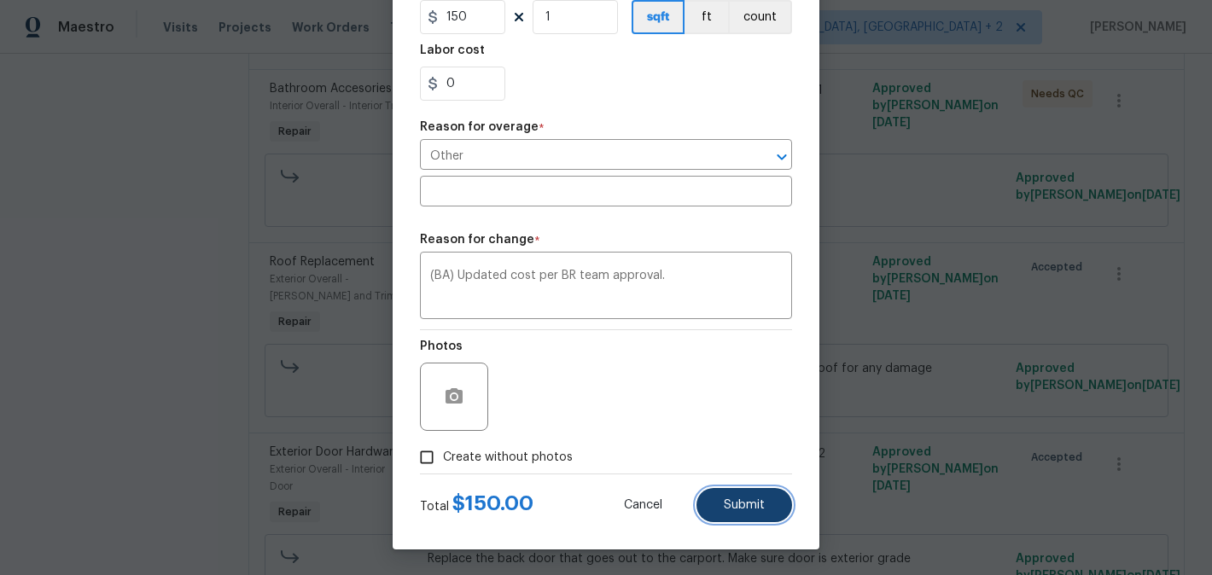
click at [747, 491] on button "Submit" at bounding box center [744, 505] width 96 height 34
type input "75"
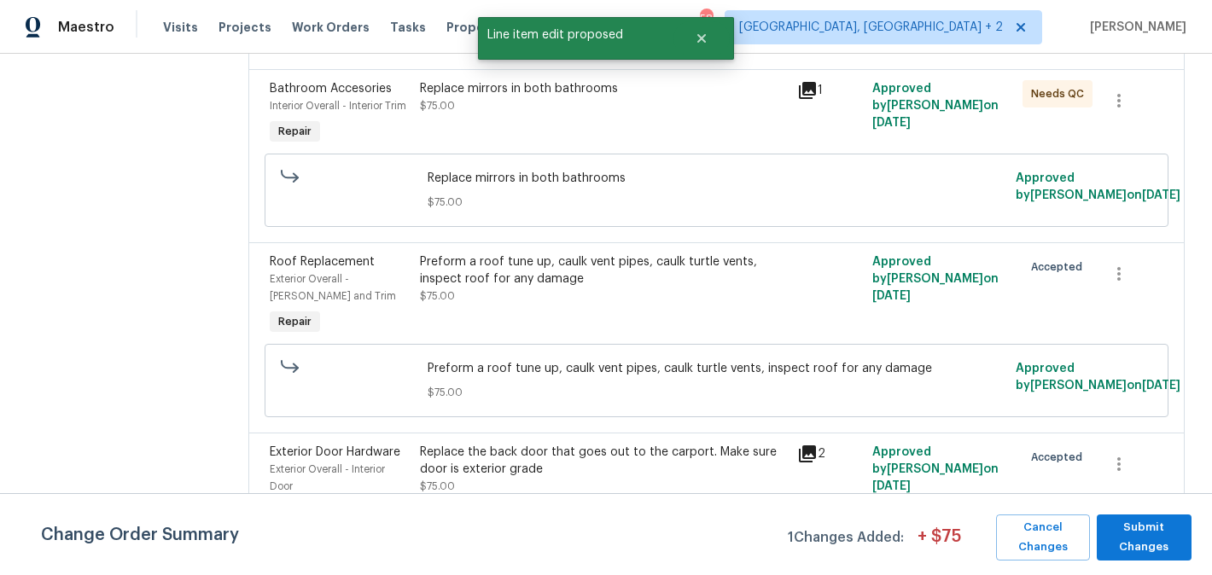
scroll to position [0, 0]
click at [1154, 548] on span "Submit Changes" at bounding box center [1144, 537] width 78 height 39
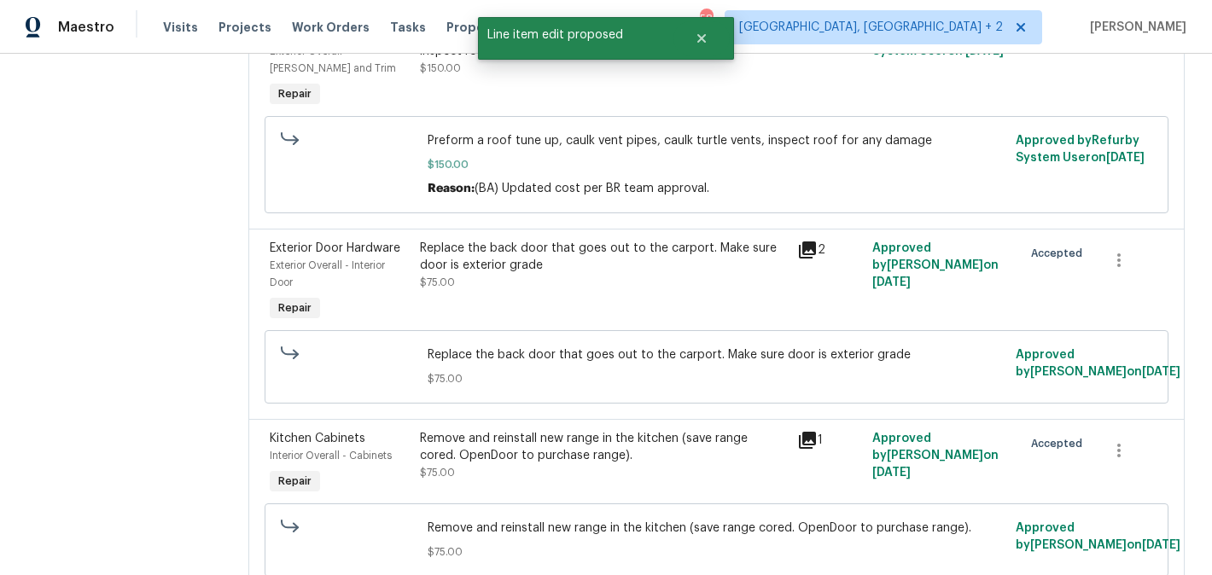
scroll to position [671, 0]
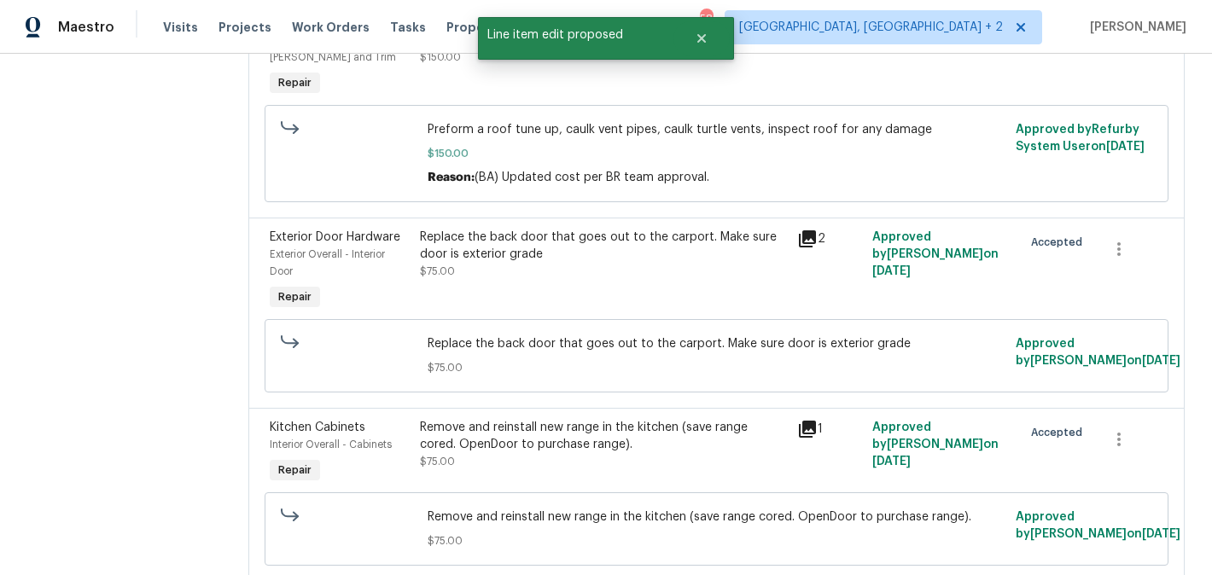
click at [567, 263] on div "Replace the back door that goes out to the carport. Make sure door is exterior …" at bounding box center [603, 246] width 366 height 34
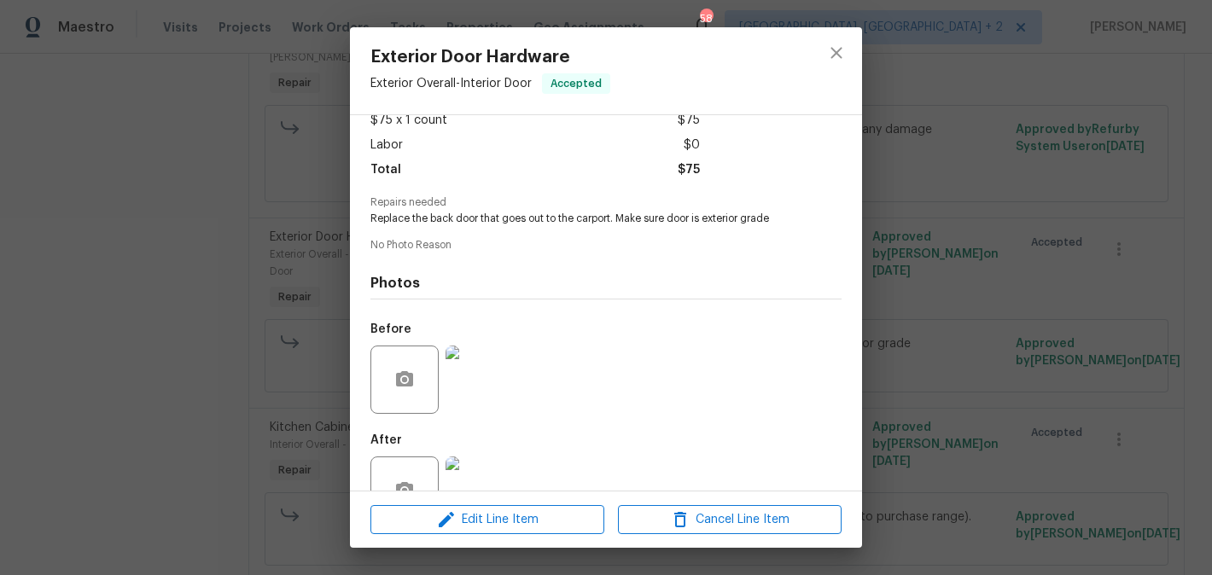
scroll to position [153, 0]
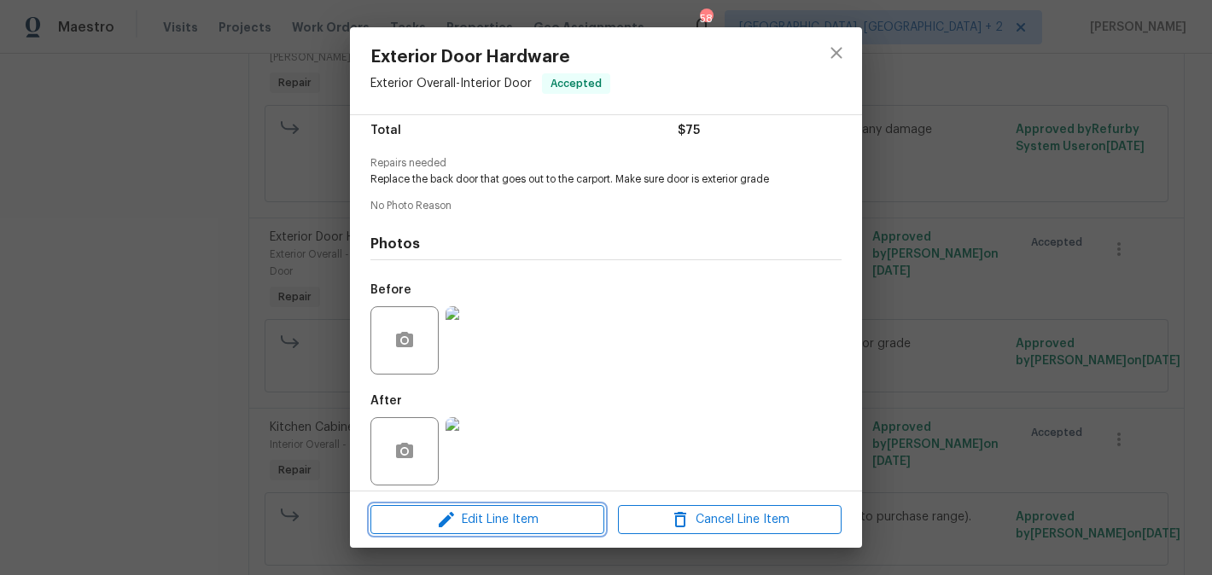
click at [491, 510] on span "Edit Line Item" at bounding box center [487, 519] width 224 height 21
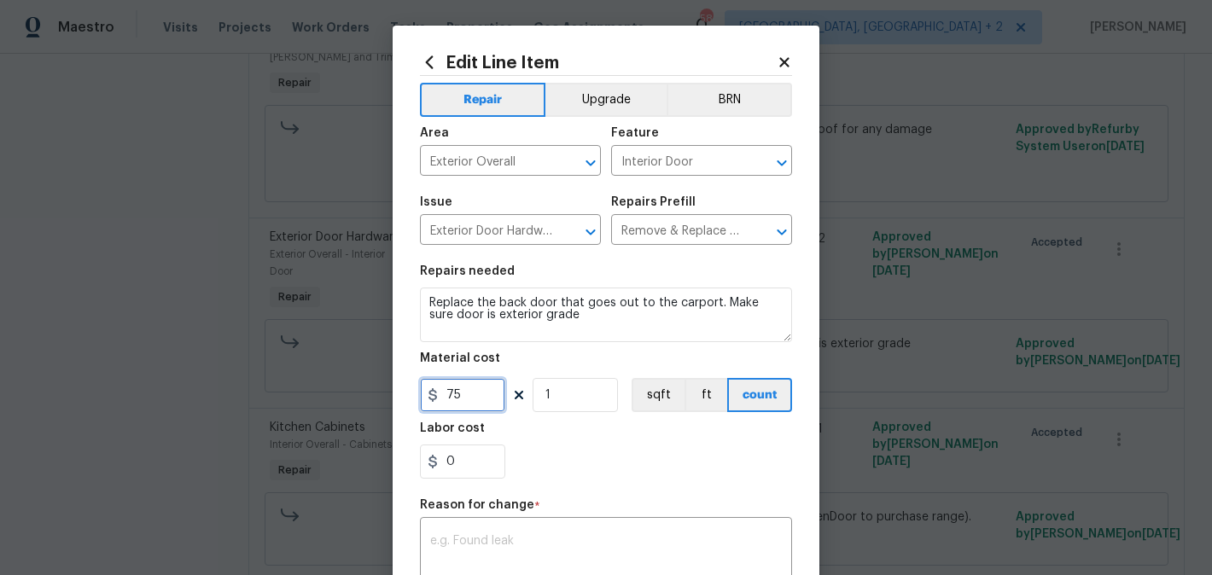
click at [458, 402] on input "75" at bounding box center [462, 395] width 85 height 34
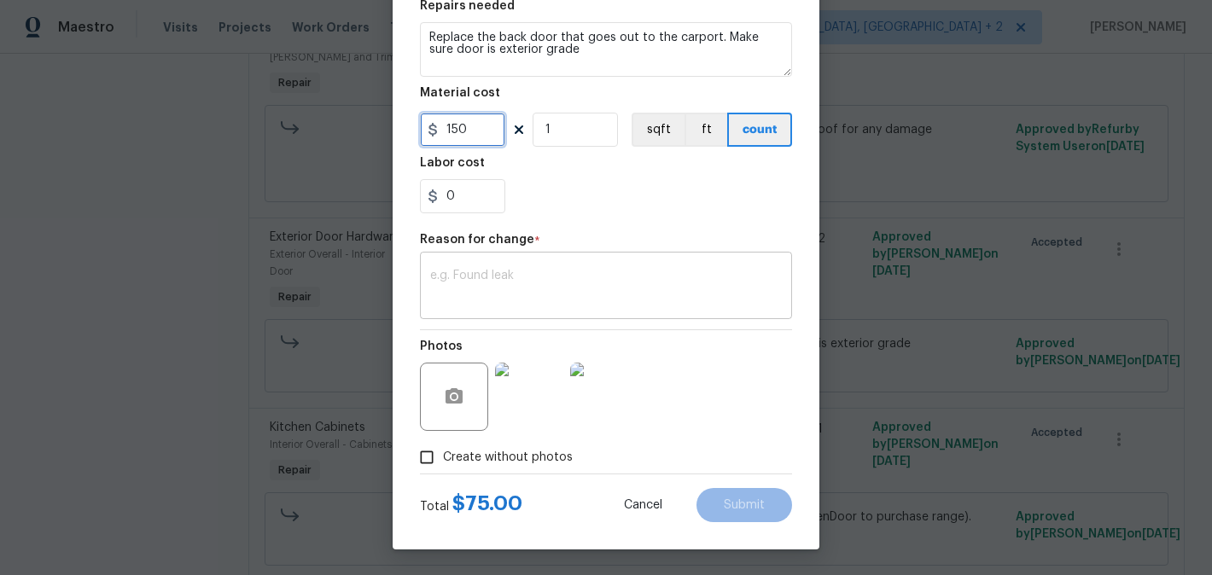
type input "150"
click at [520, 302] on textarea at bounding box center [606, 288] width 352 height 36
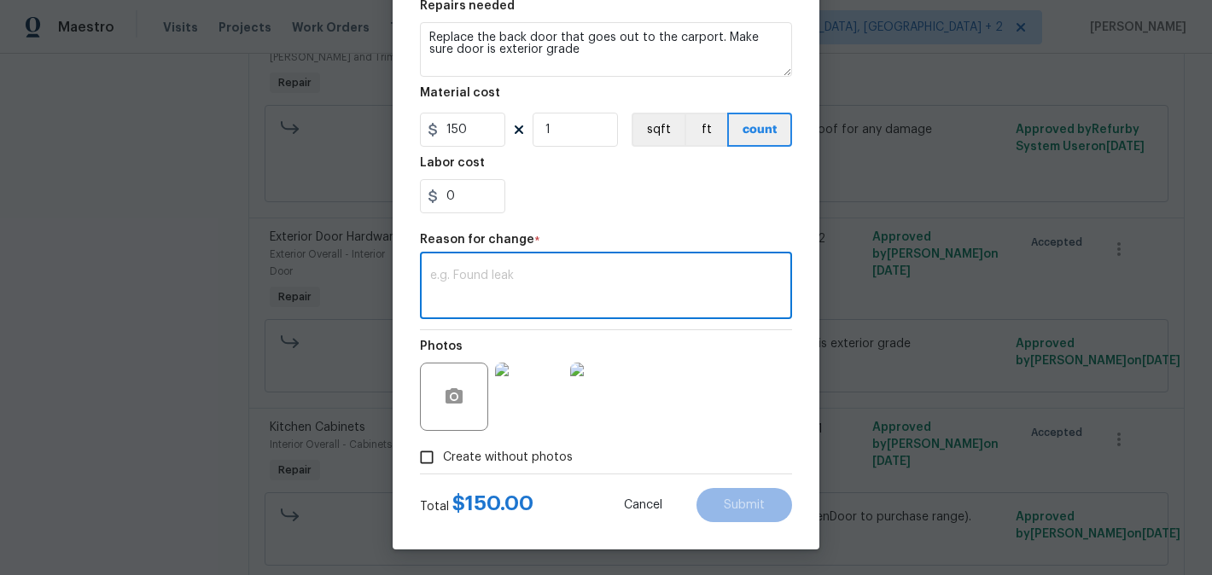
click at [515, 295] on textarea at bounding box center [606, 288] width 352 height 36
paste textarea "(BA) Updated cost per BR team approval."
type textarea "(BA) Updated cost per BR team approval."
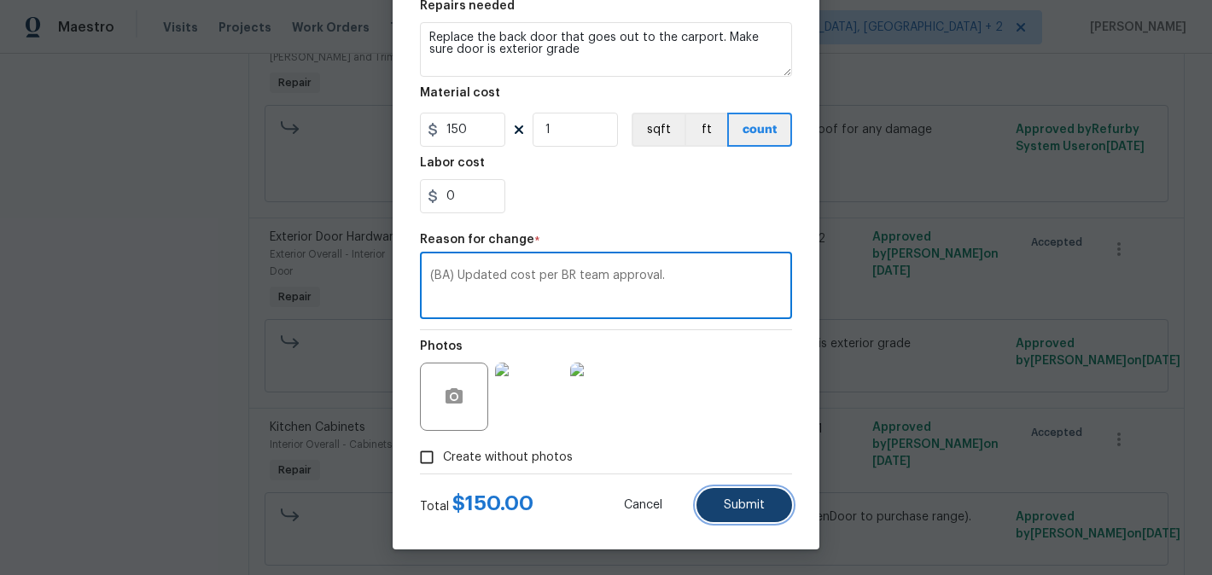
click at [727, 489] on button "Submit" at bounding box center [744, 505] width 96 height 34
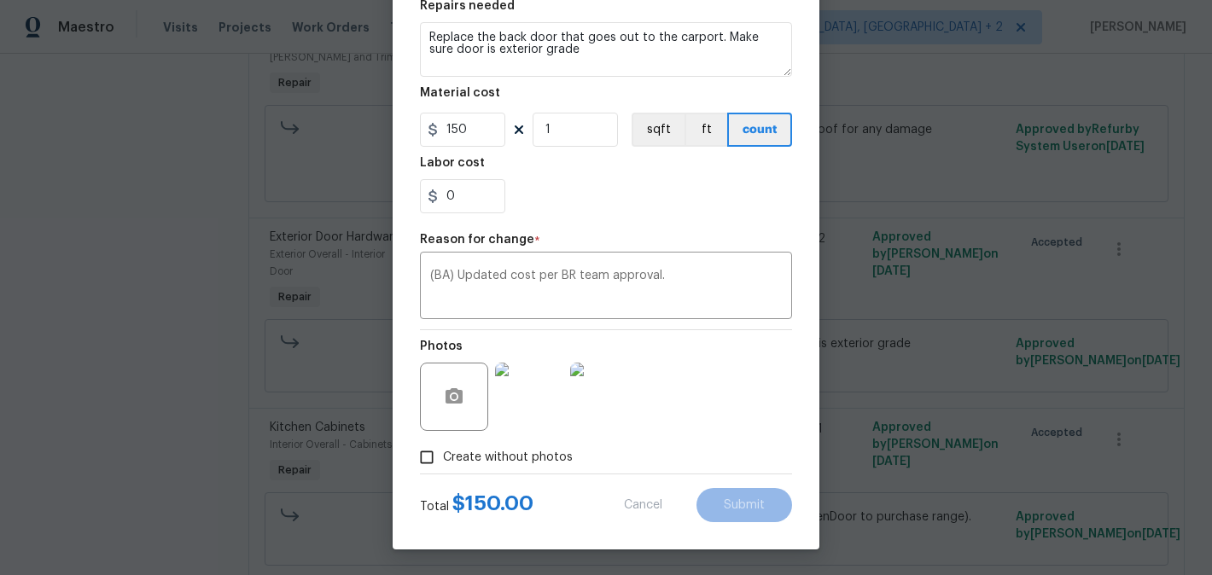
type input "75"
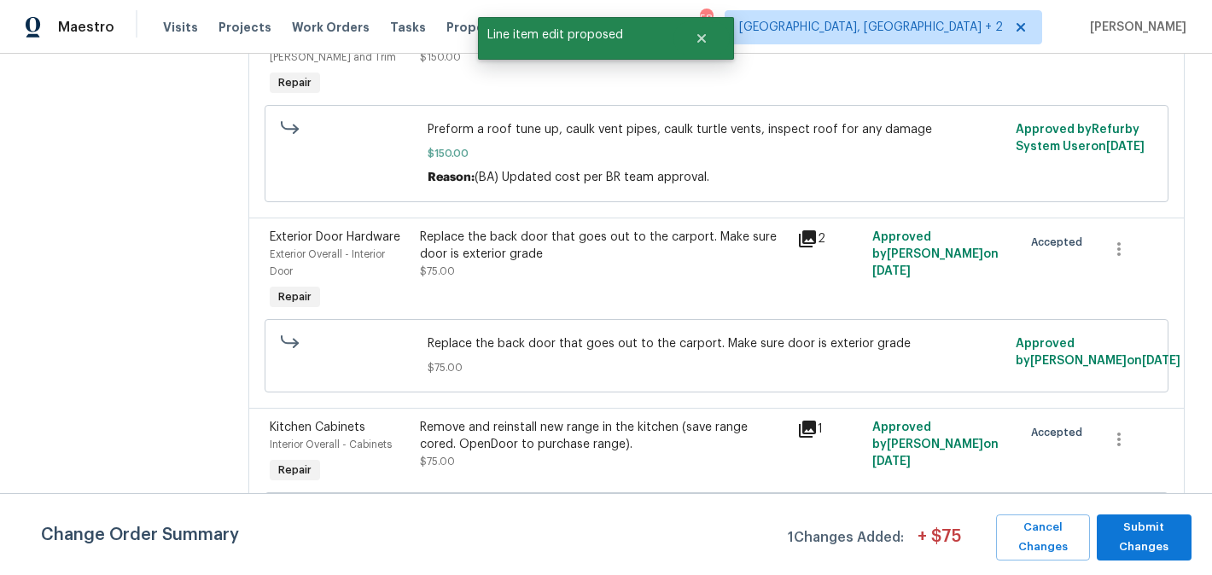
scroll to position [0, 0]
click at [1160, 550] on span "Submit Changes" at bounding box center [1144, 537] width 78 height 39
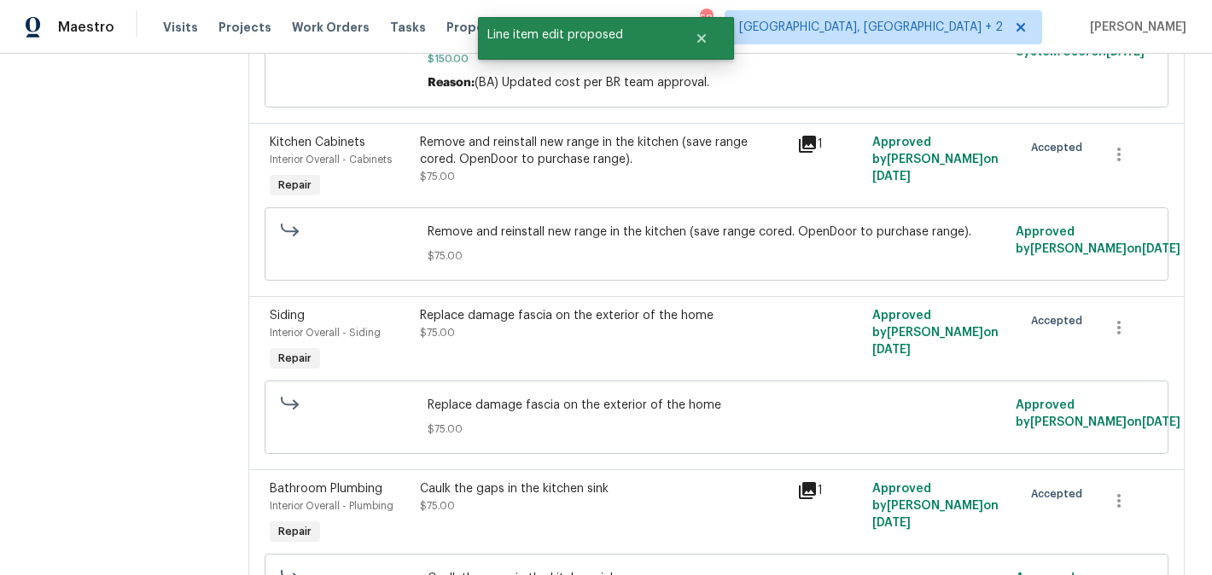
scroll to position [964, 0]
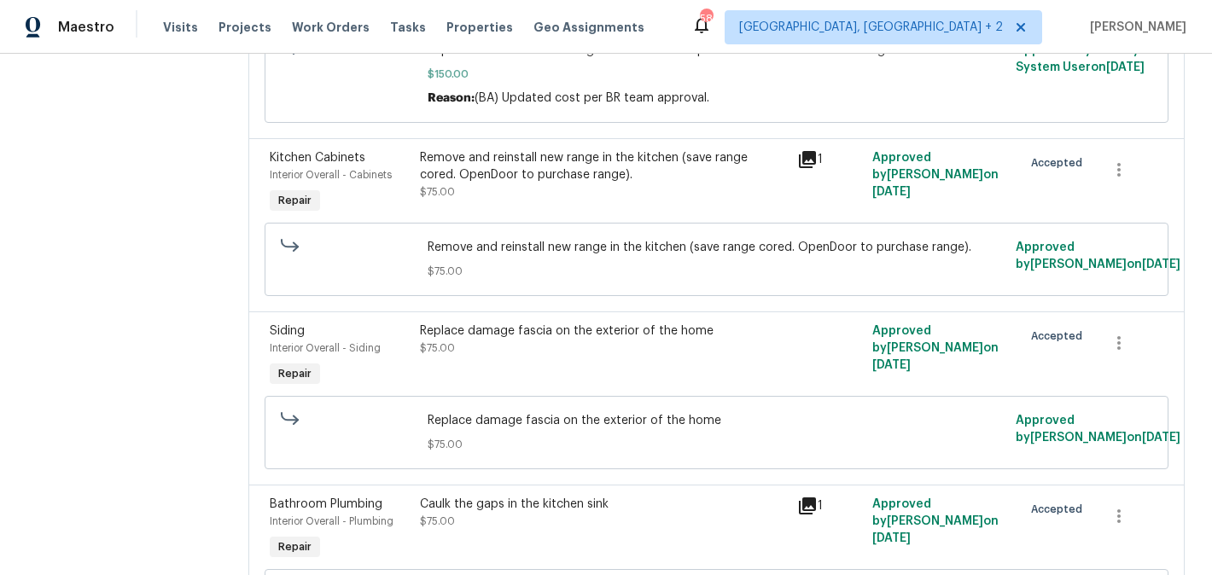
click at [550, 183] on div "Remove and reinstall new range in the kitchen (save range cored. OpenDoor to pu…" at bounding box center [603, 166] width 366 height 34
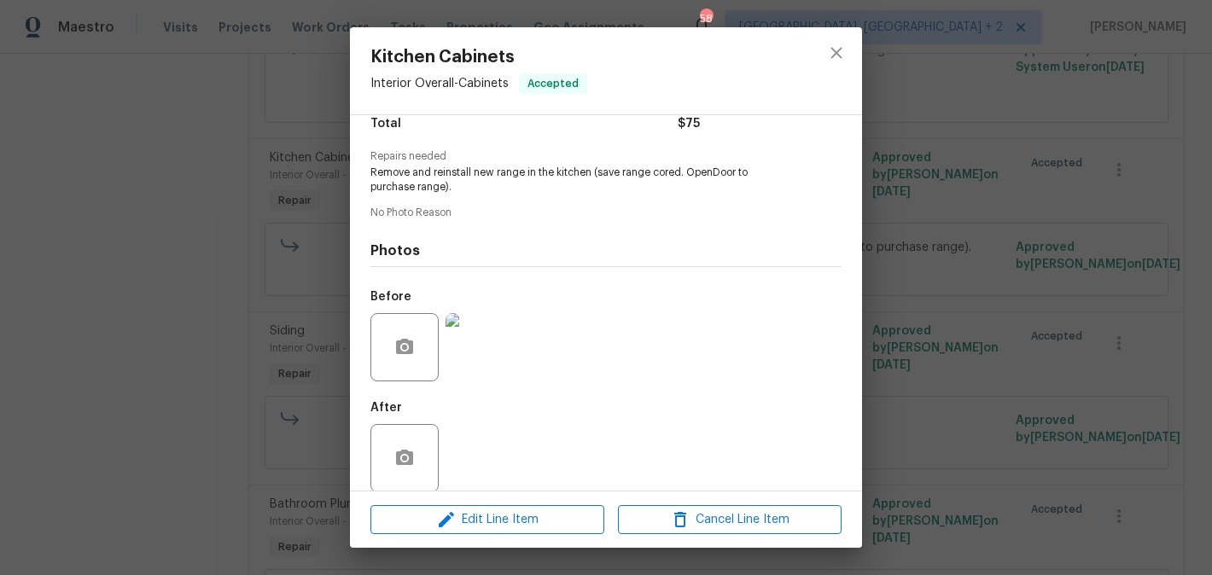
scroll to position [167, 0]
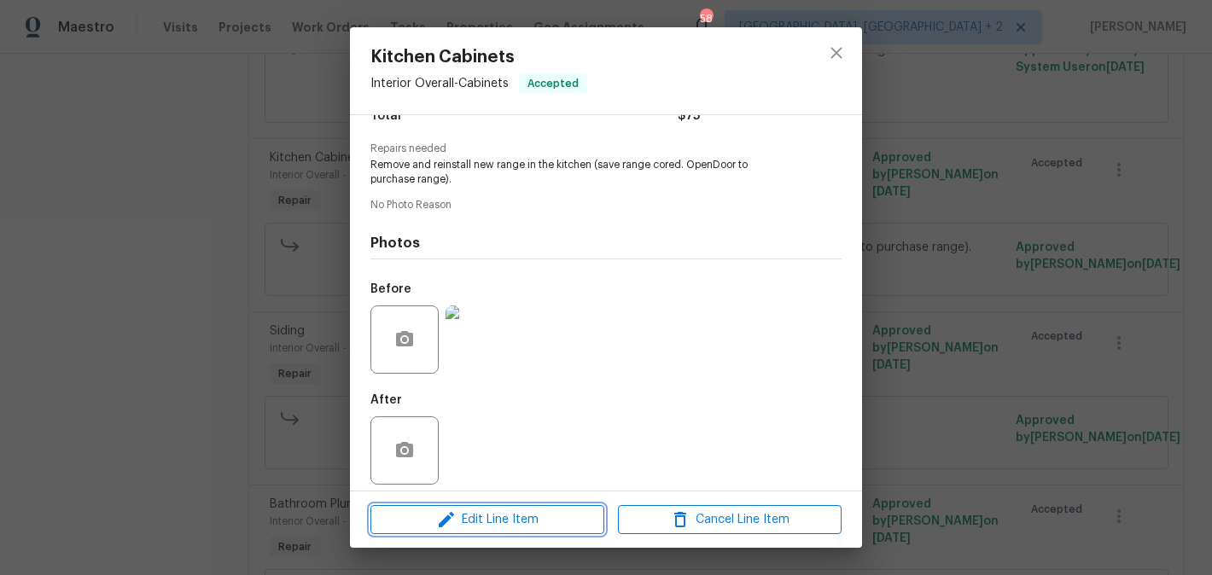
click at [474, 510] on span "Edit Line Item" at bounding box center [487, 519] width 224 height 21
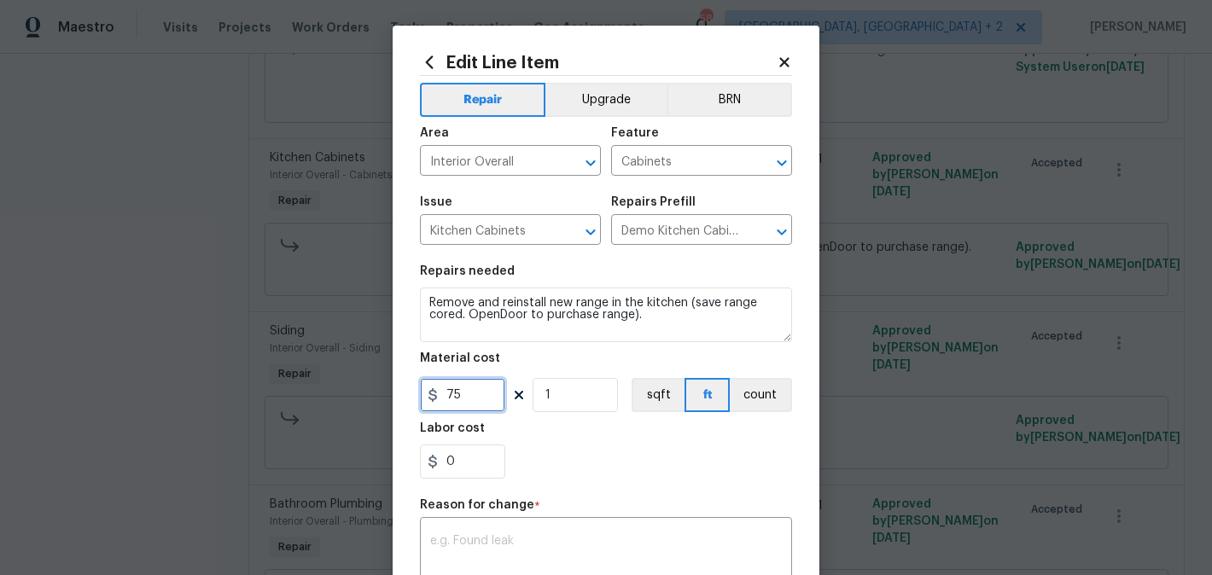
click at [452, 408] on input "75" at bounding box center [462, 395] width 85 height 34
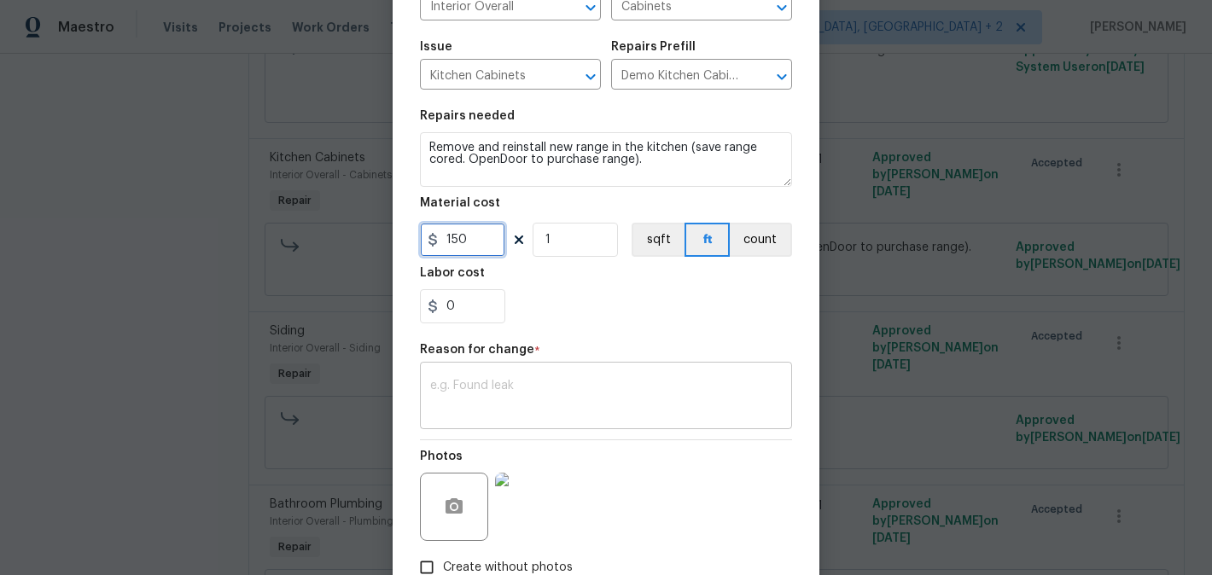
type input "150"
click at [516, 396] on textarea at bounding box center [606, 398] width 352 height 36
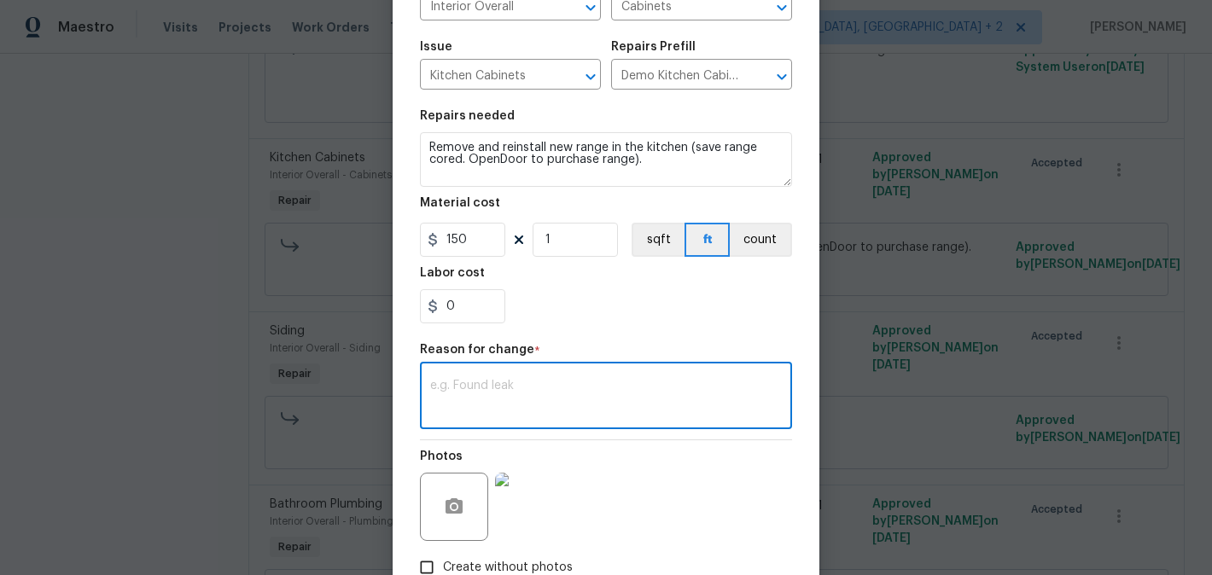
paste textarea "(BA) Updated cost per BR team approval."
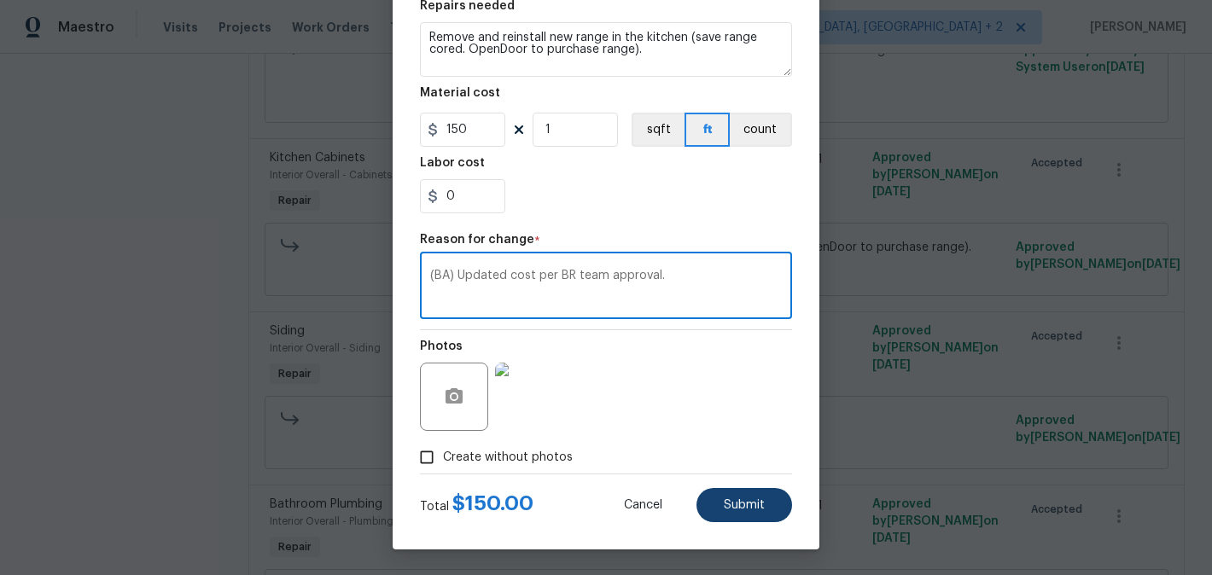
type textarea "(BA) Updated cost per BR team approval."
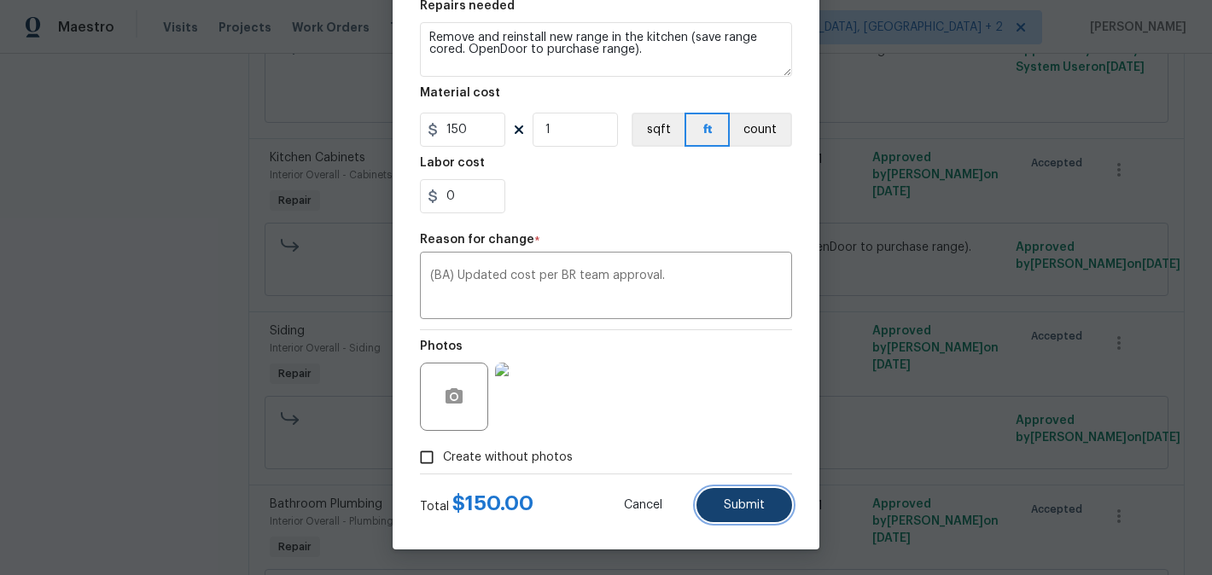
click at [748, 495] on button "Submit" at bounding box center [744, 505] width 96 height 34
type input "75"
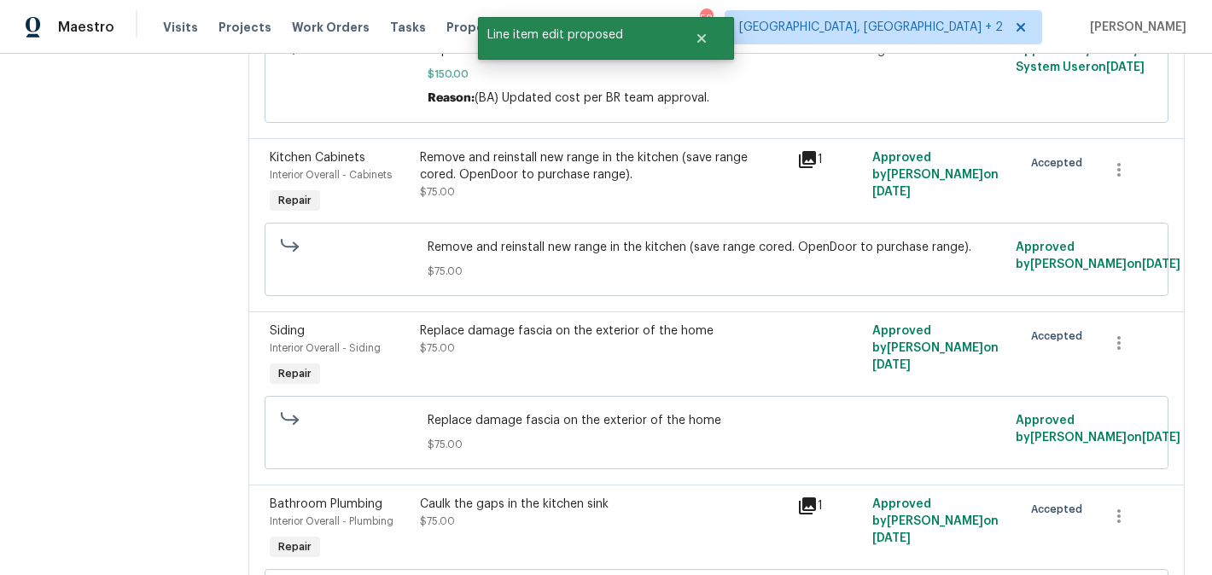
scroll to position [0, 0]
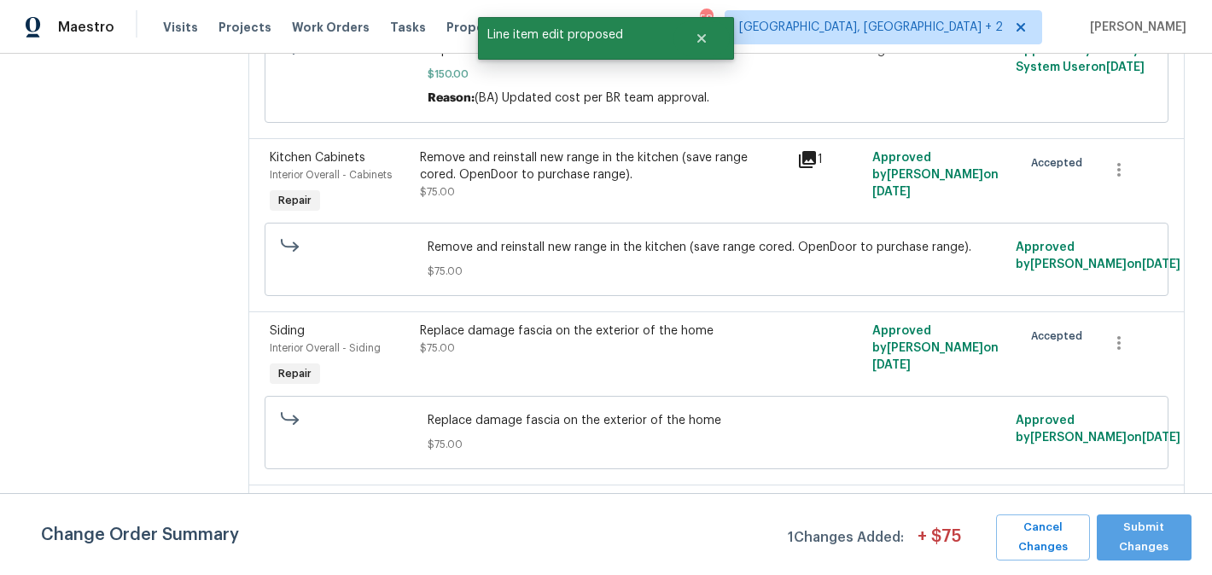
click at [1159, 532] on span "Submit Changes" at bounding box center [1144, 537] width 78 height 39
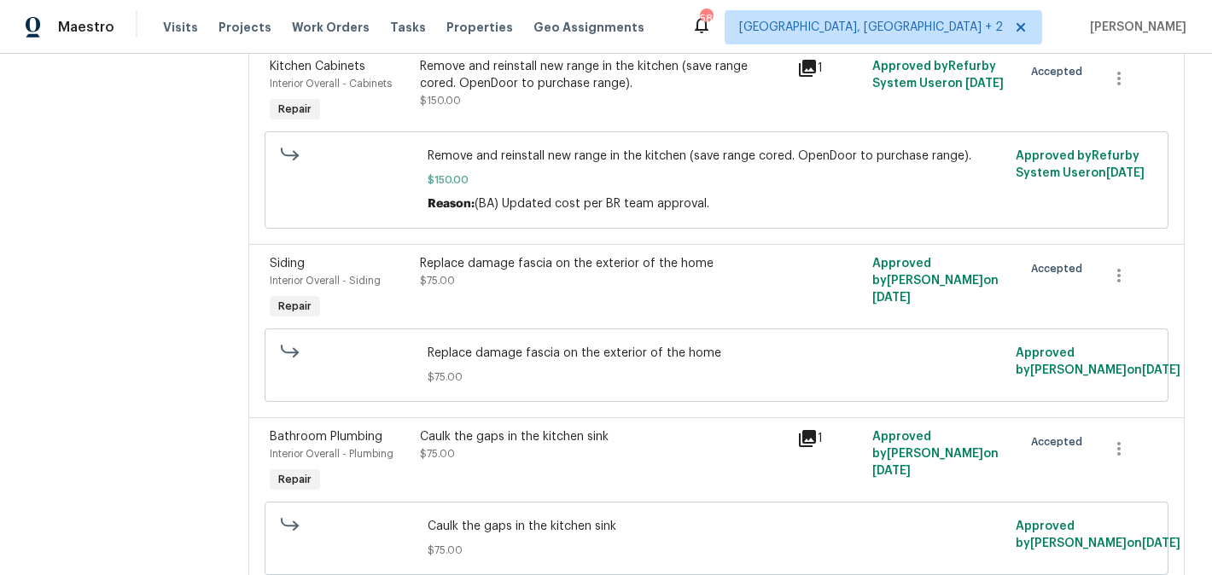
scroll to position [1056, 0]
click at [612, 288] on div "Replace damage fascia on the exterior of the home $75.00" at bounding box center [603, 271] width 366 height 34
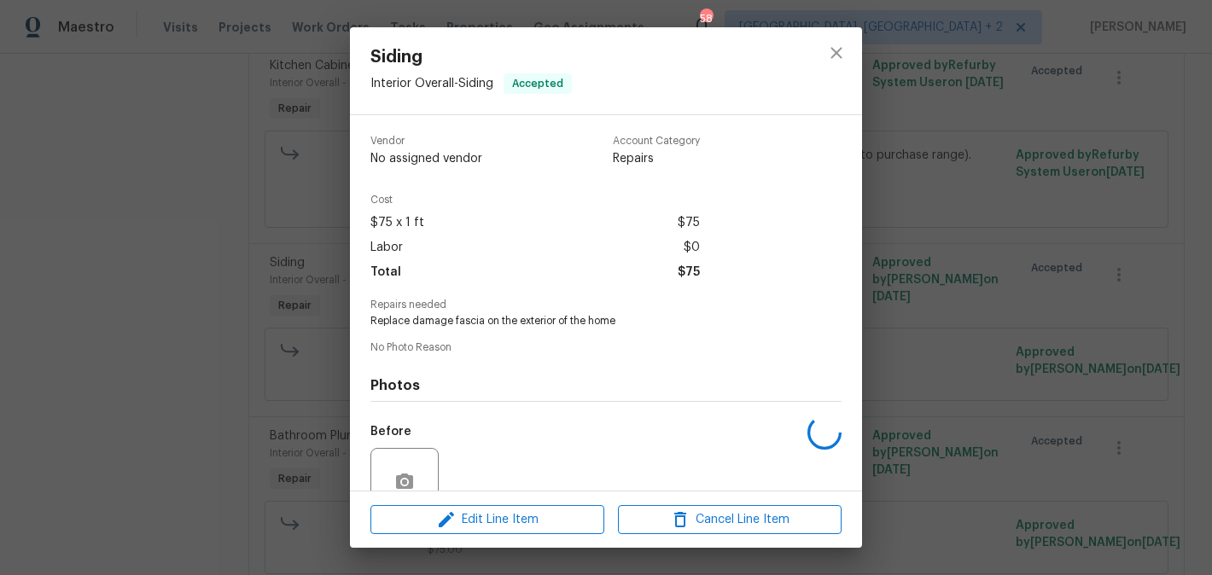
scroll to position [153, 0]
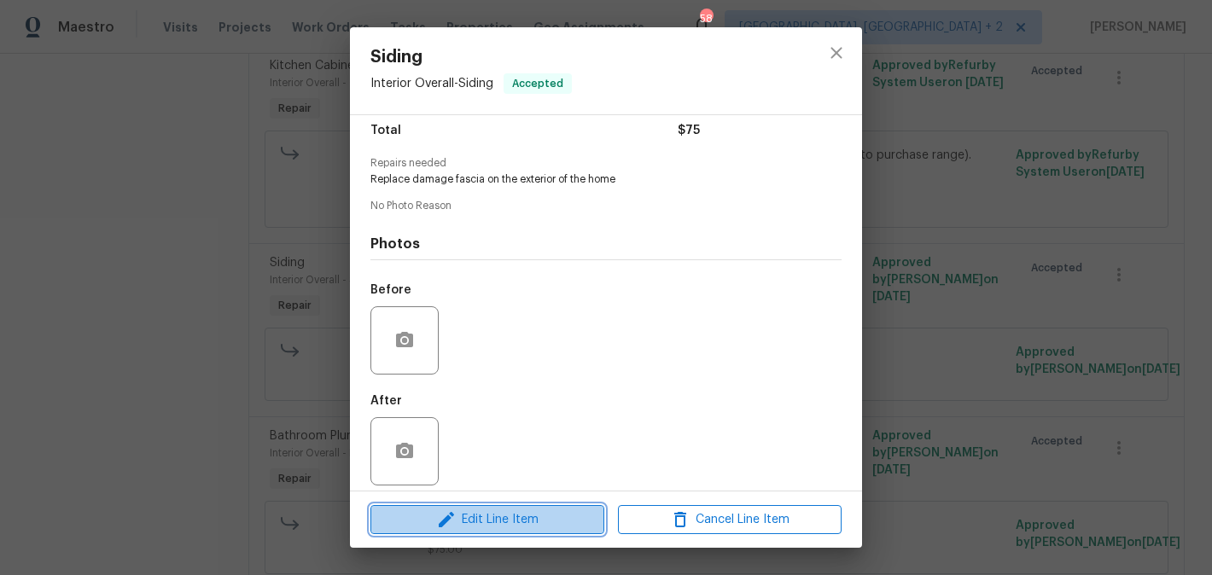
click at [520, 515] on span "Edit Line Item" at bounding box center [487, 519] width 224 height 21
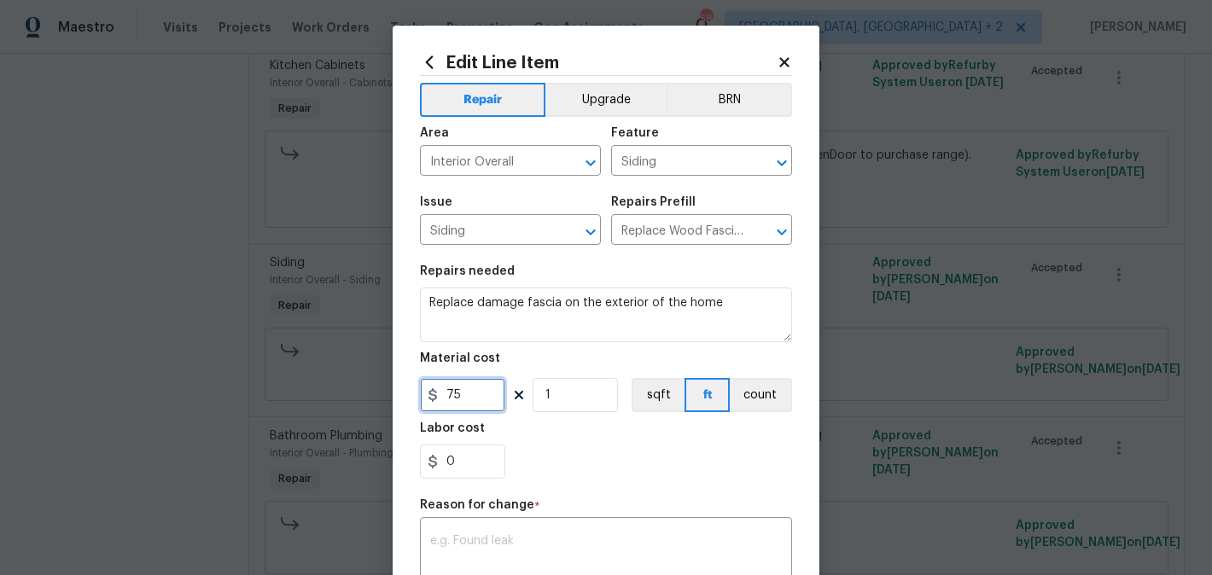
click at [440, 386] on input "75" at bounding box center [462, 395] width 85 height 34
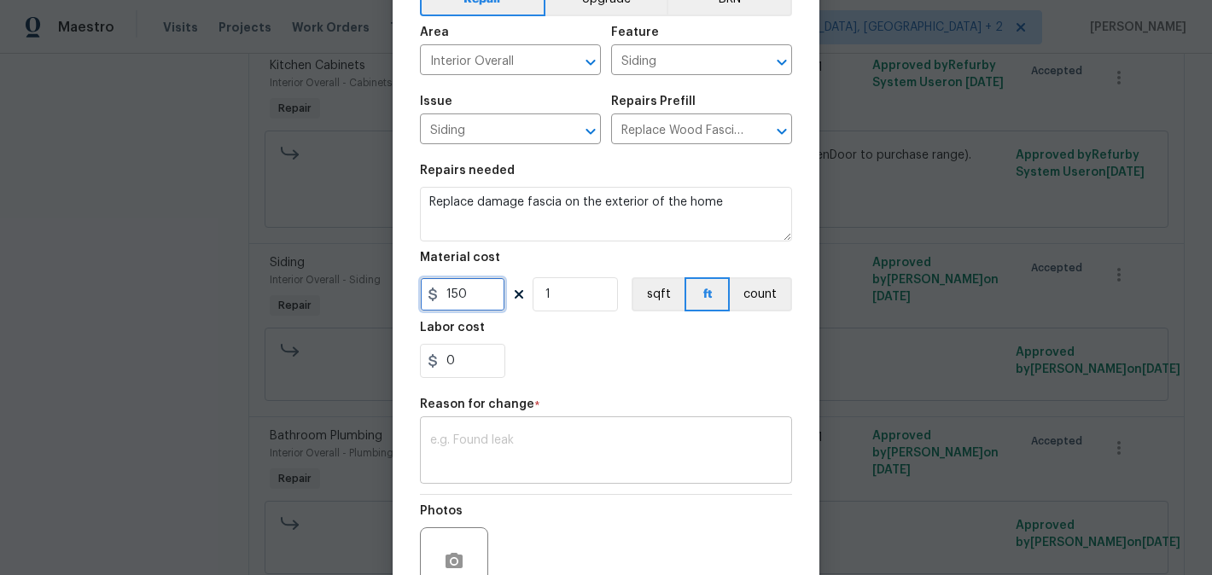
type input "150"
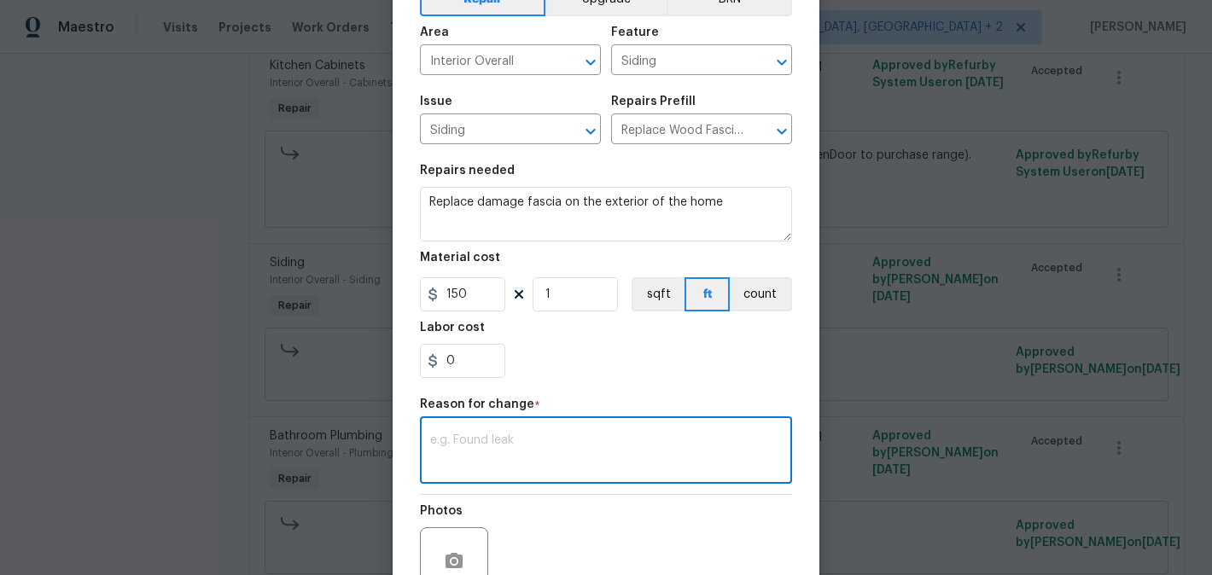
click at [552, 442] on textarea at bounding box center [606, 452] width 352 height 36
paste textarea "(BA) Updated cost per BR team approval."
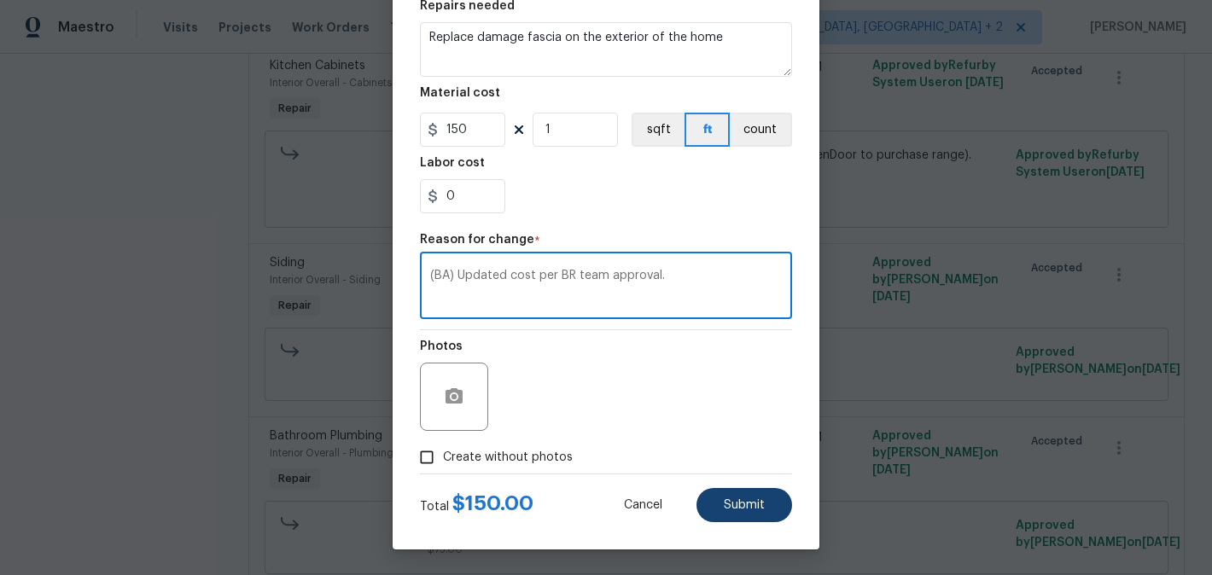
type textarea "(BA) Updated cost per BR team approval."
click at [776, 503] on button "Submit" at bounding box center [744, 505] width 96 height 34
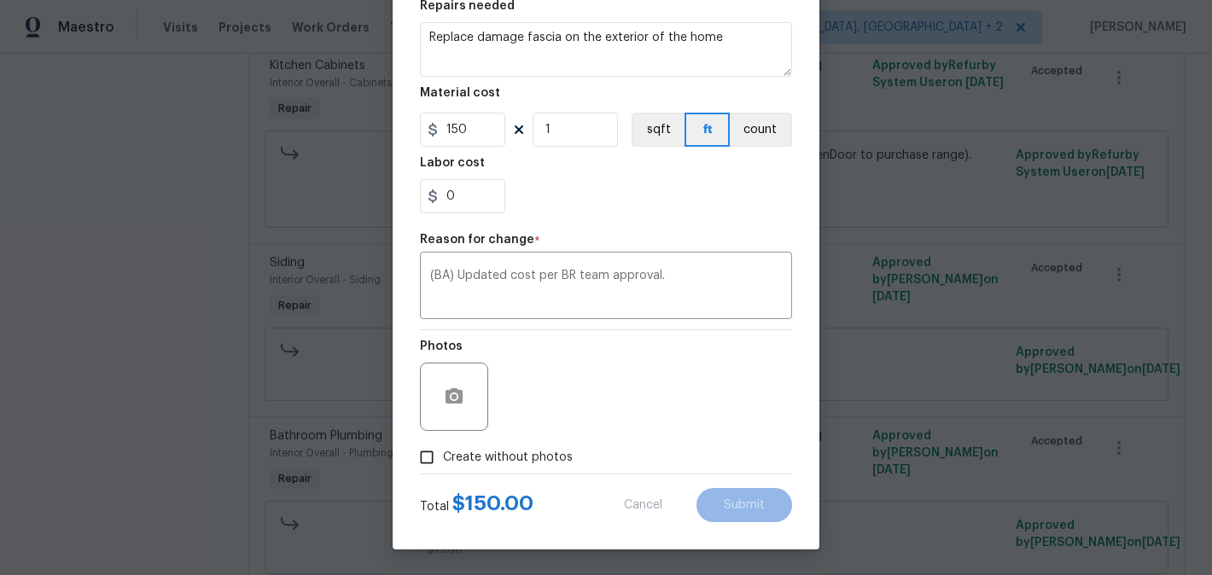
type input "75"
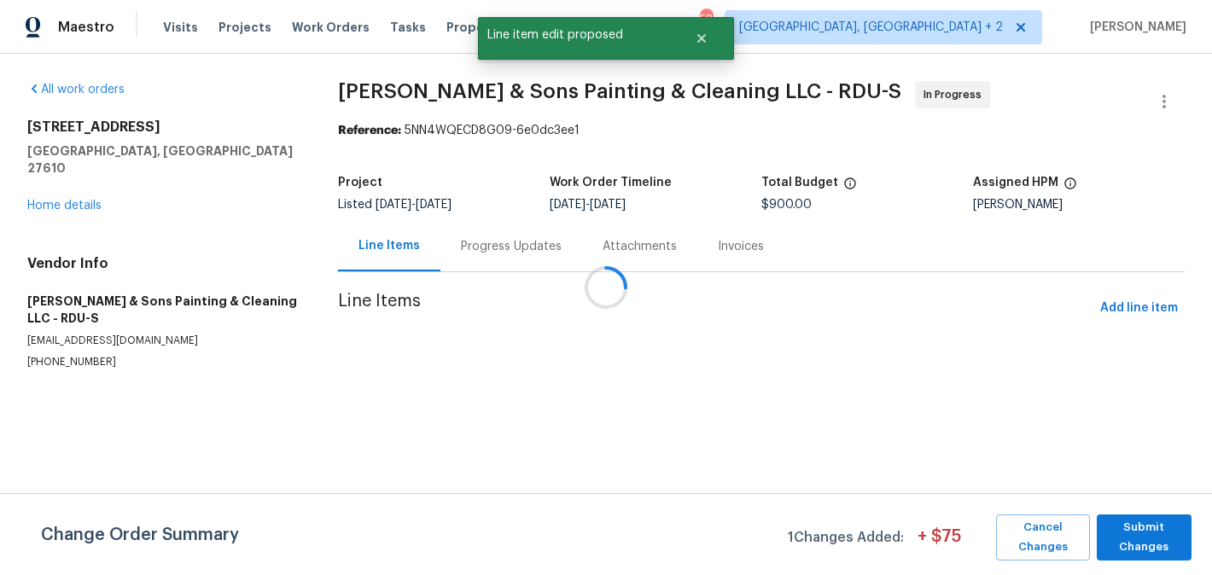
scroll to position [0, 0]
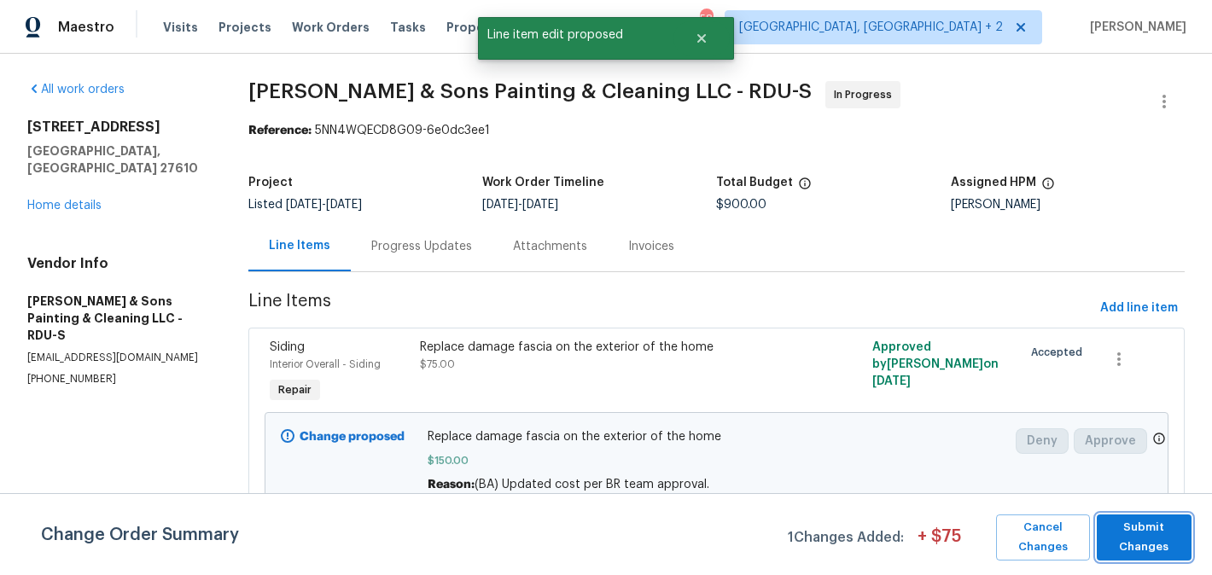
click at [1160, 544] on span "Submit Changes" at bounding box center [1144, 537] width 78 height 39
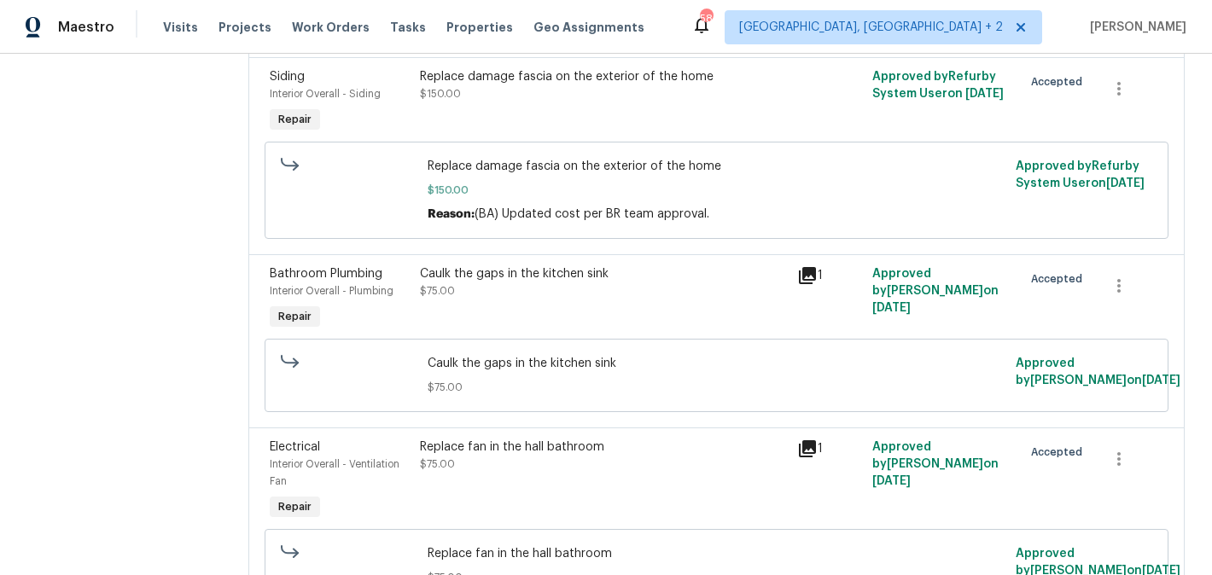
scroll to position [1244, 0]
click at [501, 326] on div "Caulk the gaps in the kitchen sink $75.00" at bounding box center [603, 298] width 376 height 79
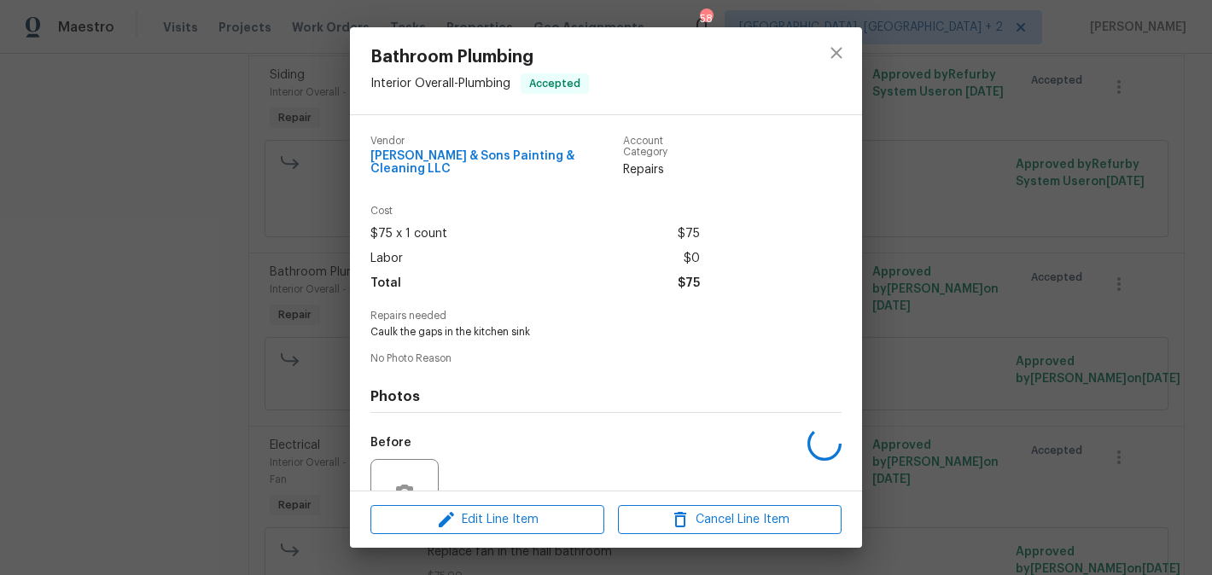
scroll to position [153, 0]
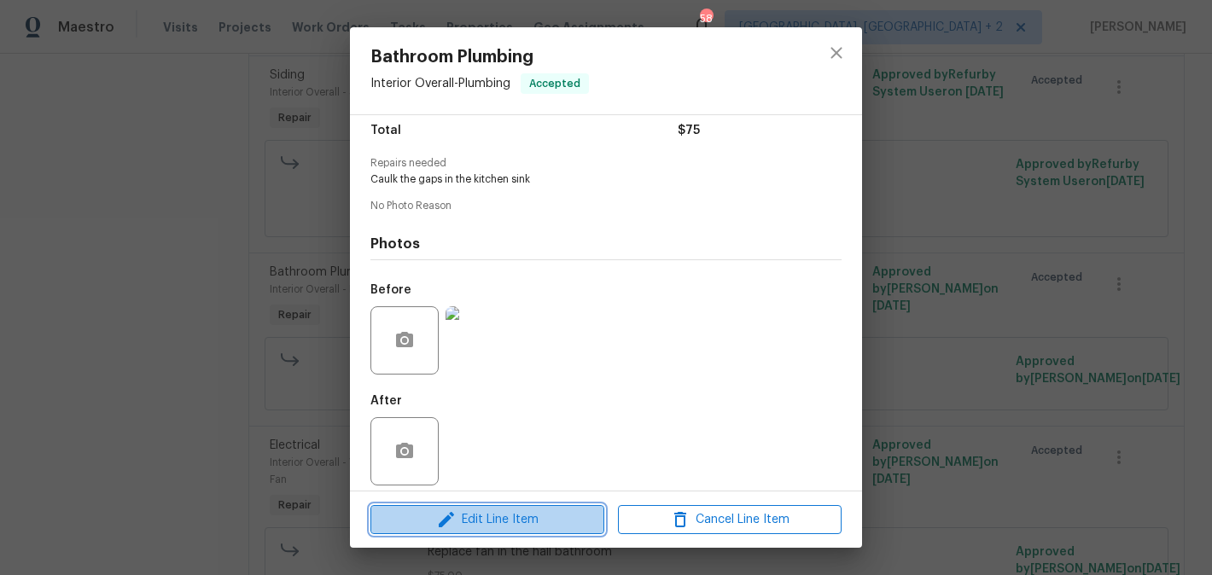
click at [481, 523] on span "Edit Line Item" at bounding box center [487, 519] width 224 height 21
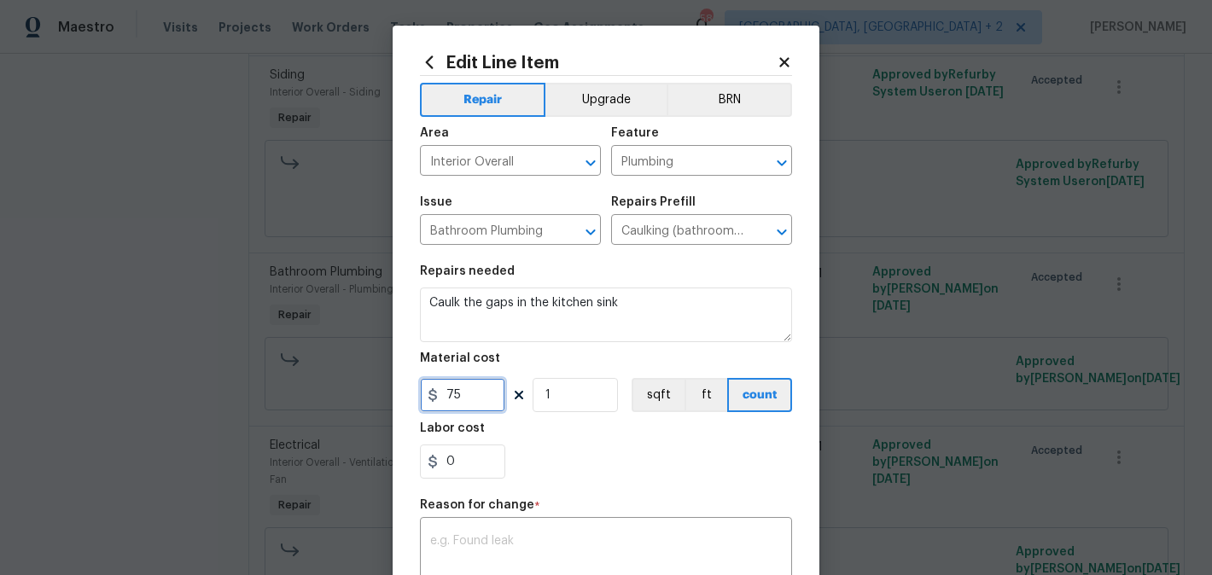
click at [455, 395] on input "75" at bounding box center [462, 395] width 85 height 34
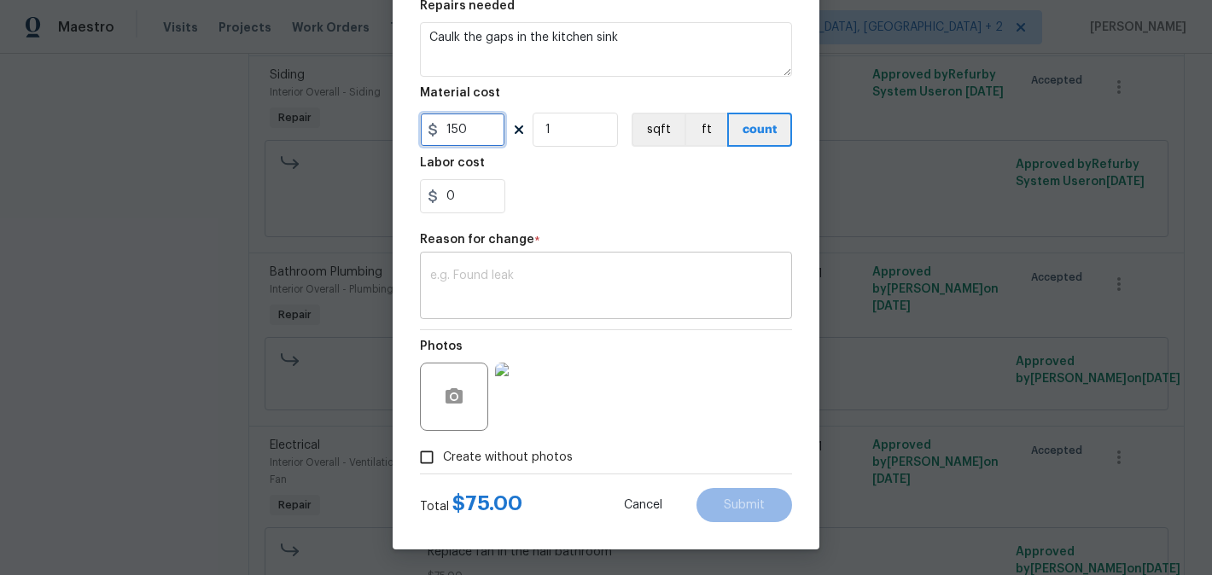
type input "150"
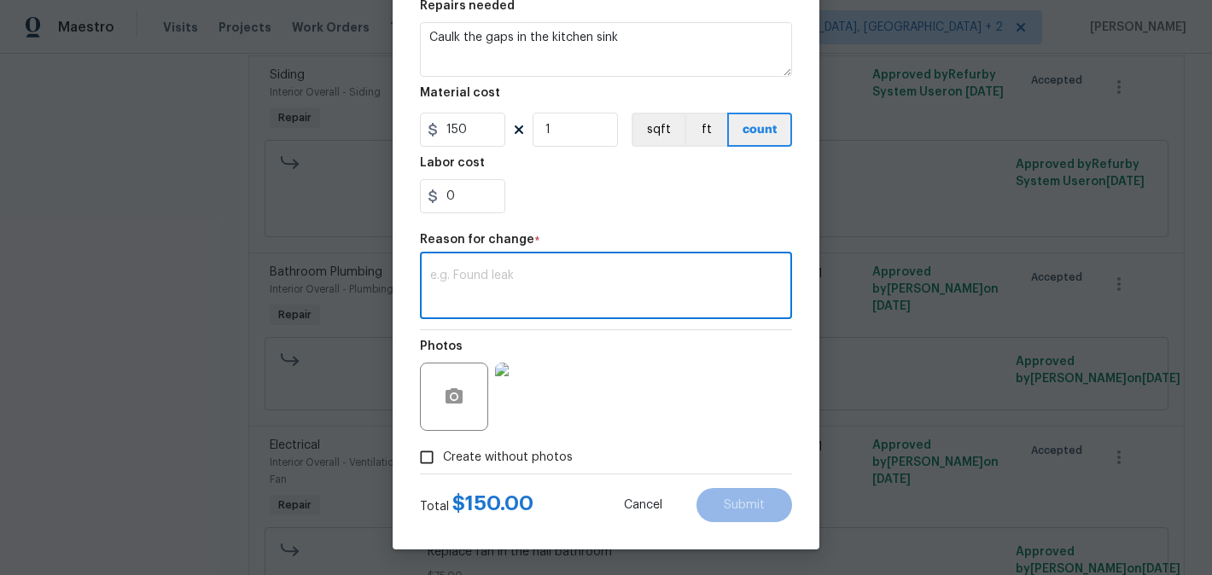
click at [485, 276] on textarea at bounding box center [606, 288] width 352 height 36
paste textarea "(BA) Updated cost per BR team approval."
type textarea "(BA) Updated cost per BR team approval."
click at [715, 486] on div "Total $ 150.00 Cancel Submit" at bounding box center [606, 498] width 372 height 48
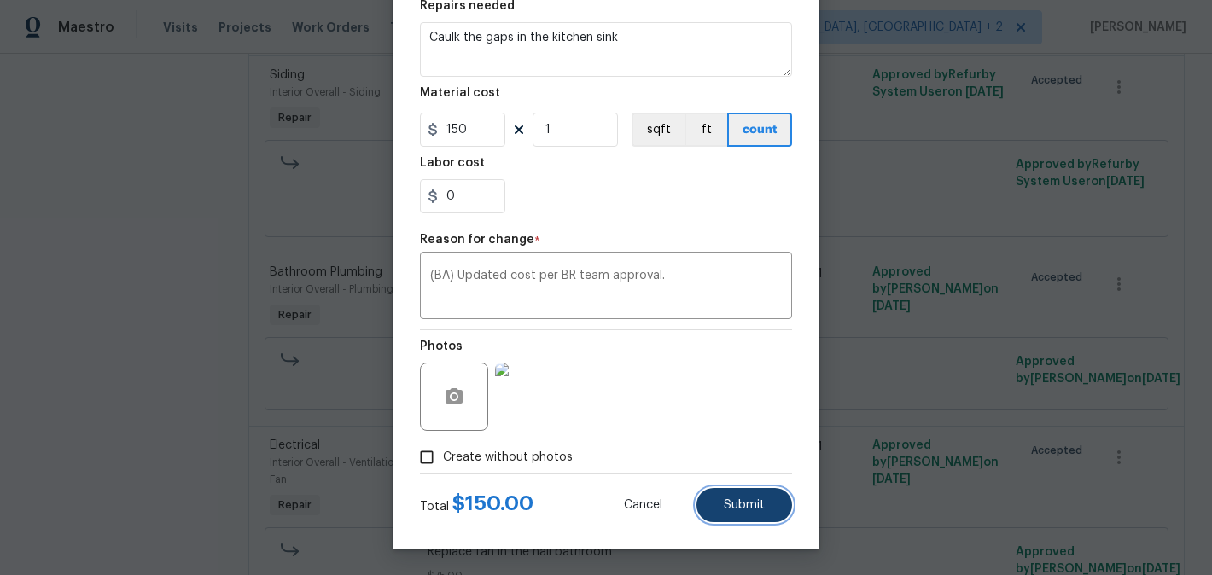
click at [730, 497] on button "Submit" at bounding box center [744, 505] width 96 height 34
type input "75"
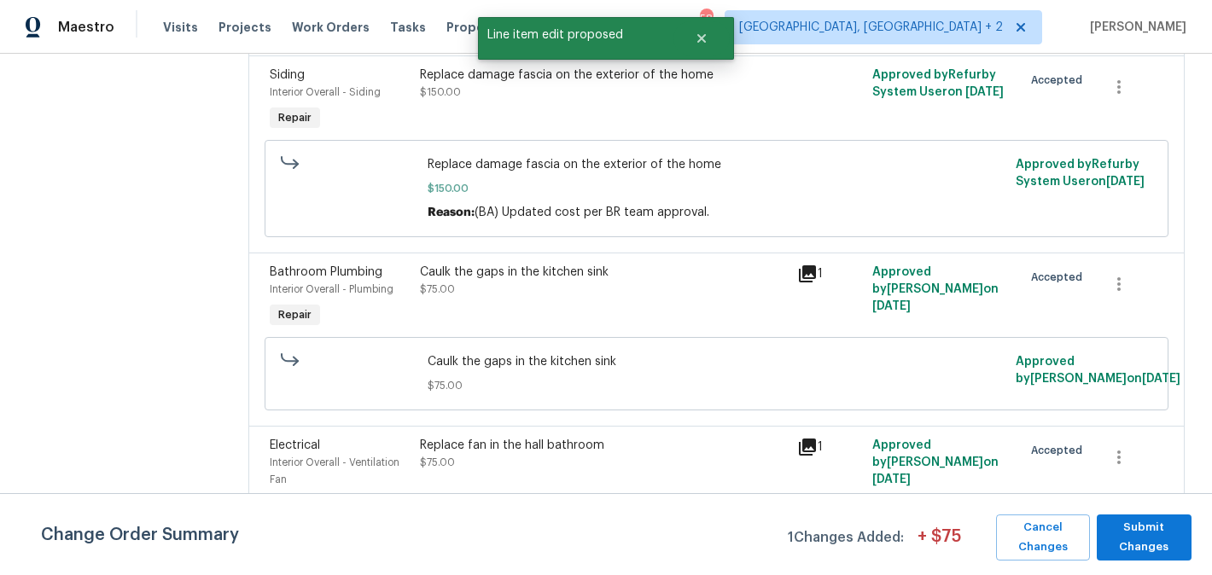
scroll to position [0, 0]
click at [1128, 525] on span "Submit Changes" at bounding box center [1144, 537] width 78 height 39
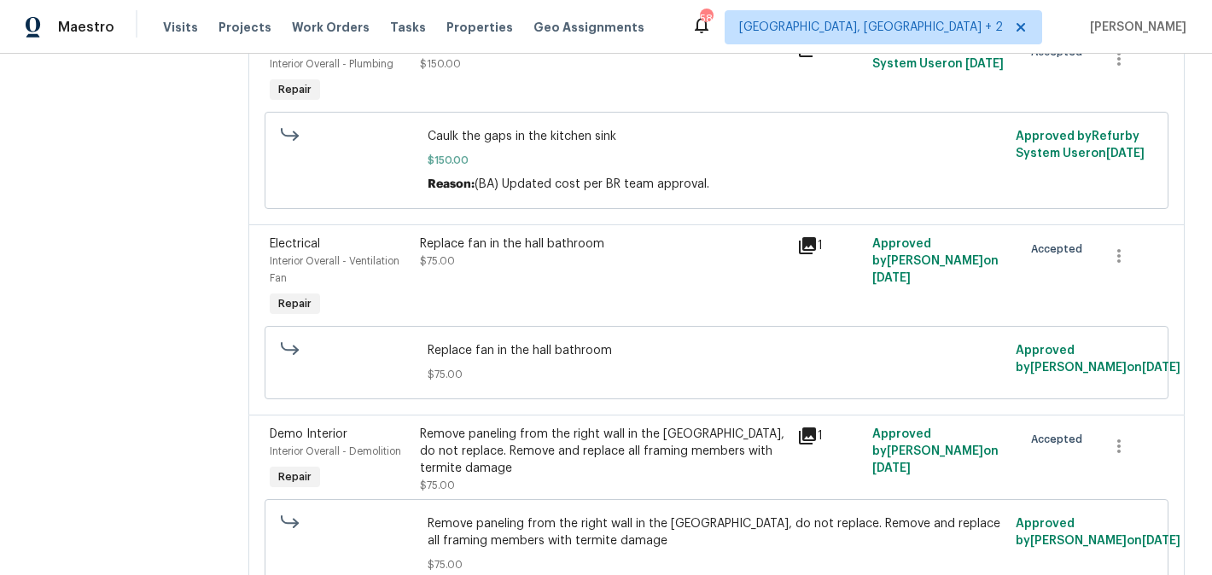
scroll to position [1466, 0]
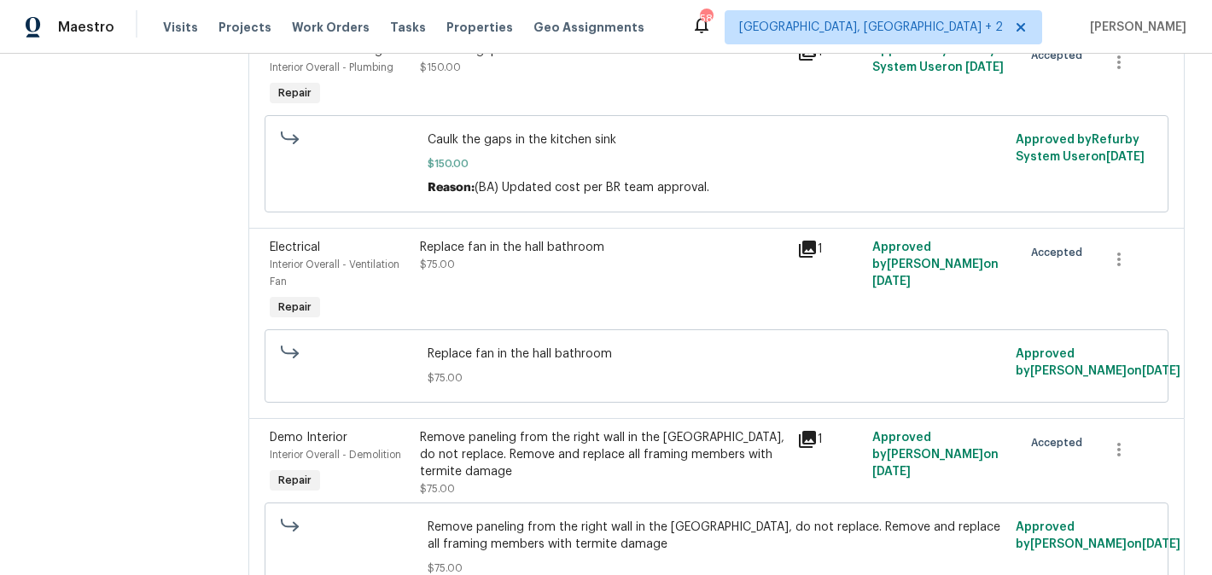
click at [537, 311] on div "Replace fan in the hall bathroom $75.00" at bounding box center [603, 282] width 376 height 96
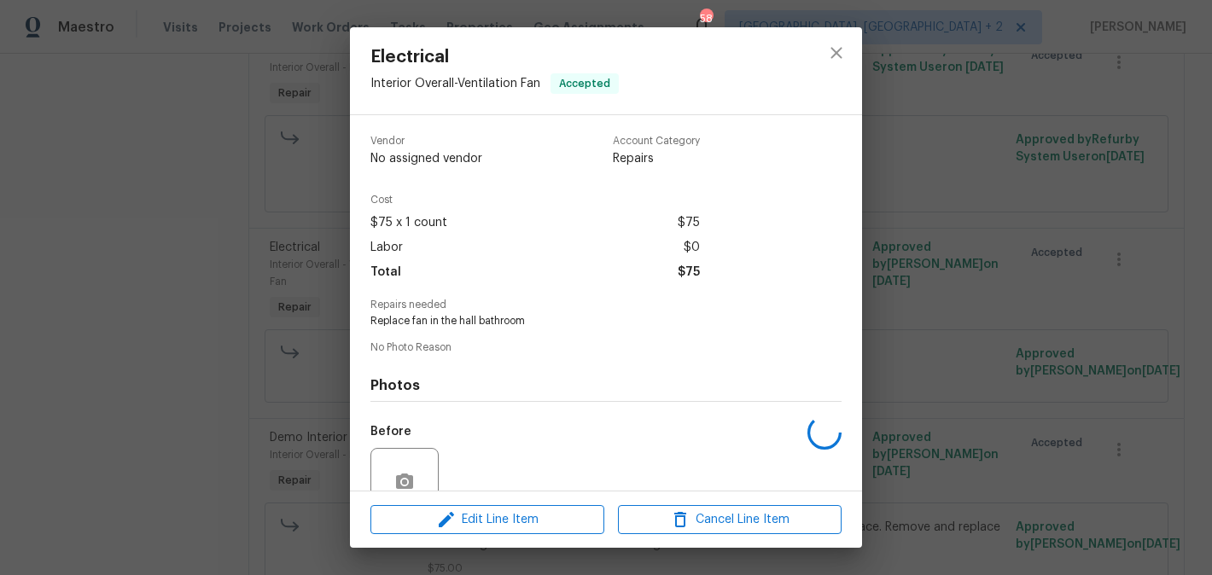
scroll to position [153, 0]
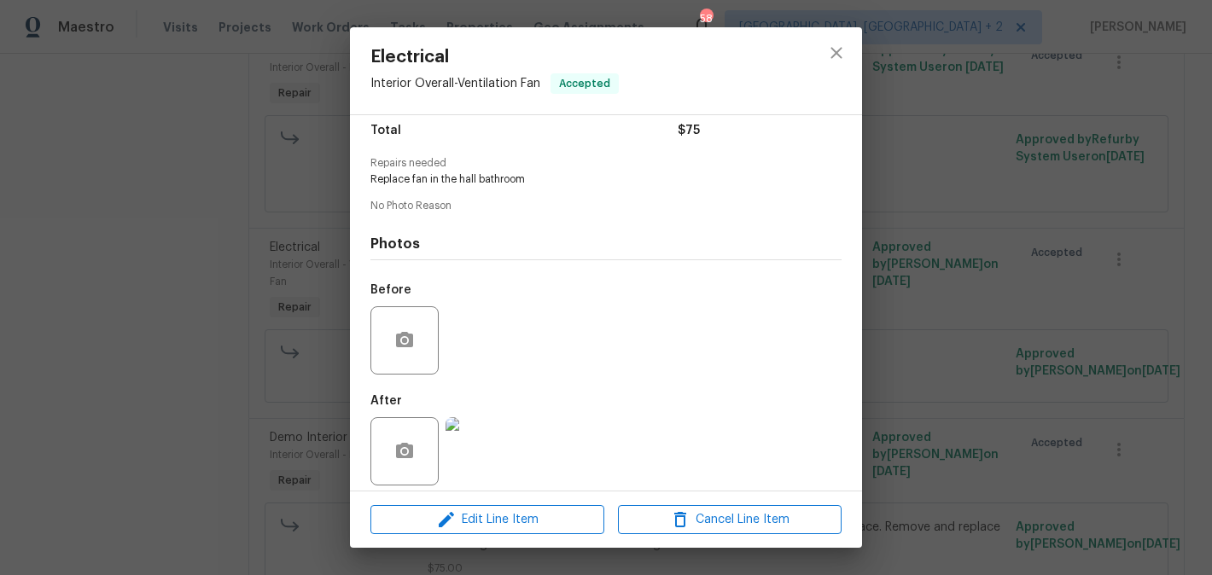
click at [487, 544] on div "Edit Line Item Cancel Line Item" at bounding box center [606, 519] width 512 height 57
click at [482, 535] on div "Edit Line Item Cancel Line Item" at bounding box center [606, 519] width 512 height 57
click at [466, 510] on span "Edit Line Item" at bounding box center [487, 519] width 224 height 21
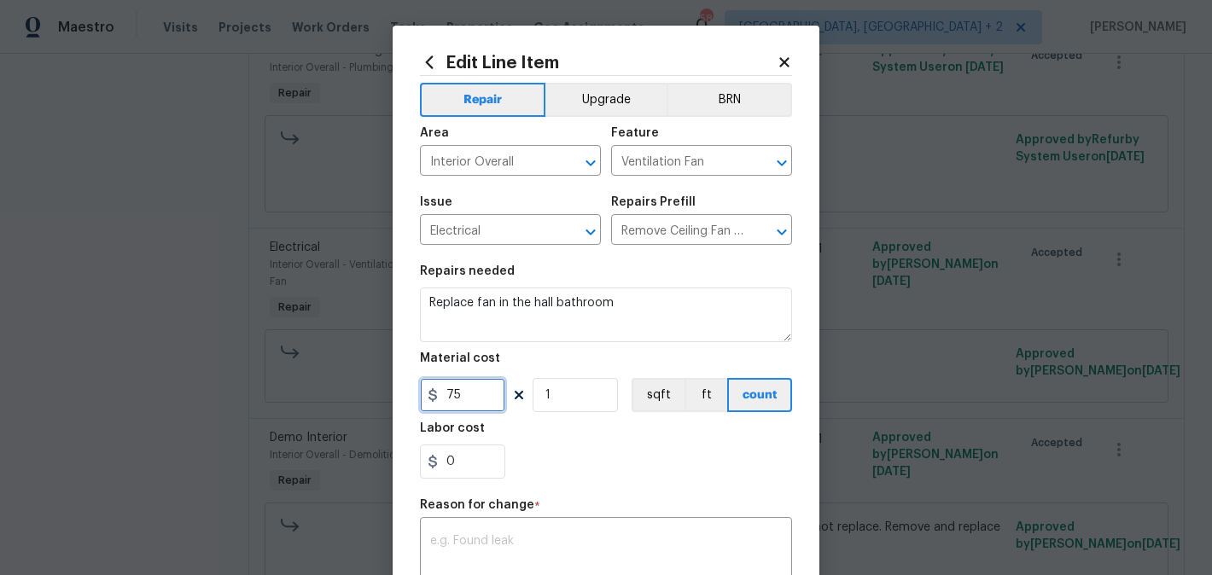
click at [457, 402] on input "75" at bounding box center [462, 395] width 85 height 34
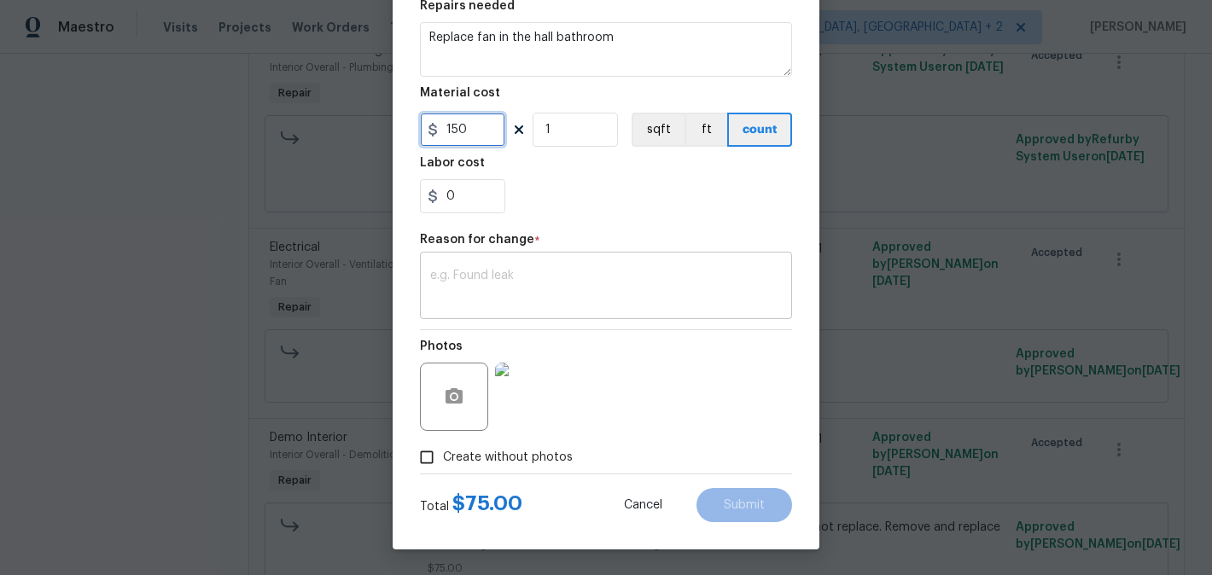
type input "150"
click at [486, 287] on textarea at bounding box center [606, 288] width 352 height 36
paste textarea "(BA) Updated cost per BR team approval."
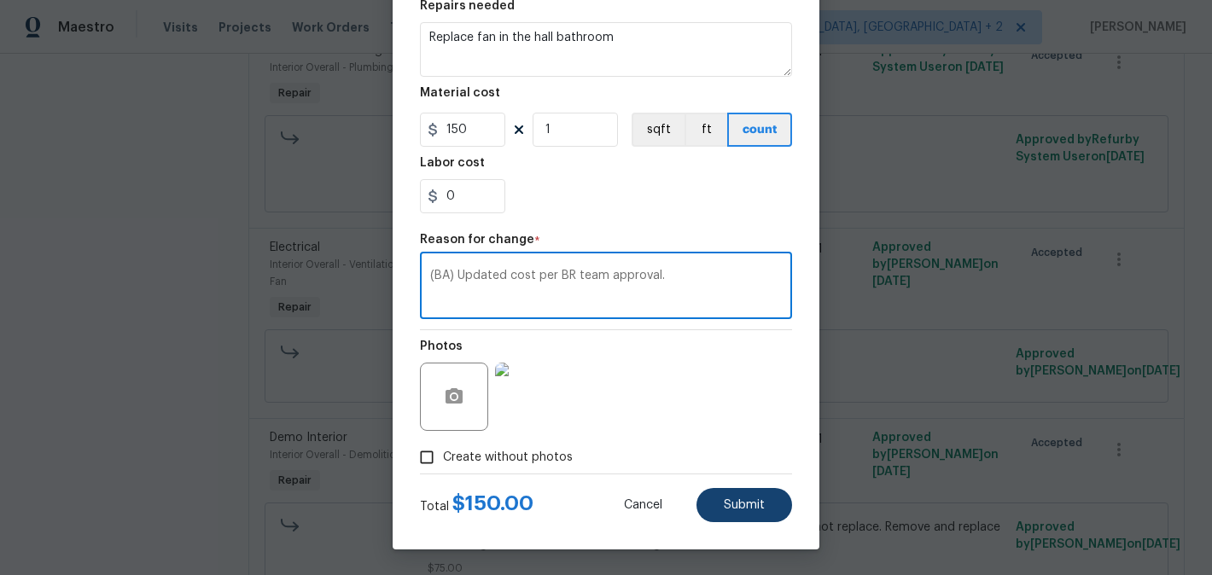
type textarea "(BA) Updated cost per BR team approval."
click at [765, 513] on button "Submit" at bounding box center [744, 505] width 96 height 34
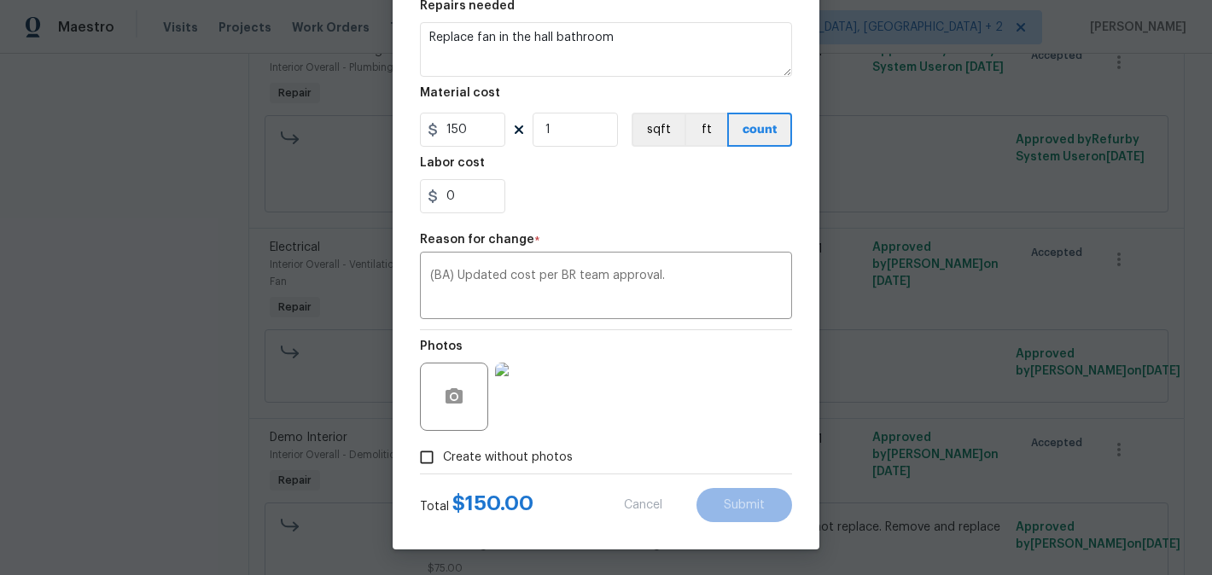
type input "75"
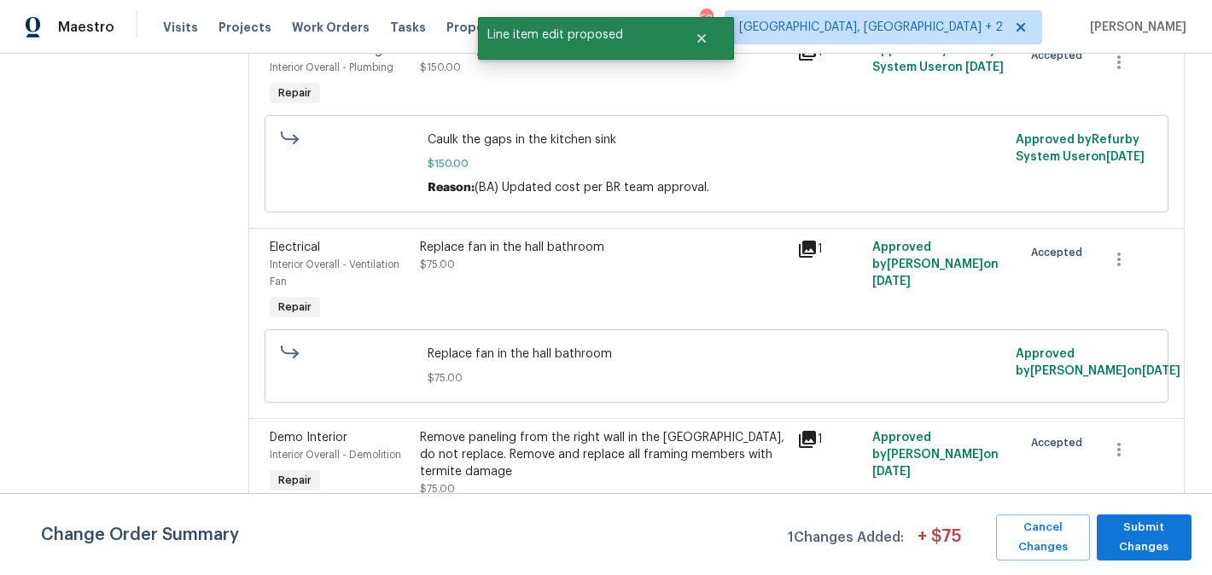
scroll to position [0, 0]
click at [1175, 539] on span "Submit Changes" at bounding box center [1144, 537] width 78 height 39
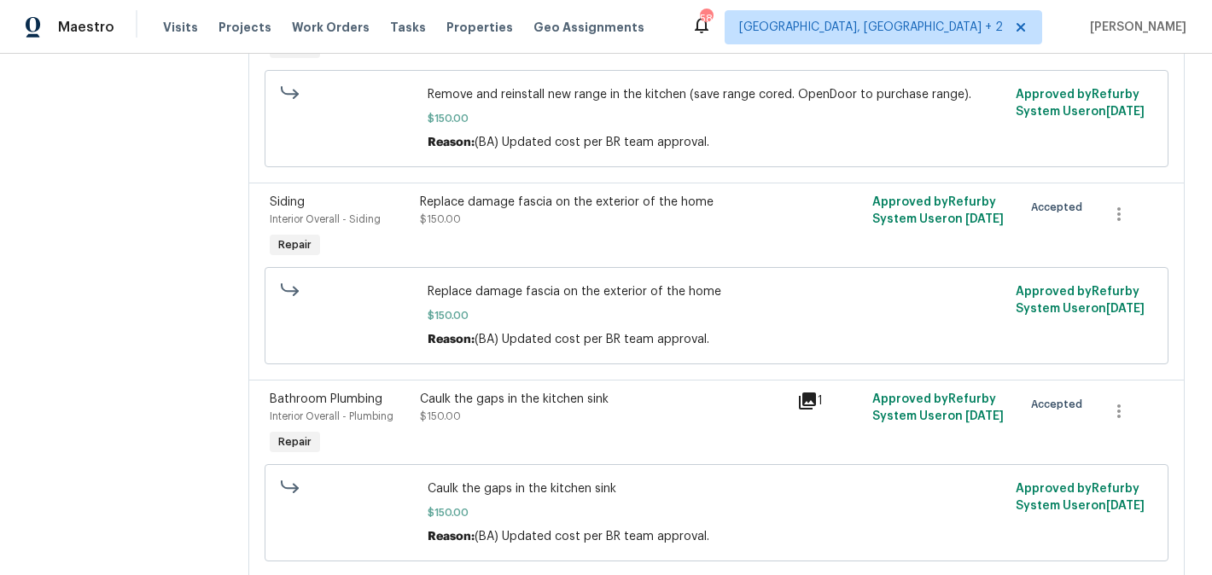
scroll to position [1600, 0]
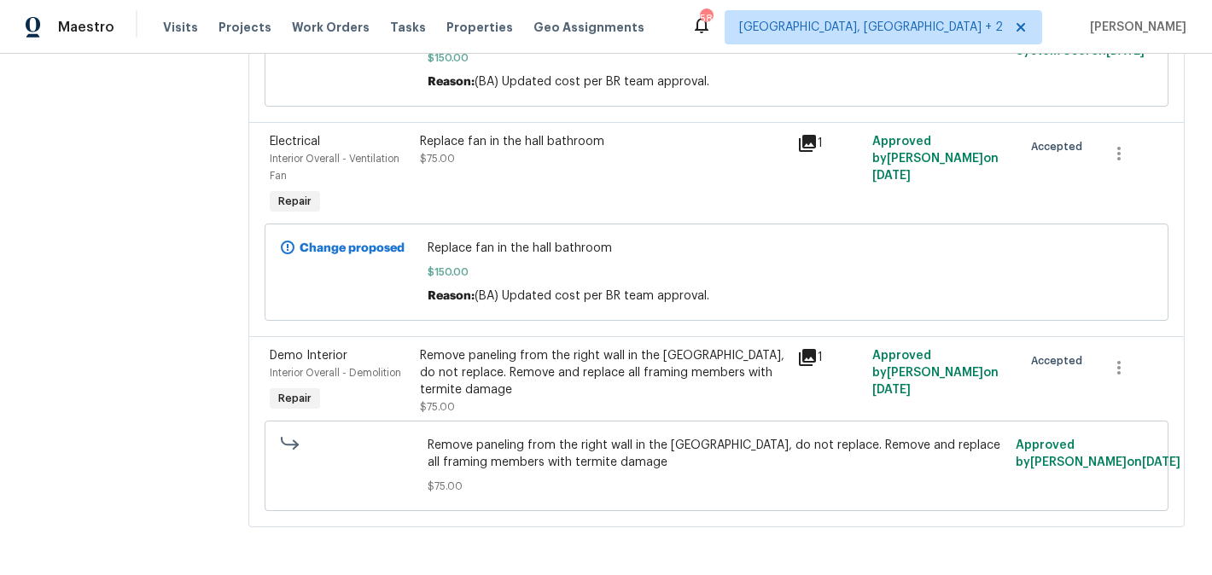
click at [586, 387] on div "Remove paneling from the right wall in the carport, do not replace. Remove and …" at bounding box center [603, 372] width 366 height 51
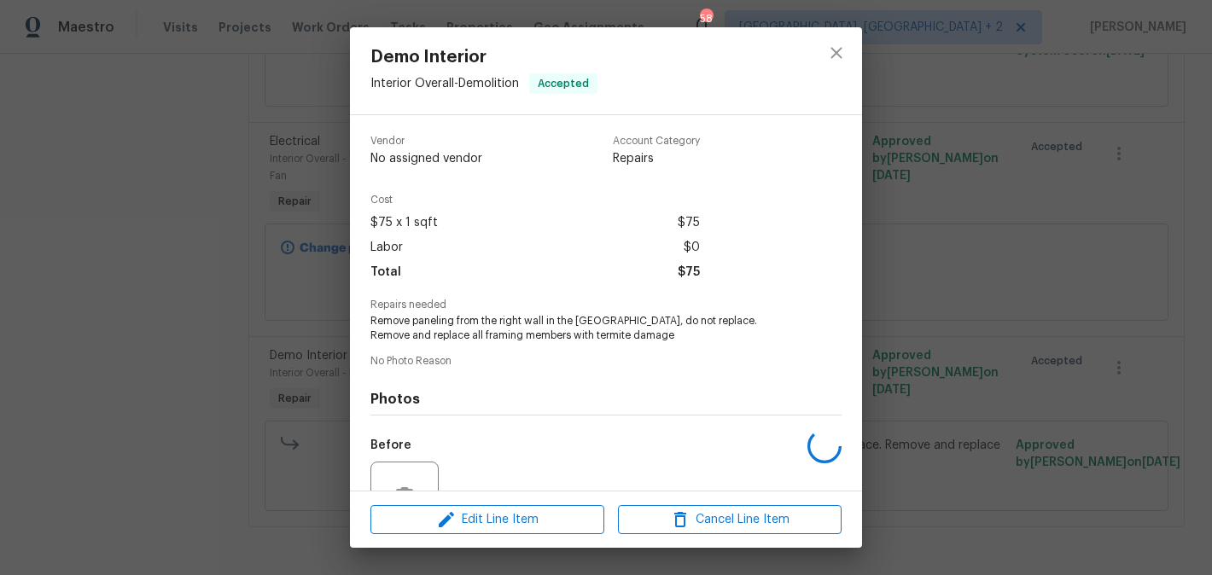
scroll to position [167, 0]
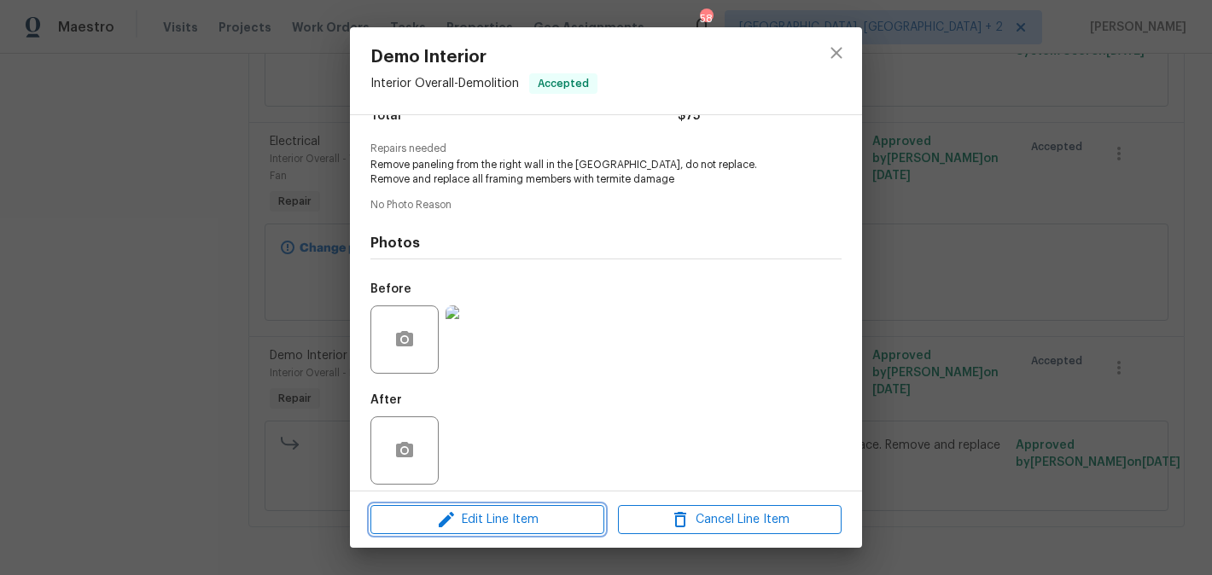
click at [500, 511] on span "Edit Line Item" at bounding box center [487, 519] width 224 height 21
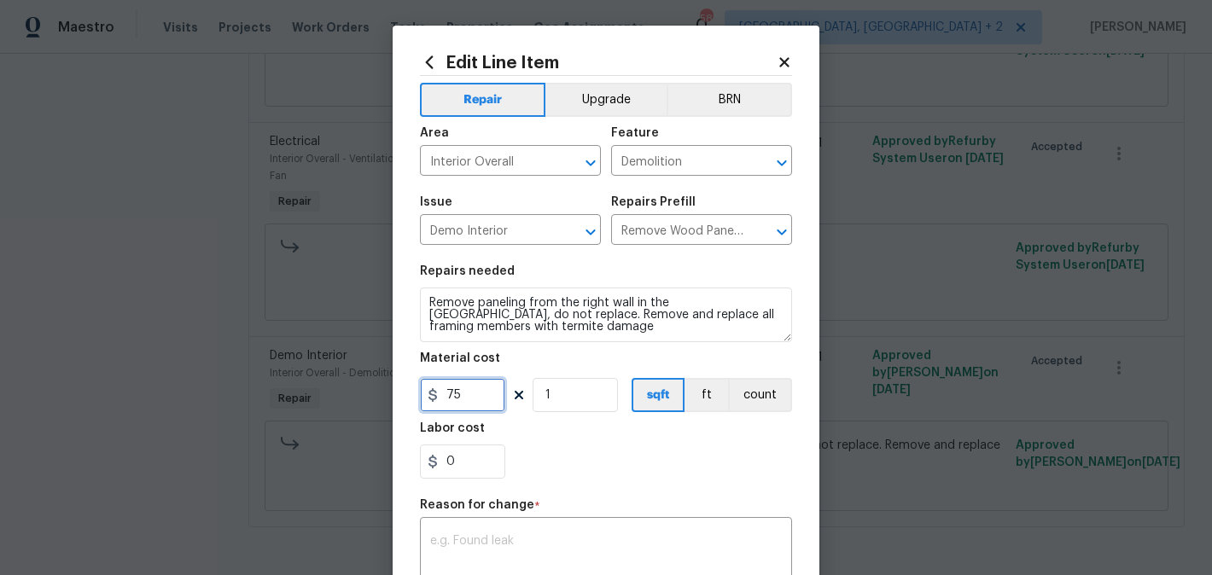
click at [459, 404] on input "75" at bounding box center [462, 395] width 85 height 34
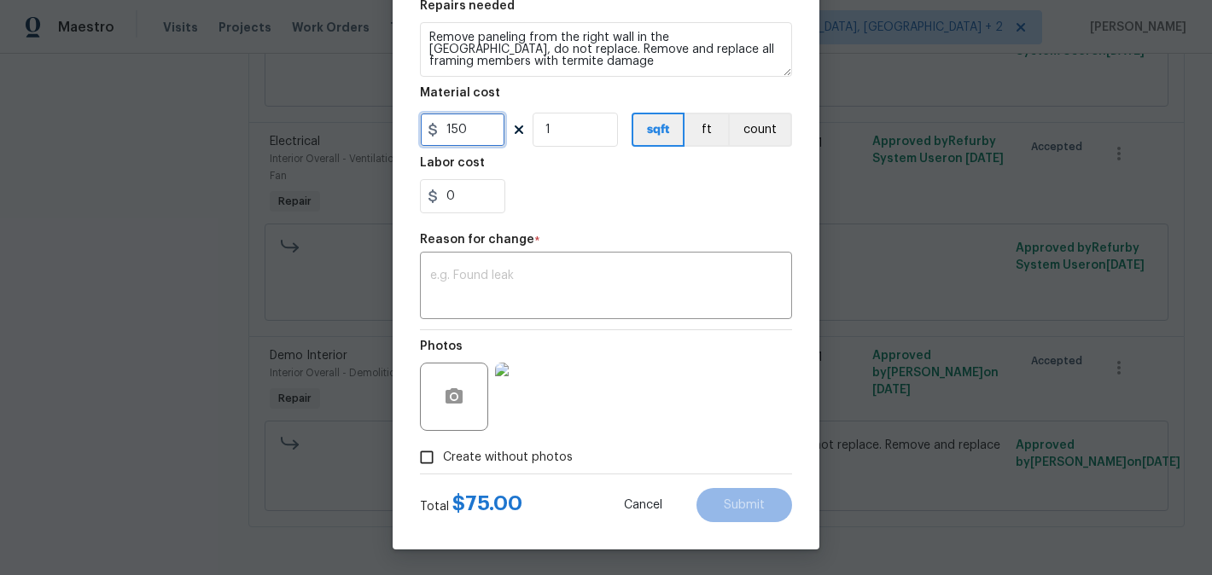
type input "150"
click at [479, 319] on div "Repair Upgrade BRN Area Interior Overall ​ Feature Demolition ​ Issue Demo Inte…" at bounding box center [606, 142] width 372 height 663
click at [479, 288] on textarea at bounding box center [606, 288] width 352 height 36
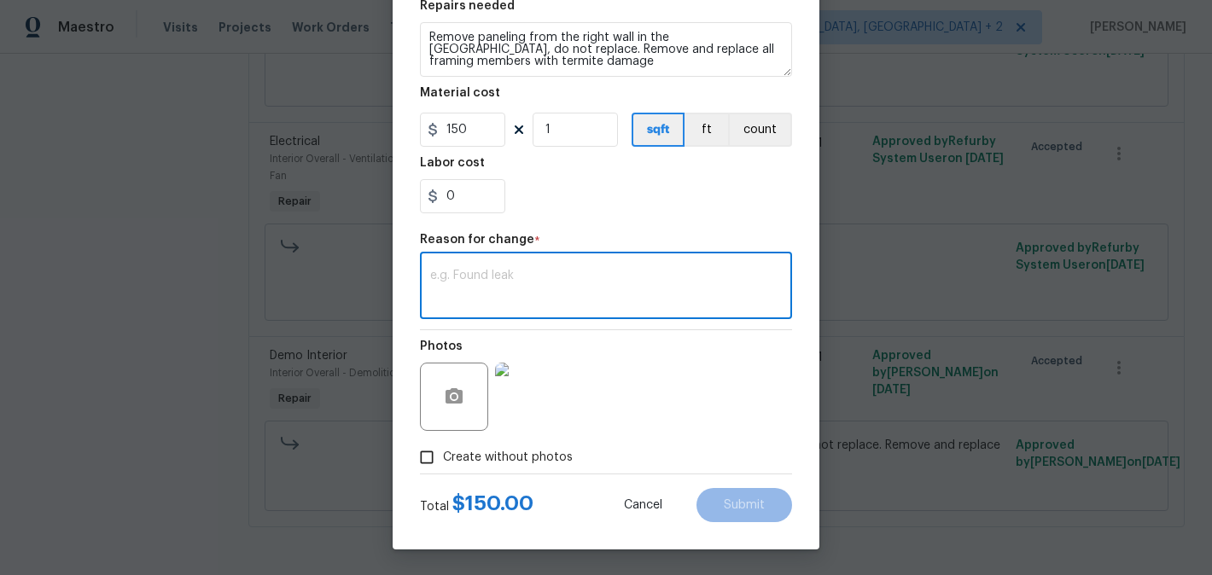
paste textarea "(BA) Updated cost per BR team approval."
type textarea "(BA) Updated cost per BR team approval."
click at [772, 526] on div "Edit Line Item Repair Upgrade BRN Area Interior Overall ​ Feature Demolition ​ …" at bounding box center [606, 154] width 427 height 789
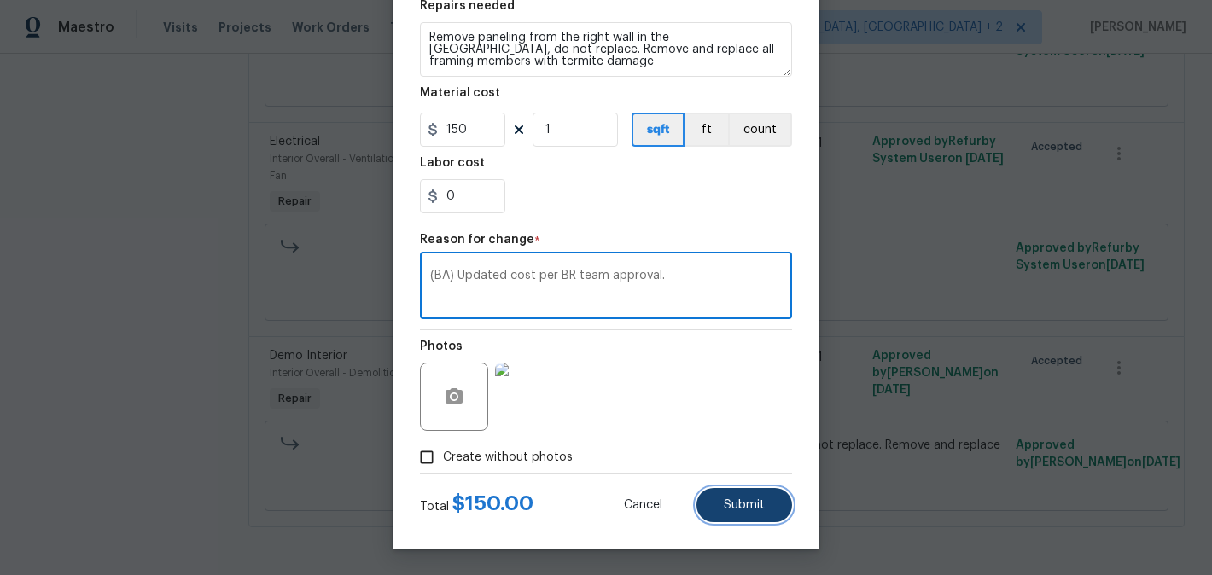
click at [753, 500] on span "Submit" at bounding box center [744, 505] width 41 height 13
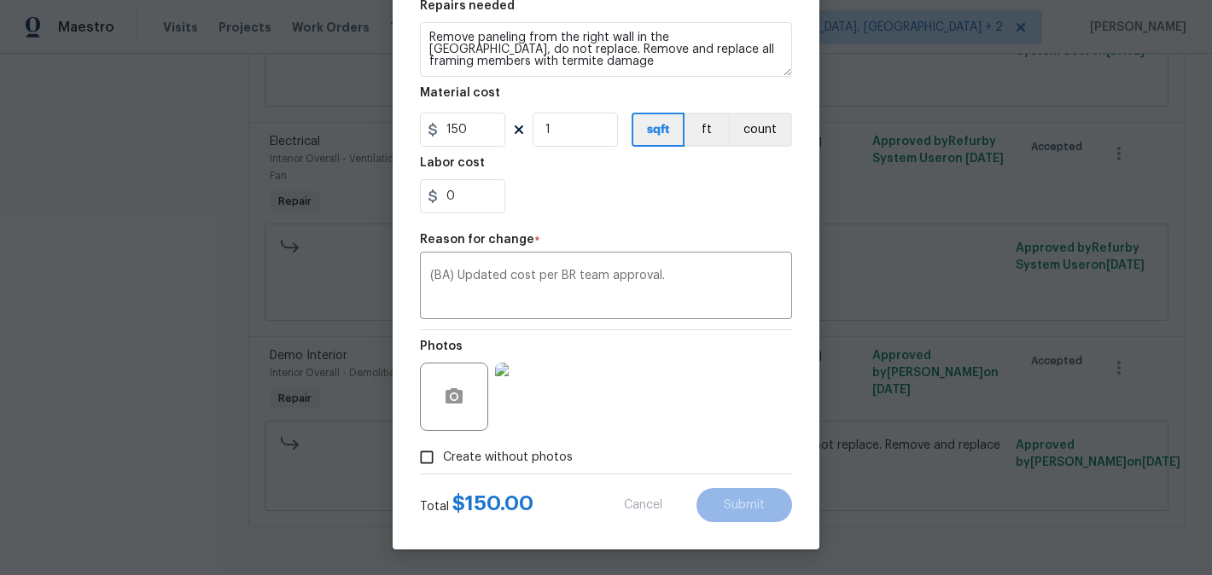
type input "75"
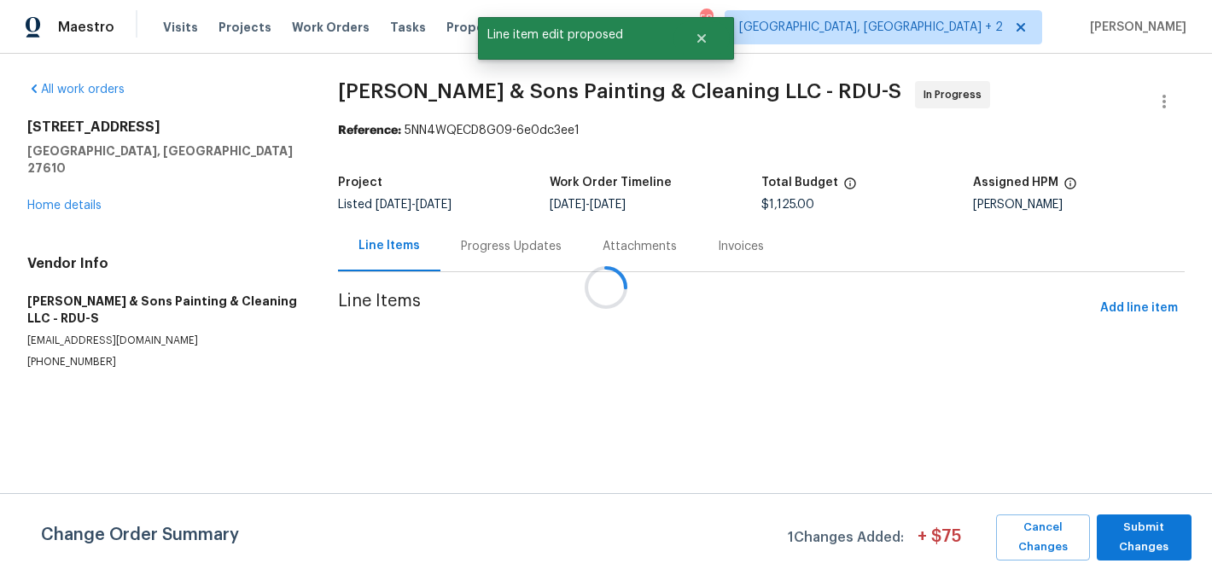
scroll to position [0, 0]
click at [1162, 528] on span "Submit Changes" at bounding box center [1144, 537] width 78 height 39
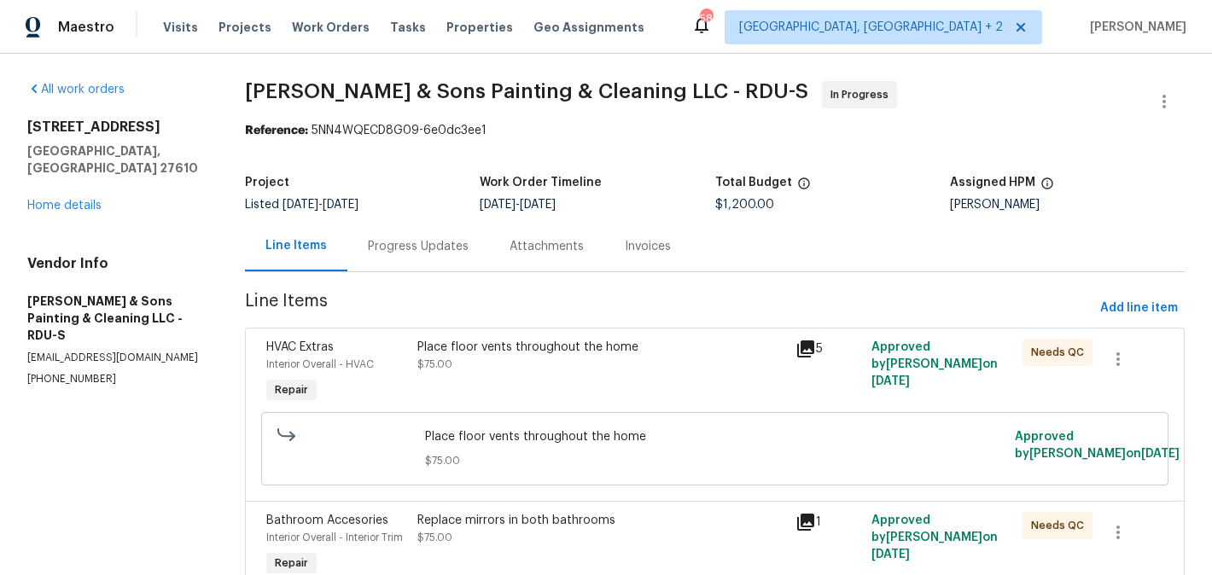
click at [404, 259] on div "Progress Updates" at bounding box center [418, 246] width 142 height 50
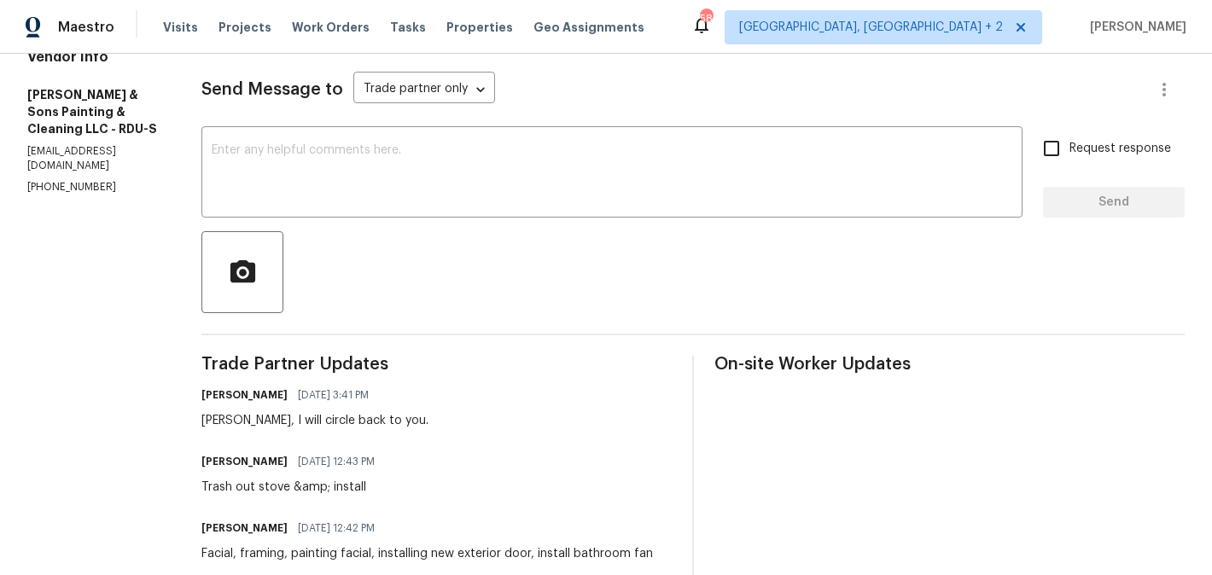
scroll to position [264, 0]
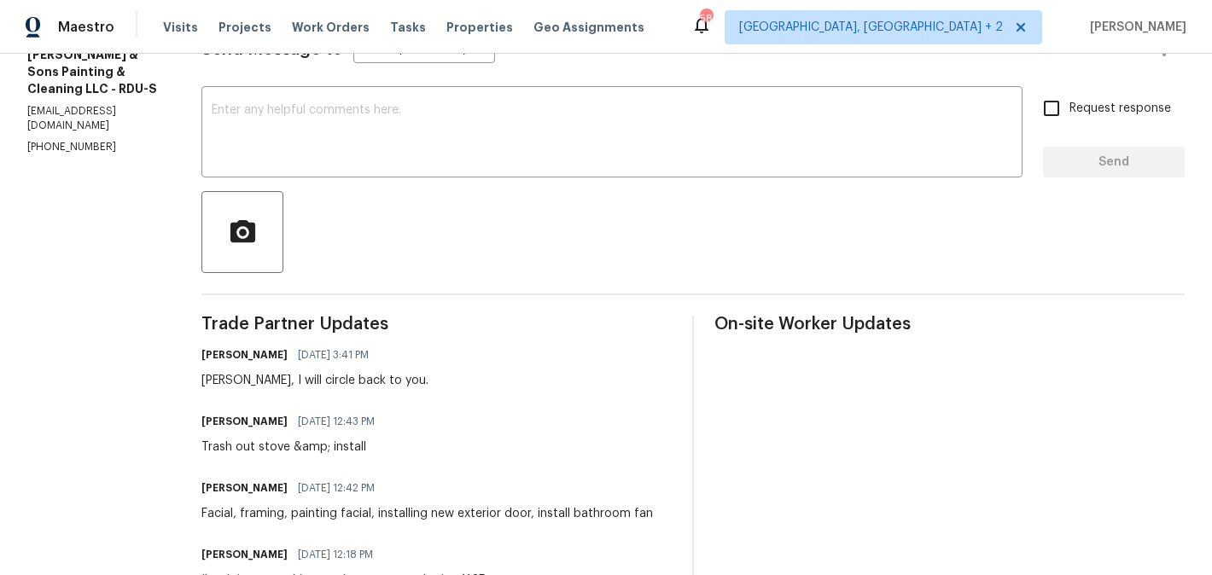
click at [212, 383] on div "Christopher, I will circle back to you." at bounding box center [314, 380] width 227 height 17
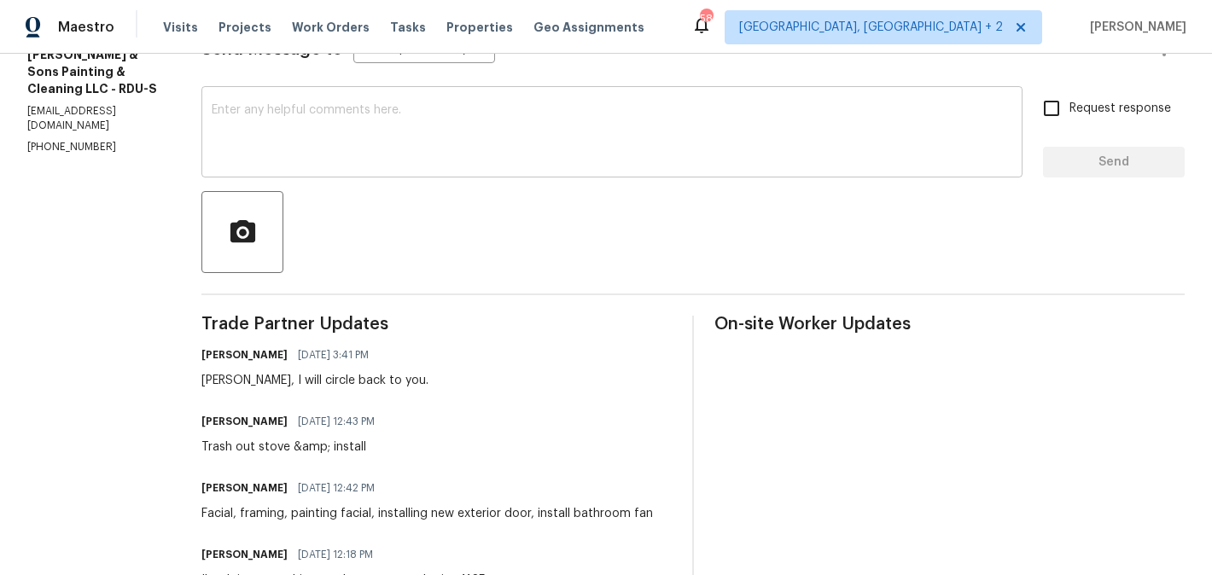
click at [322, 138] on textarea at bounding box center [612, 134] width 800 height 60
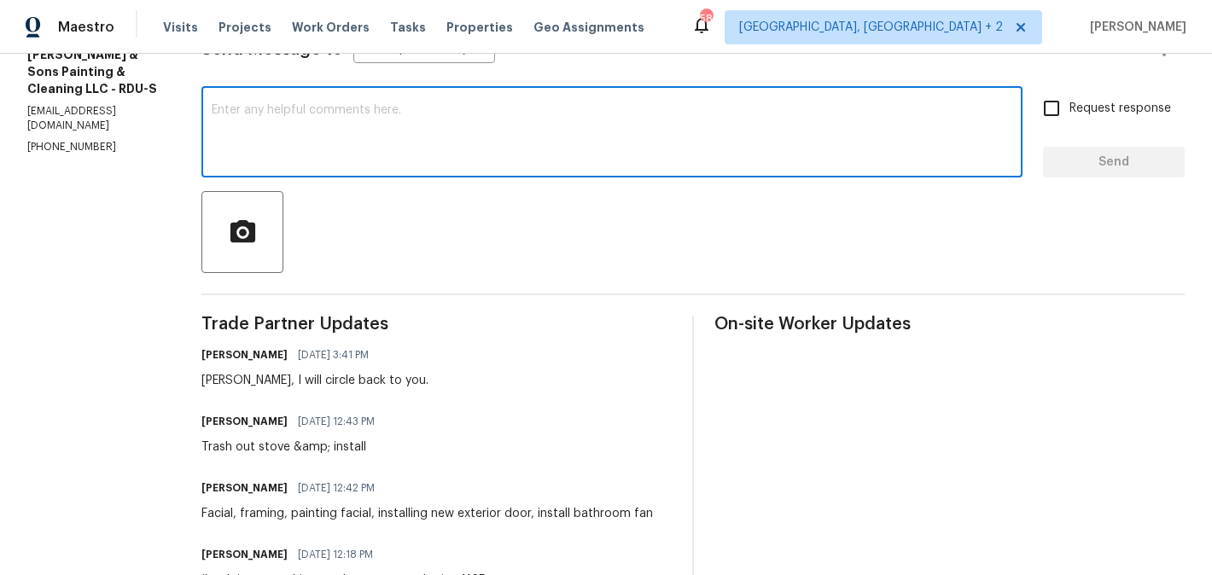
paste textarea "Christopher"
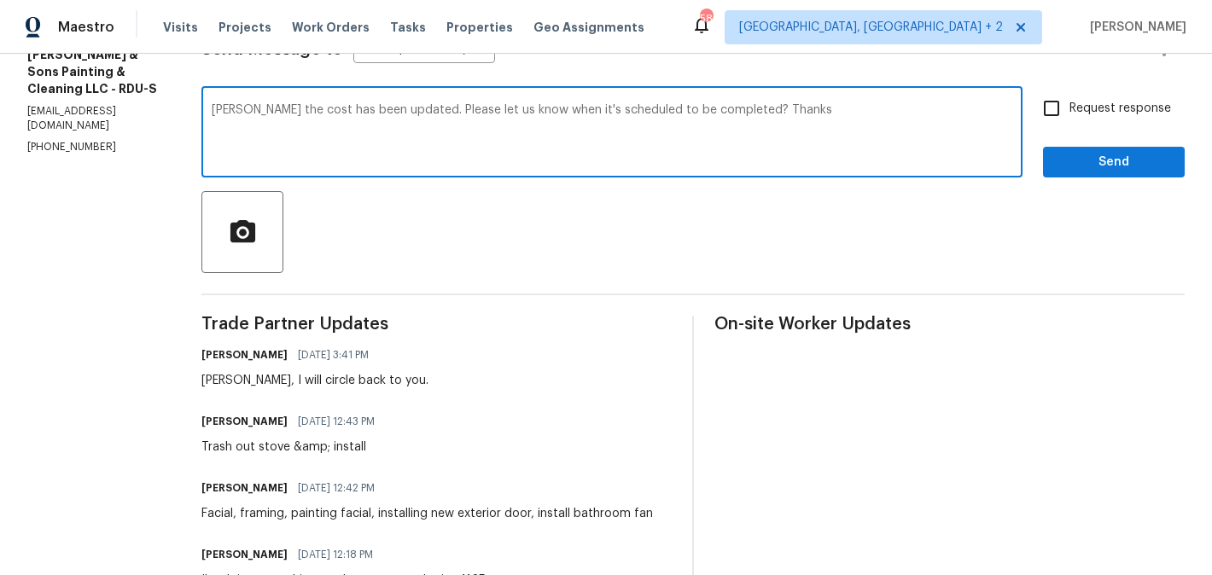
type textarea "Christopher the cost has been updated. Please let us know when it's scheduled t…"
click at [1073, 104] on span "Request response" at bounding box center [1120, 109] width 102 height 18
click at [1069, 104] on input "Request response" at bounding box center [1051, 108] width 36 height 36
checkbox input "true"
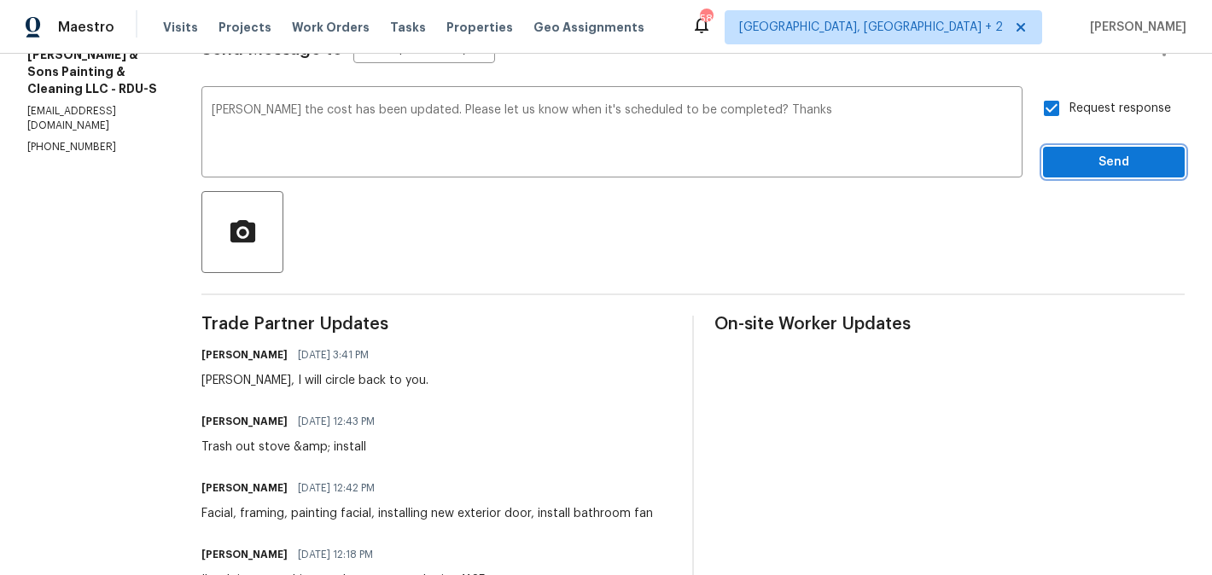
click at [1073, 159] on span "Send" at bounding box center [1113, 162] width 114 height 21
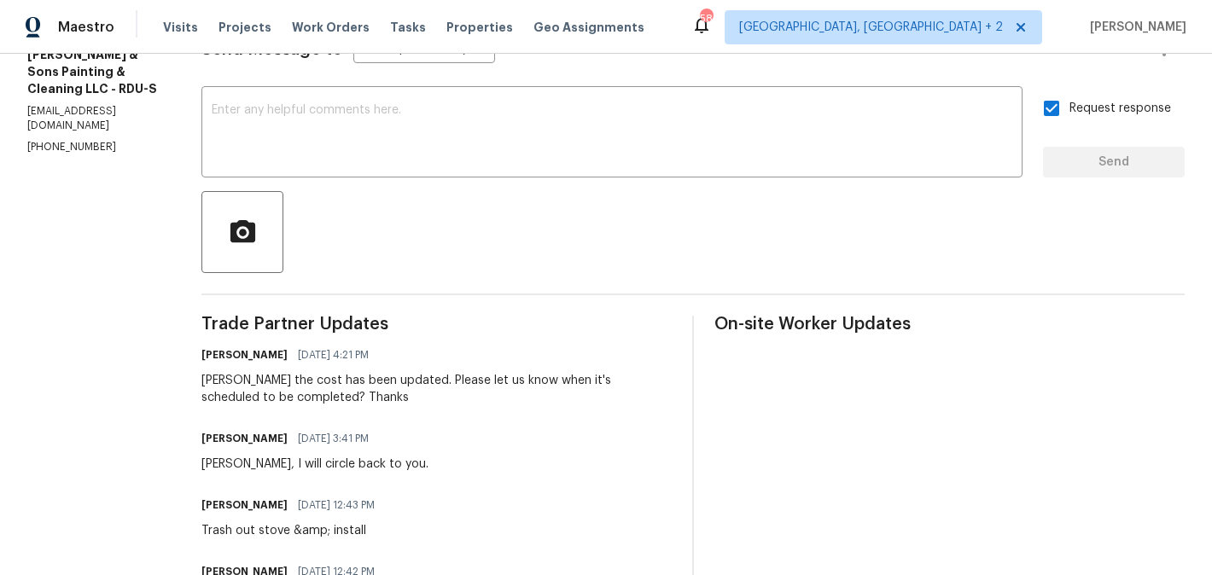
scroll to position [0, 0]
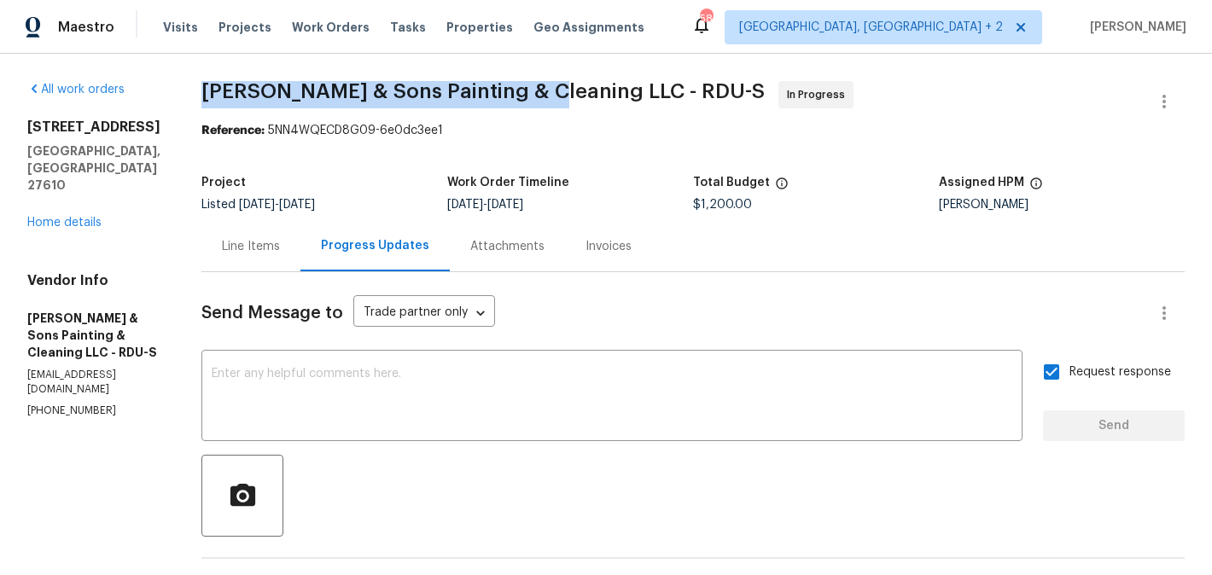
drag, startPoint x: 178, startPoint y: 102, endPoint x: 519, endPoint y: 89, distance: 340.7
copy span "Hodge & Sons Painting & Cleaning"
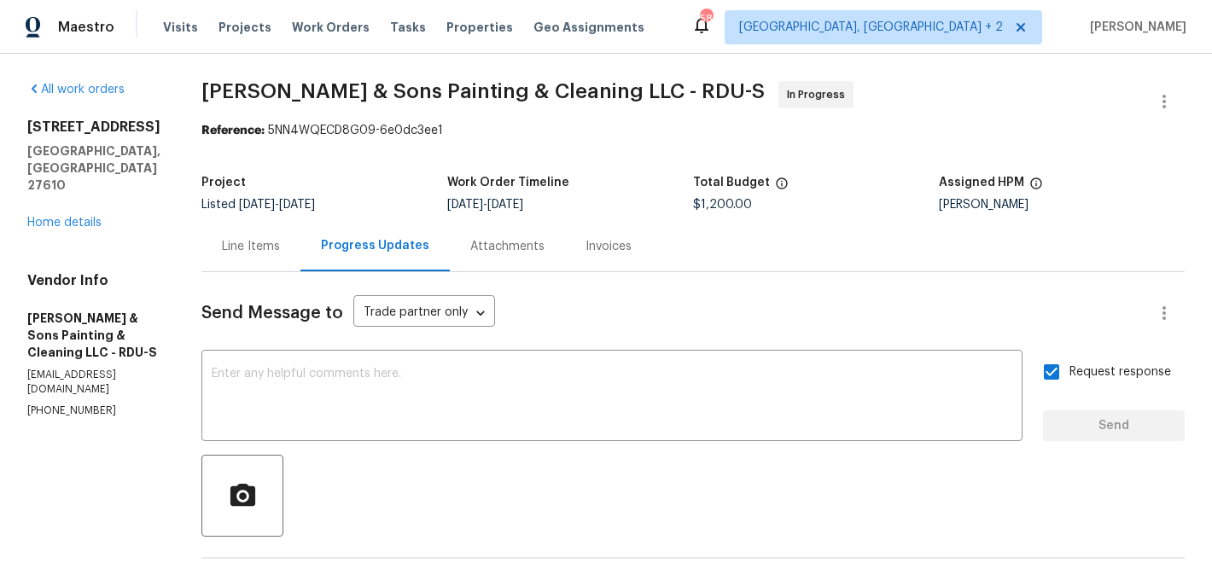
click at [74, 181] on div "1004 Carlisle St Raleigh, NC 27610 Home details" at bounding box center [93, 175] width 133 height 113
click at [74, 217] on link "Home details" at bounding box center [64, 223] width 74 height 12
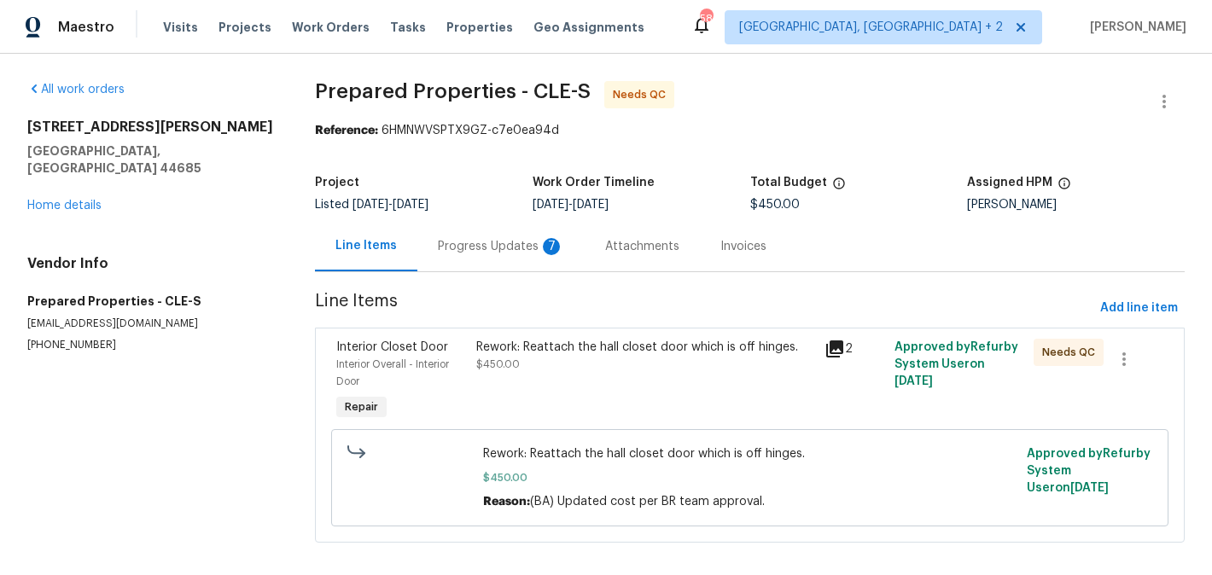
click at [502, 247] on div "Progress Updates 7" at bounding box center [501, 246] width 126 height 17
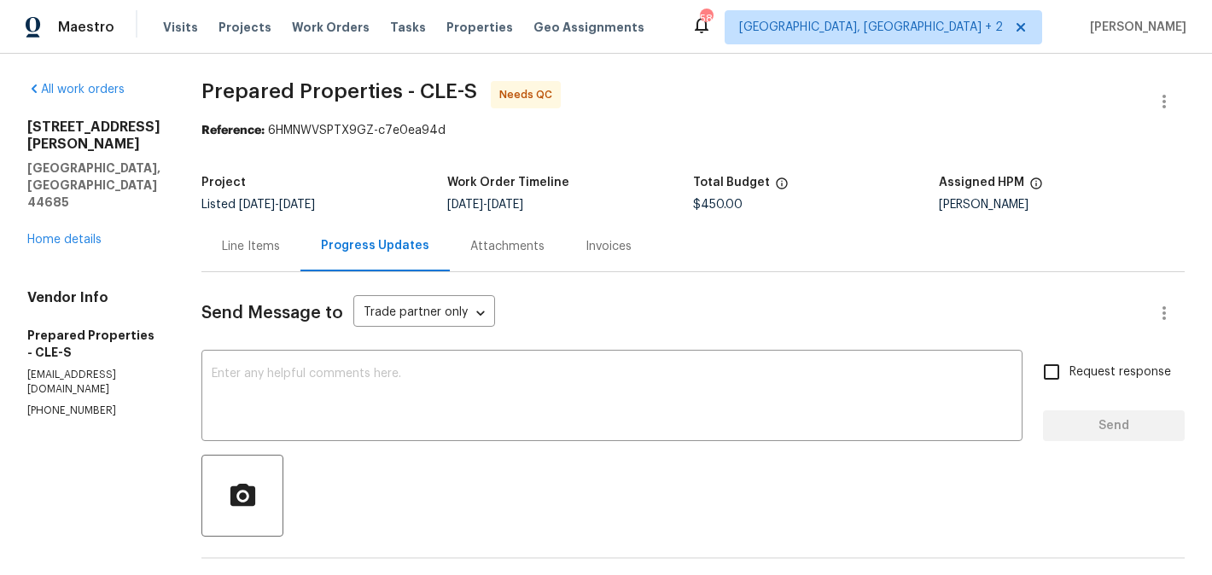
click at [280, 242] on div "Line Items" at bounding box center [251, 246] width 58 height 17
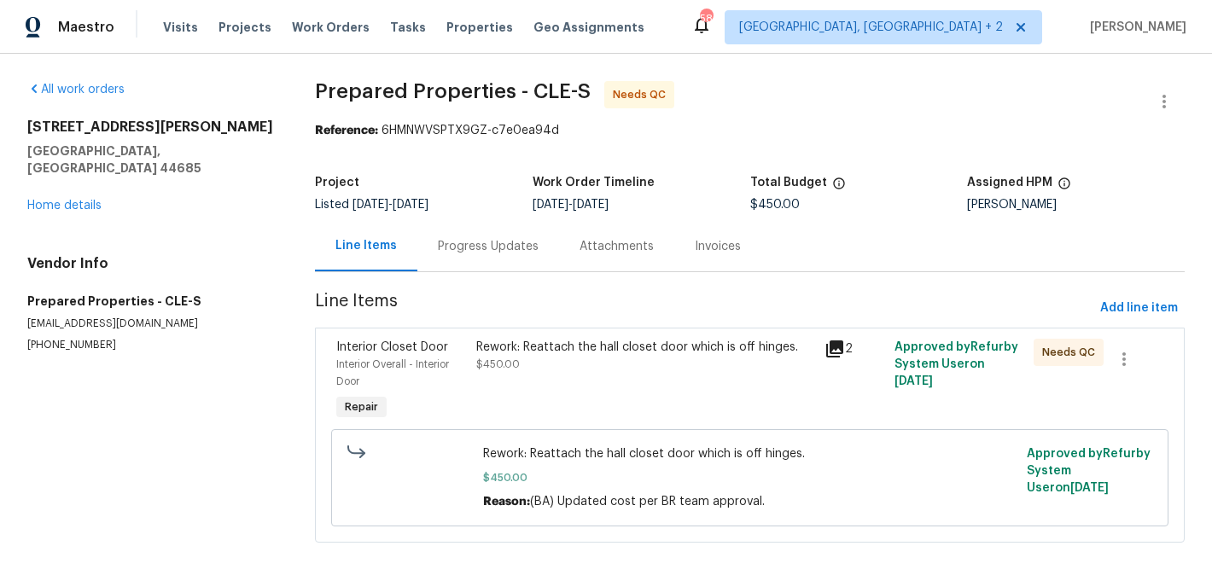
click at [459, 340] on div "Interior Closet Door" at bounding box center [400, 347] width 129 height 17
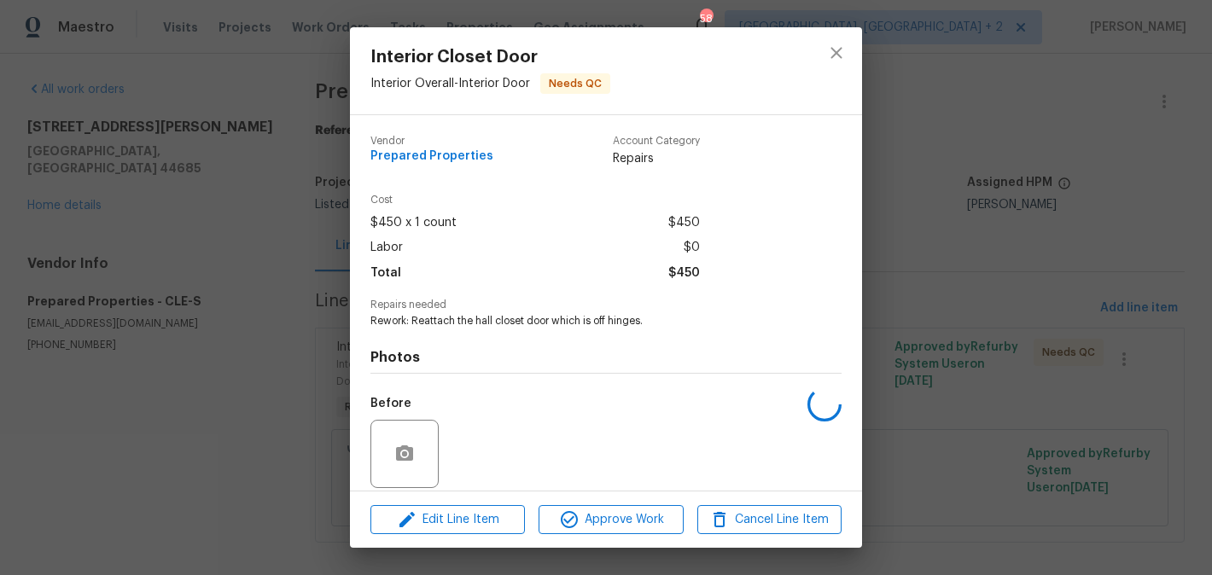
scroll to position [125, 0]
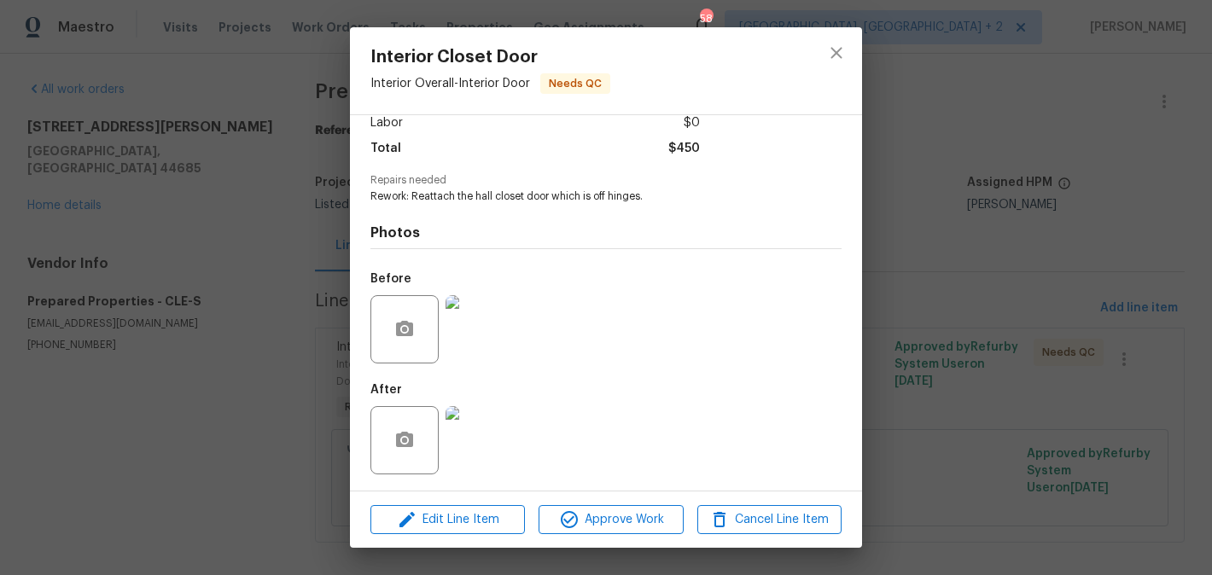
click at [1061, 301] on div "Interior Closet Door Interior Overall - Interior Door Needs QC Vendor Prepared …" at bounding box center [606, 287] width 1212 height 575
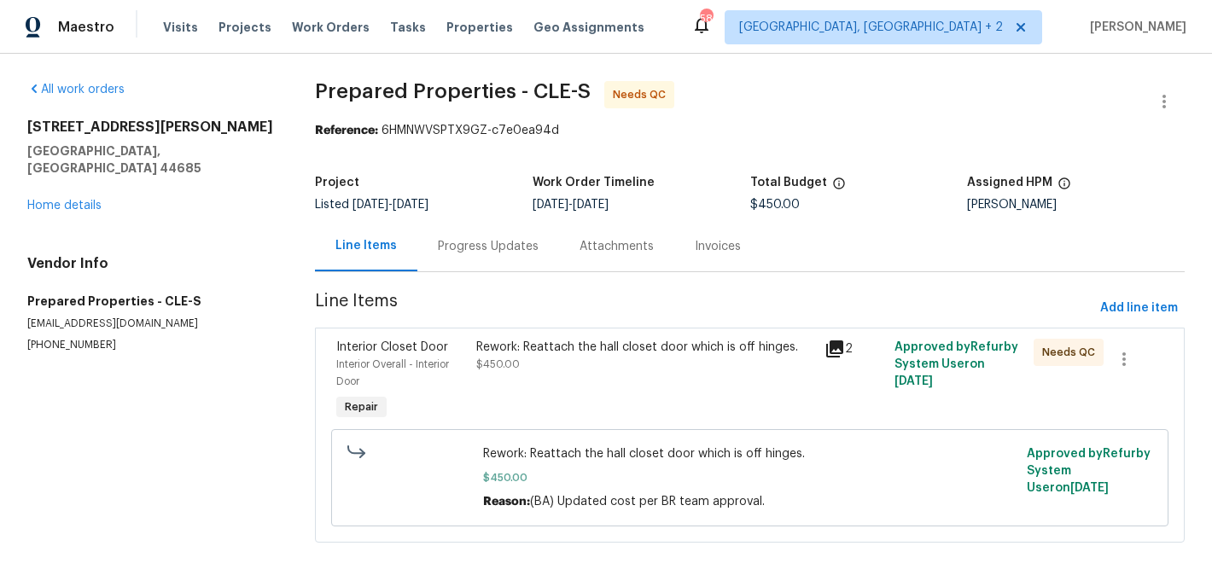
click at [459, 241] on div "Progress Updates" at bounding box center [488, 246] width 101 height 17
